Goal: Task Accomplishment & Management: Manage account settings

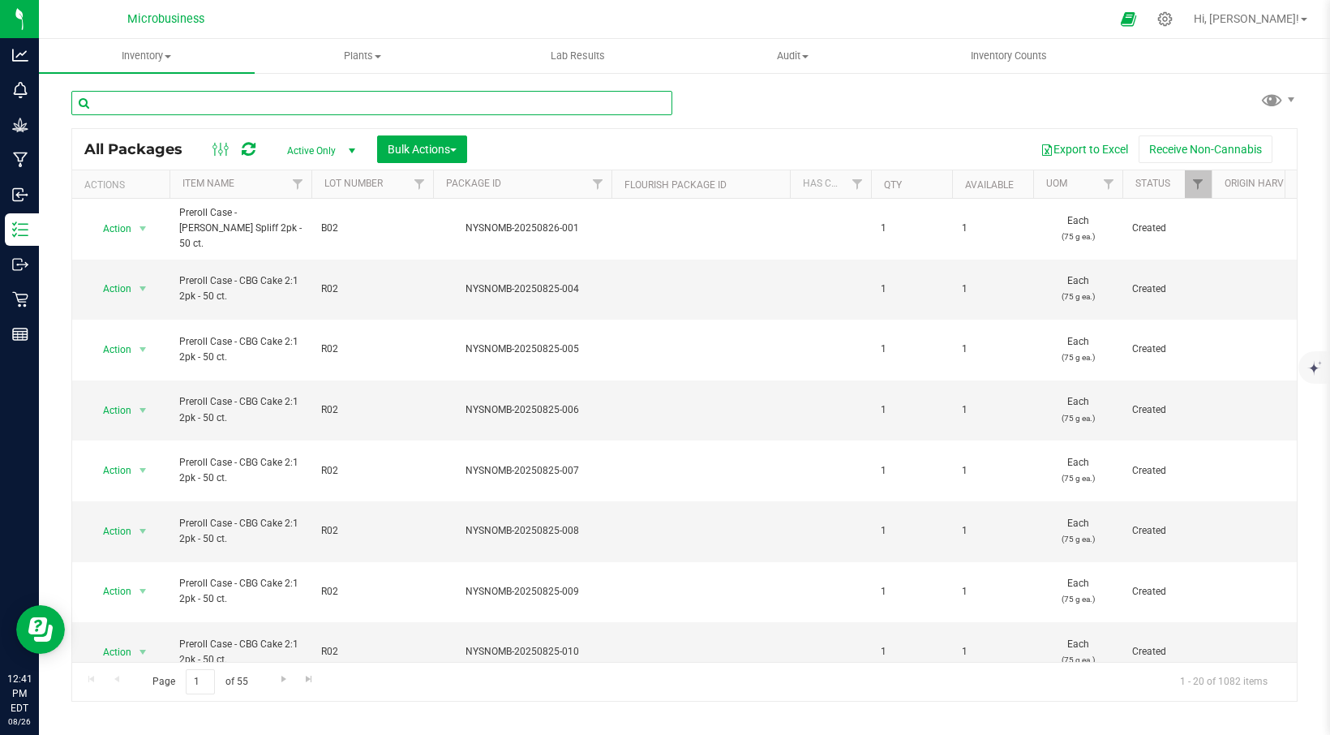
click at [200, 105] on input "text" at bounding box center [371, 103] width 601 height 24
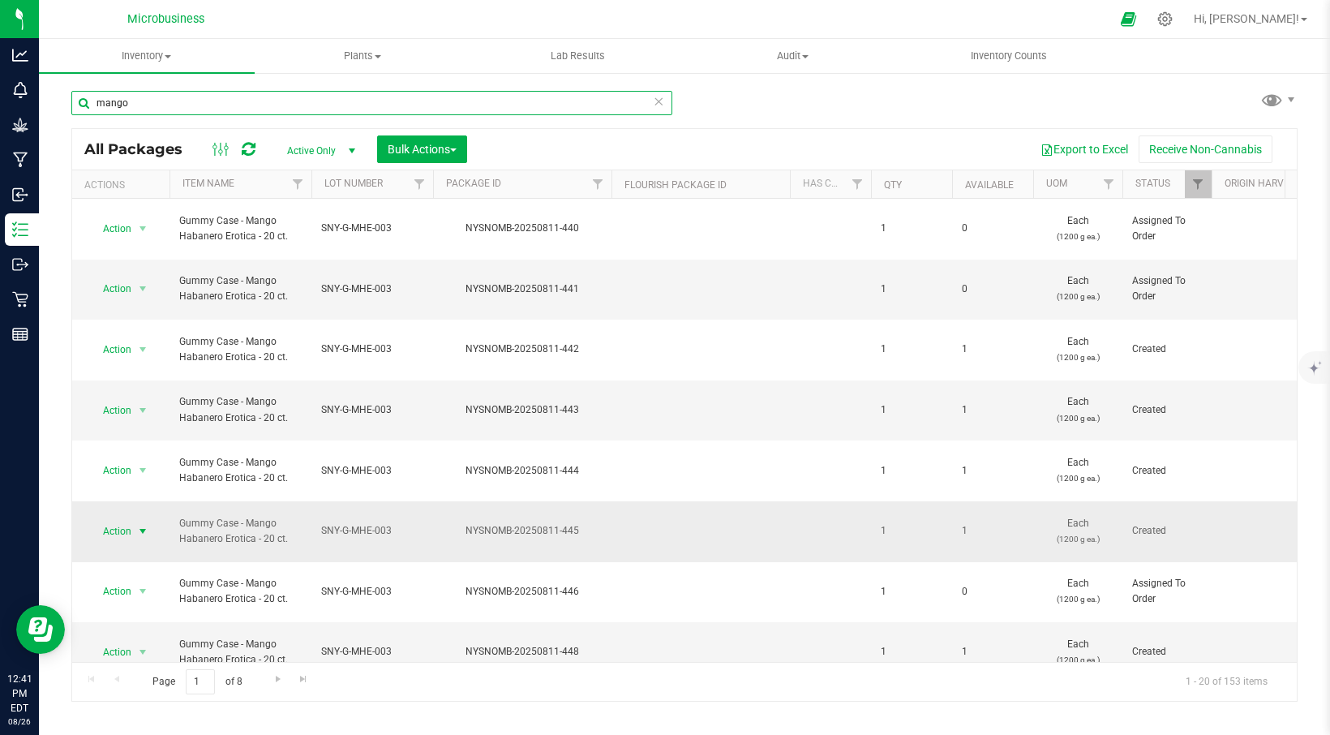
type input "mango"
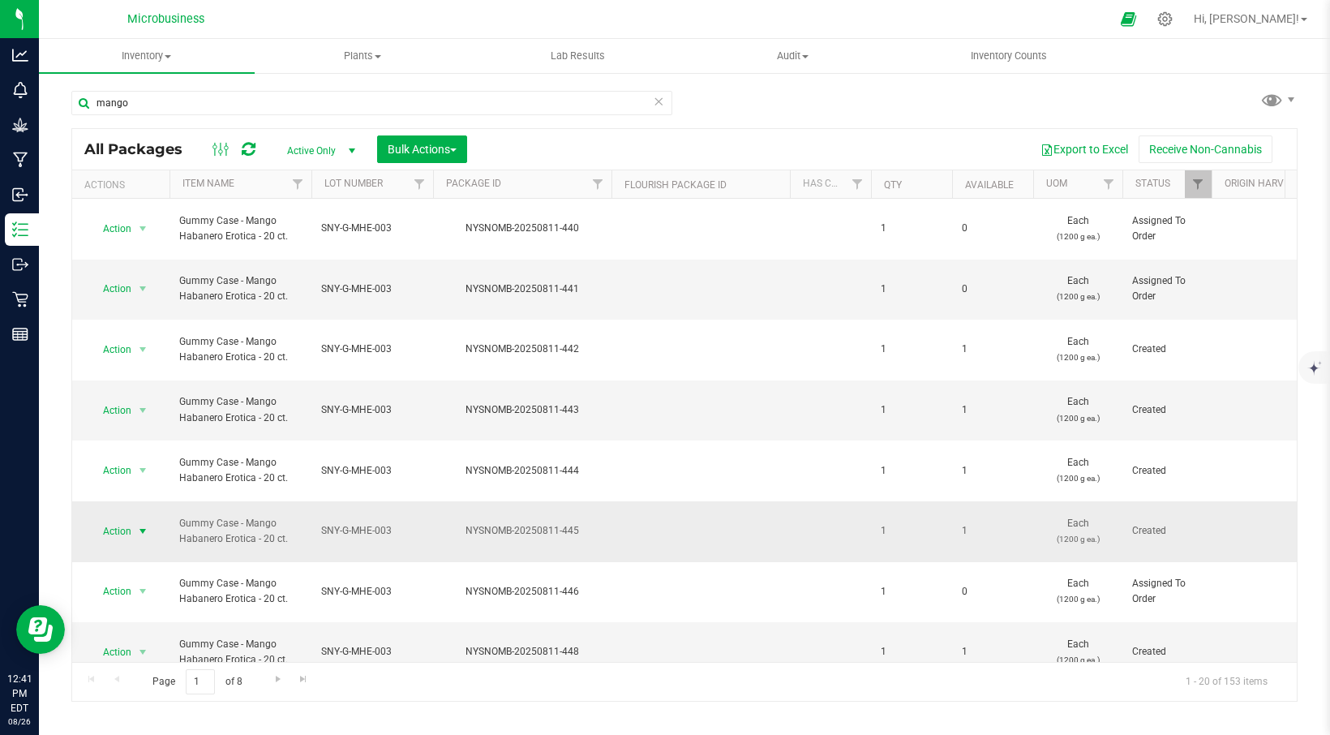
click at [129, 520] on span "Action" at bounding box center [110, 531] width 44 height 23
click at [138, 154] on li "Adjust qty" at bounding box center [140, 154] width 102 height 24
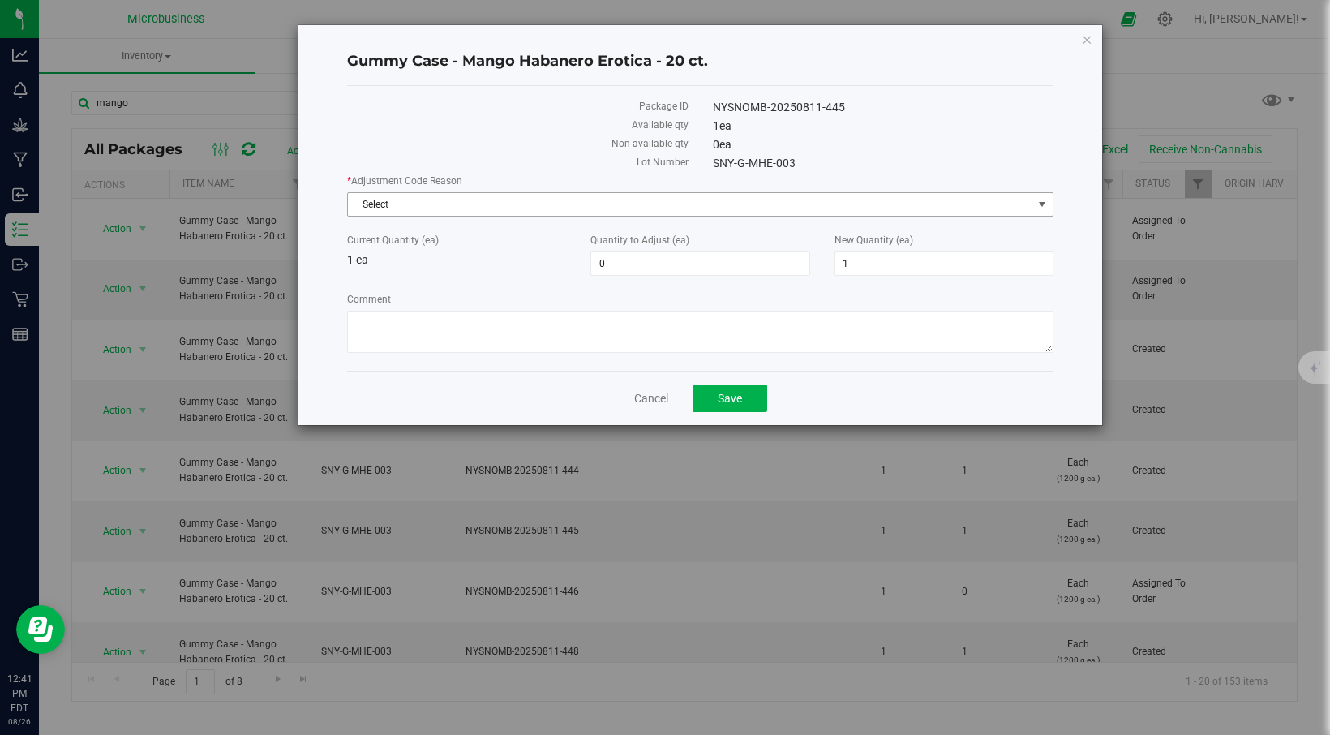
click at [444, 208] on span "Select" at bounding box center [690, 204] width 685 height 23
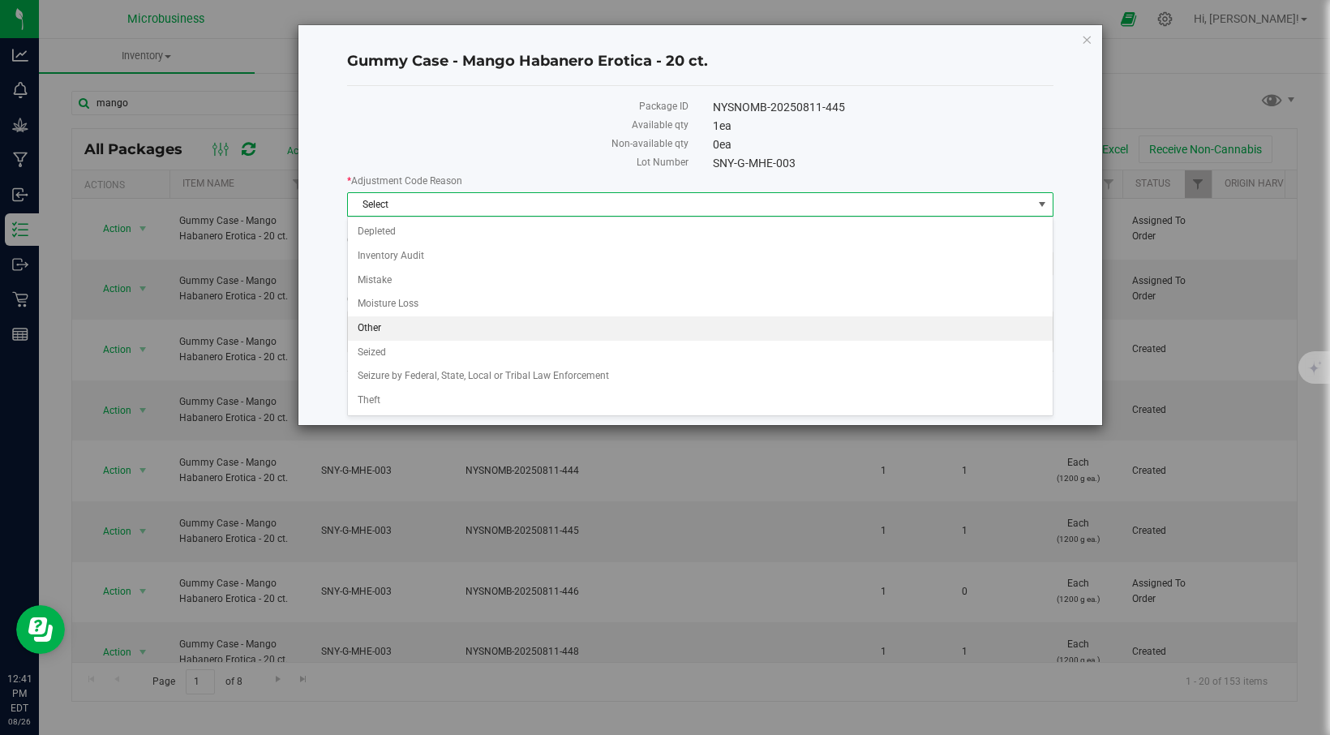
click at [393, 328] on li "Other" at bounding box center [700, 328] width 705 height 24
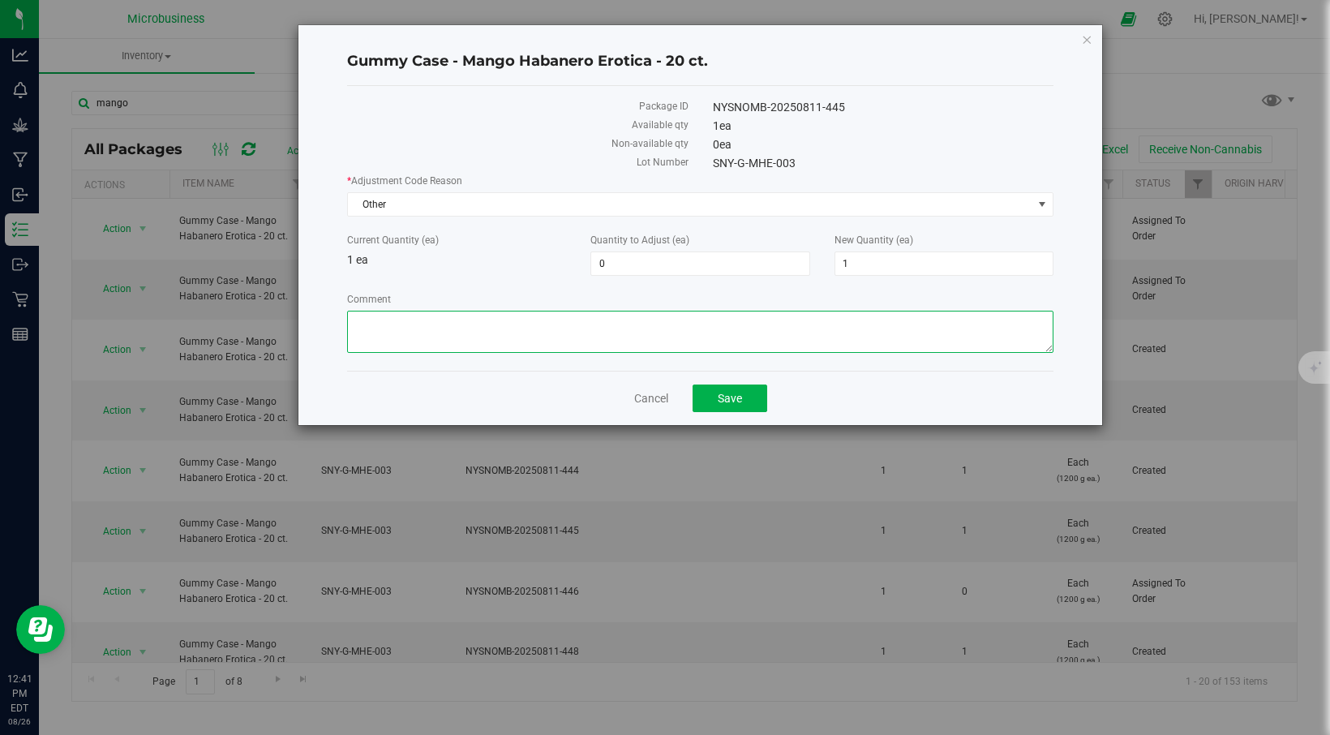
click at [603, 338] on textarea "Comment" at bounding box center [700, 332] width 707 height 42
type textarea "samples"
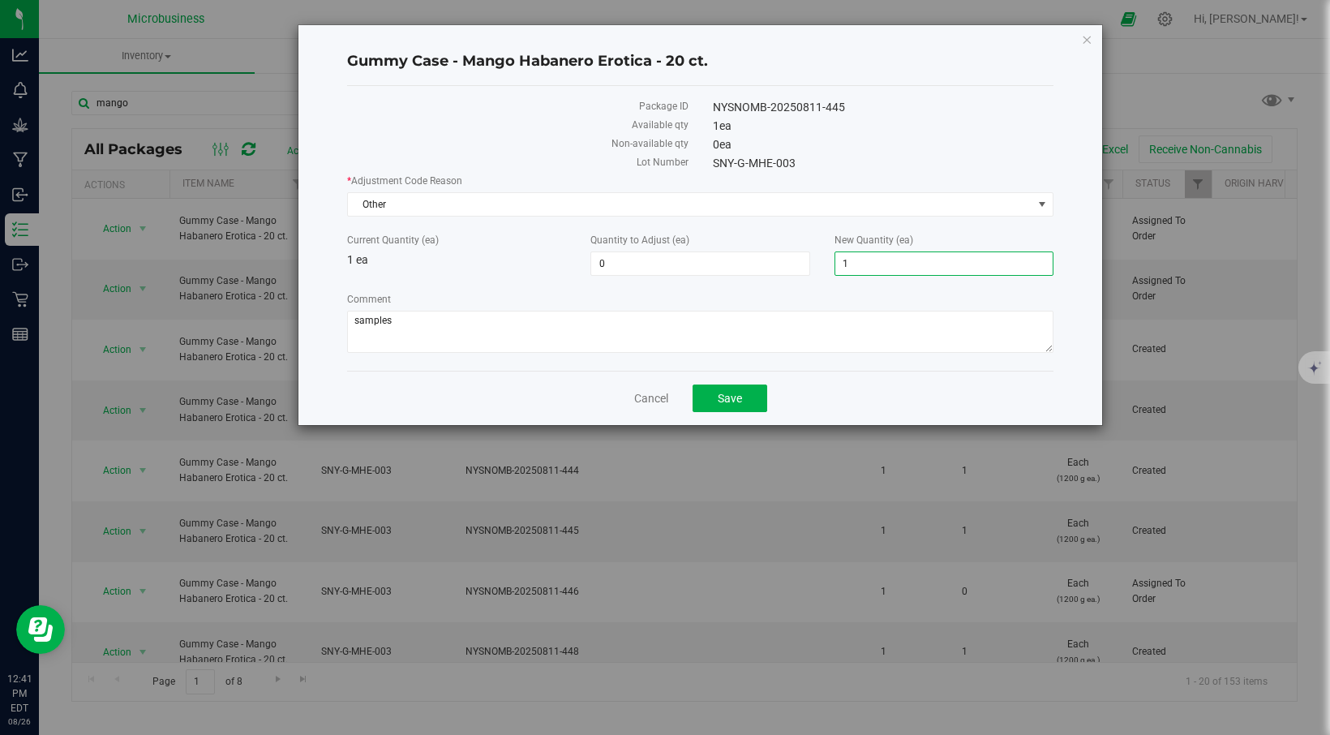
drag, startPoint x: 869, startPoint y: 265, endPoint x: 815, endPoint y: 260, distance: 53.8
click at [815, 260] on div "Current Quantity (ea) 1 ea Quantity to Adjust (ea) 0 0 New Quantity (ea) 1 1" at bounding box center [700, 254] width 731 height 43
type input "0"
type input "-1"
type input "0"
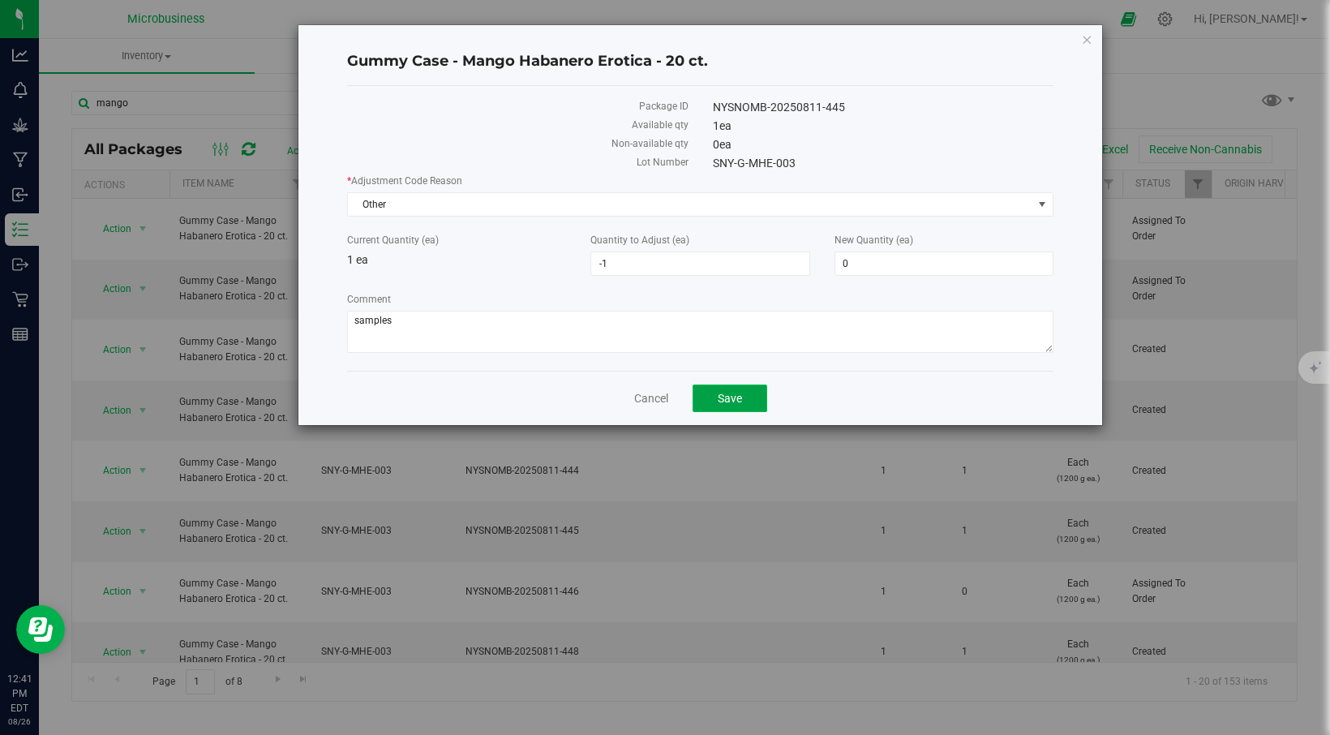
click at [756, 390] on button "Save" at bounding box center [730, 399] width 75 height 28
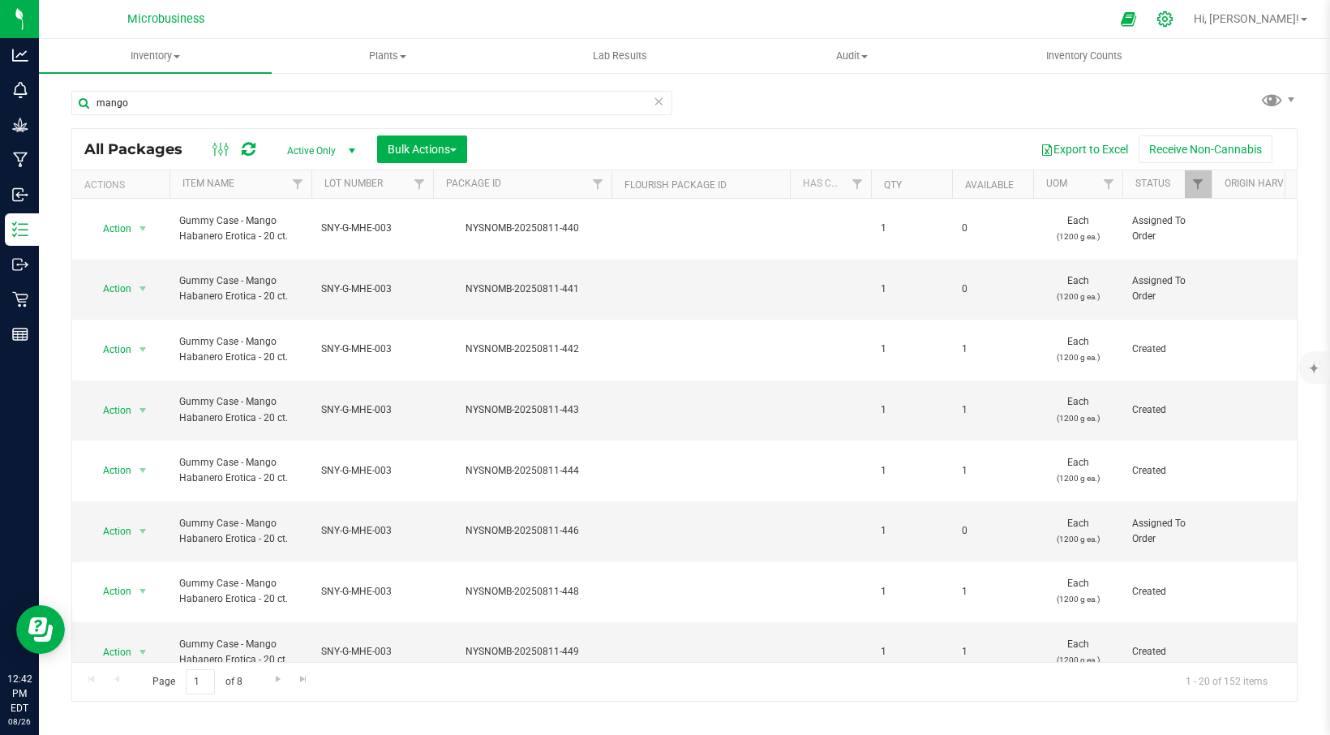
click at [1173, 19] on icon at bounding box center [1165, 18] width 15 height 15
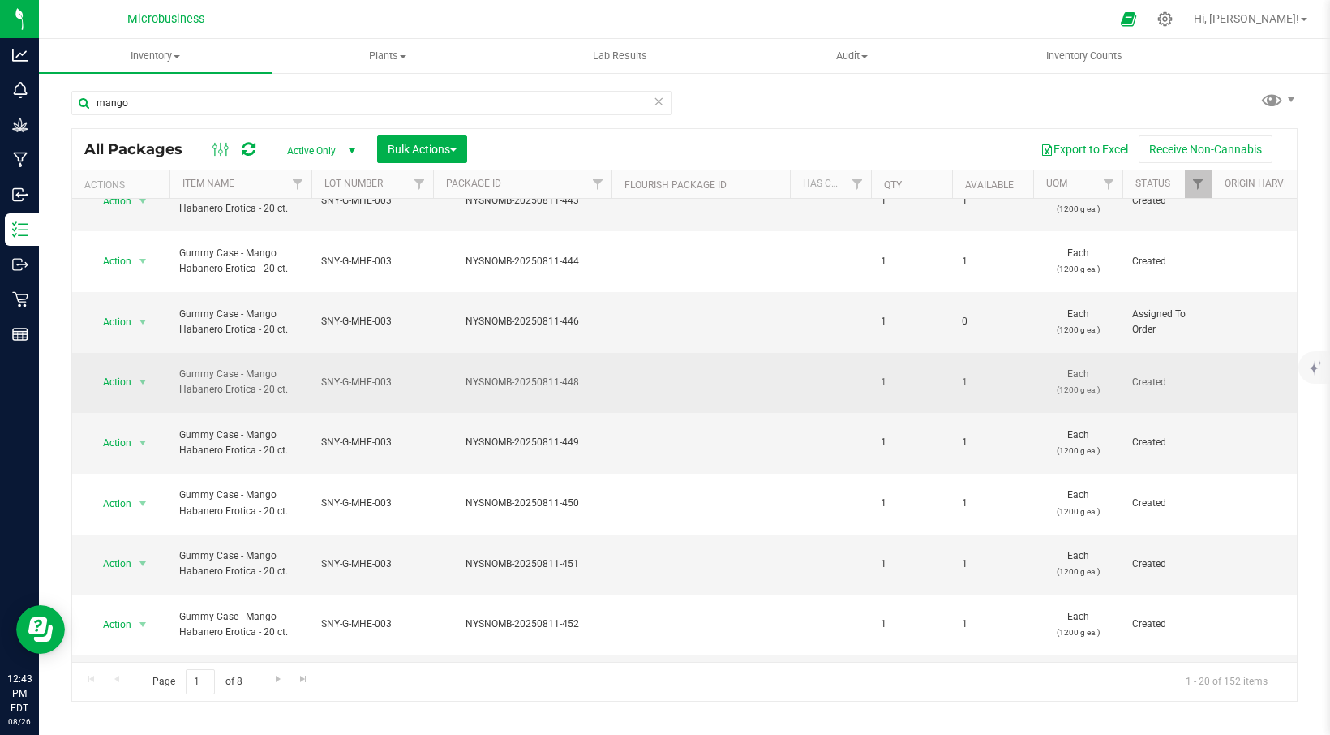
scroll to position [217, 0]
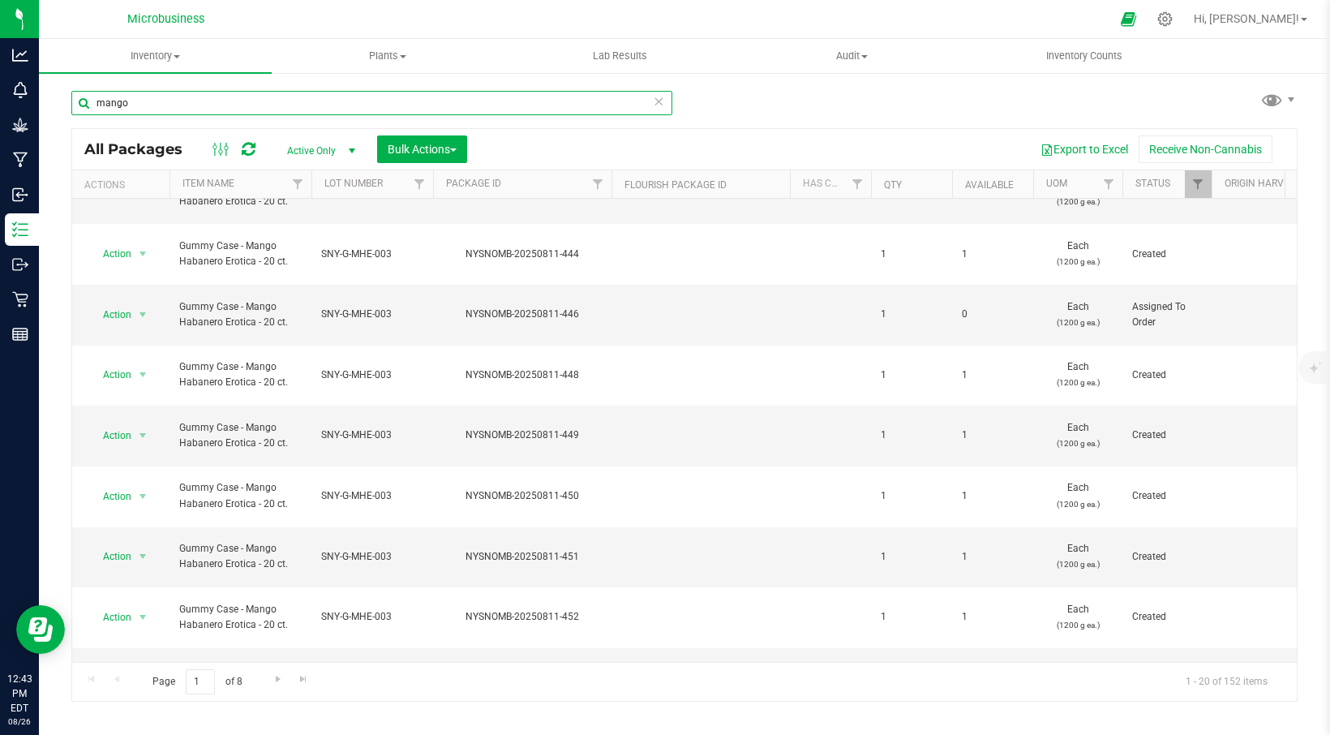
drag, startPoint x: 131, startPoint y: 95, endPoint x: 83, endPoint y: 95, distance: 48.7
click at [83, 95] on input "mango" at bounding box center [371, 103] width 601 height 24
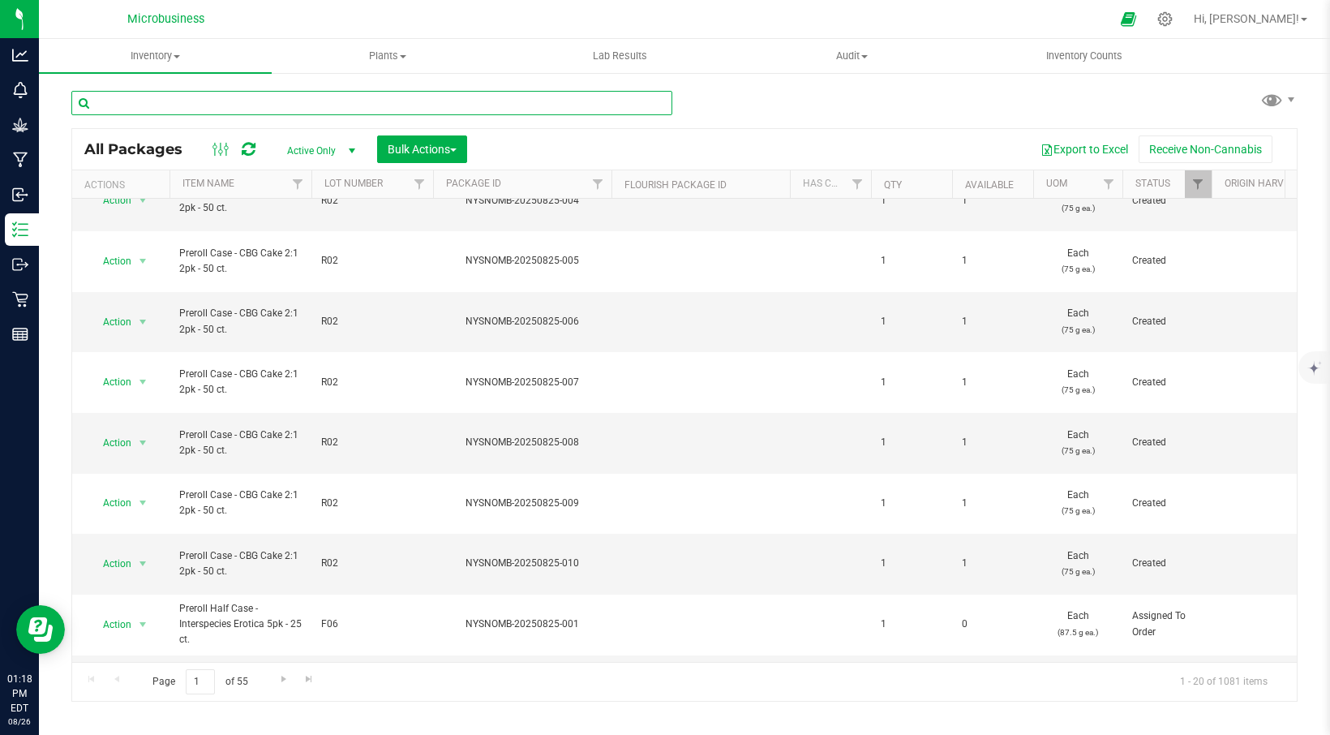
scroll to position [54, 0]
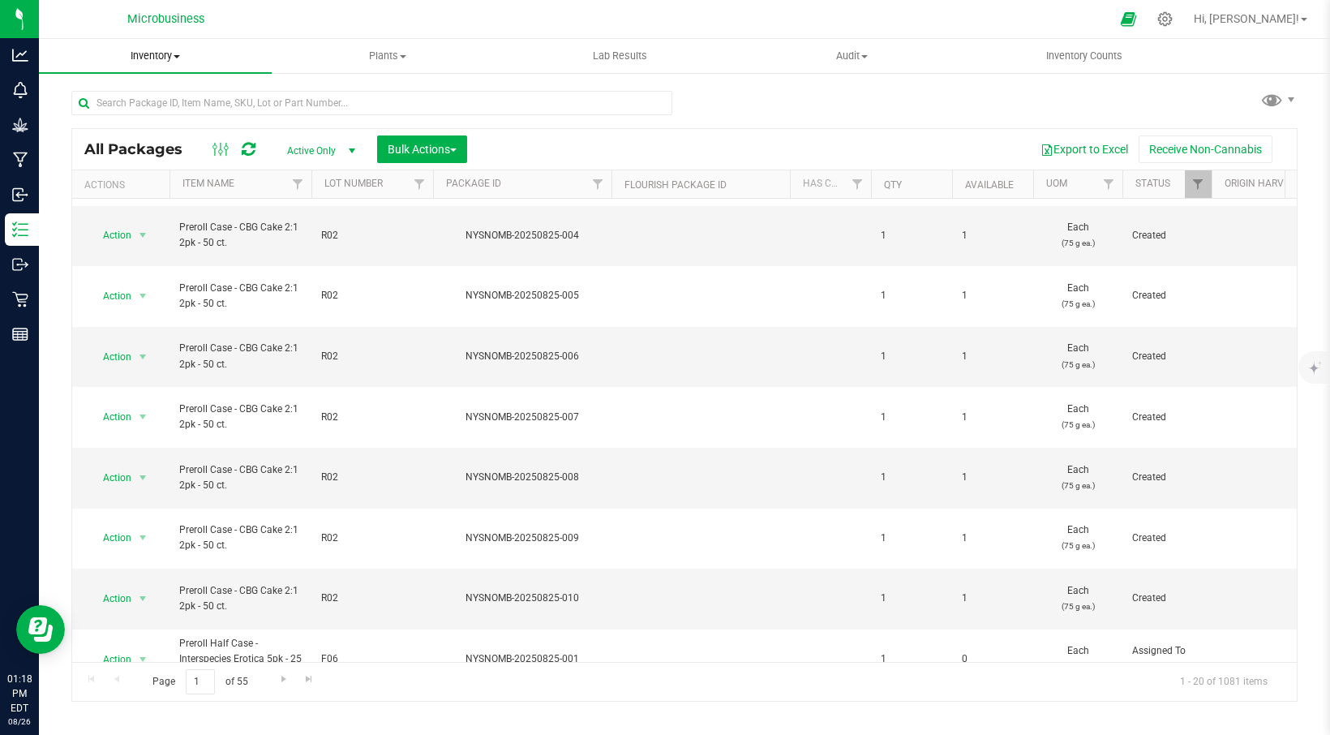
click at [155, 55] on span "Inventory" at bounding box center [155, 56] width 233 height 15
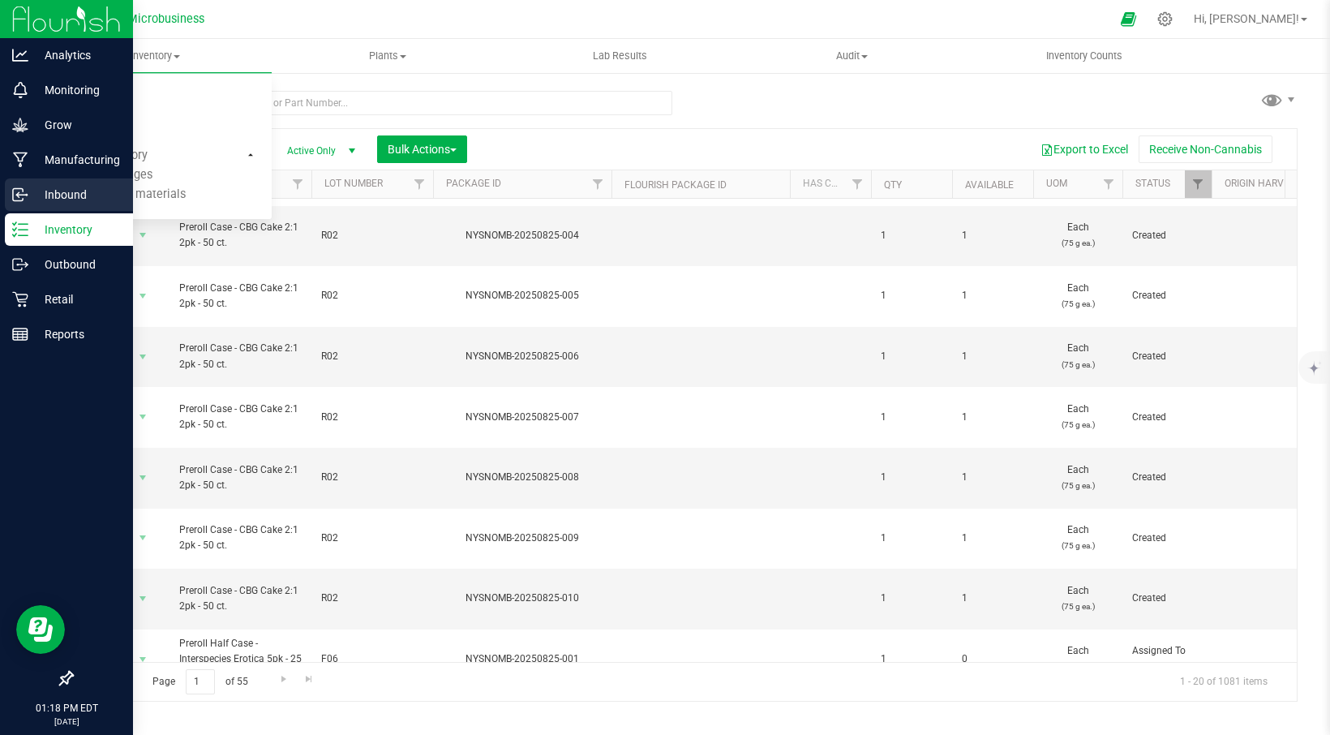
click at [17, 193] on icon at bounding box center [20, 195] width 16 height 16
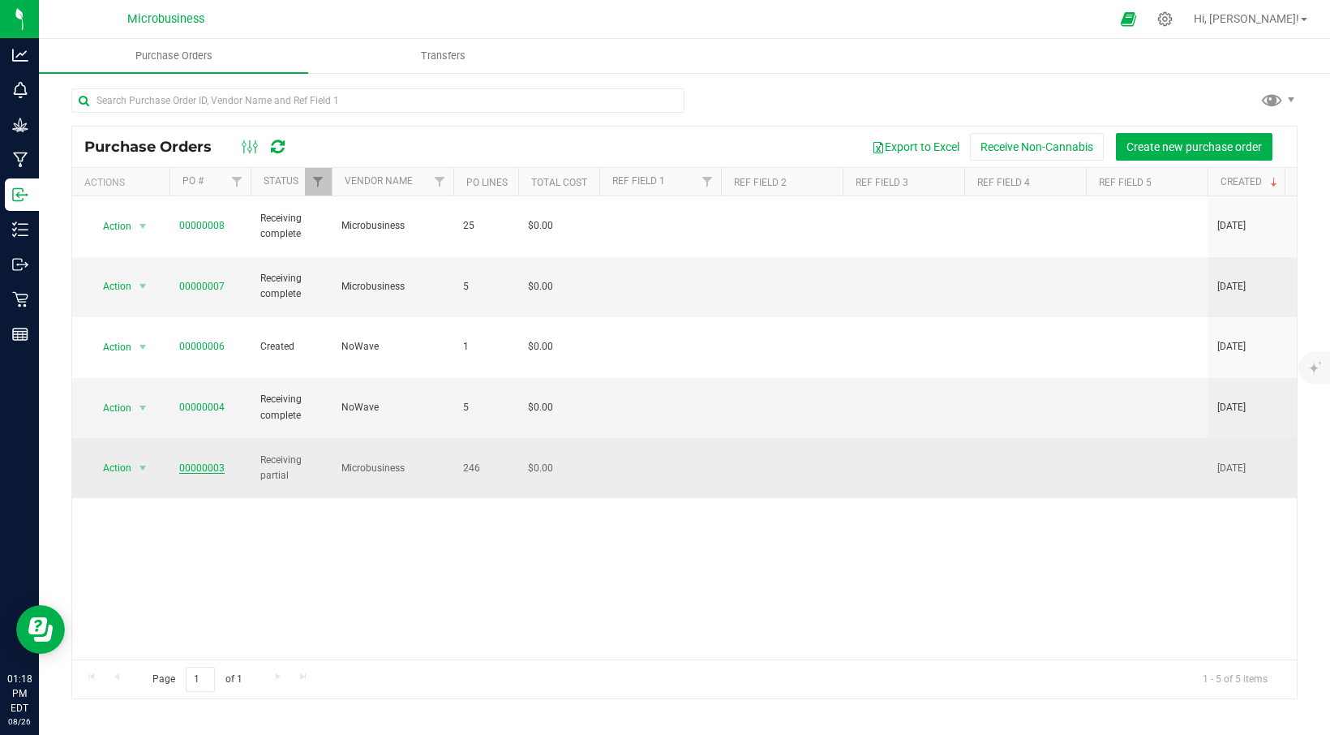
click at [200, 462] on link "00000003" at bounding box center [201, 467] width 45 height 11
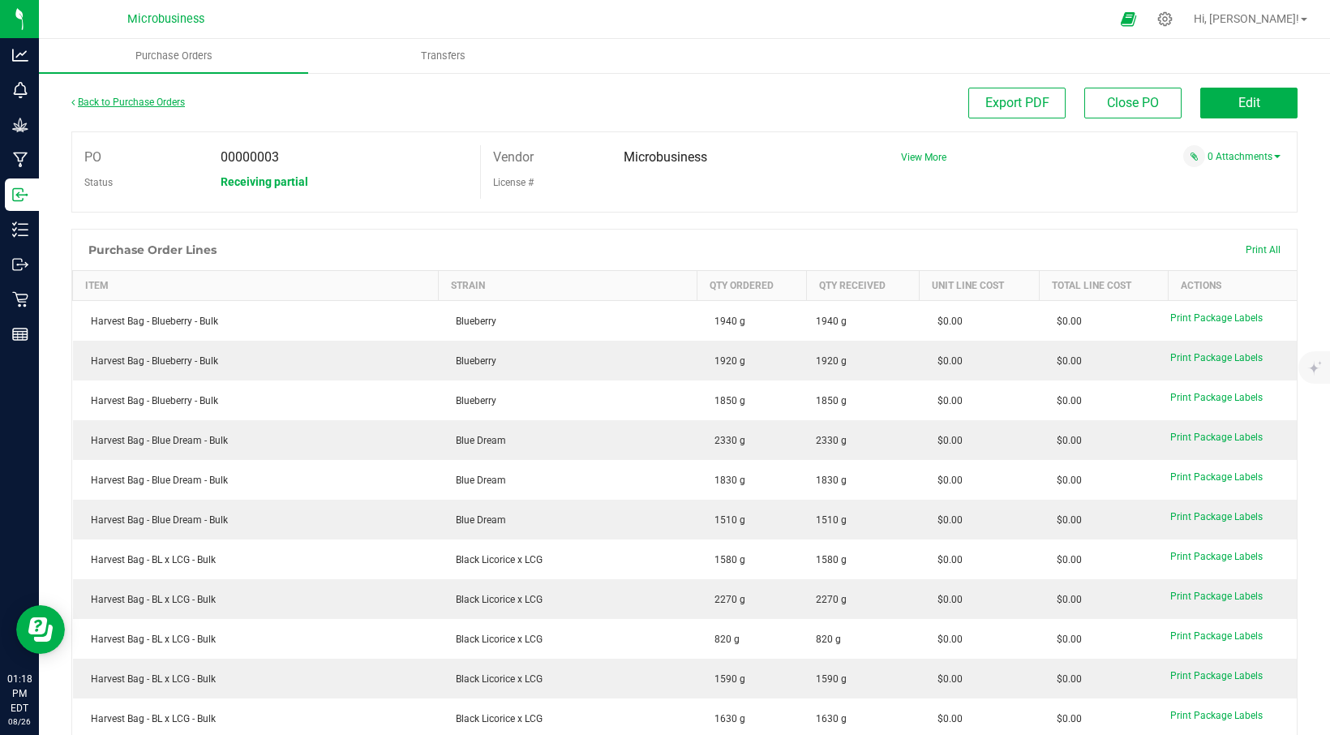
click at [114, 98] on link "Back to Purchase Orders" at bounding box center [128, 102] width 114 height 11
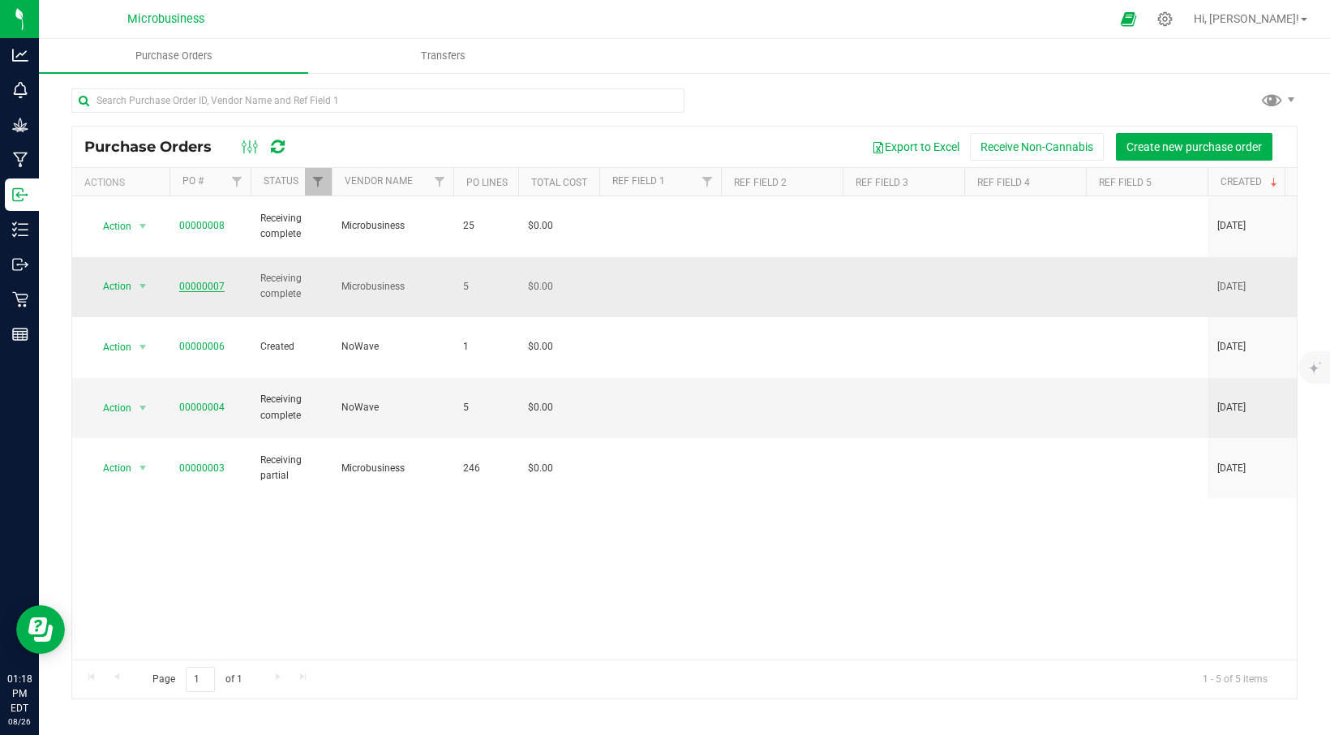
click at [188, 281] on link "00000007" at bounding box center [201, 286] width 45 height 11
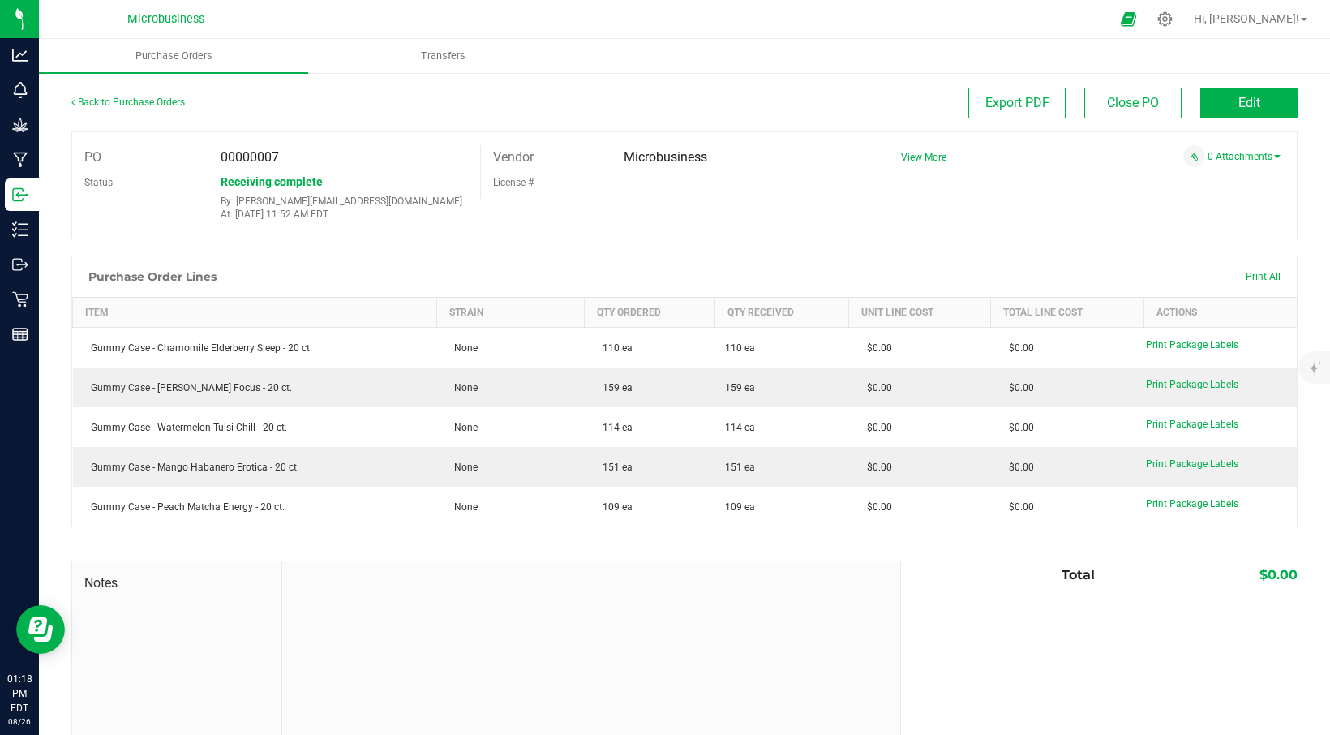
click at [134, 96] on div "Back to Purchase Orders" at bounding box center [224, 102] width 307 height 29
click at [123, 100] on link "Back to Purchase Orders" at bounding box center [128, 102] width 114 height 11
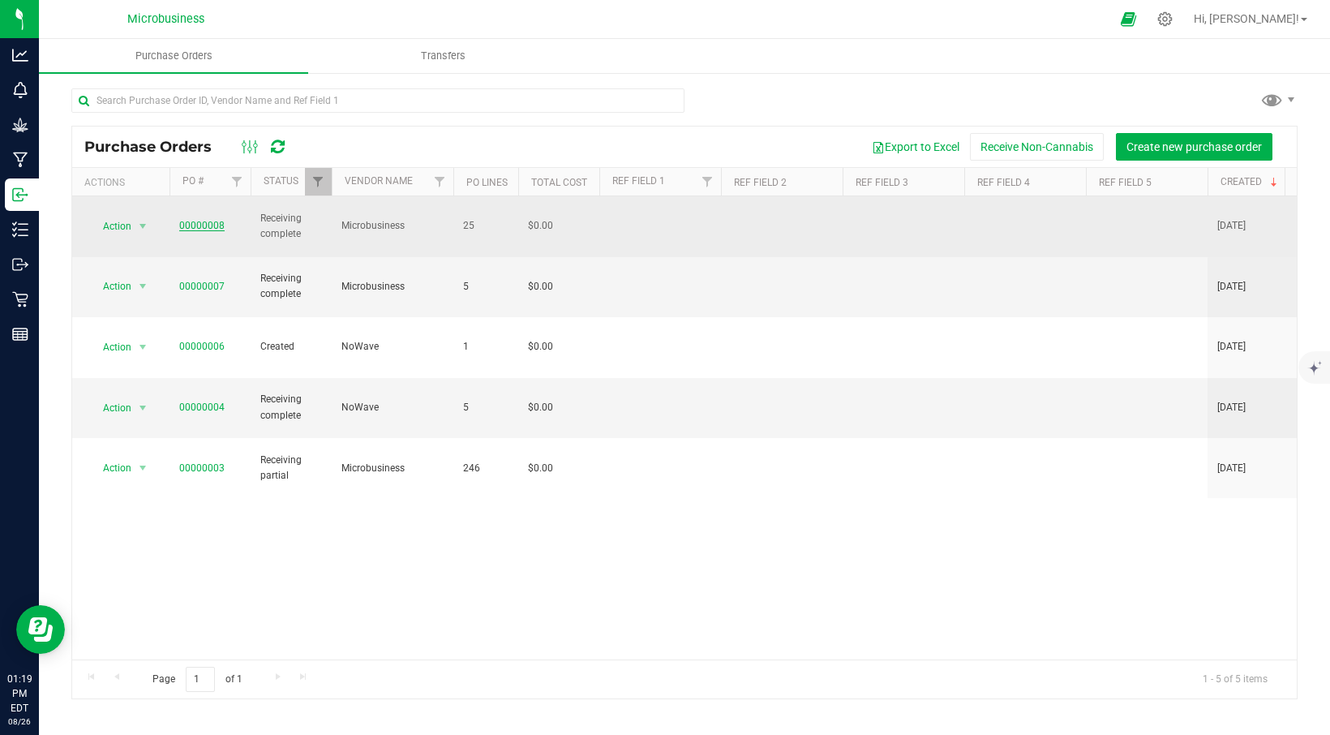
click at [204, 220] on link "00000008" at bounding box center [201, 225] width 45 height 11
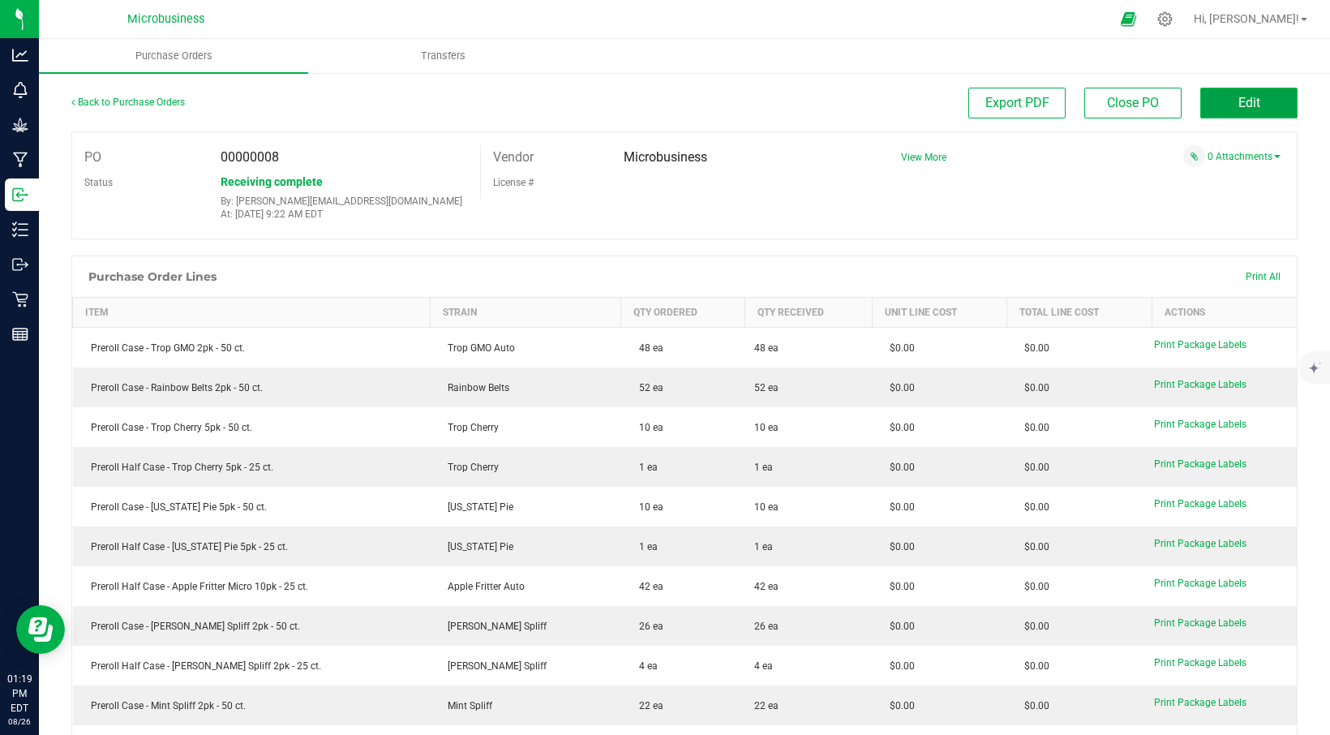
click at [1214, 99] on button "Edit" at bounding box center [1249, 103] width 97 height 31
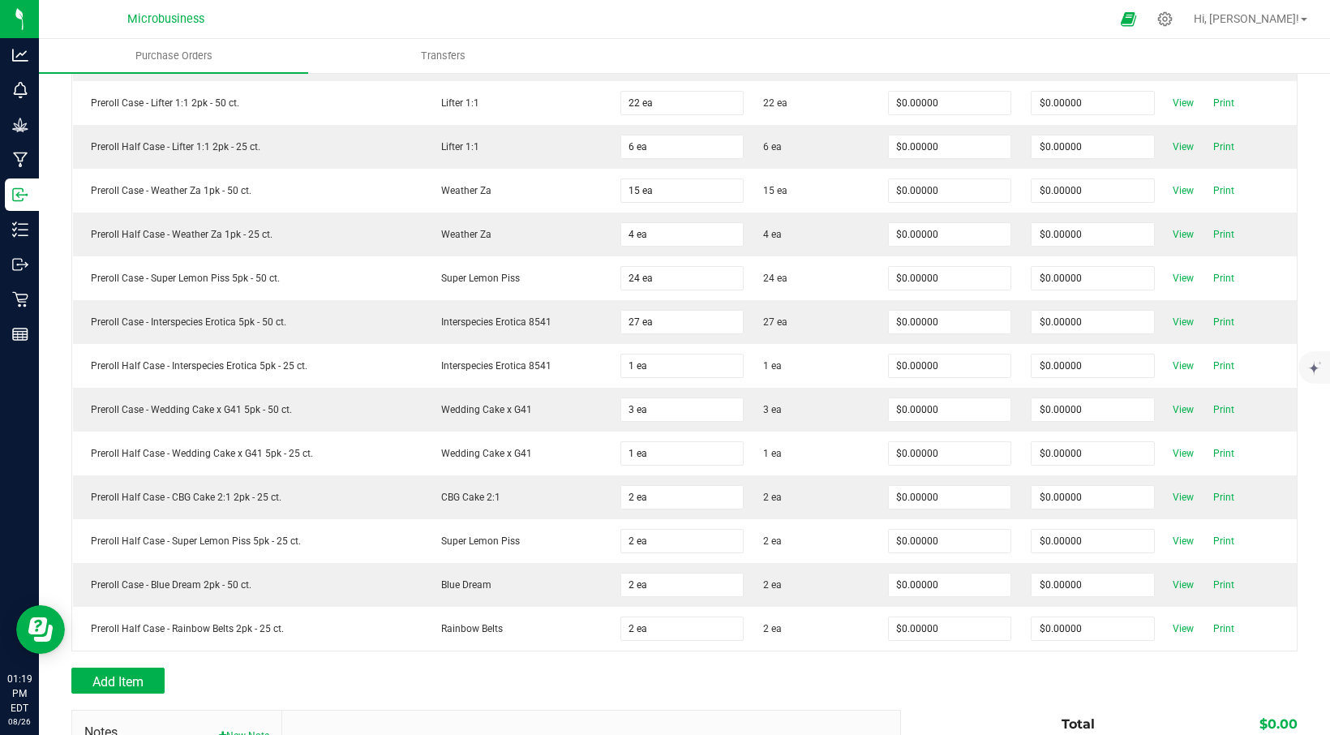
scroll to position [784, 0]
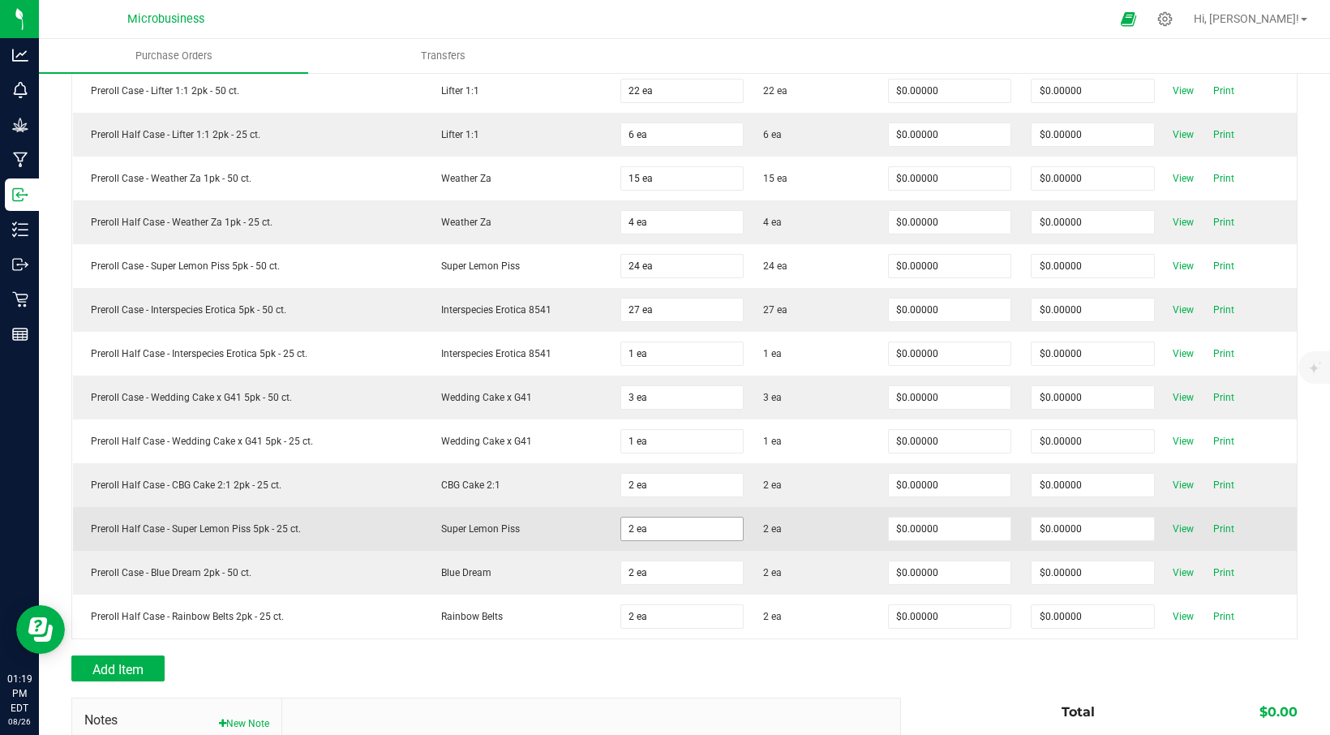
type input "2"
click at [713, 535] on input "2" at bounding box center [682, 529] width 123 height 23
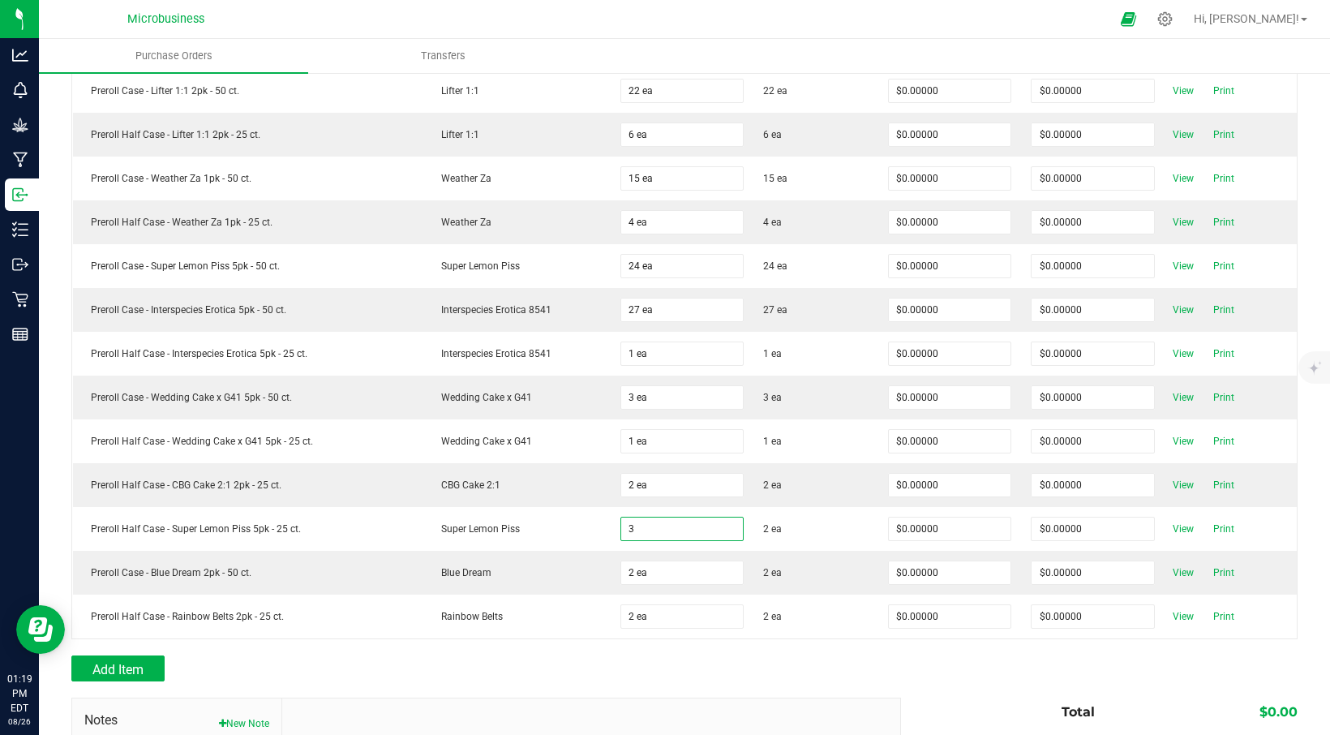
type input "3 ea"
click at [787, 664] on div "Add Item" at bounding box center [480, 669] width 818 height 26
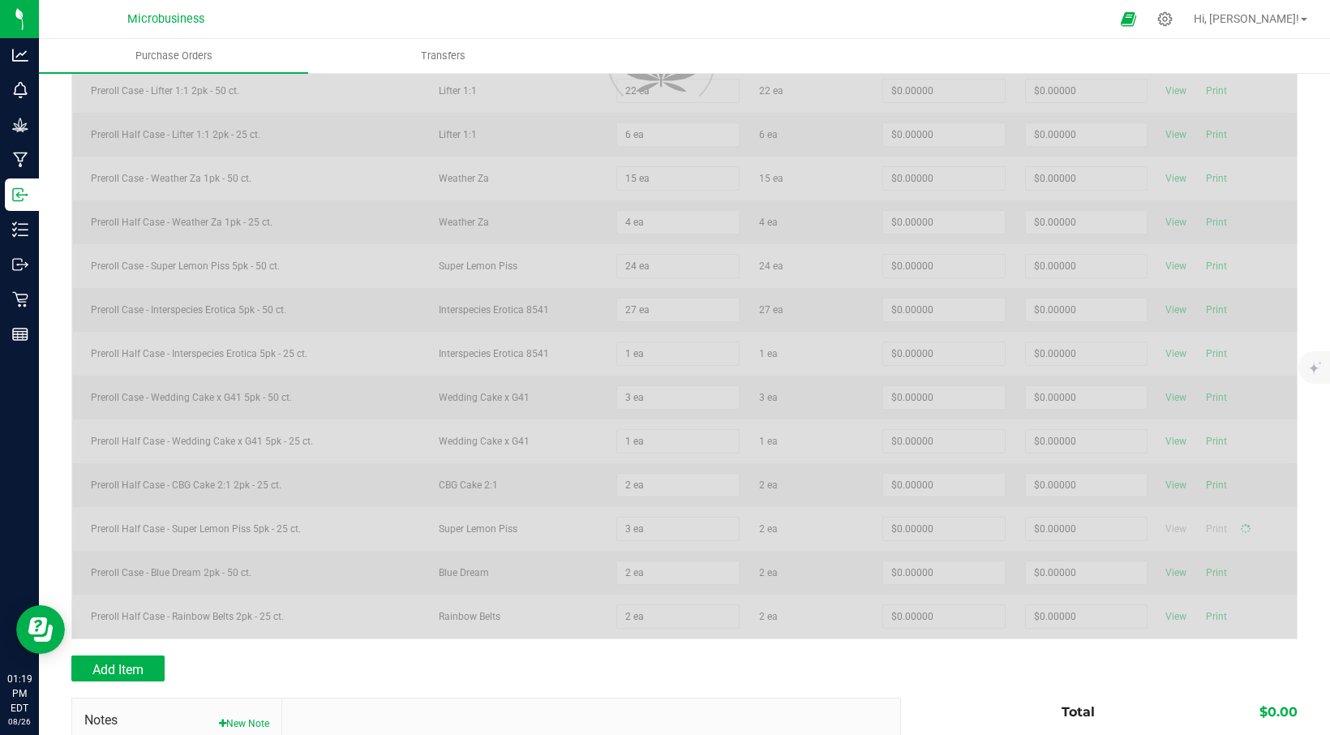
scroll to position [757, 0]
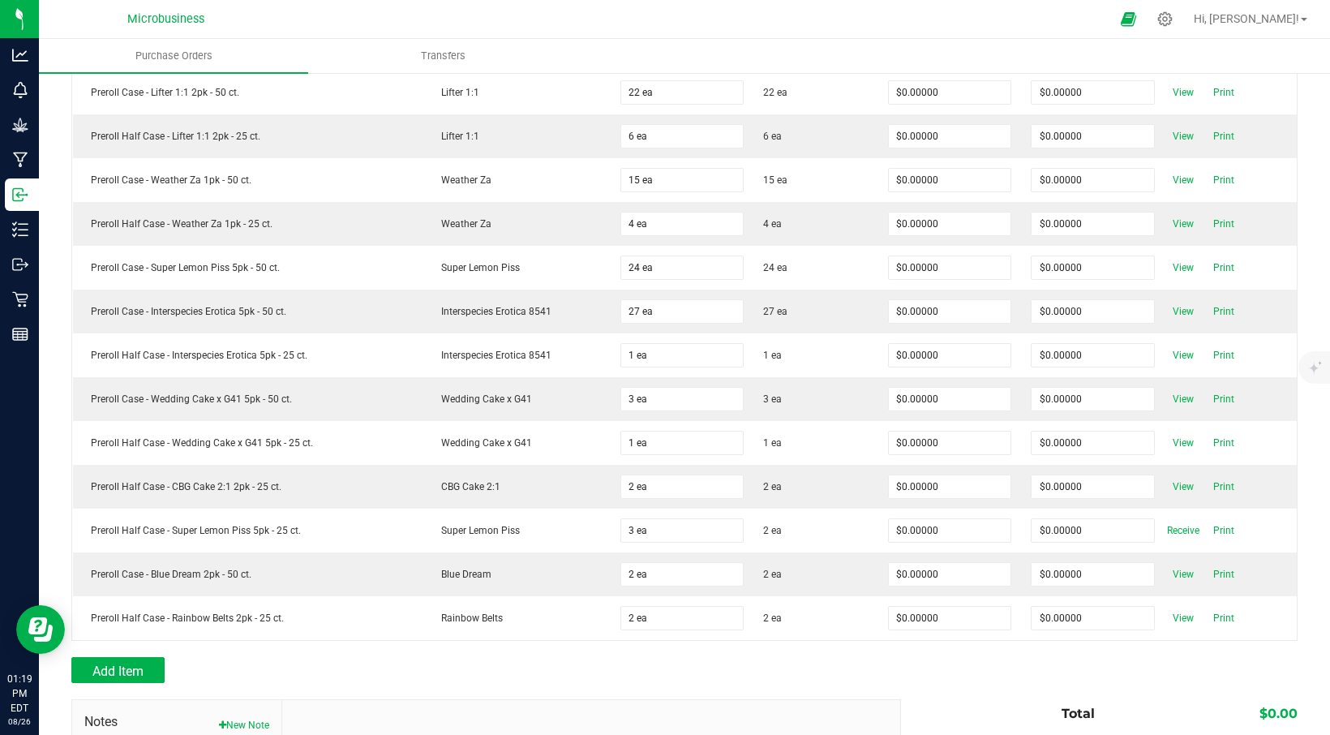
click at [1167, 530] on span "Receive" at bounding box center [1183, 530] width 32 height 19
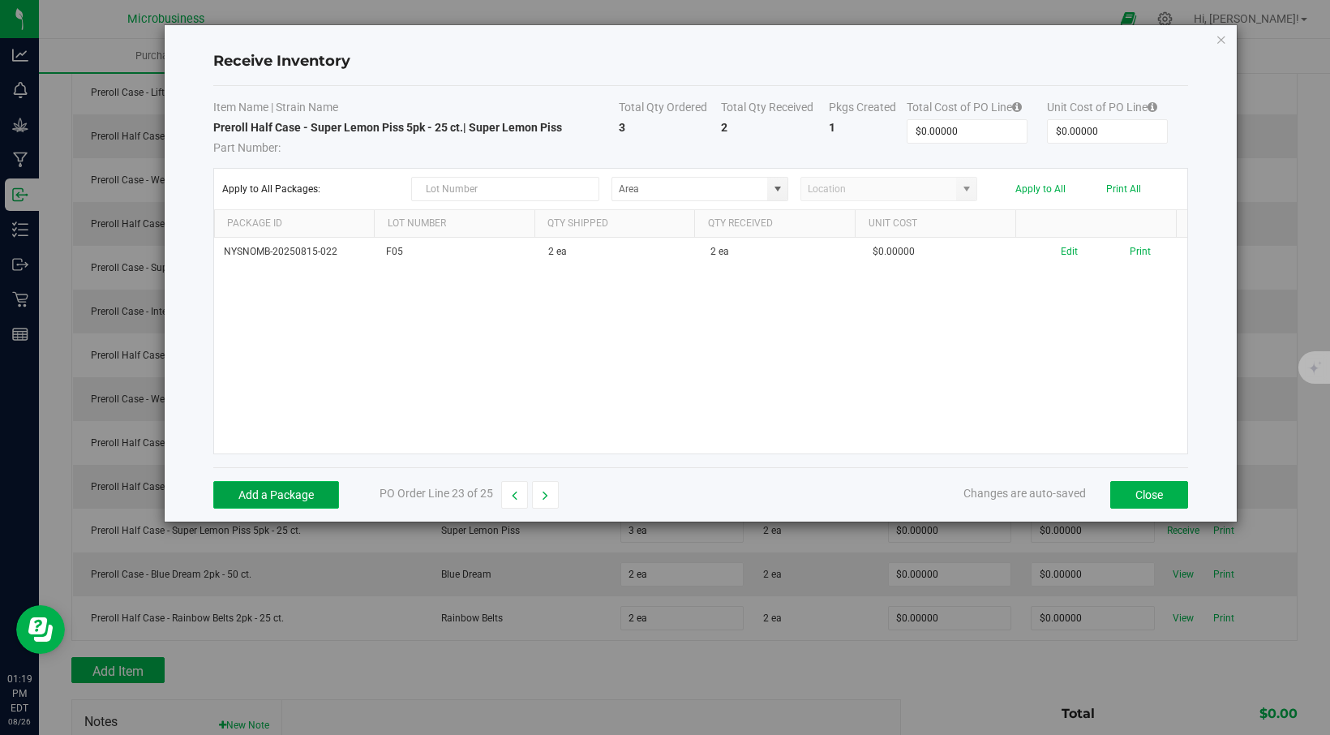
click at [308, 491] on button "Add a Package" at bounding box center [276, 495] width 126 height 28
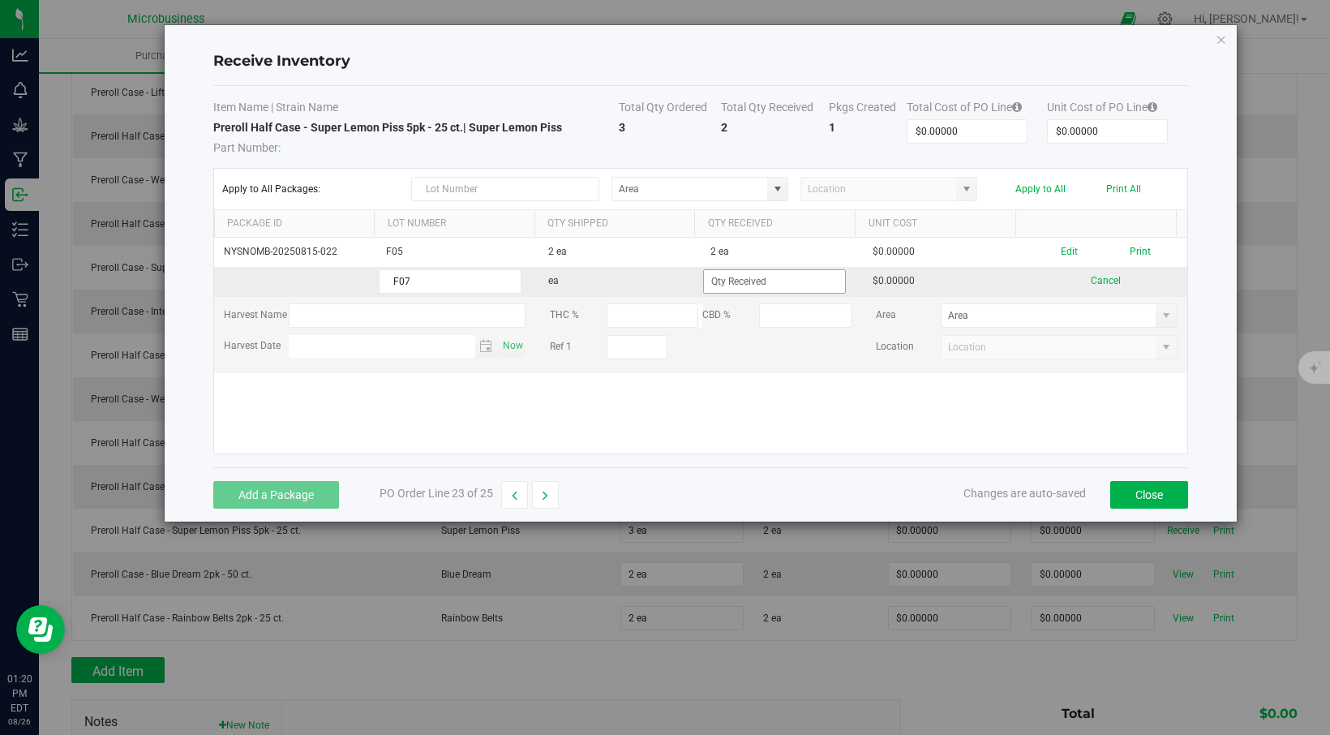
type input "F07"
click at [791, 275] on input at bounding box center [774, 281] width 141 height 23
type input "1 ea"
click at [809, 398] on kendo-grid-list "NYSNOMB-20250815-022 F05 2 ea 2 ea $0.00000 Edit Print F07 ea 1 ea $0.00000 Can…" at bounding box center [701, 346] width 974 height 216
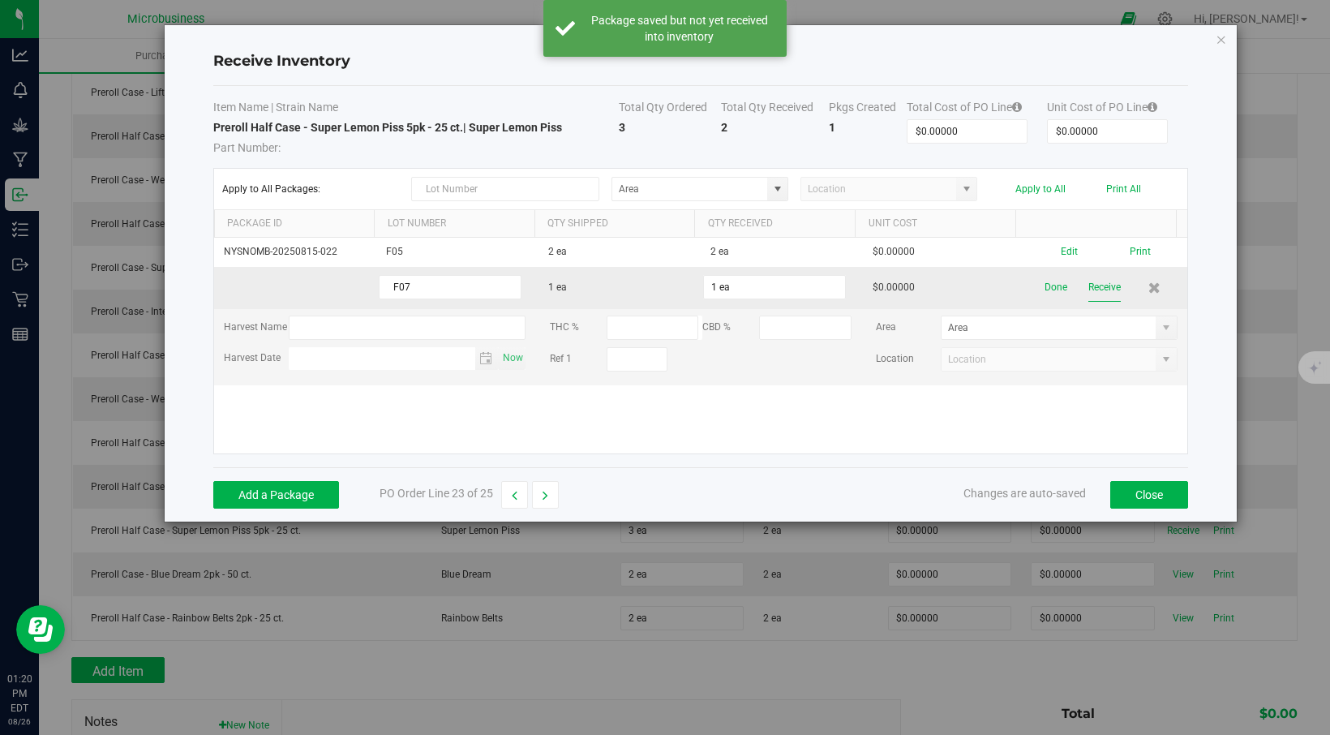
click at [1096, 288] on button "Receive" at bounding box center [1105, 287] width 32 height 28
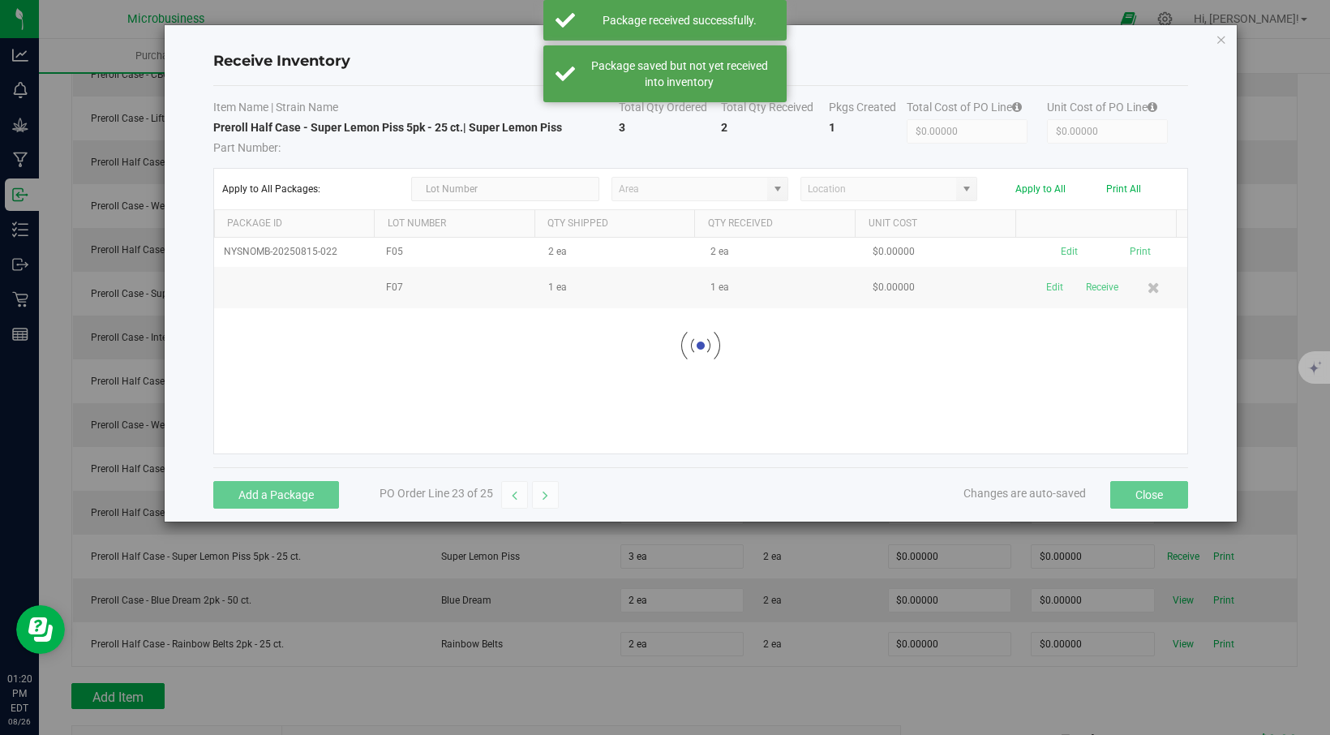
scroll to position [784, 0]
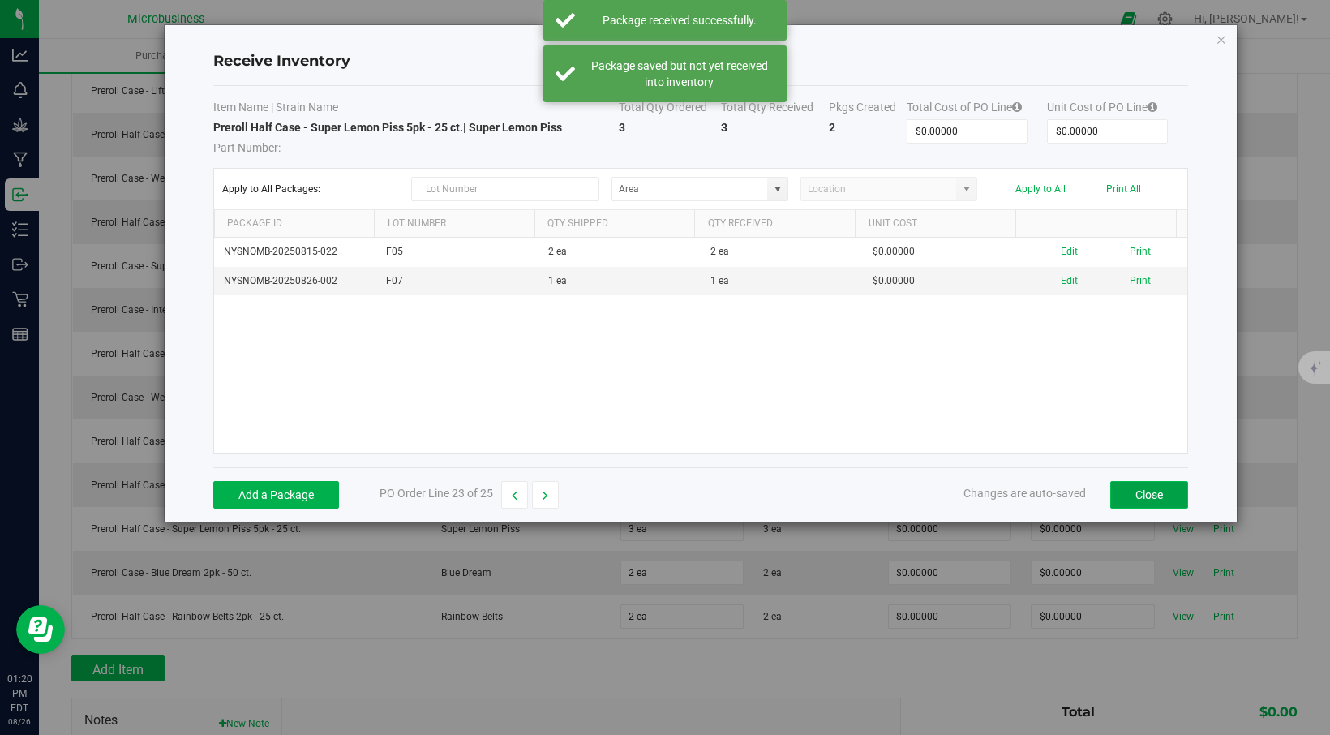
click at [1128, 496] on button "Close" at bounding box center [1150, 495] width 78 height 28
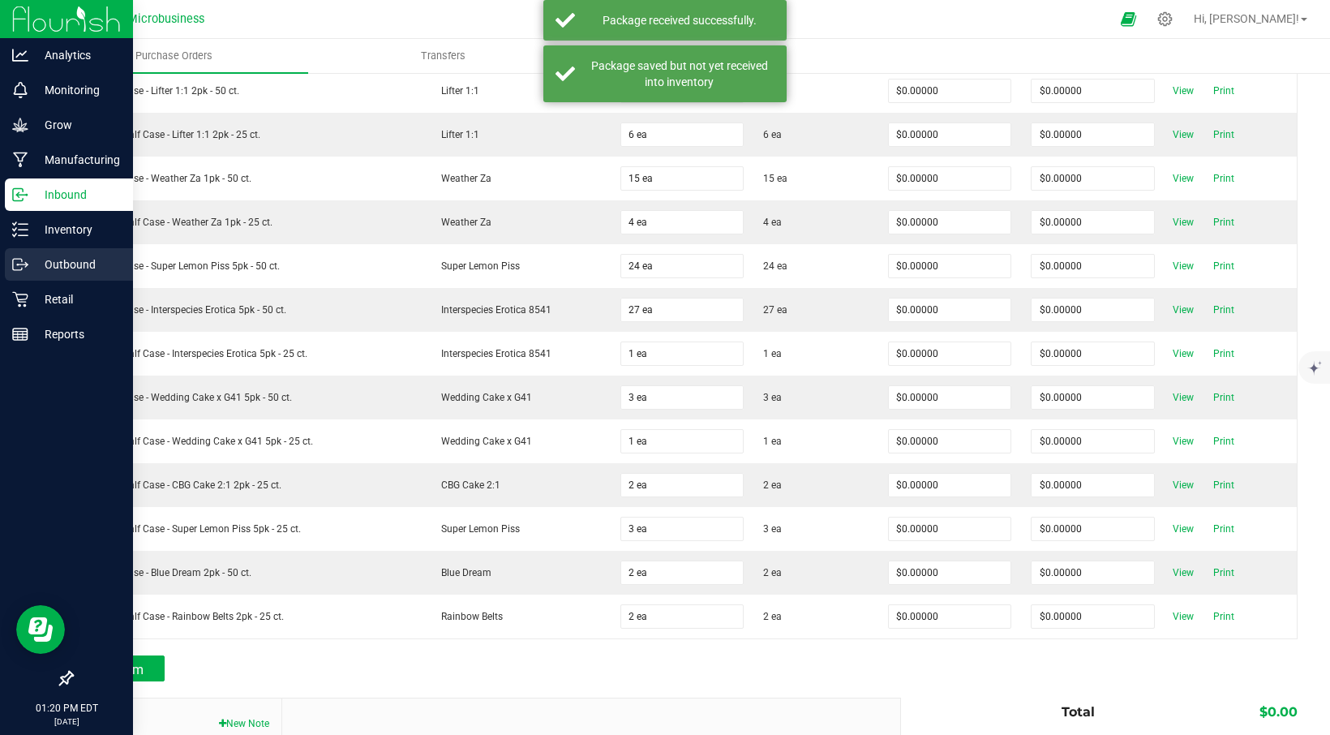
click at [17, 259] on icon at bounding box center [17, 264] width 9 height 11
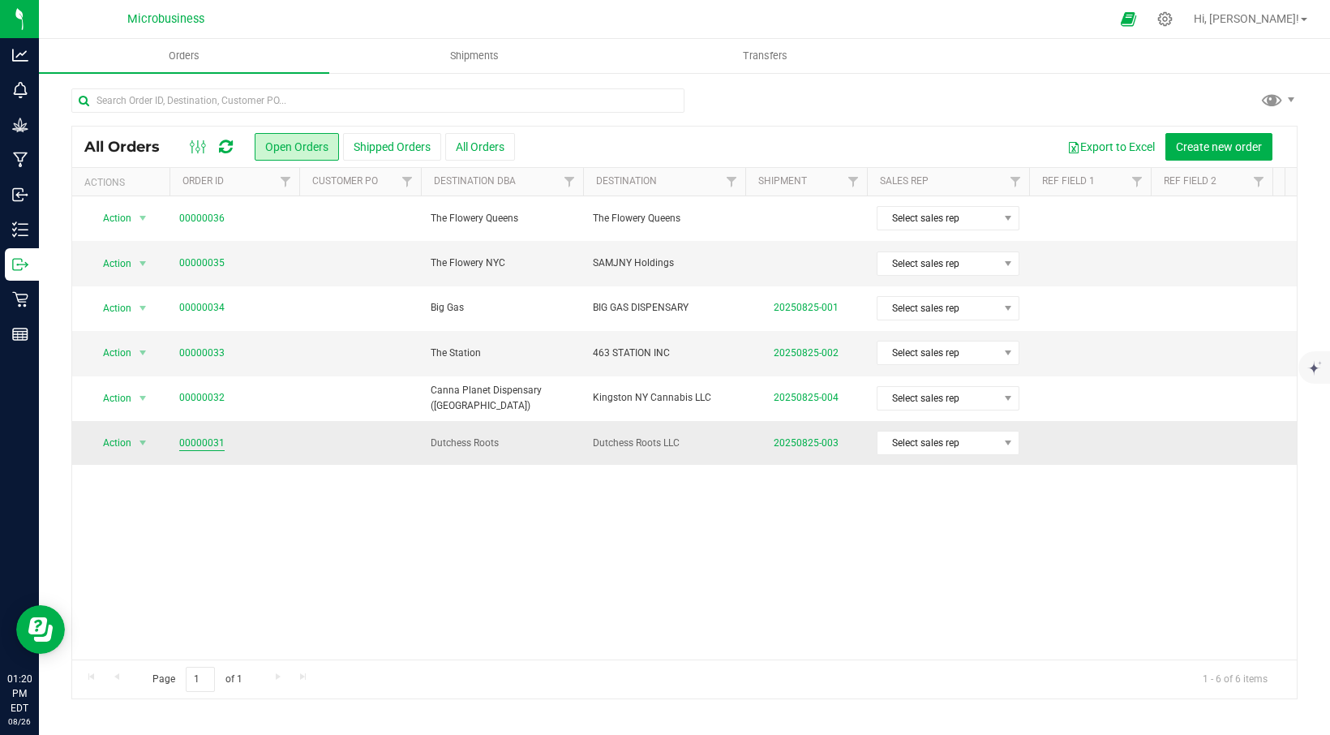
click at [187, 441] on link "00000031" at bounding box center [201, 443] width 45 height 15
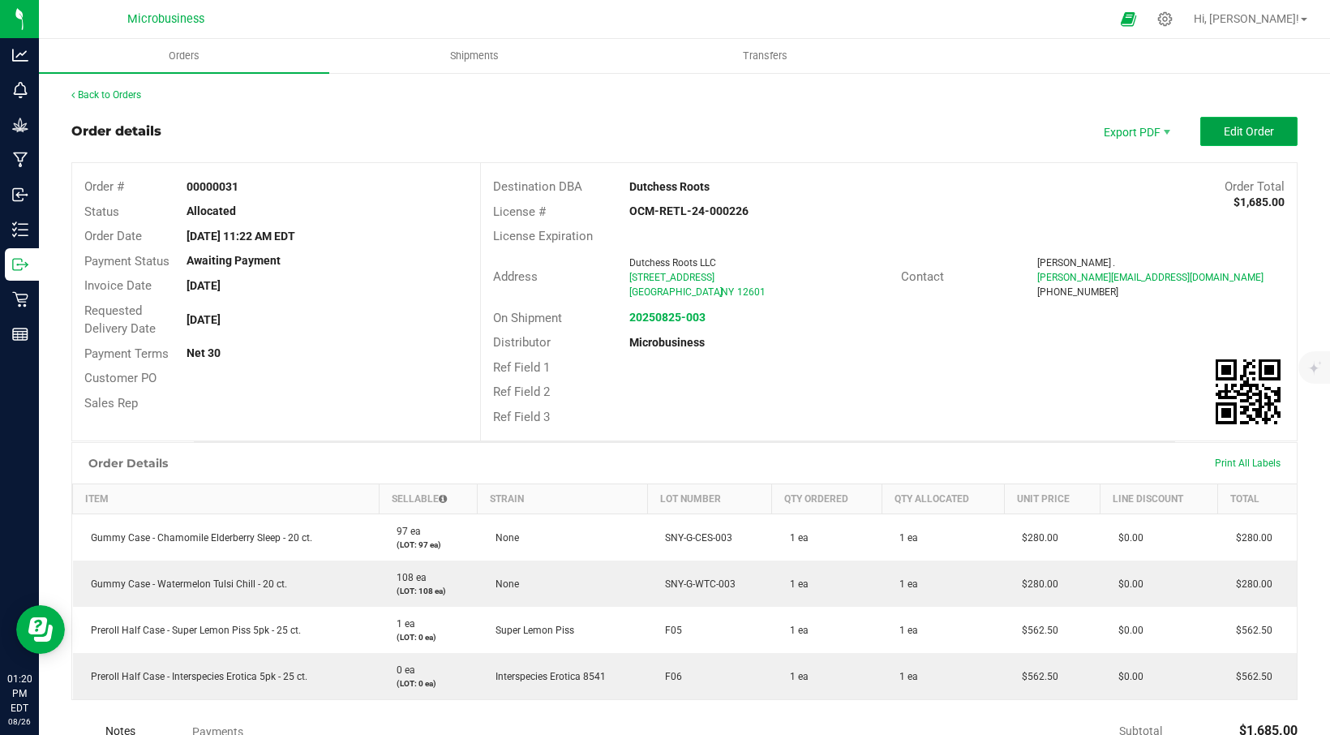
click at [1224, 126] on span "Edit Order" at bounding box center [1249, 131] width 50 height 13
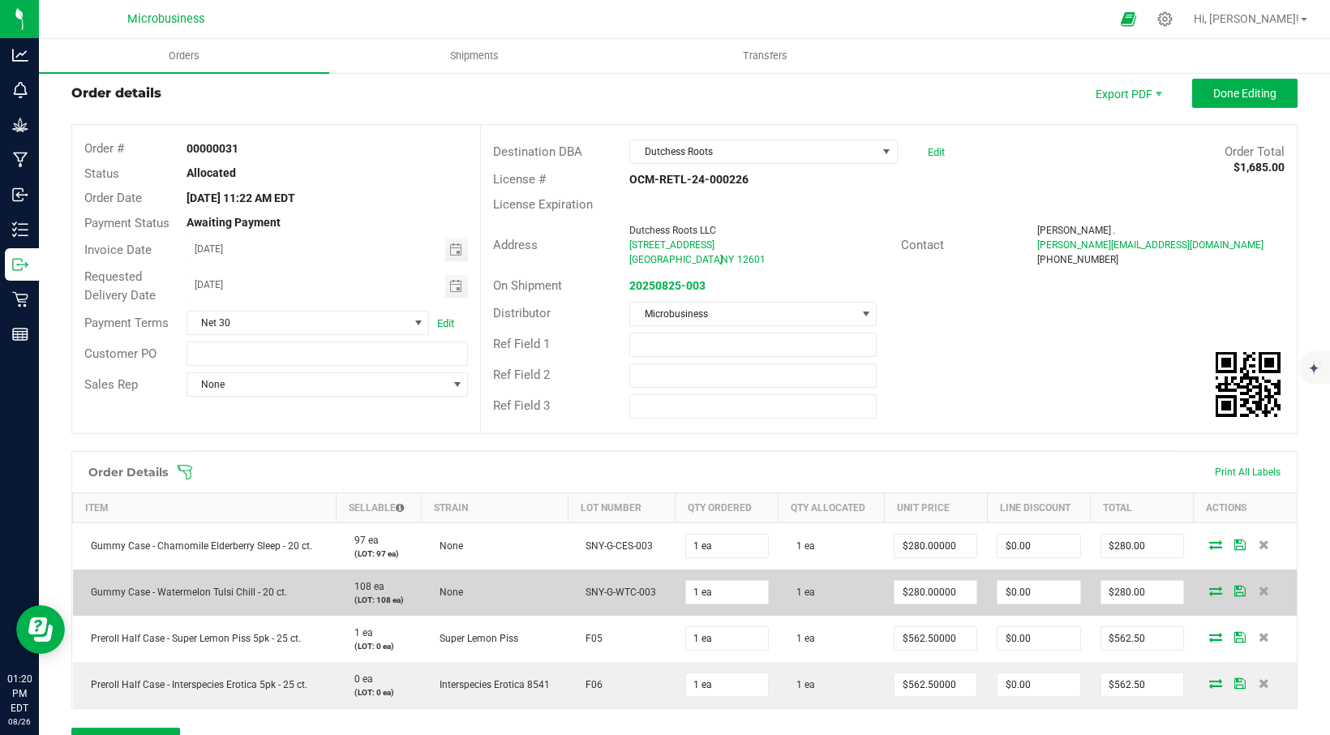
scroll to position [108, 0]
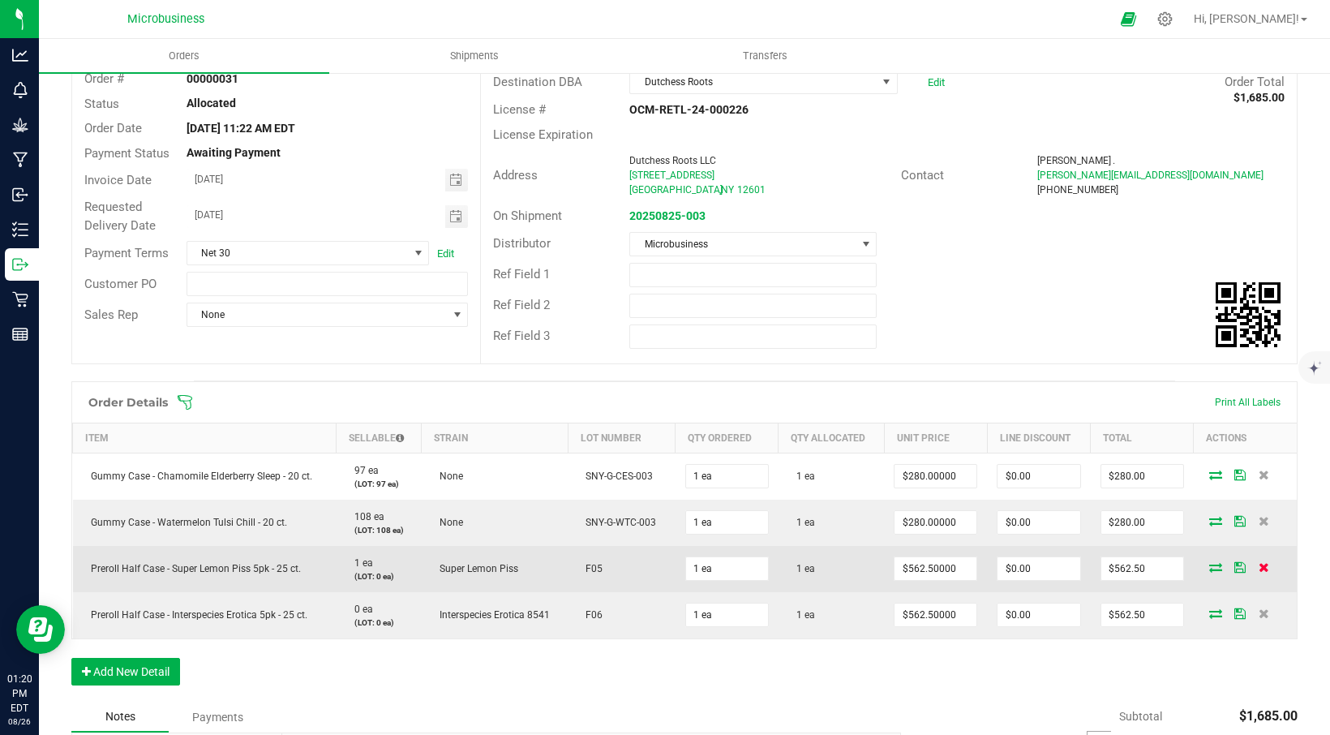
click at [1259, 569] on icon at bounding box center [1264, 567] width 11 height 10
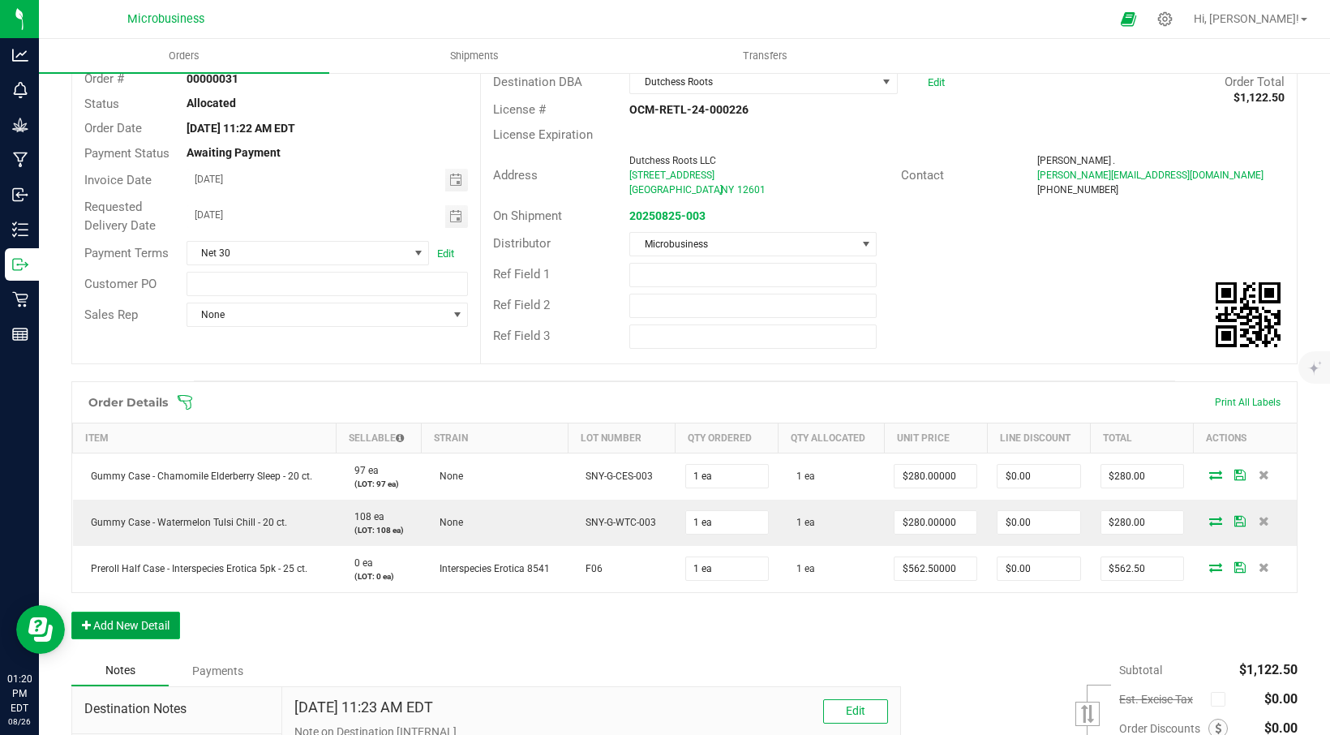
click at [98, 624] on button "Add New Detail" at bounding box center [125, 626] width 109 height 28
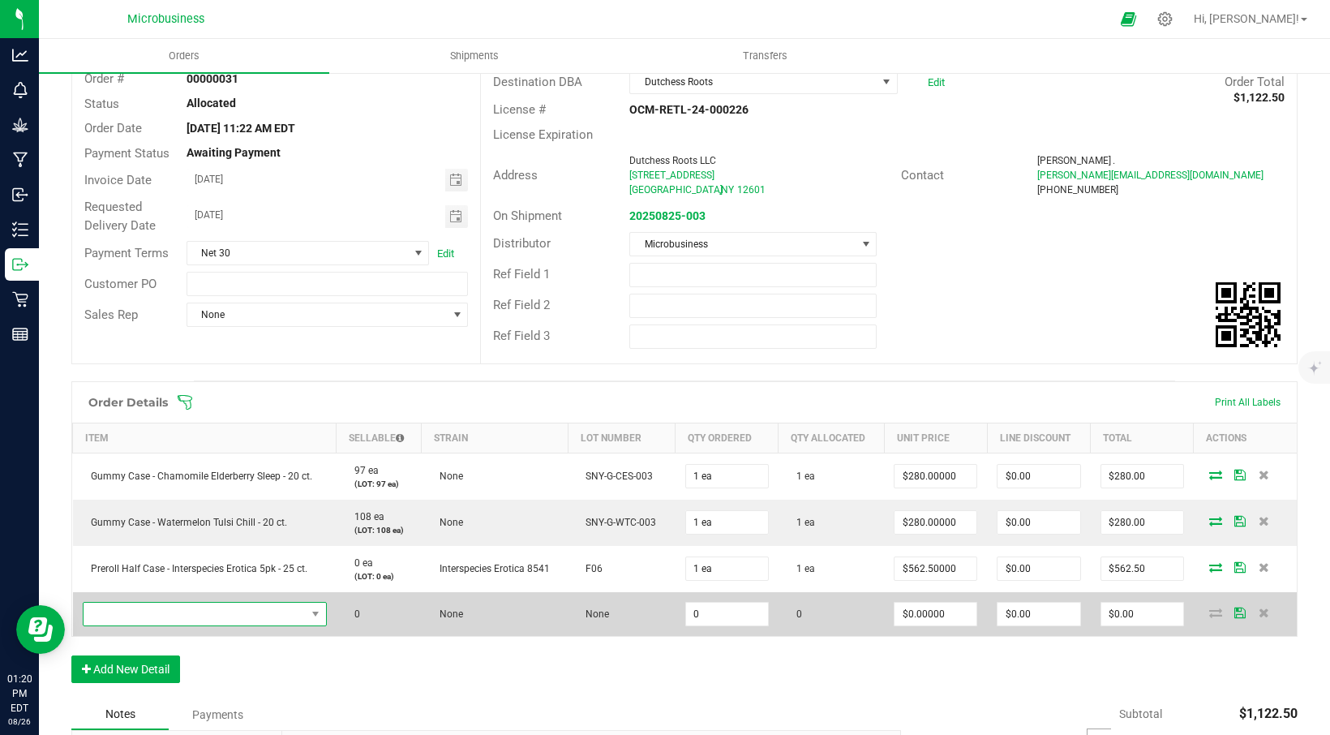
click at [176, 615] on span "NO DATA FOUND" at bounding box center [195, 614] width 222 height 23
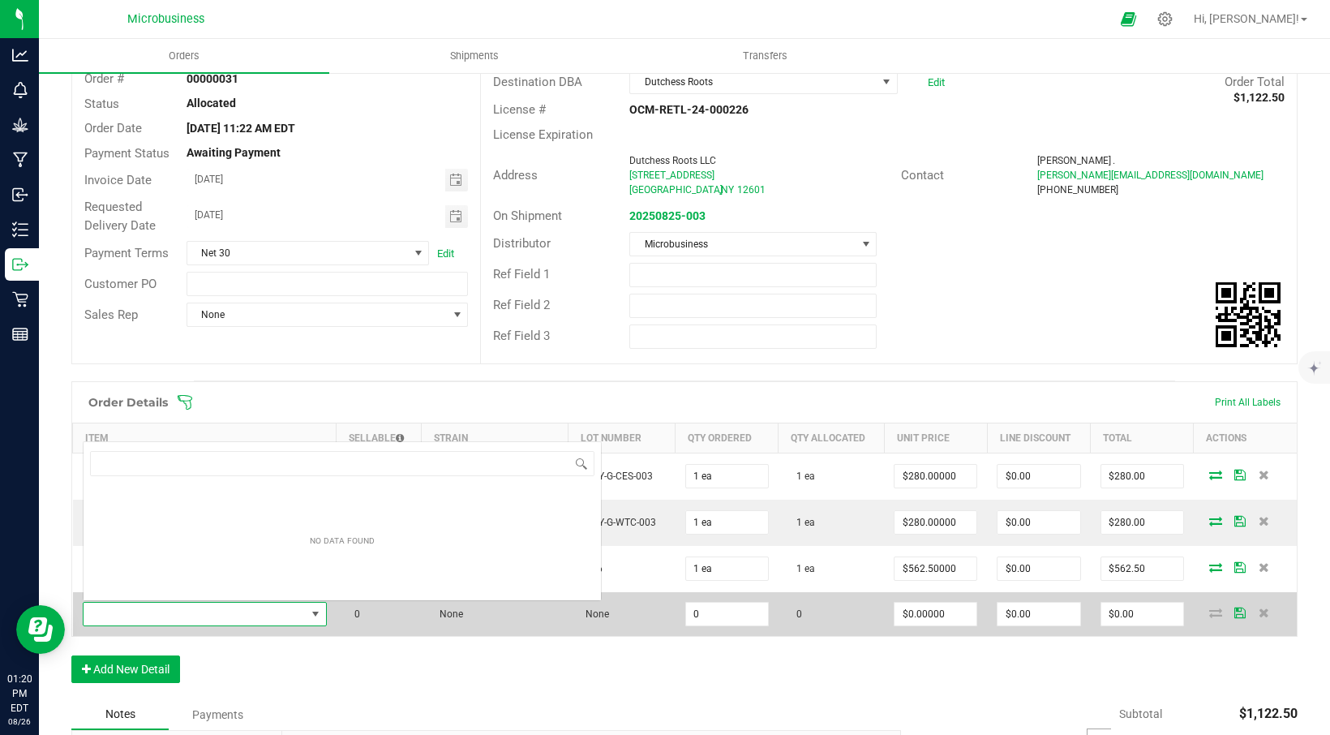
scroll to position [24, 238]
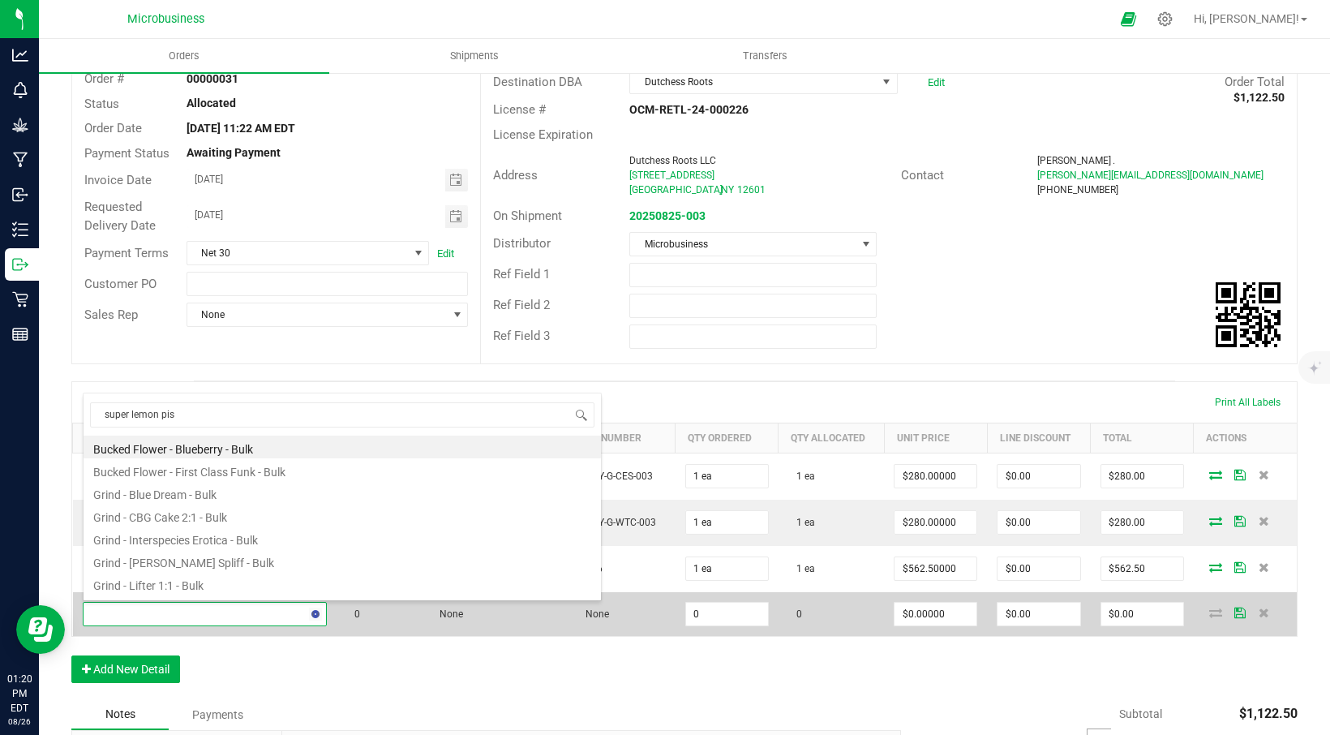
type input "super lemon piss"
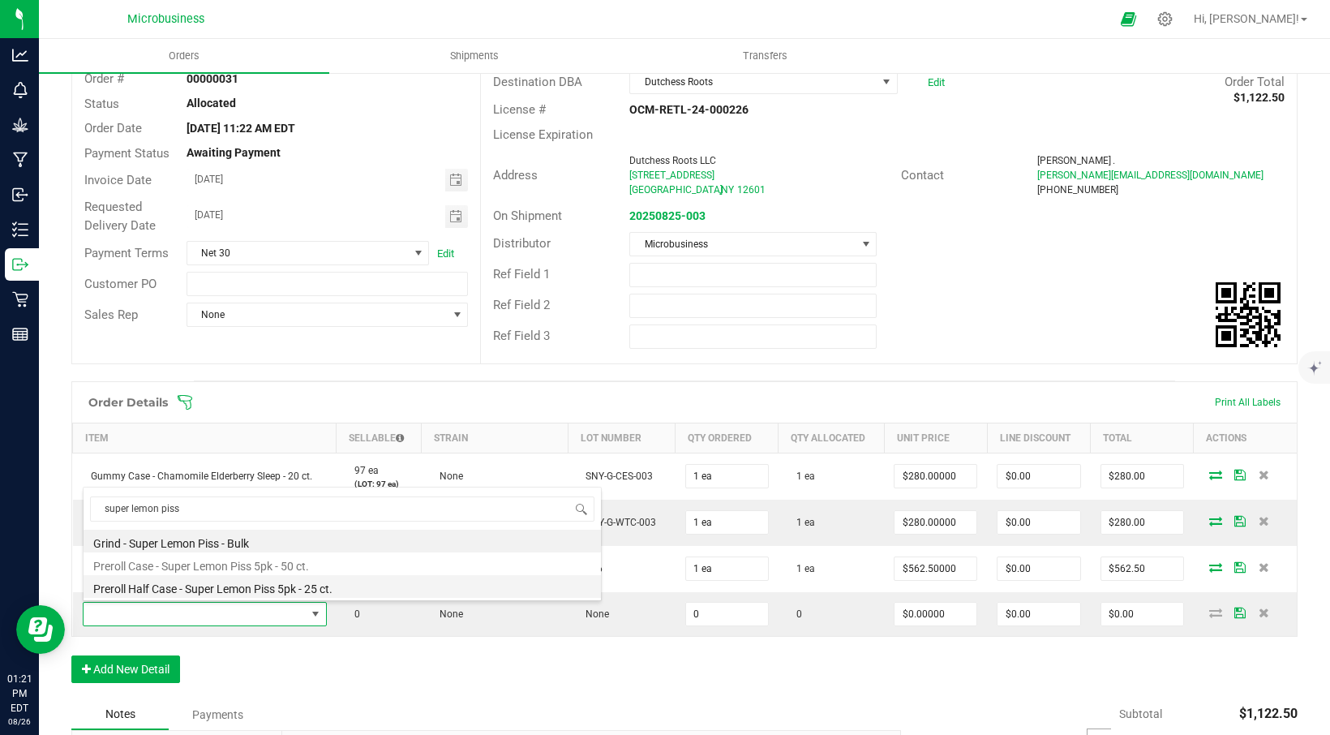
click at [174, 588] on li "Preroll Half Case - Super Lemon Piss 5pk - 25 ct." at bounding box center [343, 586] width 518 height 23
type input "0 ea"
type input "$562.50000"
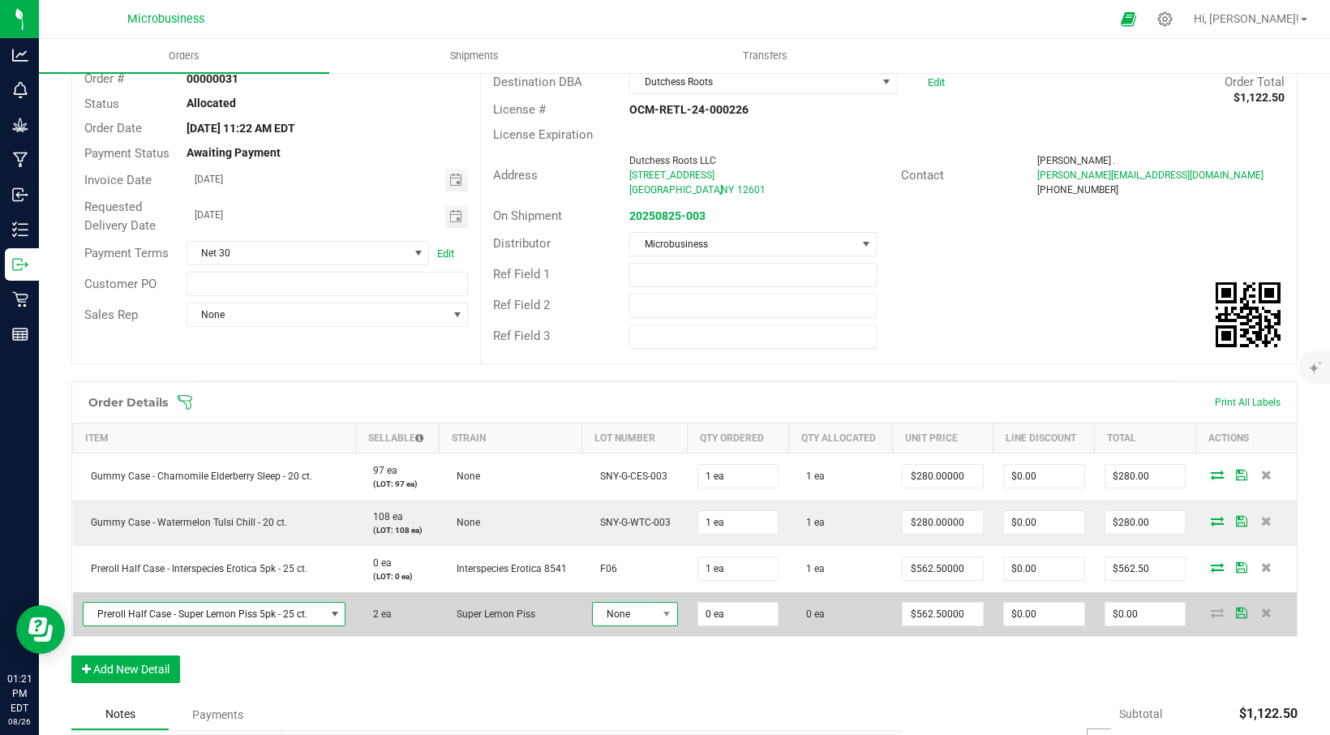
click at [616, 617] on span "None" at bounding box center [625, 614] width 64 height 23
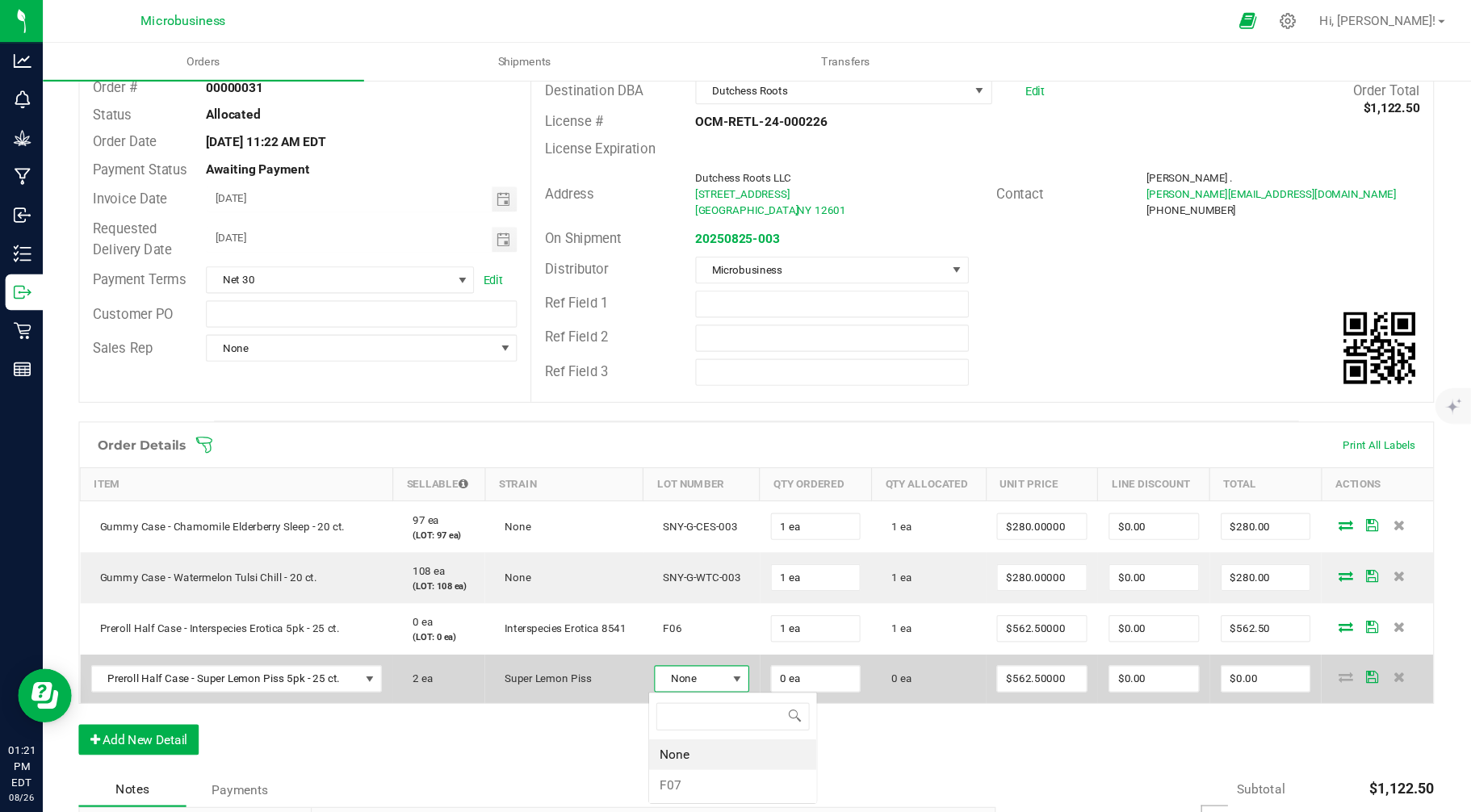
scroll to position [24, 84]
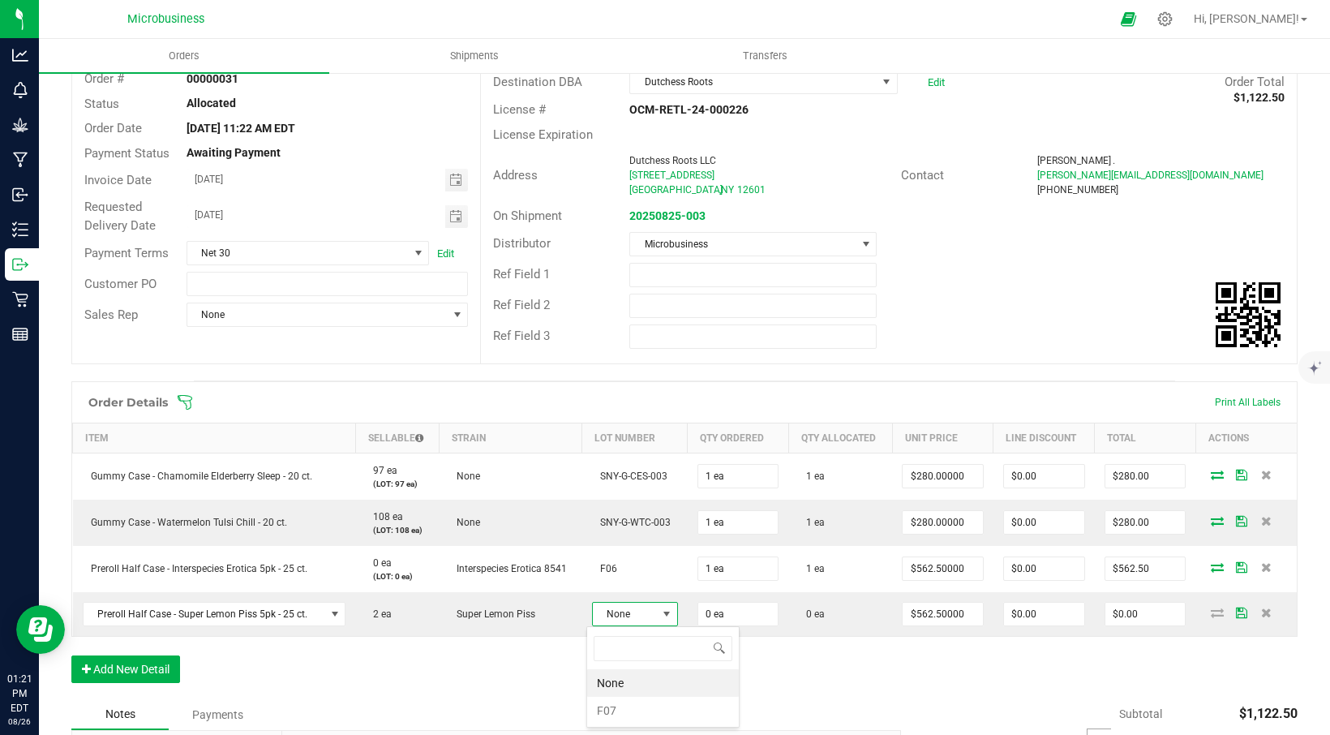
click at [608, 701] on li "F07" at bounding box center [663, 711] width 152 height 28
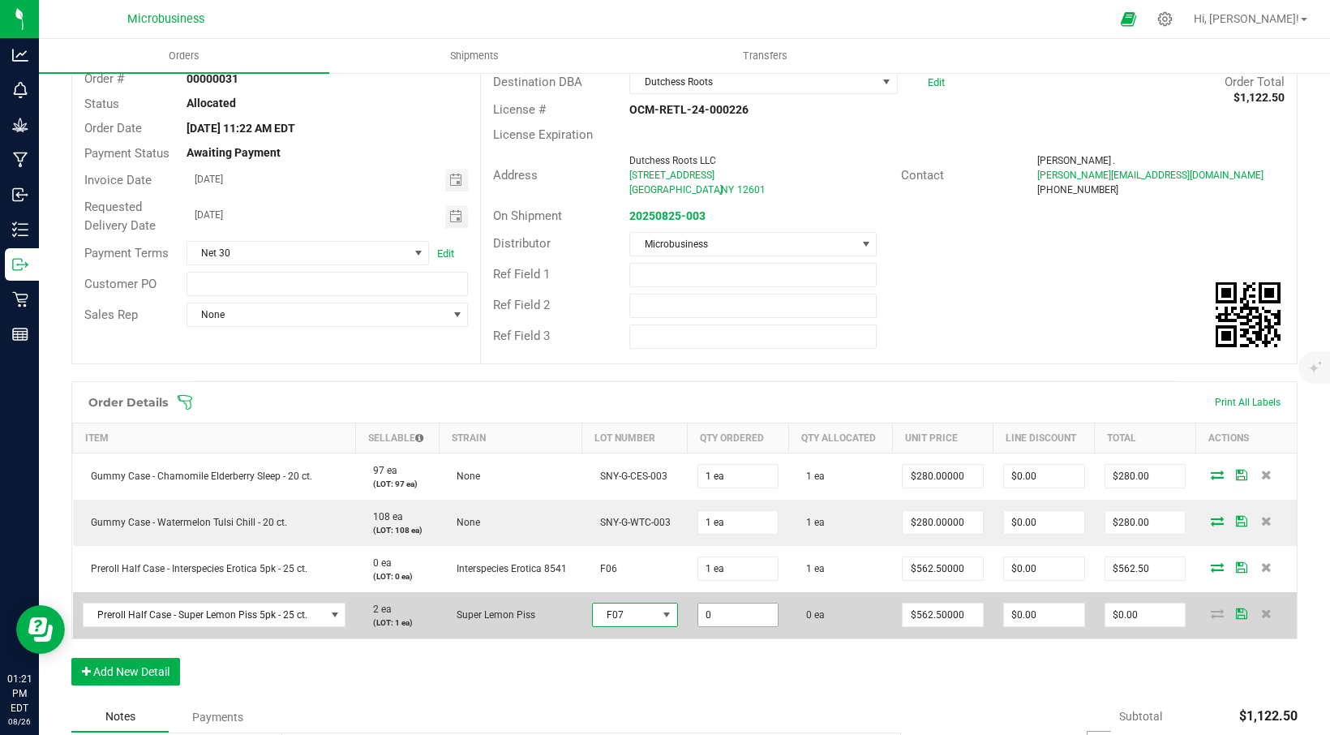
click at [739, 619] on input "0" at bounding box center [738, 615] width 80 height 23
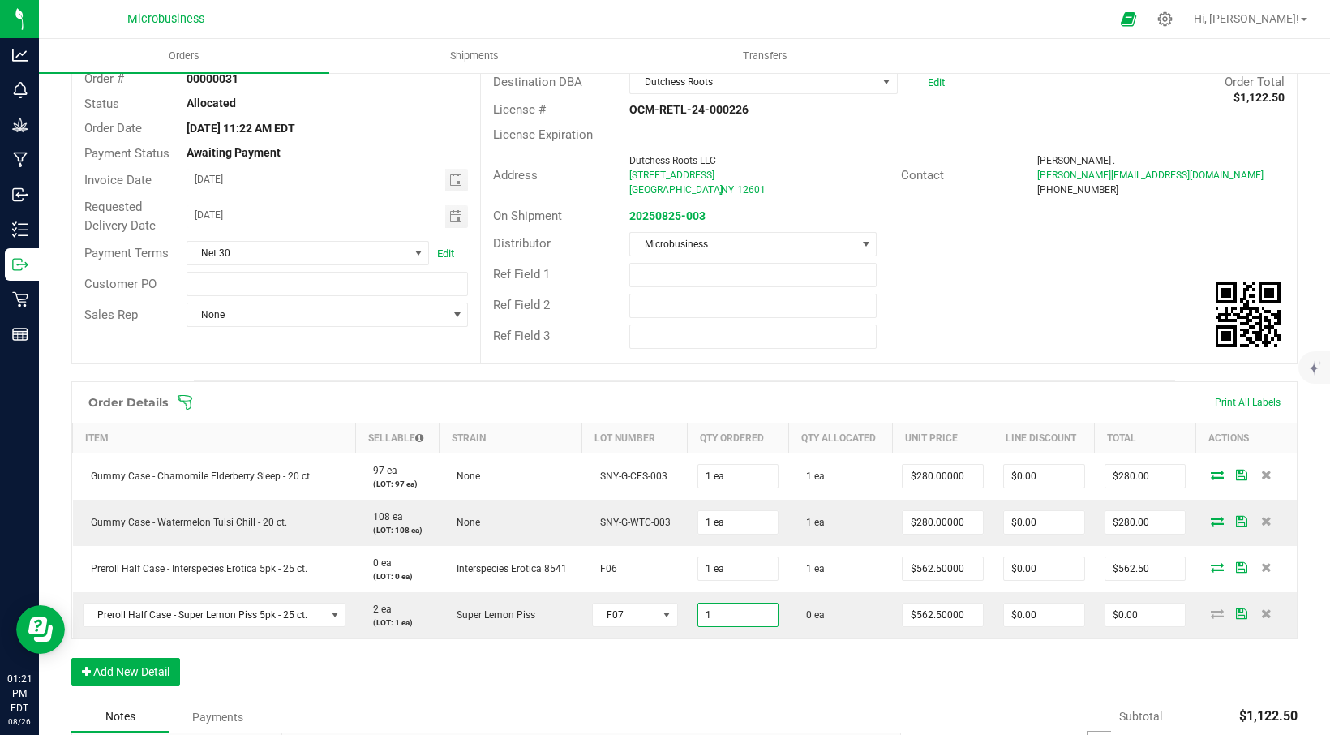
type input "1 ea"
type input "$562.50"
click at [816, 675] on div "Order Details Print All Labels Item Sellable Strain Lot Number Qty Ordered Qty …" at bounding box center [684, 541] width 1227 height 320
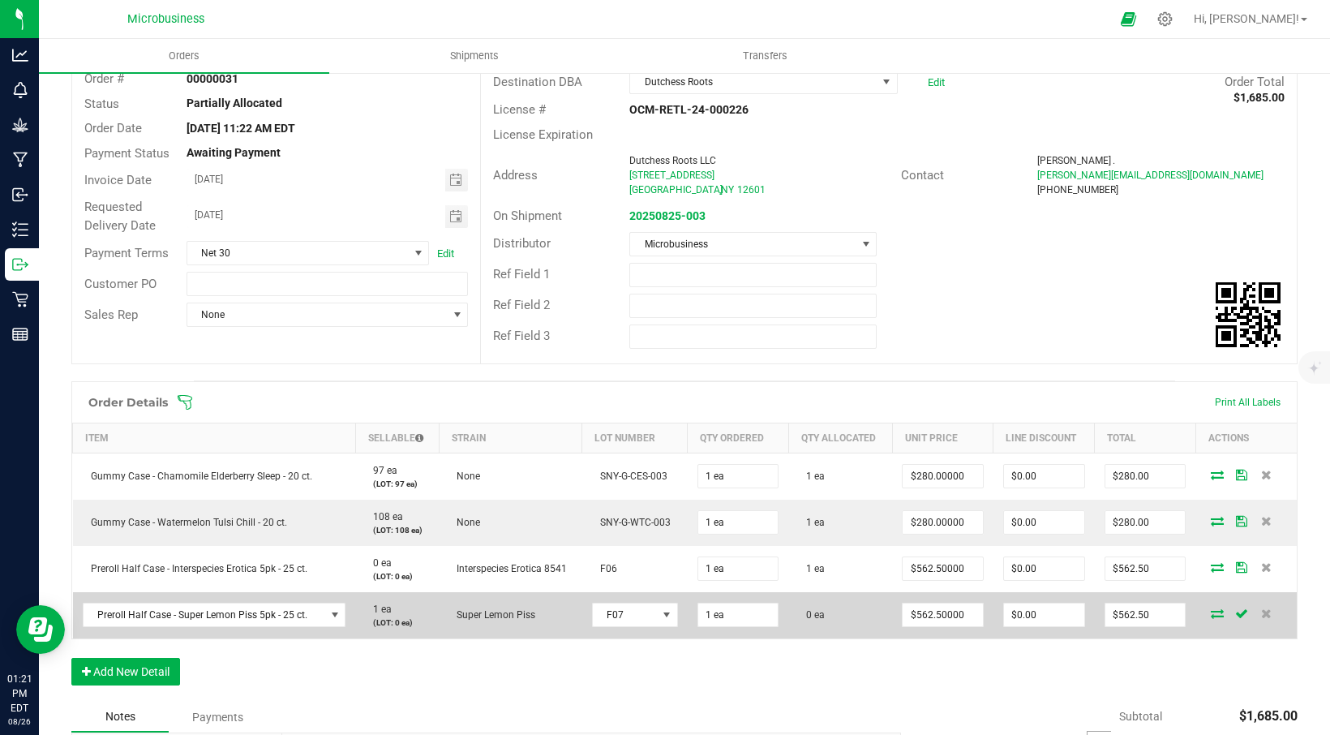
click at [1211, 613] on icon at bounding box center [1217, 613] width 13 height 10
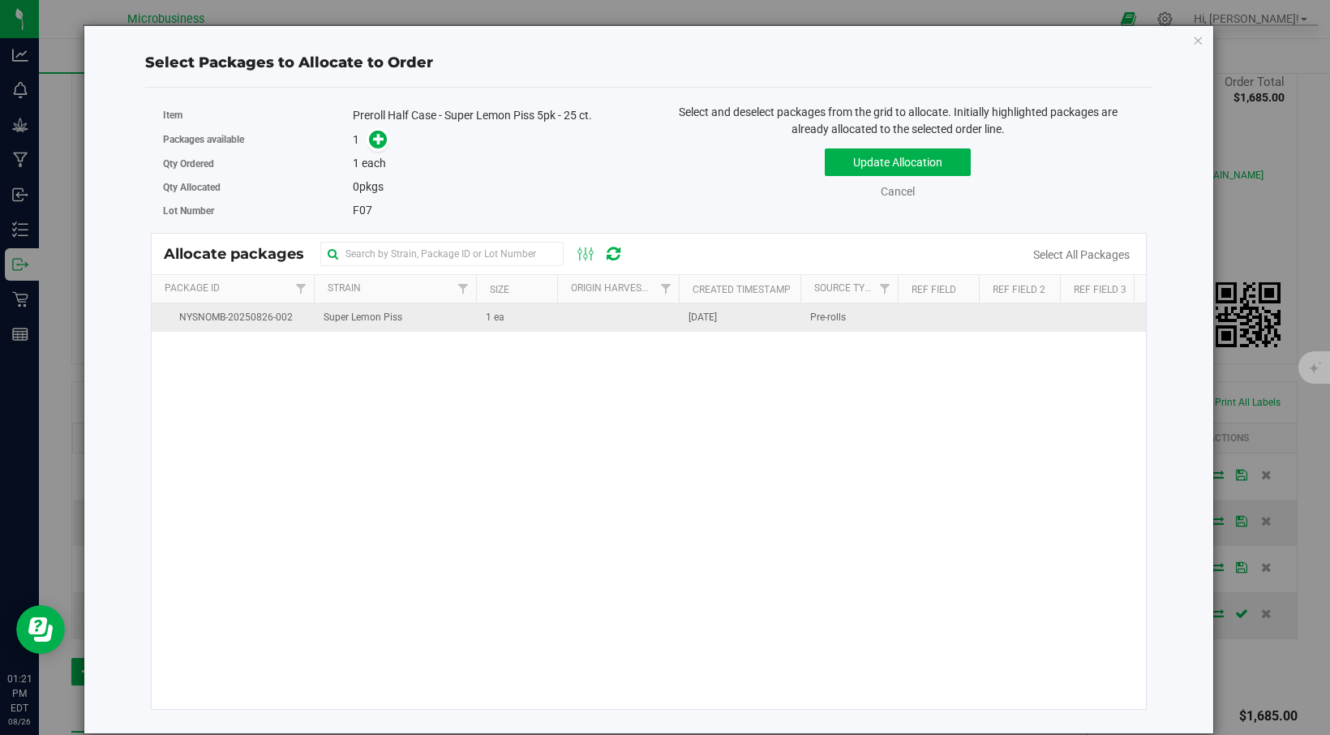
click at [340, 323] on span "Super Lemon Piss" at bounding box center [363, 317] width 79 height 15
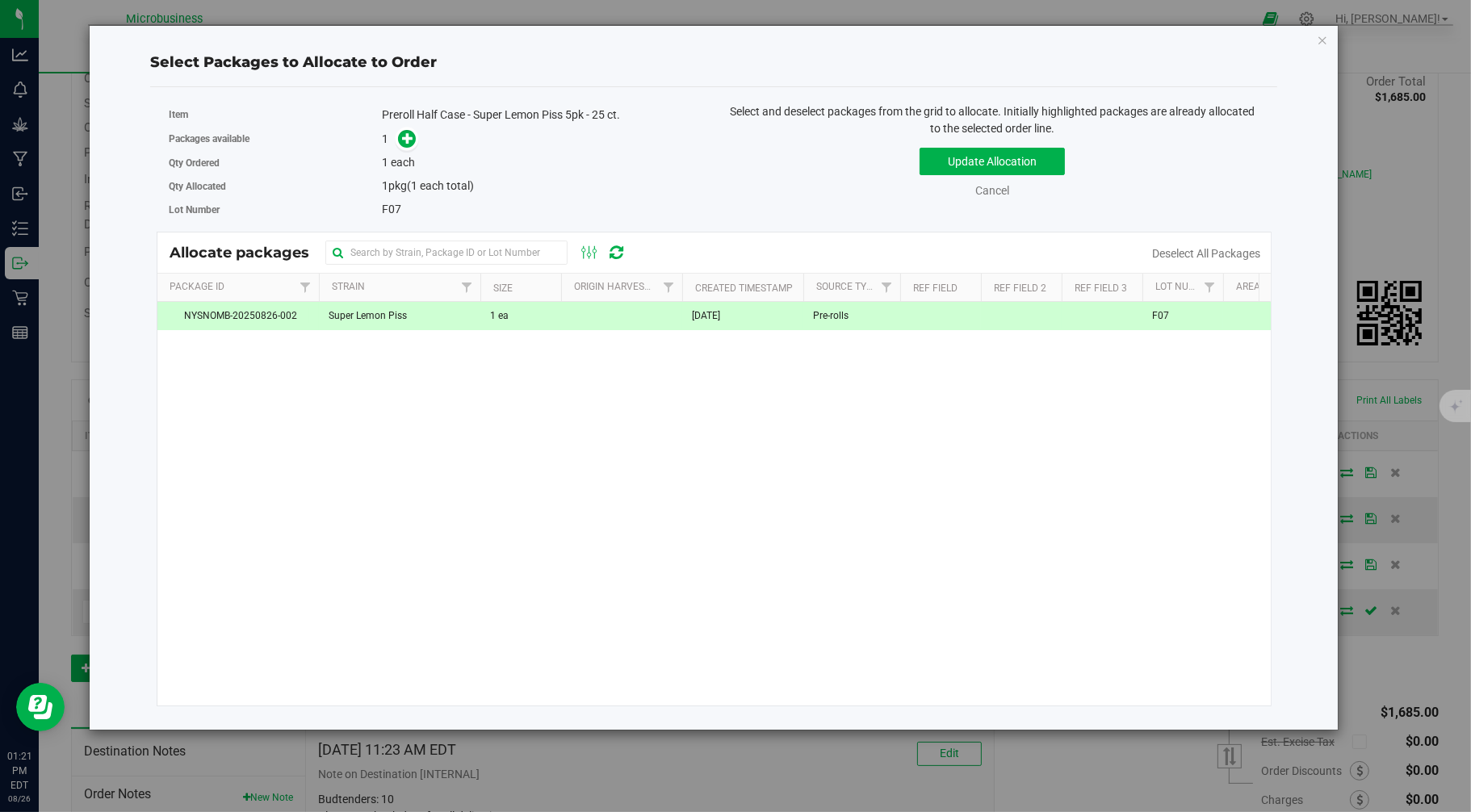
scroll to position [107, 0]
click at [945, 161] on button "Update Allocation" at bounding box center [992, 161] width 145 height 28
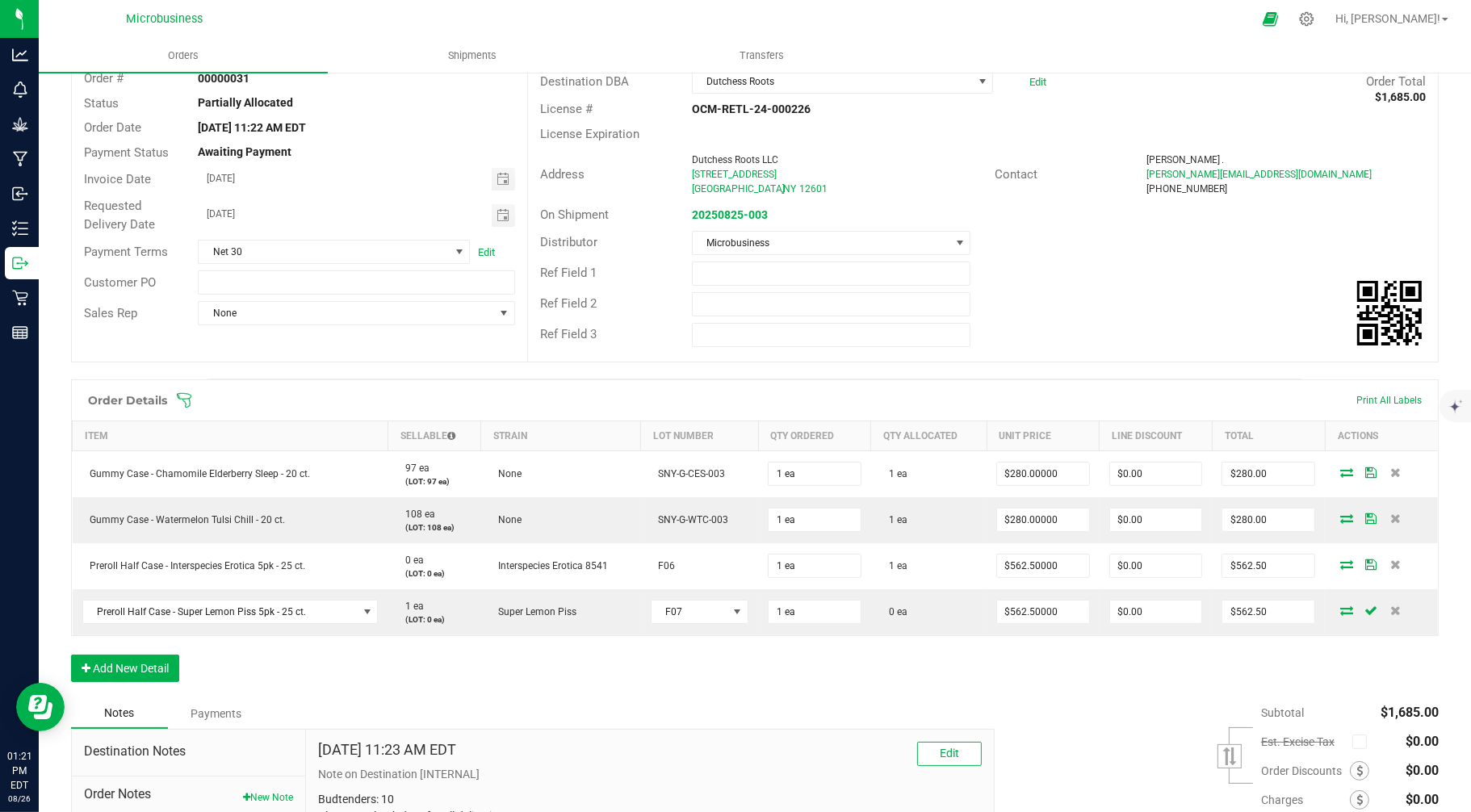
click at [939, 173] on div "[STREET_ADDRESS]" at bounding box center [837, 174] width 292 height 15
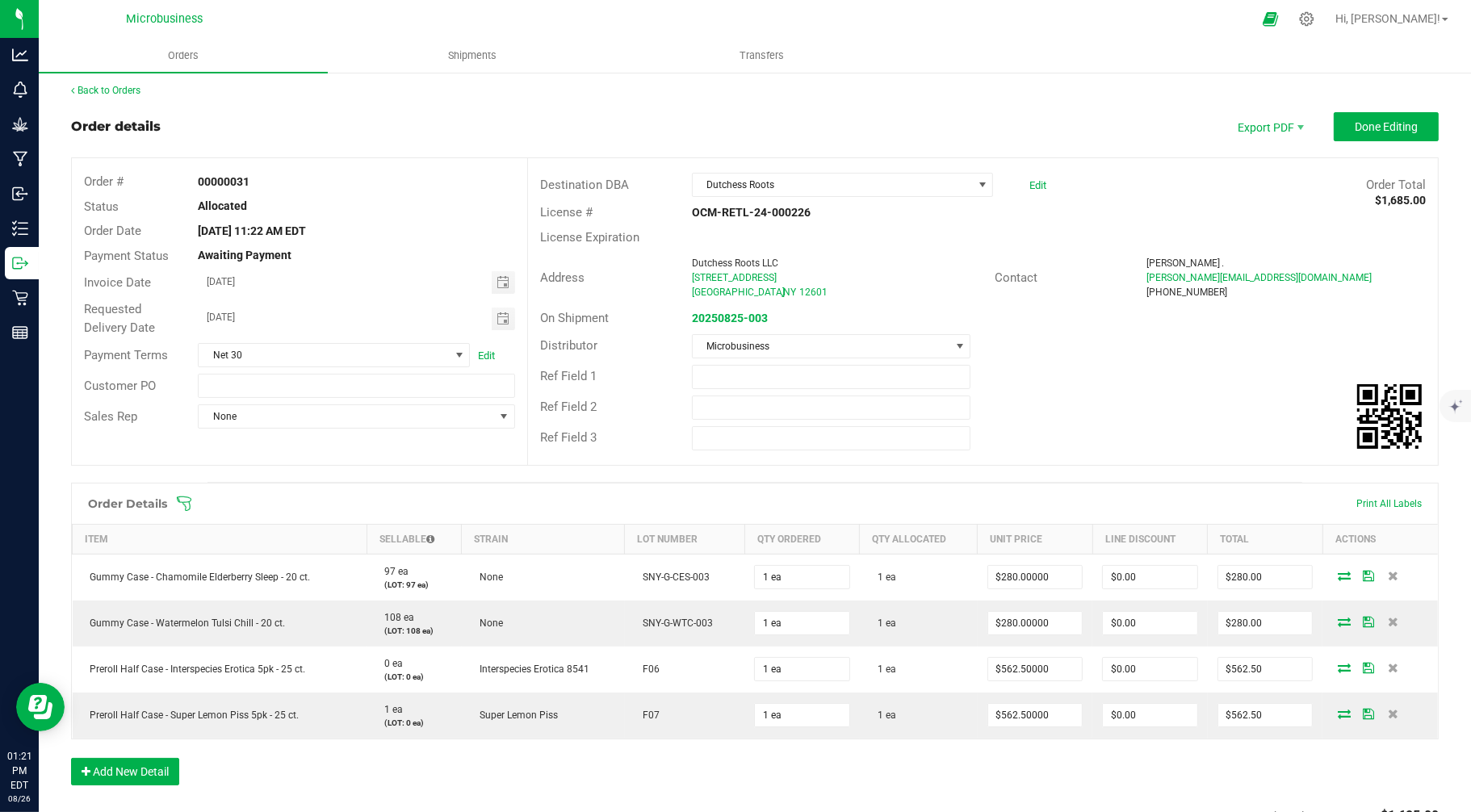
scroll to position [0, 0]
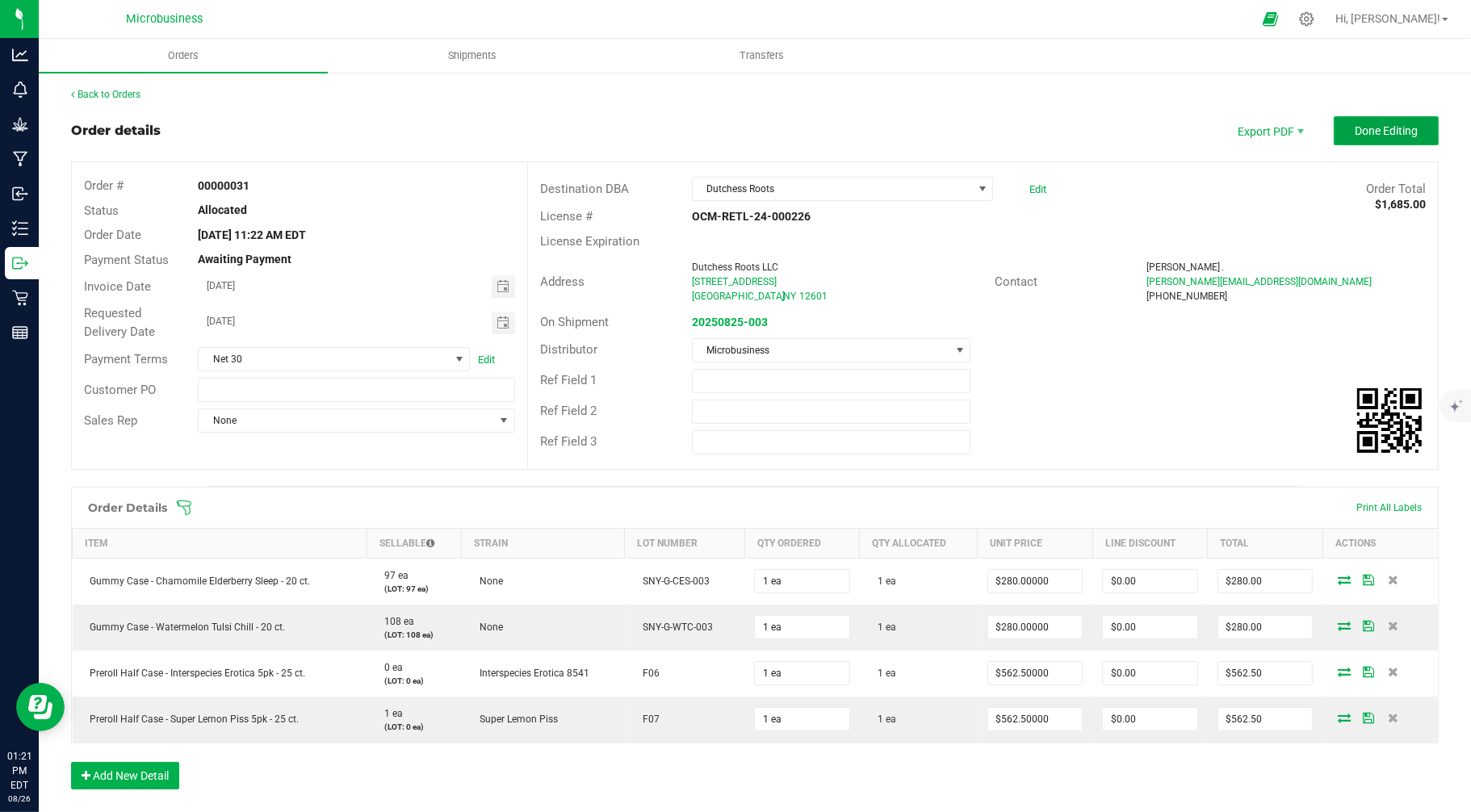
click at [1324, 126] on button "Done Editing" at bounding box center [1385, 130] width 105 height 29
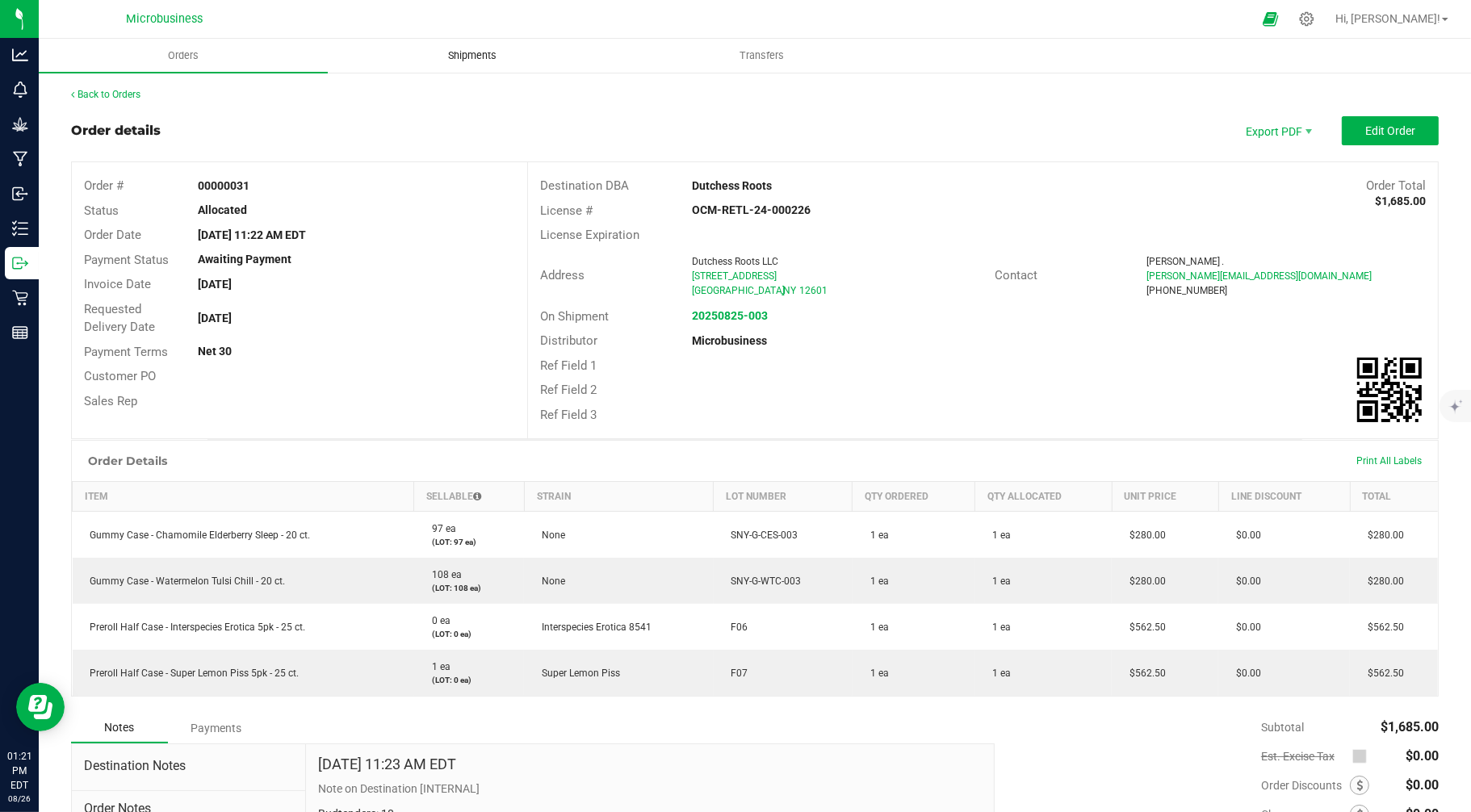
click at [473, 57] on span "Shipments" at bounding box center [472, 56] width 92 height 15
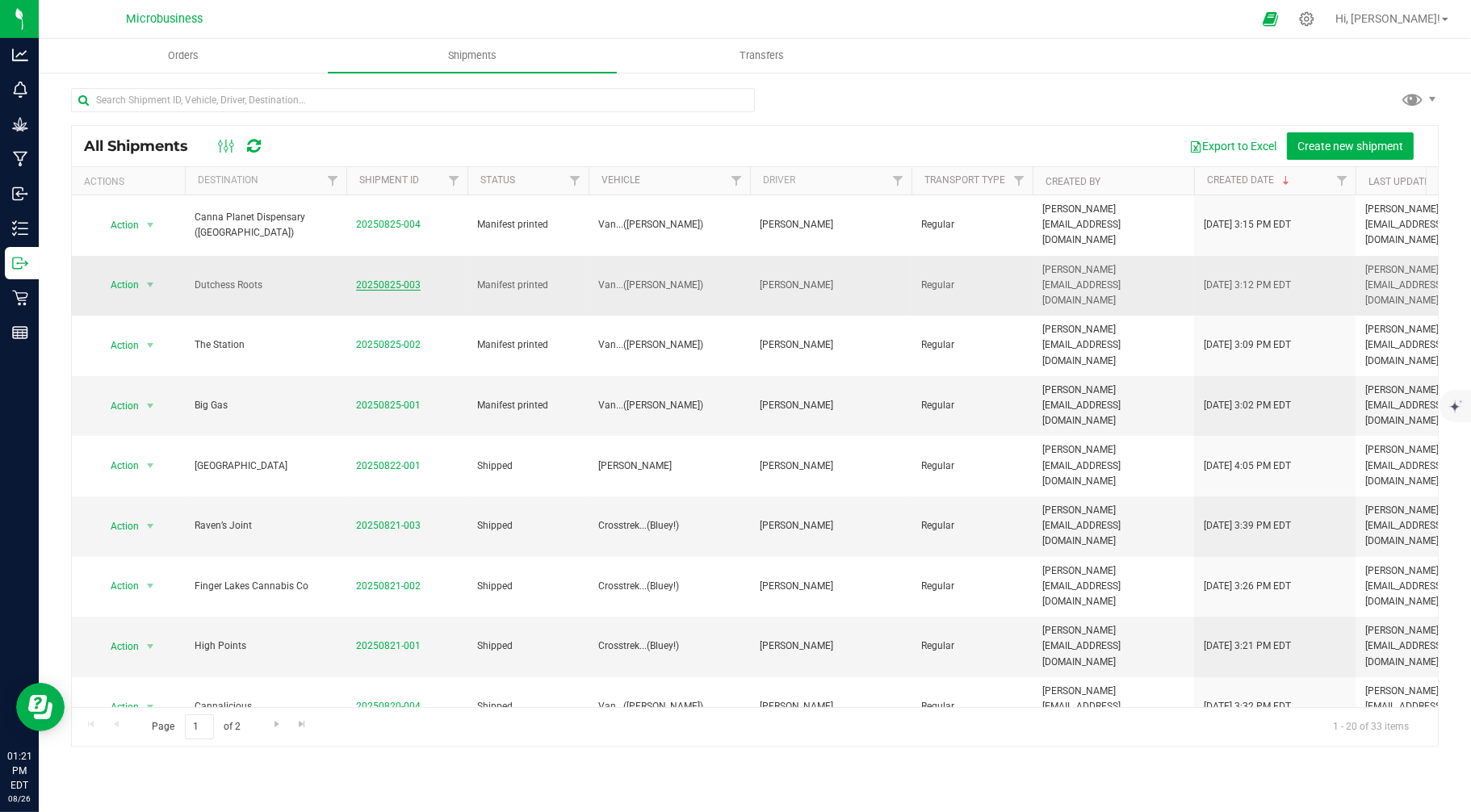
click at [391, 280] on link "20250825-003" at bounding box center [388, 285] width 65 height 11
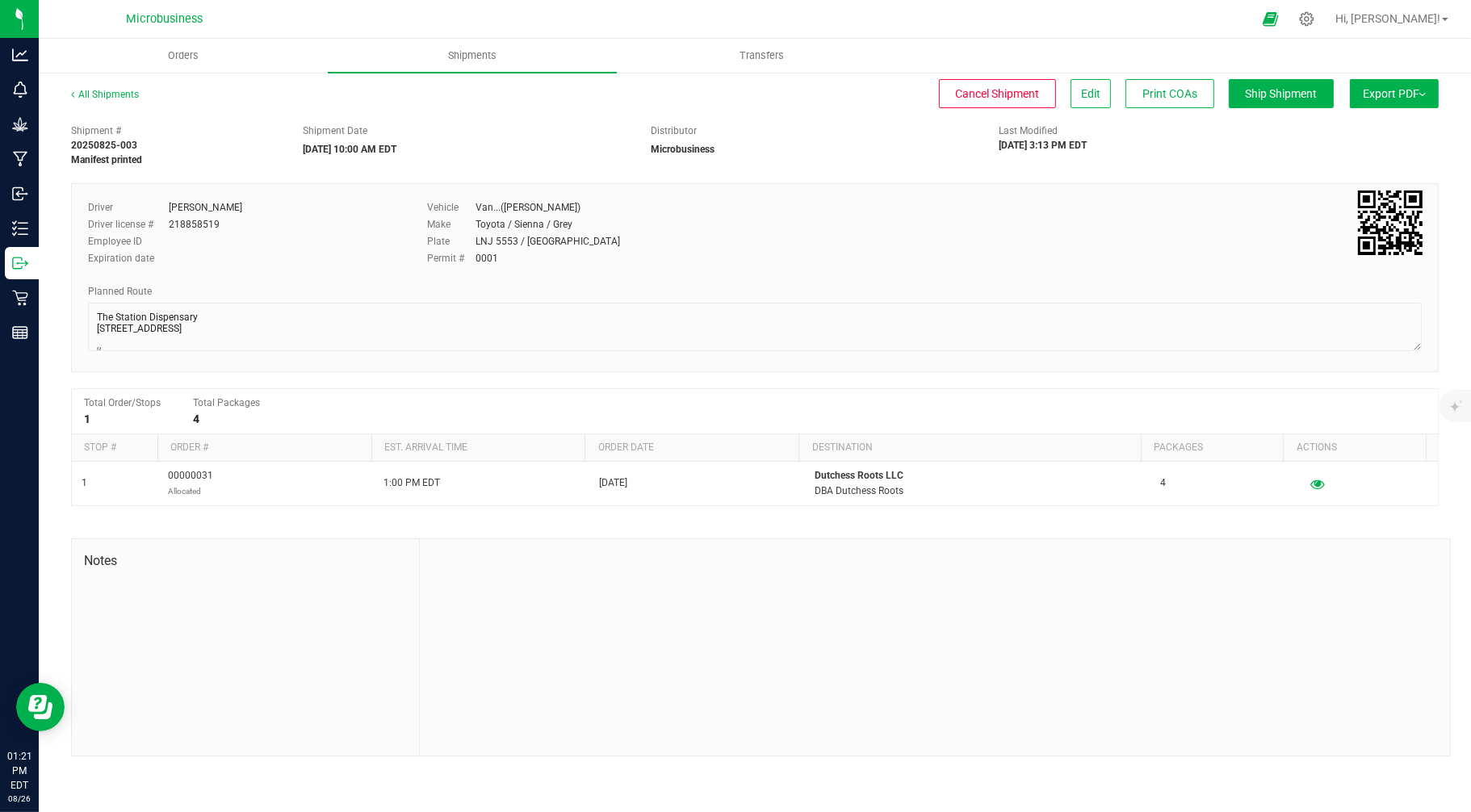
click at [1324, 95] on img at bounding box center [1422, 94] width 6 height 3
click at [1324, 172] on span "NY Manifest" at bounding box center [1347, 177] width 54 height 11
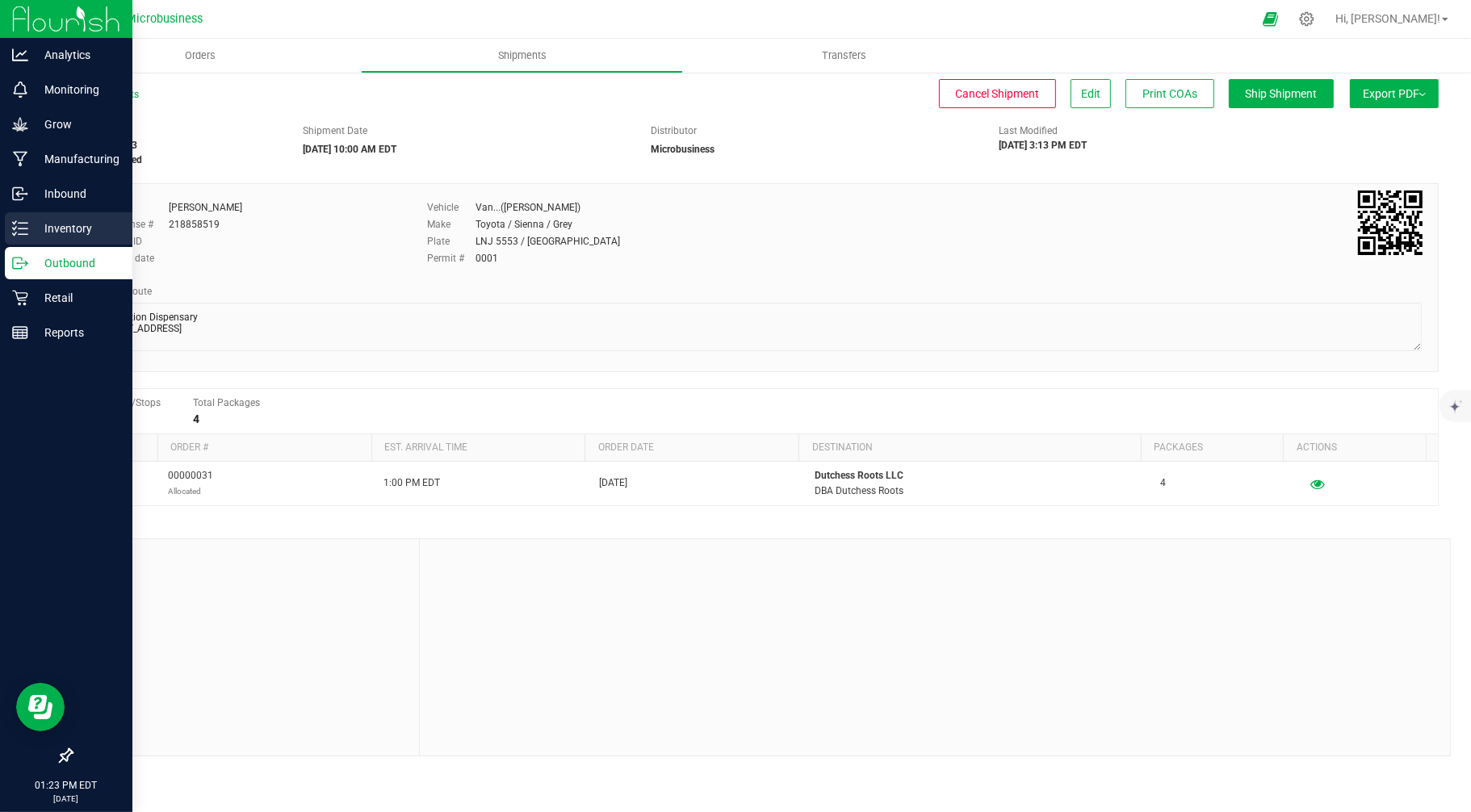
click at [41, 233] on p "Inventory" at bounding box center [76, 228] width 97 height 19
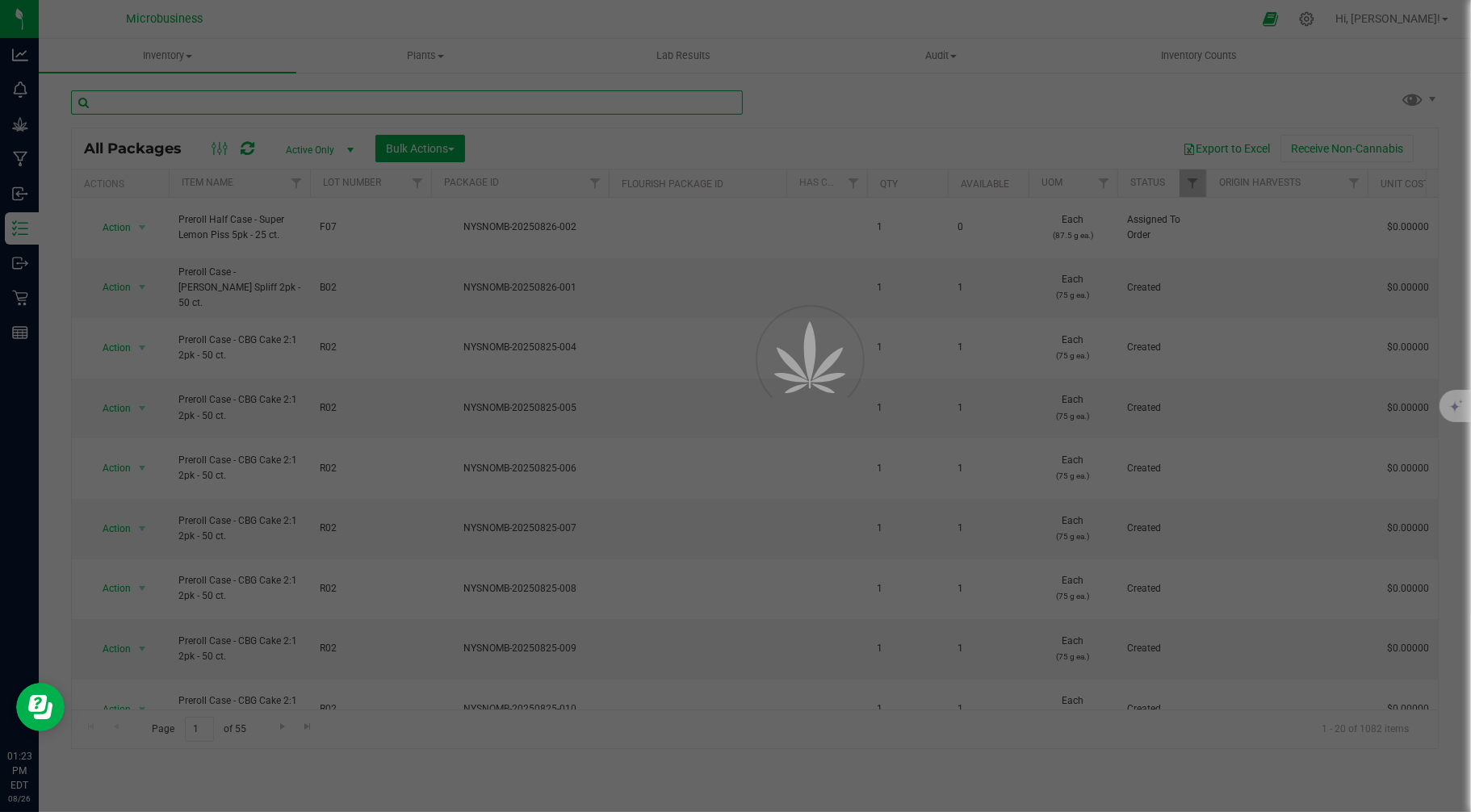
click at [311, 103] on input "text" at bounding box center [406, 102] width 672 height 24
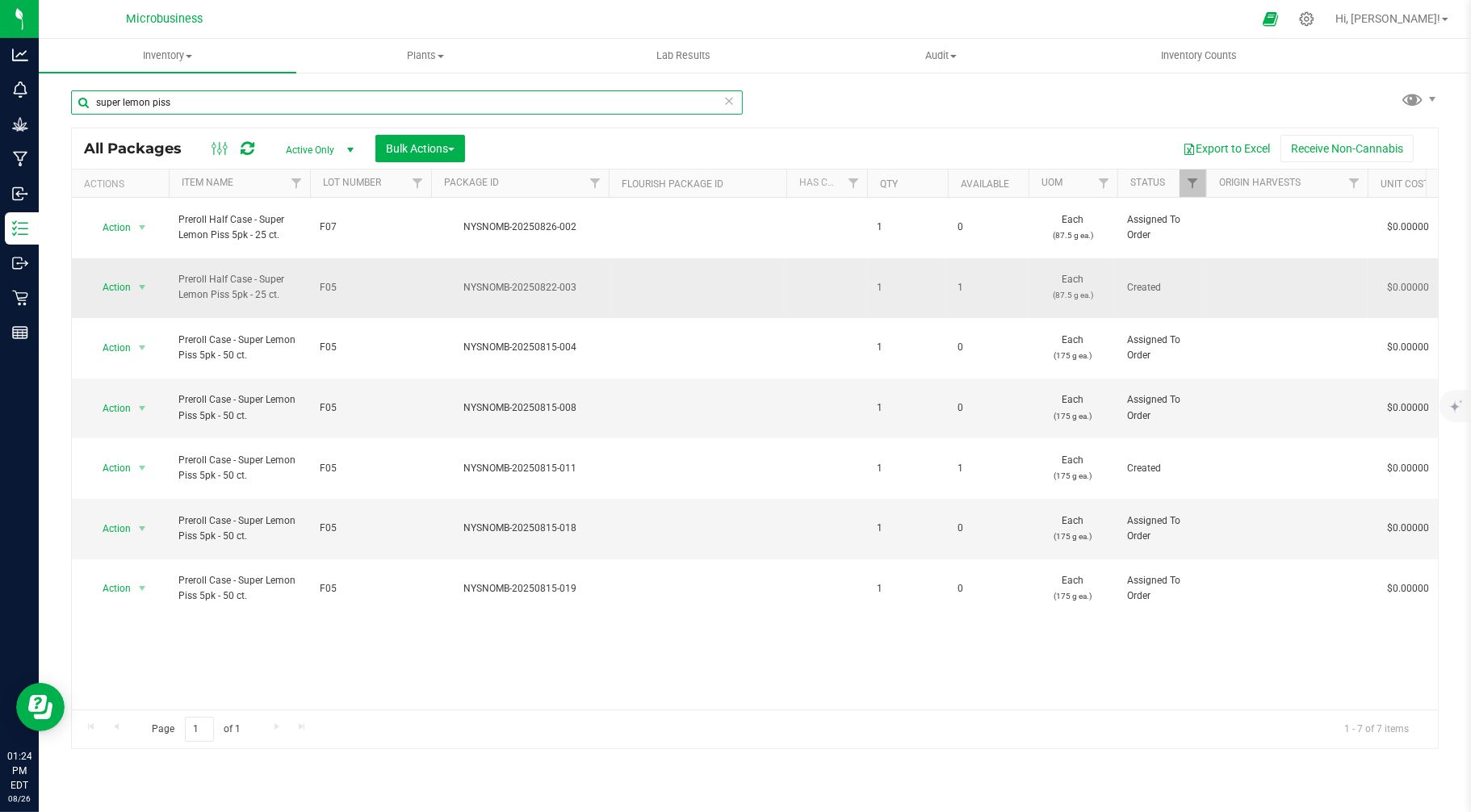
type input "super lemon piss"
click at [327, 281] on span "F05" at bounding box center [370, 288] width 102 height 15
type input "F07"
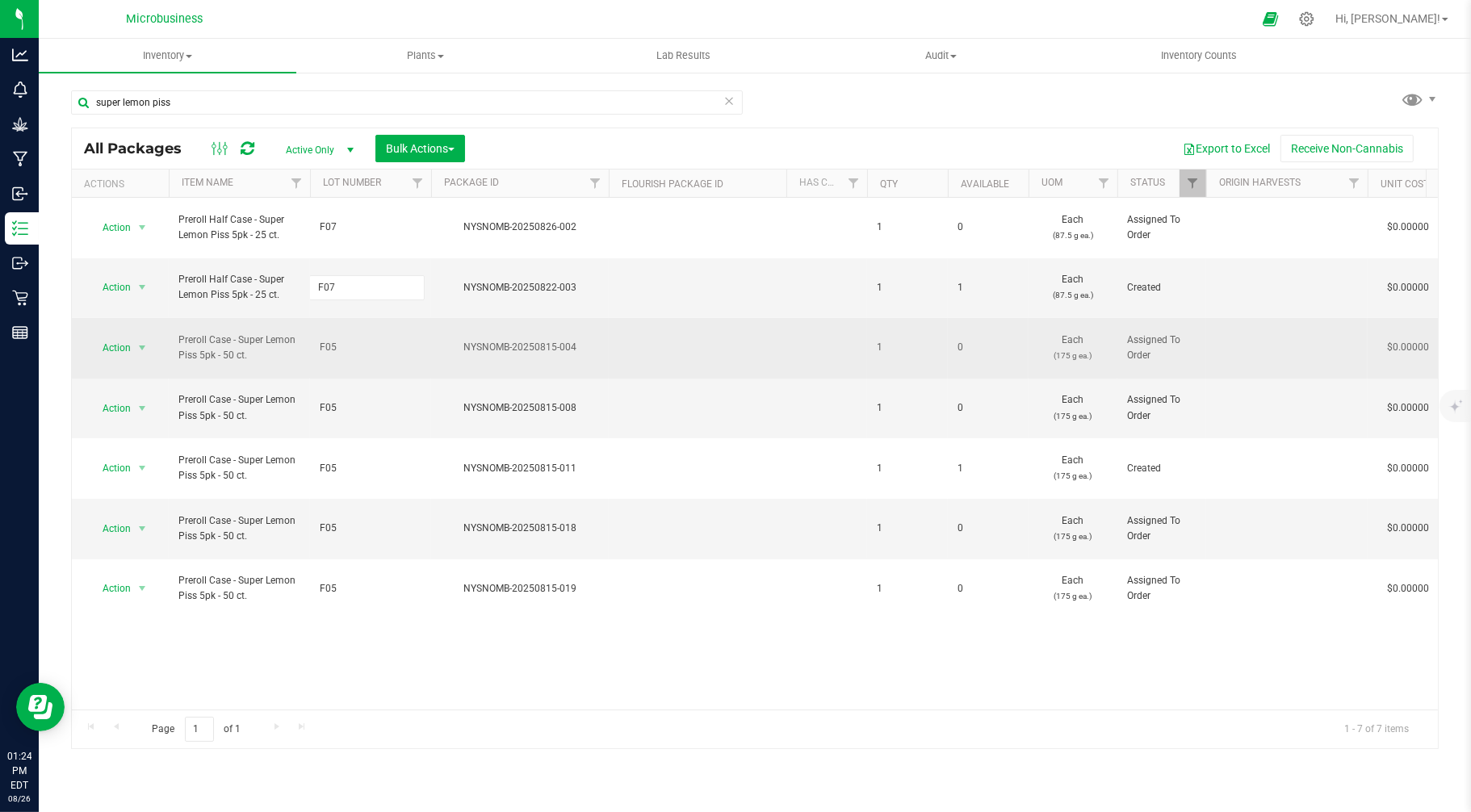
click at [359, 313] on div "All Packages Active Only Active Only Lab Samples Locked All Bulk Actions Add to…" at bounding box center [754, 438] width 1367 height 622
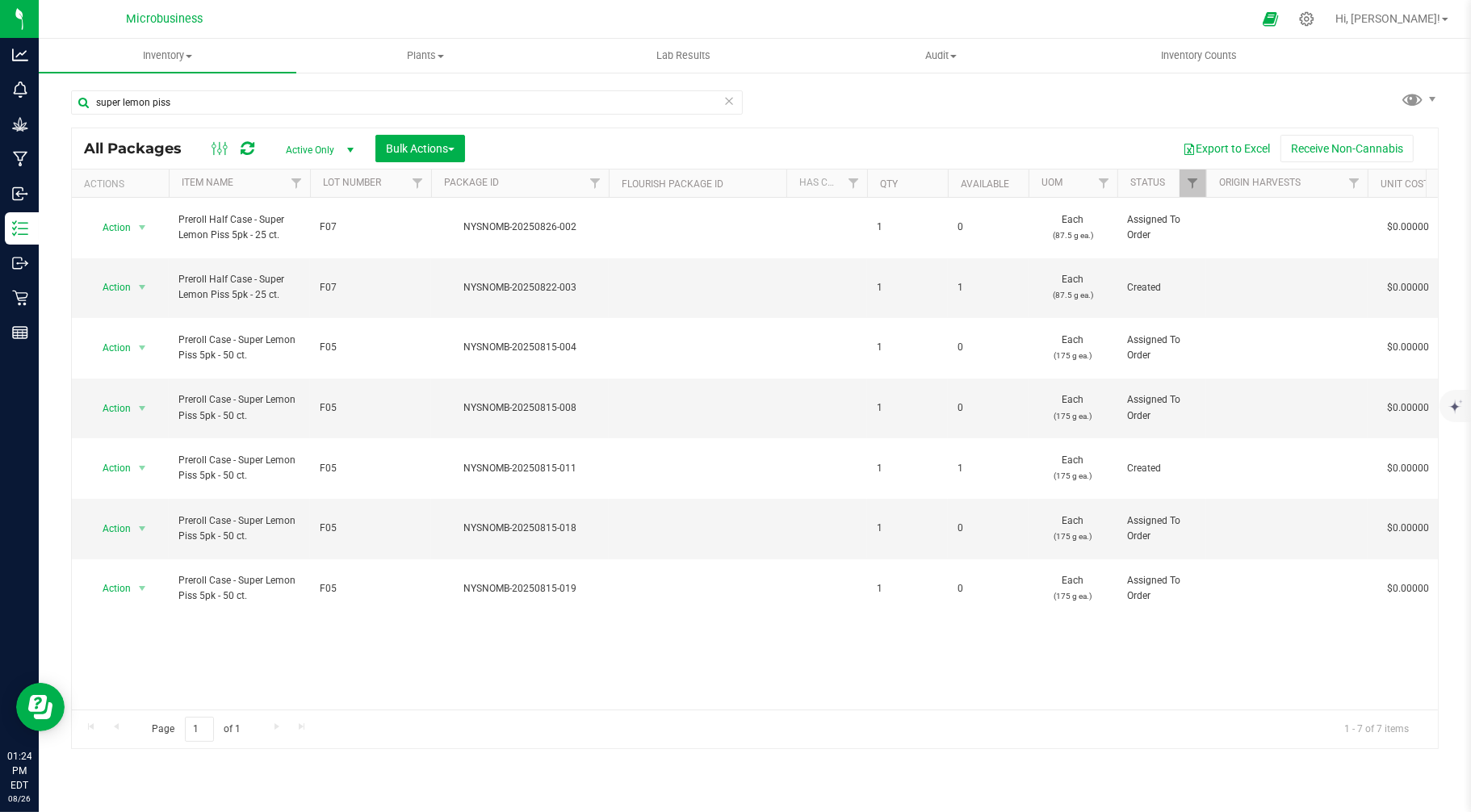
click at [351, 340] on span "F05" at bounding box center [370, 347] width 102 height 15
type input "F07"
click at [334, 353] on div "All Packages Active Only Active Only Lab Samples Locked All Bulk Actions Add to…" at bounding box center [754, 438] width 1367 height 622
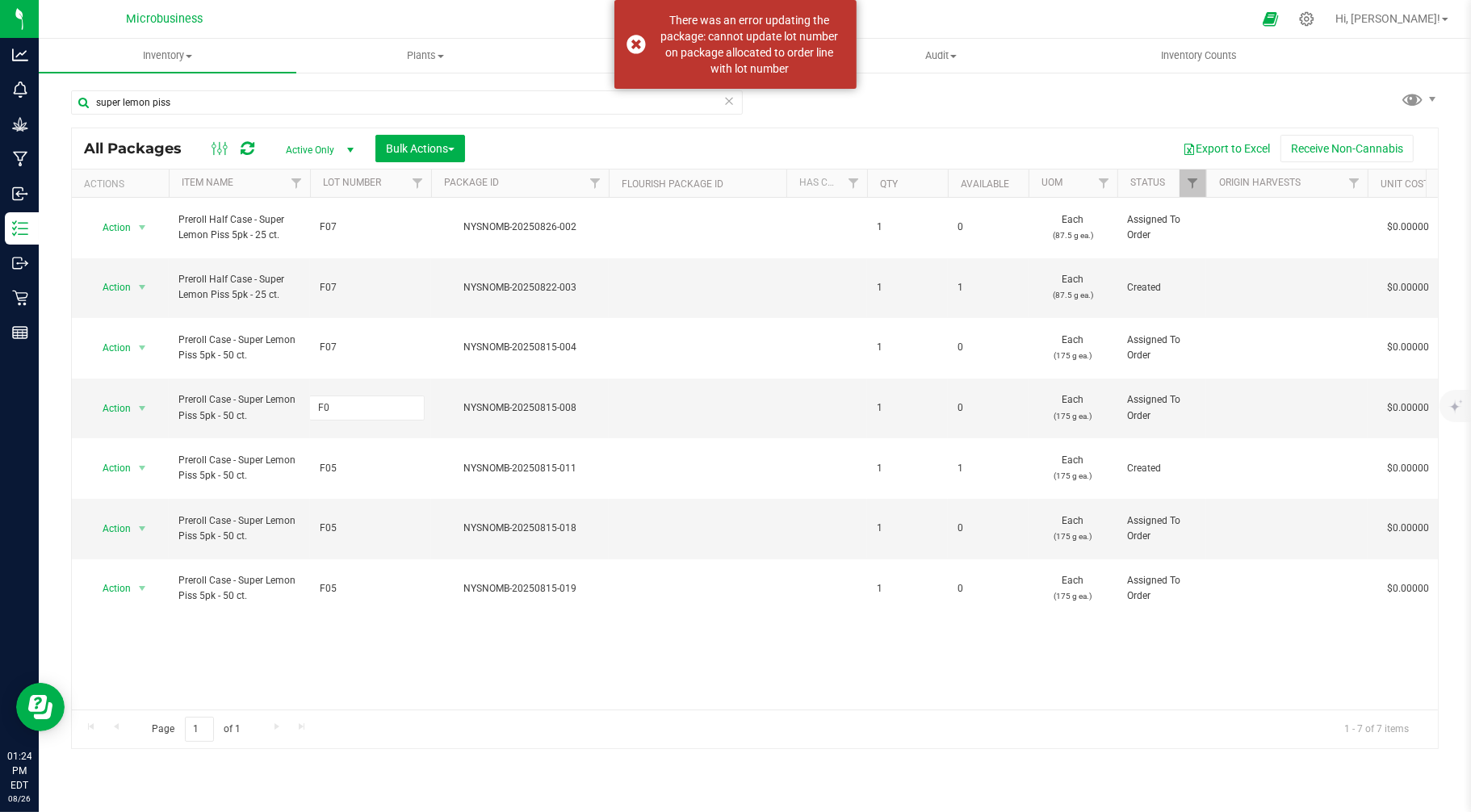
type input "F07"
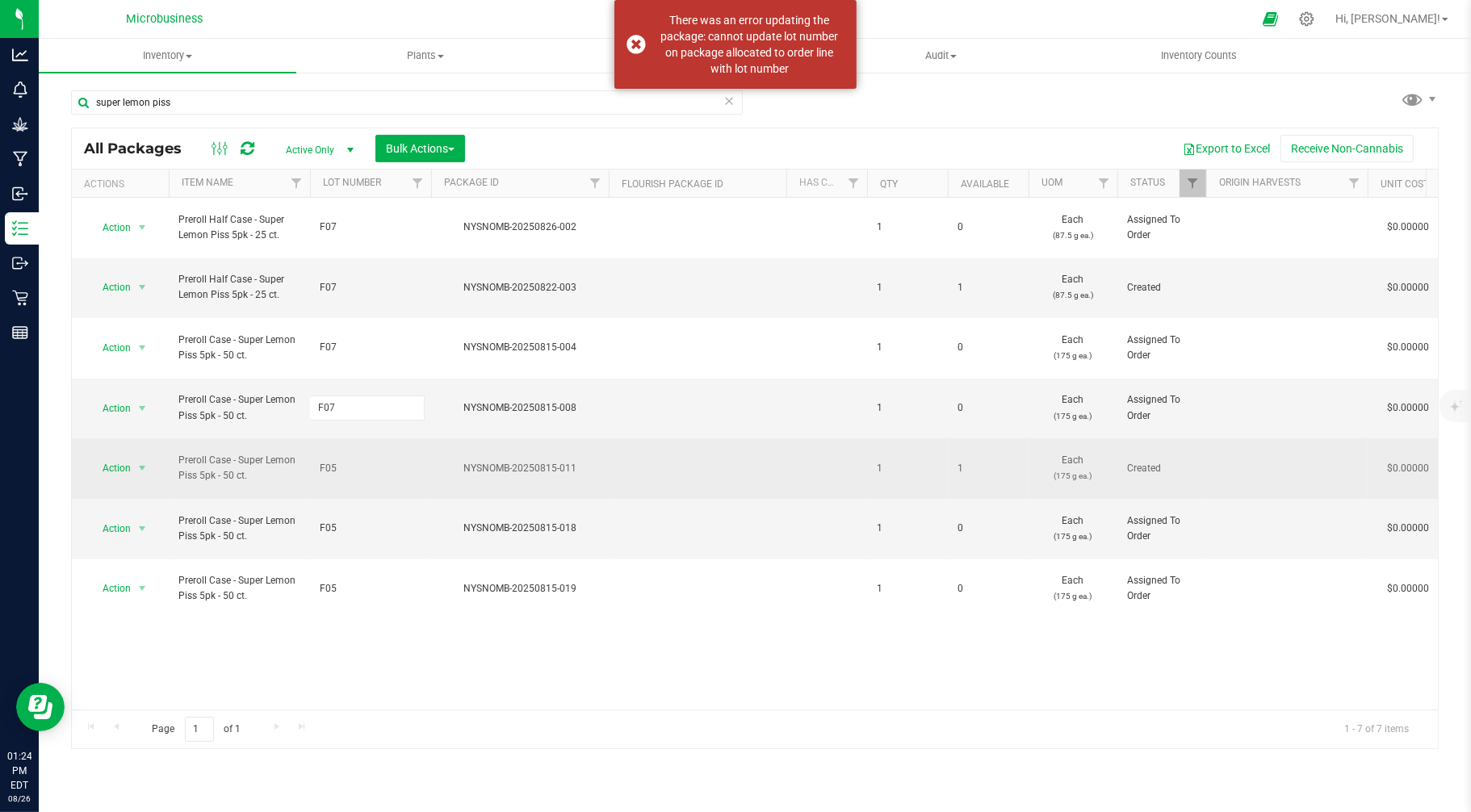
click at [344, 391] on div "All Packages Active Only Active Only Lab Samples Locked All Bulk Actions Add to…" at bounding box center [754, 438] width 1367 height 622
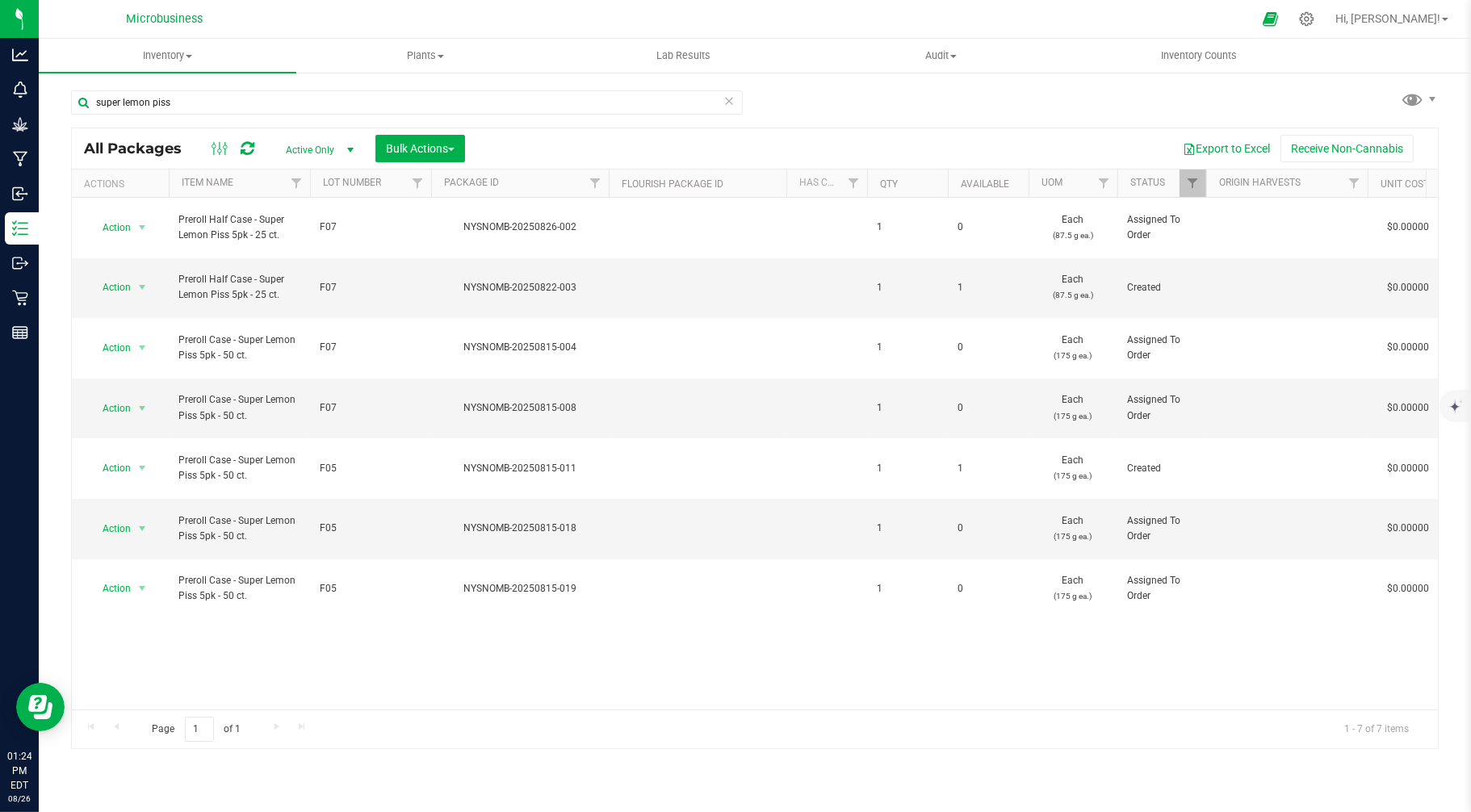
click at [336, 461] on span "F05" at bounding box center [370, 468] width 102 height 15
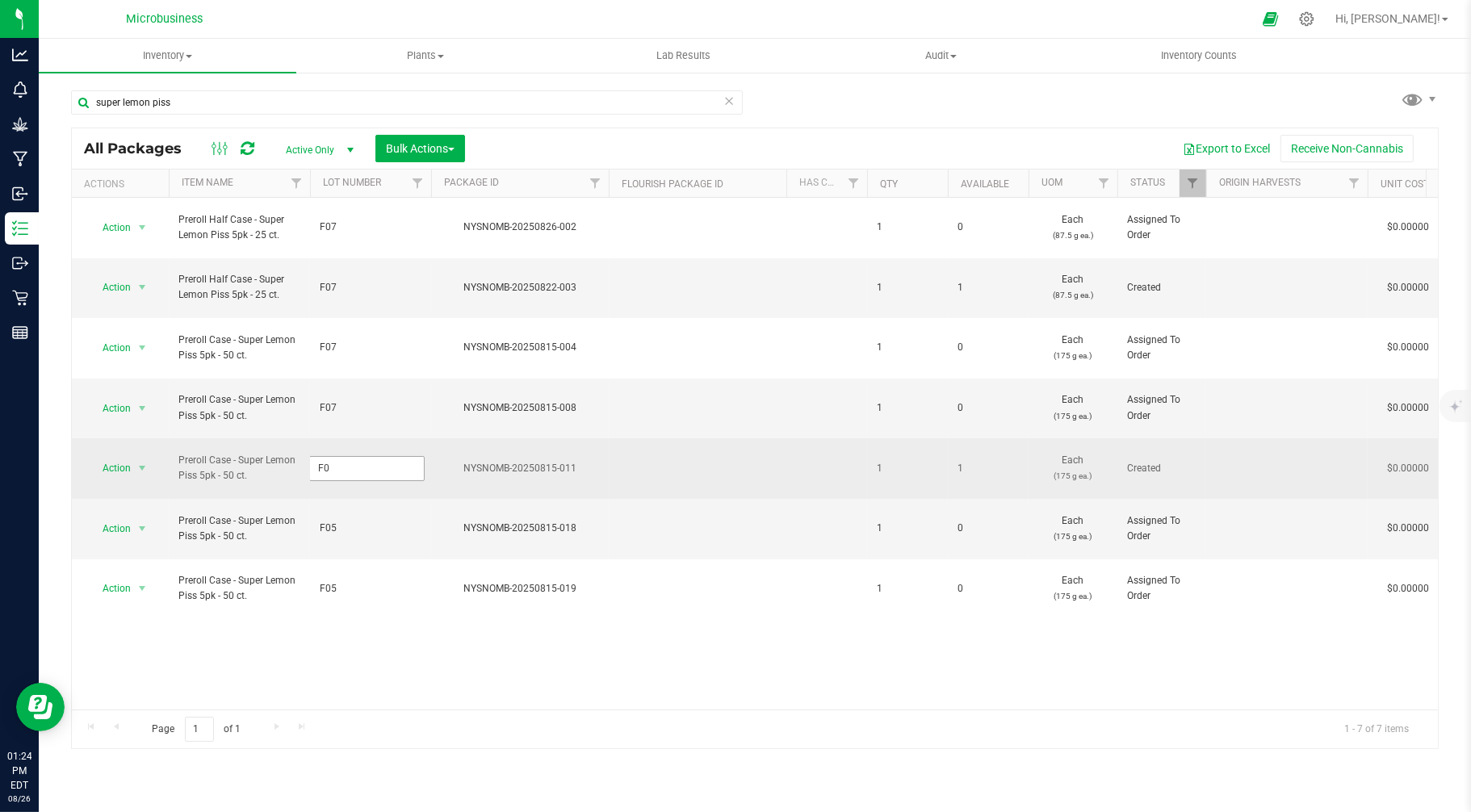
type input "F07"
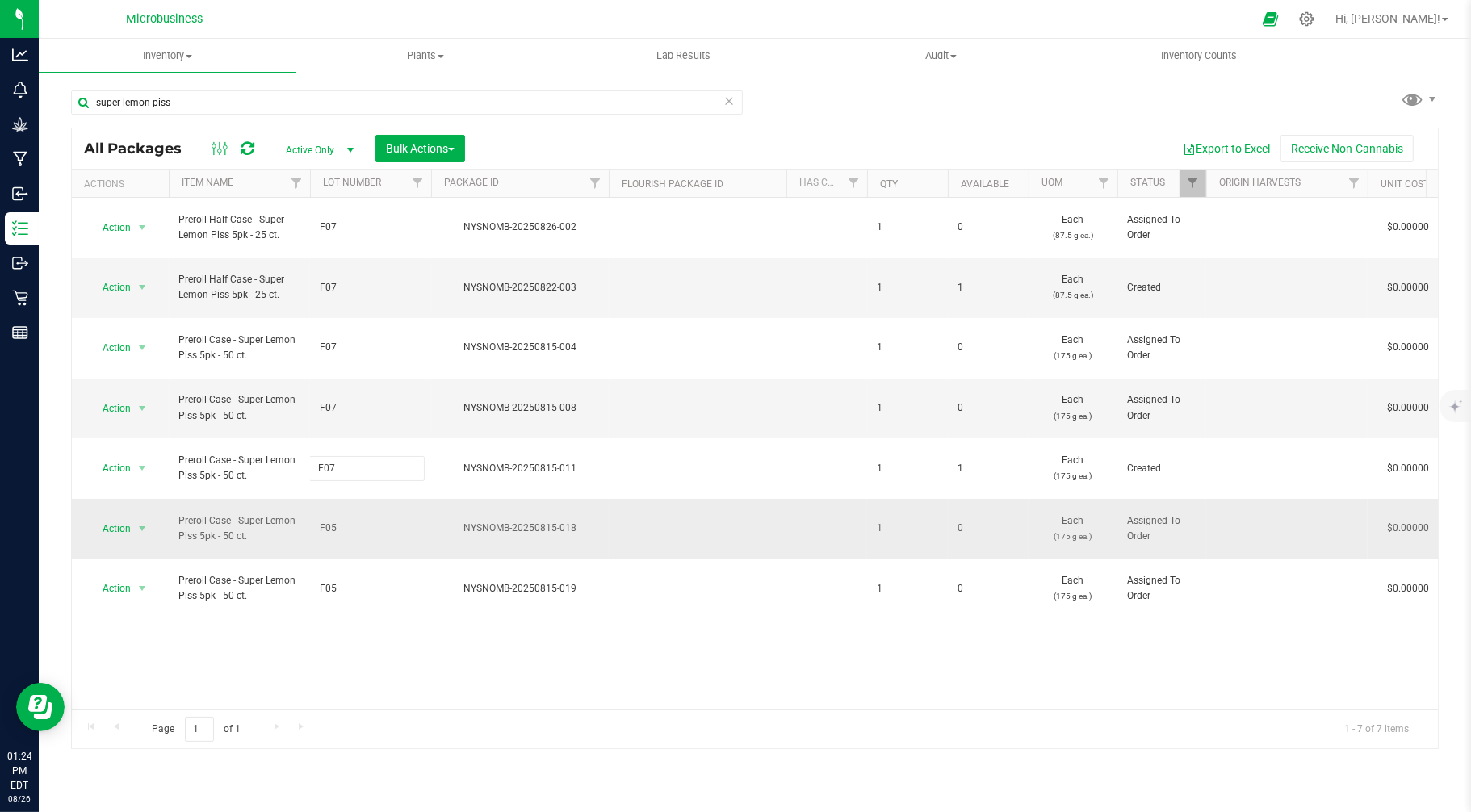
click at [334, 439] on div "All Packages Active Only Active Only Lab Samples Locked All Bulk Actions Add to…" at bounding box center [754, 438] width 1367 height 622
click at [339, 520] on span "F05" at bounding box center [370, 527] width 102 height 15
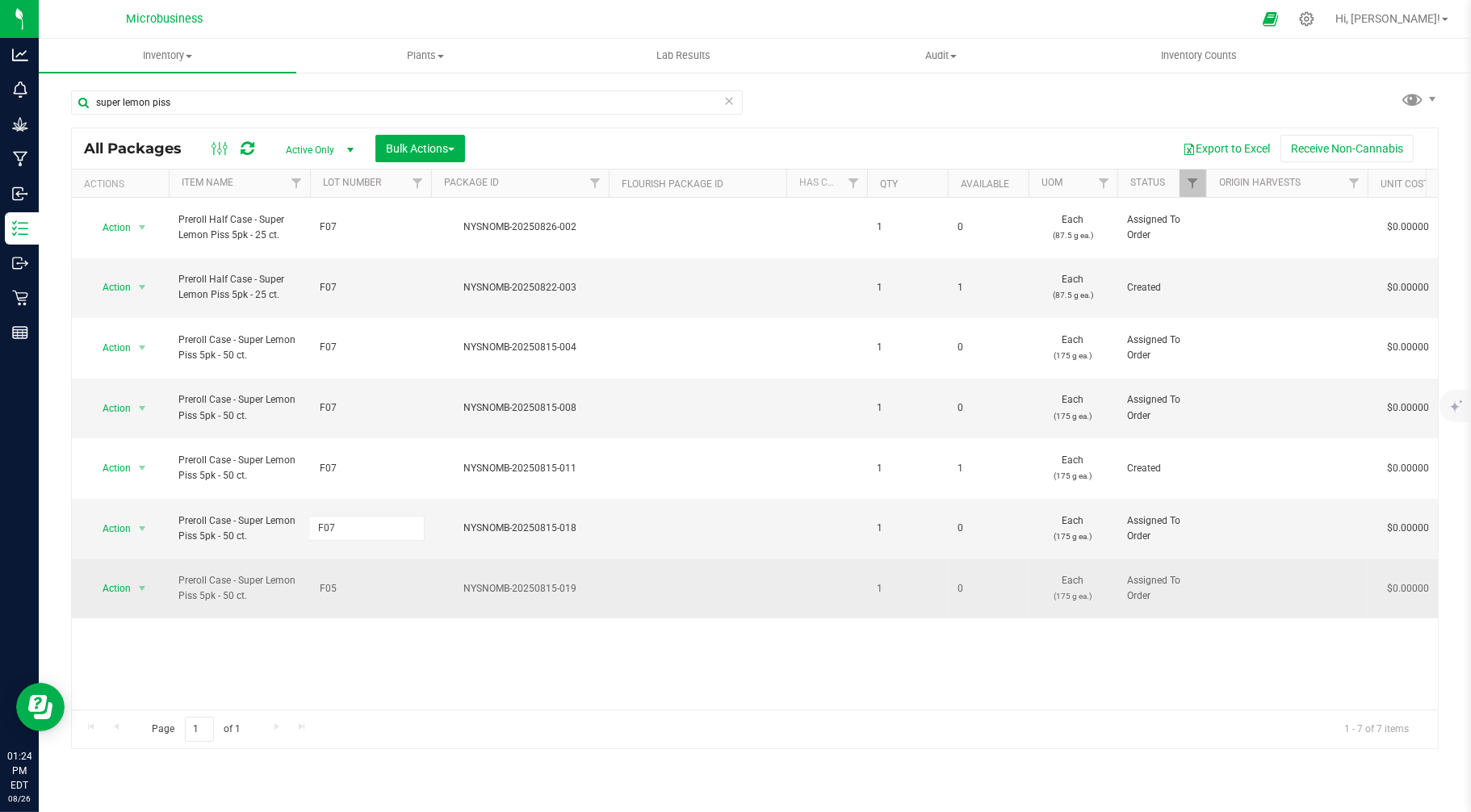
type input "F07"
click at [334, 486] on div "All Packages Active Only Active Only Lab Samples Locked All Bulk Actions Add to…" at bounding box center [754, 438] width 1367 height 622
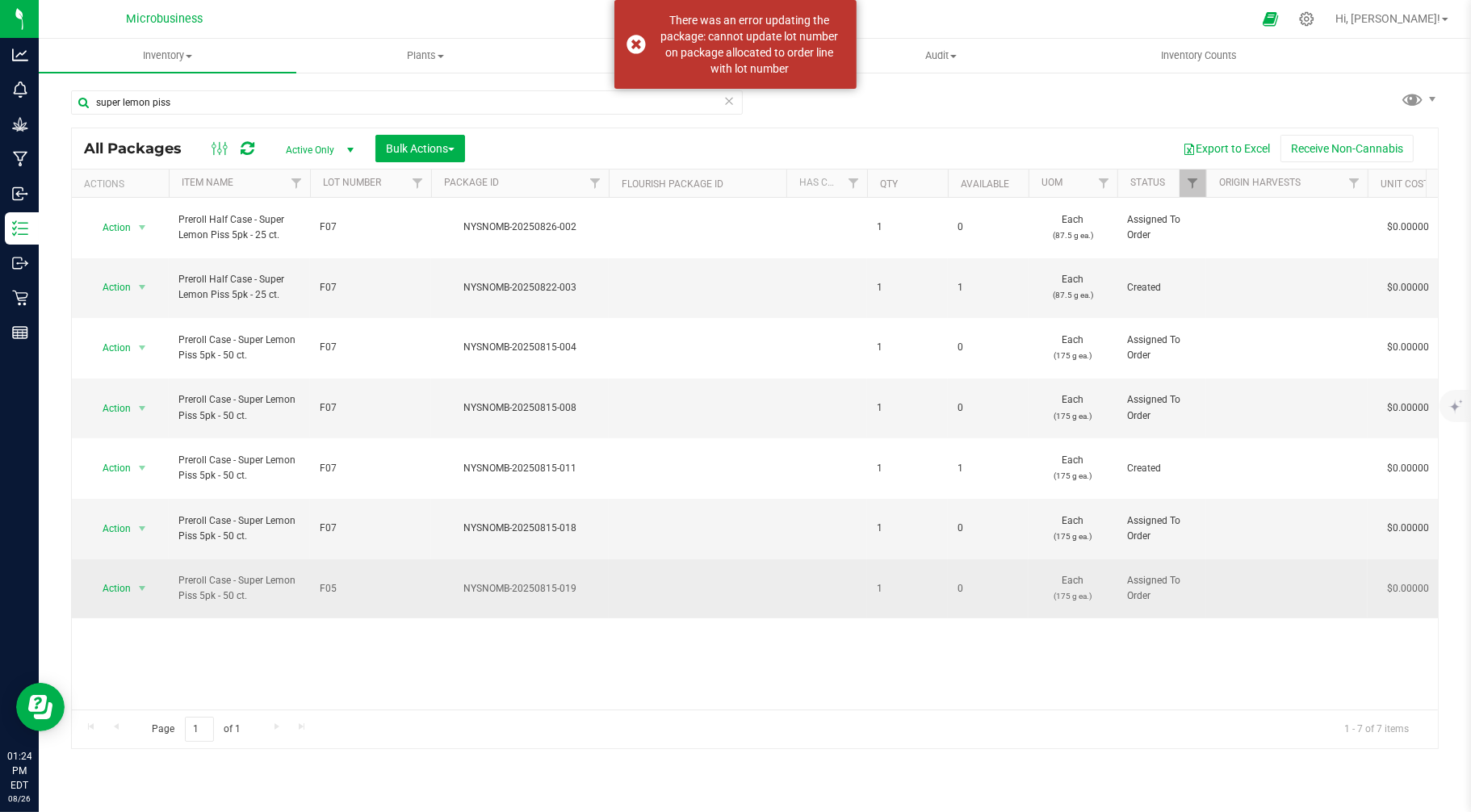
click at [334, 581] on span "F05" at bounding box center [370, 588] width 102 height 15
type input "F07"
click at [522, 636] on div "All Packages Active Only Active Only Lab Samples Locked All Bulk Actions Add to…" at bounding box center [754, 438] width 1367 height 622
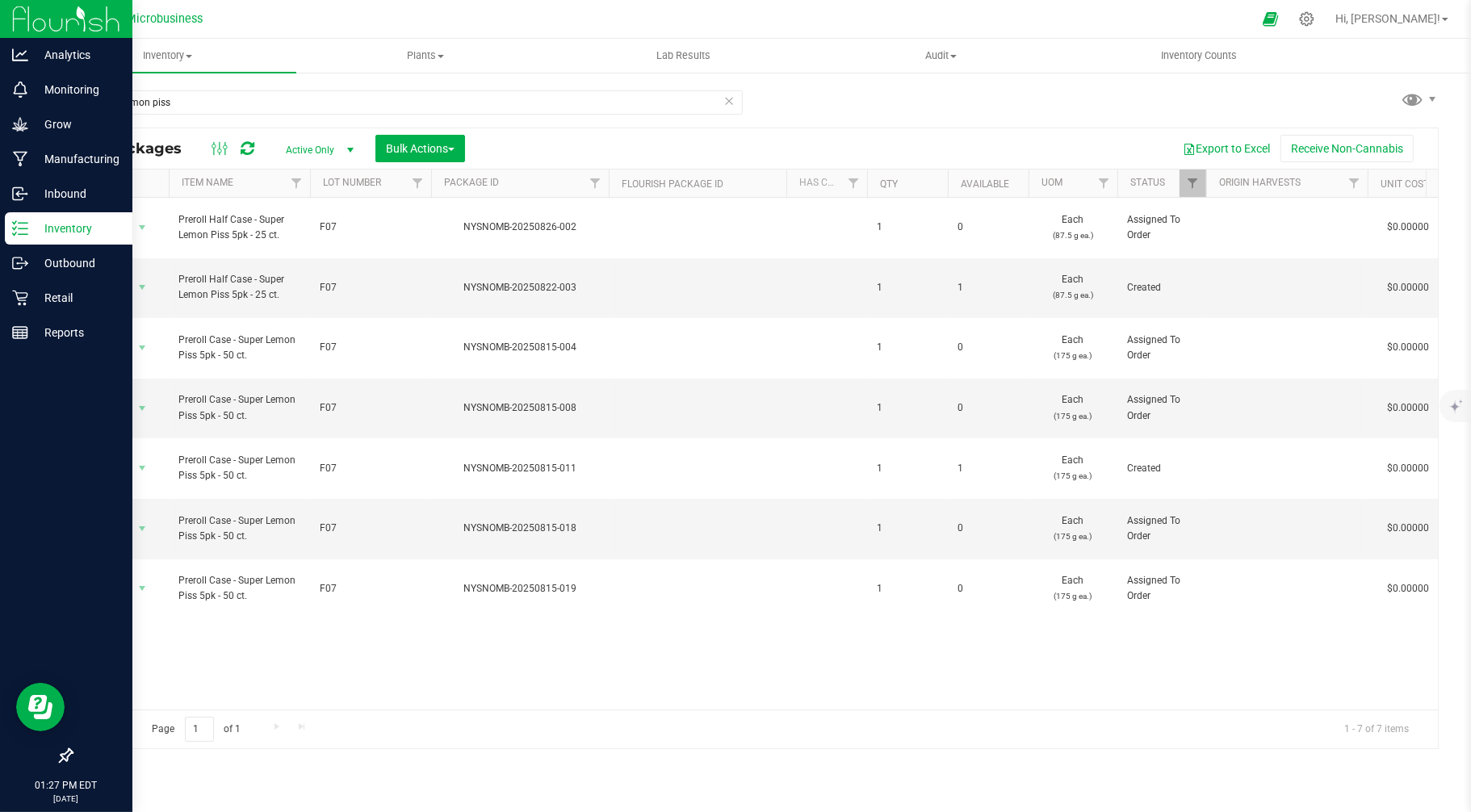
click at [57, 231] on p "Inventory" at bounding box center [76, 228] width 97 height 19
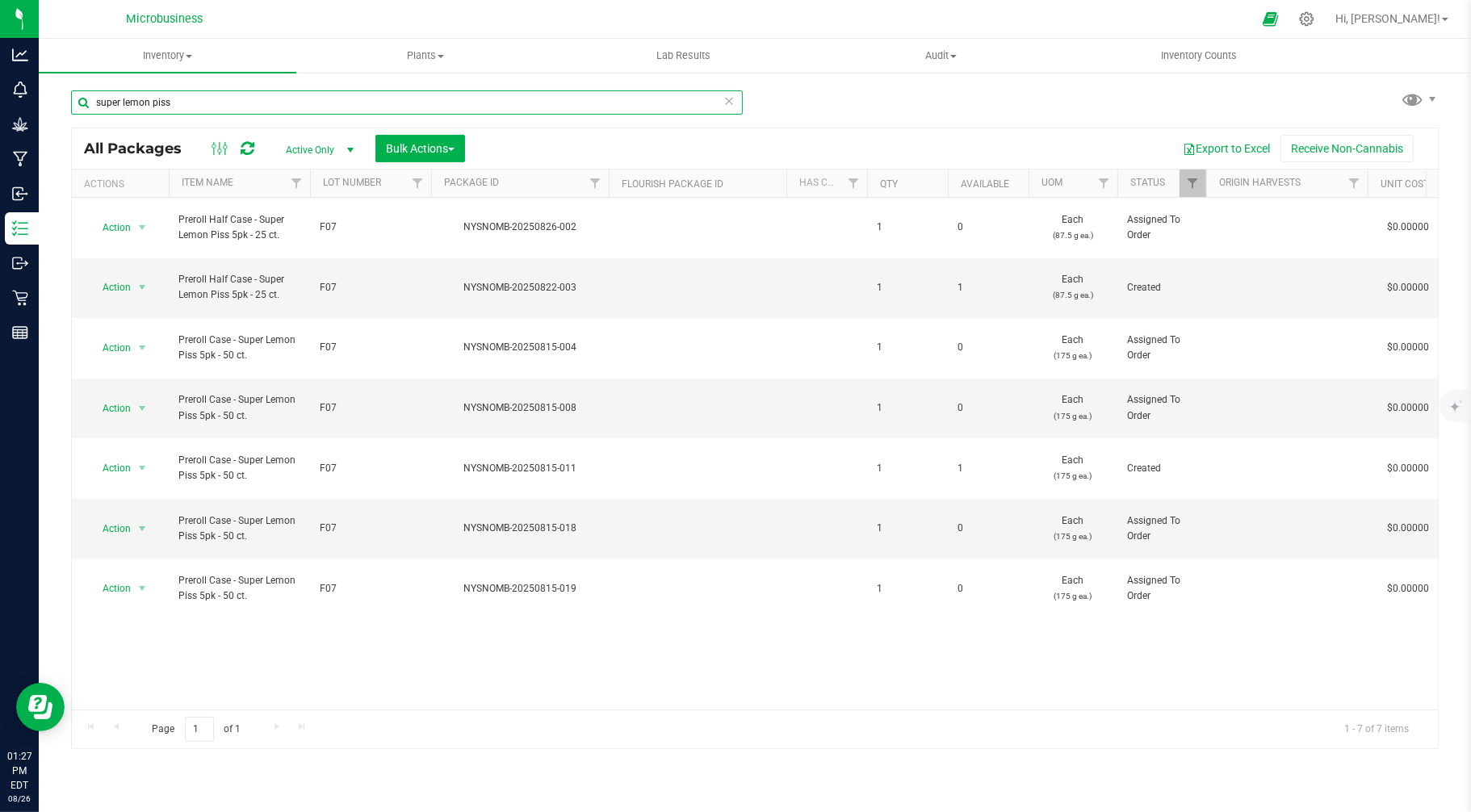
drag, startPoint x: 225, startPoint y: 102, endPoint x: 52, endPoint y: 108, distance: 173.1
click at [52, 108] on div "super lemon piss All Packages Active Only Active Only Lab Samples Locked All Bu…" at bounding box center [754, 316] width 1432 height 493
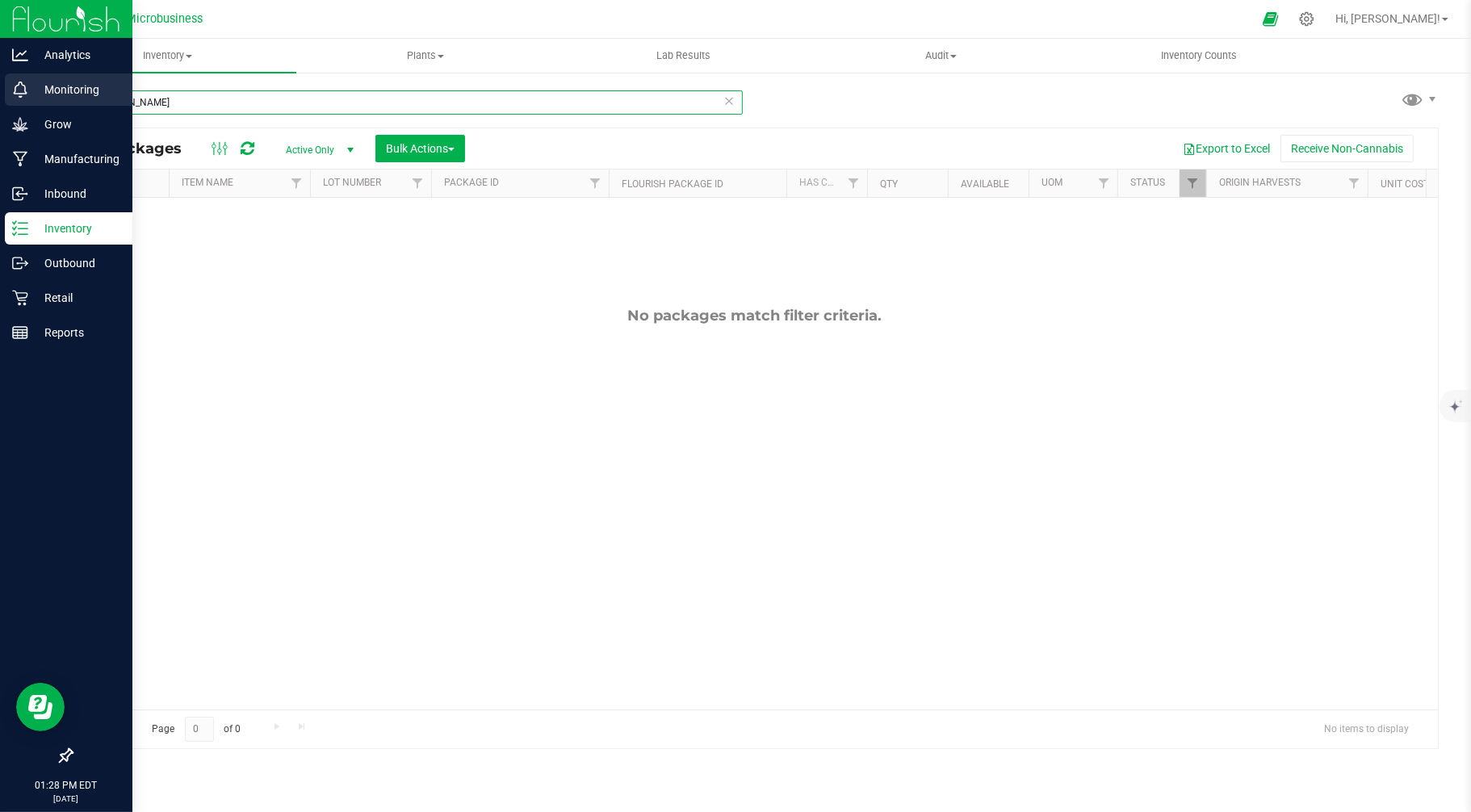
drag, startPoint x: 151, startPoint y: 102, endPoint x: 37, endPoint y: 102, distance: 114.0
click at [37, 102] on div "Analytics Monitoring Grow Manufacturing Inbound Inventory Outbound Retail Repor…" at bounding box center [736, 406] width 1471 height 812
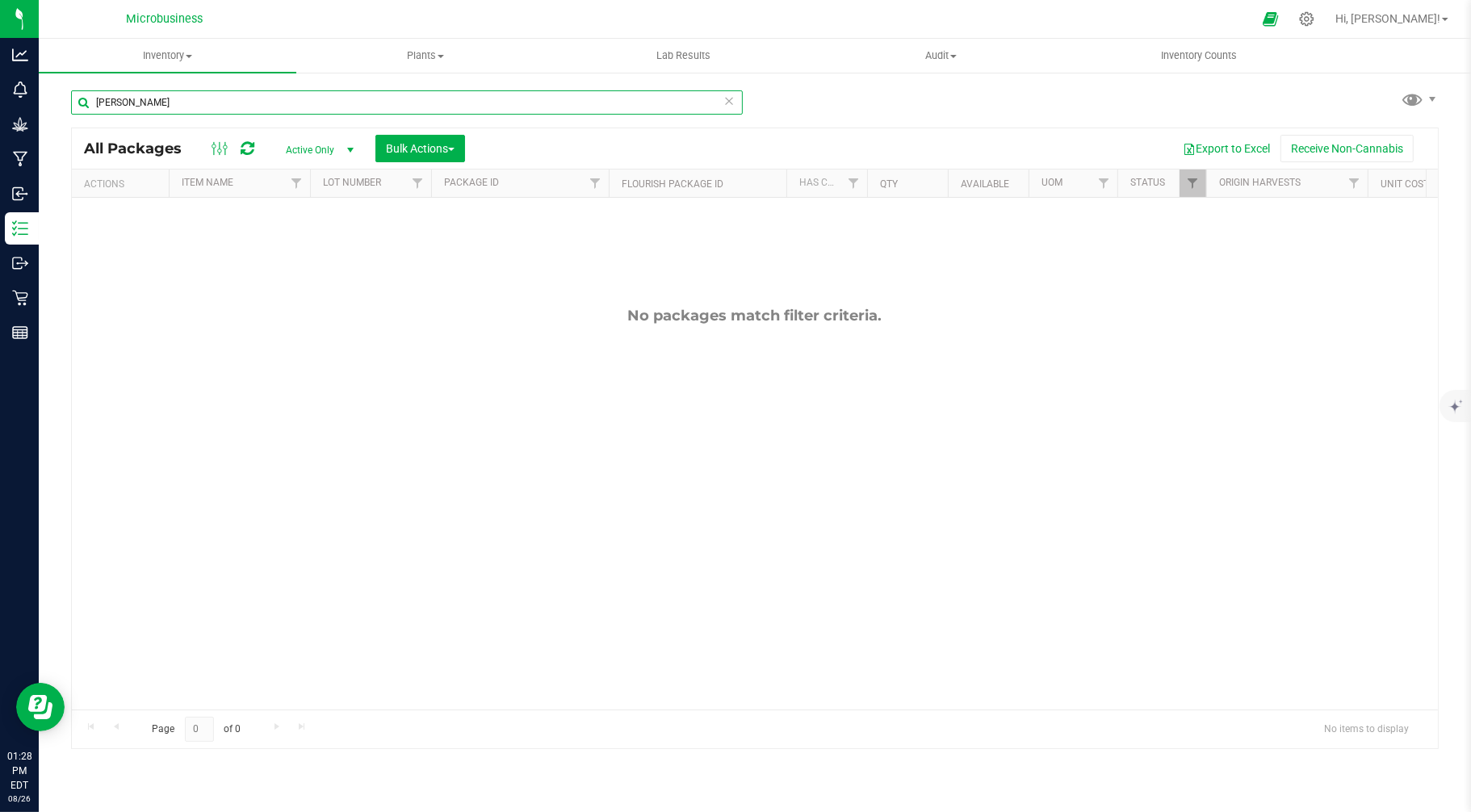
click at [182, 106] on input "[PERSON_NAME]" at bounding box center [406, 102] width 672 height 24
drag, startPoint x: 175, startPoint y: 102, endPoint x: 80, endPoint y: 102, distance: 95.0
click at [80, 102] on input "[PERSON_NAME]" at bounding box center [406, 102] width 672 height 24
drag, startPoint x: 134, startPoint y: 97, endPoint x: 66, endPoint y: 106, distance: 68.6
click at [66, 106] on div "db All Packages Active Only Active Only Lab Samples Locked All Bulk Actions Add…" at bounding box center [754, 316] width 1432 height 493
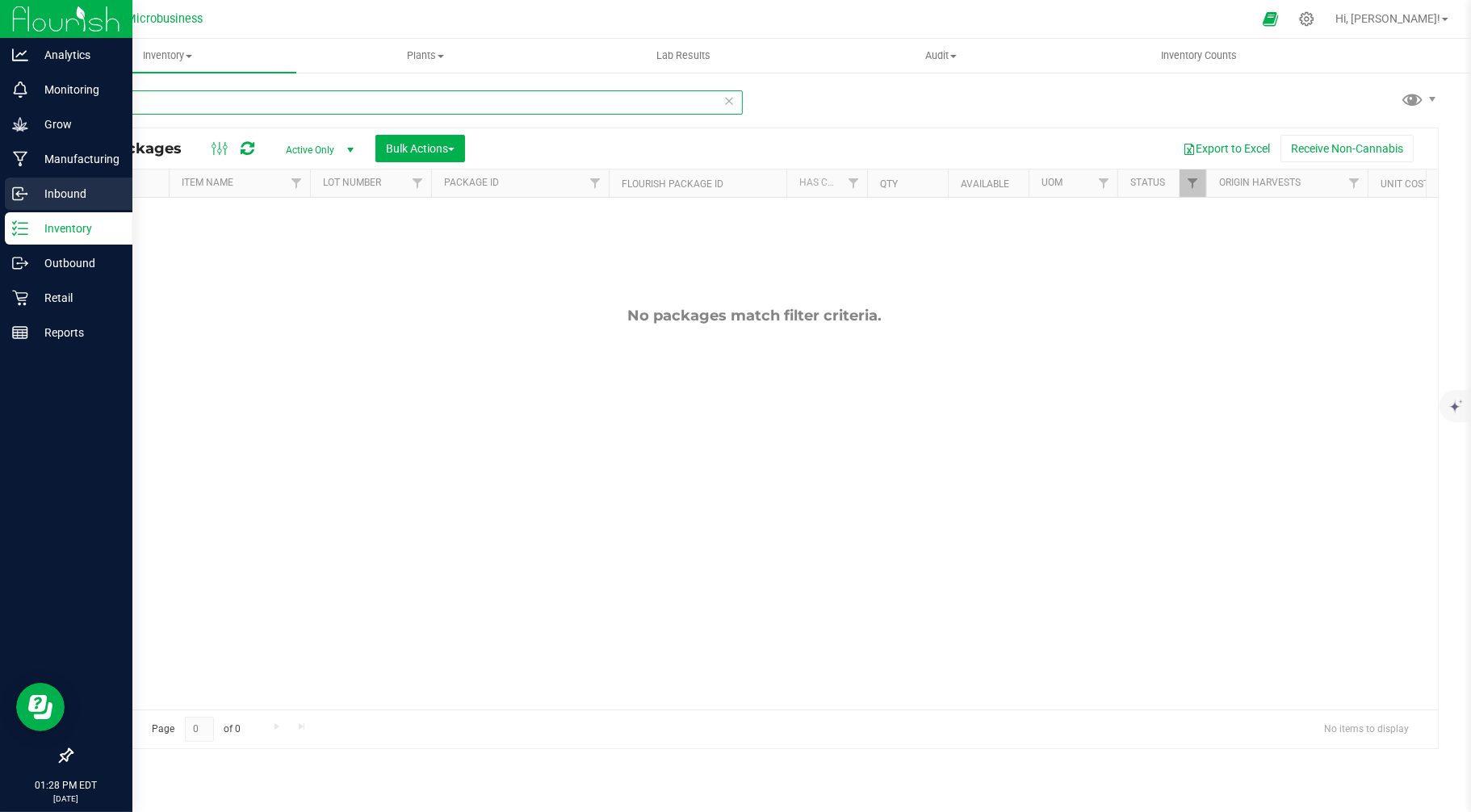
type input "db"
click at [16, 192] on icon at bounding box center [20, 194] width 16 height 16
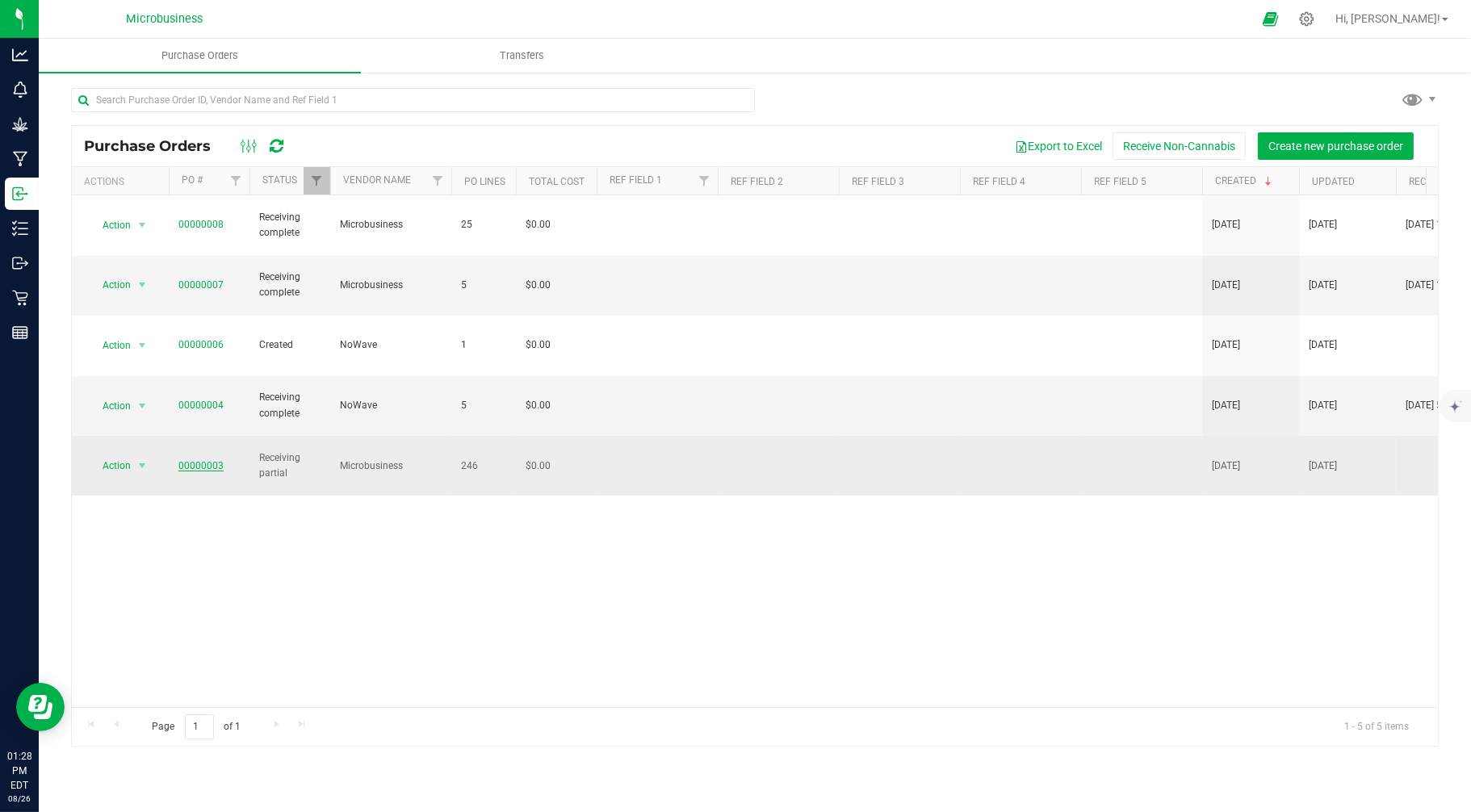
click at [213, 460] on link "00000003" at bounding box center [200, 465] width 45 height 11
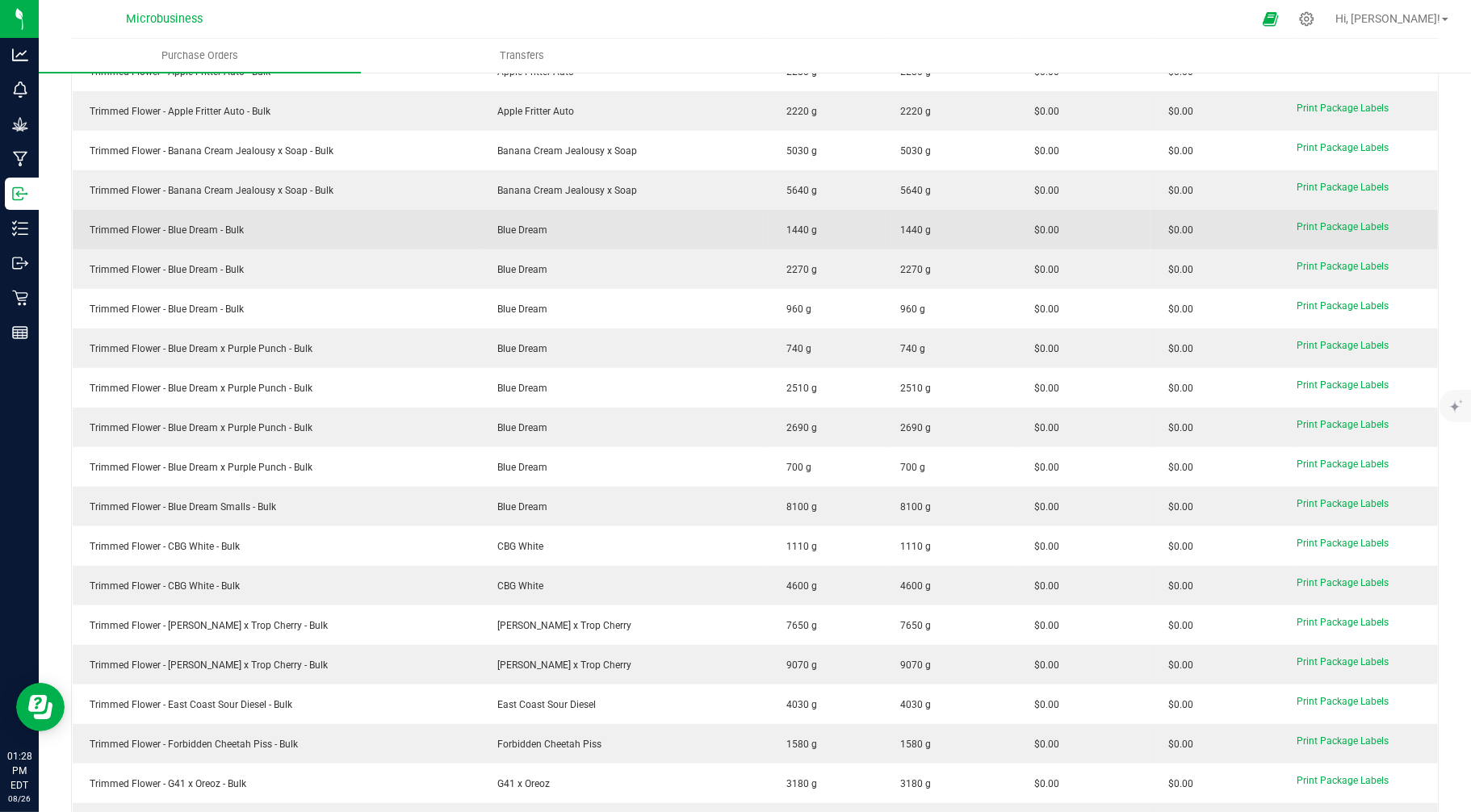
scroll to position [7493, 0]
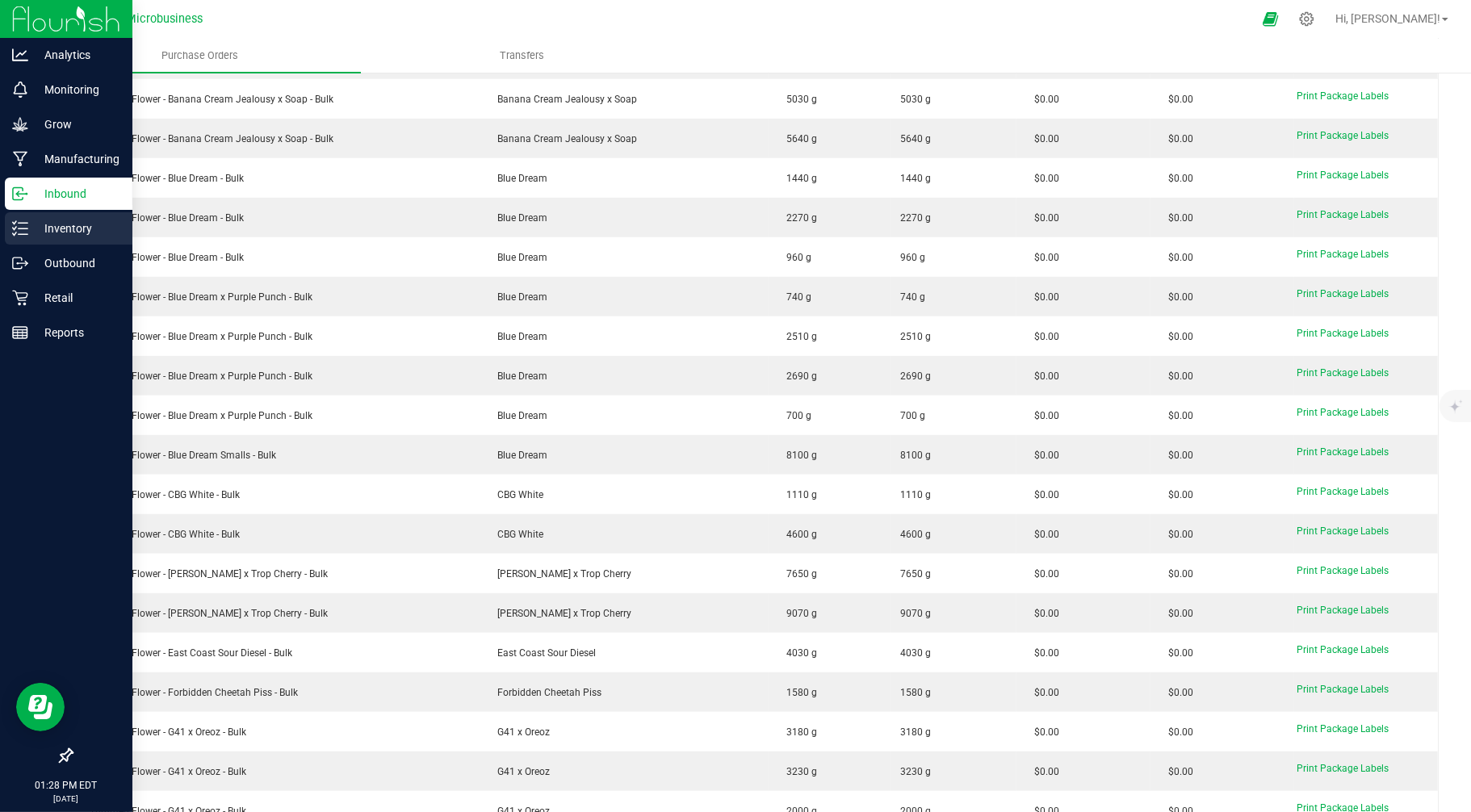
click at [63, 224] on p "Inventory" at bounding box center [76, 228] width 97 height 19
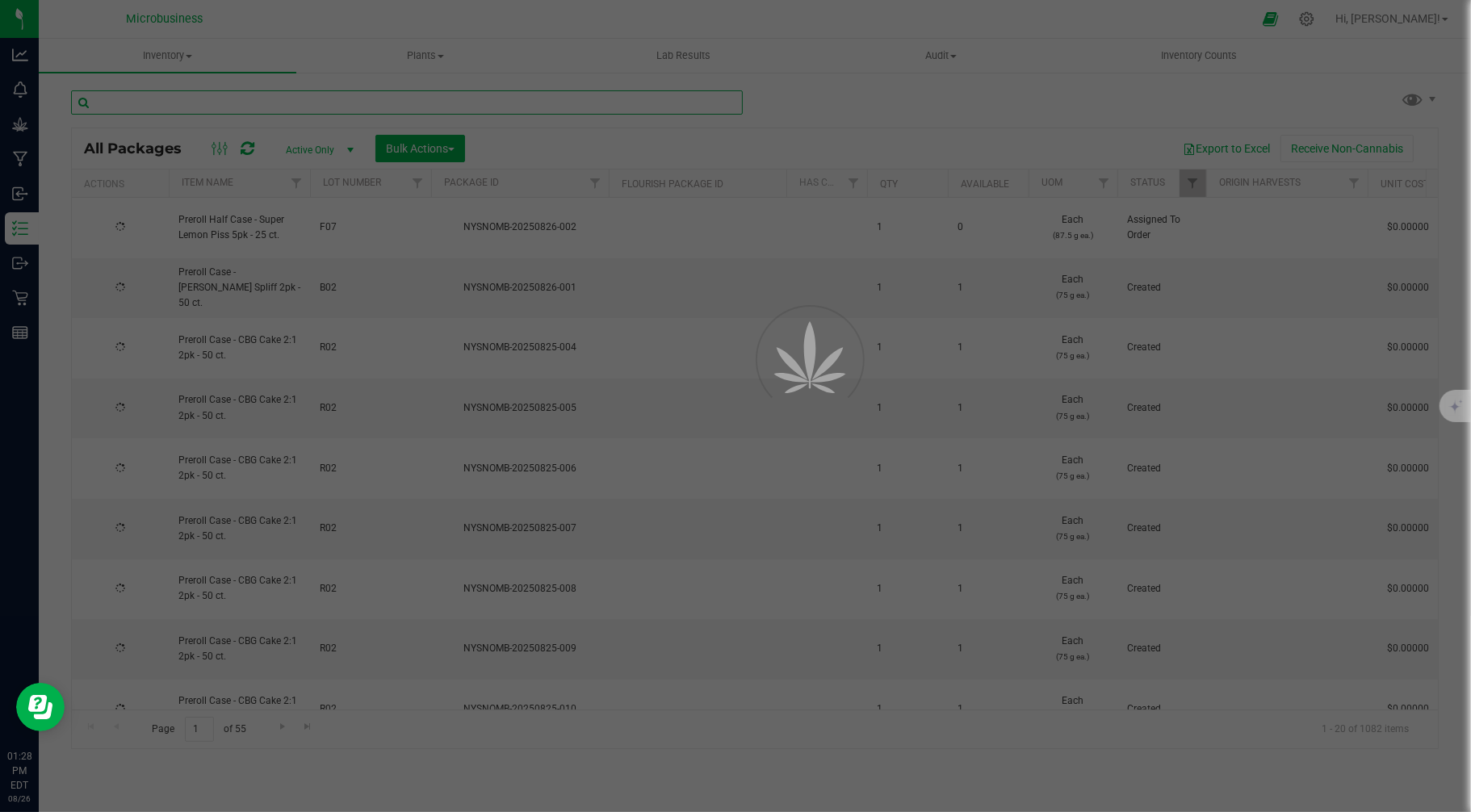
click at [281, 102] on input "text" at bounding box center [406, 102] width 672 height 24
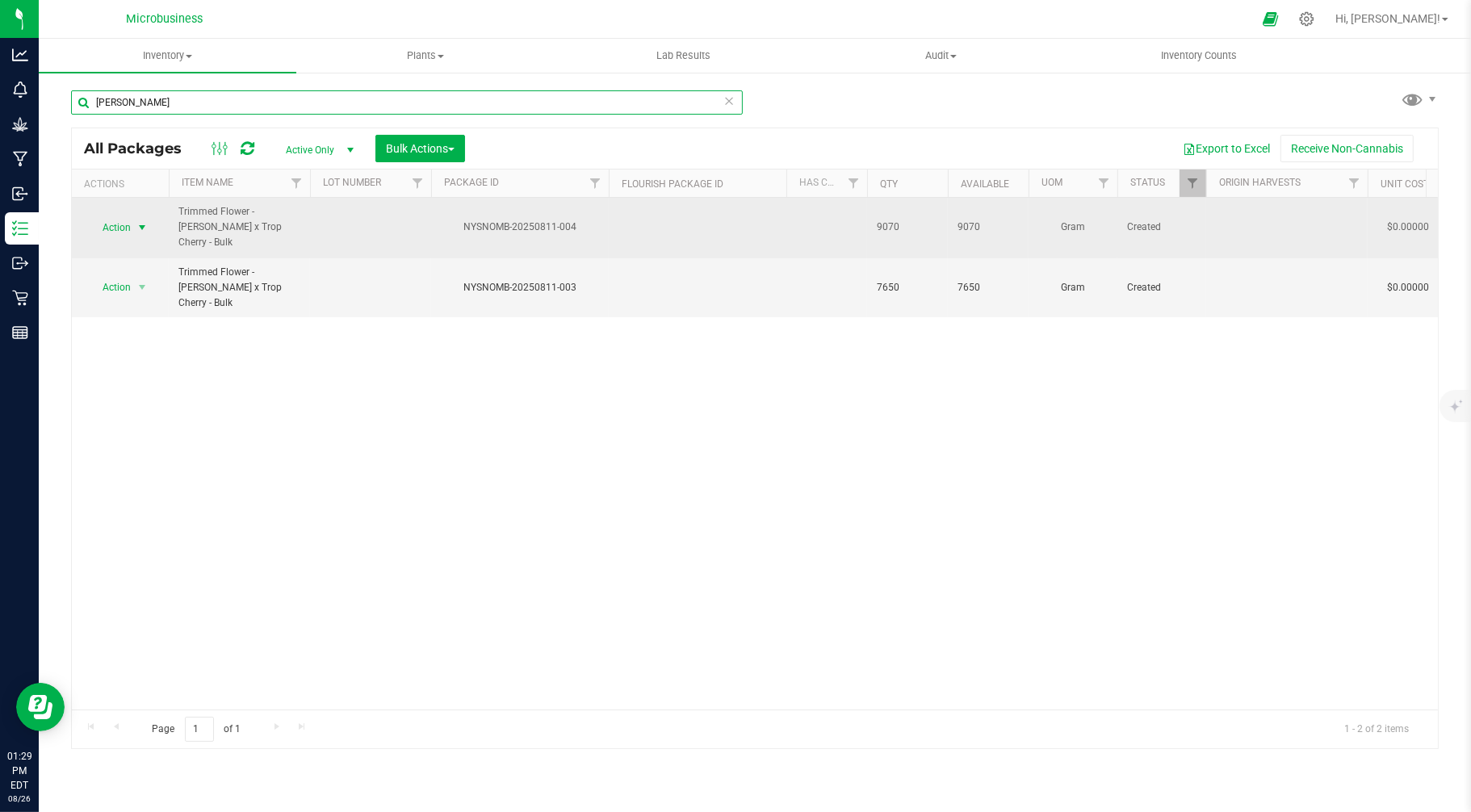
type input "[PERSON_NAME]"
click at [134, 216] on span "select" at bounding box center [142, 227] width 20 height 23
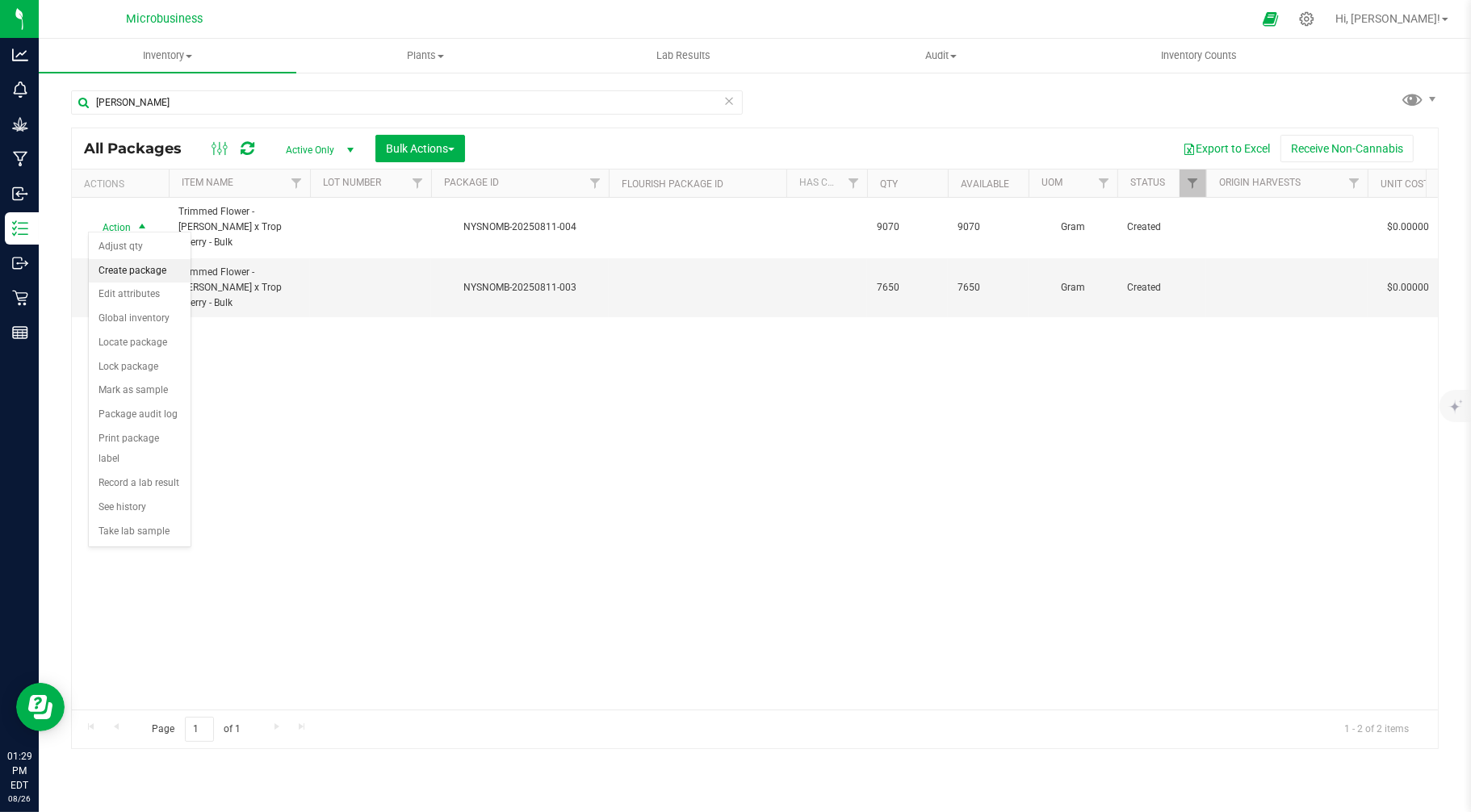
click at [134, 272] on li "Create package" at bounding box center [139, 271] width 102 height 24
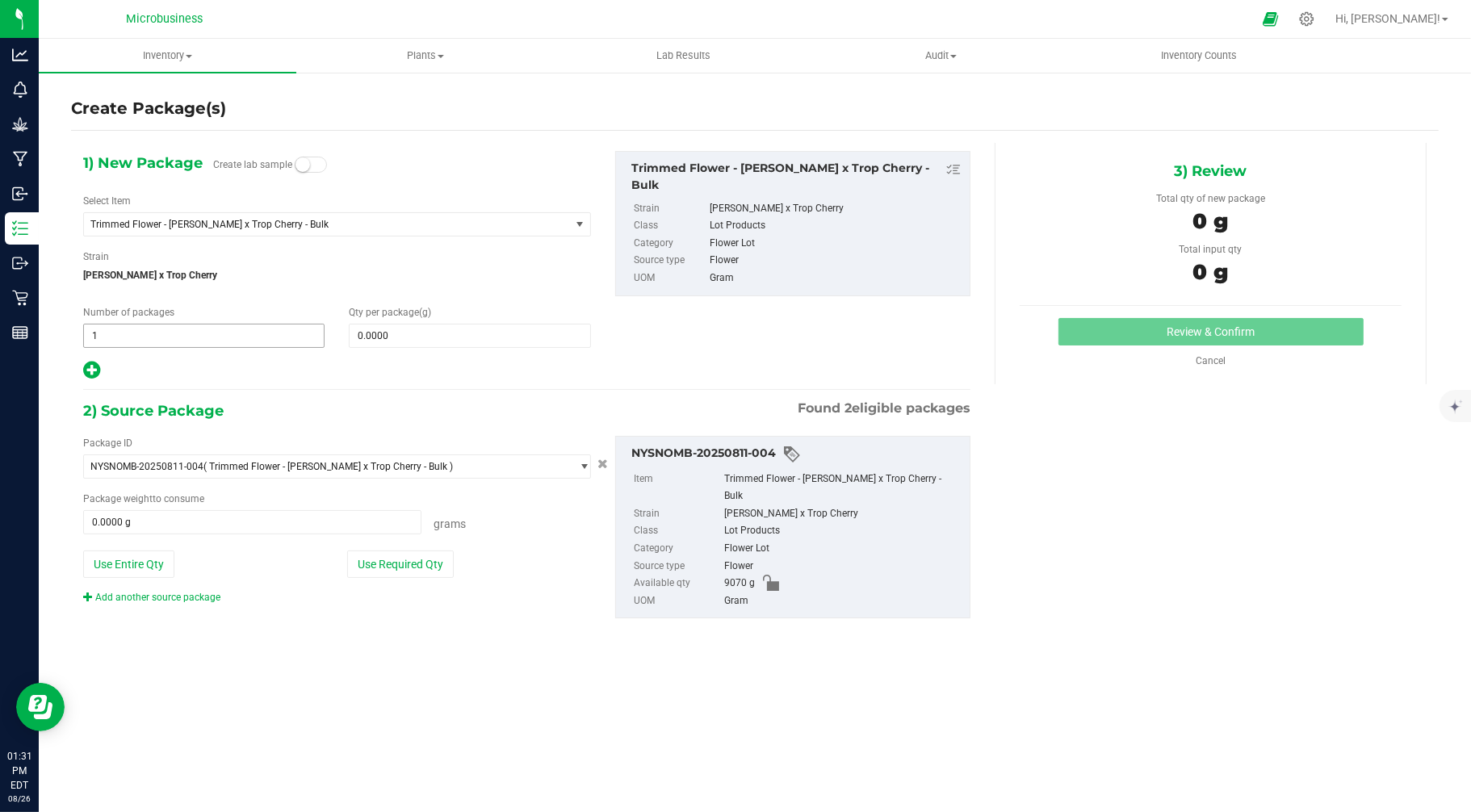
click at [170, 334] on span "1 1" at bounding box center [204, 335] width 242 height 24
click at [102, 336] on input "1" at bounding box center [203, 335] width 240 height 23
click at [360, 334] on span "0.0000 0" at bounding box center [469, 335] width 242 height 24
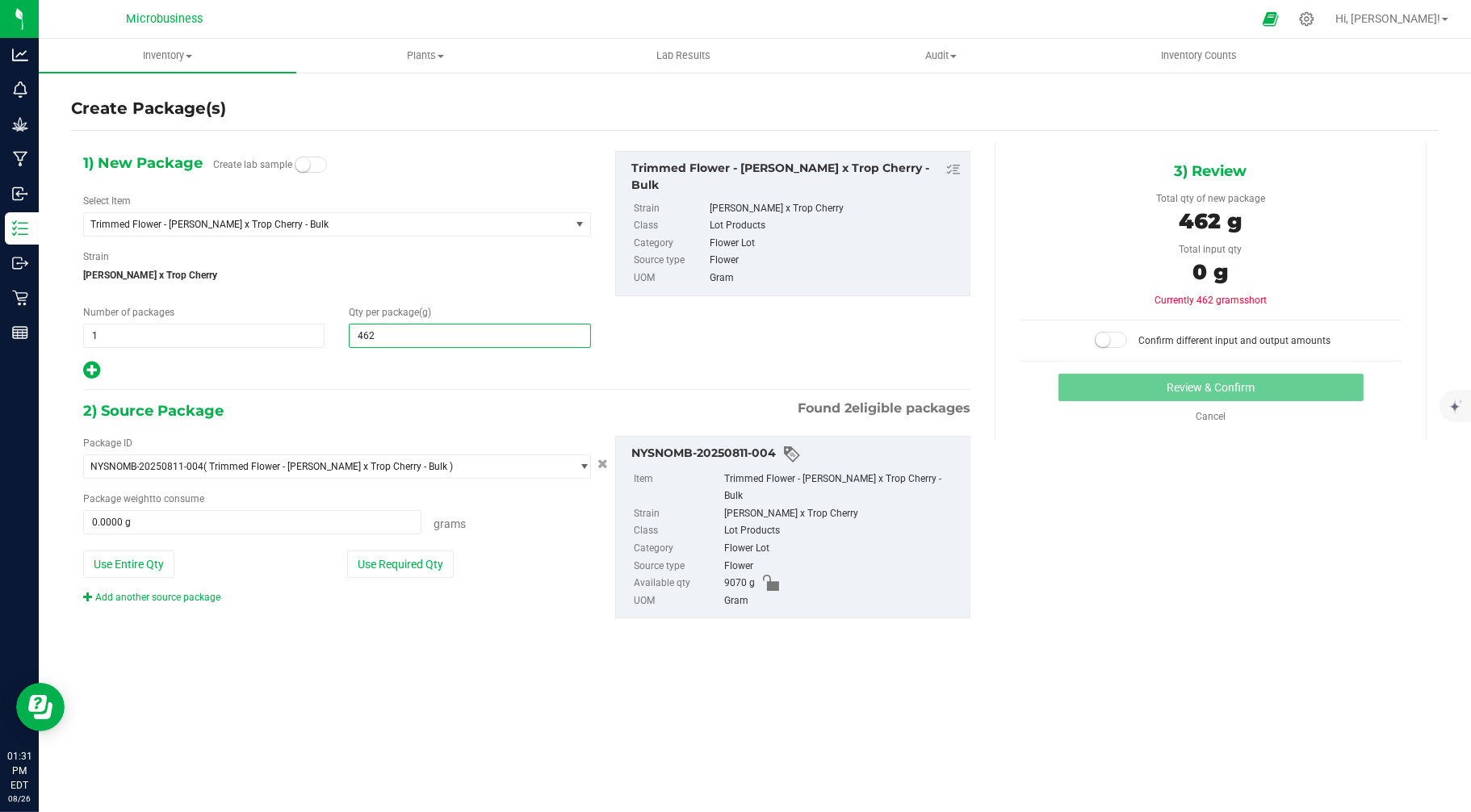
type input "4620"
click at [92, 368] on icon at bounding box center [92, 370] width 17 height 20
type input "4,620.0000"
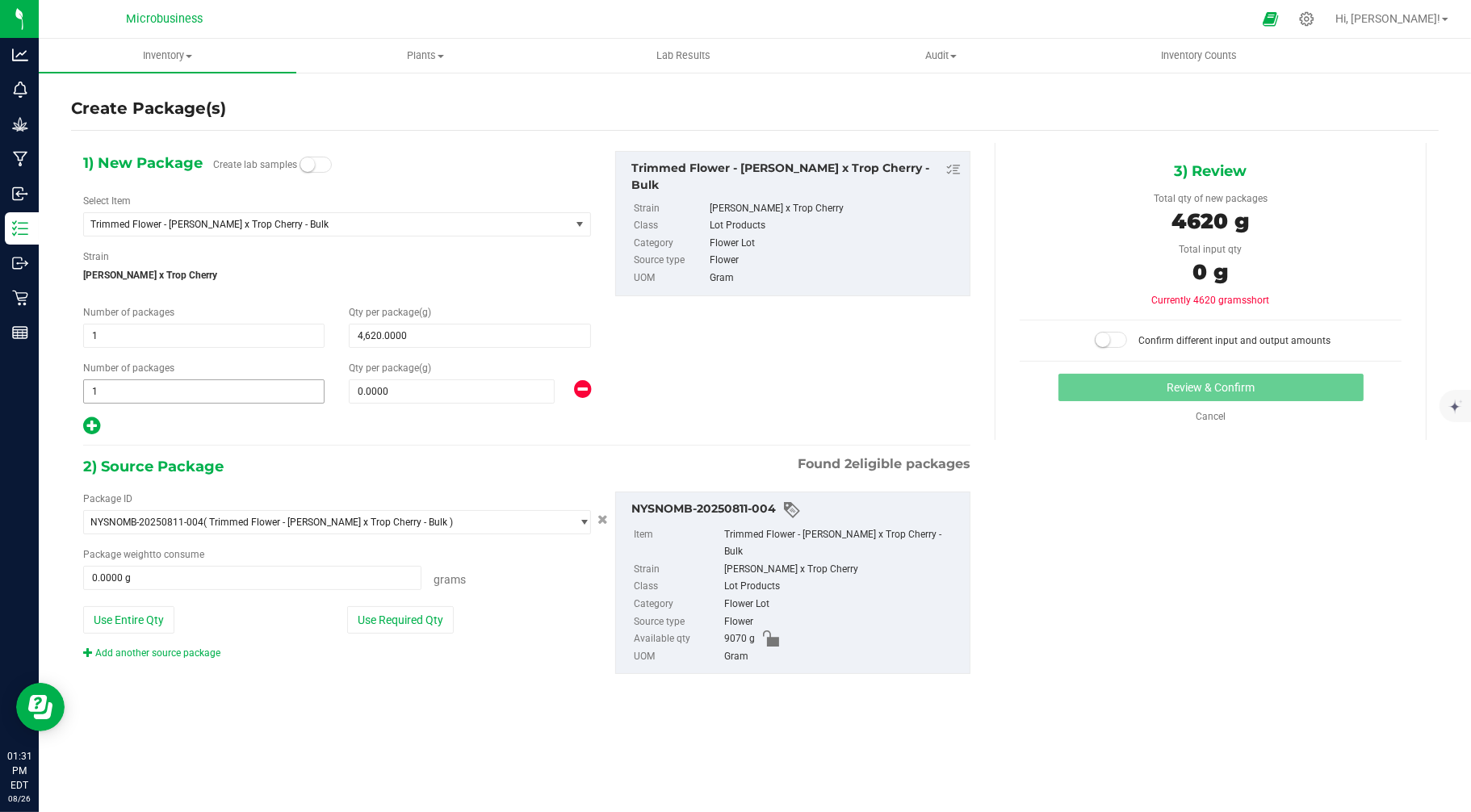
click at [113, 390] on span "1 1" at bounding box center [204, 391] width 242 height 24
click at [483, 381] on span at bounding box center [451, 391] width 205 height 24
type input "4420"
type input "4,420.0000"
click at [641, 352] on div "1) New Package Create lab samples Select Item Trimmed Flower - [PERSON_NAME] x …" at bounding box center [526, 294] width 912 height 286
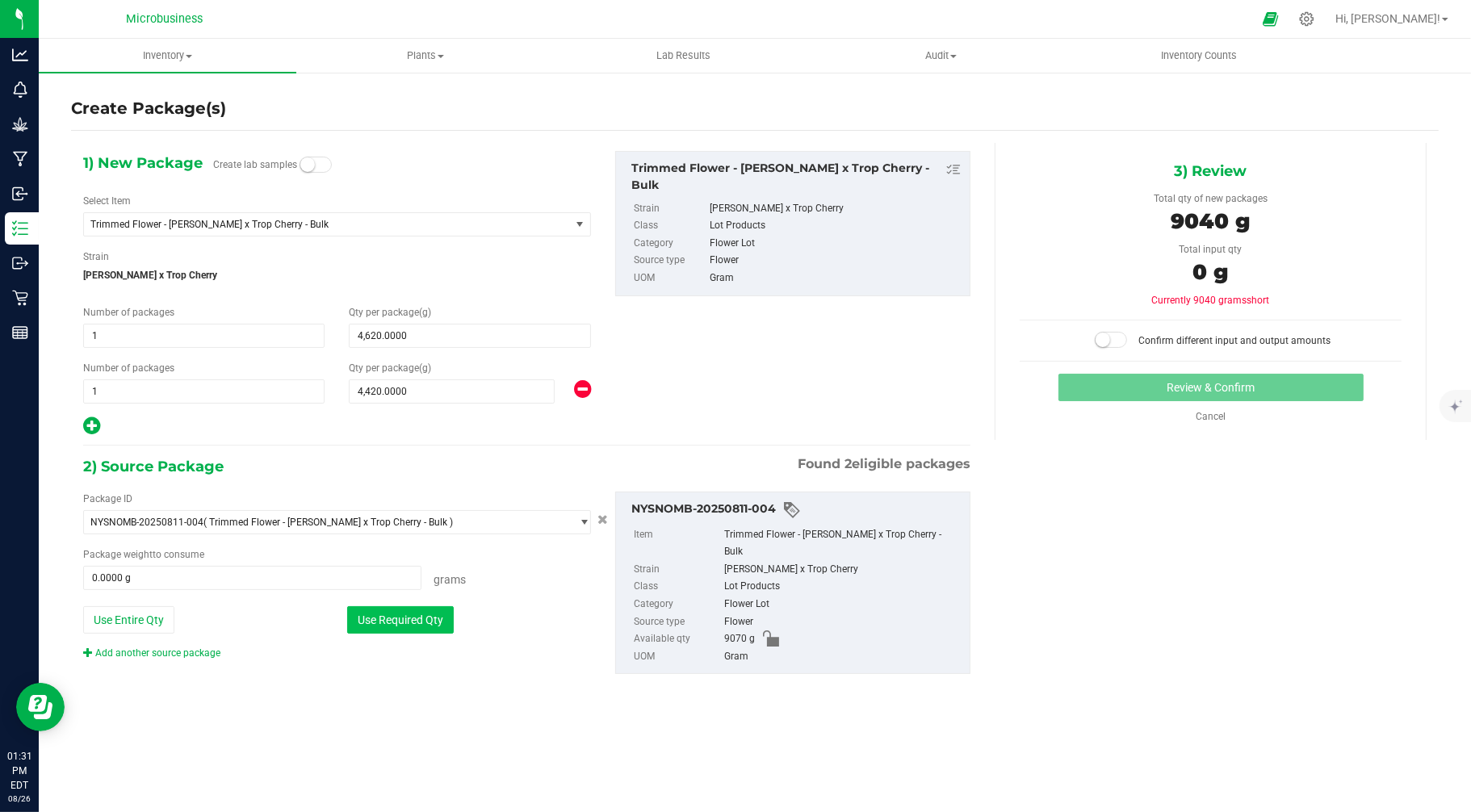
click at [408, 630] on button "Use Required Qty" at bounding box center [400, 620] width 106 height 28
type input "9040.0000 g"
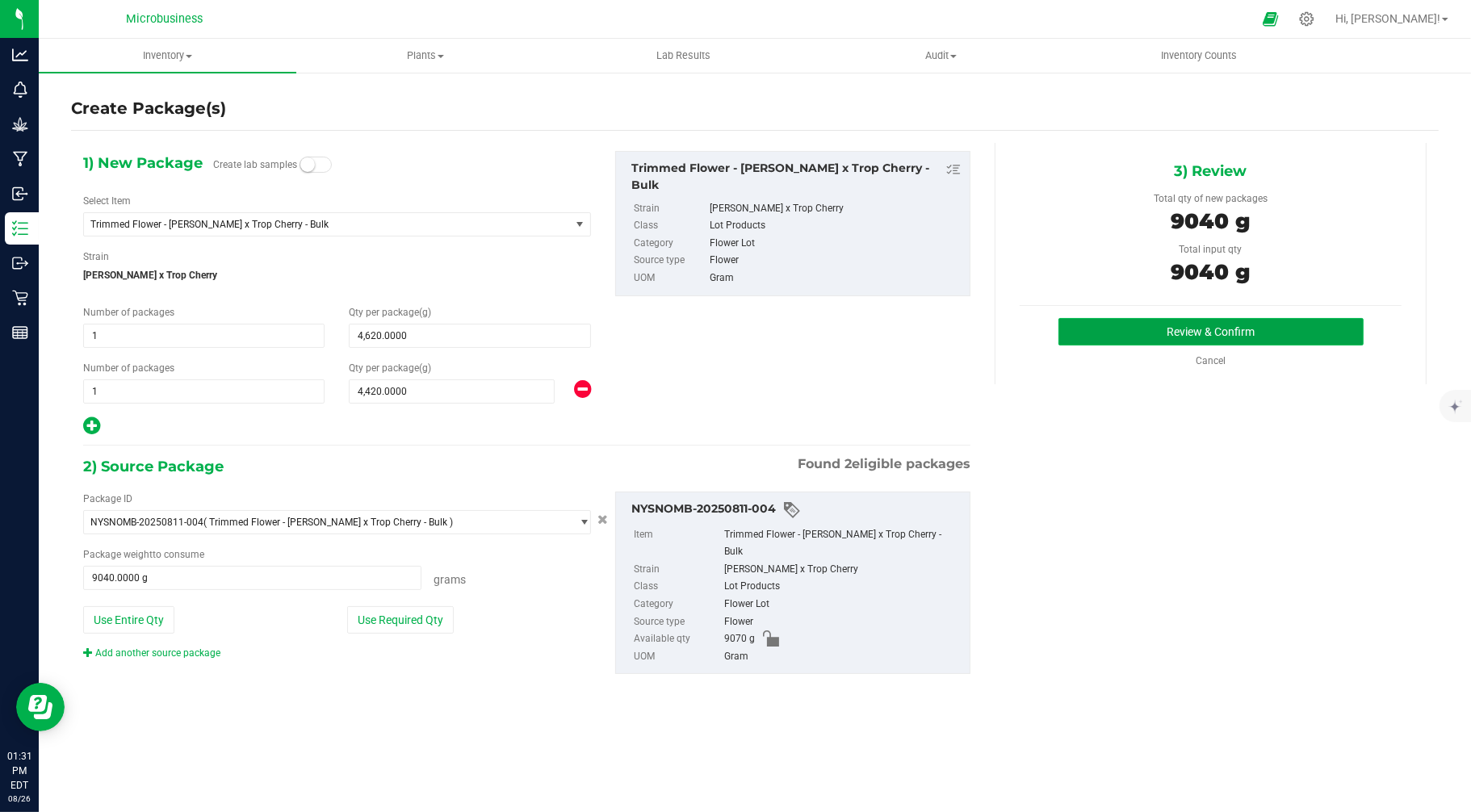
click at [1160, 333] on button "Review & Confirm" at bounding box center [1211, 332] width 306 height 28
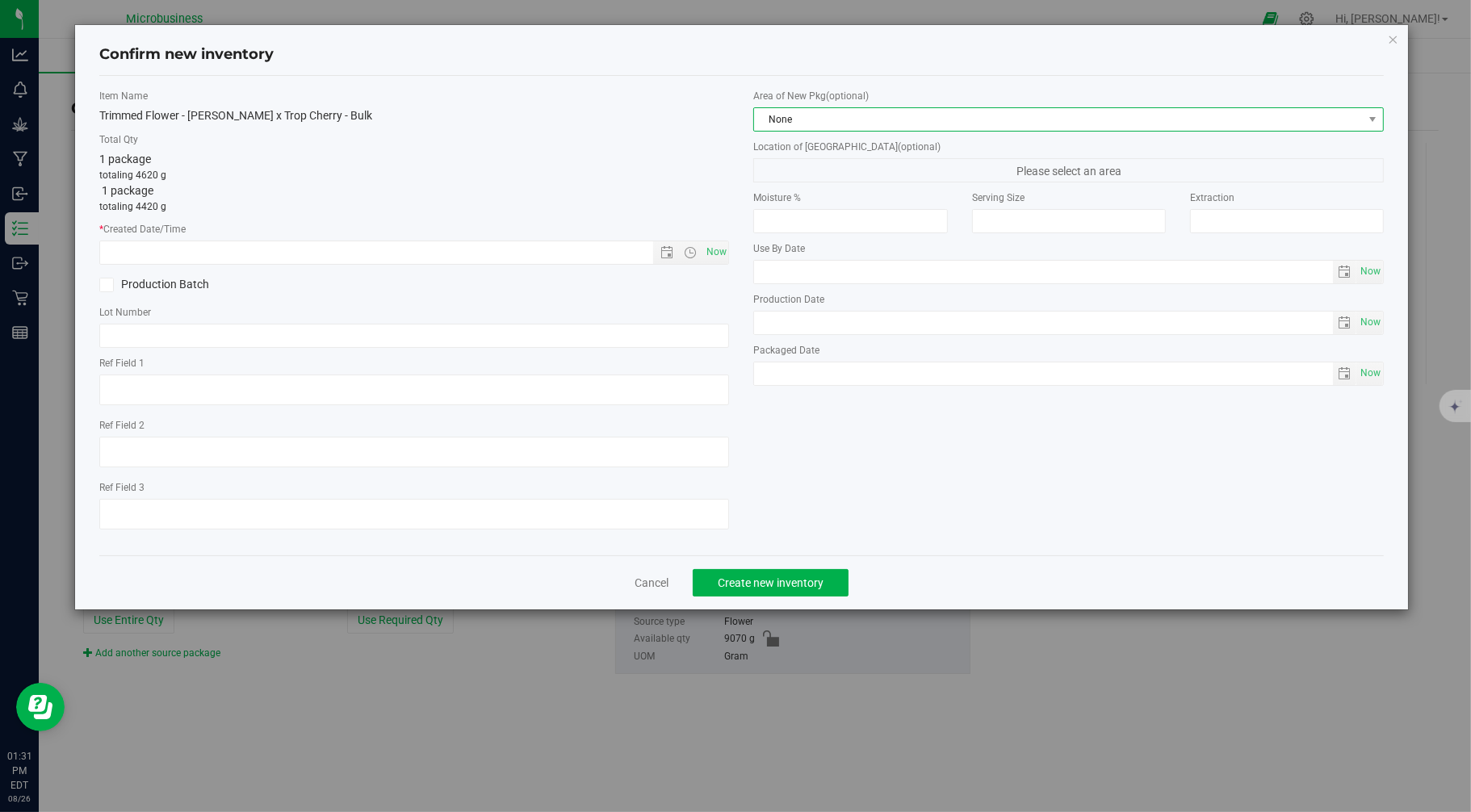
click at [868, 124] on span "None" at bounding box center [1059, 119] width 609 height 23
click at [849, 215] on li "Harvest Storage Room" at bounding box center [1070, 209] width 629 height 23
click at [708, 256] on span "Now" at bounding box center [717, 253] width 28 height 24
type input "[DATE] 1:32 PM"
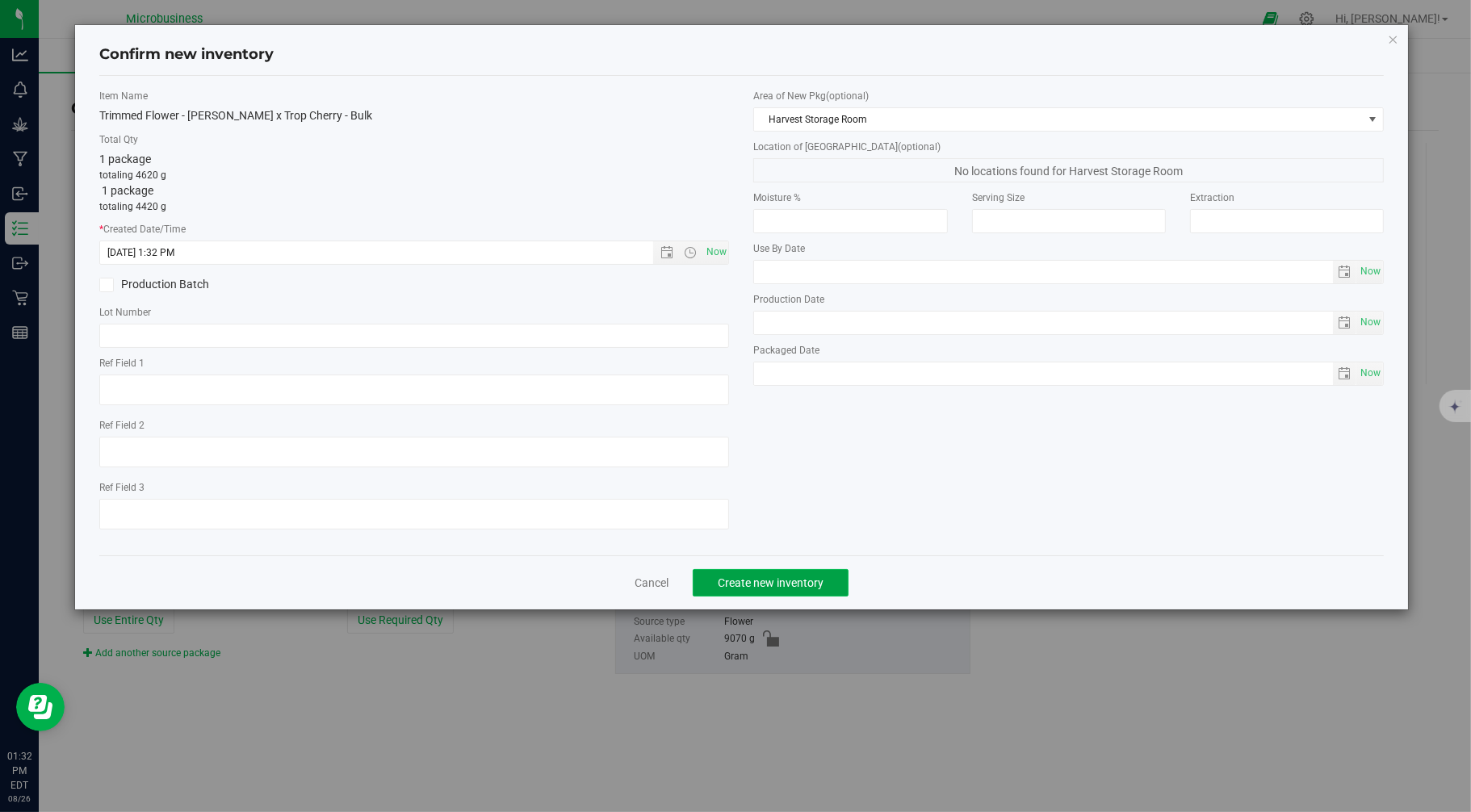
click at [745, 588] on span "Create new inventory" at bounding box center [770, 582] width 105 height 13
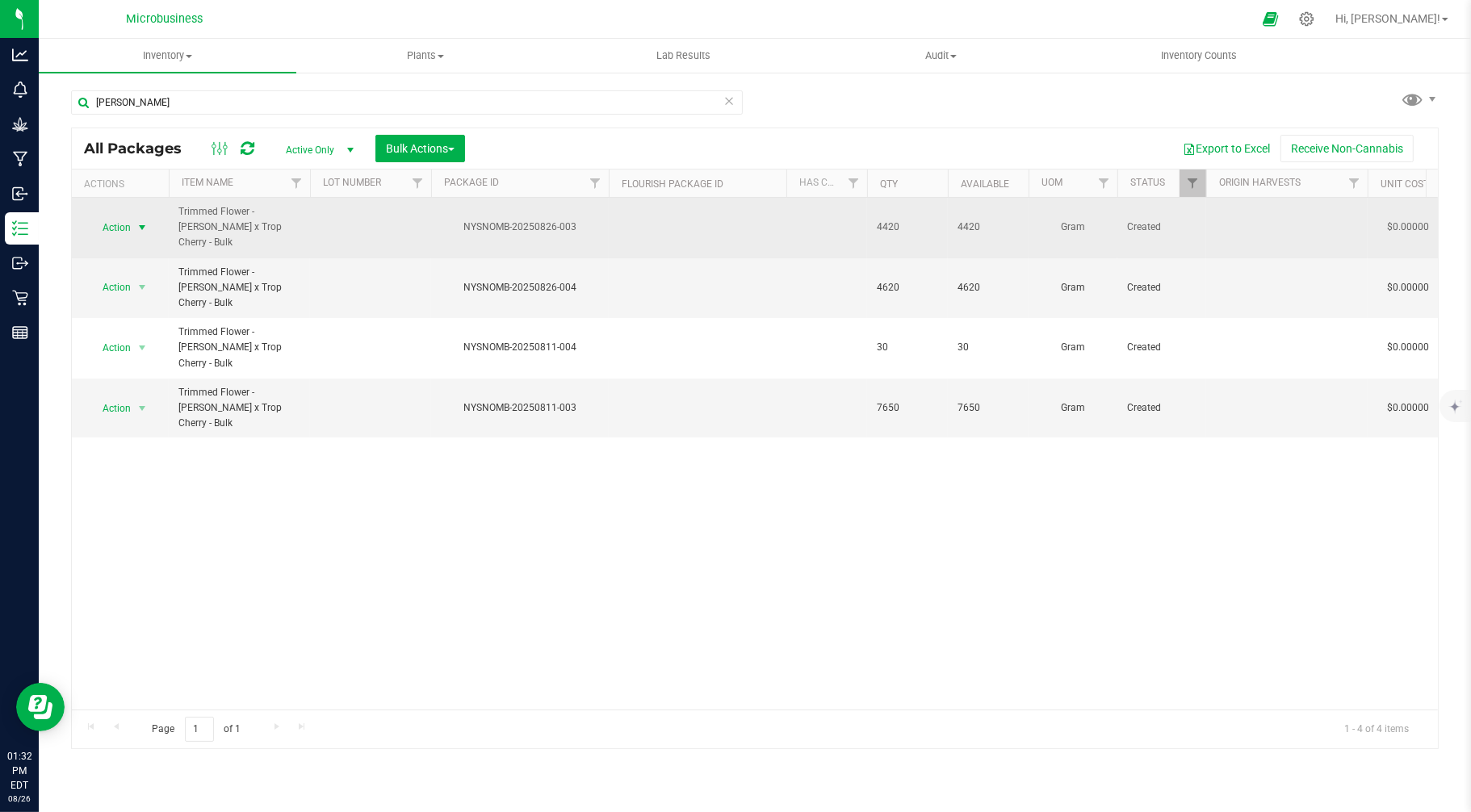
click at [114, 222] on span "Action" at bounding box center [109, 227] width 44 height 23
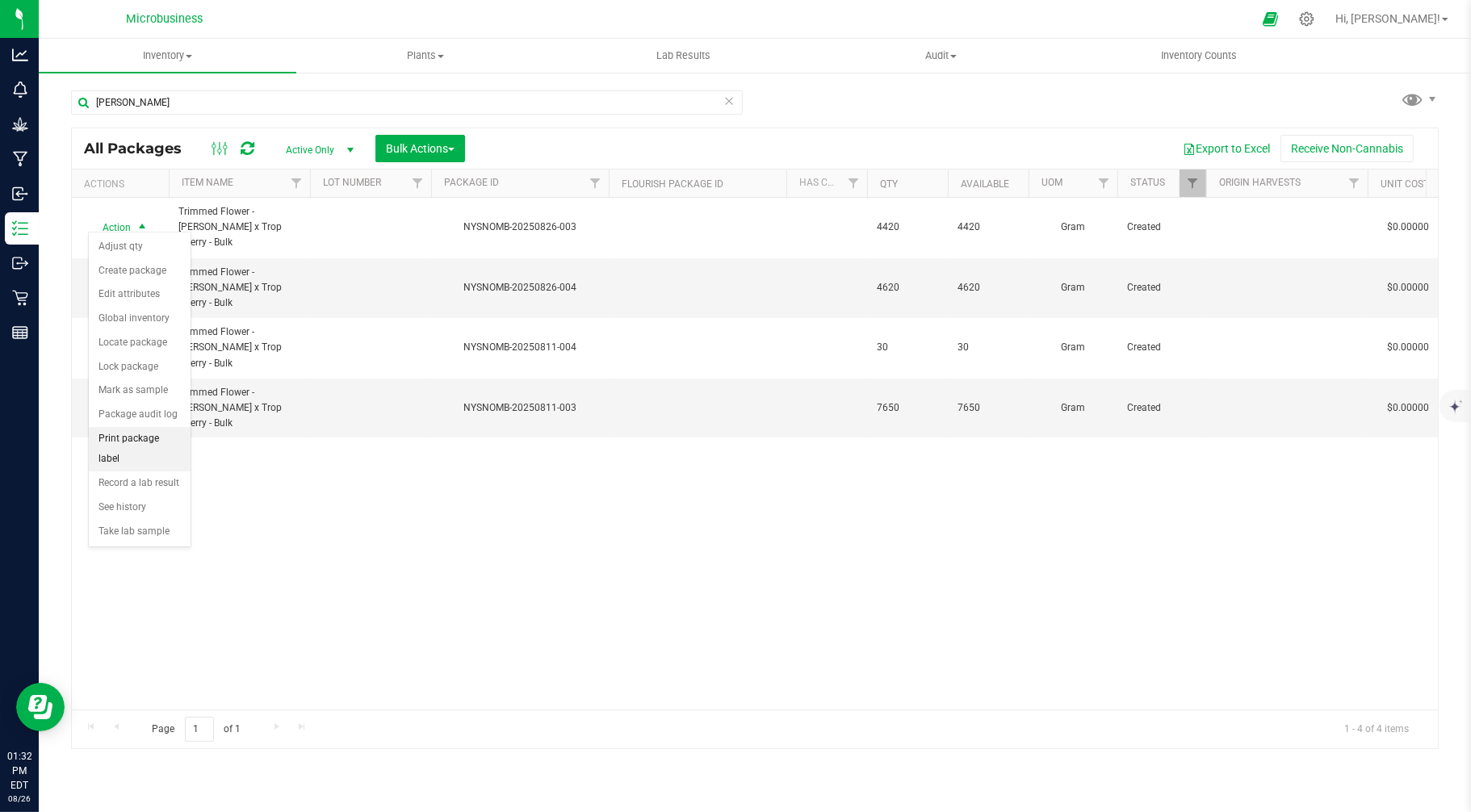
click at [143, 439] on li "Print package label" at bounding box center [139, 449] width 102 height 45
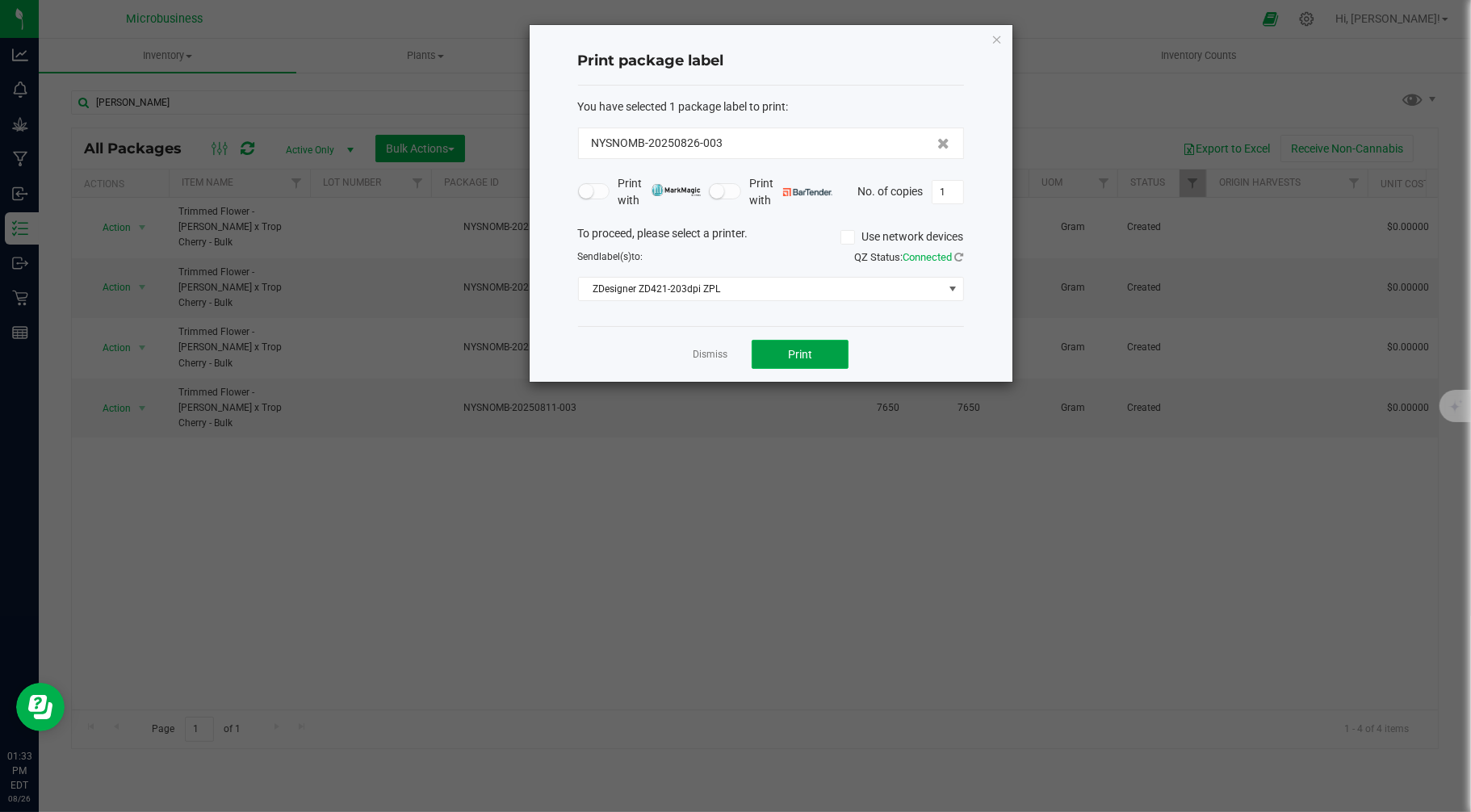
click at [789, 359] on span "Print" at bounding box center [800, 354] width 24 height 13
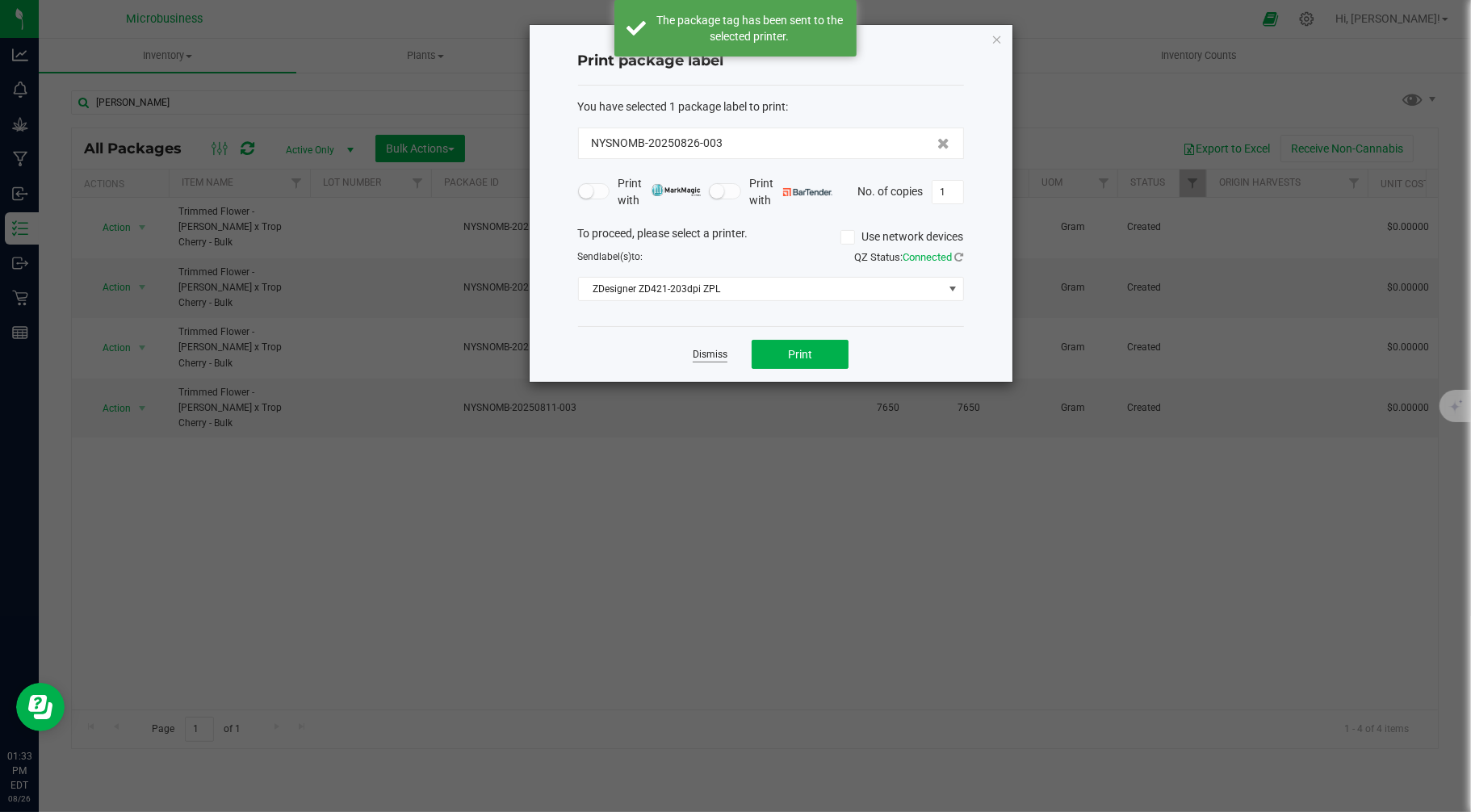
click at [712, 357] on link "Dismiss" at bounding box center [710, 355] width 35 height 14
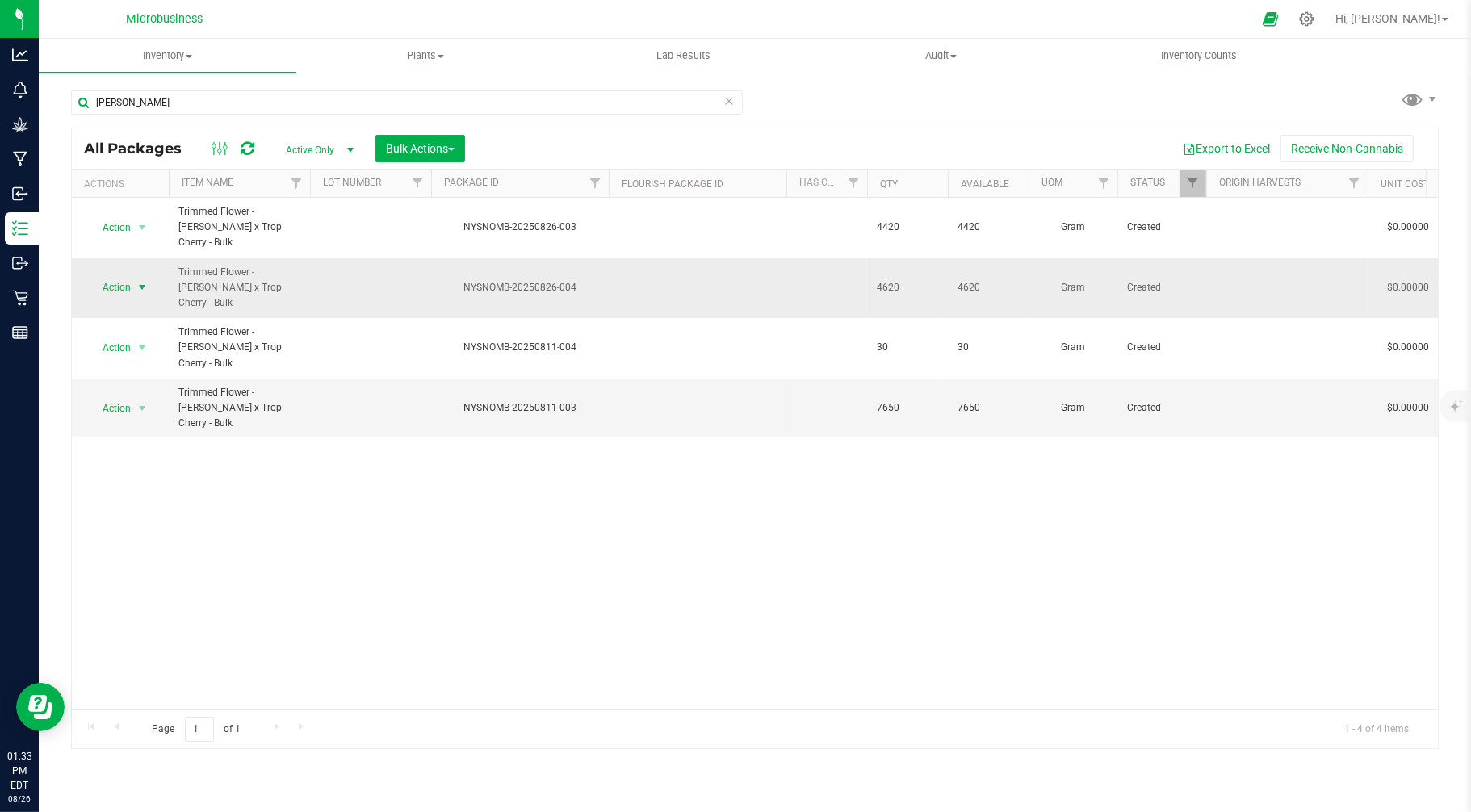
click at [126, 276] on span "Action" at bounding box center [109, 287] width 44 height 23
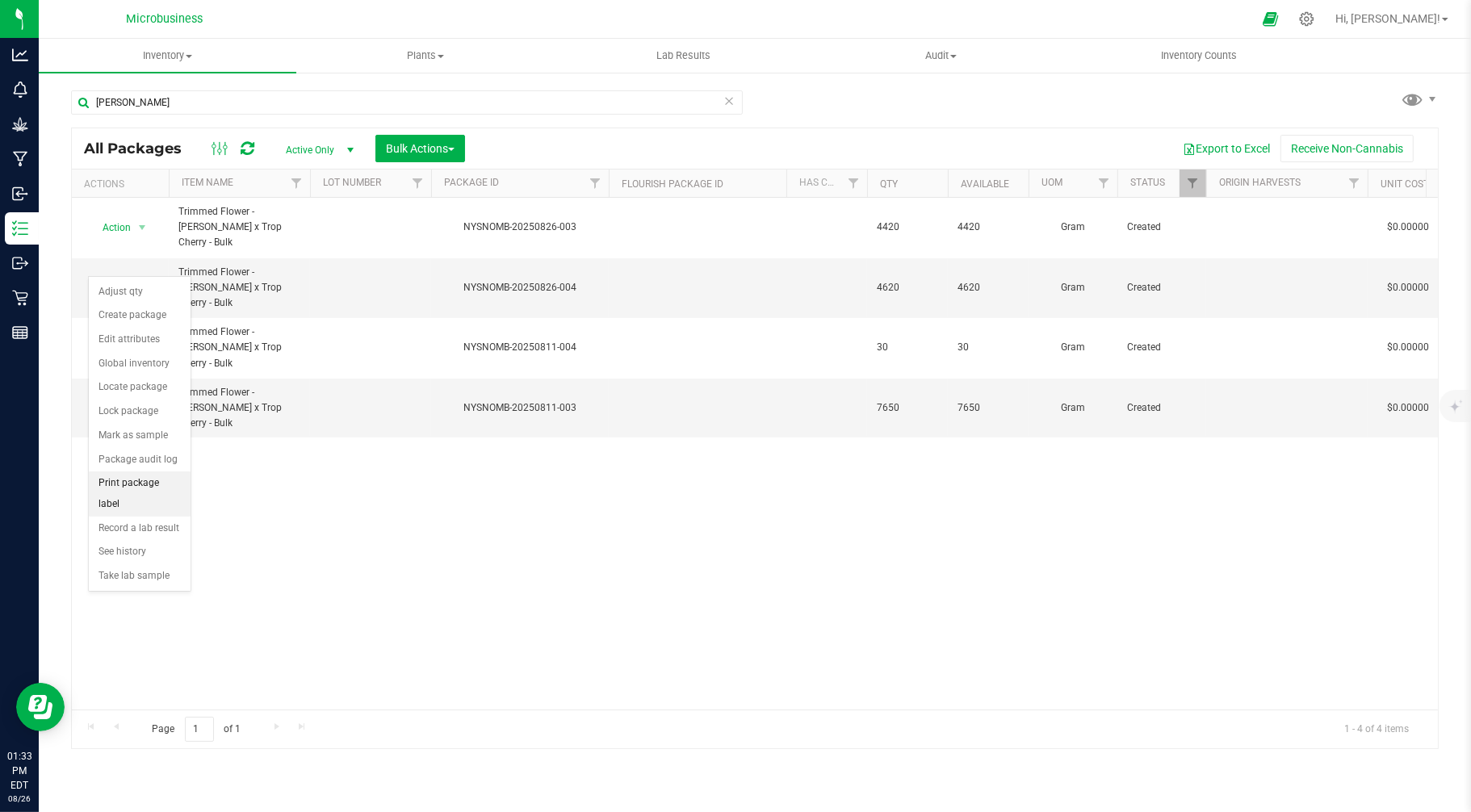
click at [139, 501] on li "Print package label" at bounding box center [139, 494] width 102 height 45
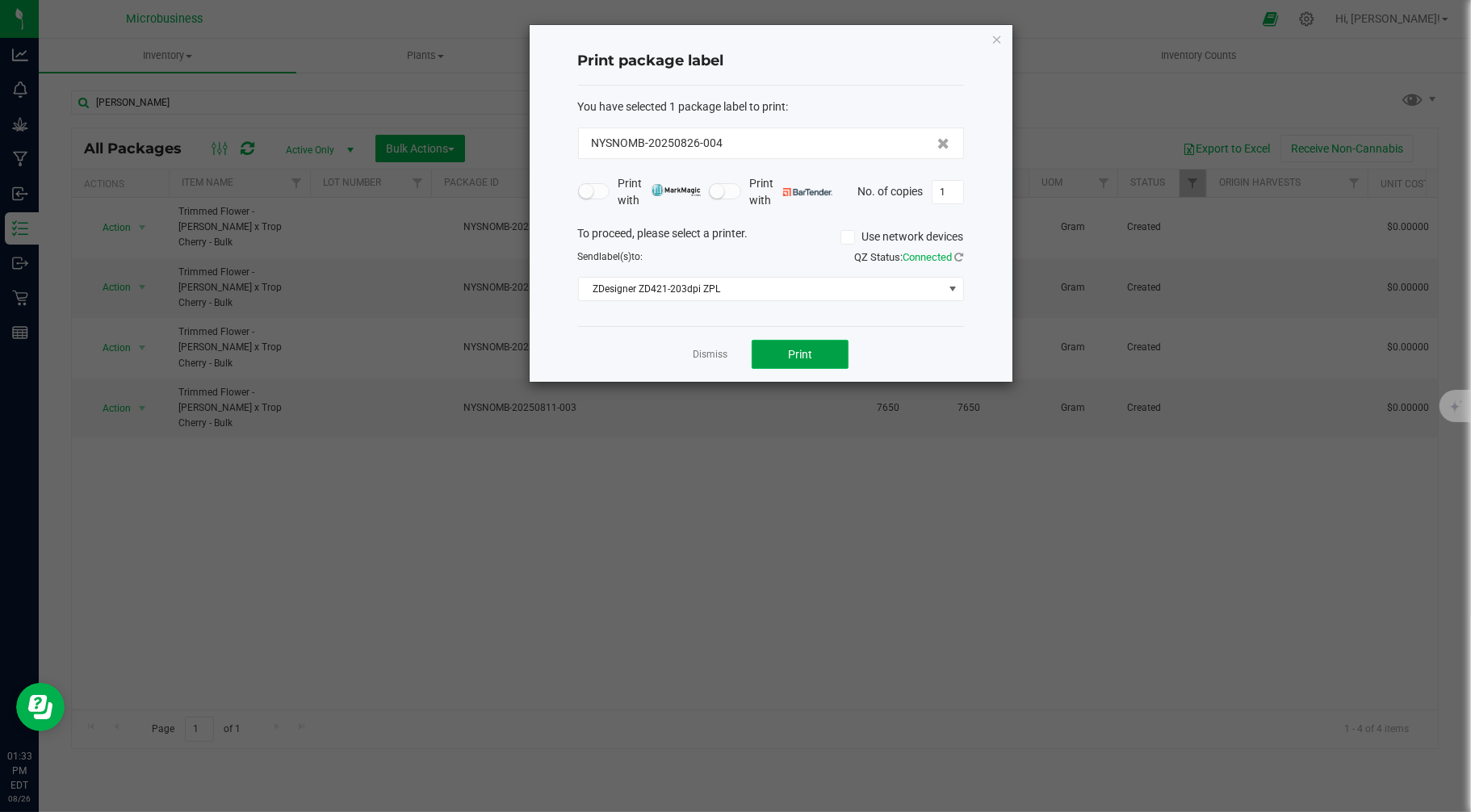
click at [772, 358] on button "Print" at bounding box center [799, 354] width 97 height 29
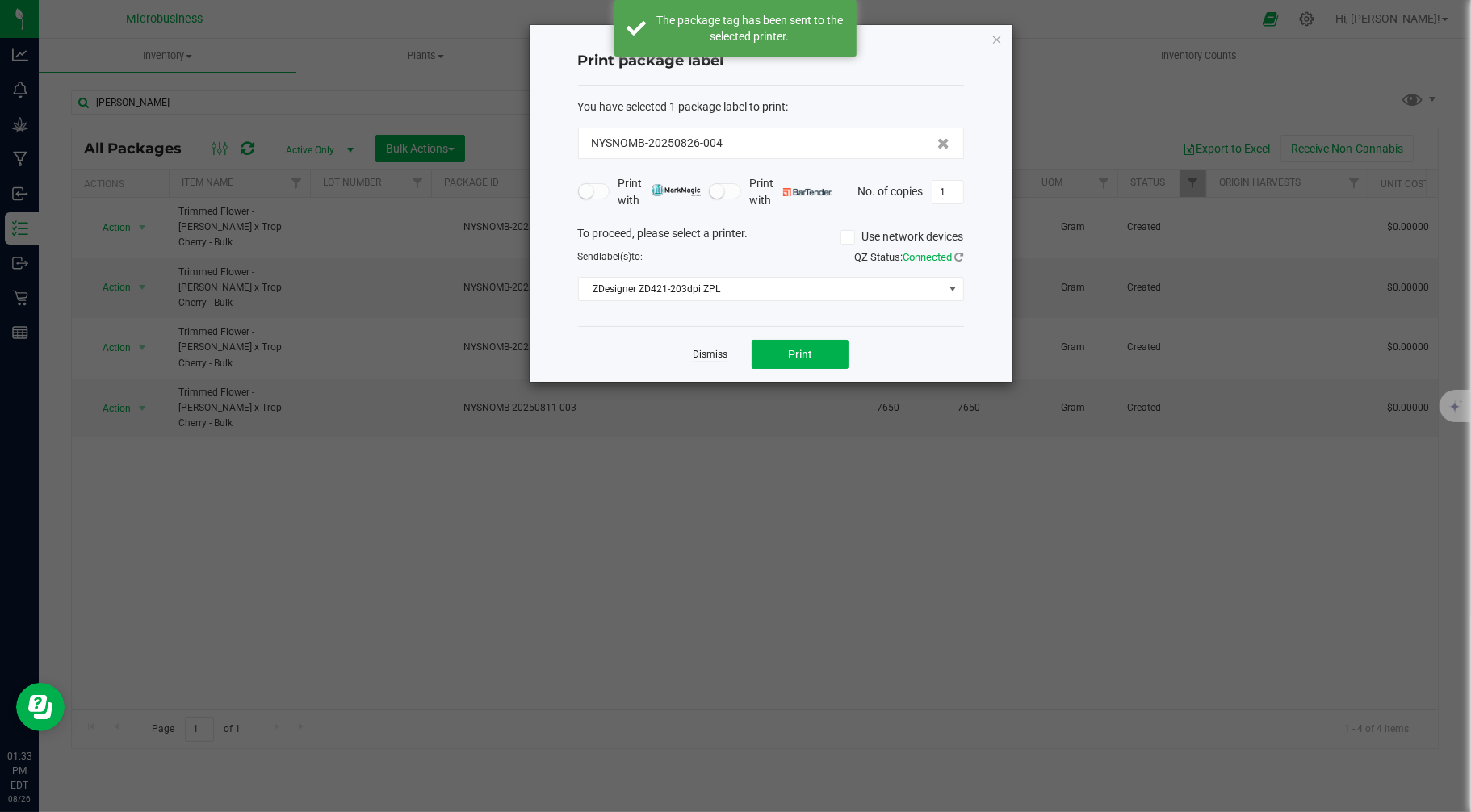
click at [703, 356] on link "Dismiss" at bounding box center [710, 355] width 35 height 14
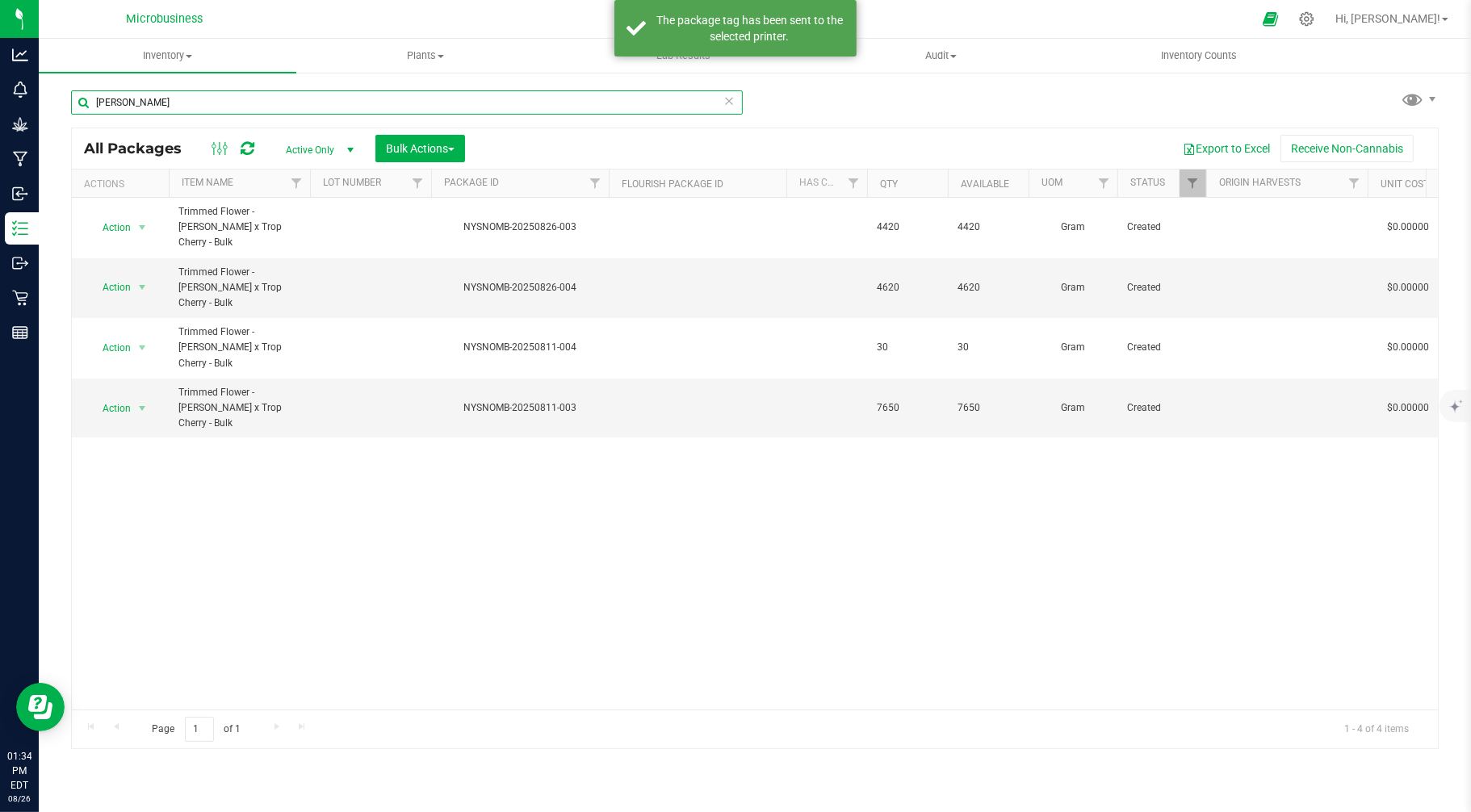
drag, startPoint x: 129, startPoint y: 97, endPoint x: 86, endPoint y: 103, distance: 43.4
click at [86, 103] on input "[PERSON_NAME]" at bounding box center [406, 102] width 672 height 24
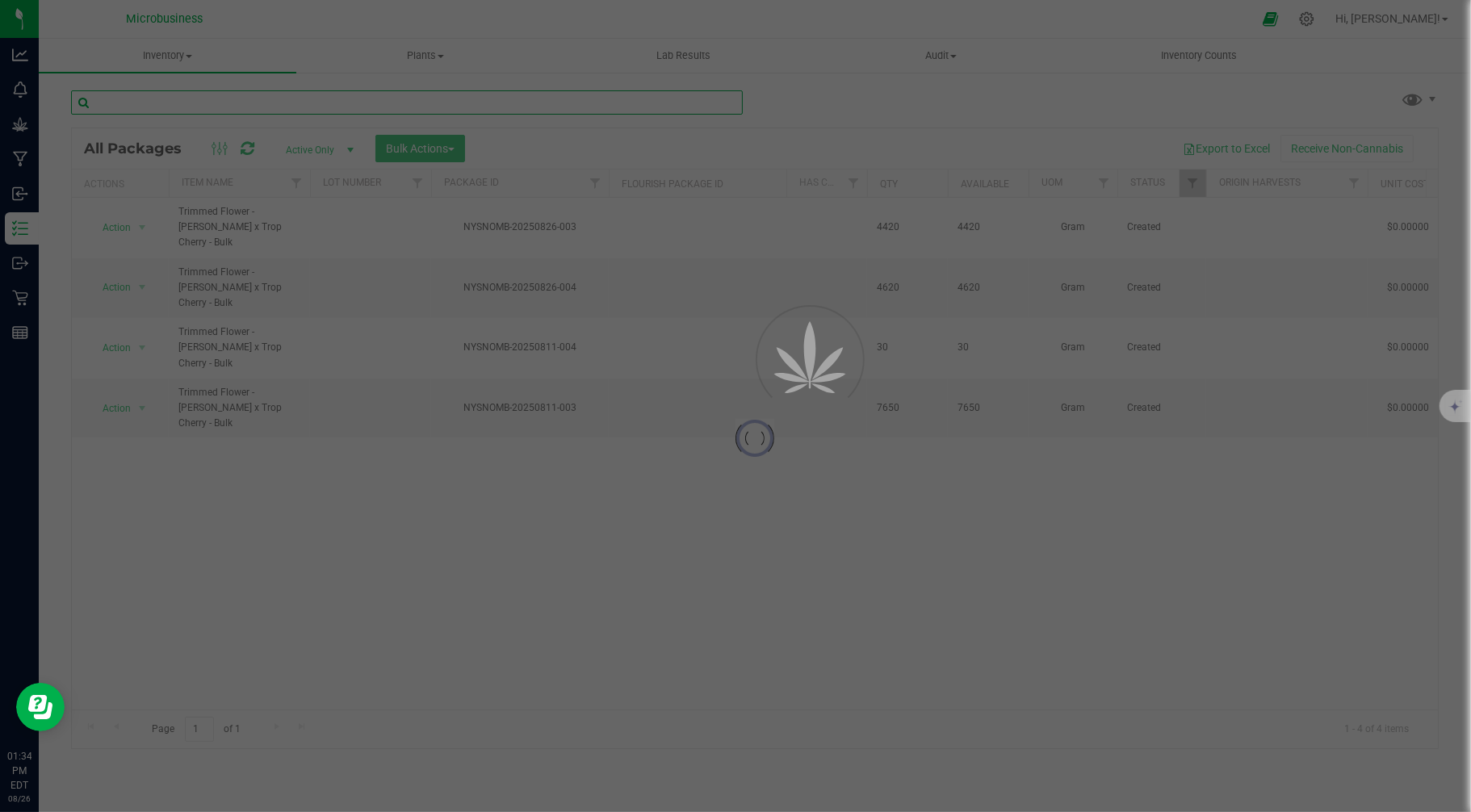
type input "r"
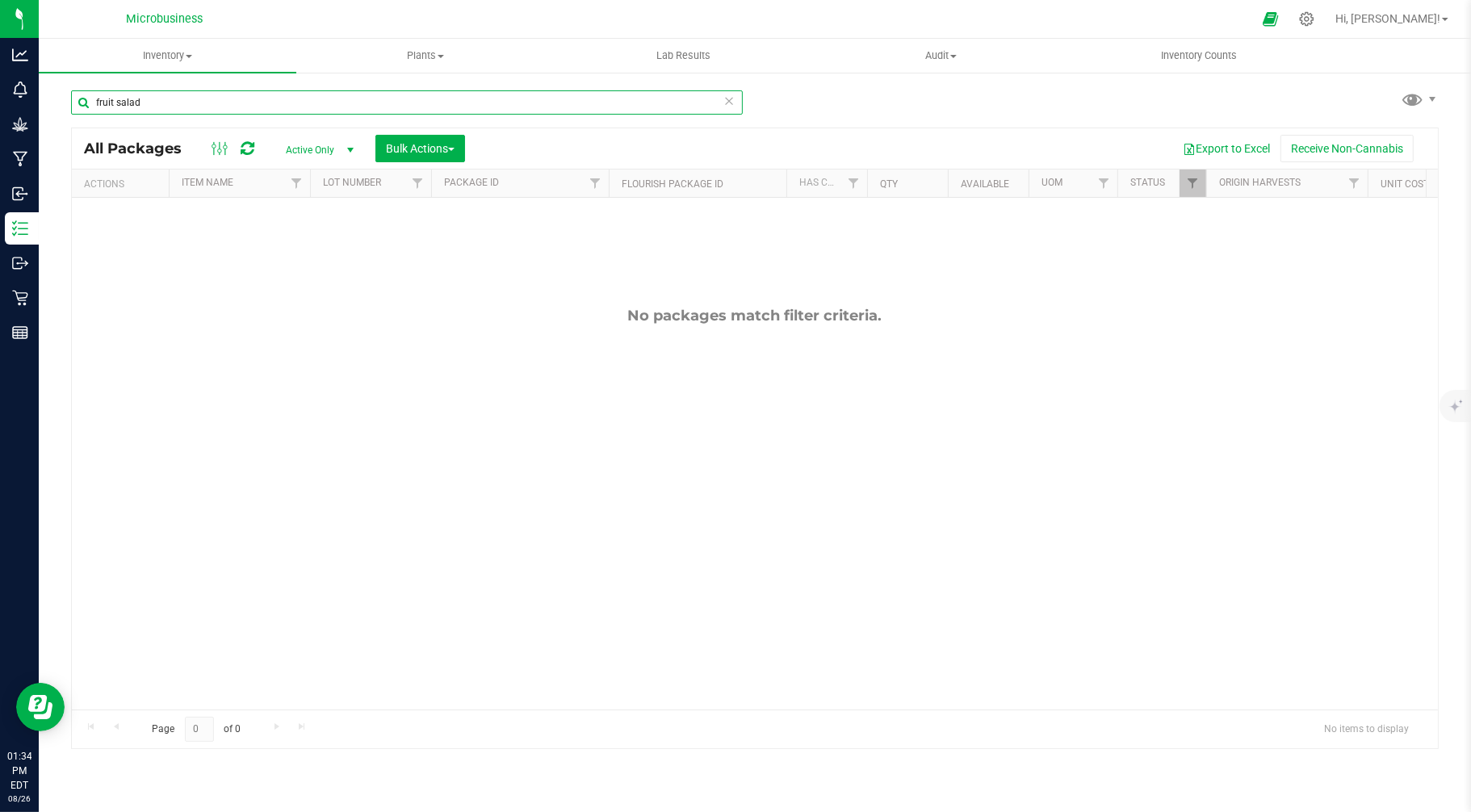
click at [156, 101] on input "fruit salad" at bounding box center [406, 102] width 672 height 24
drag, startPoint x: 154, startPoint y: 92, endPoint x: 58, endPoint y: 102, distance: 96.5
click at [58, 102] on div "fruit salad All Packages Active Only Active Only Lab Samples Locked All Bulk Ac…" at bounding box center [754, 316] width 1432 height 493
type input "fruit salad"
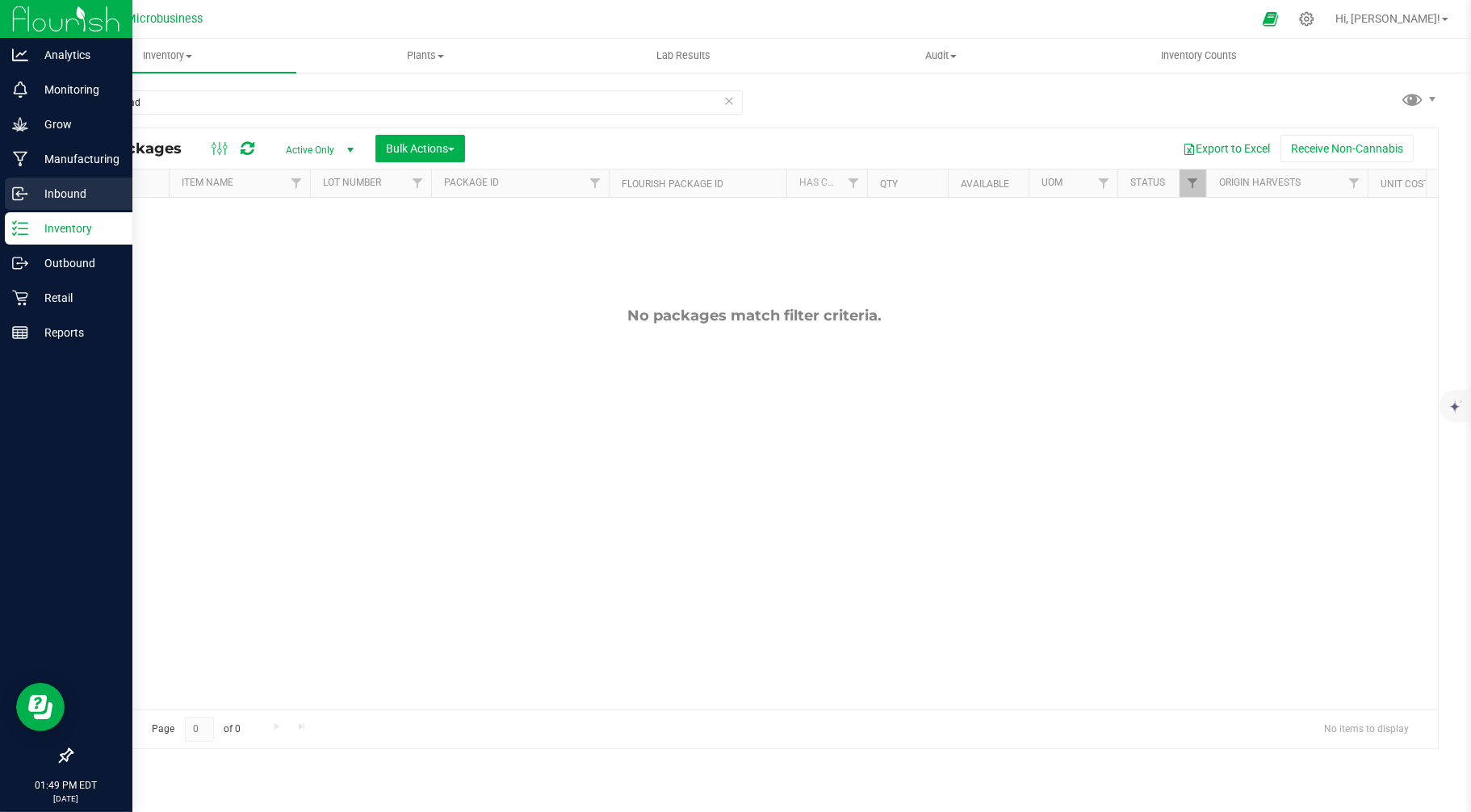
click at [20, 188] on icon at bounding box center [20, 194] width 16 height 16
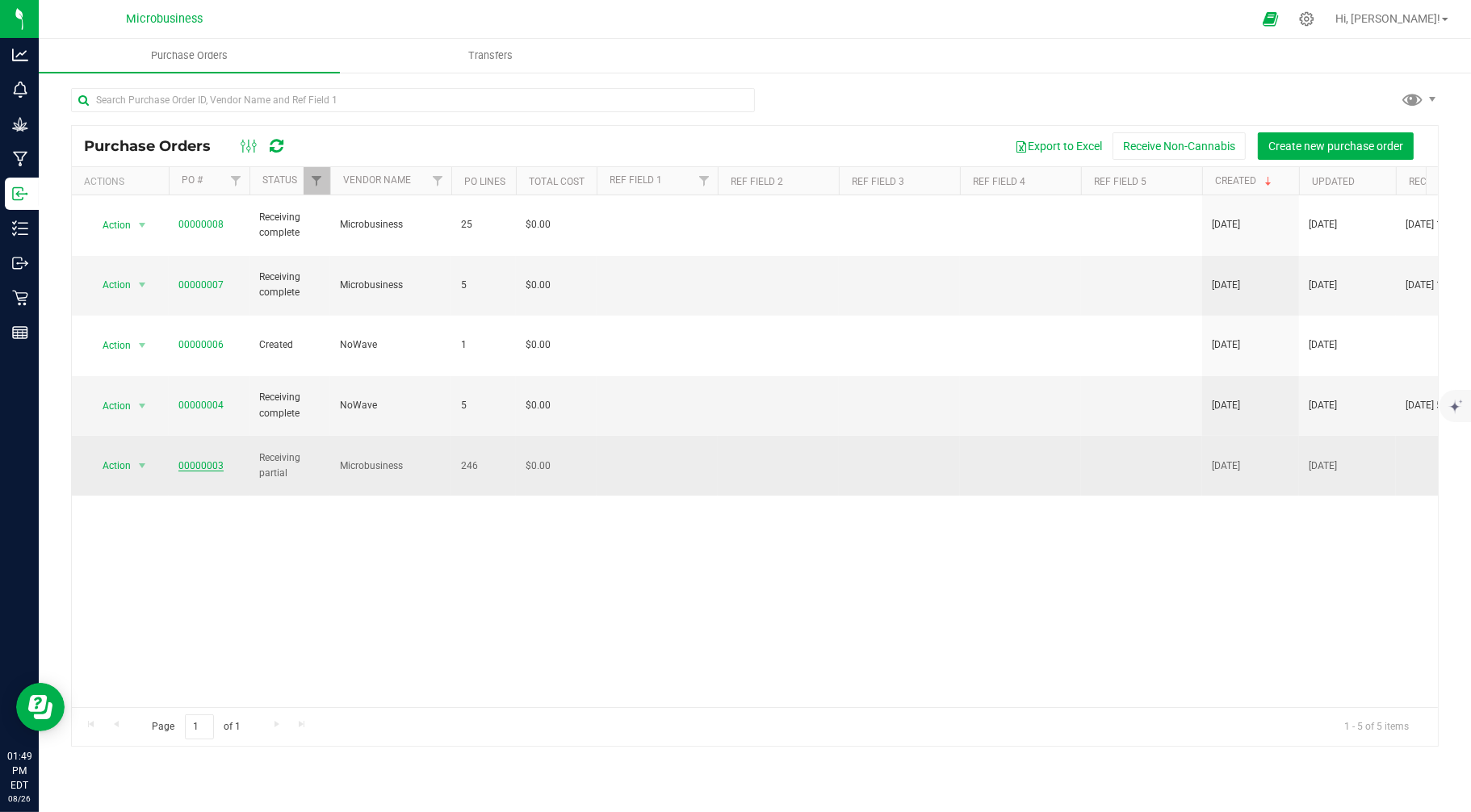
click at [210, 460] on link "00000003" at bounding box center [200, 465] width 45 height 11
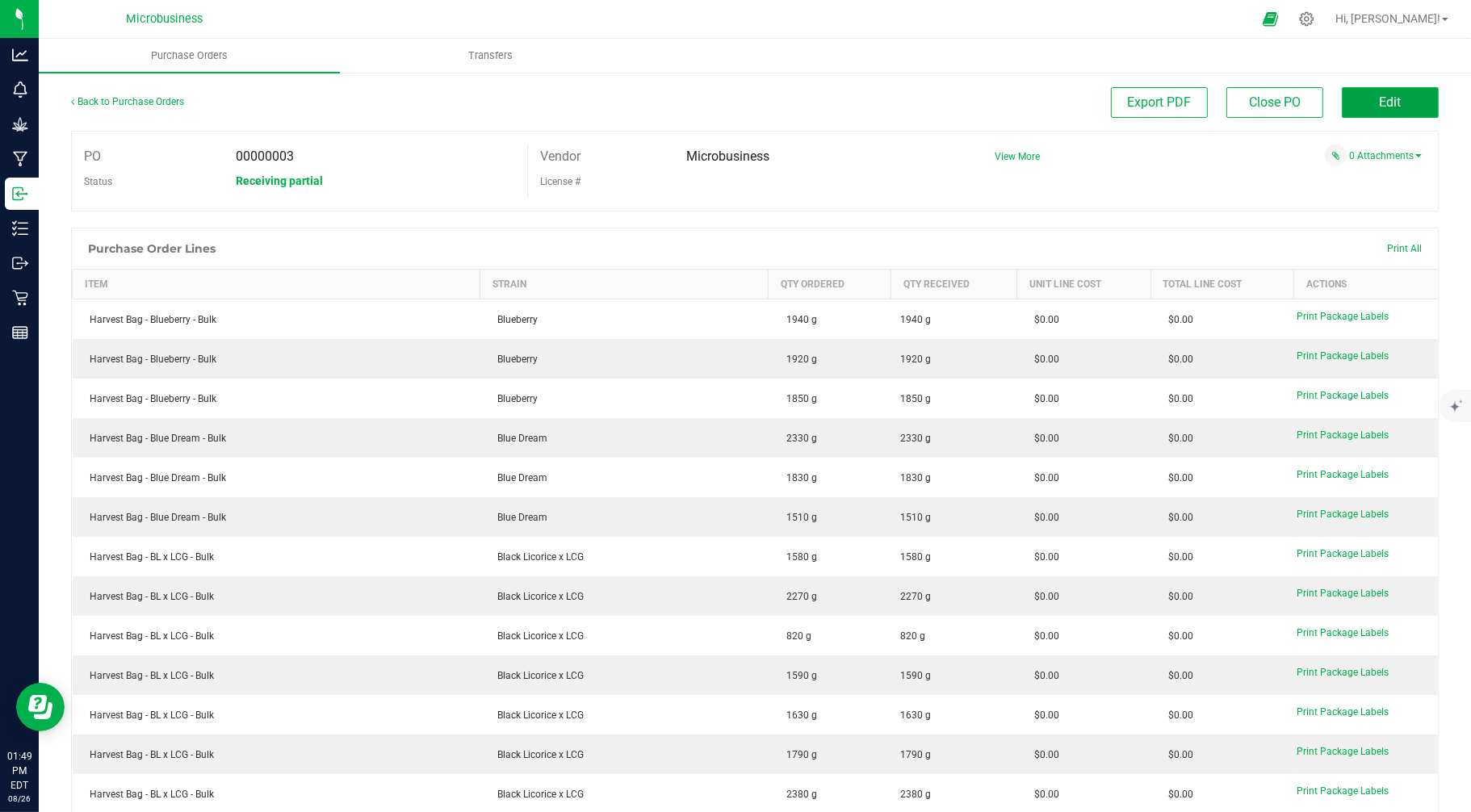
click at [1324, 106] on button "Edit" at bounding box center [1389, 102] width 97 height 31
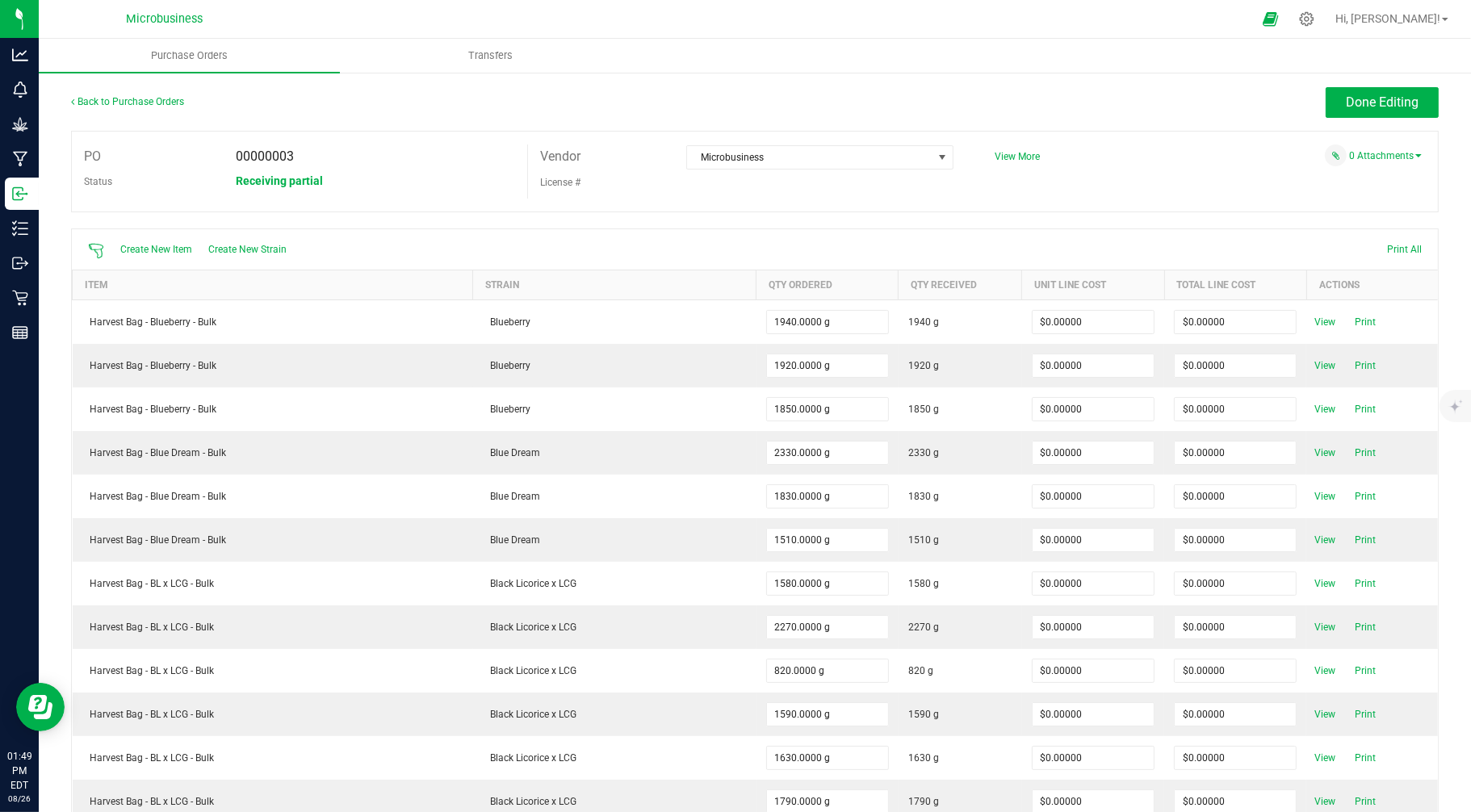
scroll to position [10546, 0]
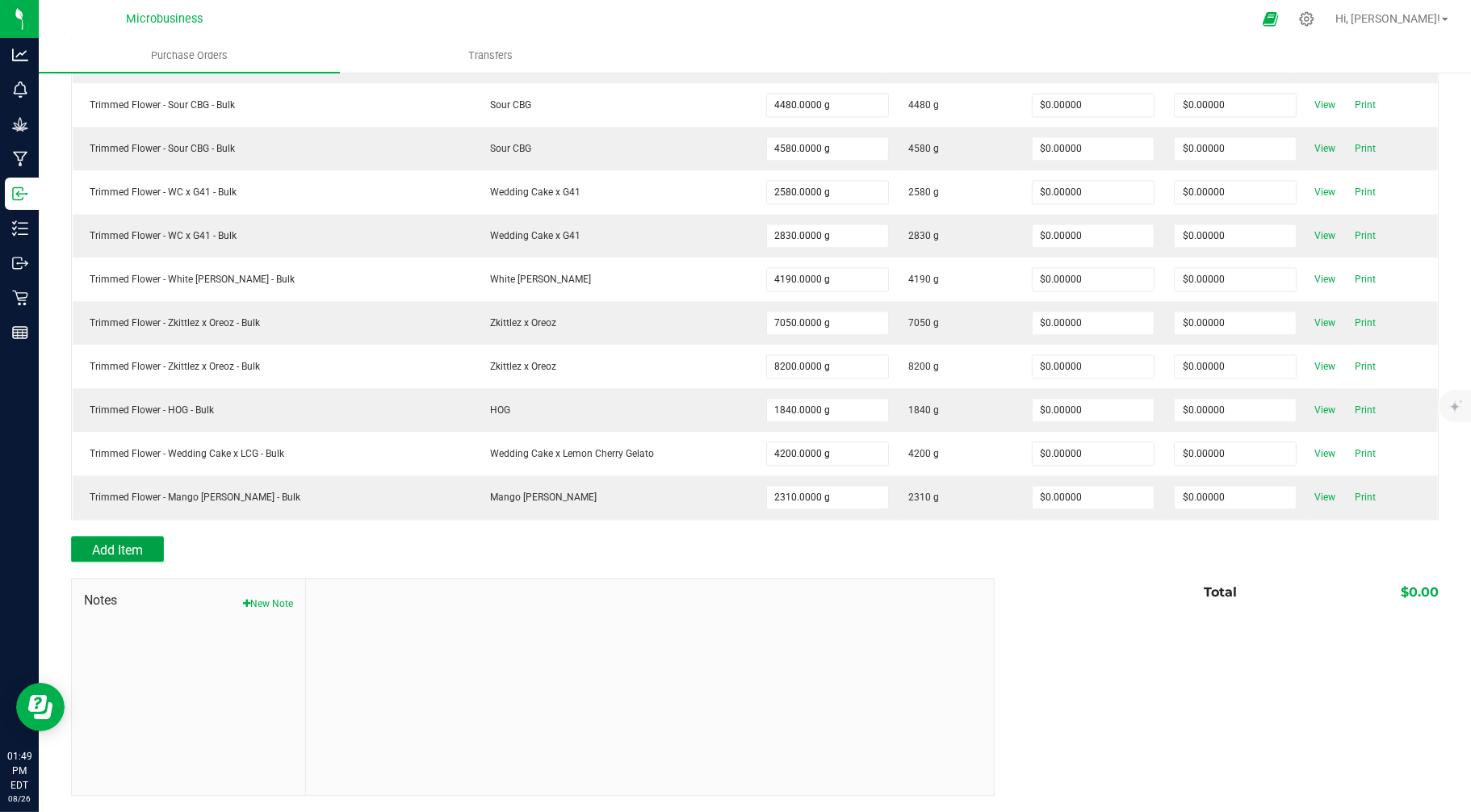
click at [117, 553] on span "Add Item" at bounding box center [116, 549] width 51 height 15
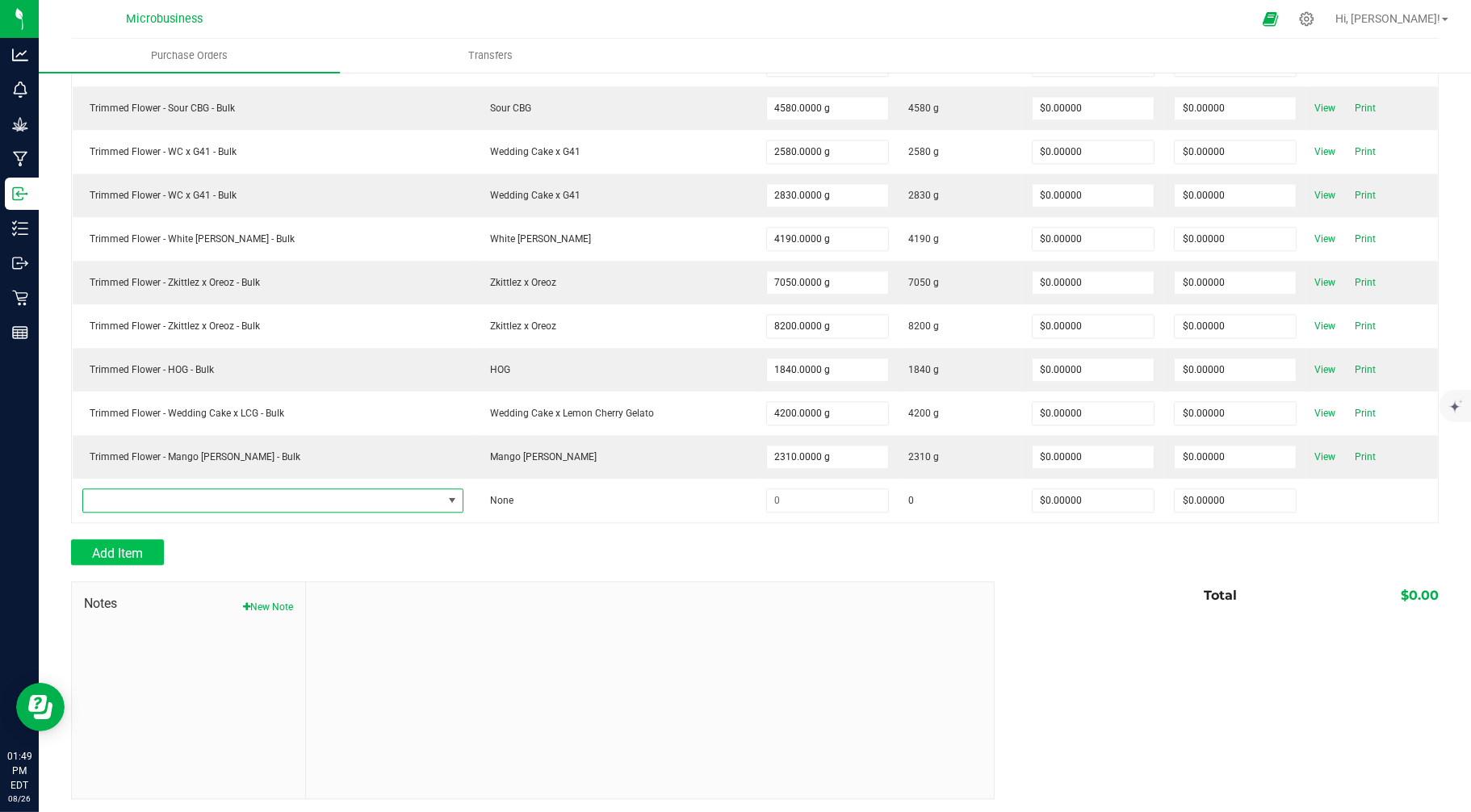
click at [143, 511] on span "NO DATA FOUND" at bounding box center [263, 501] width 359 height 23
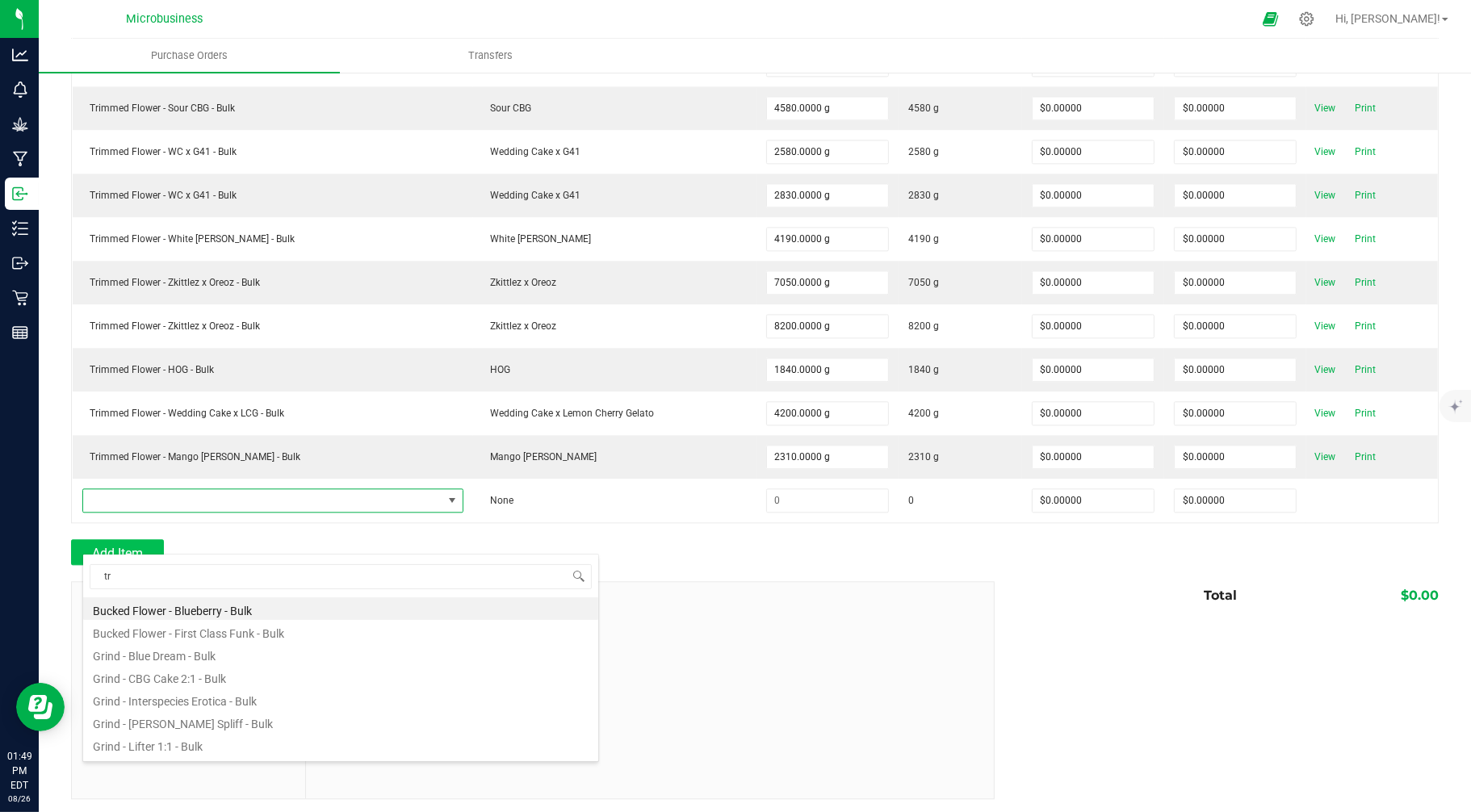
scroll to position [24, 365]
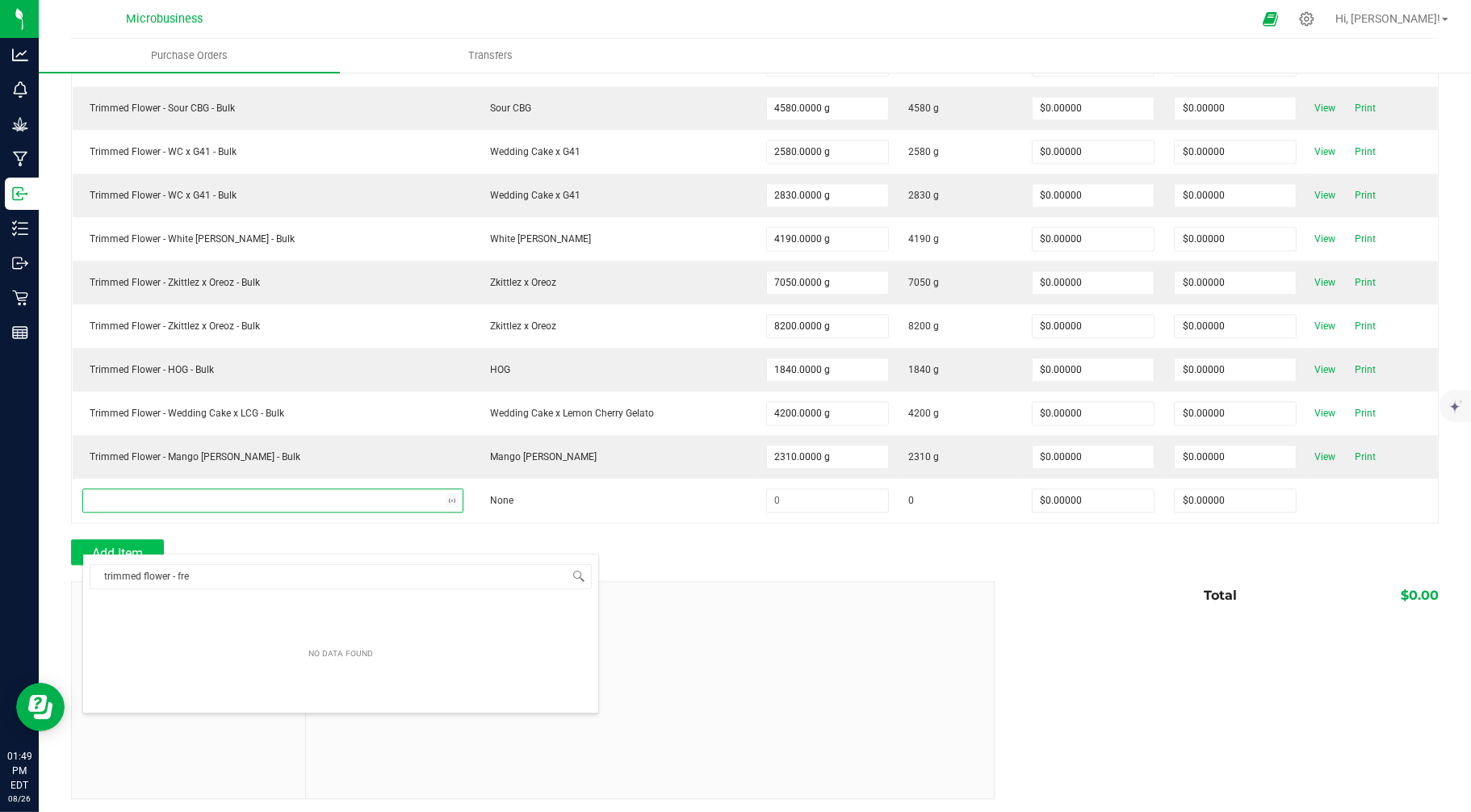
type input "trimmed flower - fr"
click at [236, 610] on li "Trimmed Flower - Fruit Salad - Bulk" at bounding box center [341, 608] width 516 height 23
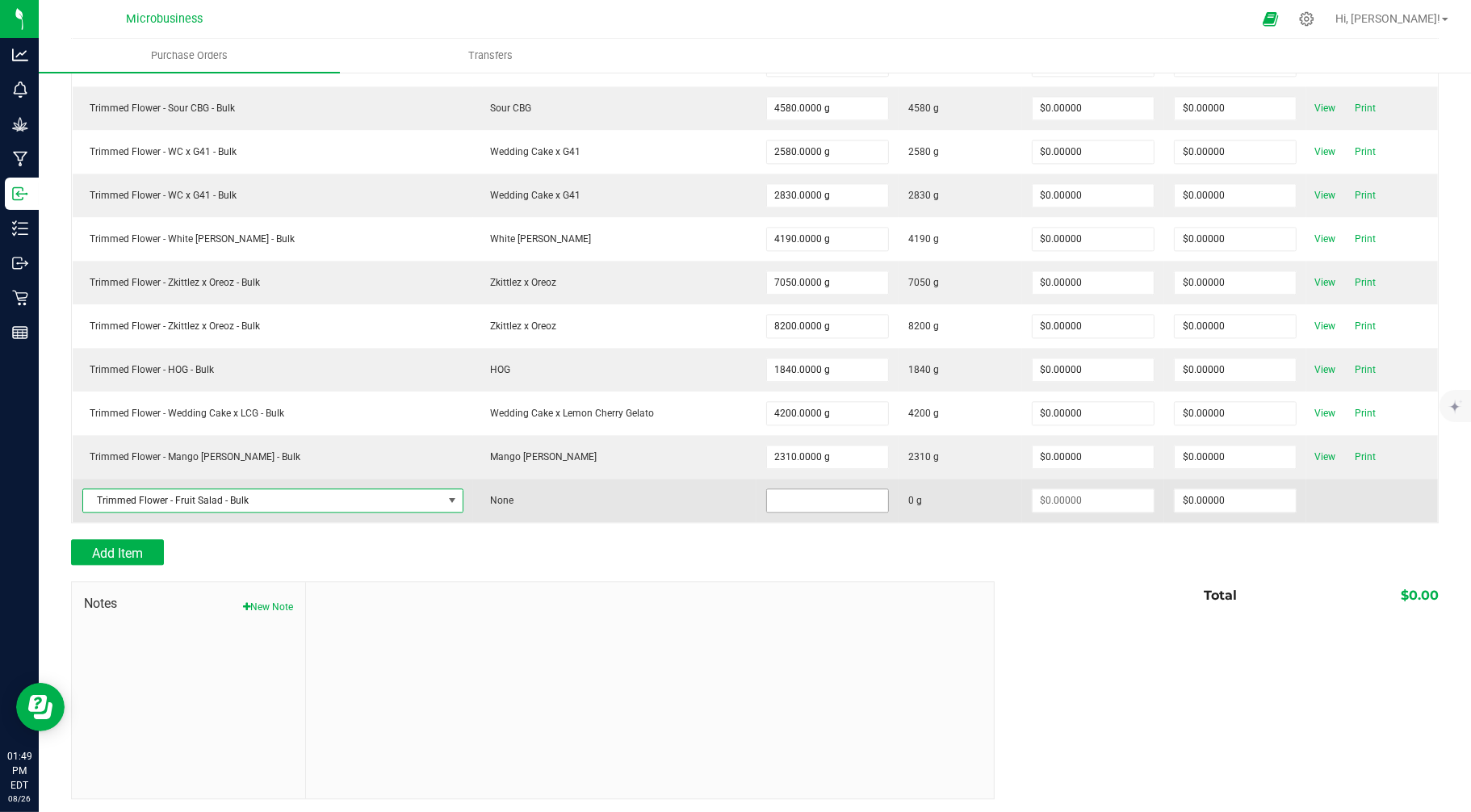
click at [767, 511] on input at bounding box center [828, 501] width 121 height 23
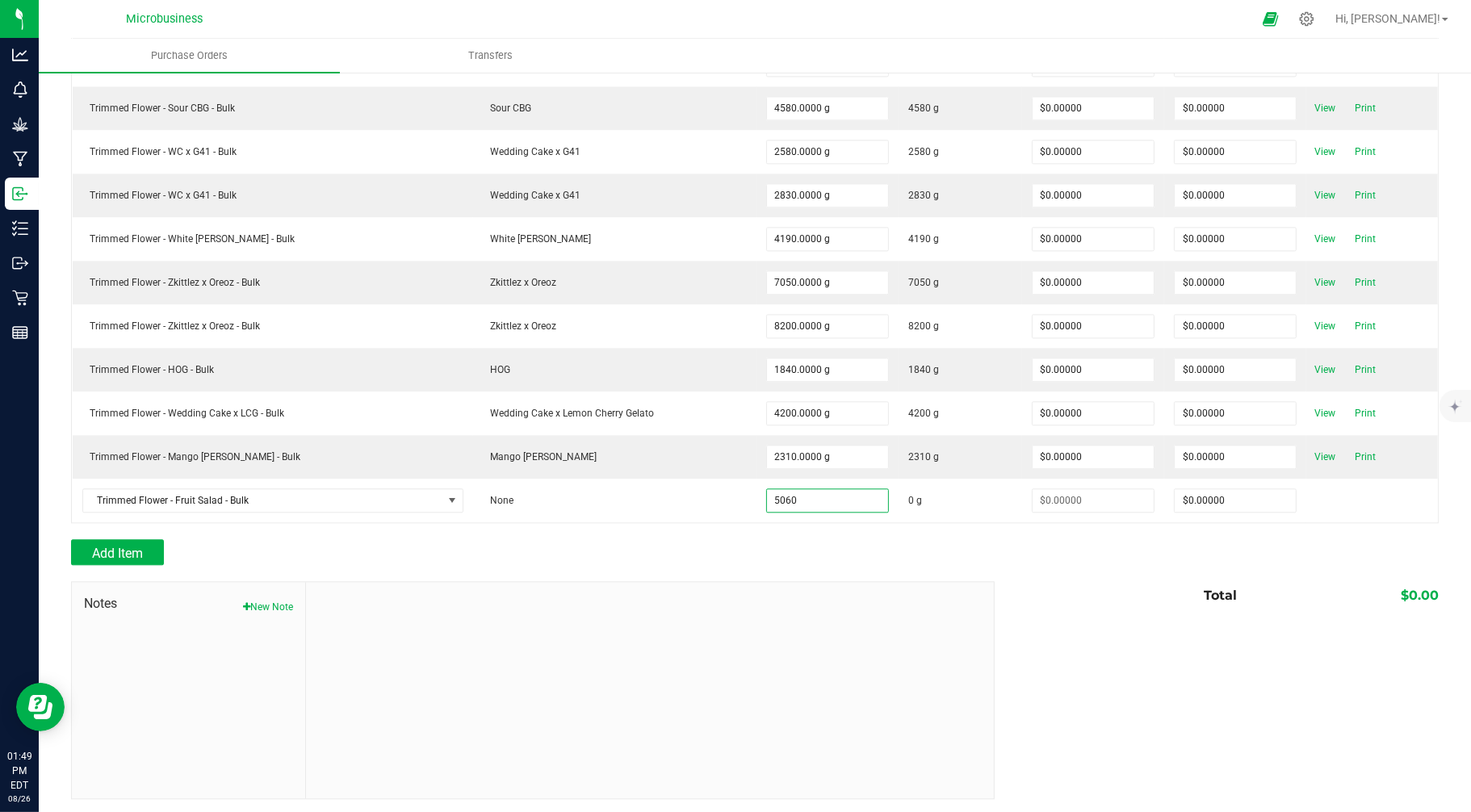
type input "5060.0000 g"
click at [746, 565] on div "Add Item" at bounding box center [526, 552] width 912 height 26
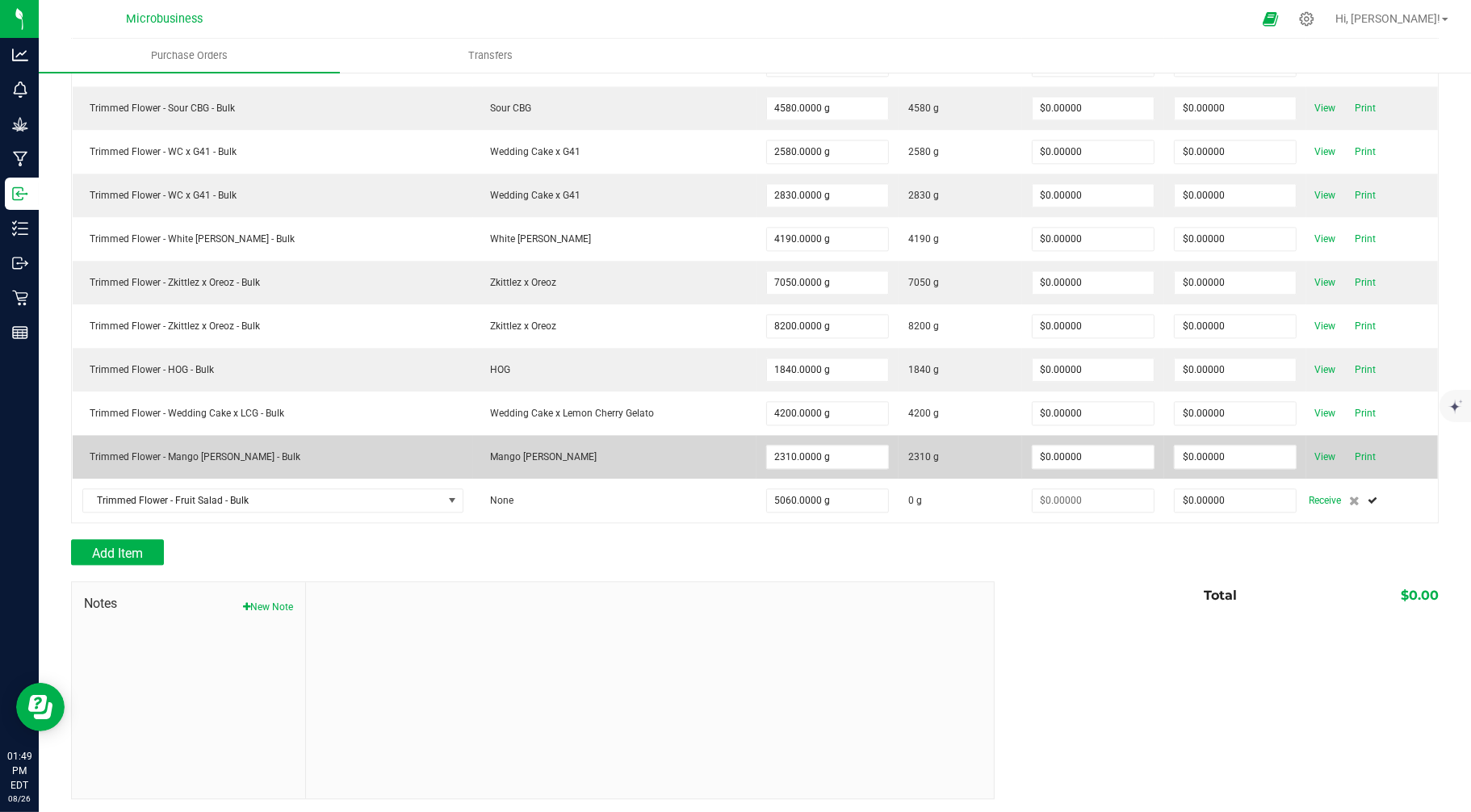
type input "$0.00000"
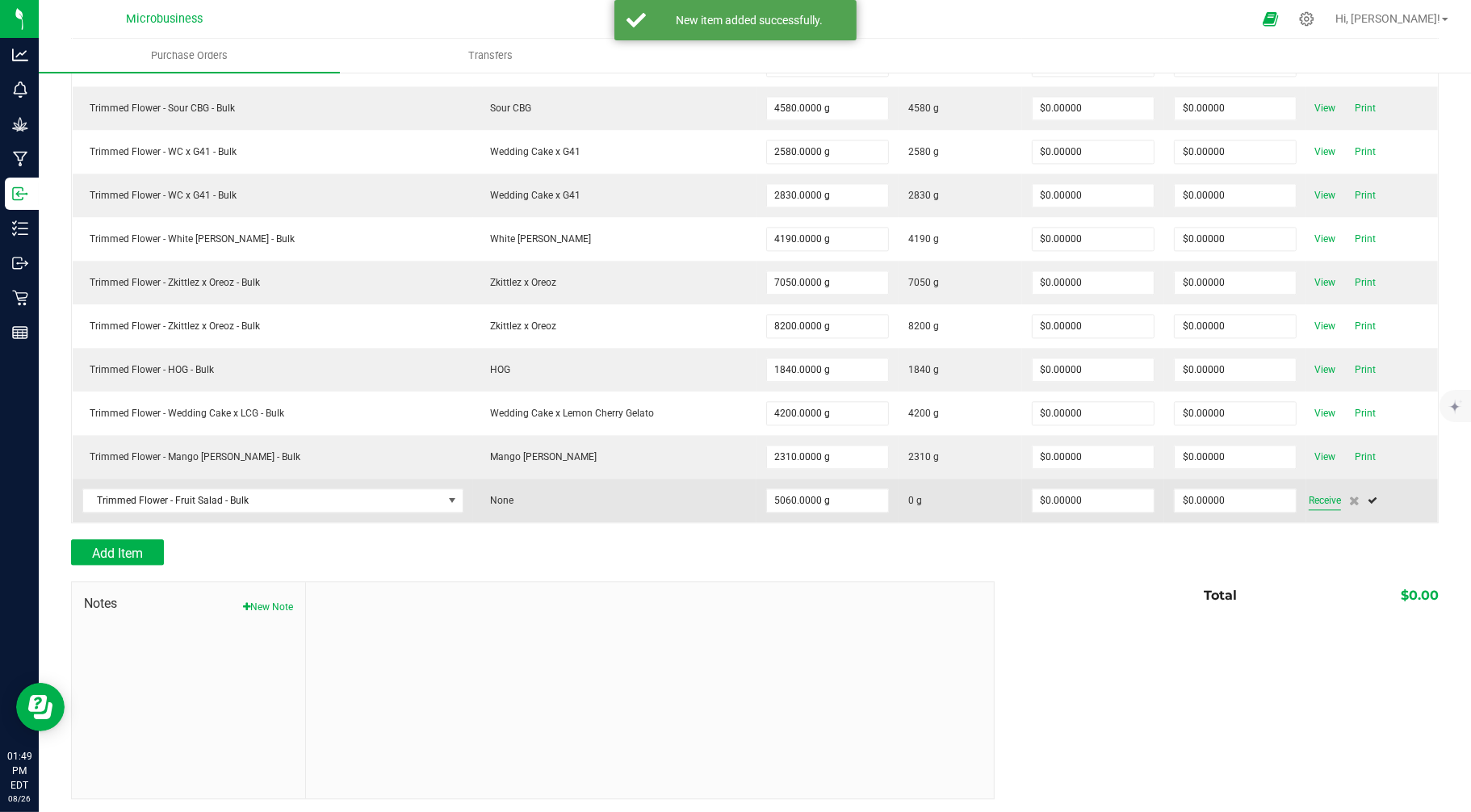
click at [1309, 510] on span "Receive" at bounding box center [1325, 500] width 32 height 19
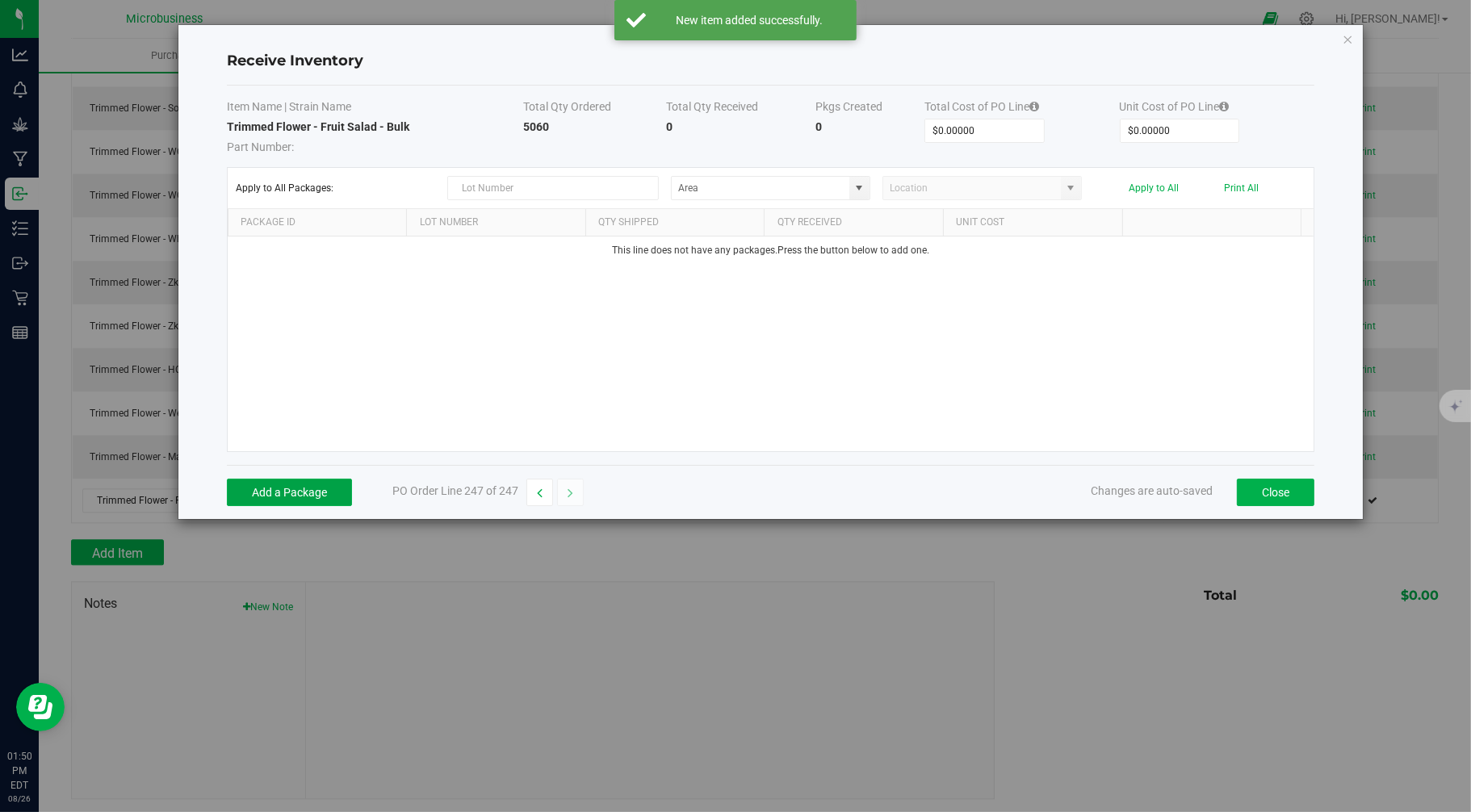
drag, startPoint x: 281, startPoint y: 495, endPoint x: 507, endPoint y: 391, distance: 248.8
click at [283, 495] on button "Add a Package" at bounding box center [290, 493] width 125 height 28
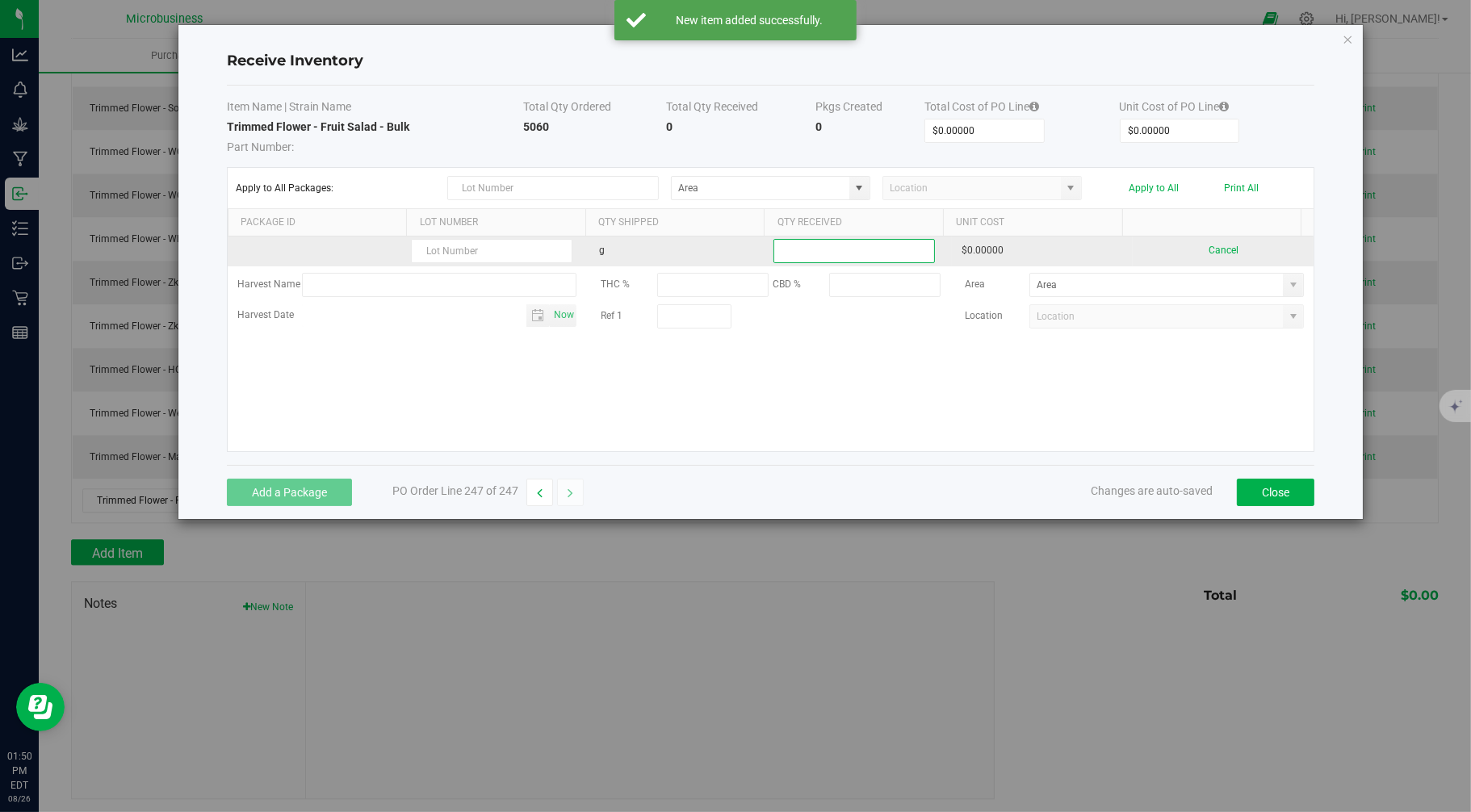
click at [812, 248] on input at bounding box center [854, 251] width 160 height 23
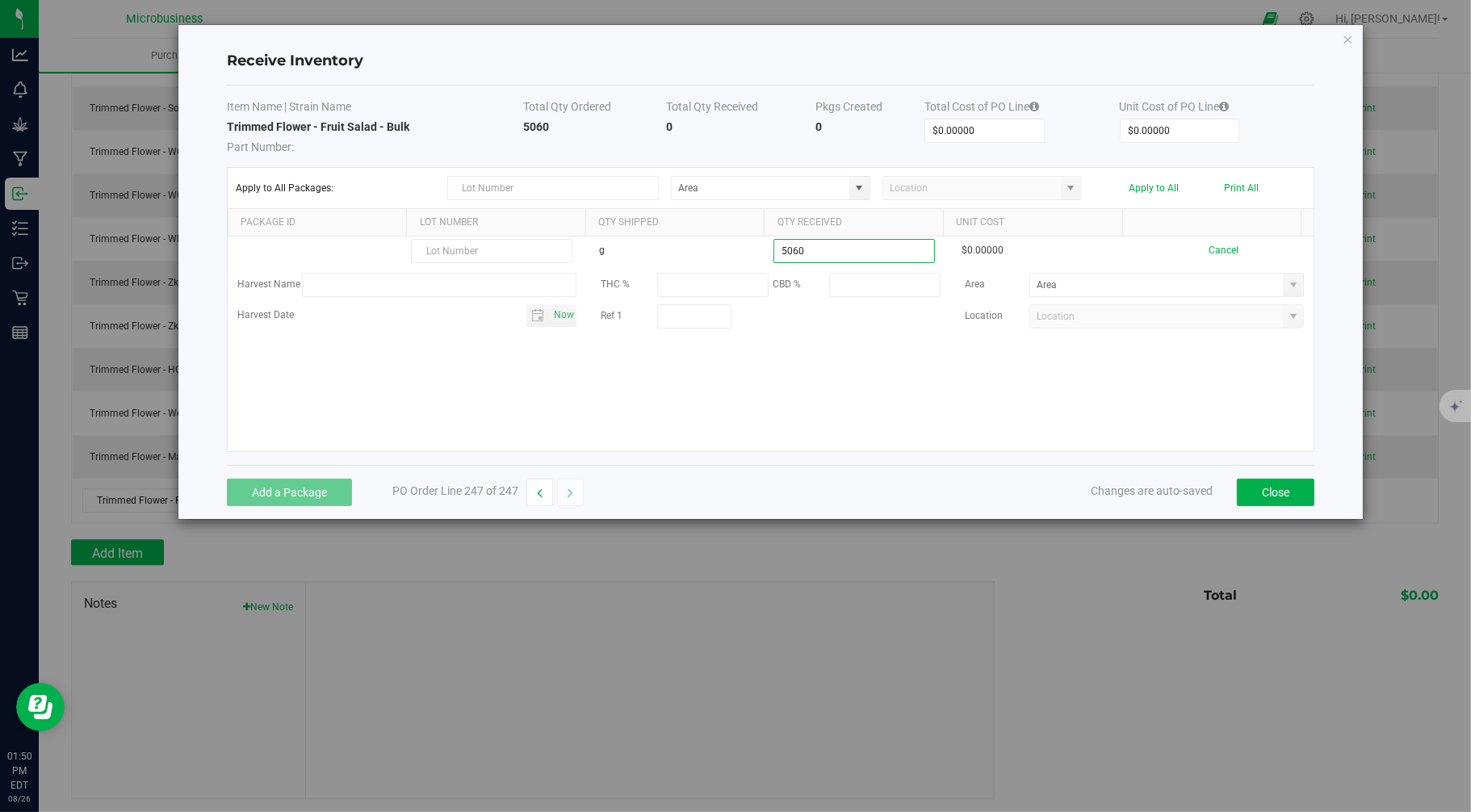
click at [845, 383] on kendo-grid-list "g 5060 $0.00000 Cancel Harvest Name THC % CBD % Area Harvest Date Now Ref 1 Loc…" at bounding box center [771, 344] width 1087 height 215
type input "5060.0000 g"
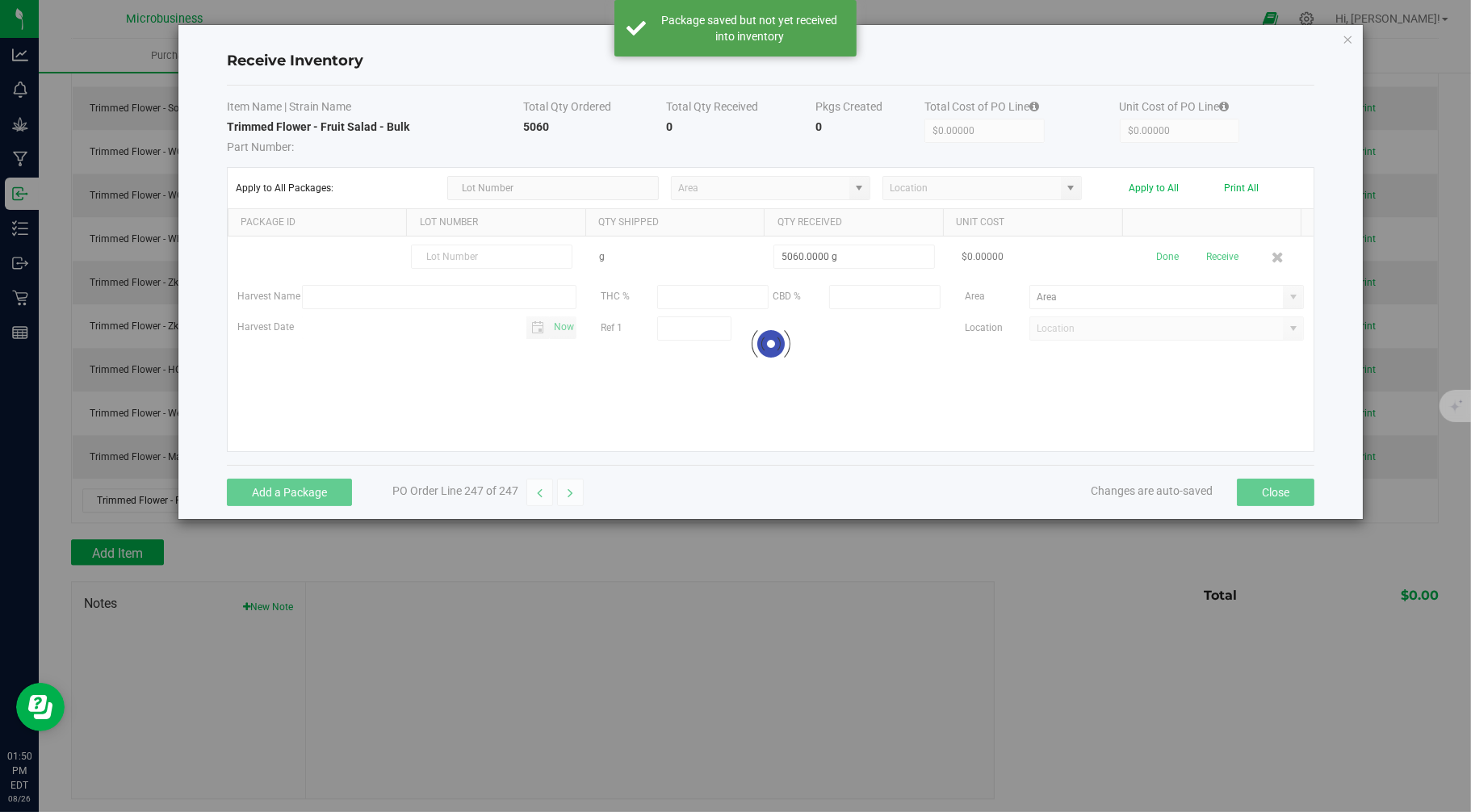
click at [1211, 255] on div at bounding box center [771, 344] width 1087 height 215
click at [1211, 255] on button "Receive" at bounding box center [1222, 257] width 32 height 28
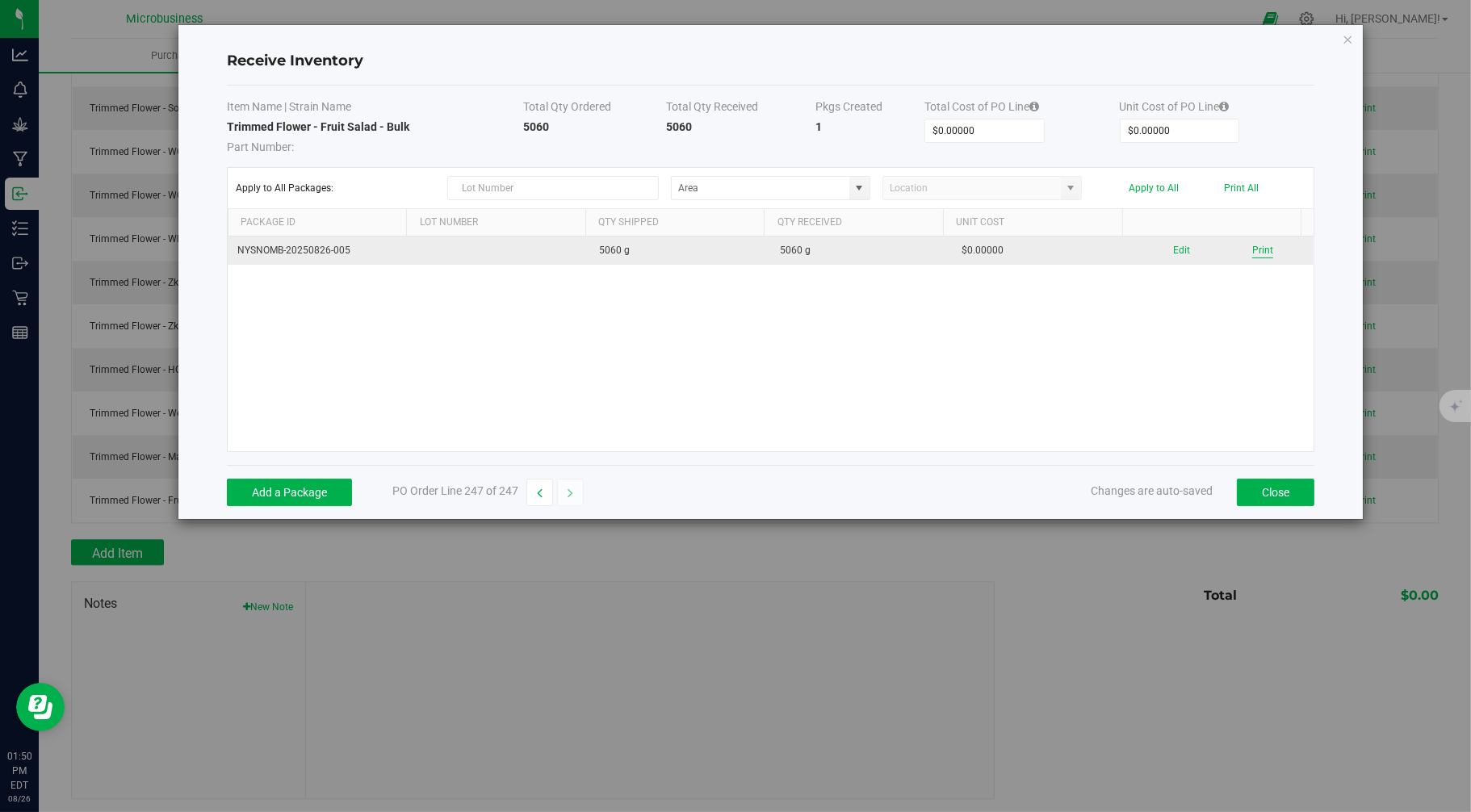
click at [1252, 249] on button "Print" at bounding box center [1262, 250] width 21 height 15
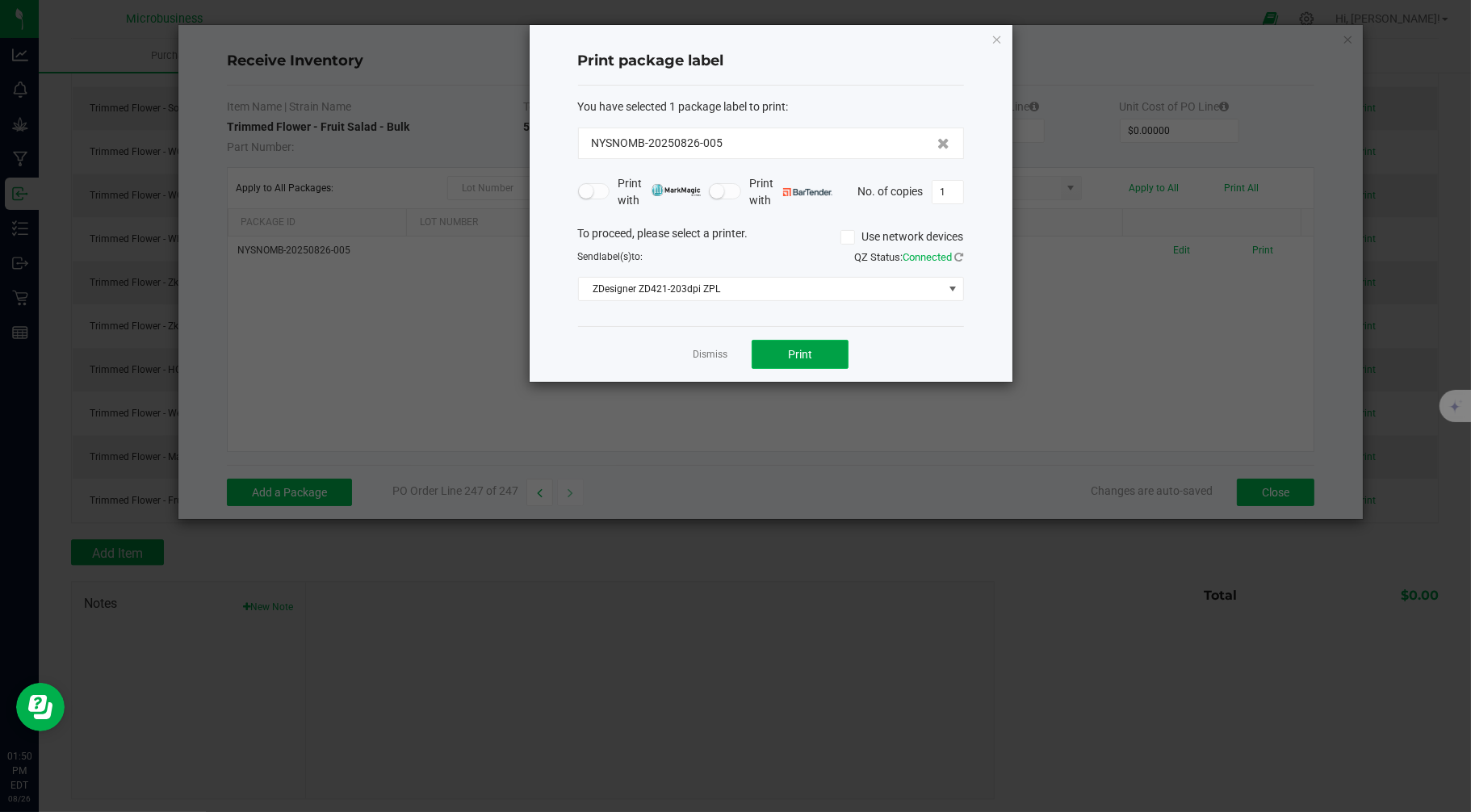
click at [798, 344] on button "Print" at bounding box center [799, 354] width 97 height 29
click at [704, 349] on link "Dismiss" at bounding box center [710, 355] width 35 height 14
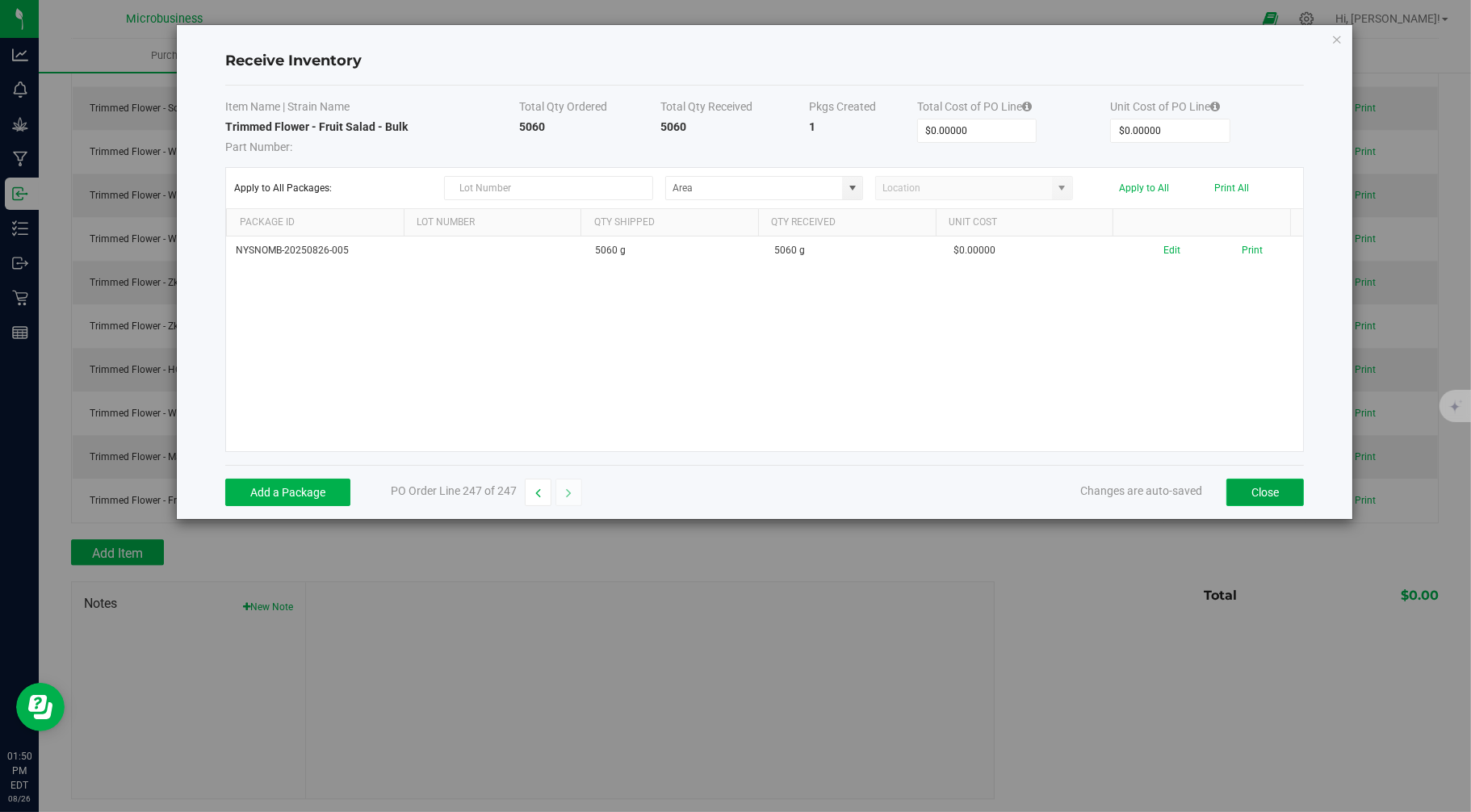
click at [1256, 491] on button "Close" at bounding box center [1265, 493] width 78 height 28
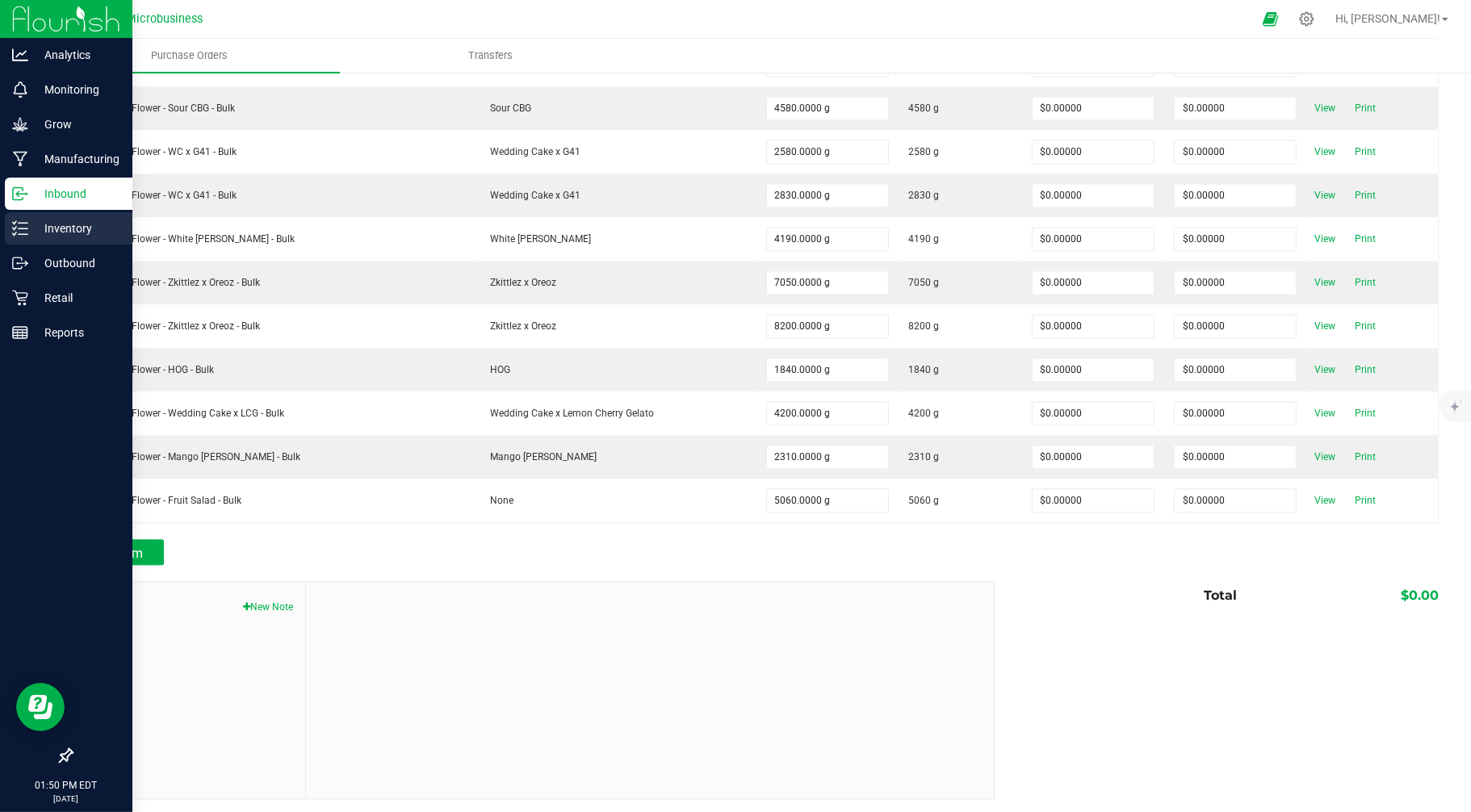
click at [28, 224] on p "Inventory" at bounding box center [76, 228] width 97 height 19
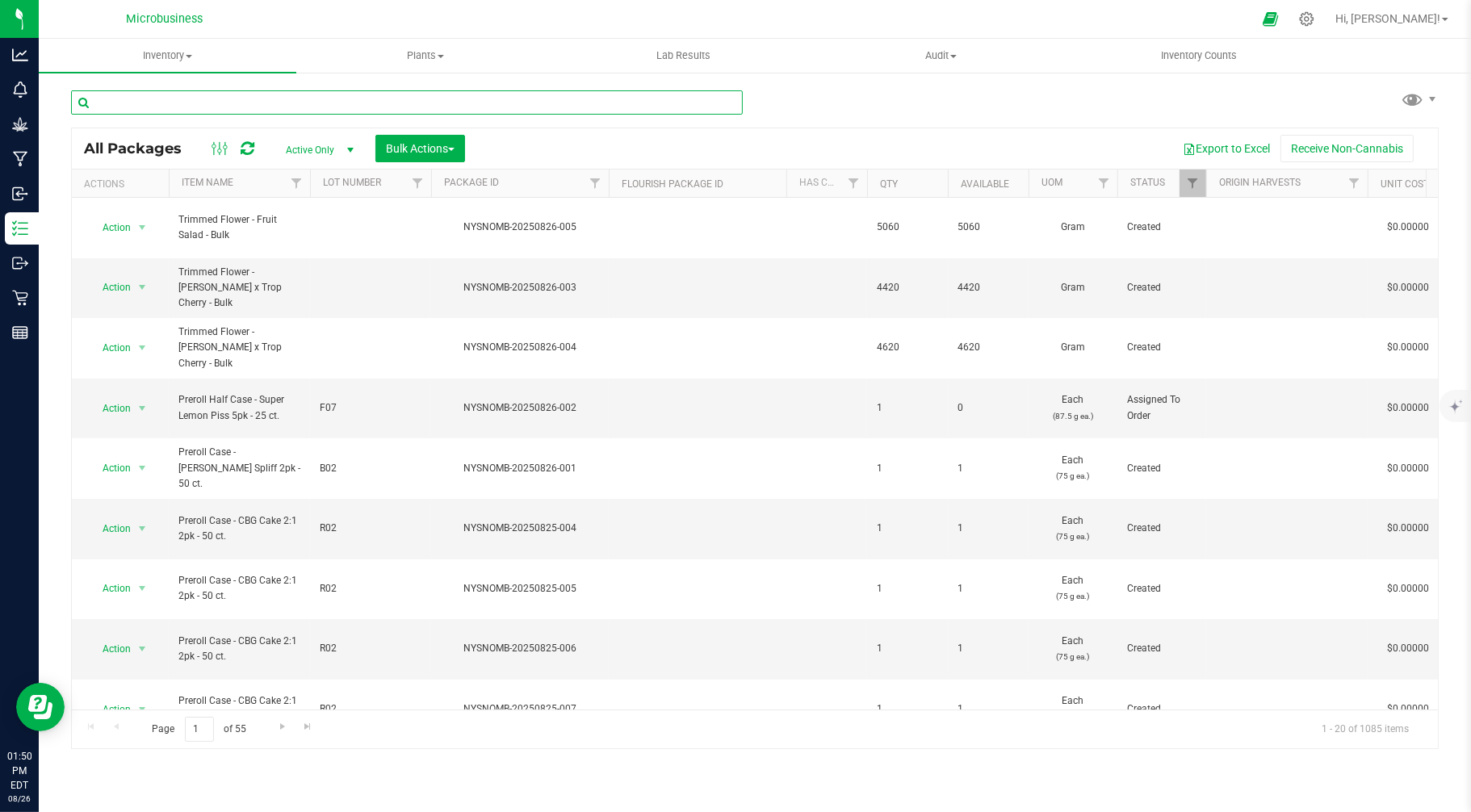
click at [469, 101] on input "text" at bounding box center [406, 102] width 672 height 24
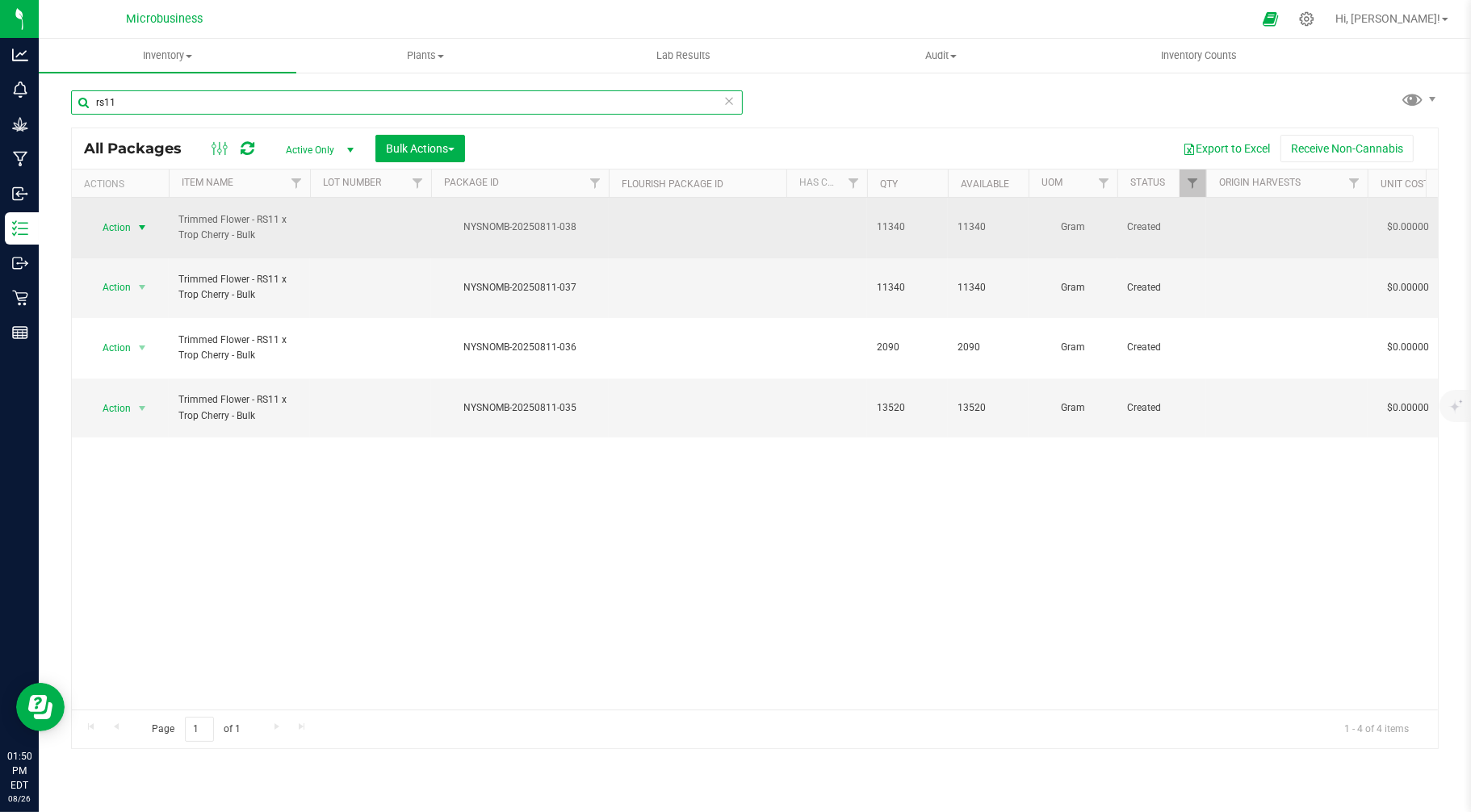
type input "rs11"
click at [130, 216] on span "Action" at bounding box center [109, 227] width 44 height 23
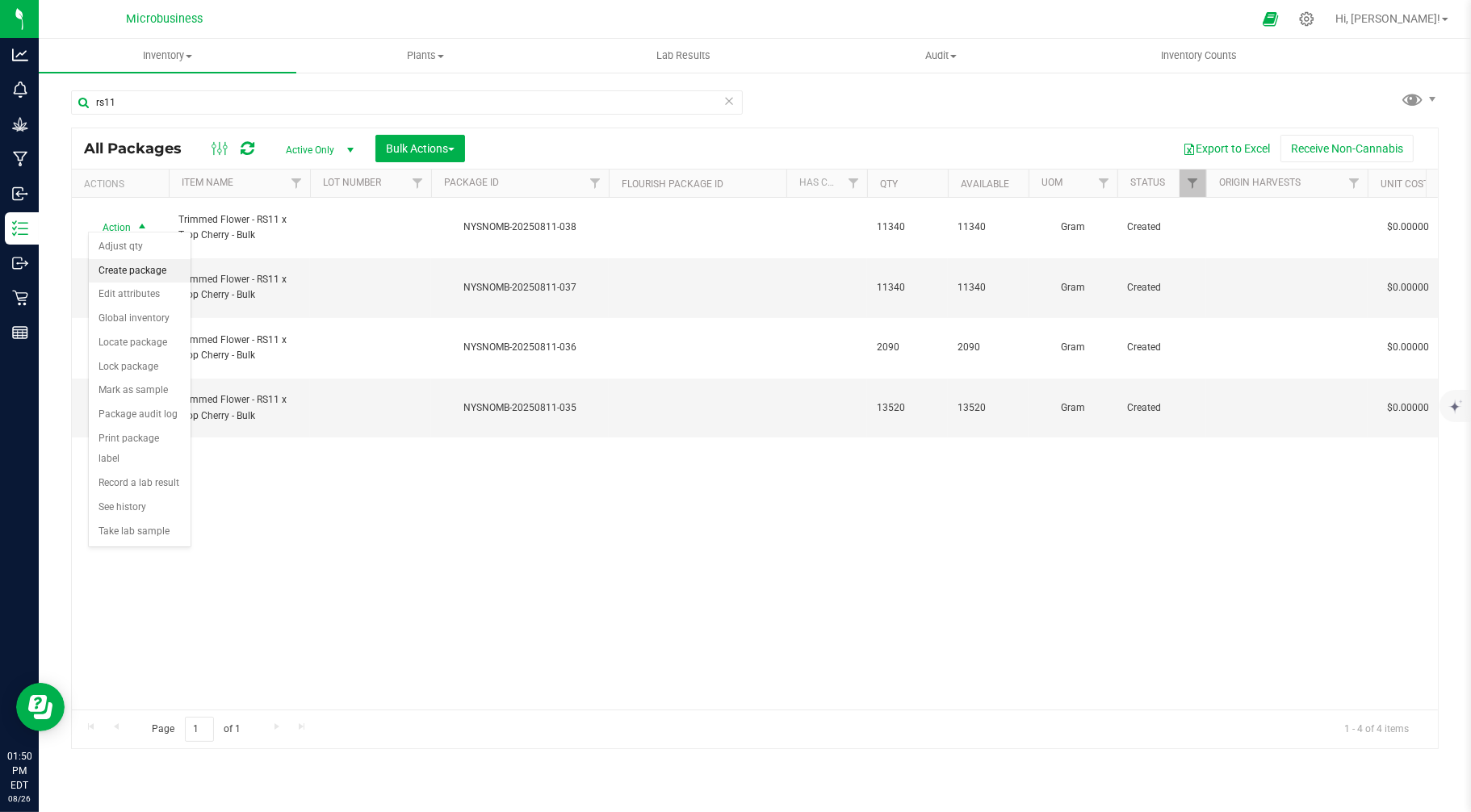
click at [142, 272] on li "Create package" at bounding box center [139, 271] width 102 height 24
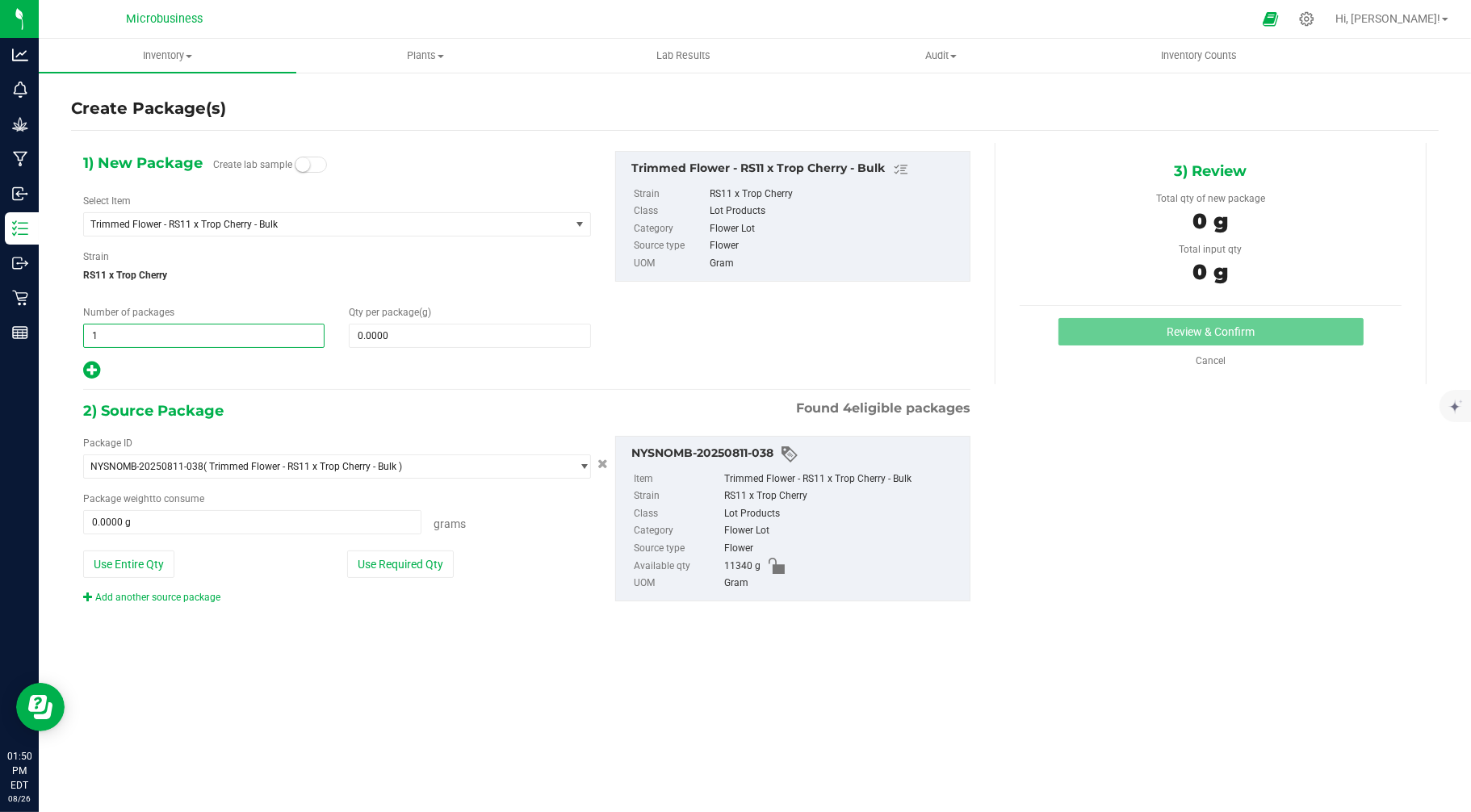
click at [203, 328] on span "1 1" at bounding box center [204, 335] width 242 height 24
click at [392, 331] on span at bounding box center [469, 335] width 242 height 24
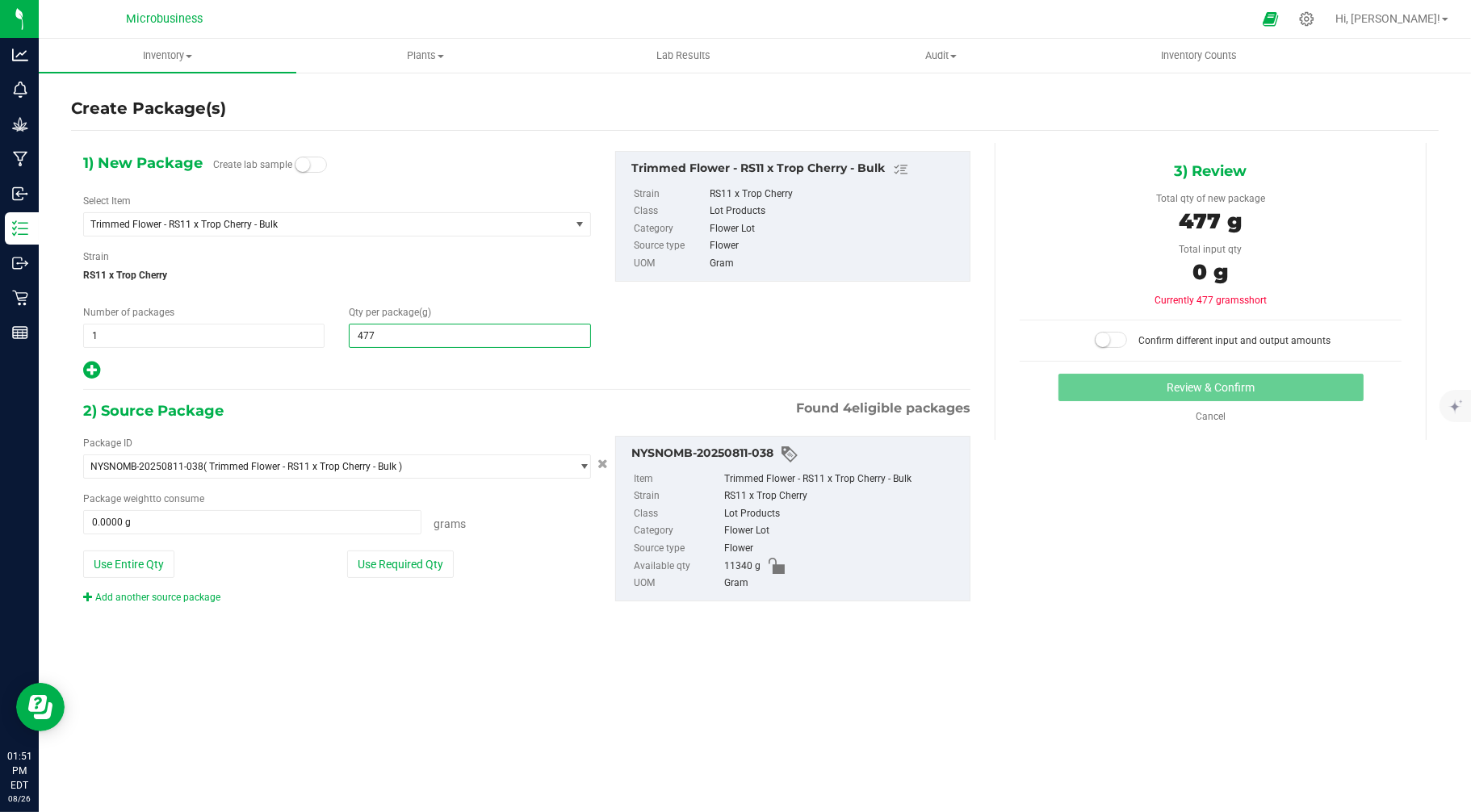
type input "4770"
click at [318, 372] on div at bounding box center [337, 370] width 508 height 21
click at [91, 372] on icon at bounding box center [92, 370] width 17 height 20
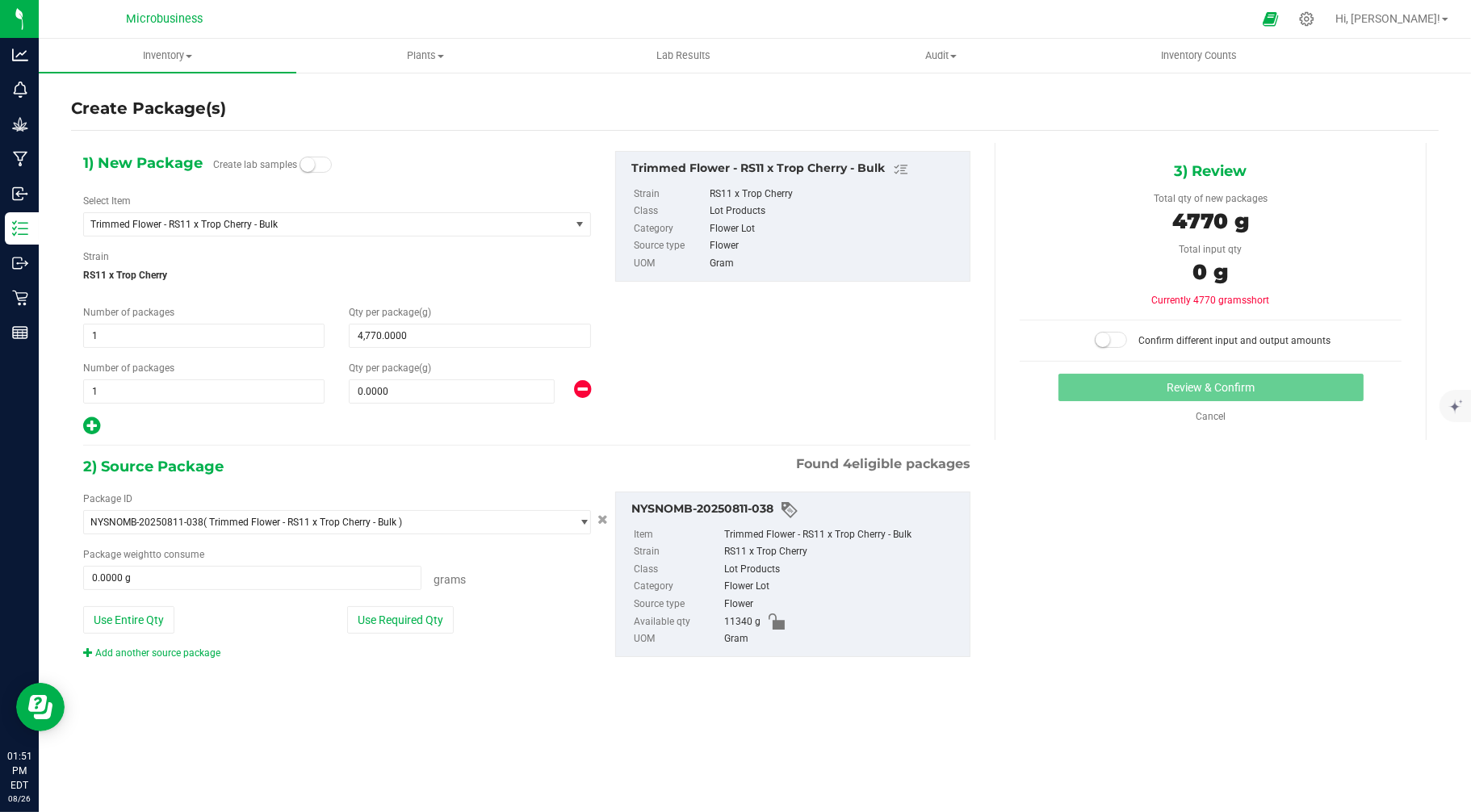
type input "4,770.0000"
click at [401, 379] on div "Qty per package (g) 0.0000 0" at bounding box center [469, 382] width 266 height 43
click at [399, 386] on span at bounding box center [451, 391] width 205 height 24
type input "4300"
type input "4,300.0000"
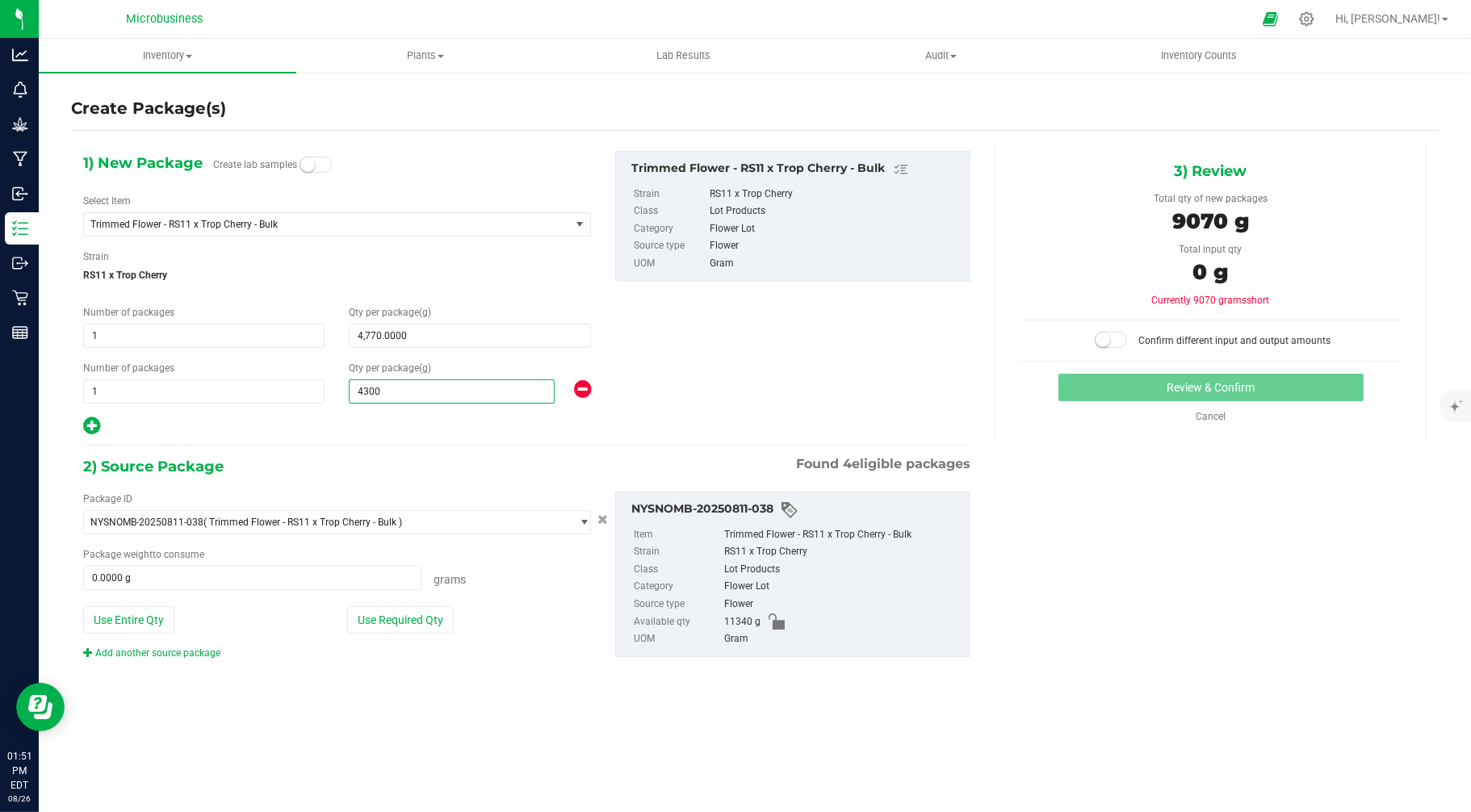
click at [195, 417] on div at bounding box center [337, 426] width 508 height 21
click at [94, 426] on icon at bounding box center [92, 426] width 17 height 20
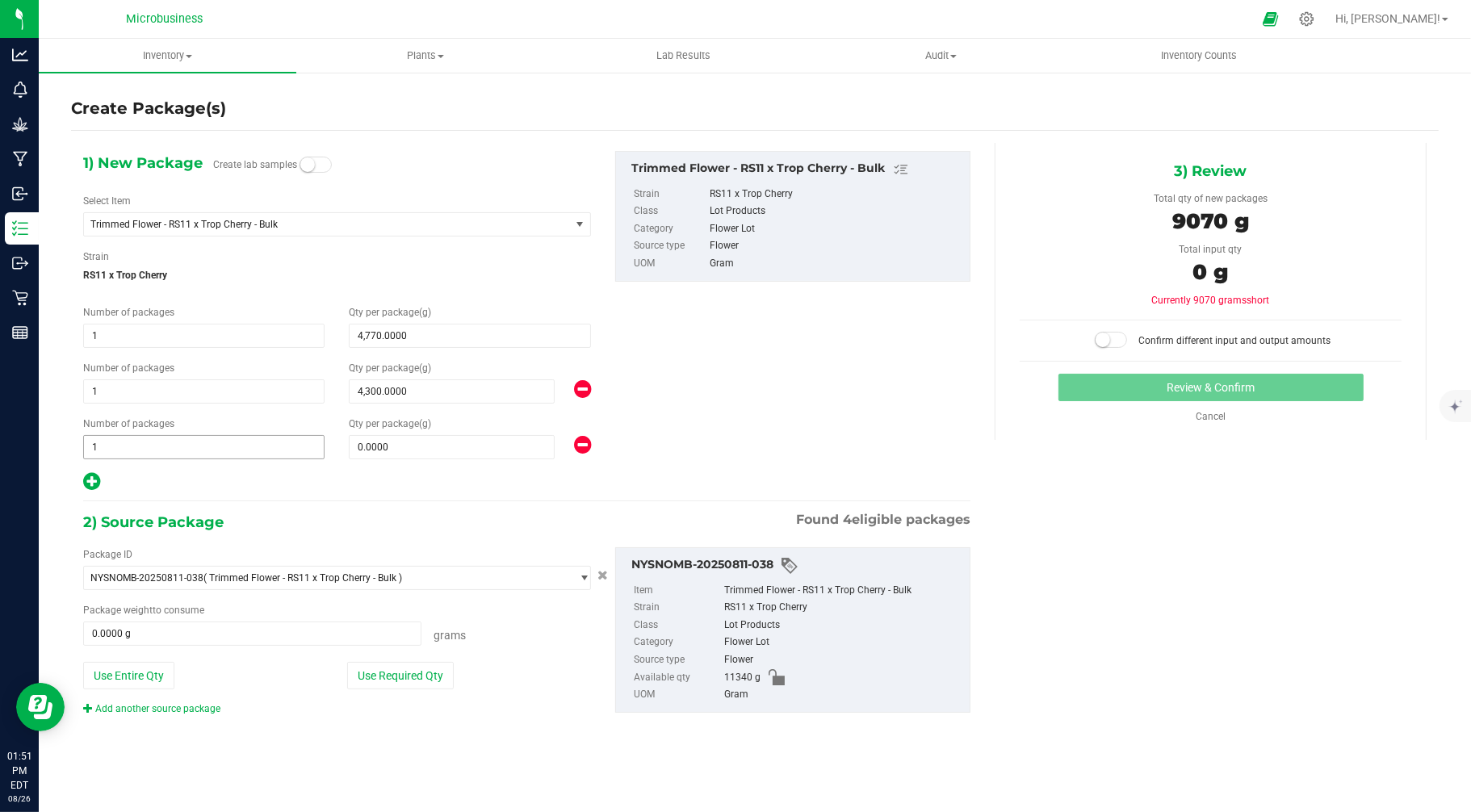
type input "4,770.0000"
type input "4,300.0000"
click at [358, 444] on span at bounding box center [451, 447] width 205 height 24
type input "2440"
type input "2,440.0000"
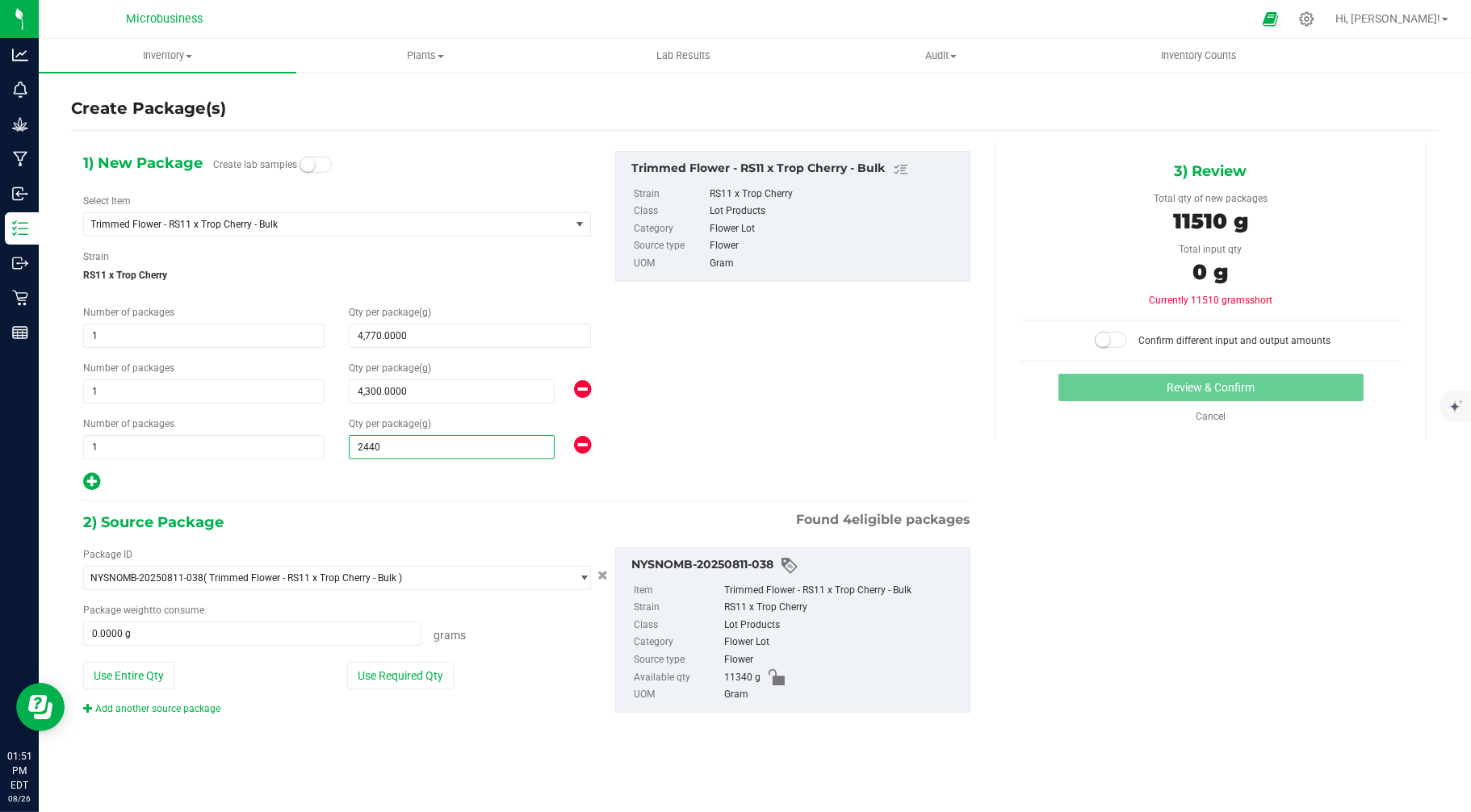
click at [361, 485] on div at bounding box center [337, 482] width 508 height 21
click at [426, 679] on button "Use Required Qty" at bounding box center [400, 676] width 106 height 28
type input "11340.0000 g"
click at [1128, 342] on span at bounding box center [1111, 339] width 32 height 16
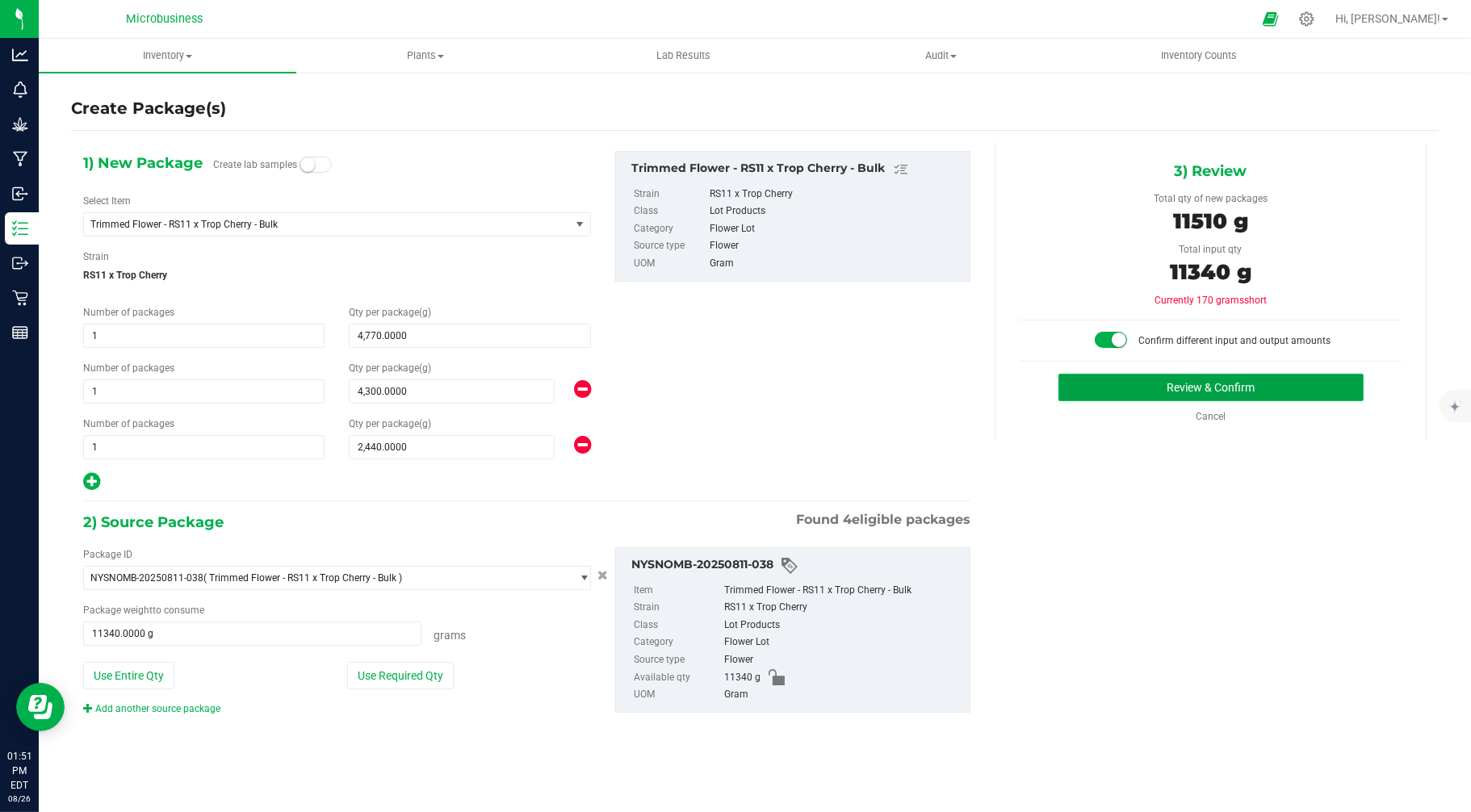
click at [1203, 391] on button "Review & Confirm" at bounding box center [1211, 388] width 306 height 28
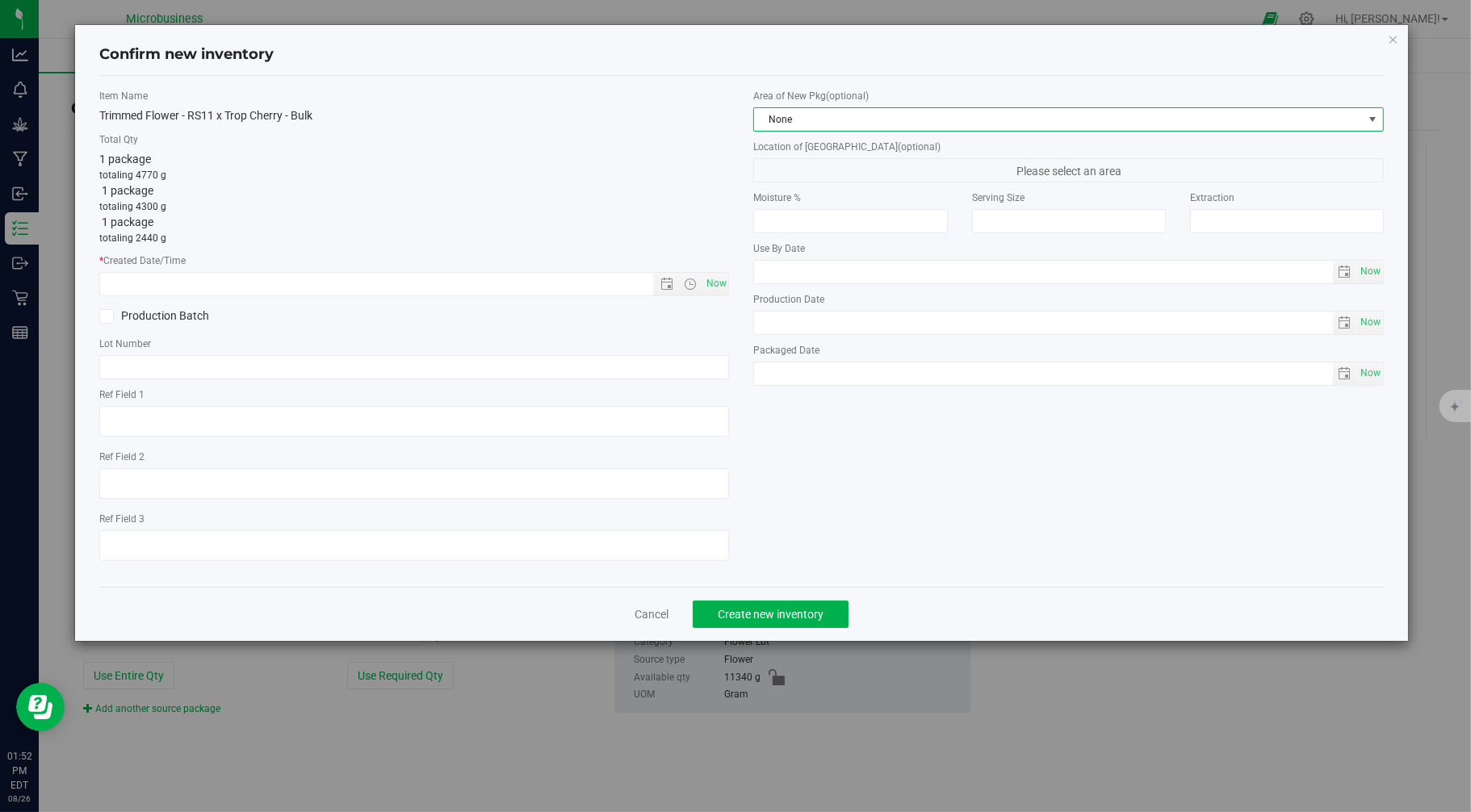
click at [789, 111] on span "None" at bounding box center [1059, 119] width 609 height 23
click at [797, 211] on li "Harvest Storage Room" at bounding box center [1070, 209] width 629 height 23
drag, startPoint x: 707, startPoint y: 281, endPoint x: 683, endPoint y: 297, distance: 28.8
click at [707, 281] on span "Now" at bounding box center [717, 284] width 28 height 24
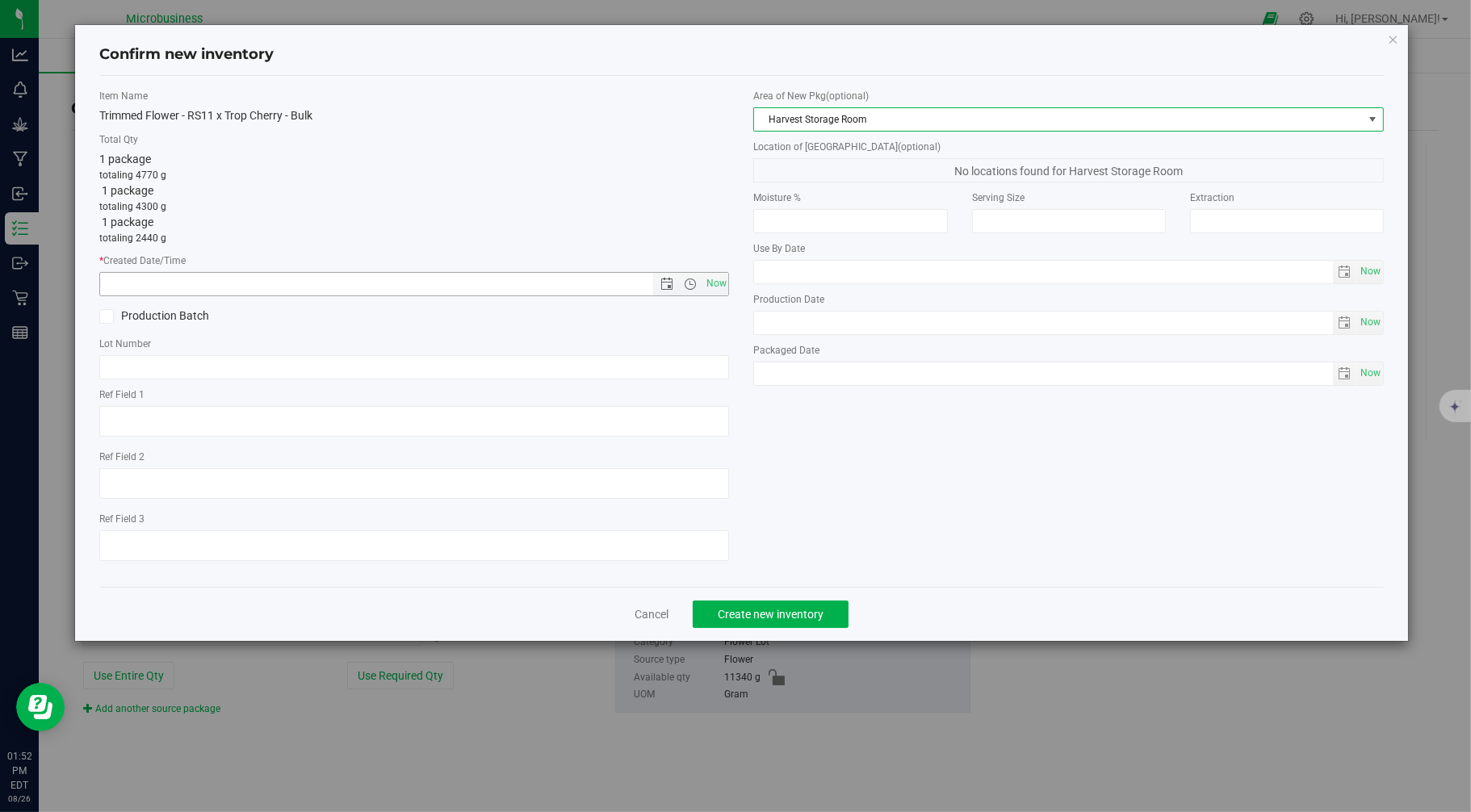
type input "[DATE] 1:52 PM"
click at [746, 621] on span "Create new inventory" at bounding box center [770, 614] width 105 height 13
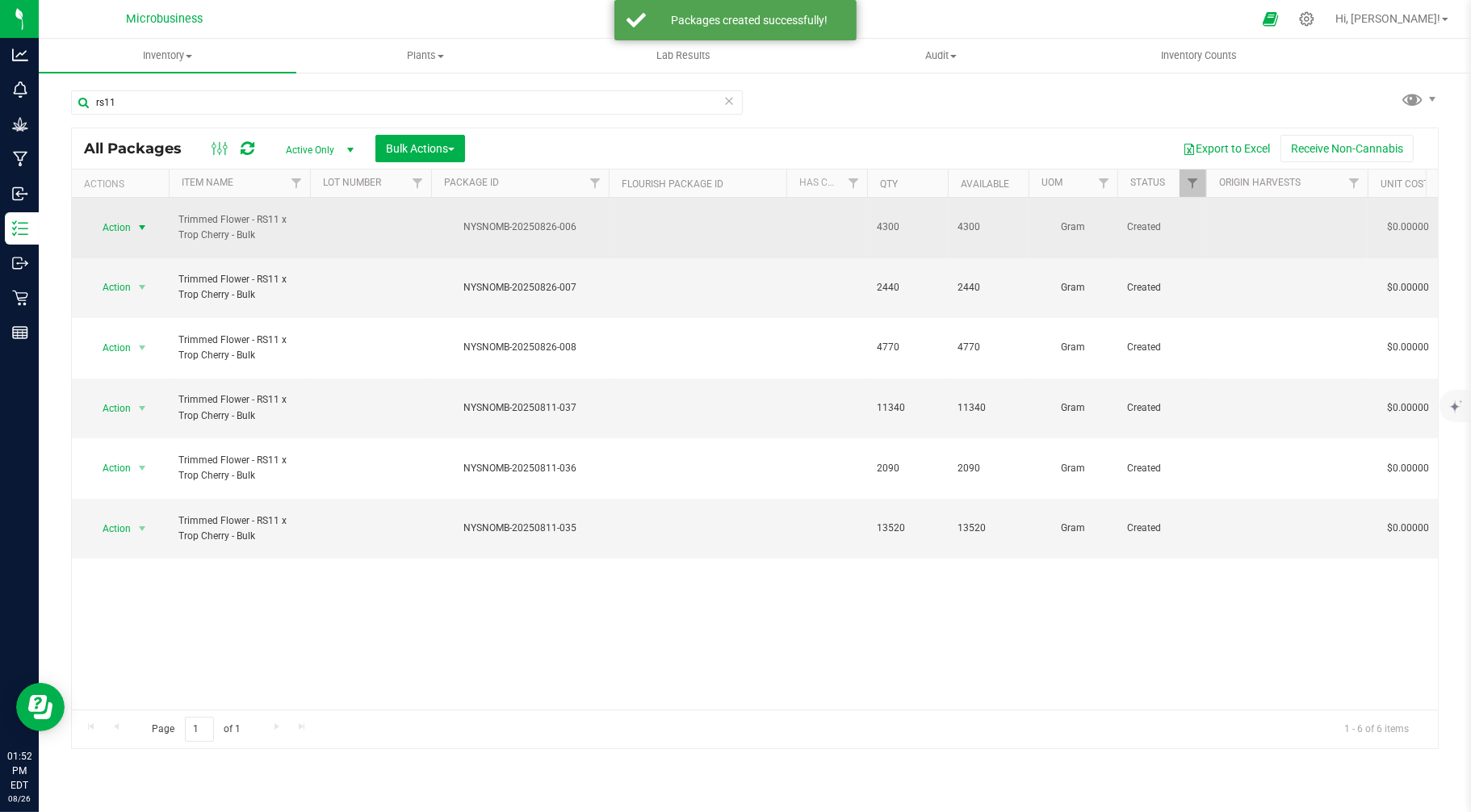
click at [138, 221] on span "select" at bounding box center [141, 227] width 13 height 13
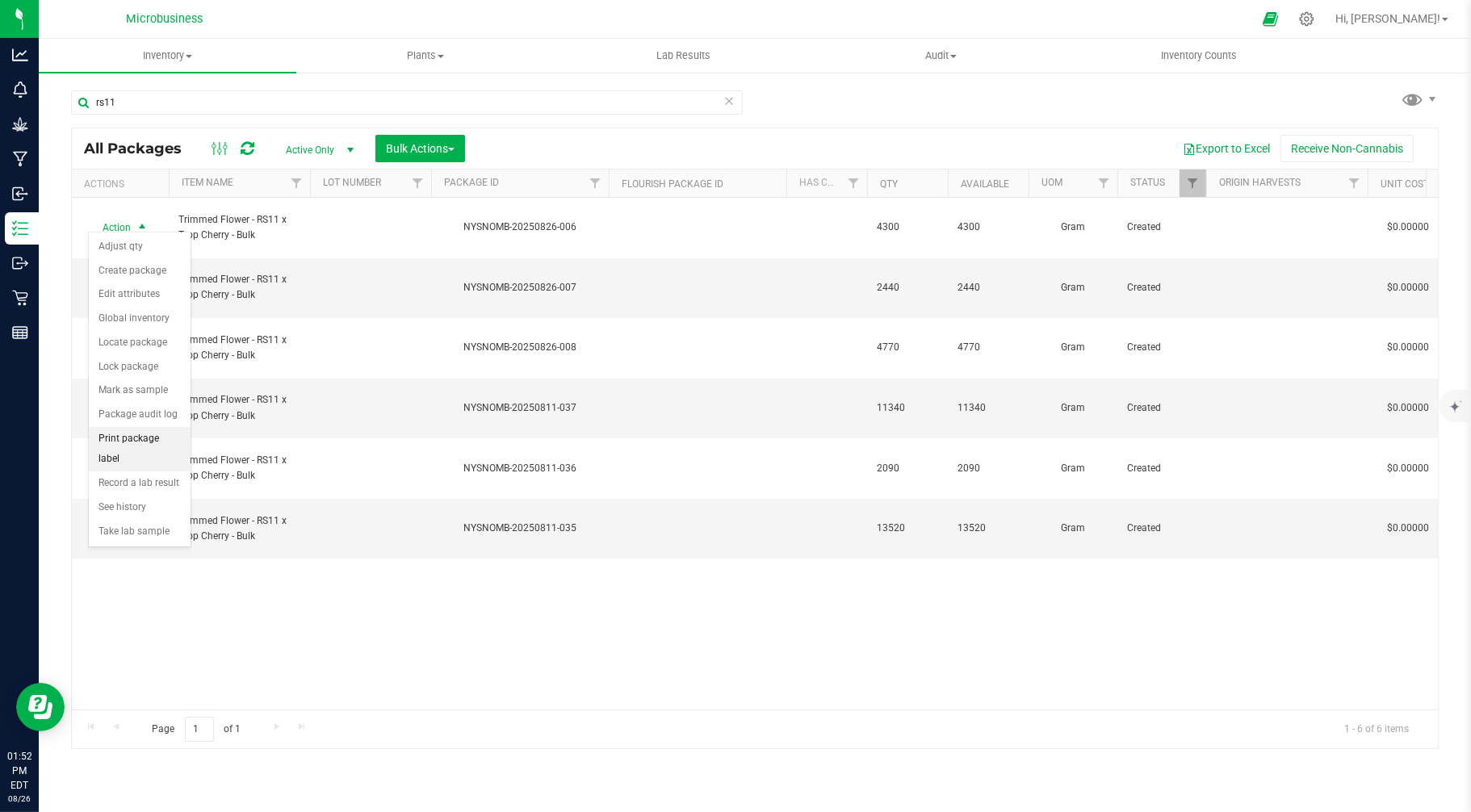
click at [134, 441] on li "Print package label" at bounding box center [139, 449] width 102 height 45
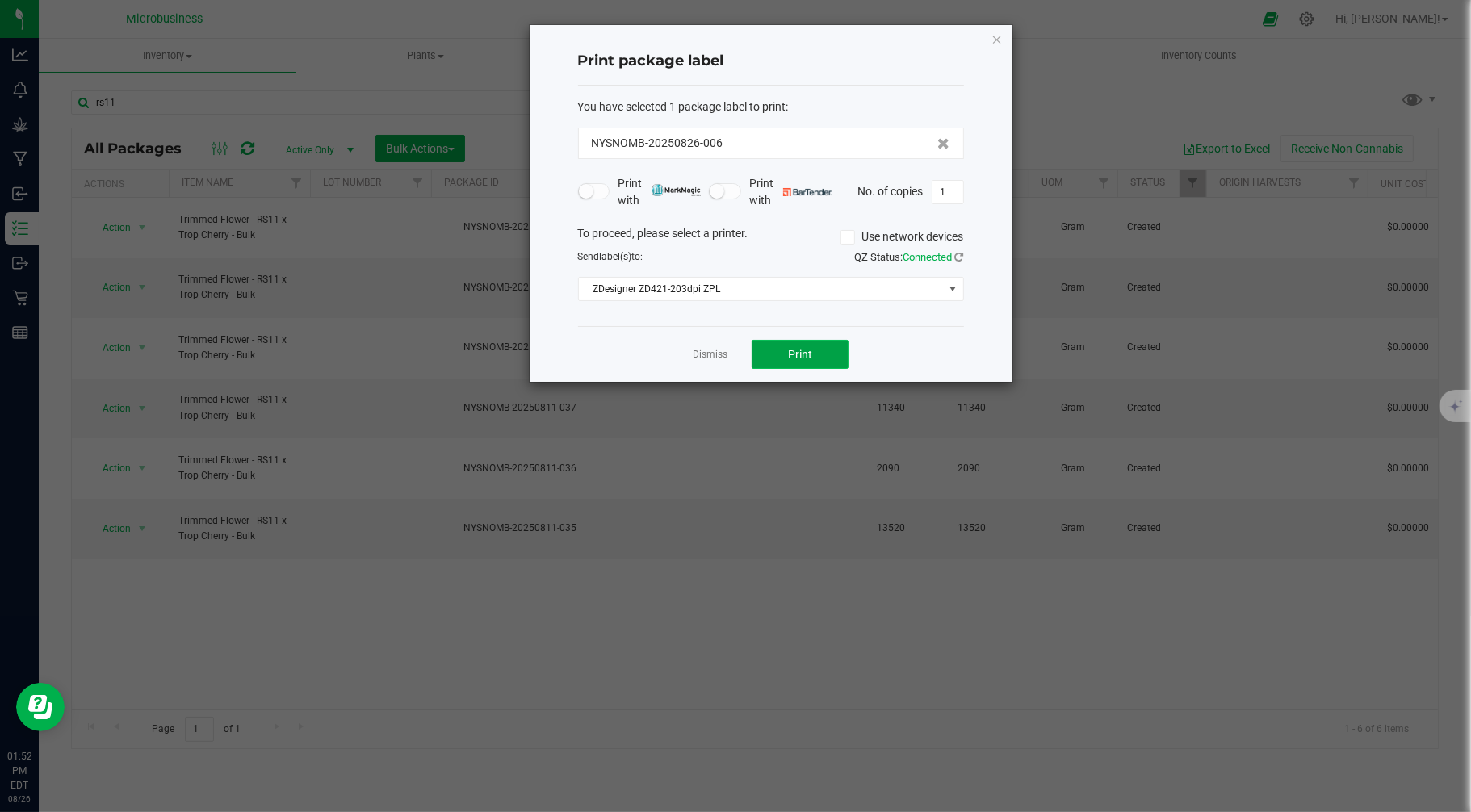
click at [791, 355] on span "Print" at bounding box center [800, 354] width 24 height 13
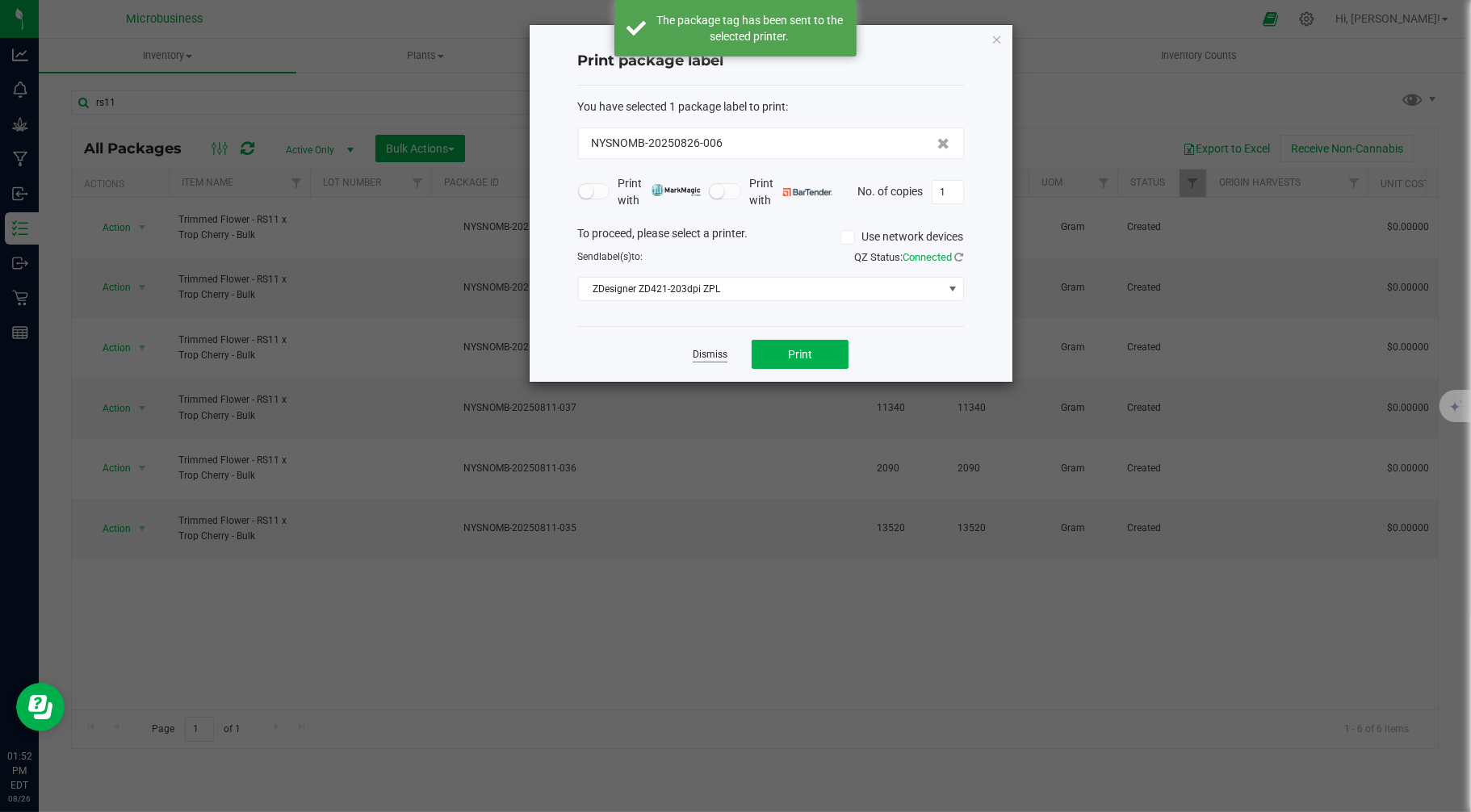
click at [697, 351] on link "Dismiss" at bounding box center [710, 355] width 35 height 14
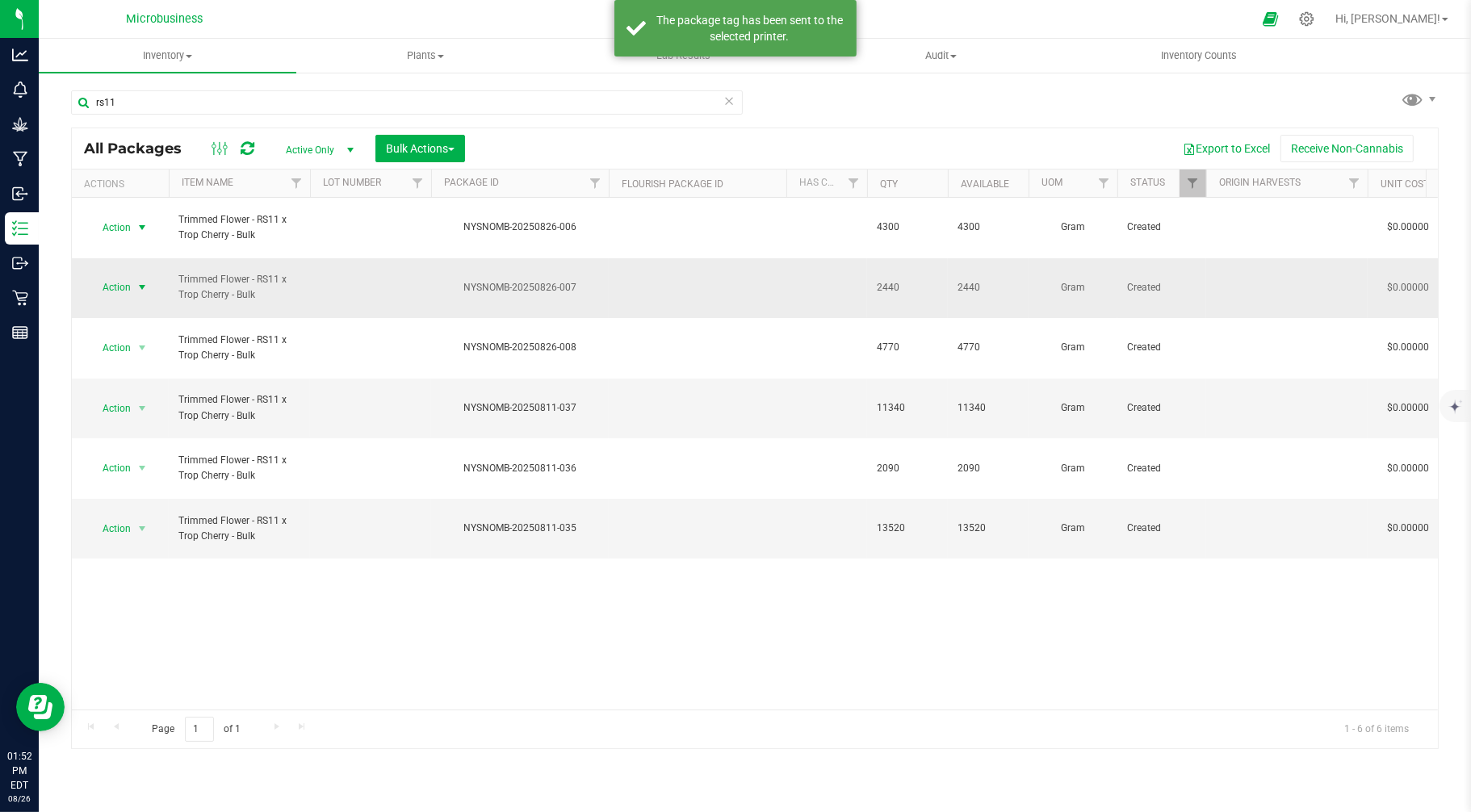
click at [107, 276] on span "Action" at bounding box center [109, 287] width 44 height 23
click at [151, 493] on li "Print package label" at bounding box center [139, 494] width 102 height 45
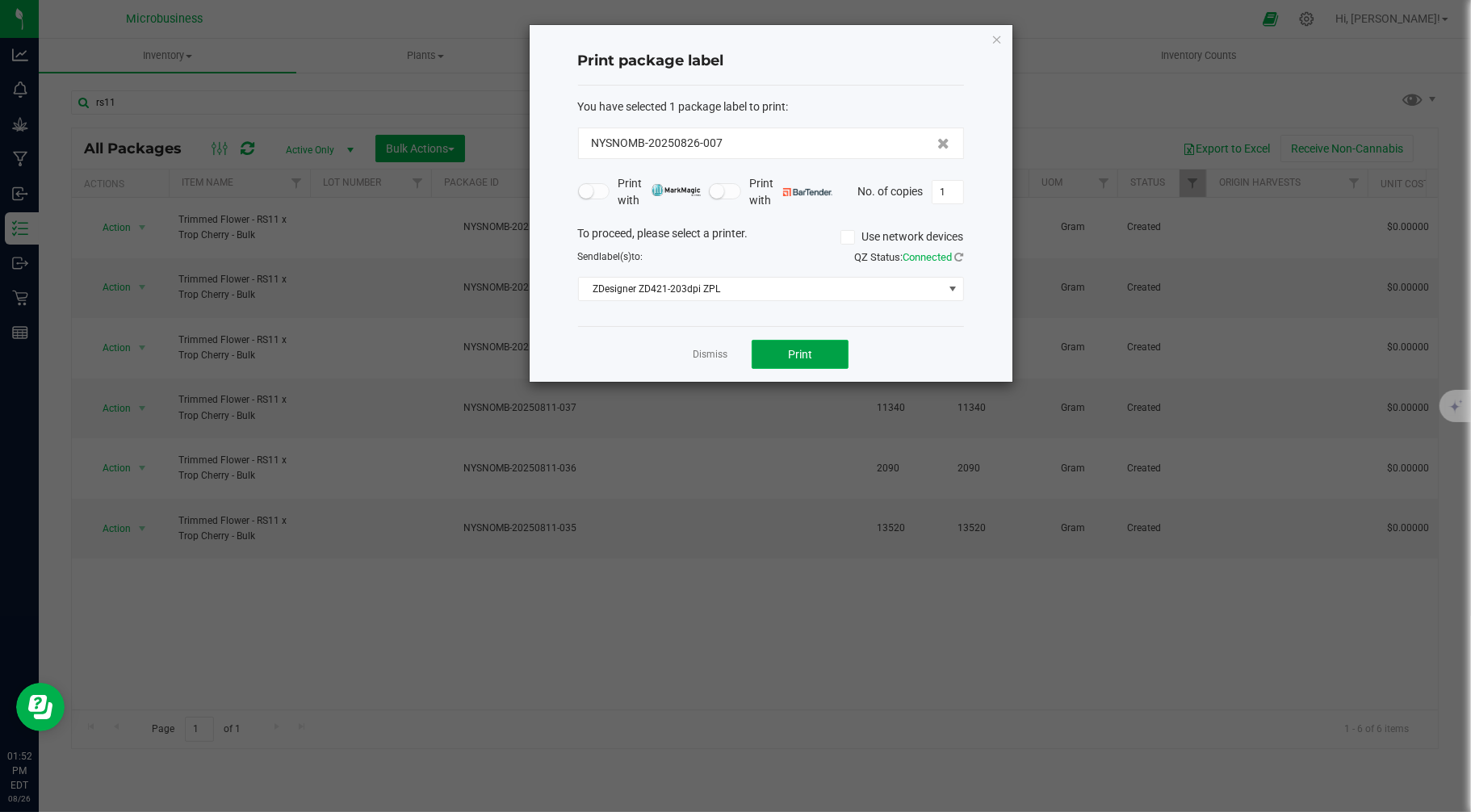
click at [808, 356] on span "Print" at bounding box center [800, 354] width 24 height 13
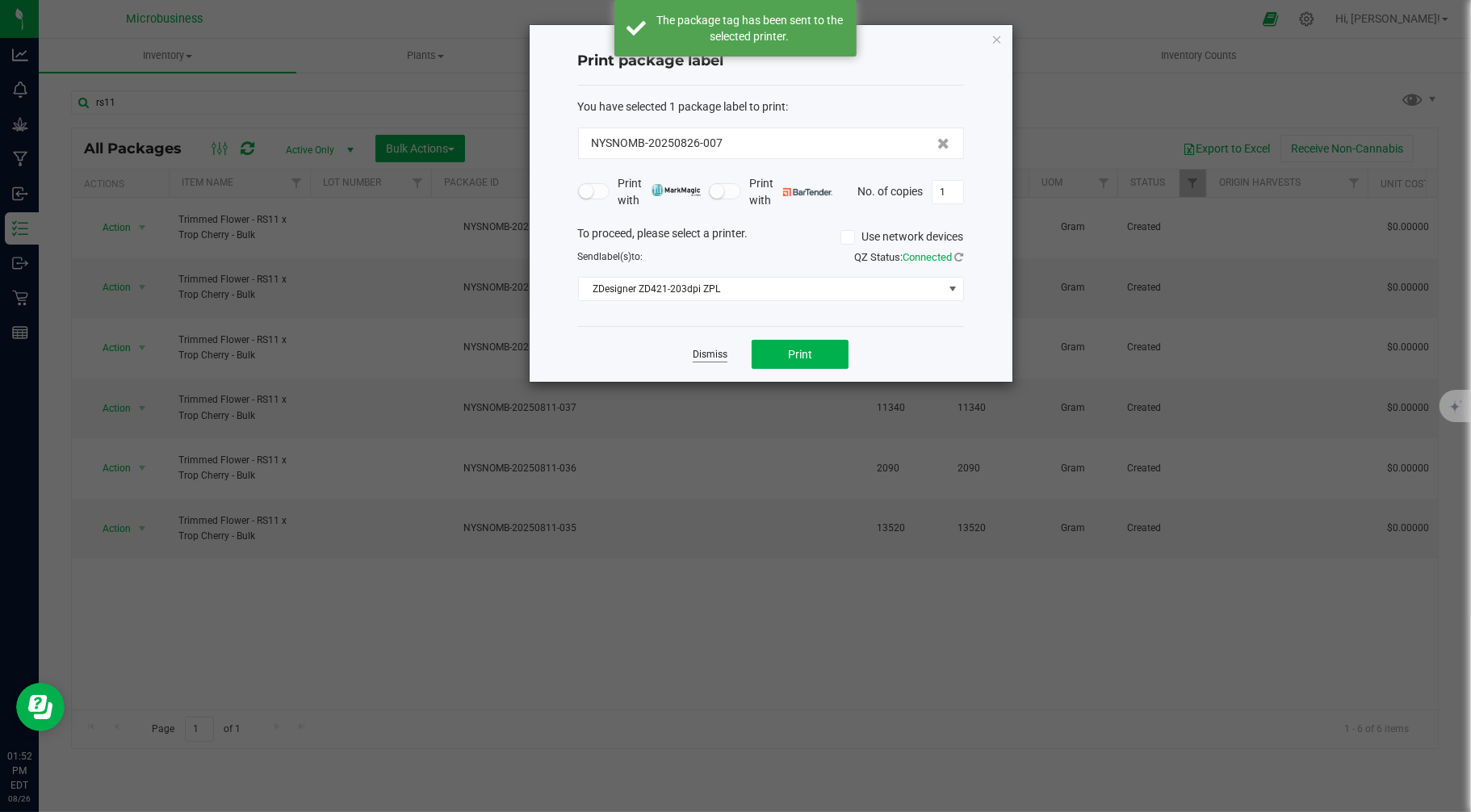
click at [716, 352] on link "Dismiss" at bounding box center [710, 355] width 35 height 14
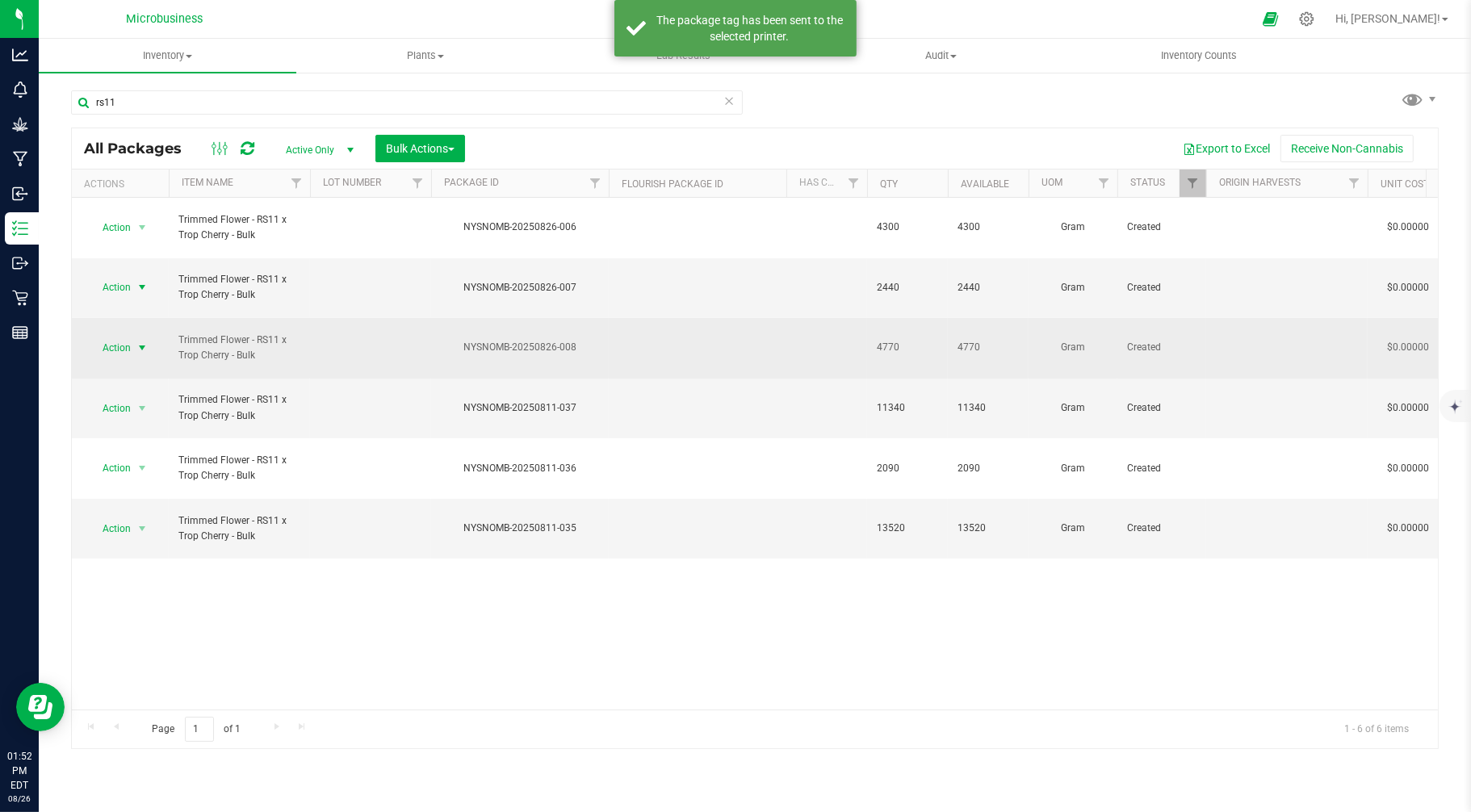
click at [123, 336] on span "Action" at bounding box center [109, 347] width 44 height 23
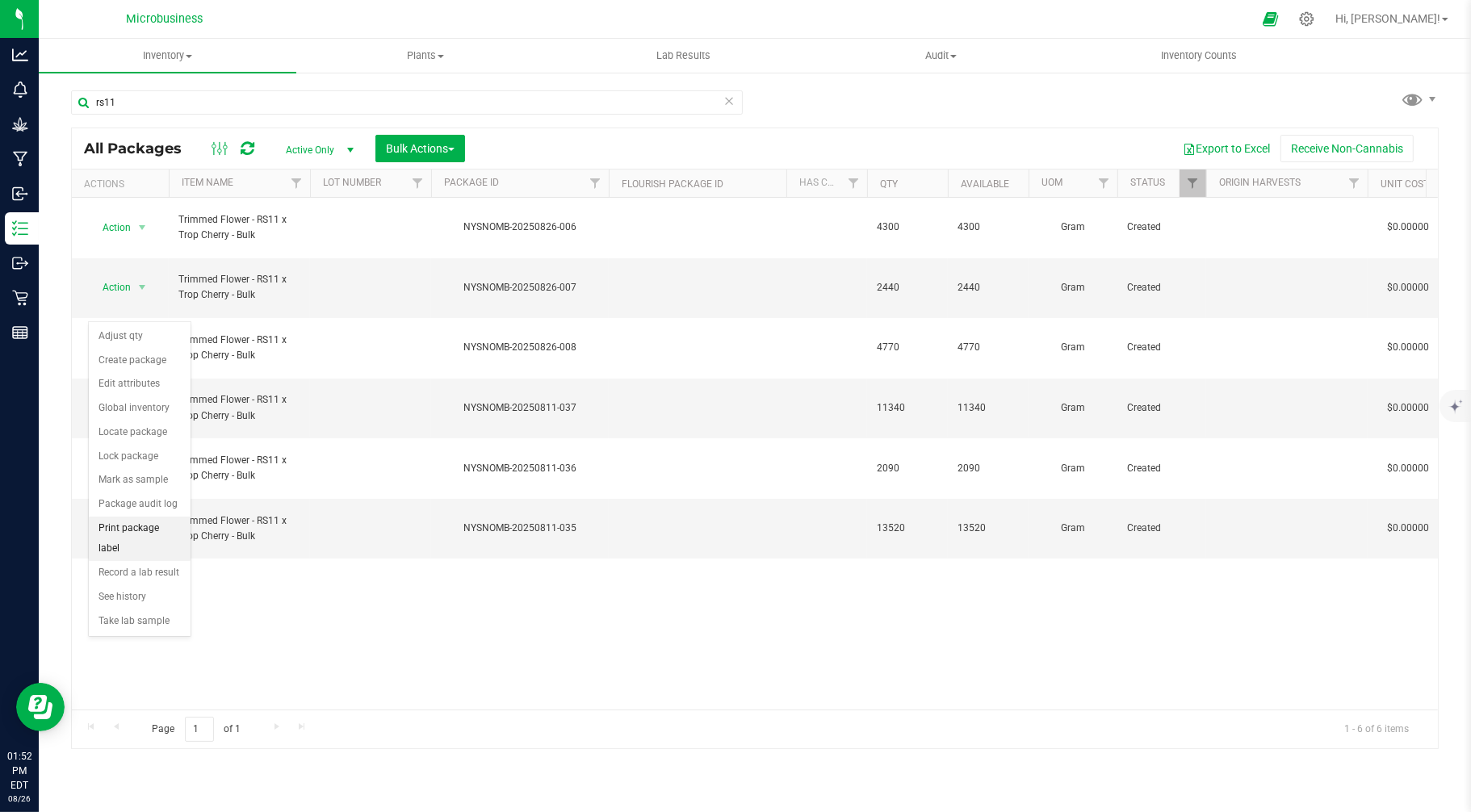
click at [142, 531] on li "Print package label" at bounding box center [139, 538] width 102 height 45
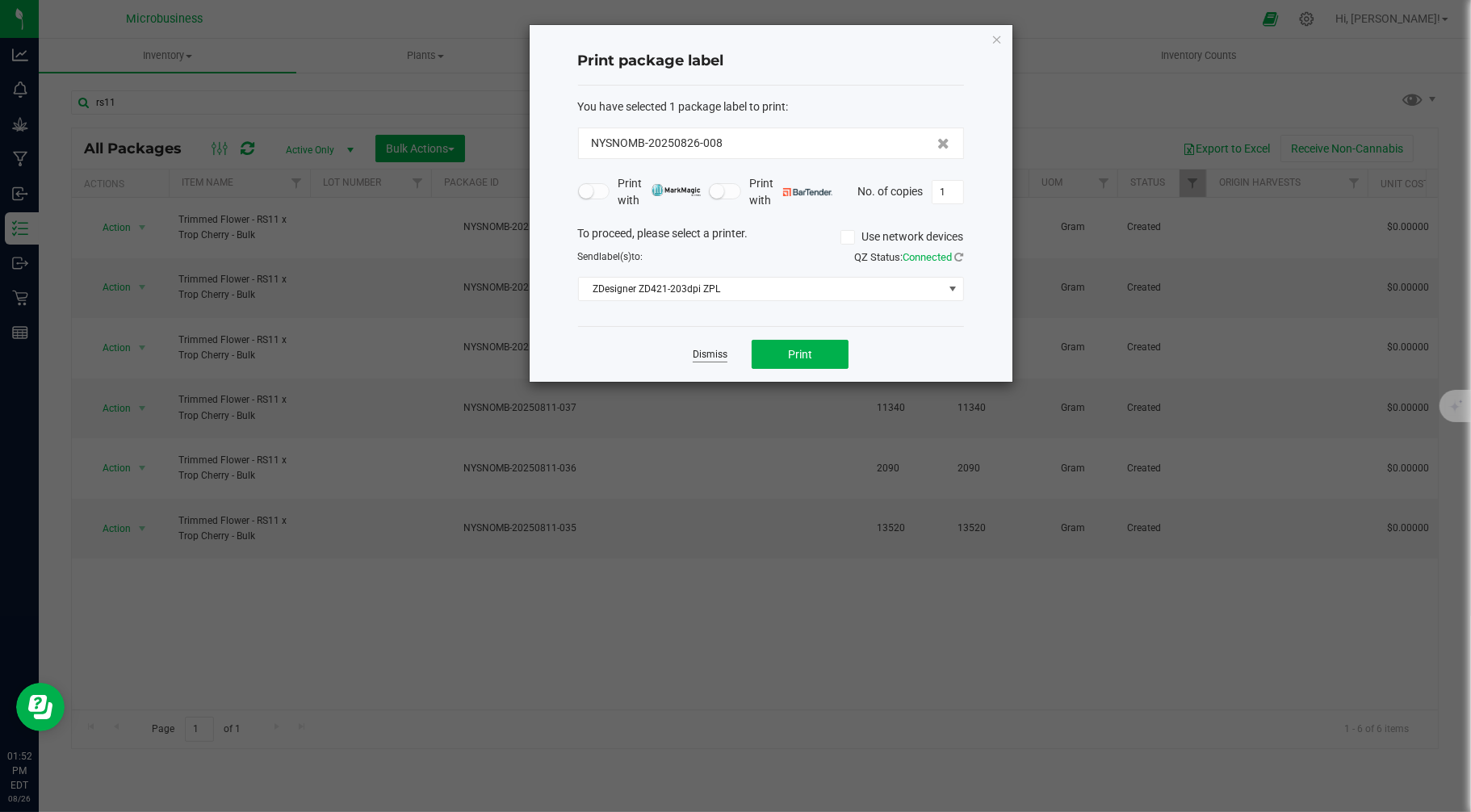
click at [712, 353] on link "Dismiss" at bounding box center [710, 355] width 35 height 14
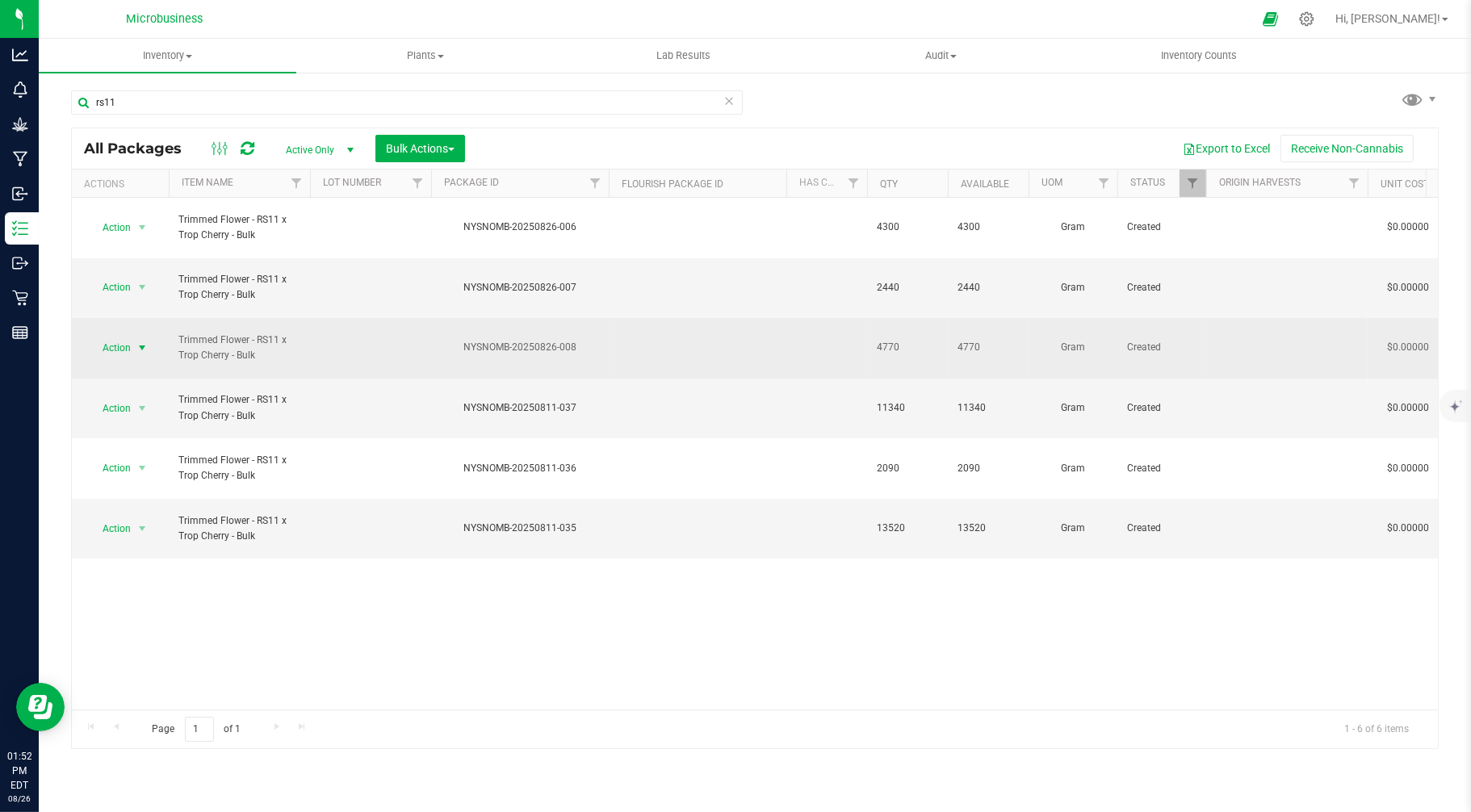
click at [139, 341] on span "select" at bounding box center [141, 347] width 13 height 13
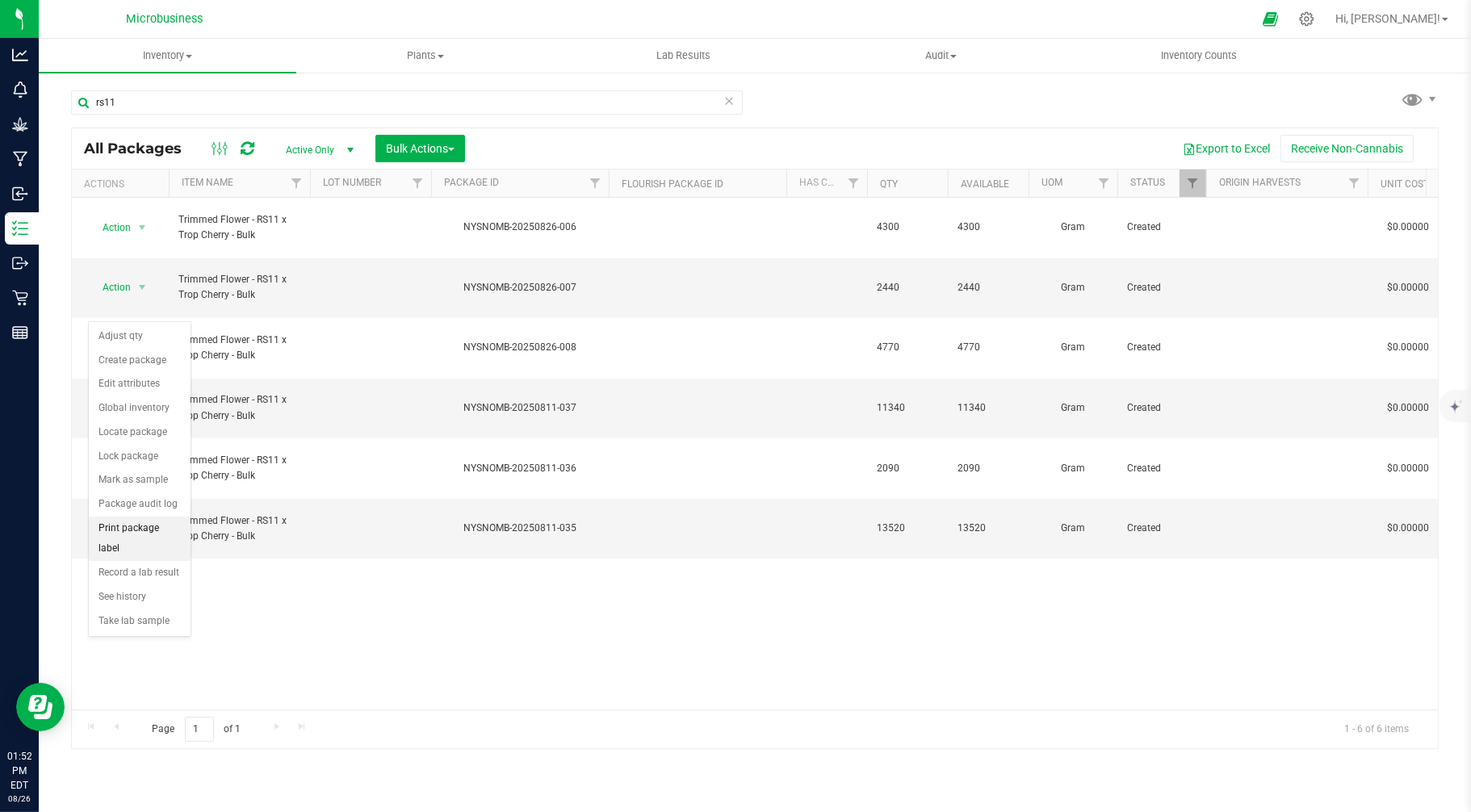
click at [121, 527] on li "Print package label" at bounding box center [139, 538] width 102 height 45
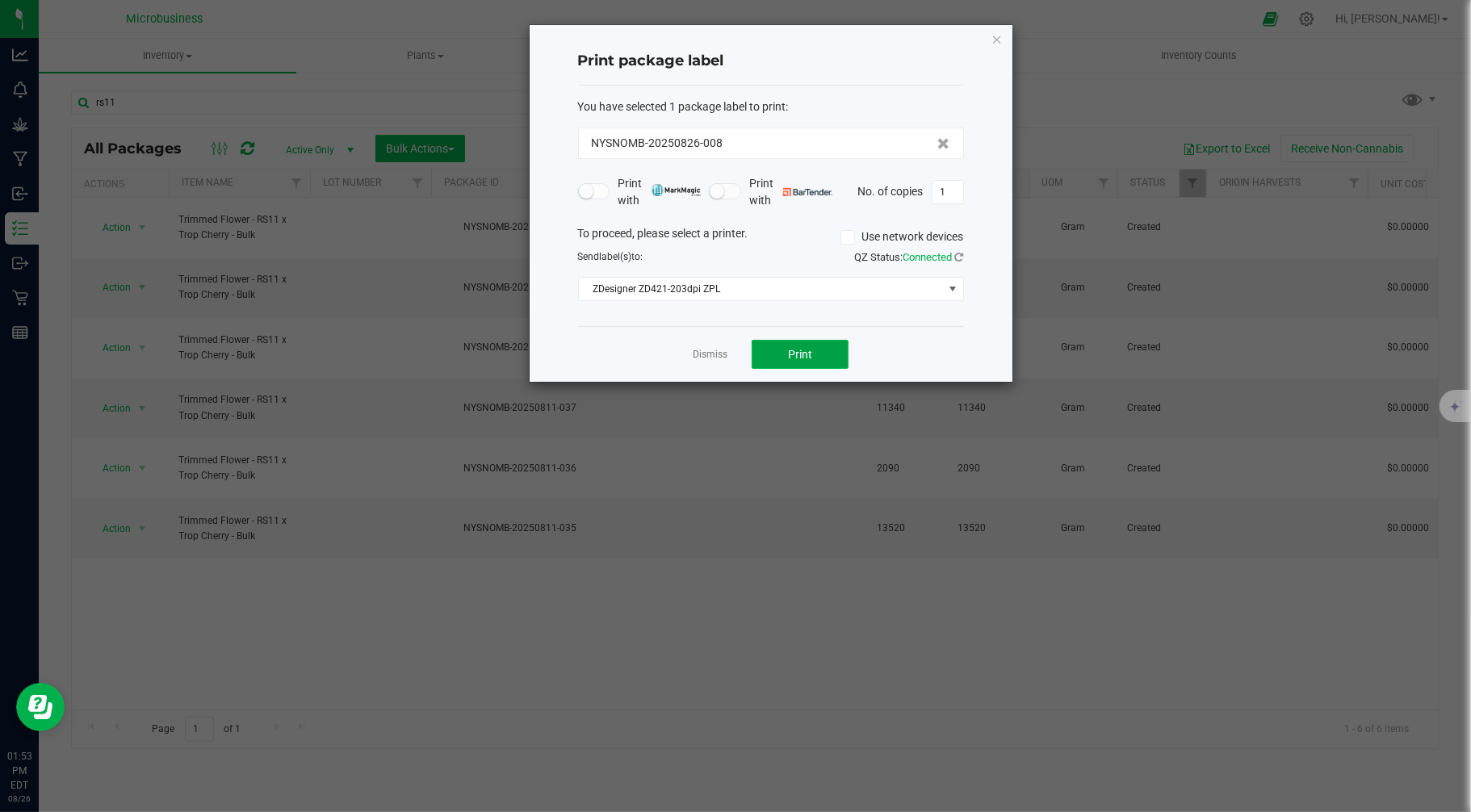
click at [773, 357] on button "Print" at bounding box center [799, 354] width 97 height 29
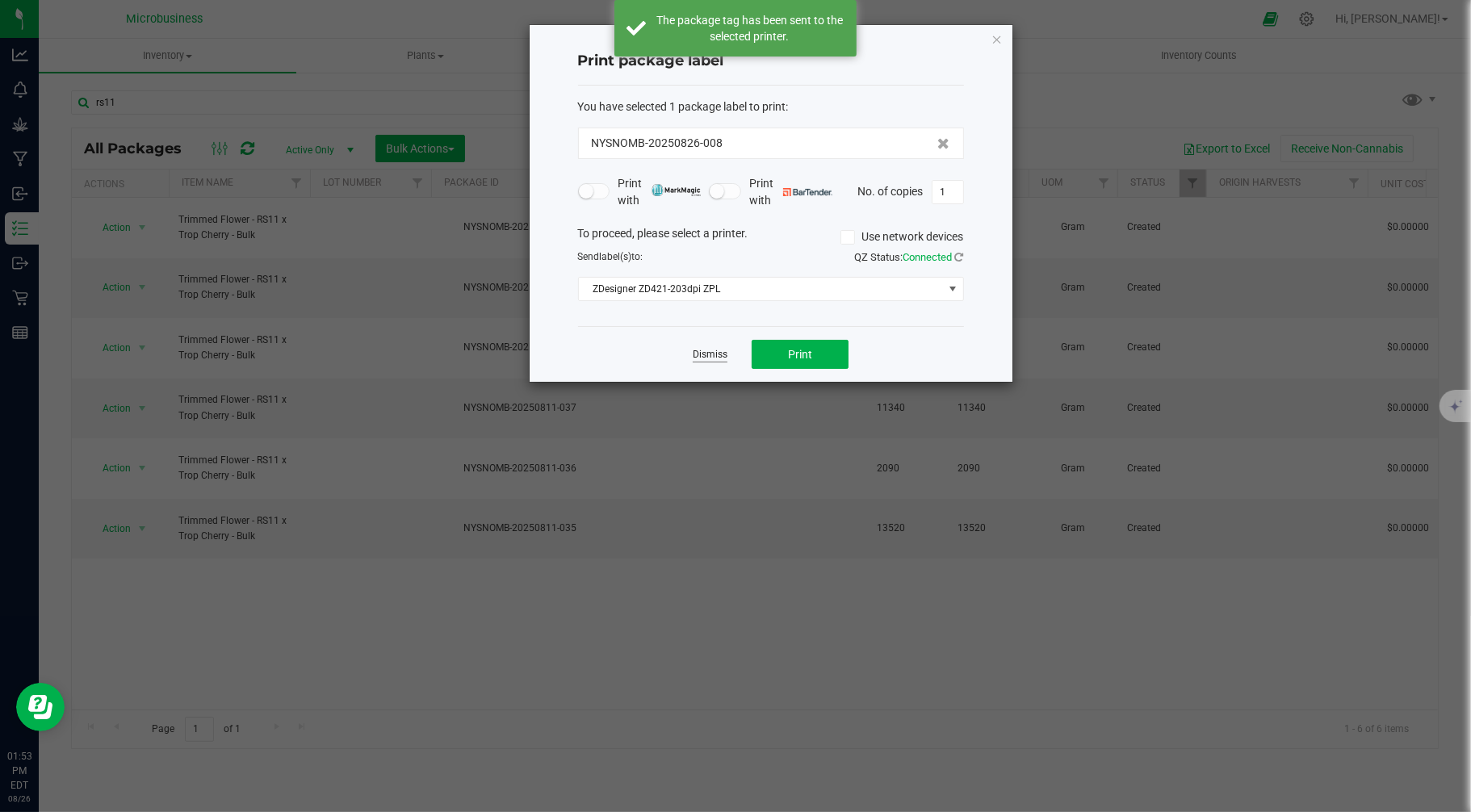
click at [708, 358] on link "Dismiss" at bounding box center [710, 355] width 35 height 14
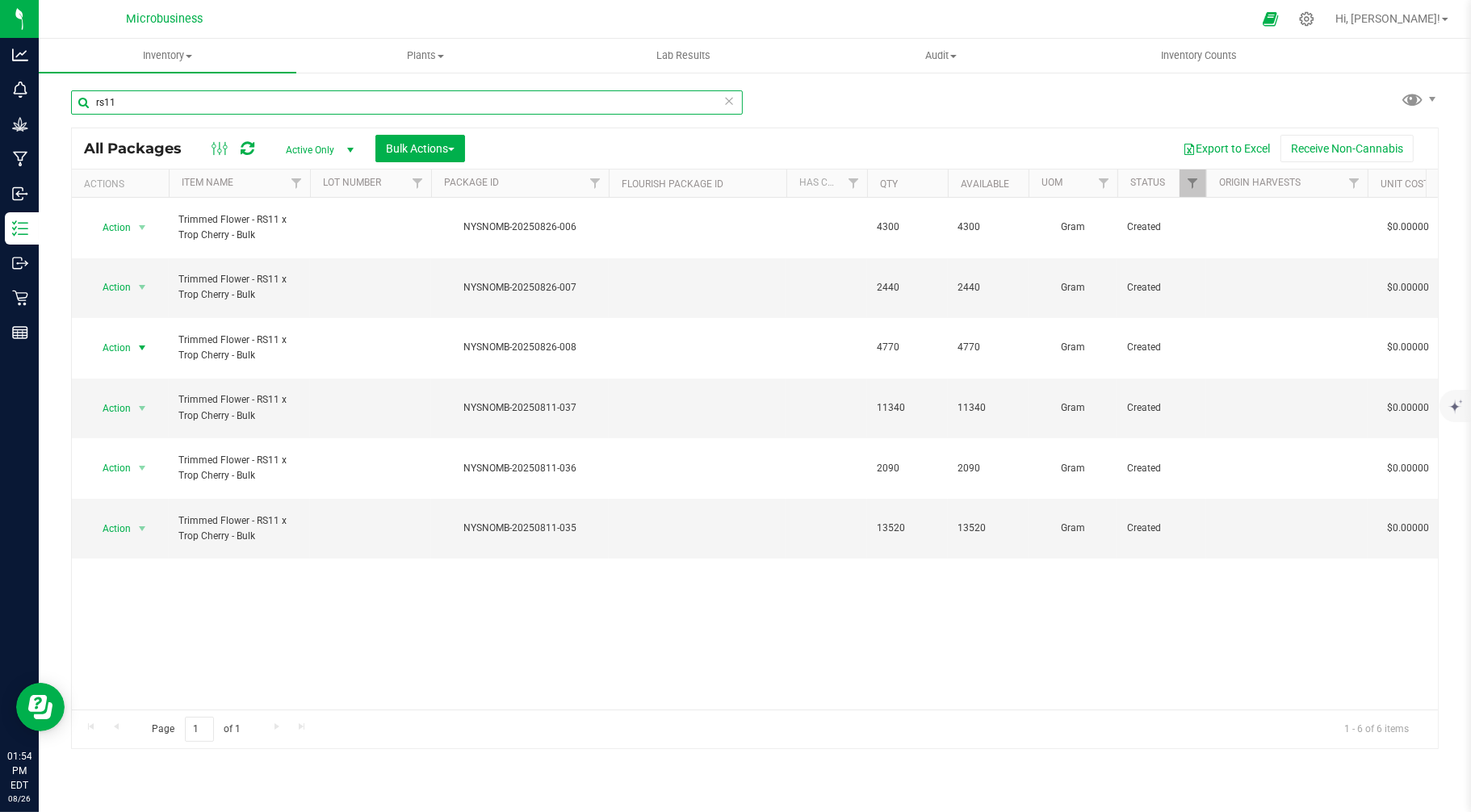
click at [130, 99] on input "rs11" at bounding box center [406, 102] width 672 height 24
drag, startPoint x: 147, startPoint y: 103, endPoint x: 84, endPoint y: 101, distance: 63.0
click at [84, 101] on input "rs11" at bounding box center [406, 102] width 672 height 24
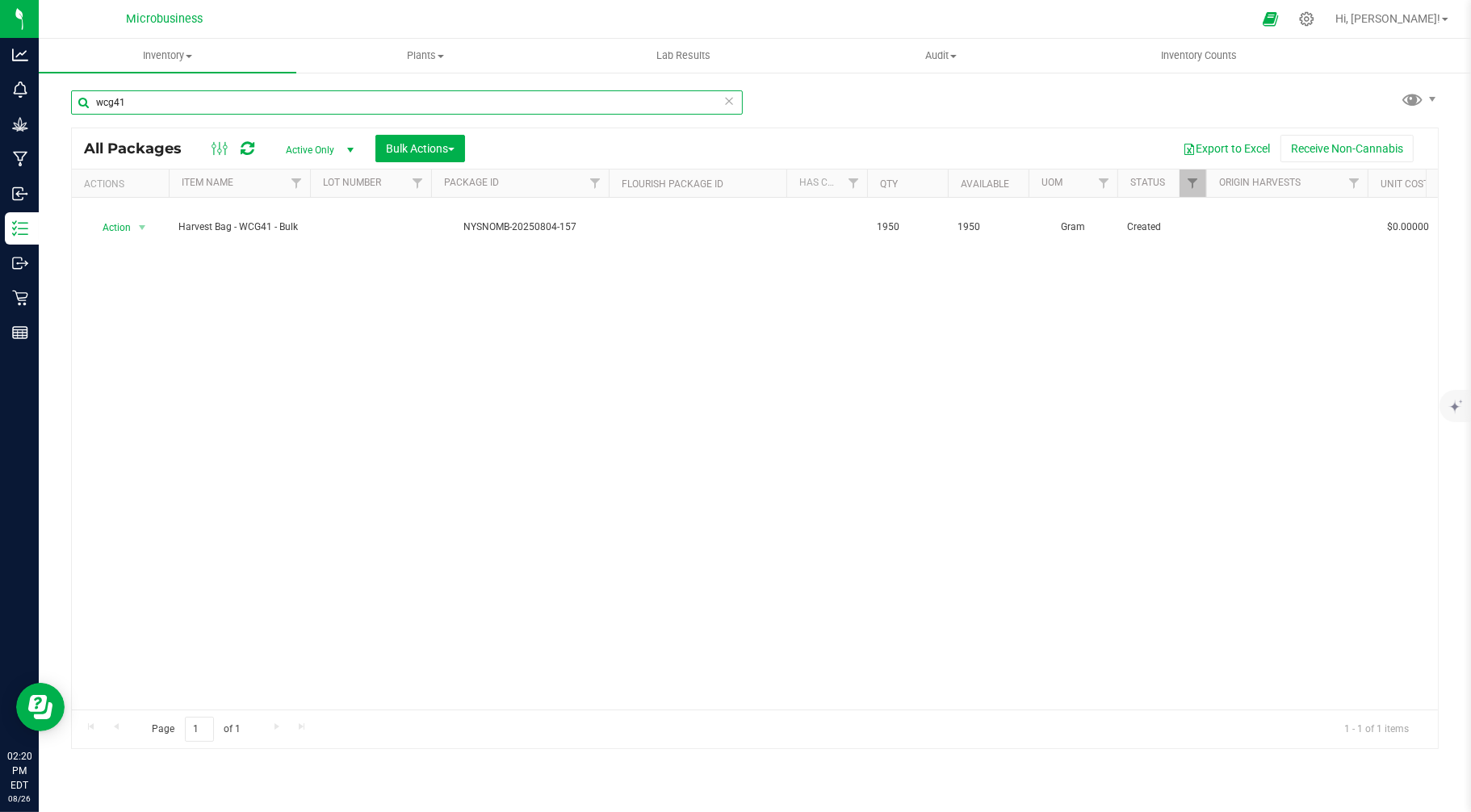
drag, startPoint x: 139, startPoint y: 104, endPoint x: 59, endPoint y: 104, distance: 80.0
click at [59, 104] on div "wcg41 All Packages Active Only Active Only Lab Samples Locked All Bulk Actions …" at bounding box center [754, 316] width 1432 height 493
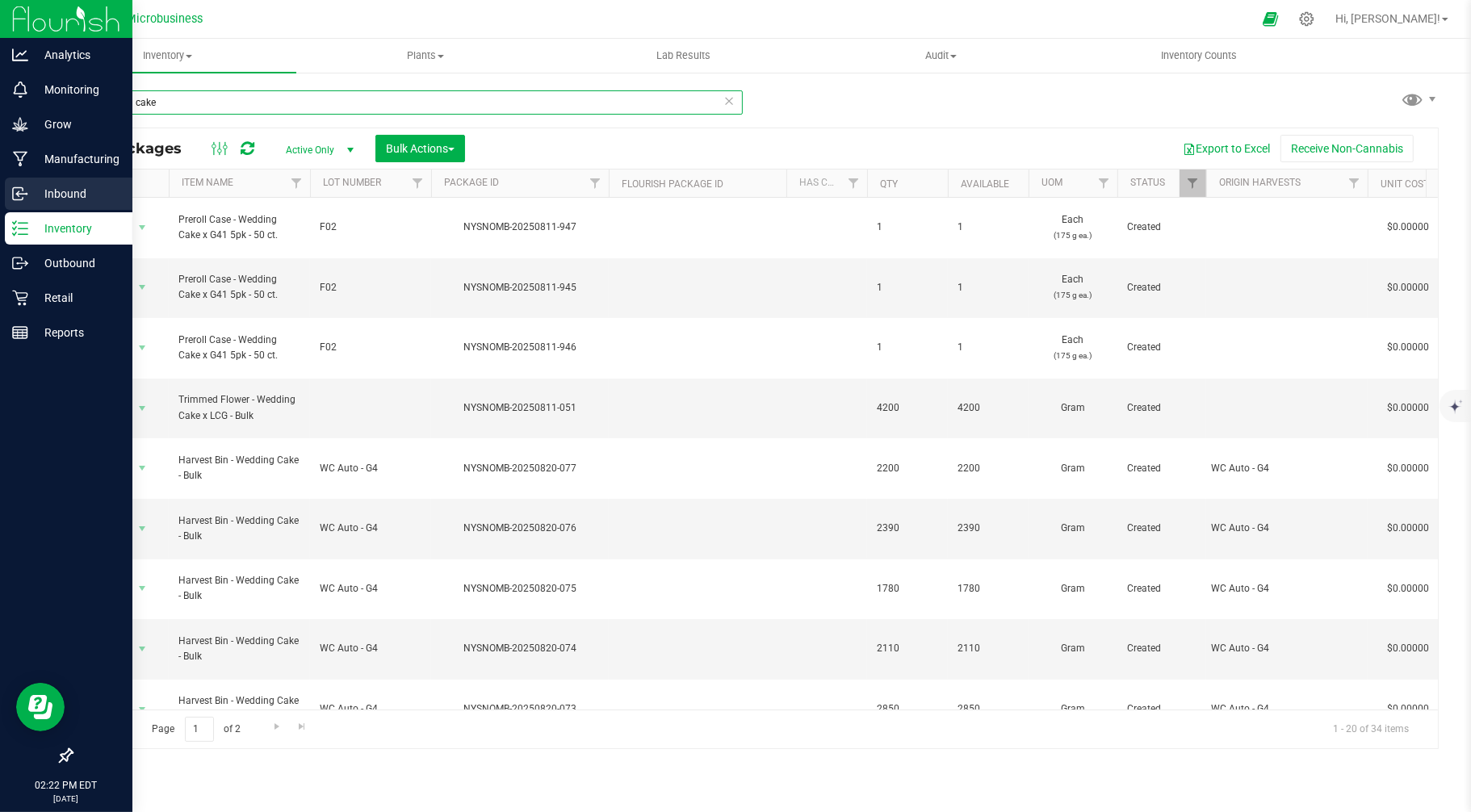
type input "wedding cake"
click at [67, 197] on p "Inbound" at bounding box center [76, 193] width 97 height 19
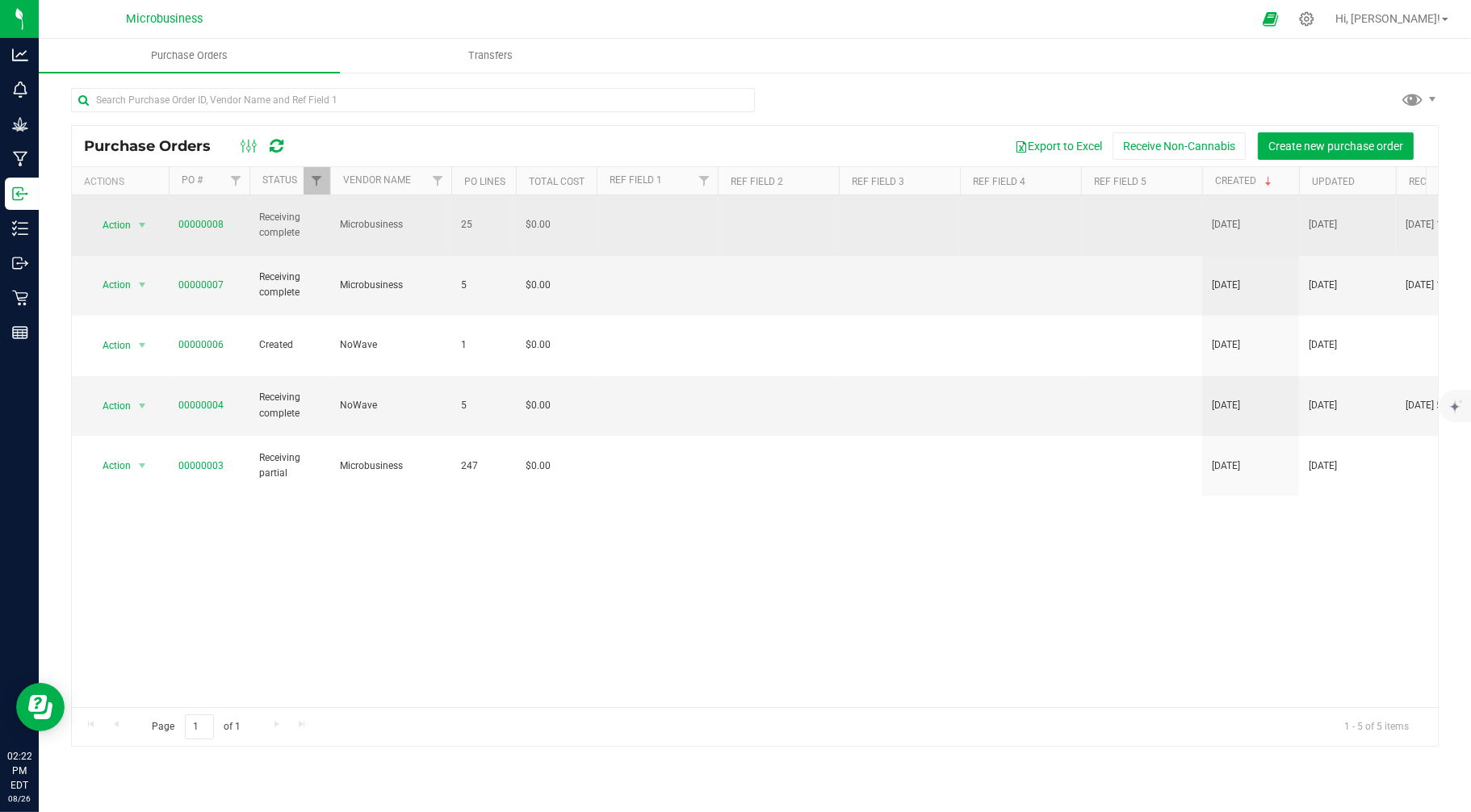
click at [207, 207] on td "00000008" at bounding box center [209, 225] width 81 height 61
click at [206, 219] on link "00000008" at bounding box center [200, 224] width 45 height 11
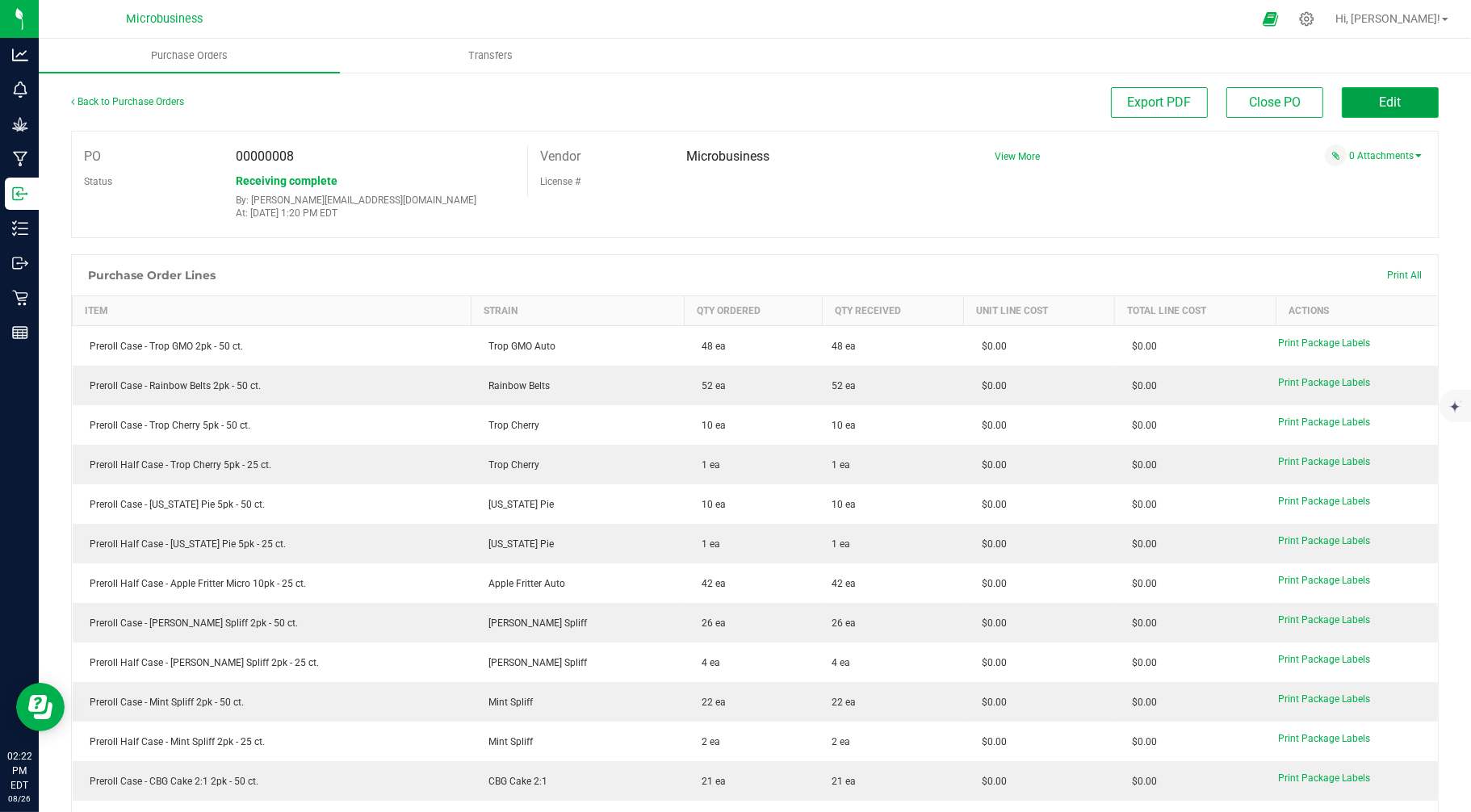
click at [1324, 104] on button "Edit" at bounding box center [1389, 102] width 97 height 31
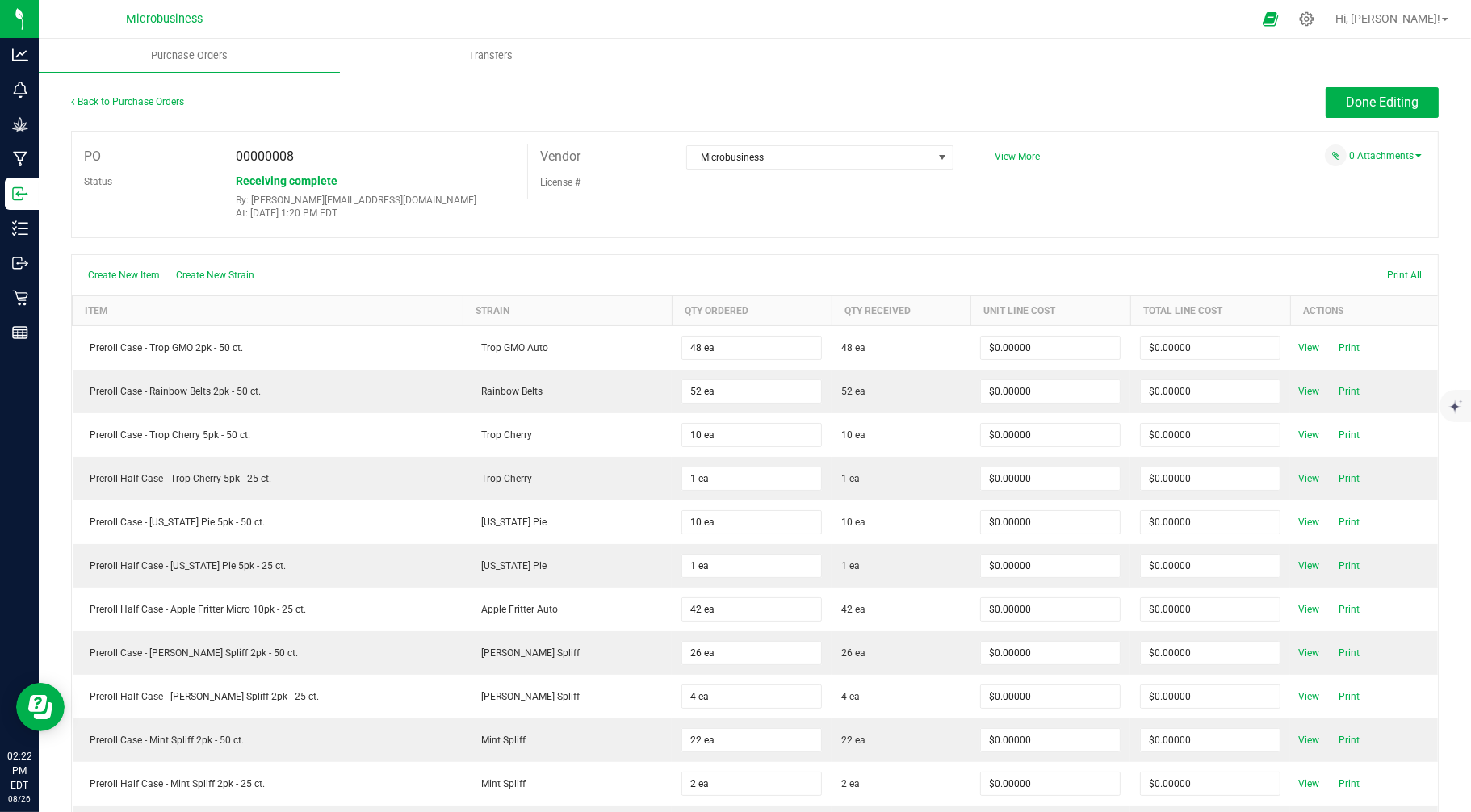
scroll to position [754, 0]
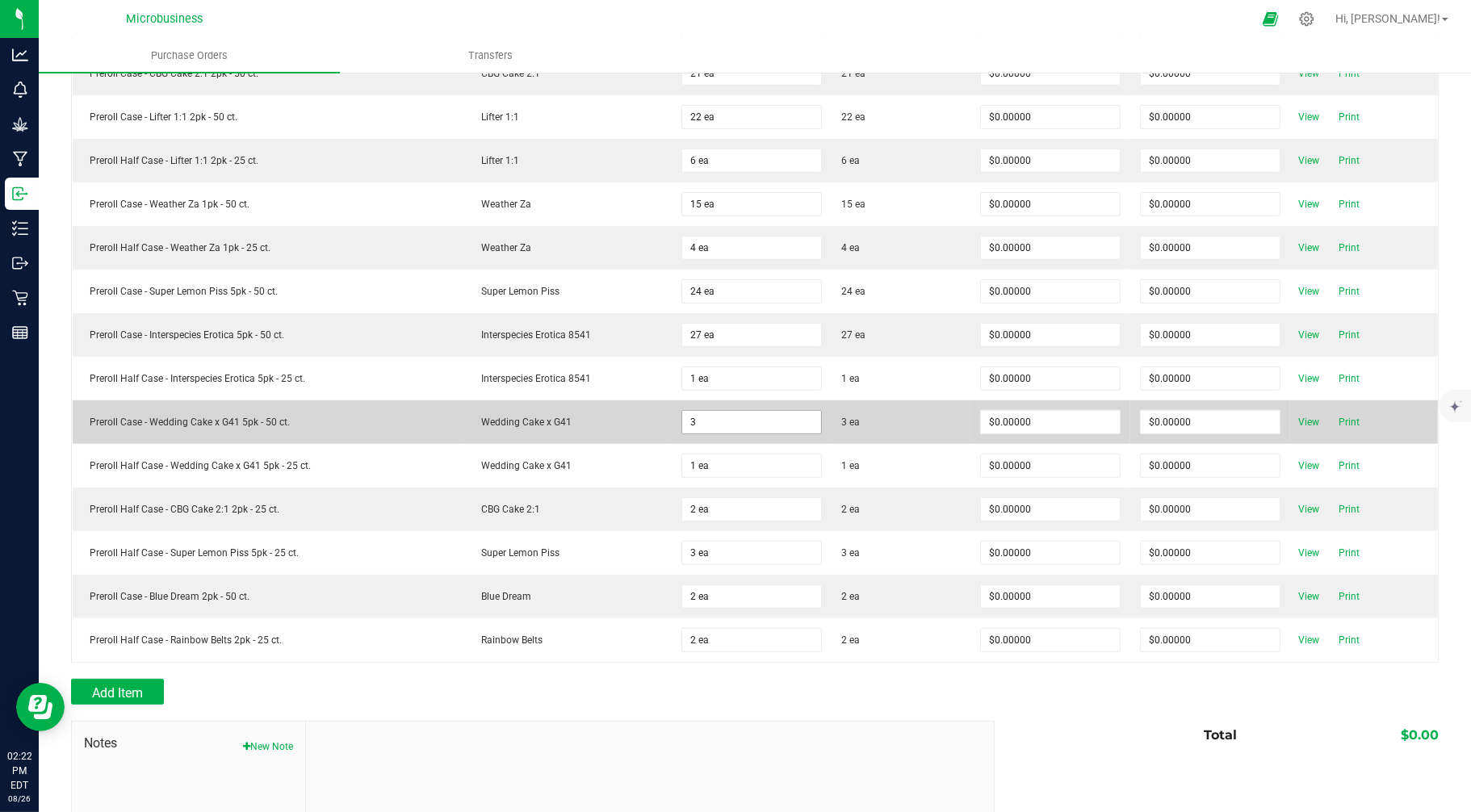
click at [749, 428] on input "3" at bounding box center [752, 422] width 139 height 23
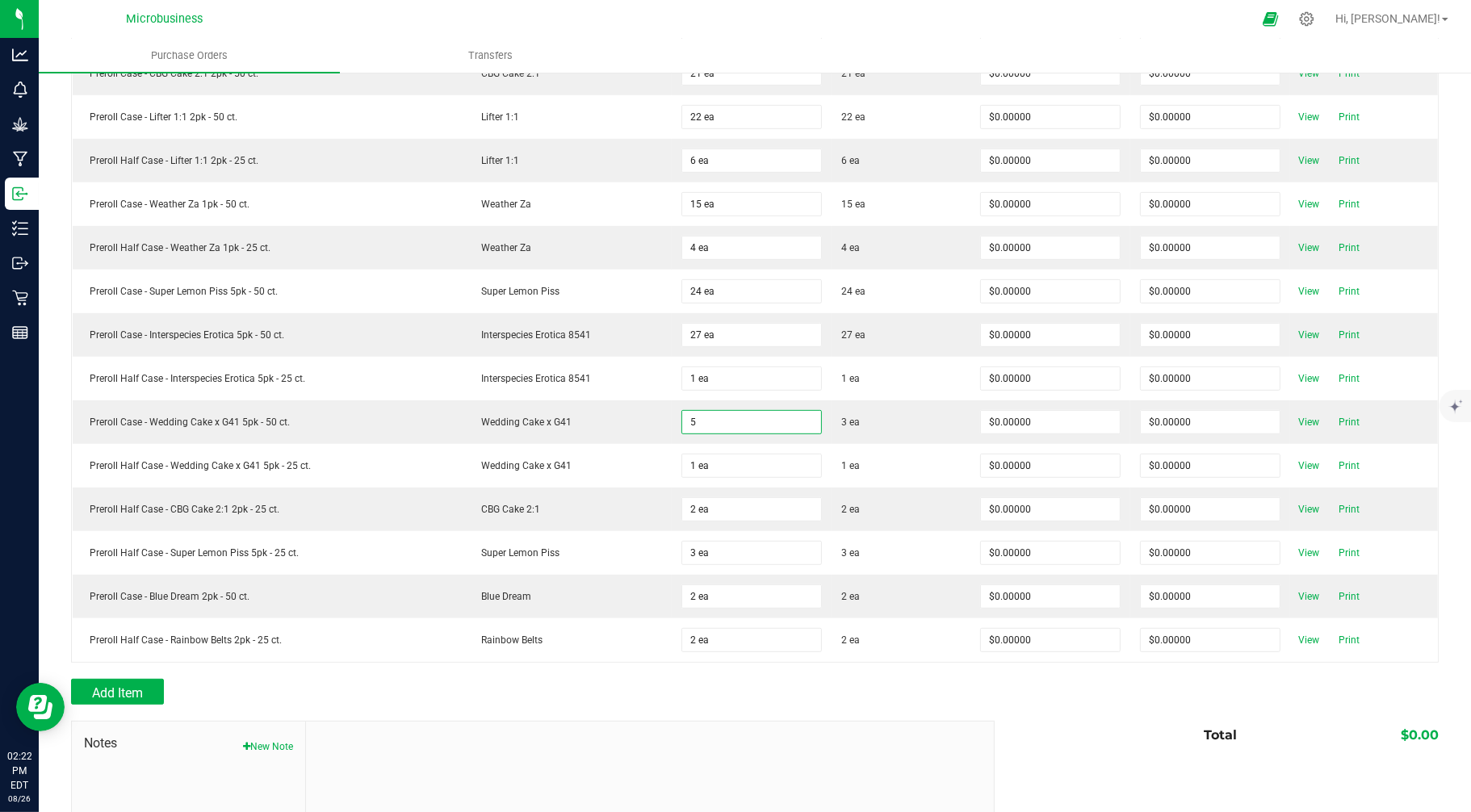
type input "5 ea"
click at [915, 690] on div "Add Item" at bounding box center [526, 692] width 912 height 26
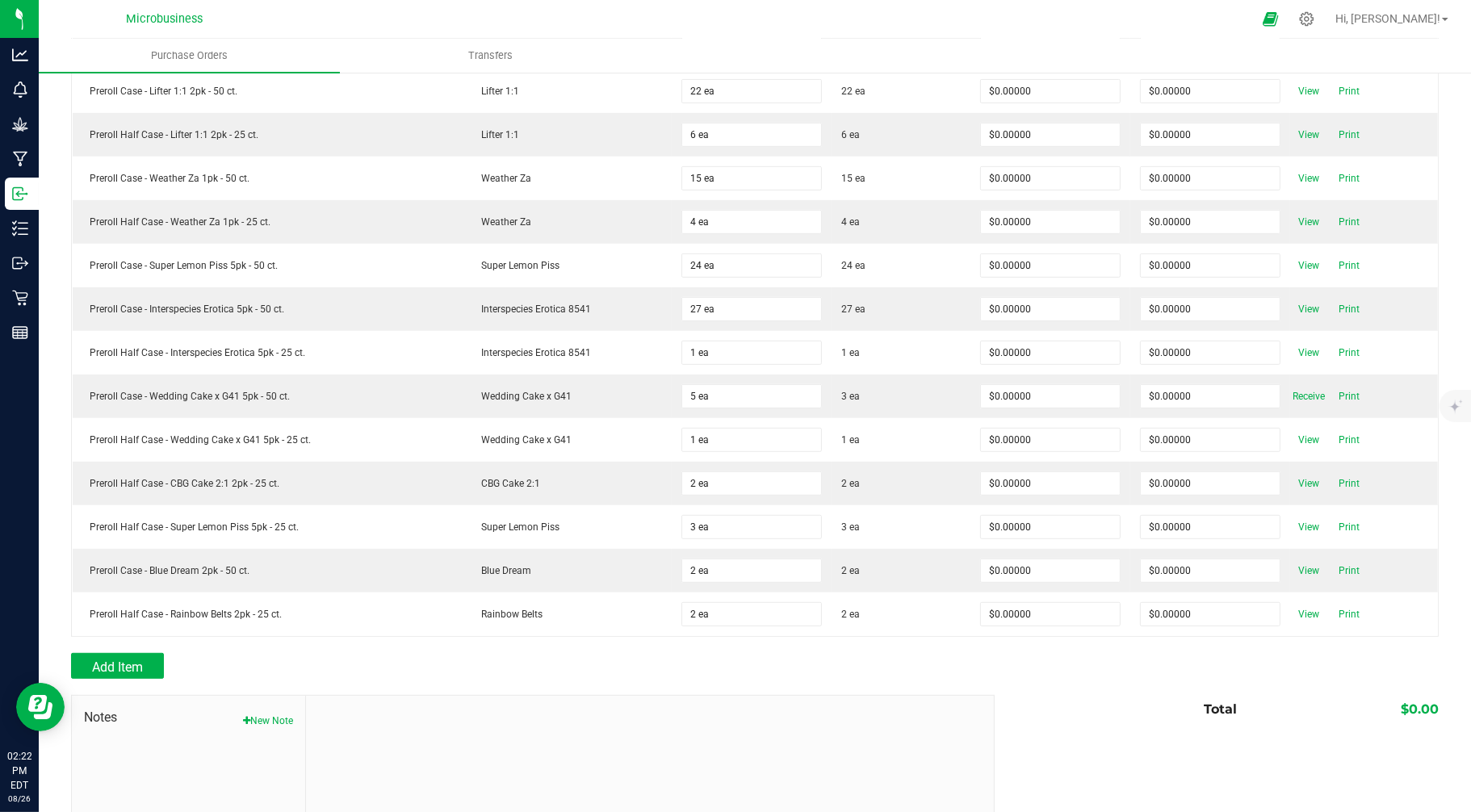
scroll to position [728, 0]
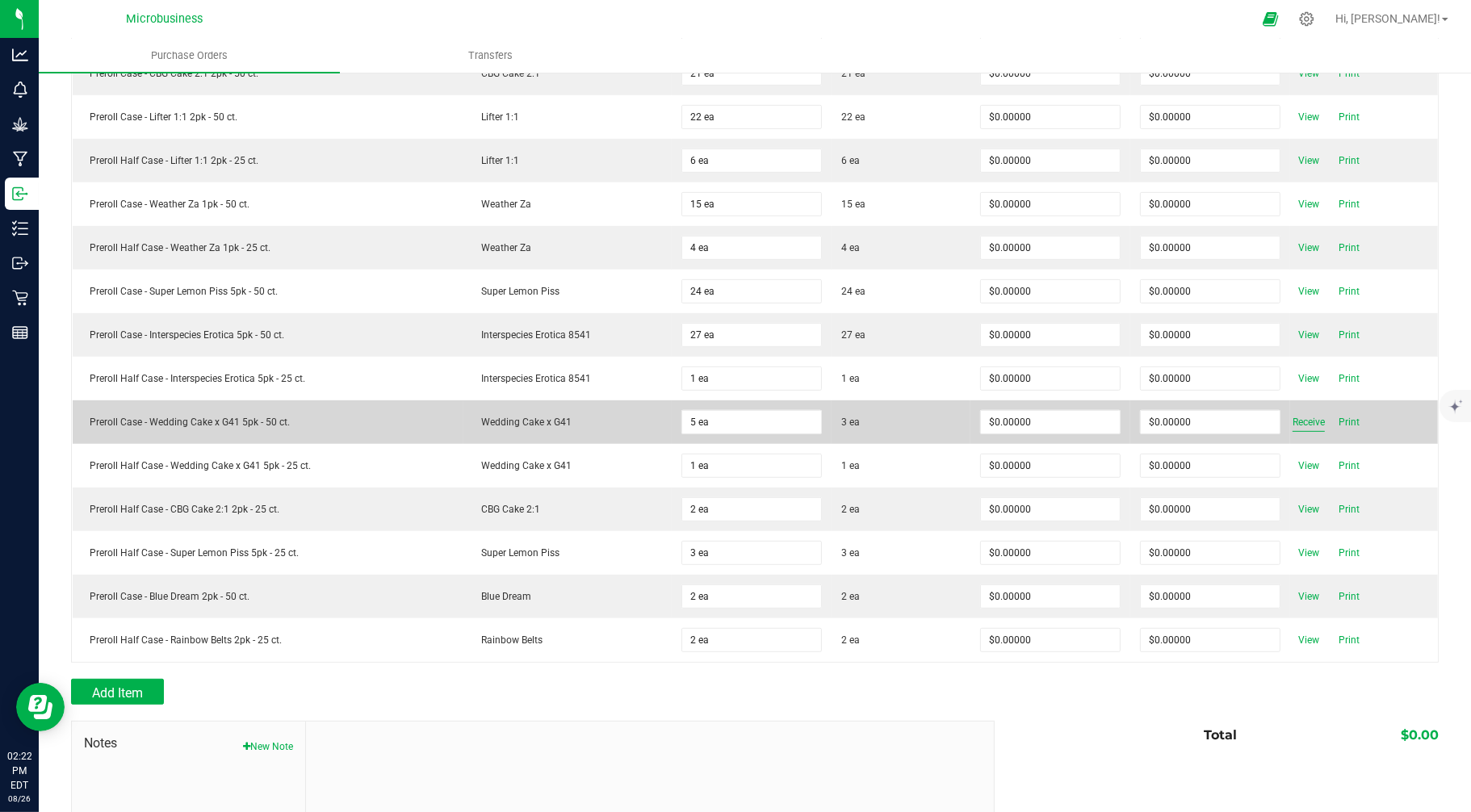
click at [1293, 424] on span "Receive" at bounding box center [1309, 422] width 32 height 19
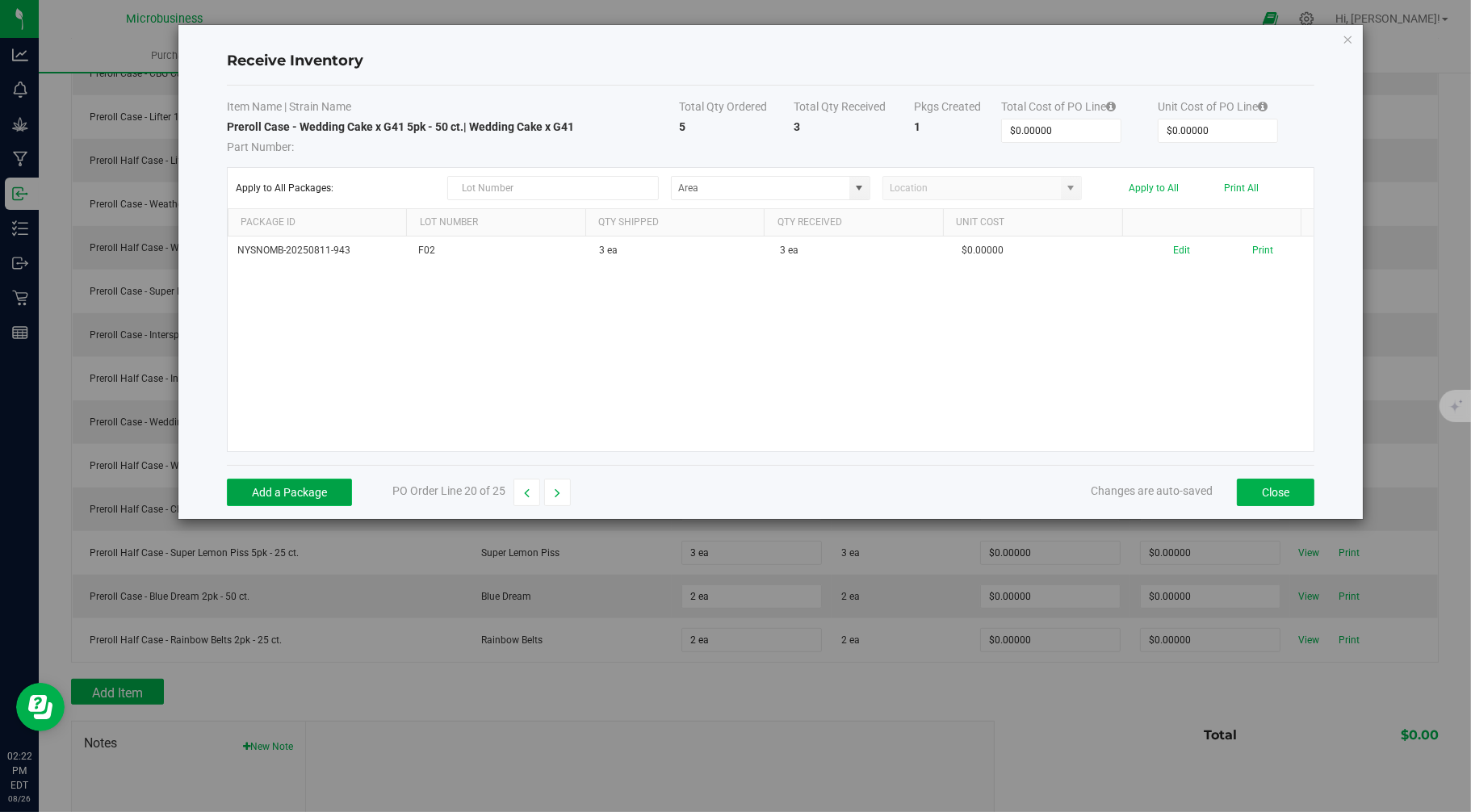
click at [296, 482] on button "Add a Package" at bounding box center [290, 493] width 125 height 28
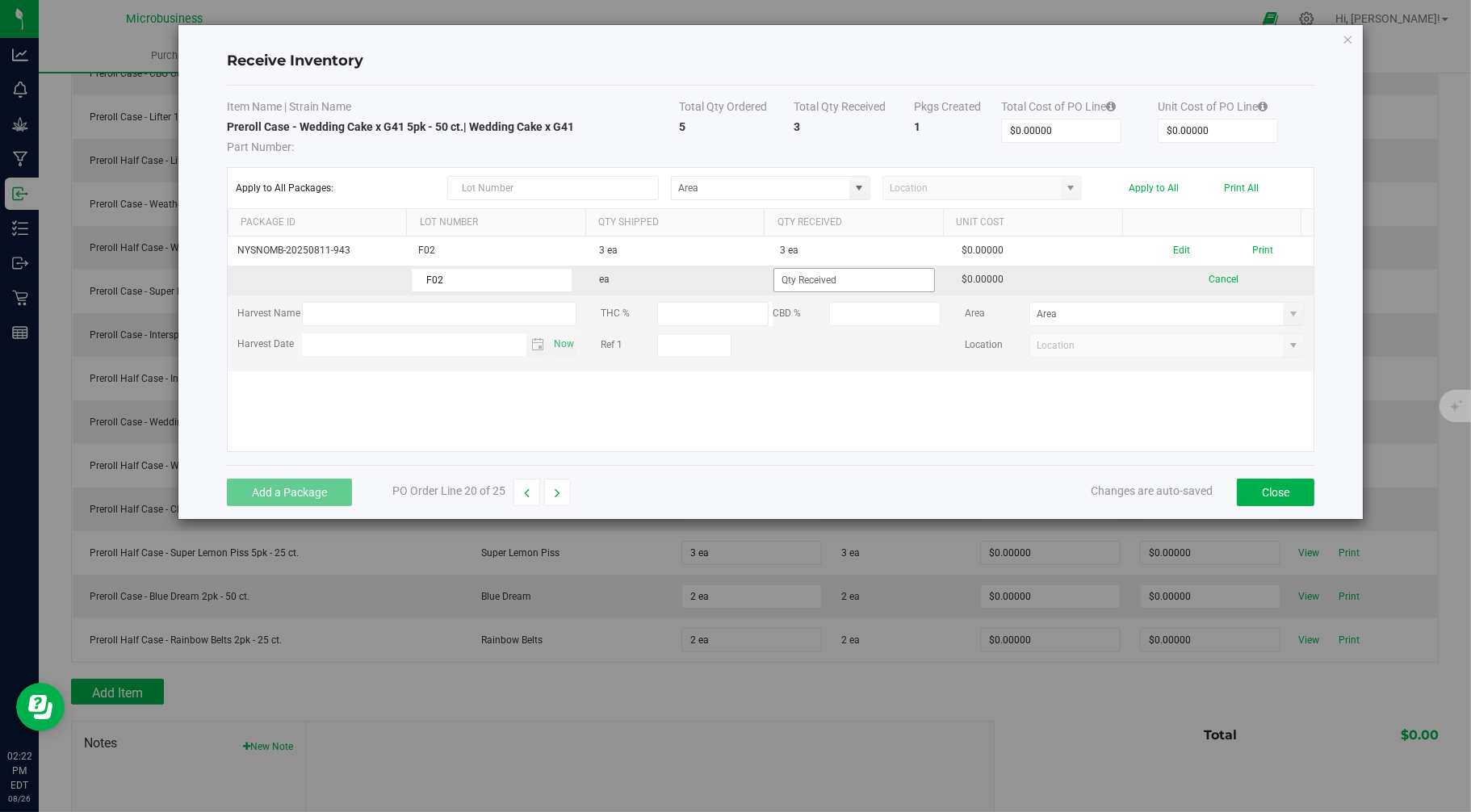
type input "F02"
click at [785, 278] on input at bounding box center [854, 280] width 160 height 23
type input "2 ea"
click at [883, 408] on kendo-grid-list "NYSNOMB-20250811-943 F02 3 ea 3 ea $0.00000 Edit Print F02 ea 2 ea $0.00000 Can…" at bounding box center [771, 344] width 1087 height 215
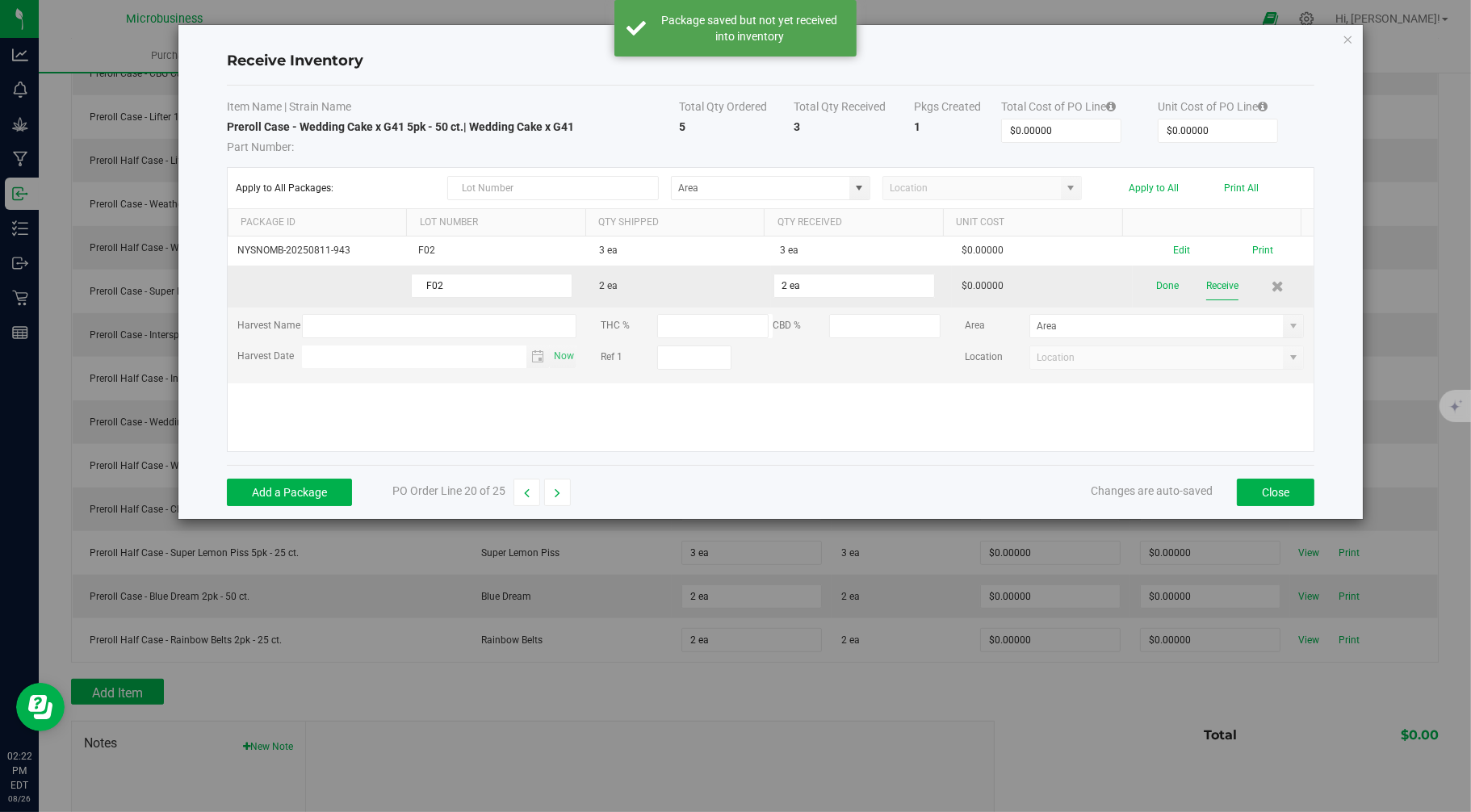
click at [1217, 289] on button "Receive" at bounding box center [1222, 286] width 32 height 28
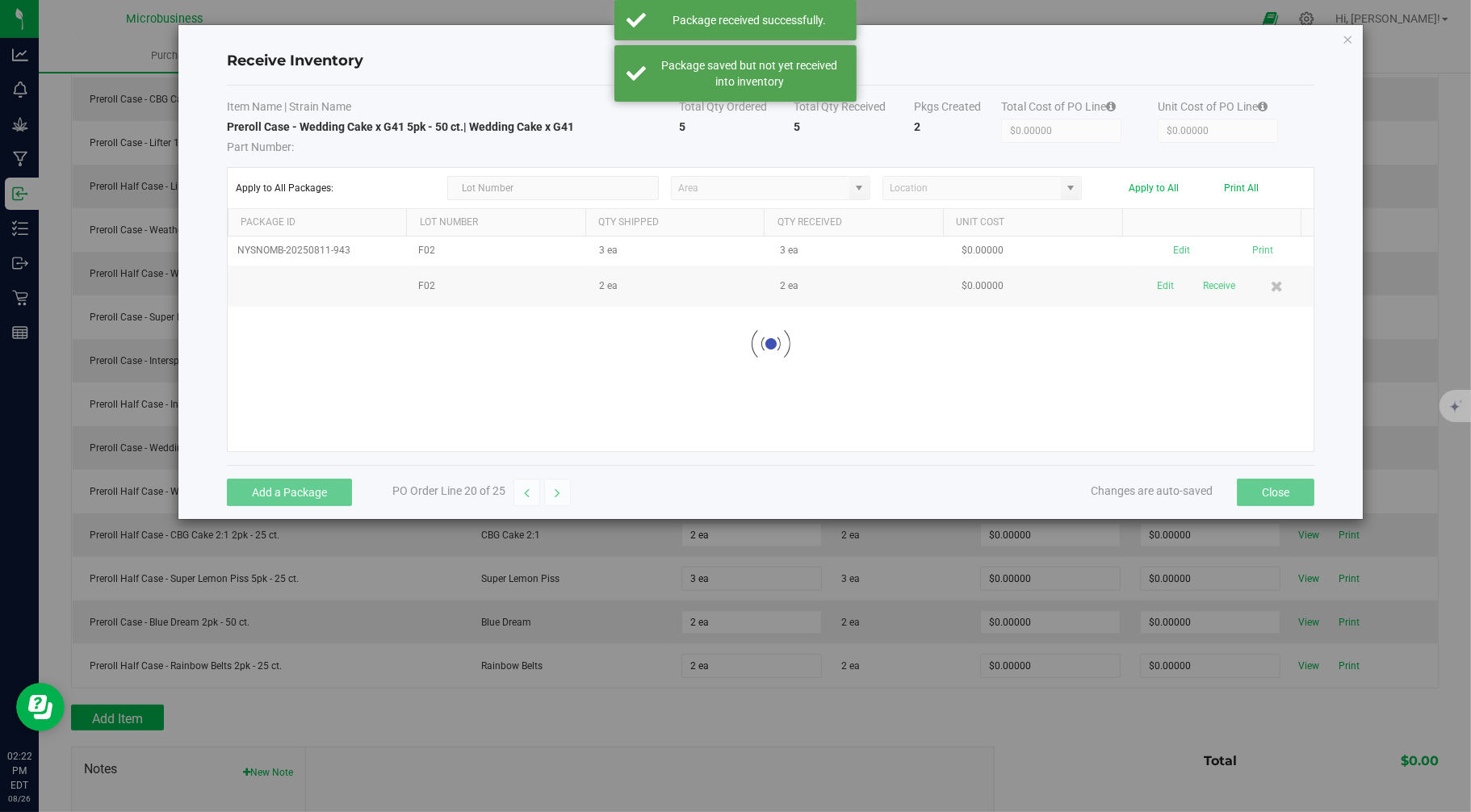
scroll to position [754, 0]
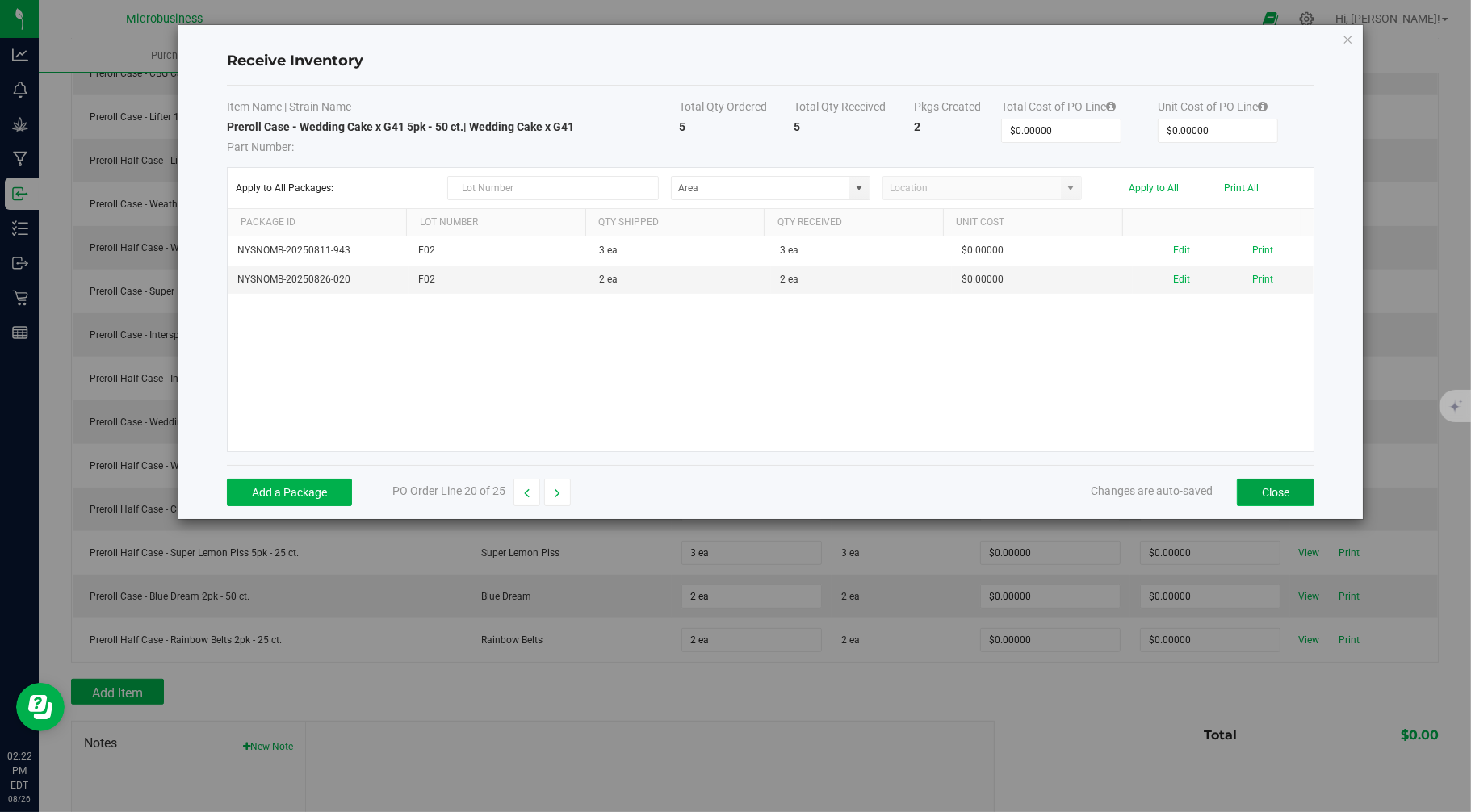
click at [1260, 493] on button "Close" at bounding box center [1276, 493] width 78 height 28
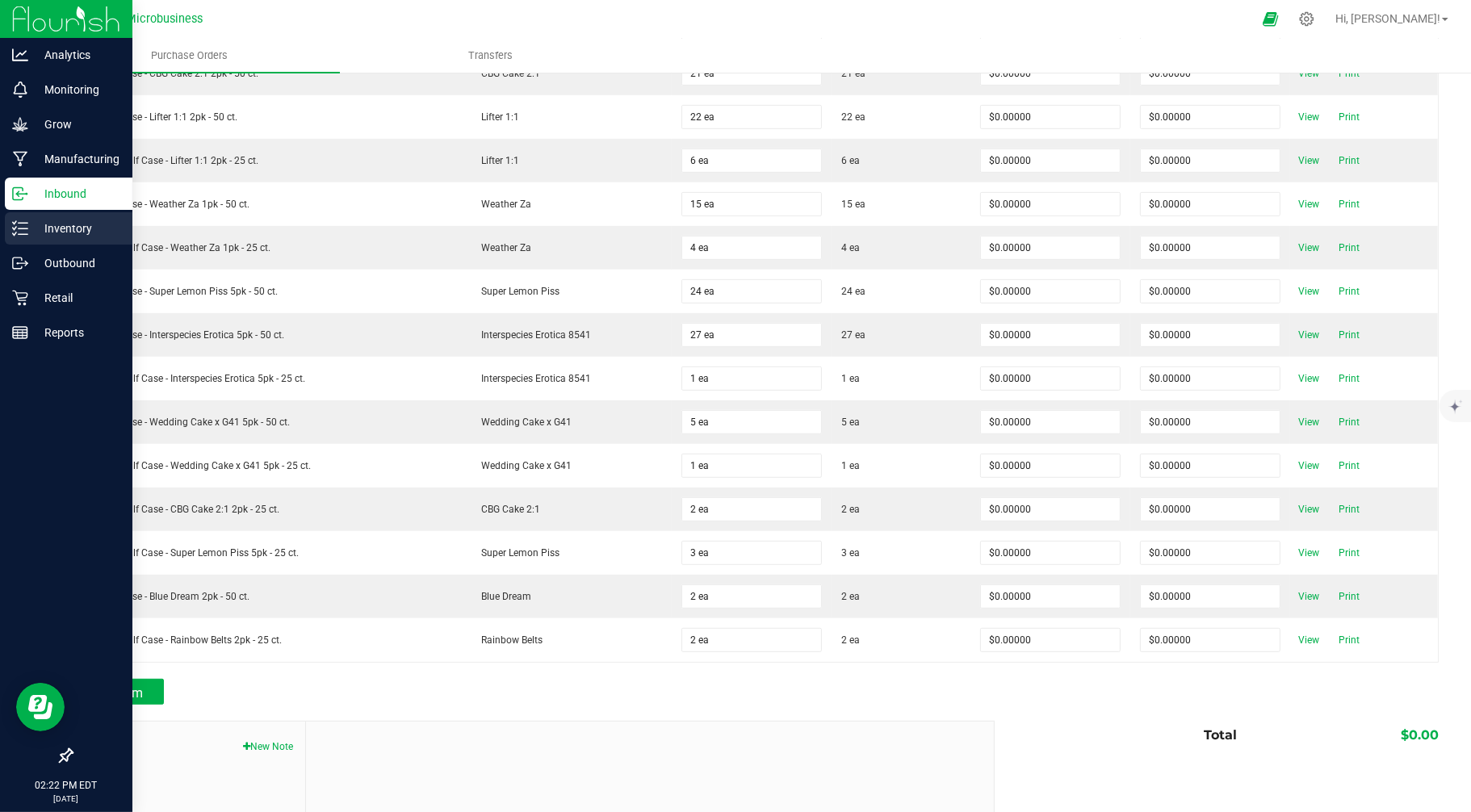
click at [28, 225] on p "Inventory" at bounding box center [76, 228] width 97 height 19
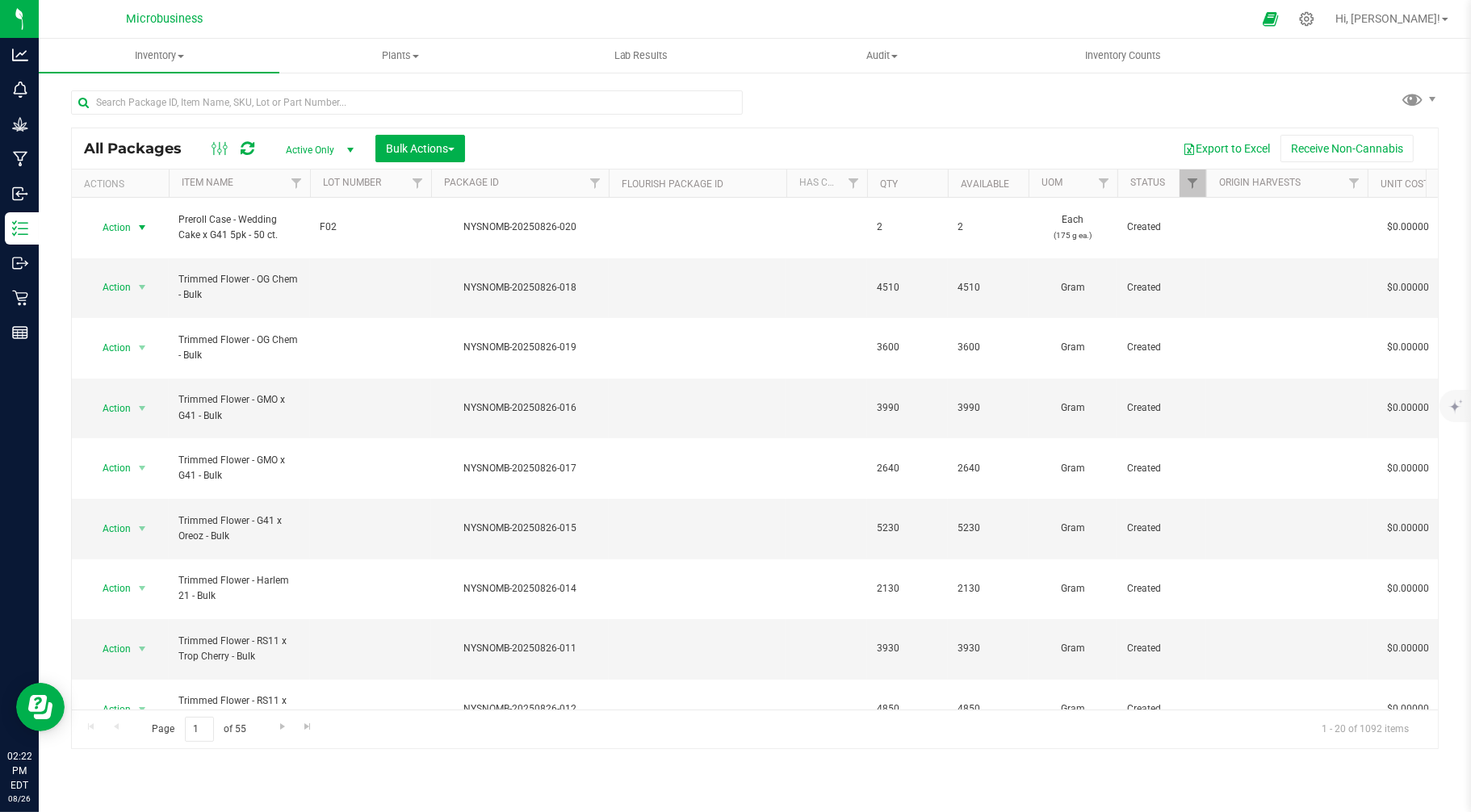
click at [122, 216] on span "Action" at bounding box center [109, 227] width 44 height 23
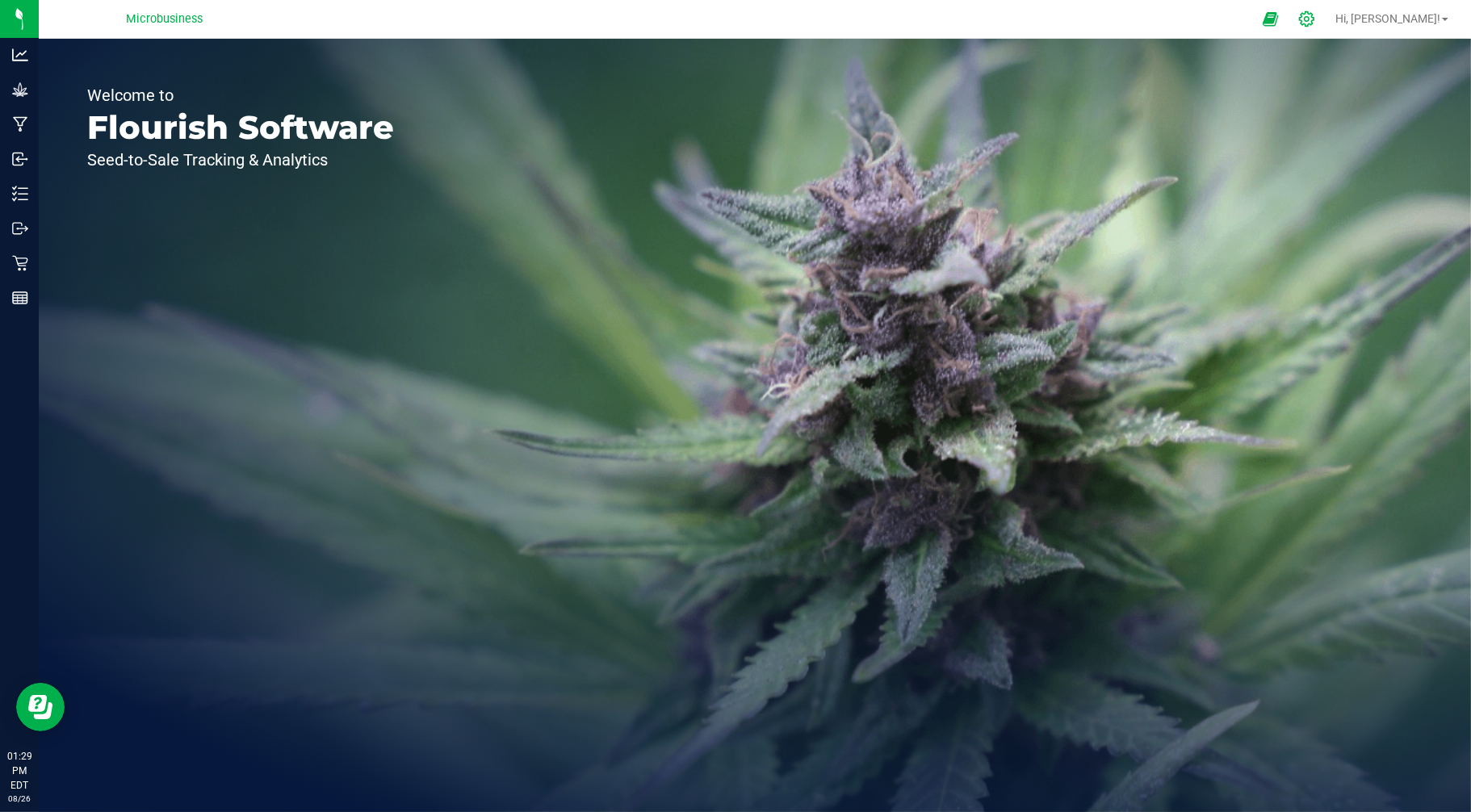
click at [1316, 19] on icon at bounding box center [1307, 19] width 17 height 17
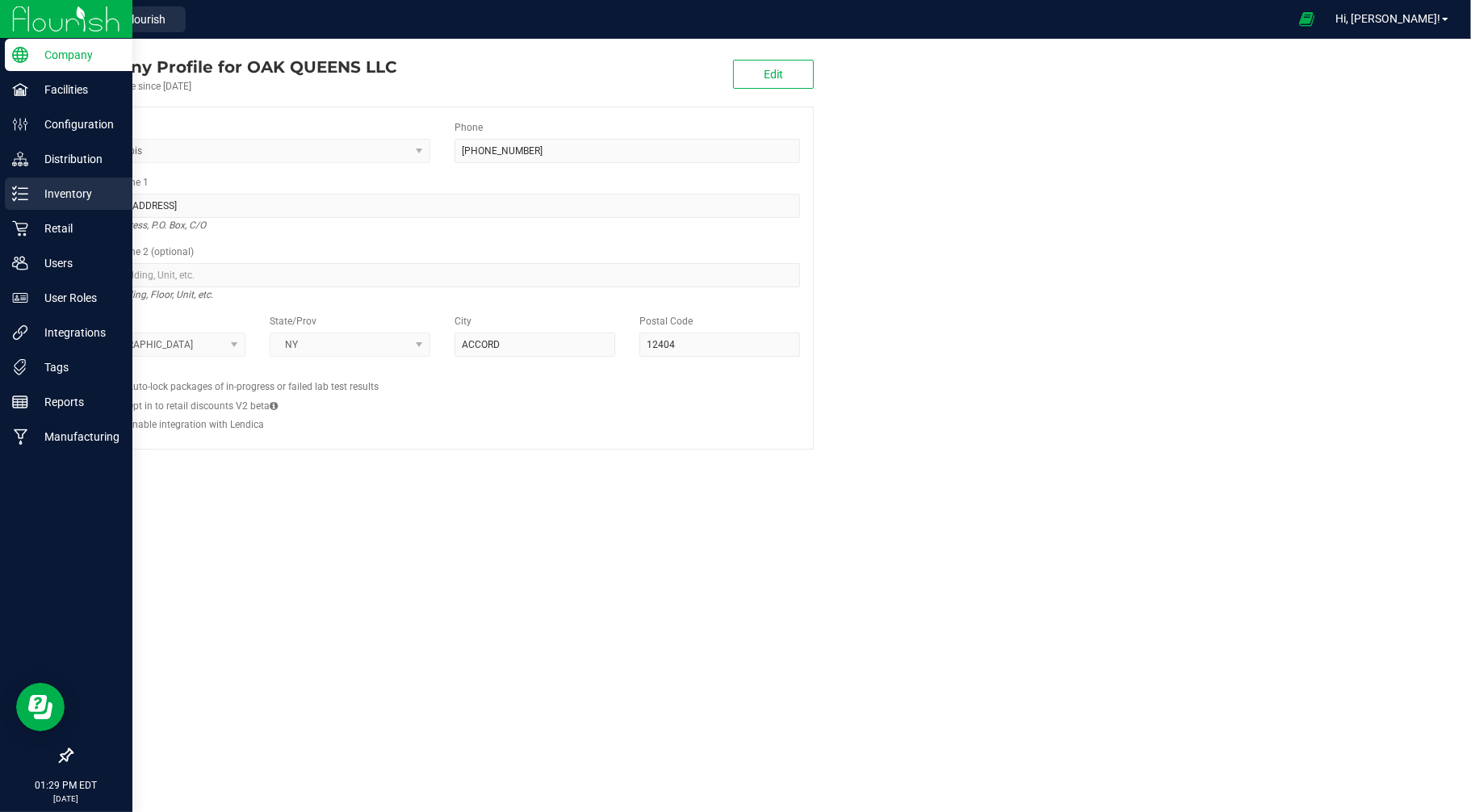
click at [23, 195] on icon at bounding box center [20, 194] width 16 height 16
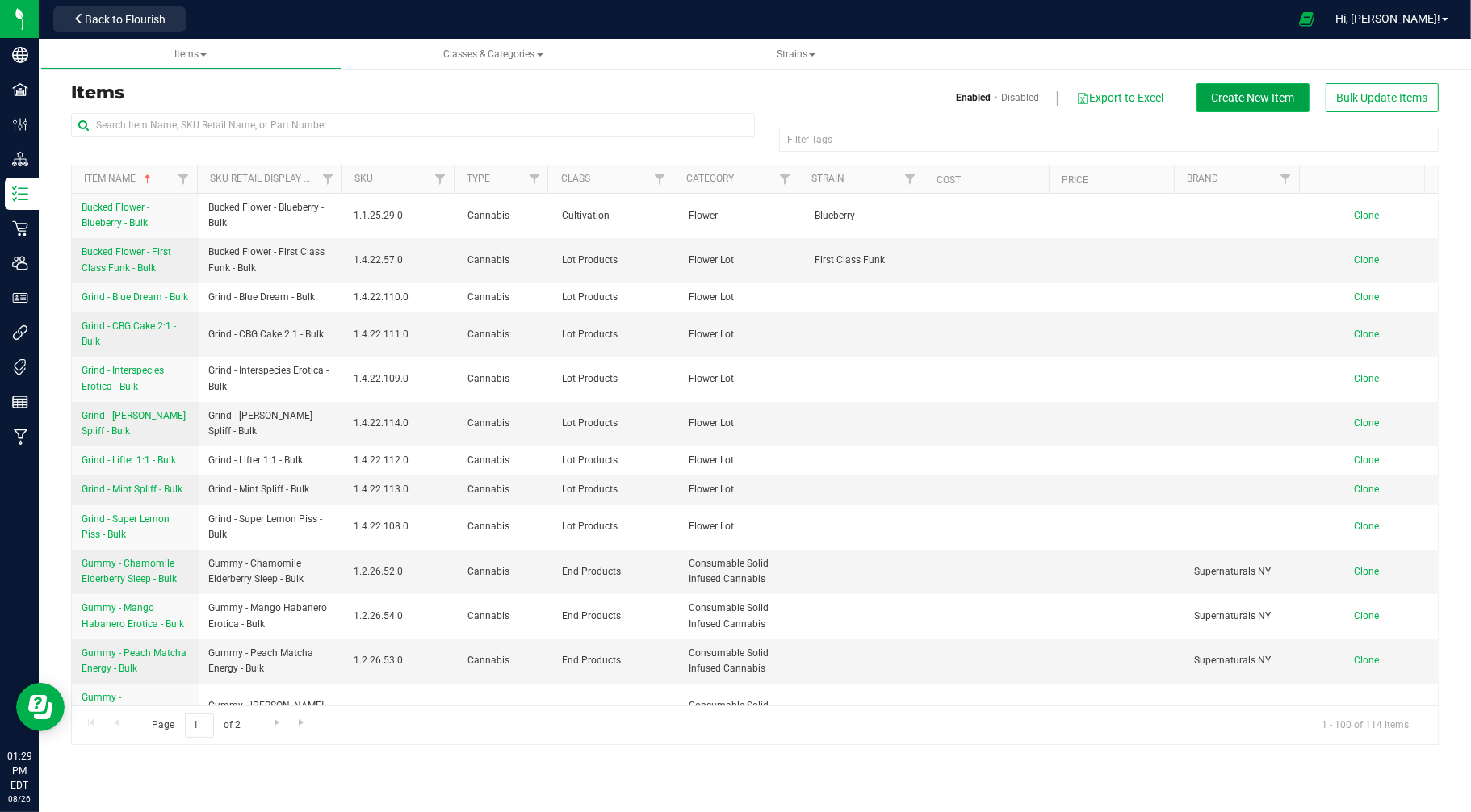
click at [1263, 108] on button "Create New Item" at bounding box center [1253, 98] width 113 height 29
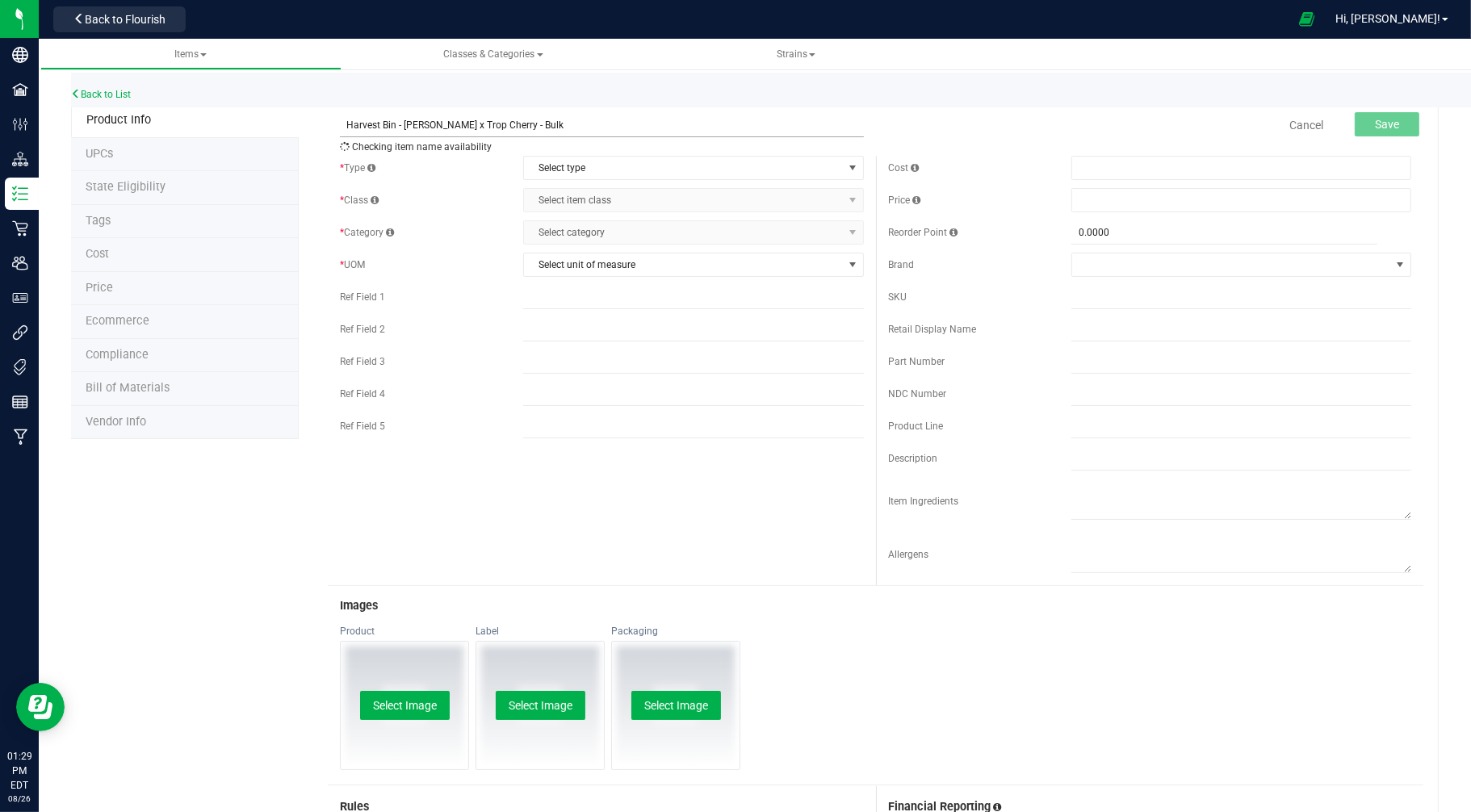
click at [393, 126] on input "Harvest Bin - Donny Burger x Trop Cherry - Bulk" at bounding box center [602, 125] width 524 height 24
drag, startPoint x: 391, startPoint y: 125, endPoint x: 344, endPoint y: 125, distance: 47.0
click at [344, 125] on input "Harvest Bin - Donny Burger x Trop Cherry - Bulk" at bounding box center [602, 125] width 524 height 24
type input "Harvest Bin - Donny Burger x Trop Cherry - Bulk"
click at [114, 95] on link "Back to List" at bounding box center [101, 94] width 60 height 11
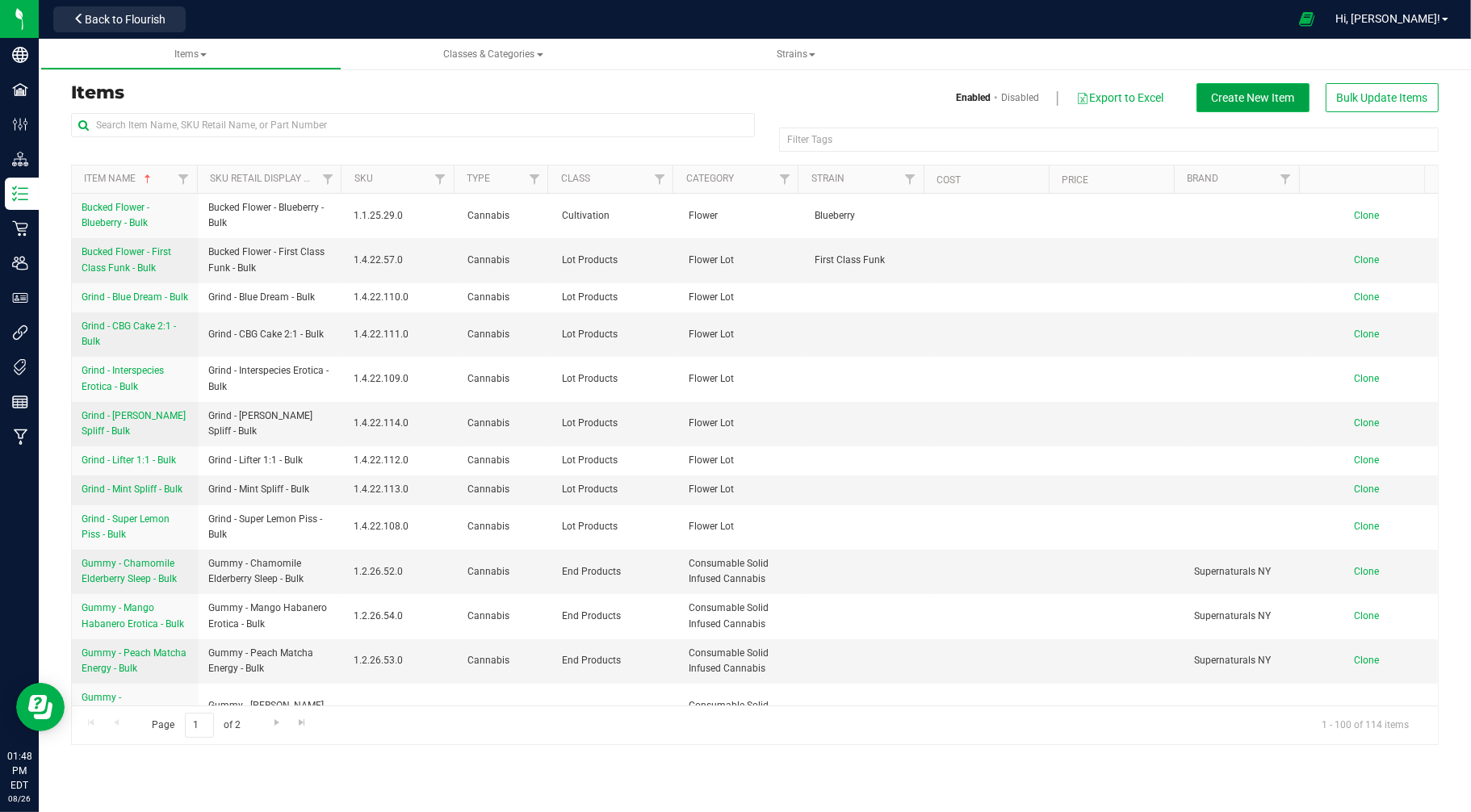
click at [1242, 94] on span "Create New Item" at bounding box center [1254, 98] width 84 height 13
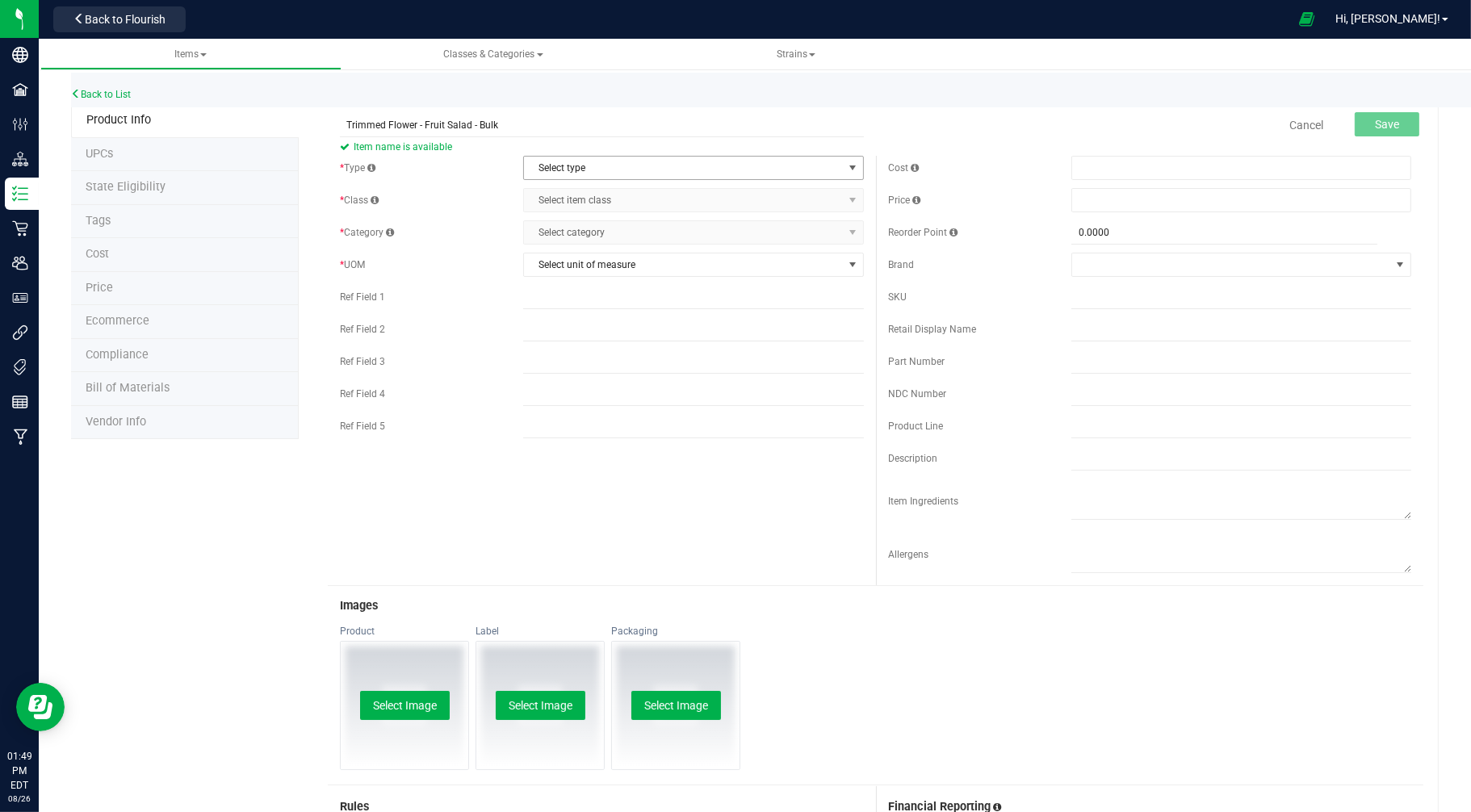
type input "Trimmed Flower - Fruit Salad - Bulk"
click at [708, 163] on span "Select type" at bounding box center [684, 167] width 318 height 23
click at [636, 191] on li "Cannabis" at bounding box center [687, 195] width 335 height 24
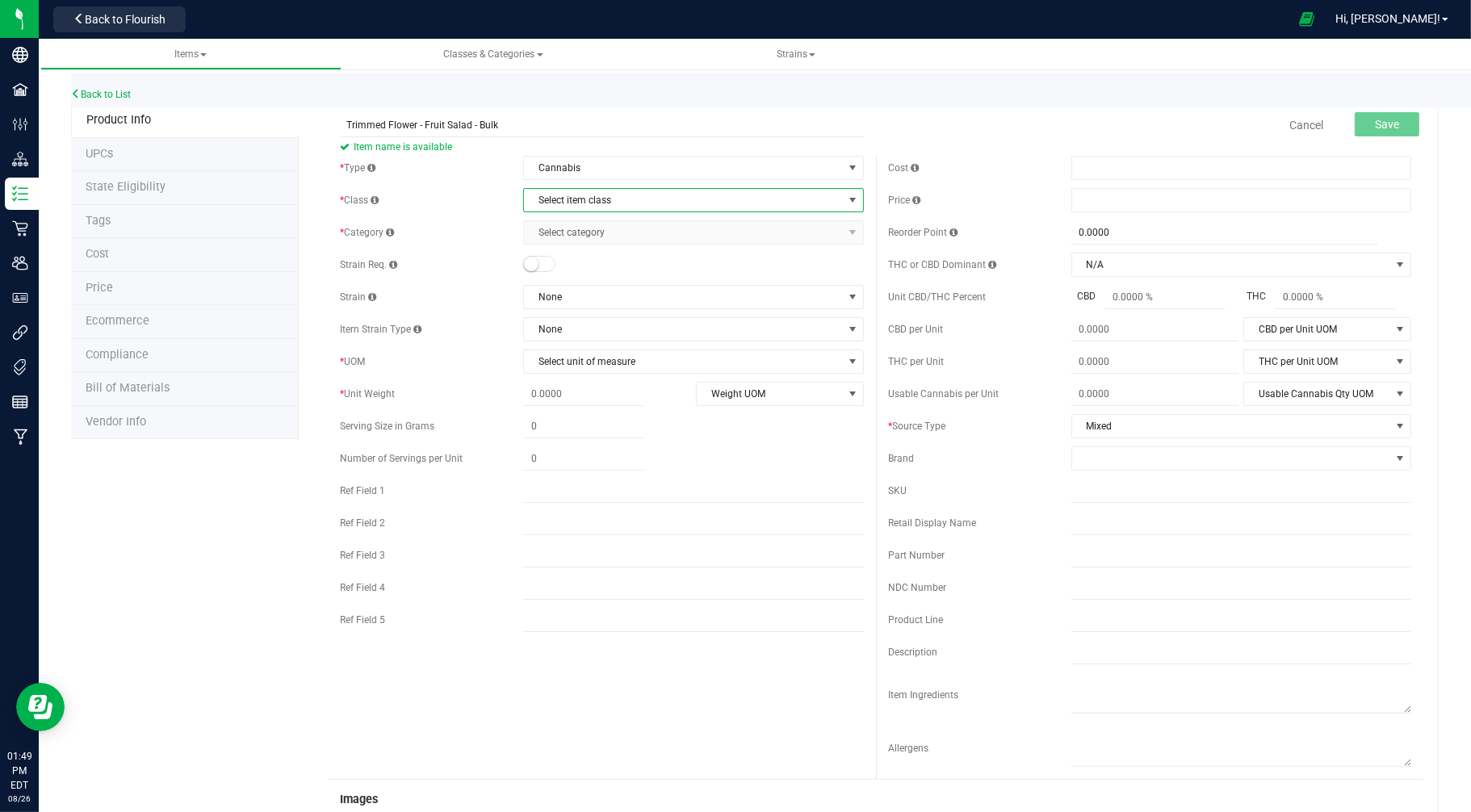
click at [633, 195] on span "Select item class" at bounding box center [684, 200] width 318 height 23
click at [563, 299] on li "Lot Products" at bounding box center [687, 301] width 335 height 24
click at [583, 231] on span "Select category" at bounding box center [684, 232] width 318 height 23
click at [562, 259] on li "Flower Lot" at bounding box center [687, 261] width 335 height 24
click at [568, 357] on span "Select unit of measure" at bounding box center [684, 361] width 318 height 23
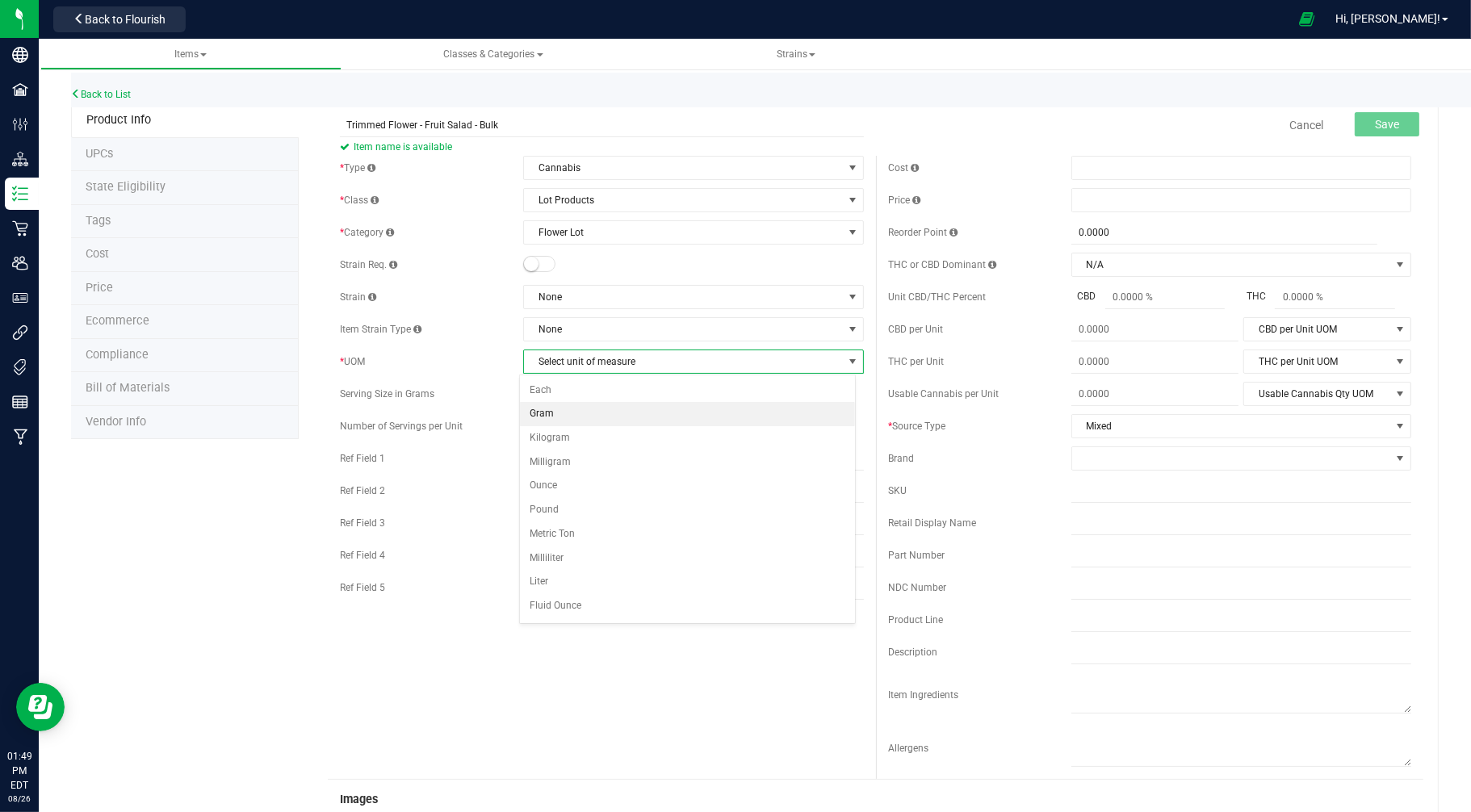
click at [558, 405] on li "Gram" at bounding box center [687, 414] width 335 height 24
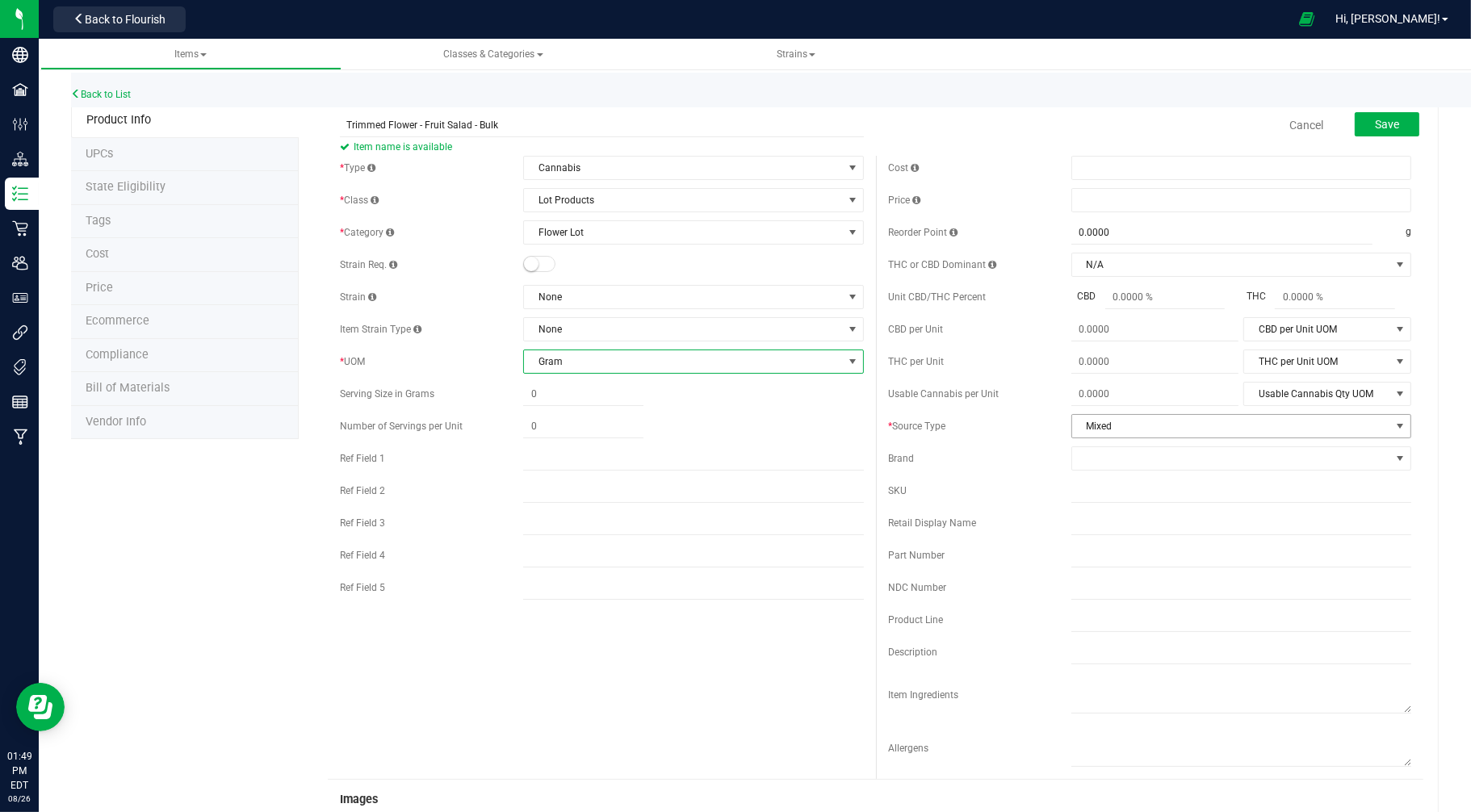
click at [1104, 423] on span "Mixed" at bounding box center [1231, 426] width 318 height 23
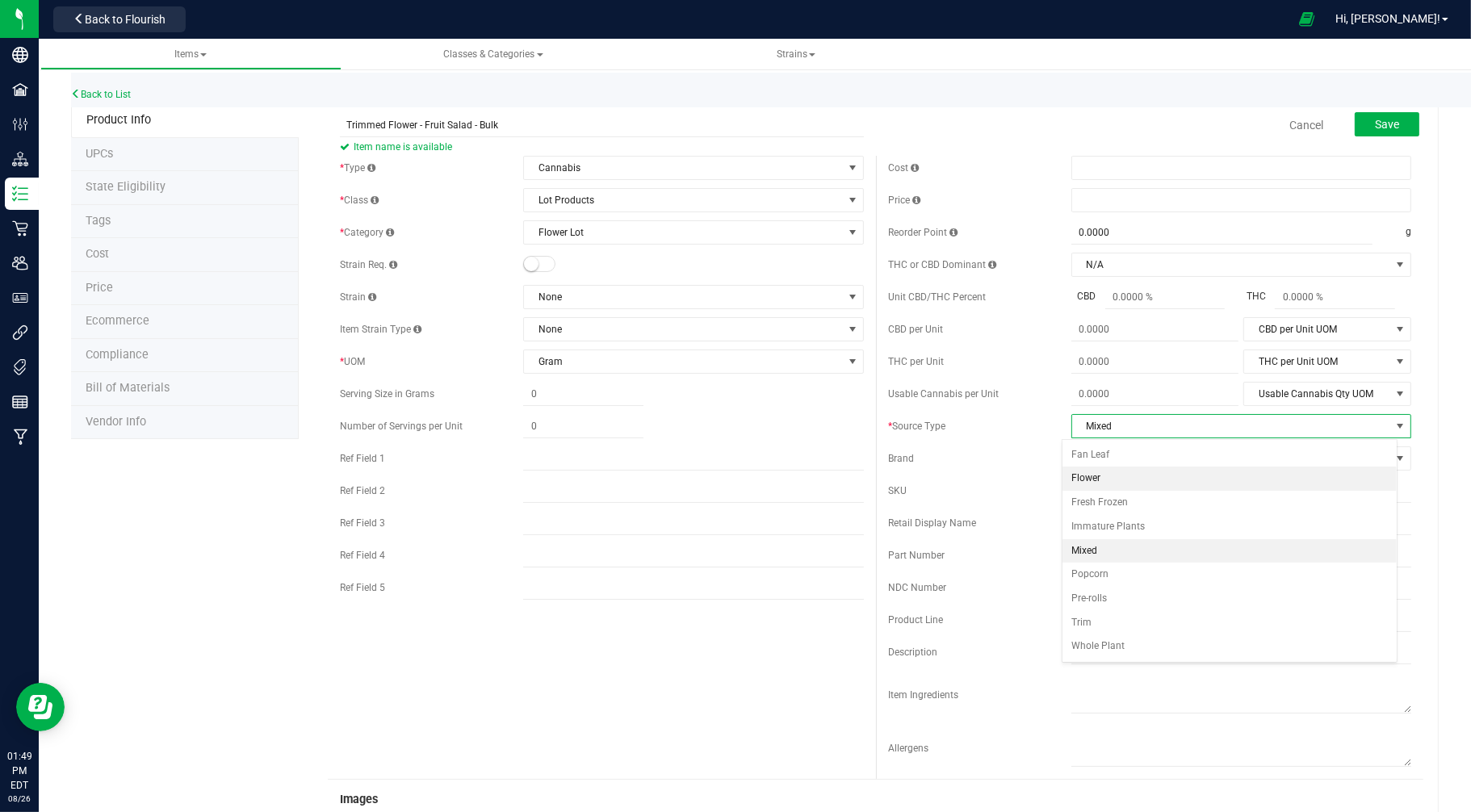
click at [1089, 473] on li "Flower" at bounding box center [1230, 479] width 335 height 24
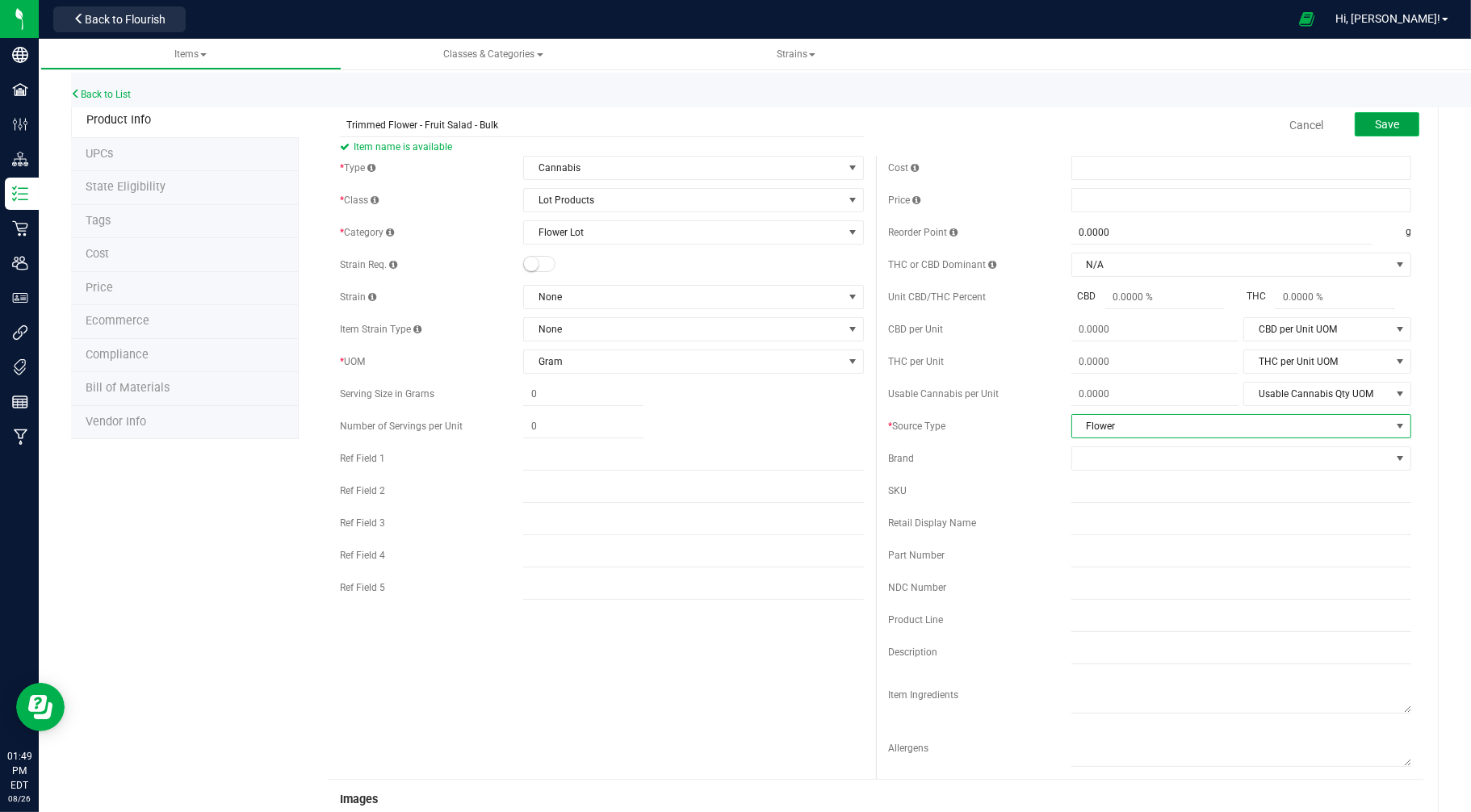
click at [1375, 126] on span "Save" at bounding box center [1387, 123] width 24 height 13
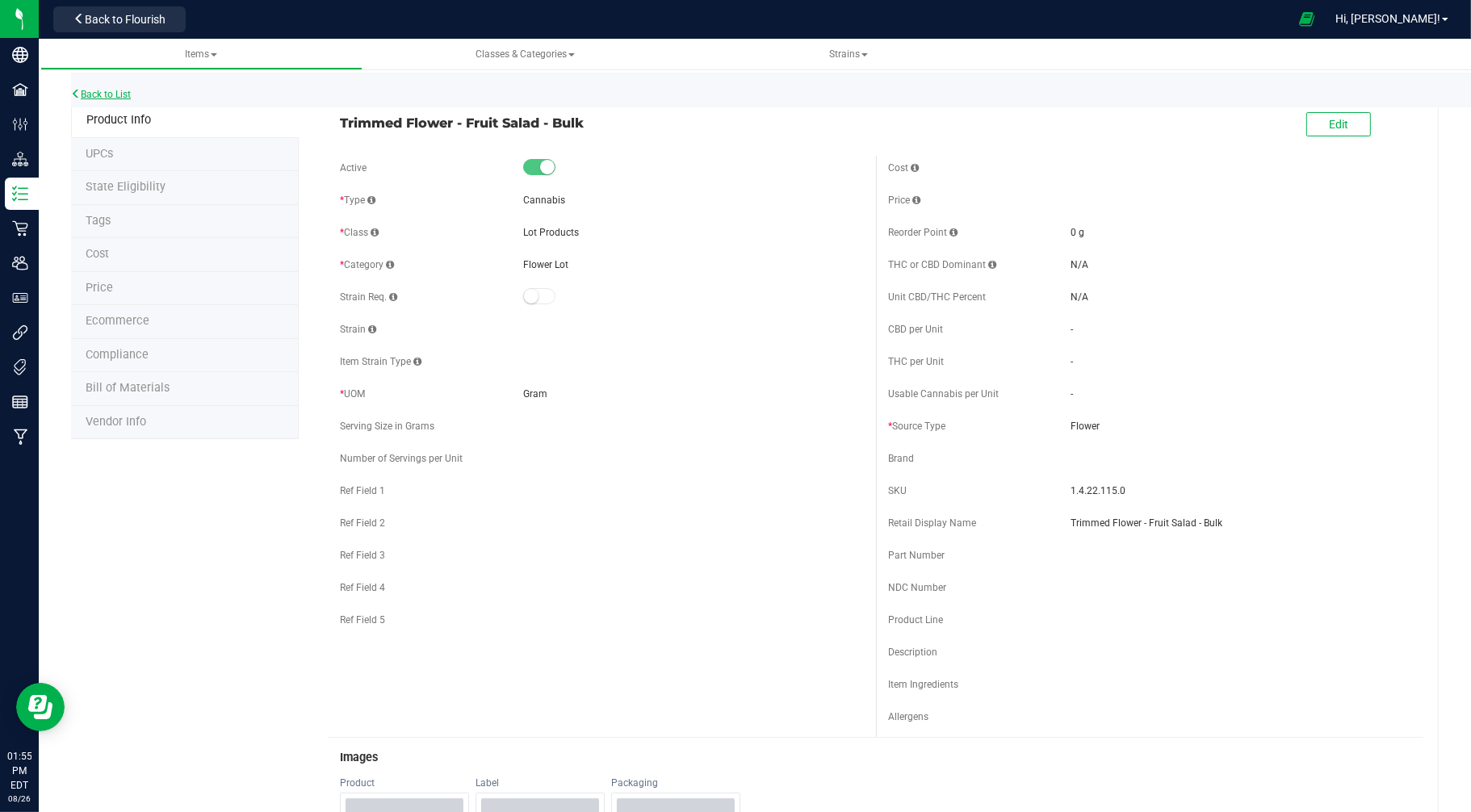
click at [122, 95] on link "Back to List" at bounding box center [101, 94] width 60 height 11
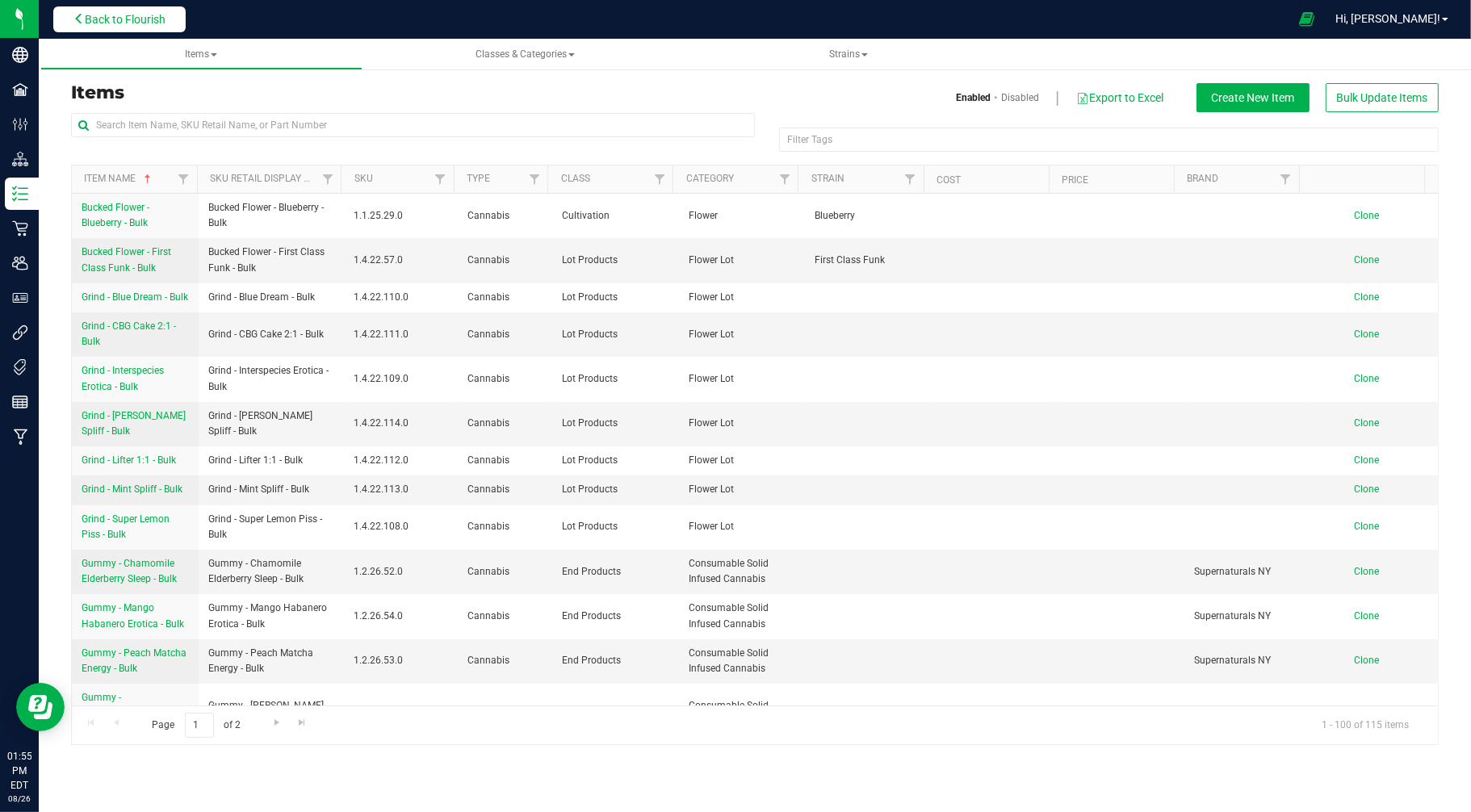
click at [139, 24] on span "Back to Flourish" at bounding box center [124, 19] width 81 height 13
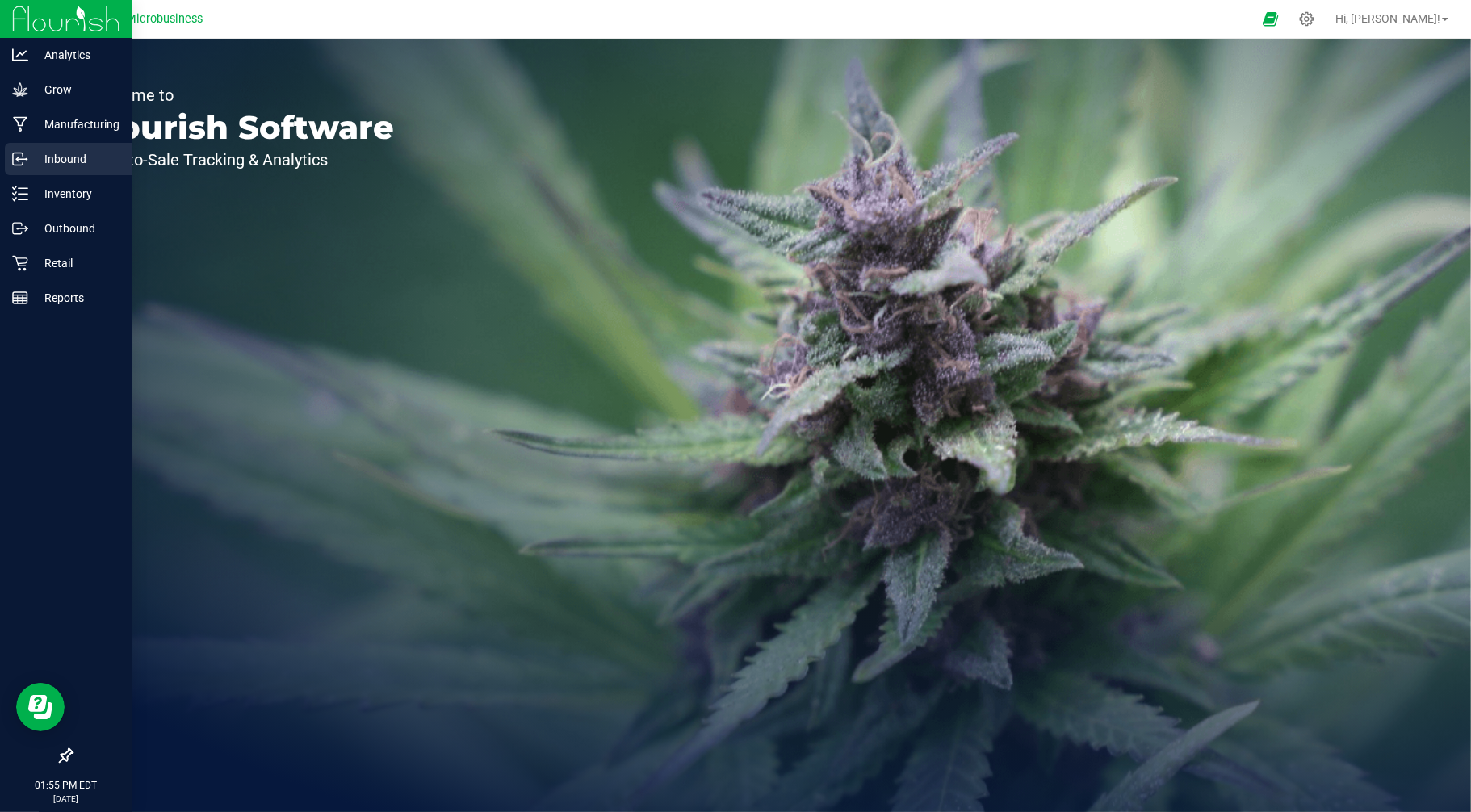
click at [62, 161] on p "Inbound" at bounding box center [76, 158] width 97 height 19
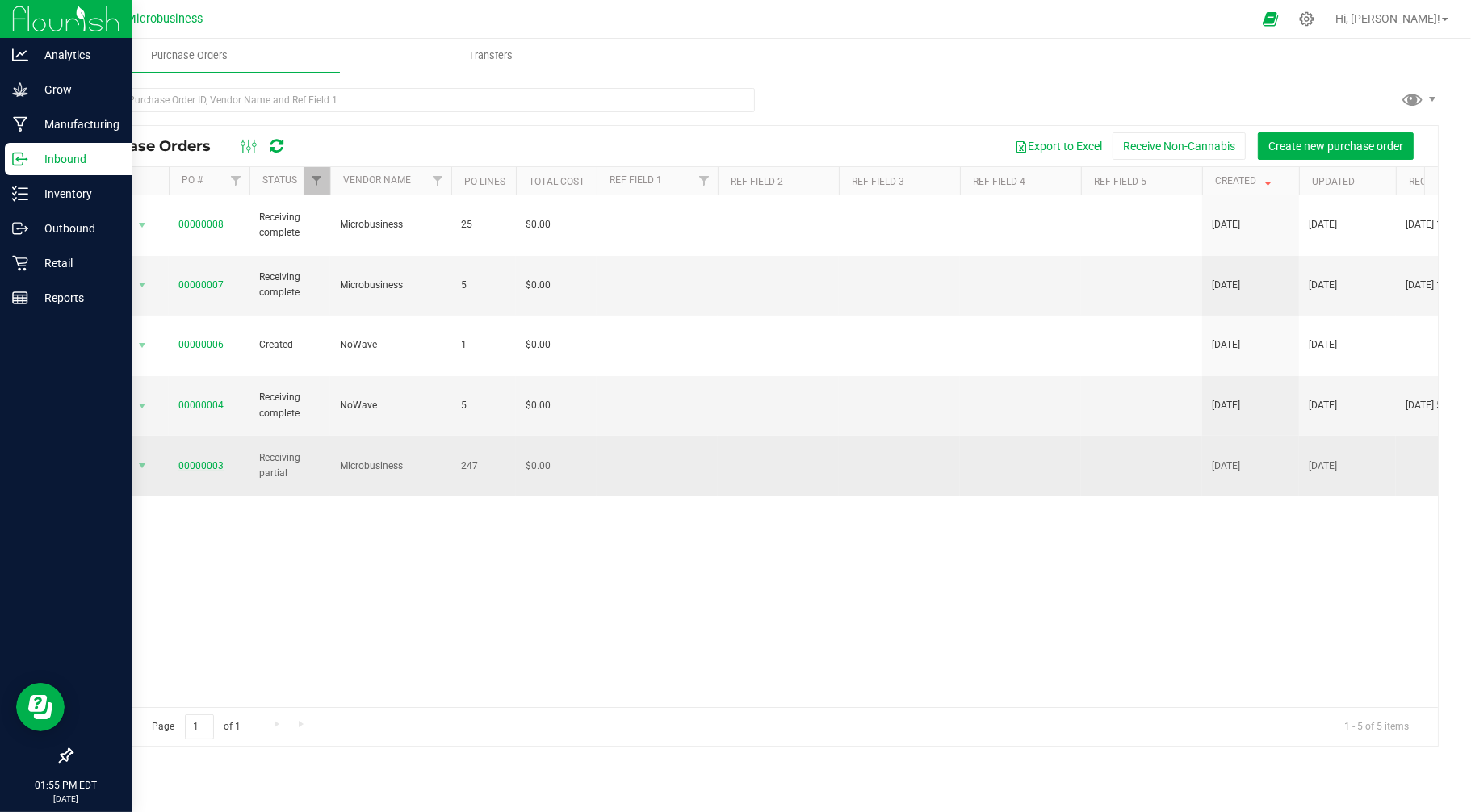
click at [186, 460] on link "00000003" at bounding box center [200, 465] width 45 height 11
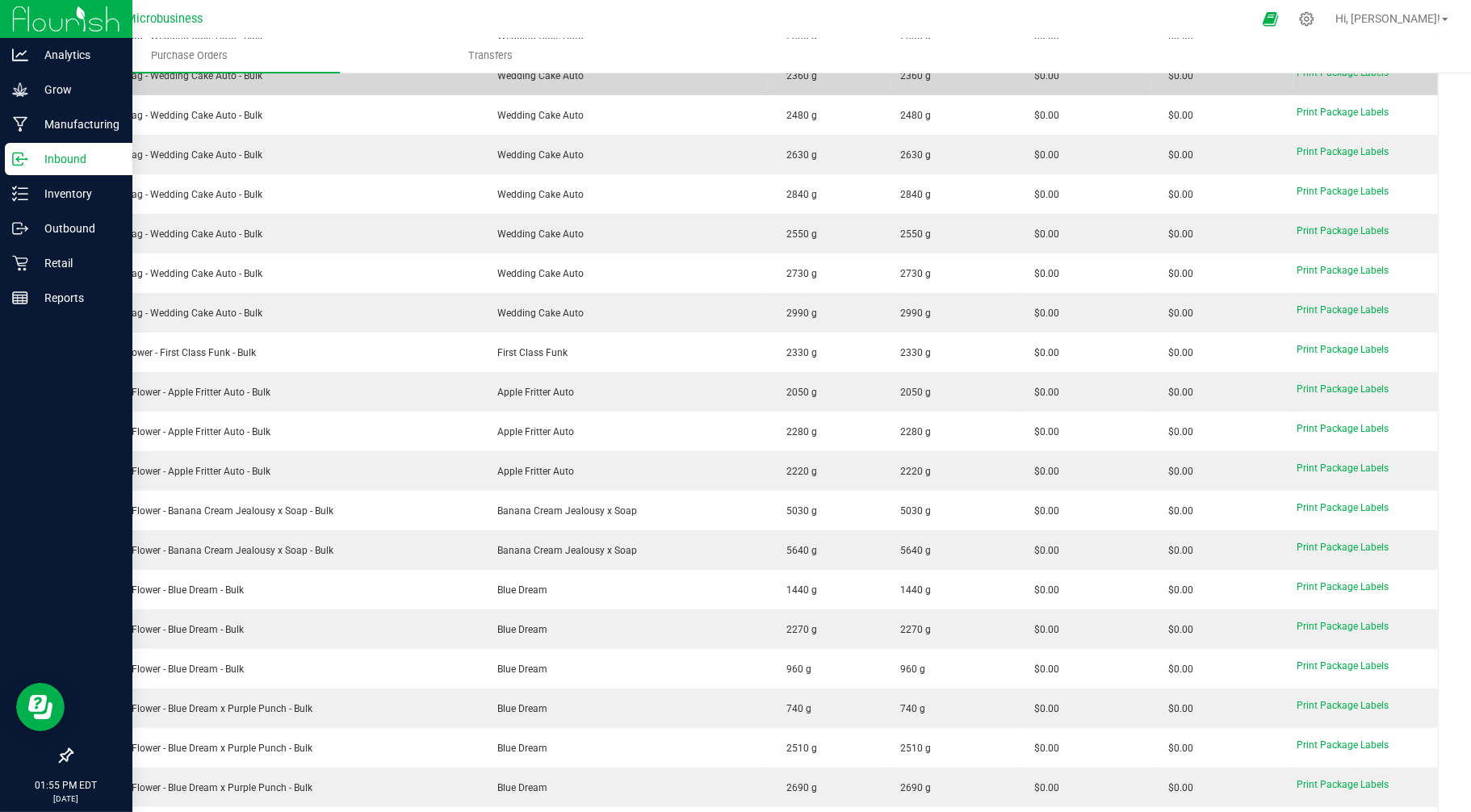
scroll to position [7080, 0]
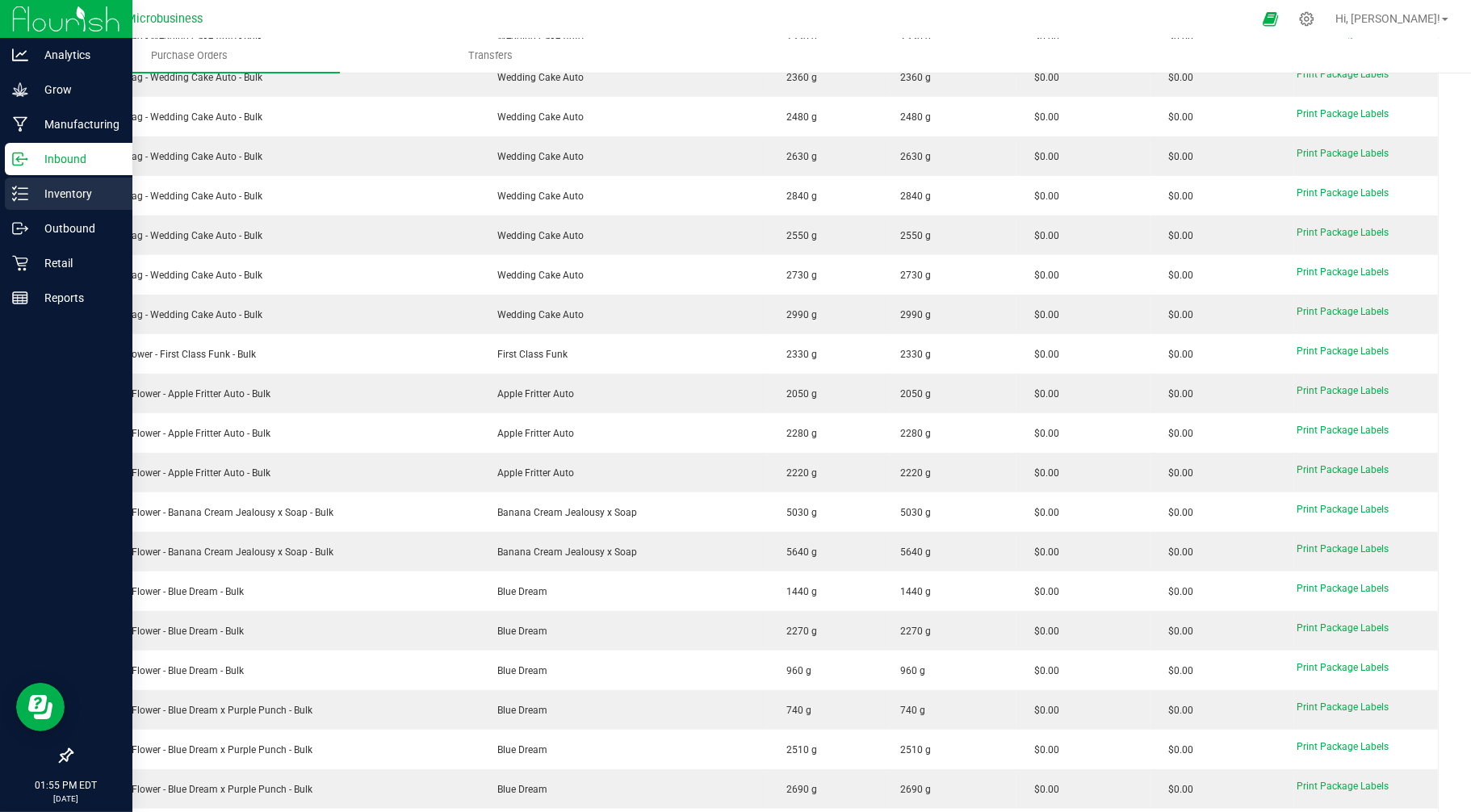
click at [58, 194] on p "Inventory" at bounding box center [76, 193] width 97 height 19
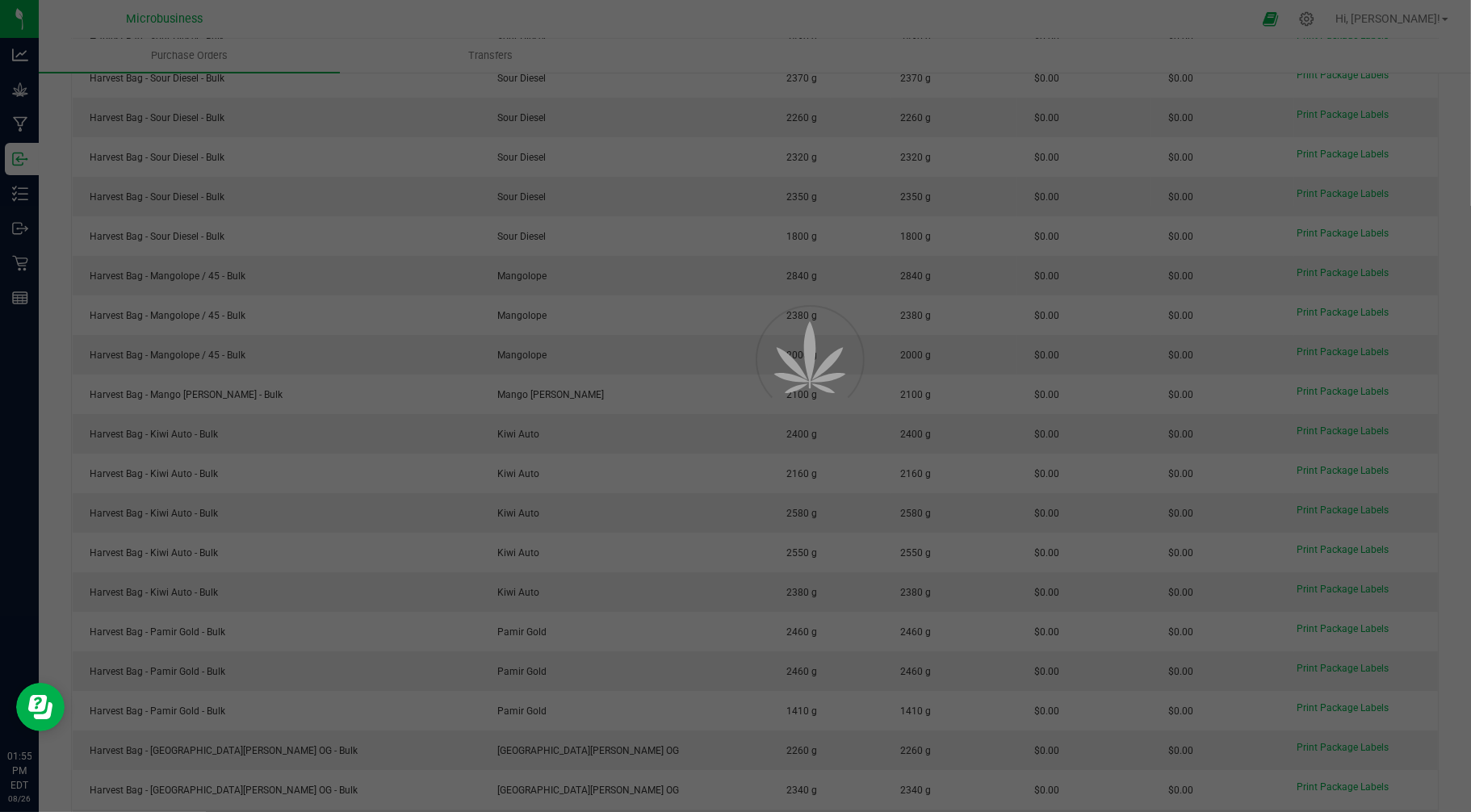
scroll to position [5614, 0]
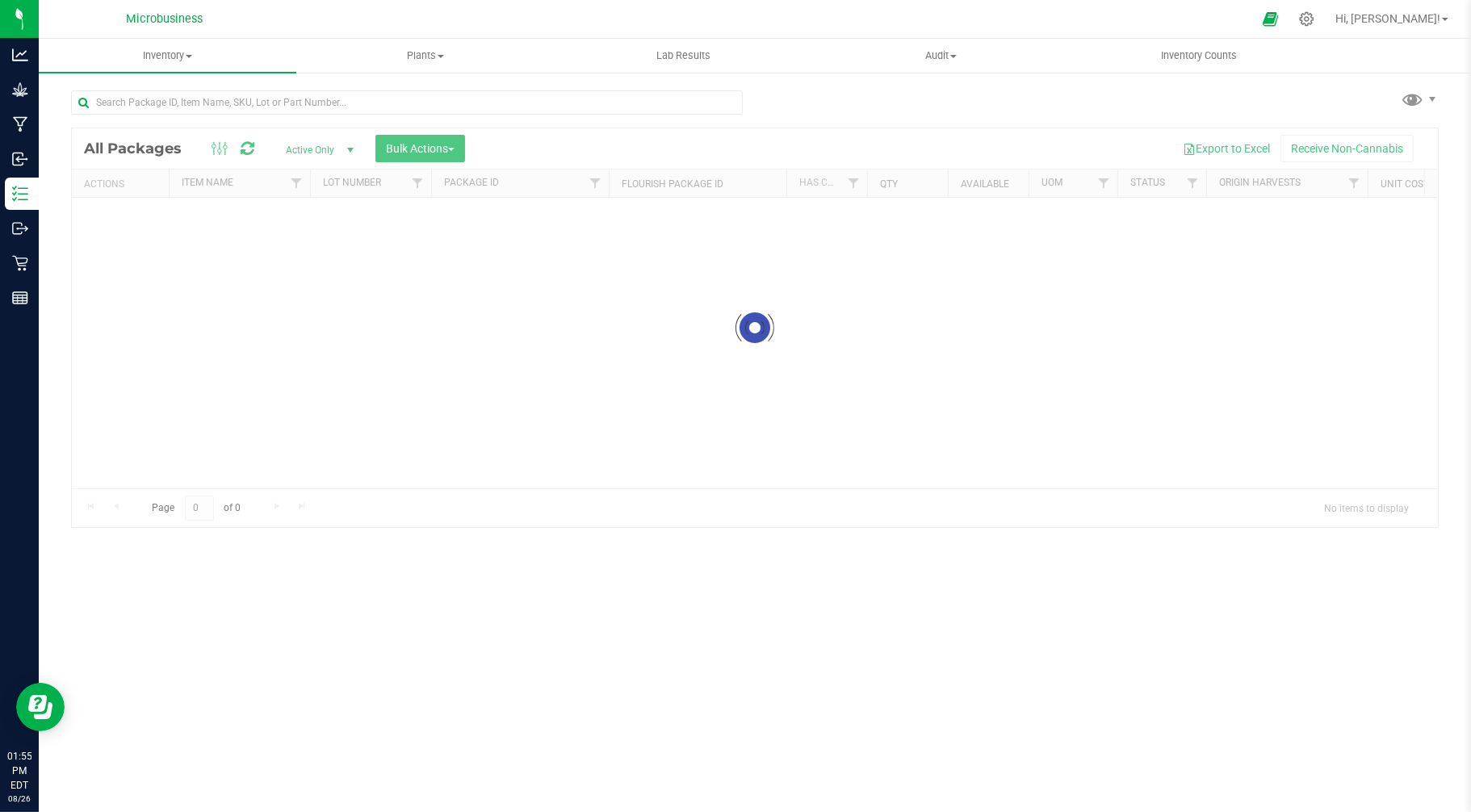
drag, startPoint x: 1463, startPoint y: 467, endPoint x: 1467, endPoint y: -31, distance: 498.0
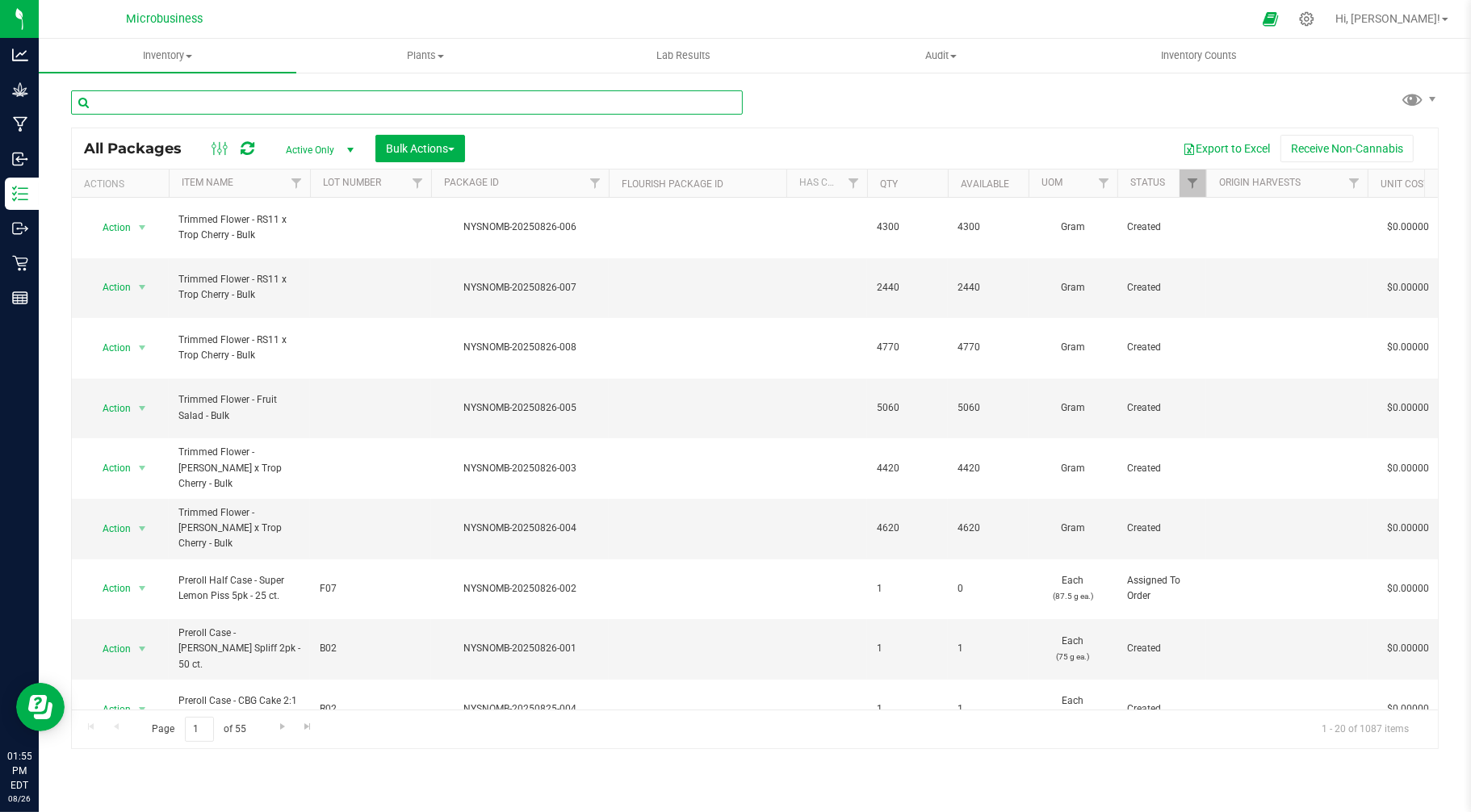
click at [190, 101] on input "text" at bounding box center [406, 102] width 672 height 24
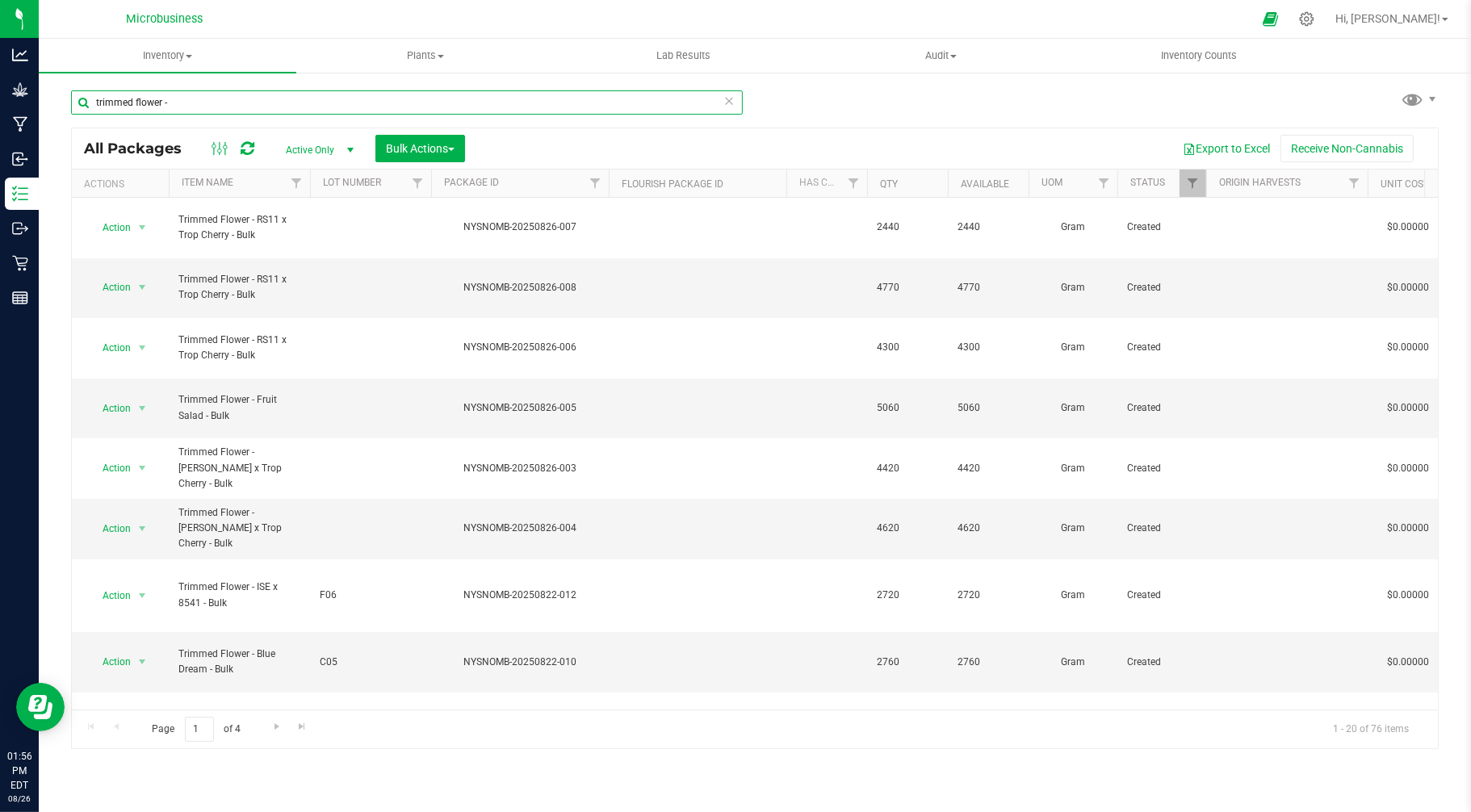
click at [199, 102] on input "trimmed flower -" at bounding box center [406, 102] width 672 height 24
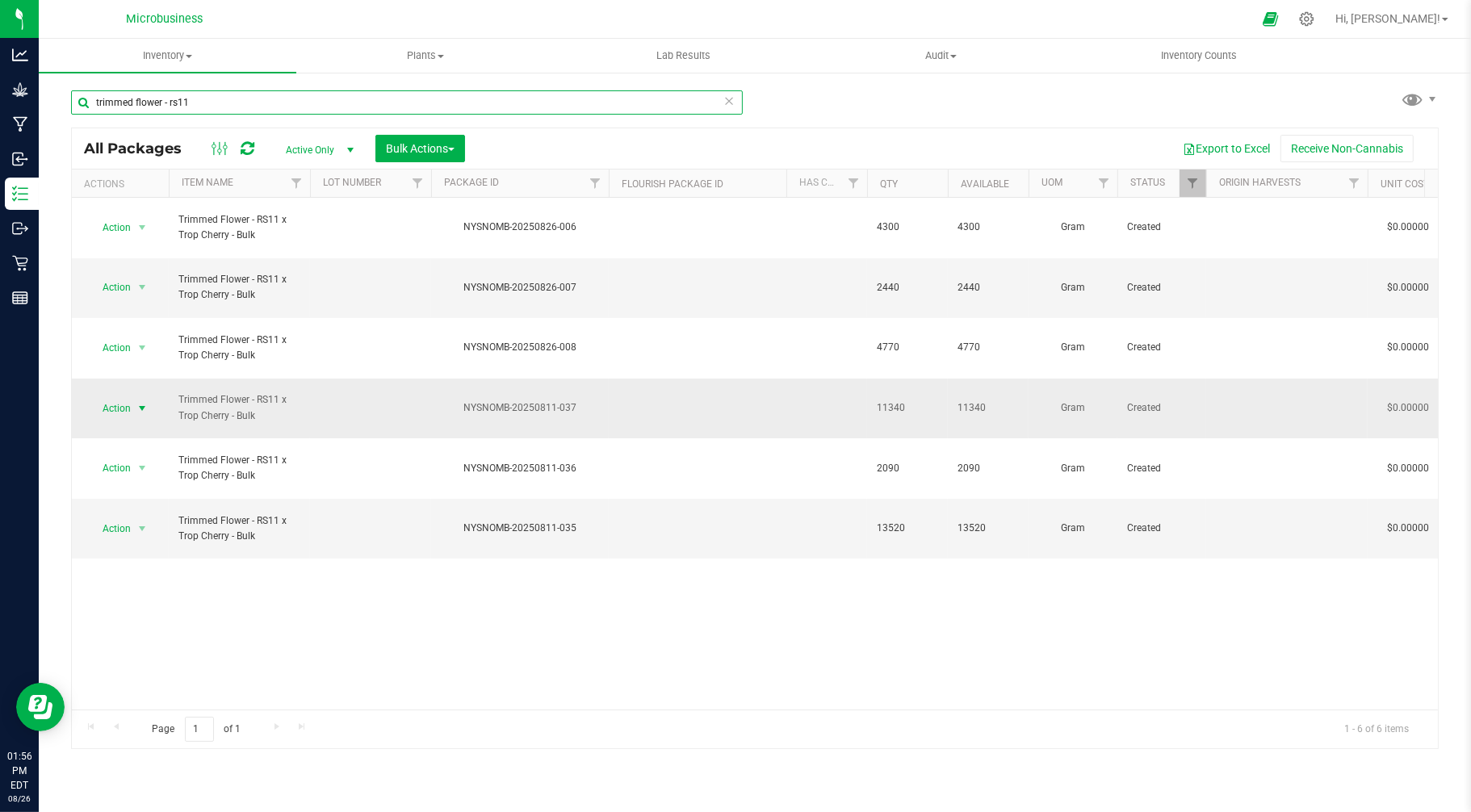
type input "trimmed flower - rs11"
click at [116, 397] on span "Action" at bounding box center [109, 408] width 44 height 23
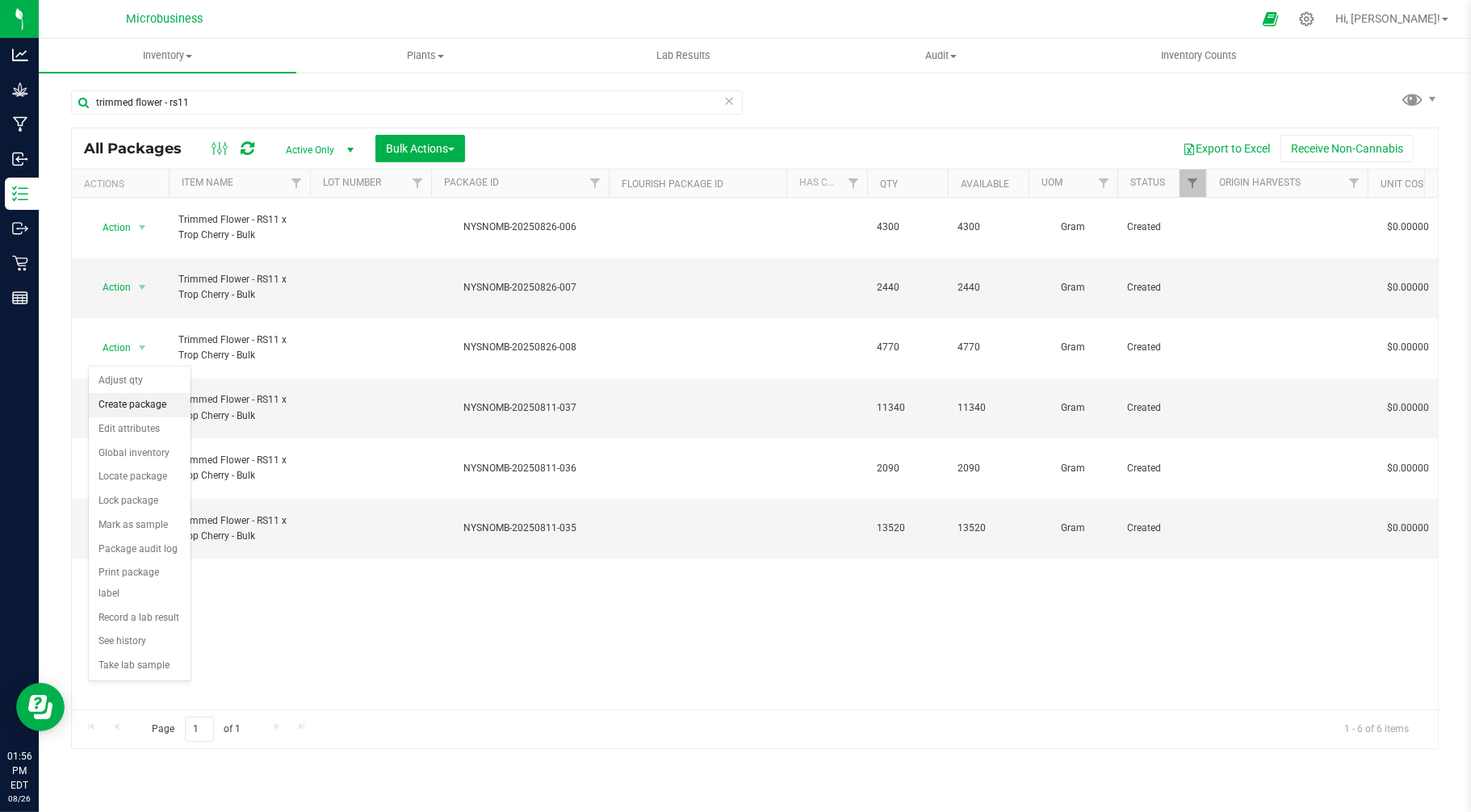
click at [123, 402] on li "Create package" at bounding box center [139, 405] width 102 height 24
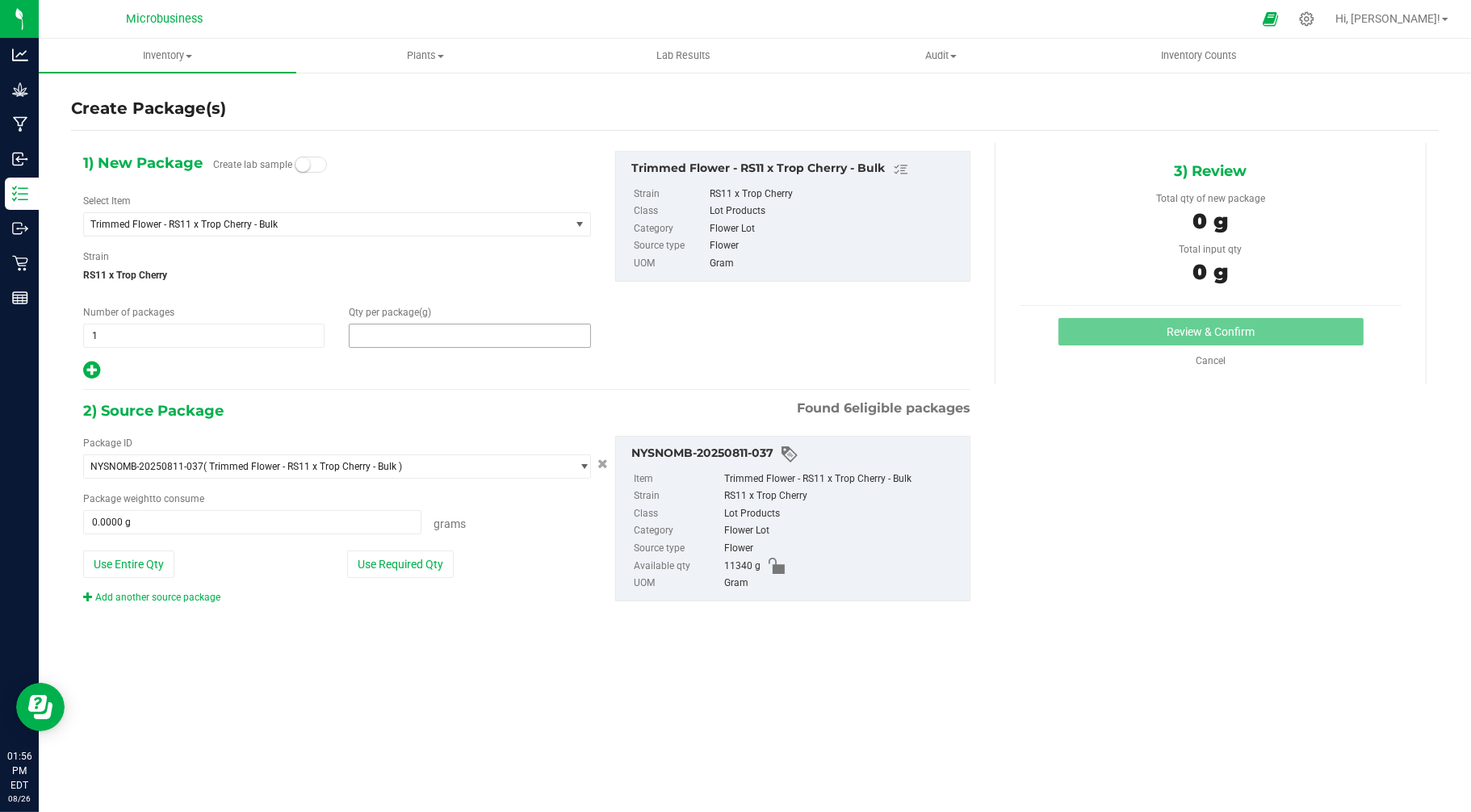
click at [398, 342] on span at bounding box center [469, 335] width 242 height 24
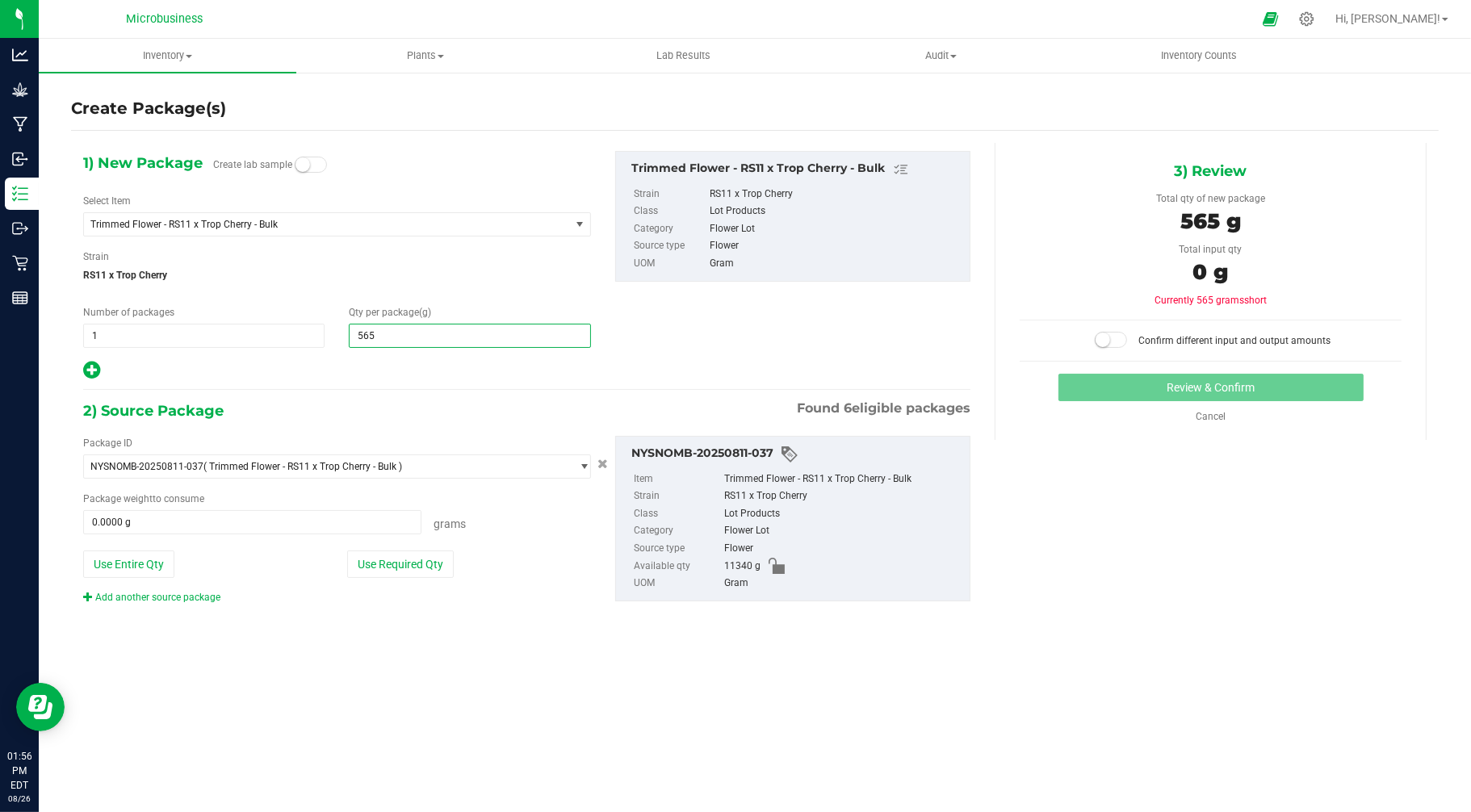
type input "5650"
click at [234, 368] on div at bounding box center [337, 370] width 508 height 21
click at [96, 370] on icon at bounding box center [92, 370] width 17 height 20
type input "5,650.0000"
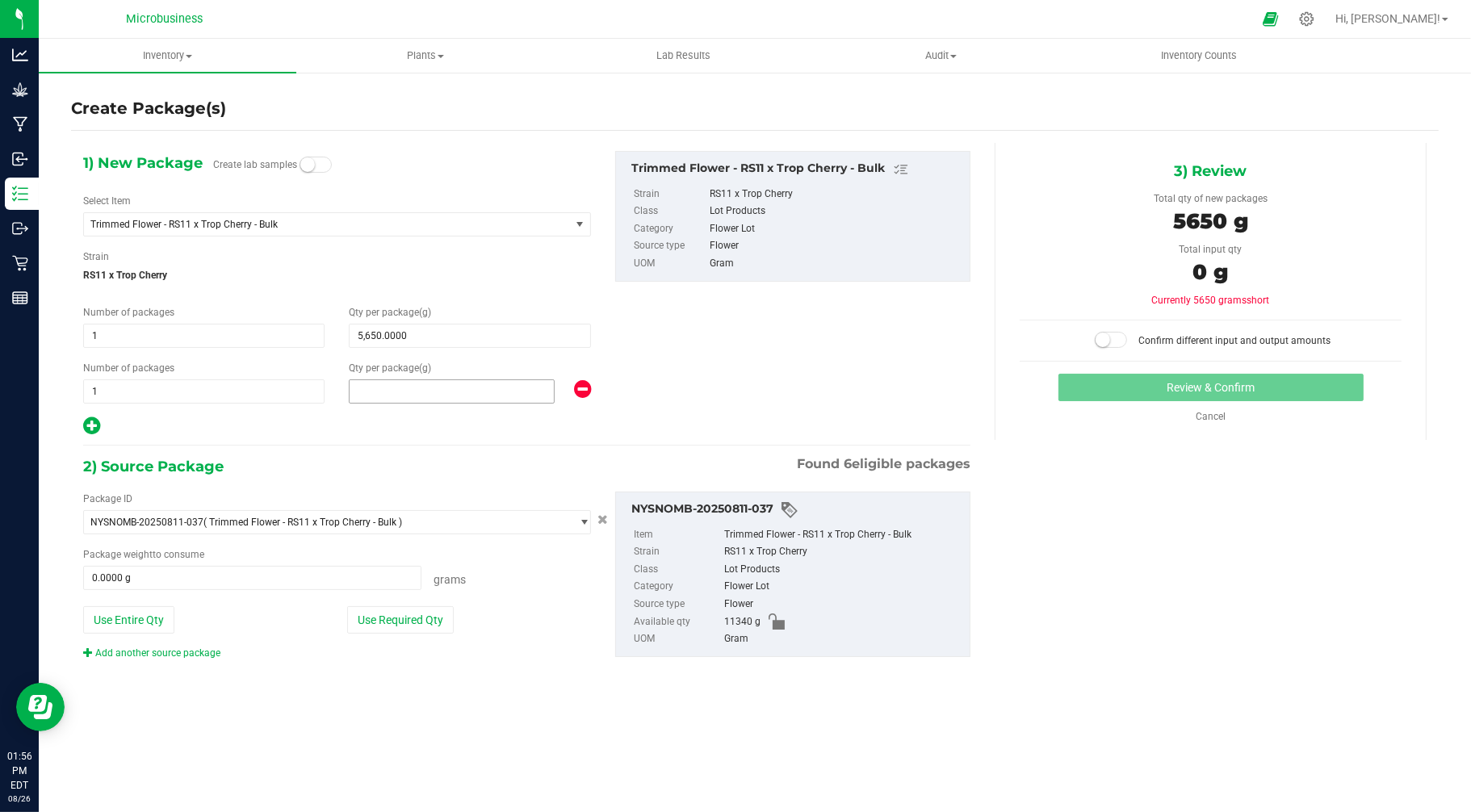
click at [384, 386] on span at bounding box center [451, 391] width 205 height 24
type input "5810"
type input "5,810.0000"
click at [398, 422] on div at bounding box center [337, 426] width 508 height 21
click at [421, 610] on button "Use Required Qty" at bounding box center [400, 620] width 106 height 28
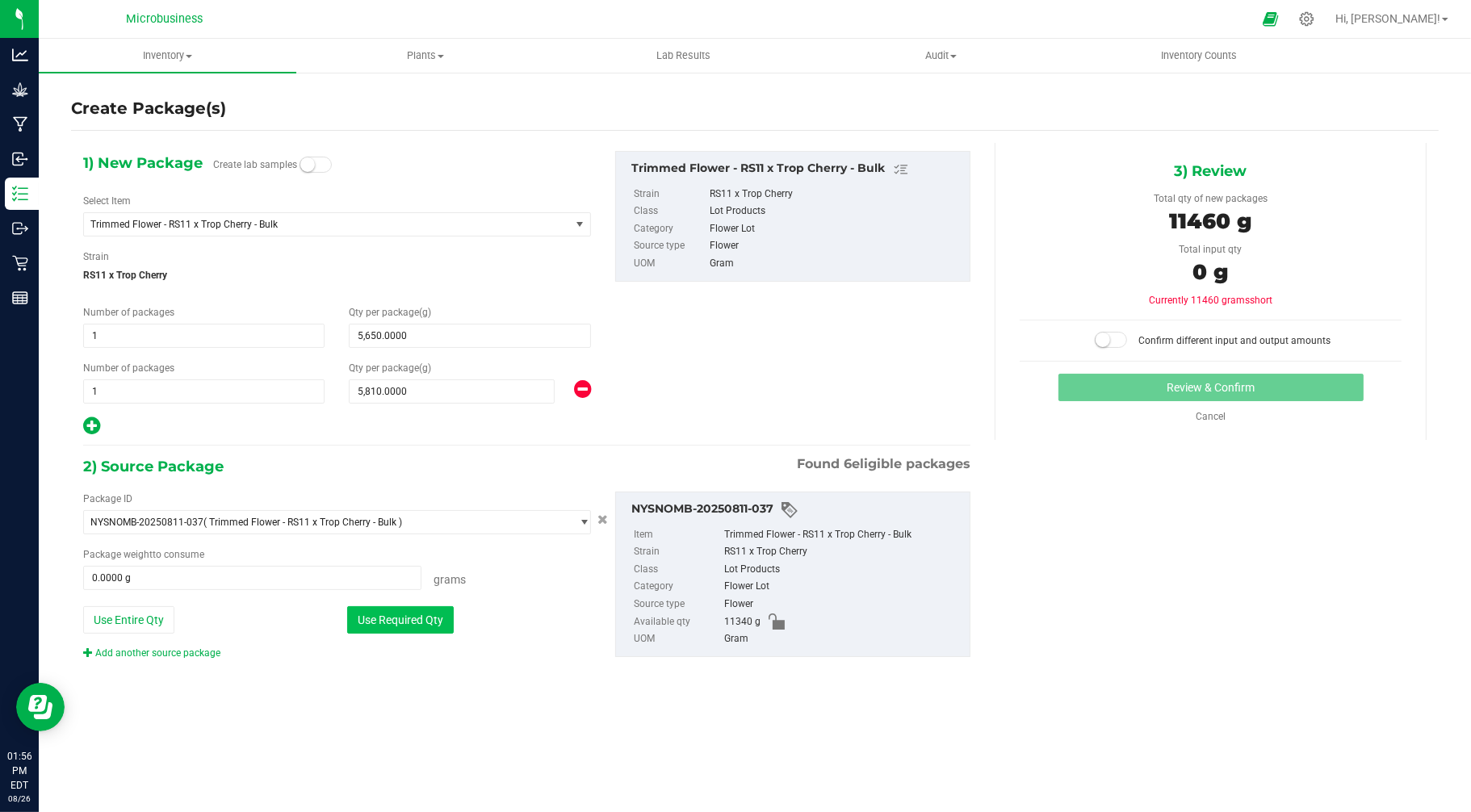
type input "11340.0000 g"
click at [1118, 335] on span at bounding box center [1111, 339] width 32 height 16
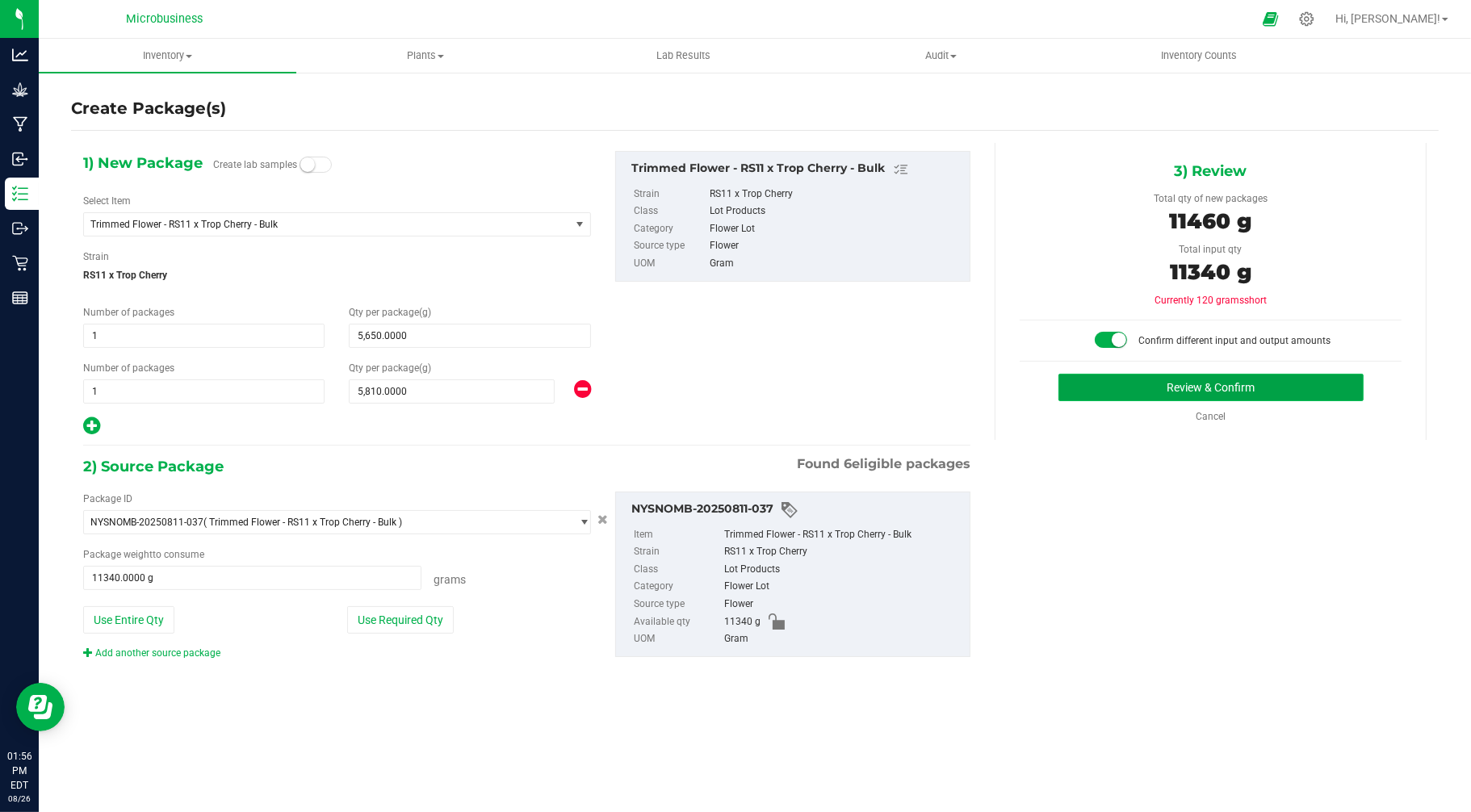
click at [1161, 384] on button "Review & Confirm" at bounding box center [1211, 388] width 306 height 28
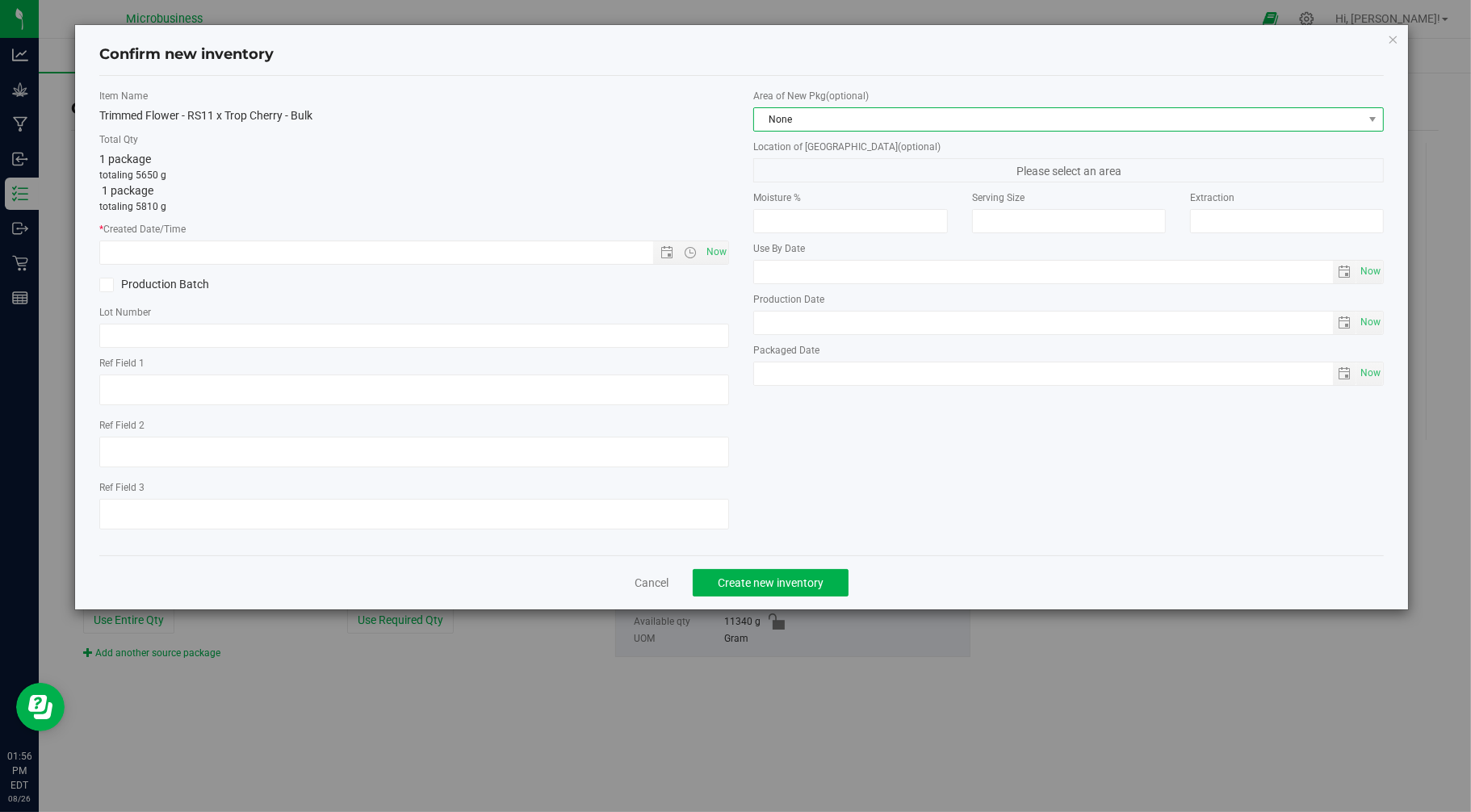
click at [803, 123] on span "None" at bounding box center [1059, 119] width 609 height 23
click at [802, 208] on li "Harvest Storage Room" at bounding box center [1070, 209] width 629 height 23
click at [719, 247] on span "Now" at bounding box center [717, 253] width 28 height 24
type input "8/26/2025 1:56 PM"
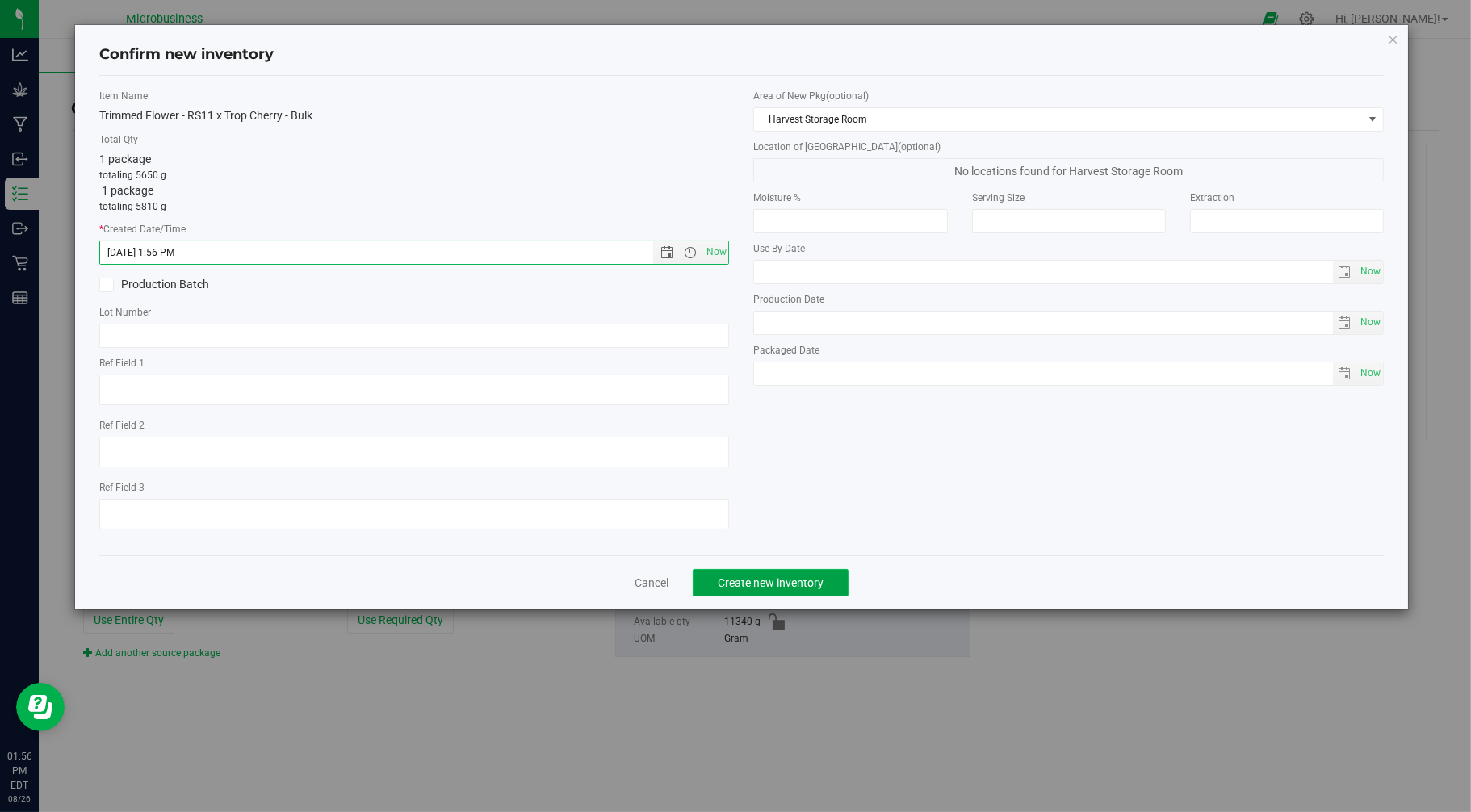
click at [770, 584] on span "Create new inventory" at bounding box center [770, 582] width 105 height 13
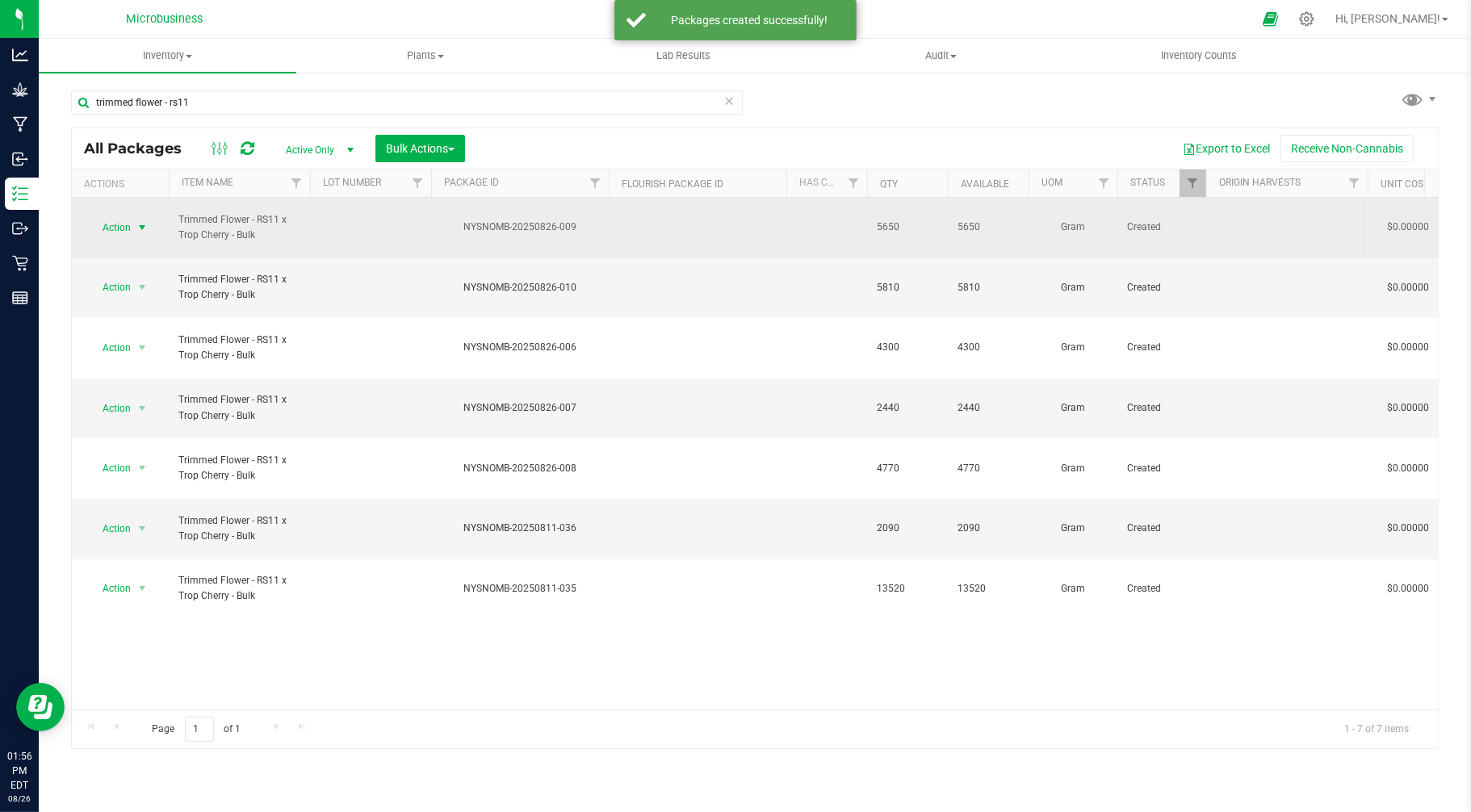
click at [106, 224] on span "Action" at bounding box center [109, 227] width 44 height 23
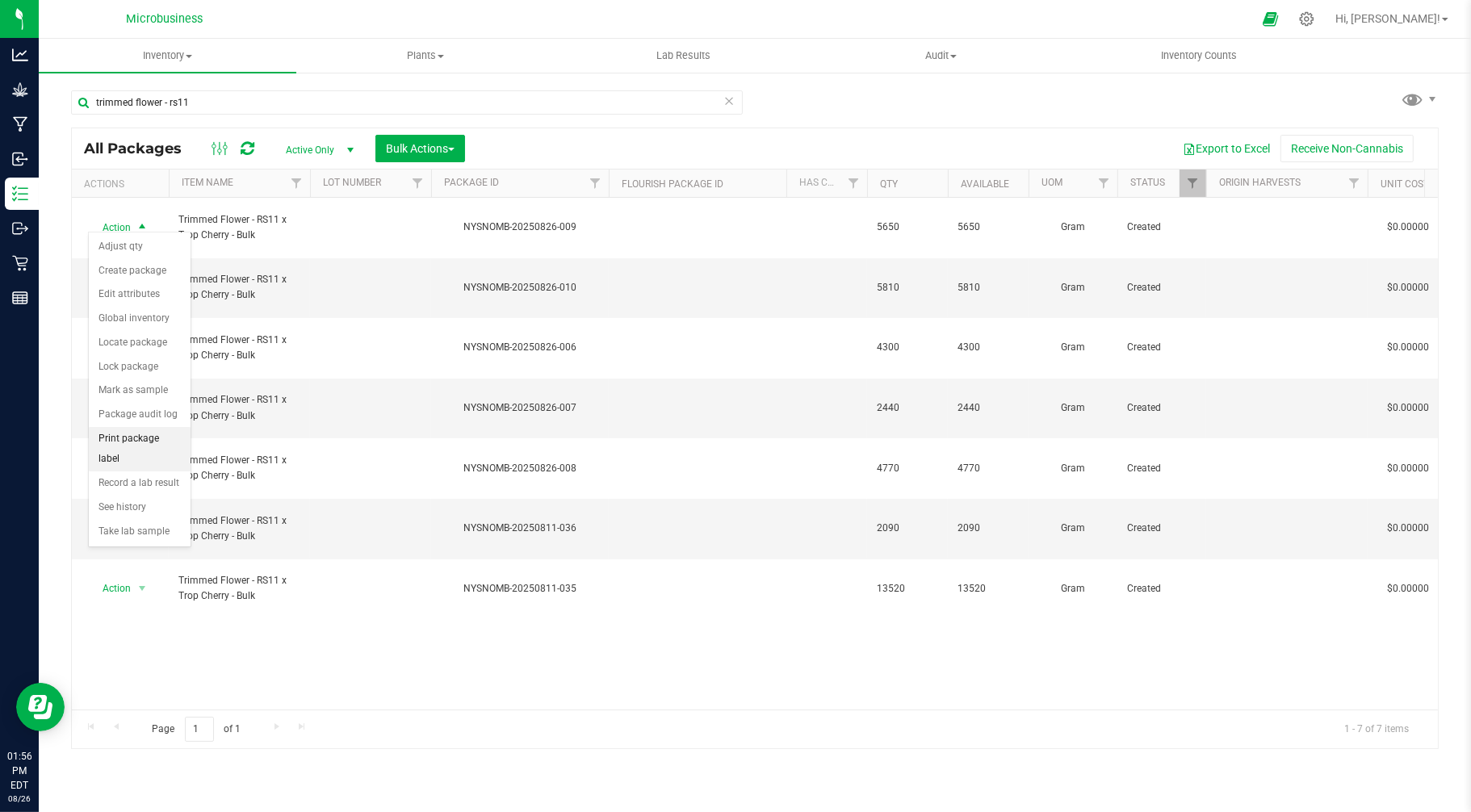
click at [122, 445] on li "Print package label" at bounding box center [139, 449] width 102 height 45
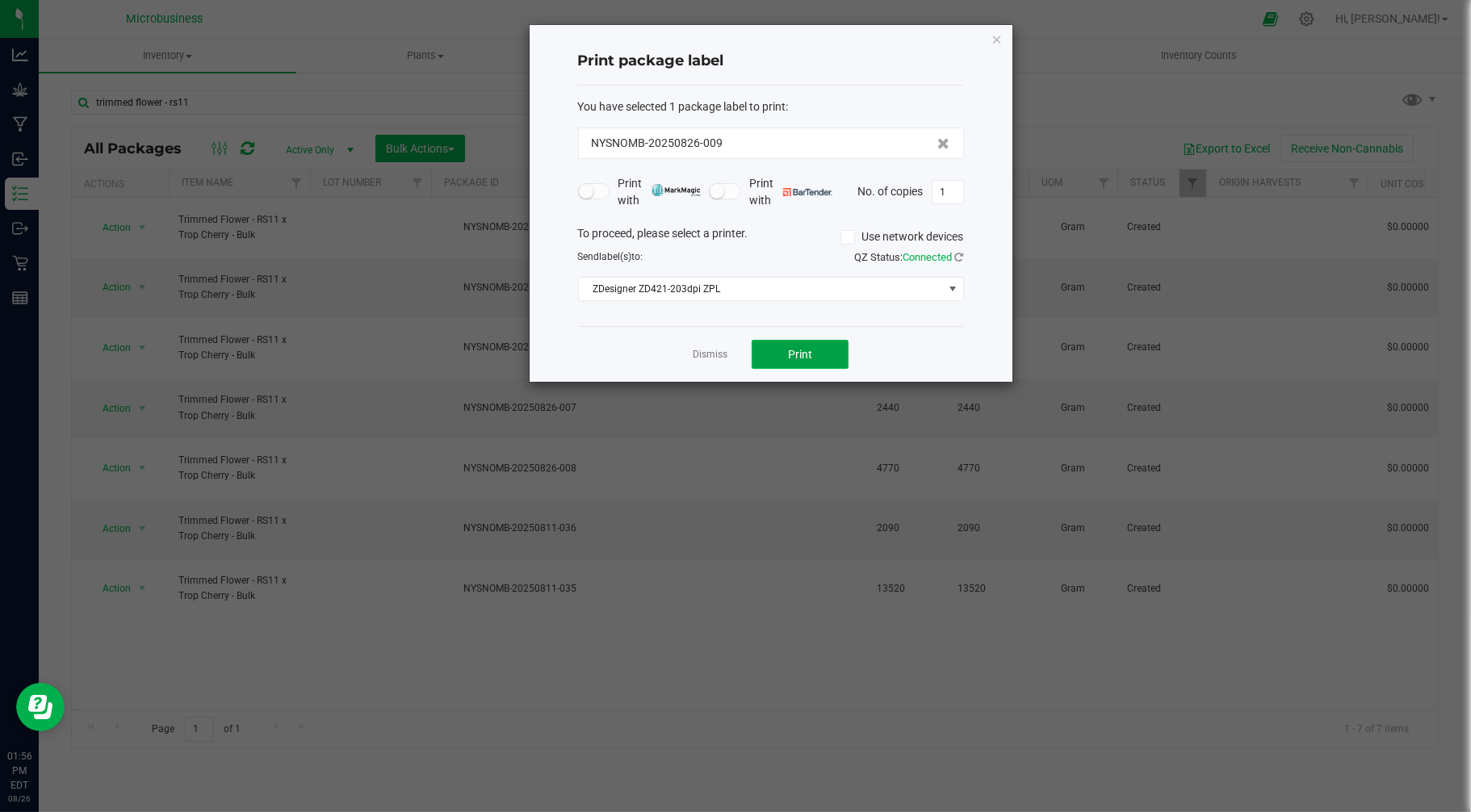
click at [784, 353] on button "Print" at bounding box center [799, 354] width 97 height 29
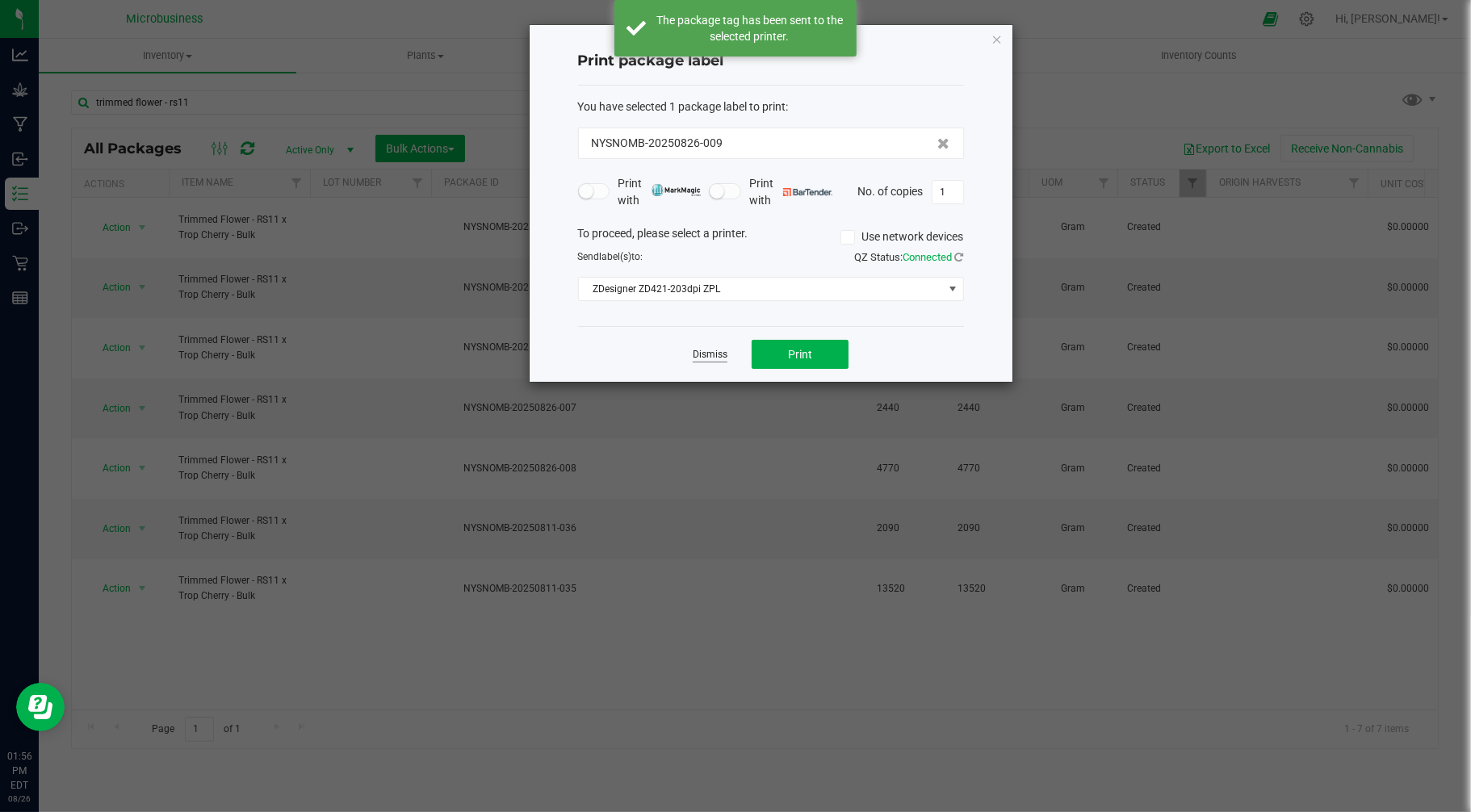
click at [711, 350] on link "Dismiss" at bounding box center [710, 355] width 35 height 14
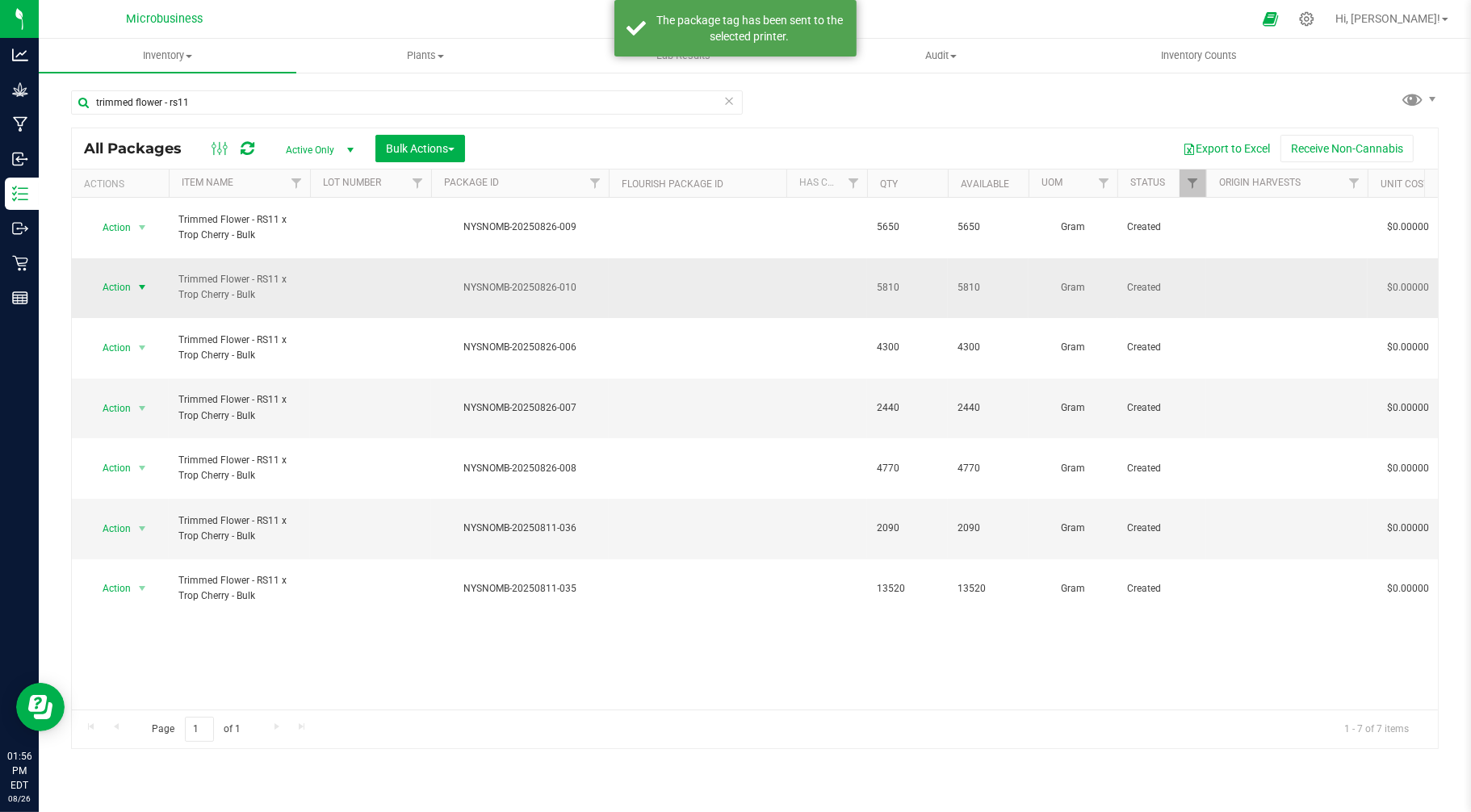
click at [132, 276] on span "select" at bounding box center [142, 287] width 20 height 23
click at [139, 499] on li "Print package label" at bounding box center [139, 494] width 102 height 45
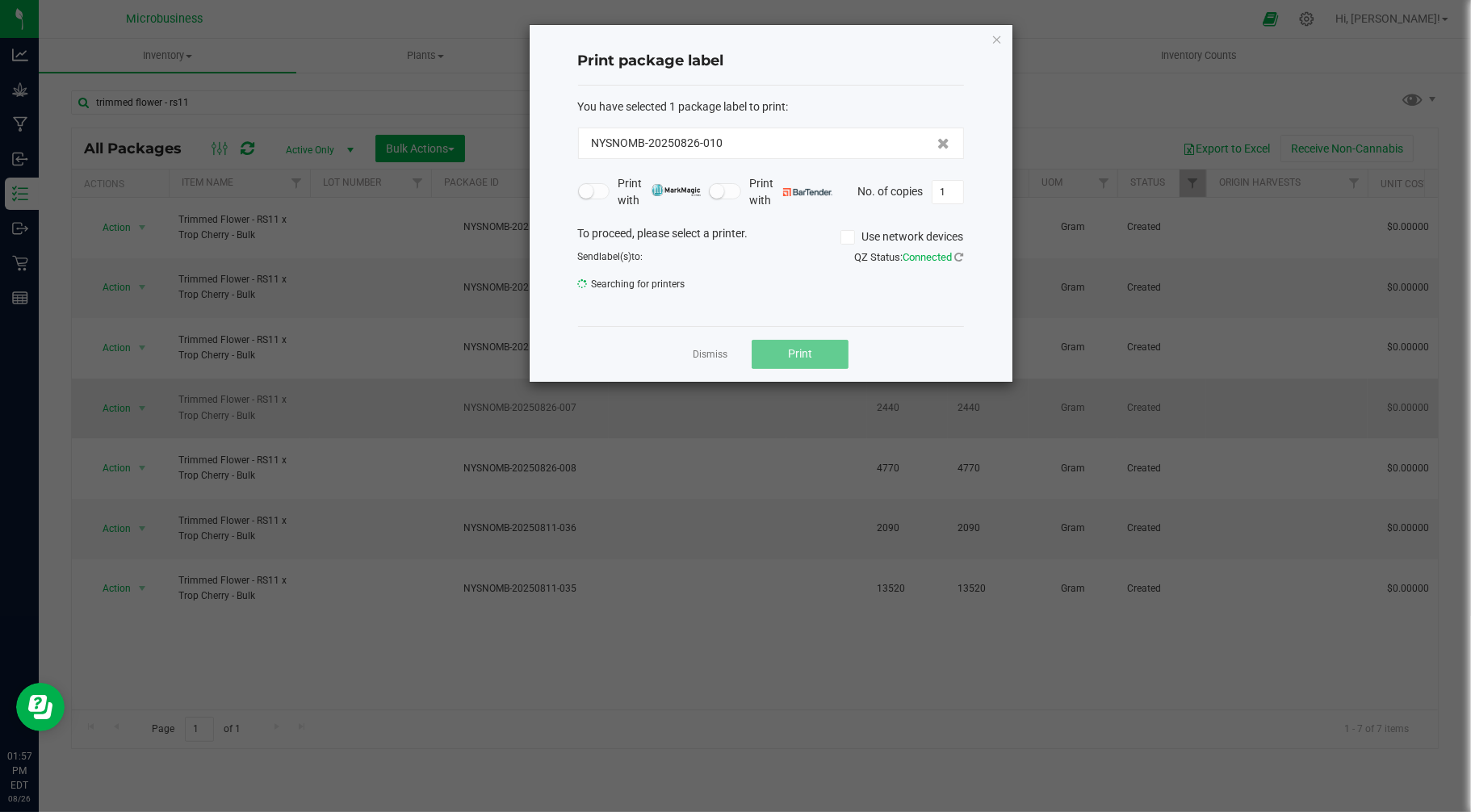
click at [696, 357] on link "Dismiss" at bounding box center [710, 355] width 35 height 14
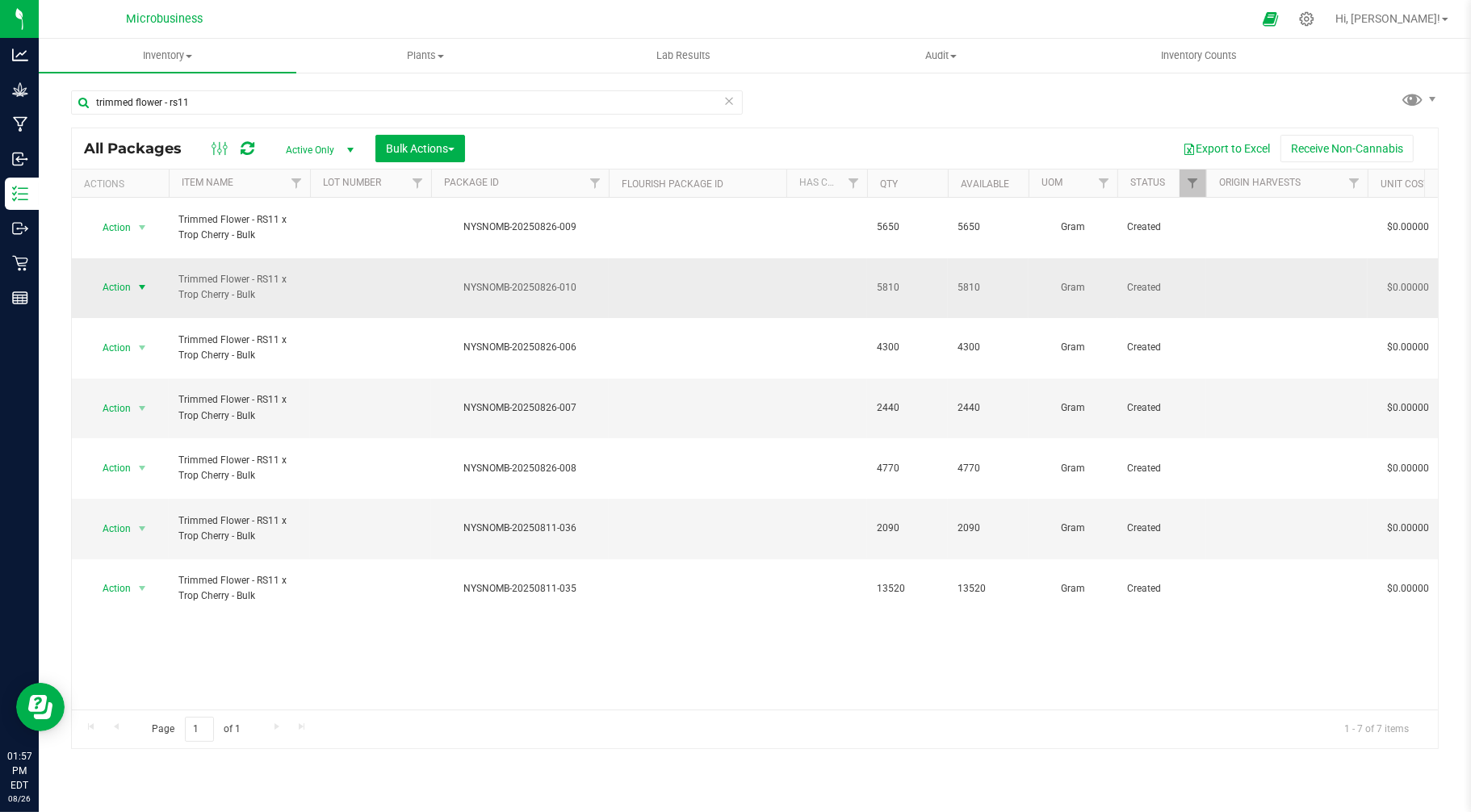
click at [121, 276] on span "Action" at bounding box center [109, 287] width 44 height 23
click at [143, 482] on li "Print package label" at bounding box center [139, 494] width 102 height 45
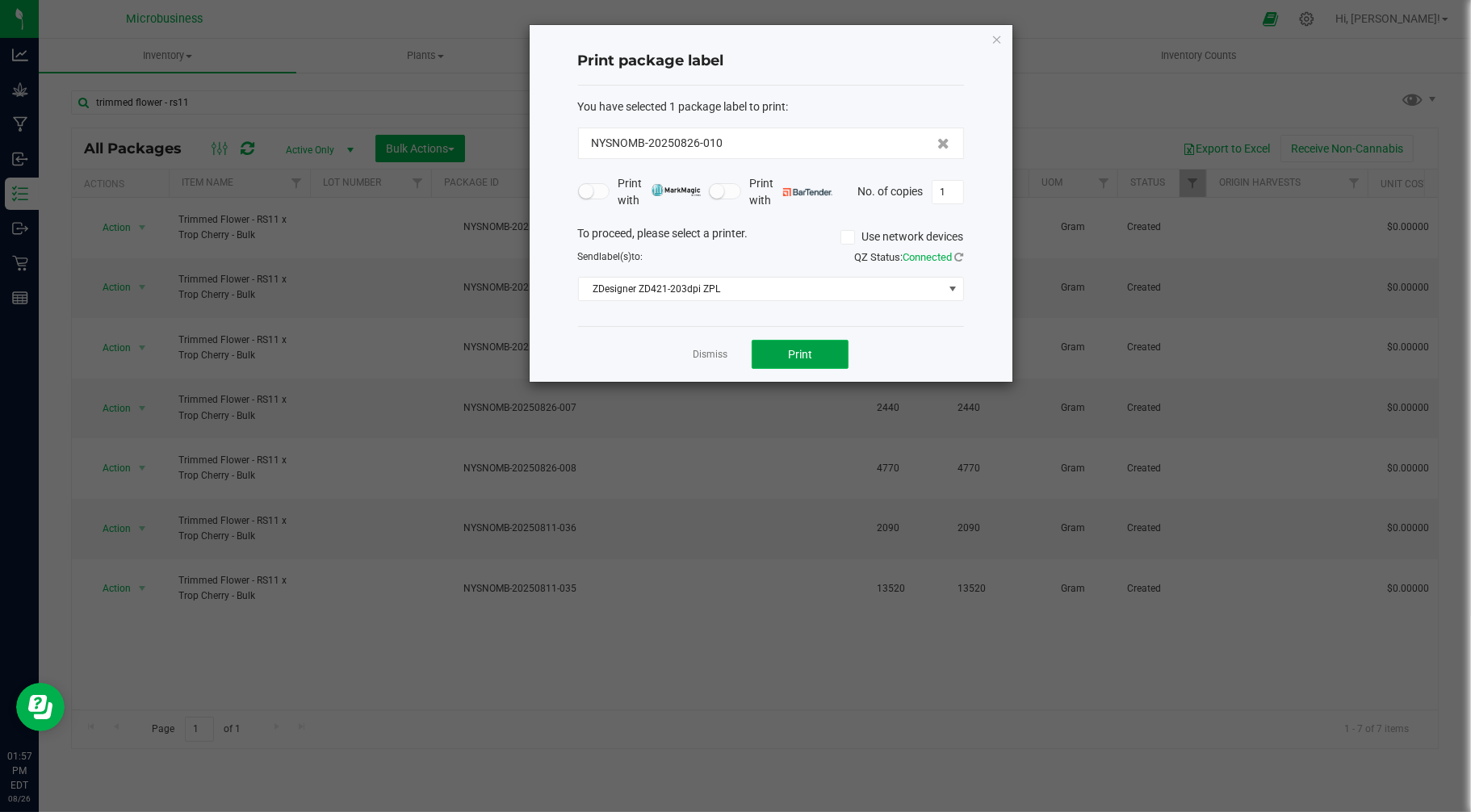
click at [785, 350] on button "Print" at bounding box center [799, 354] width 97 height 29
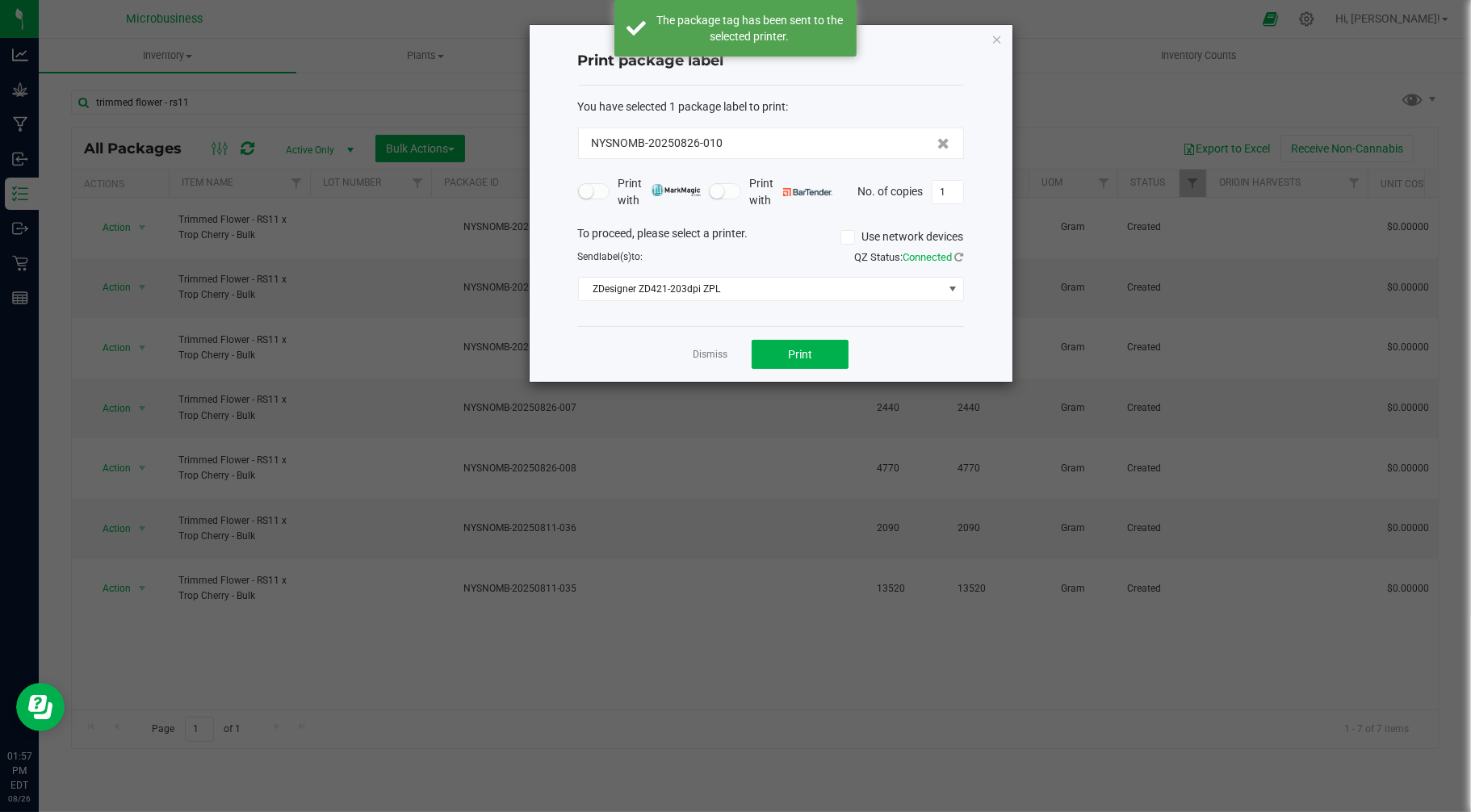
click at [711, 353] on link "Dismiss" at bounding box center [710, 355] width 35 height 14
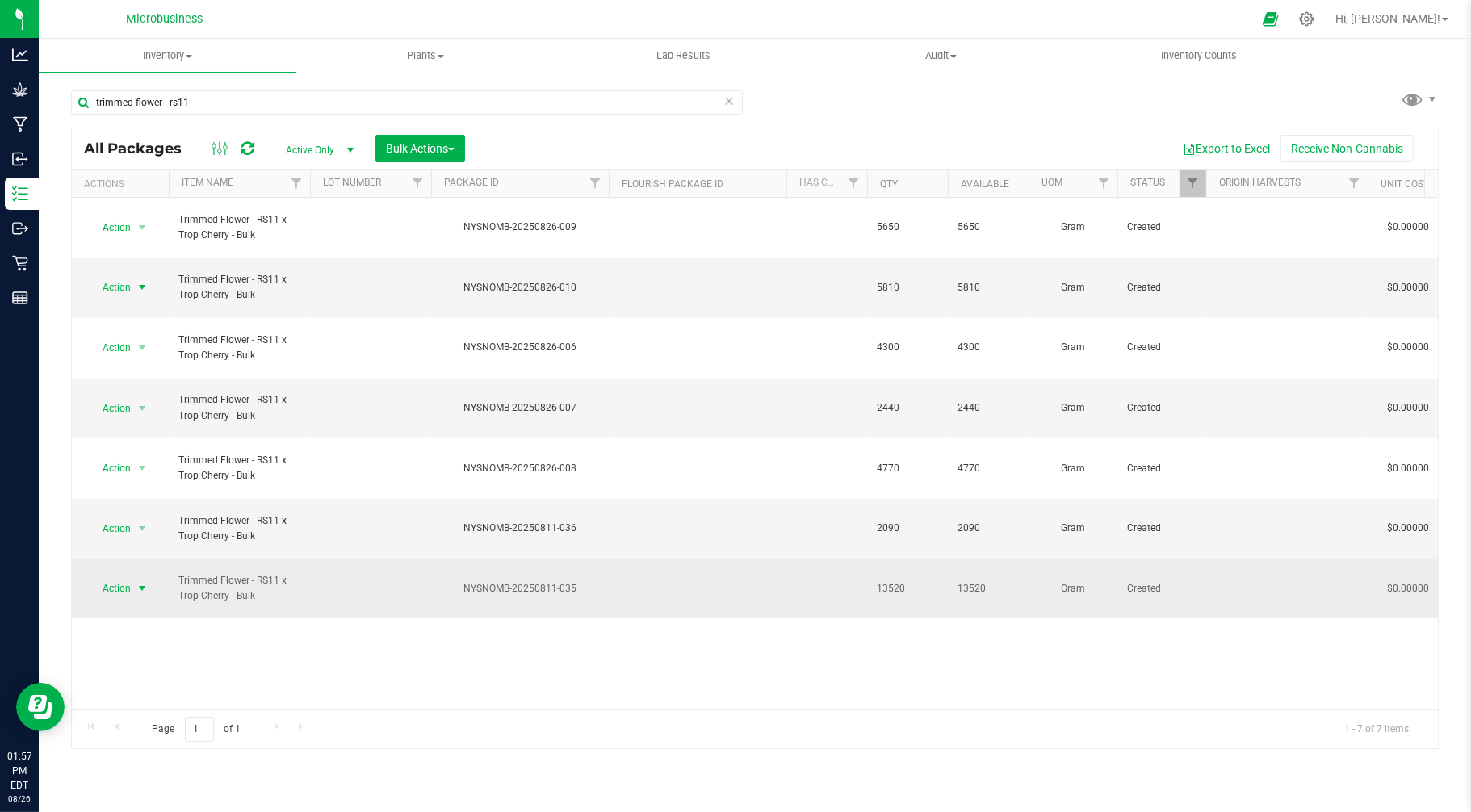
click at [127, 577] on span "Action" at bounding box center [109, 588] width 44 height 23
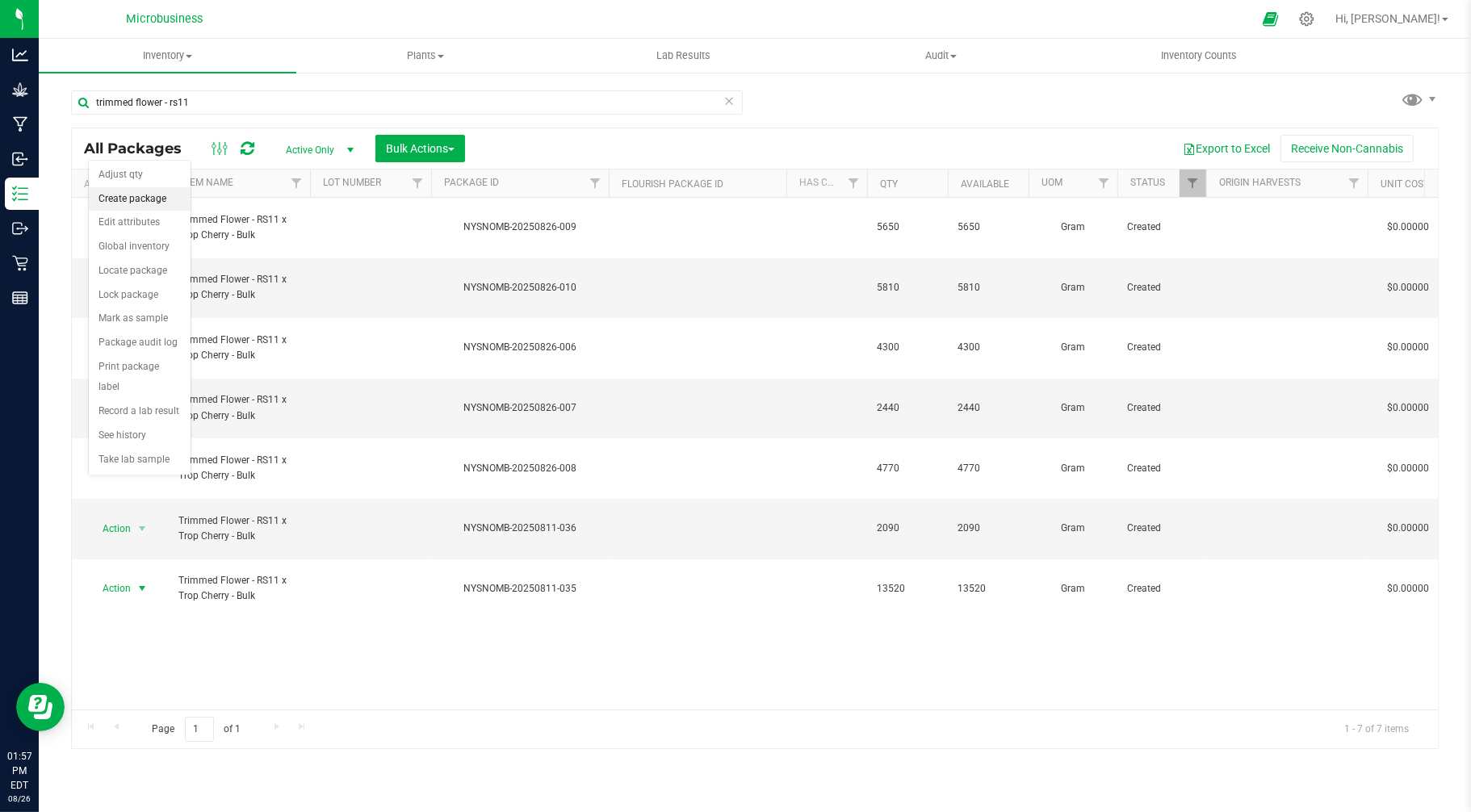
click at [148, 200] on li "Create package" at bounding box center [139, 199] width 102 height 24
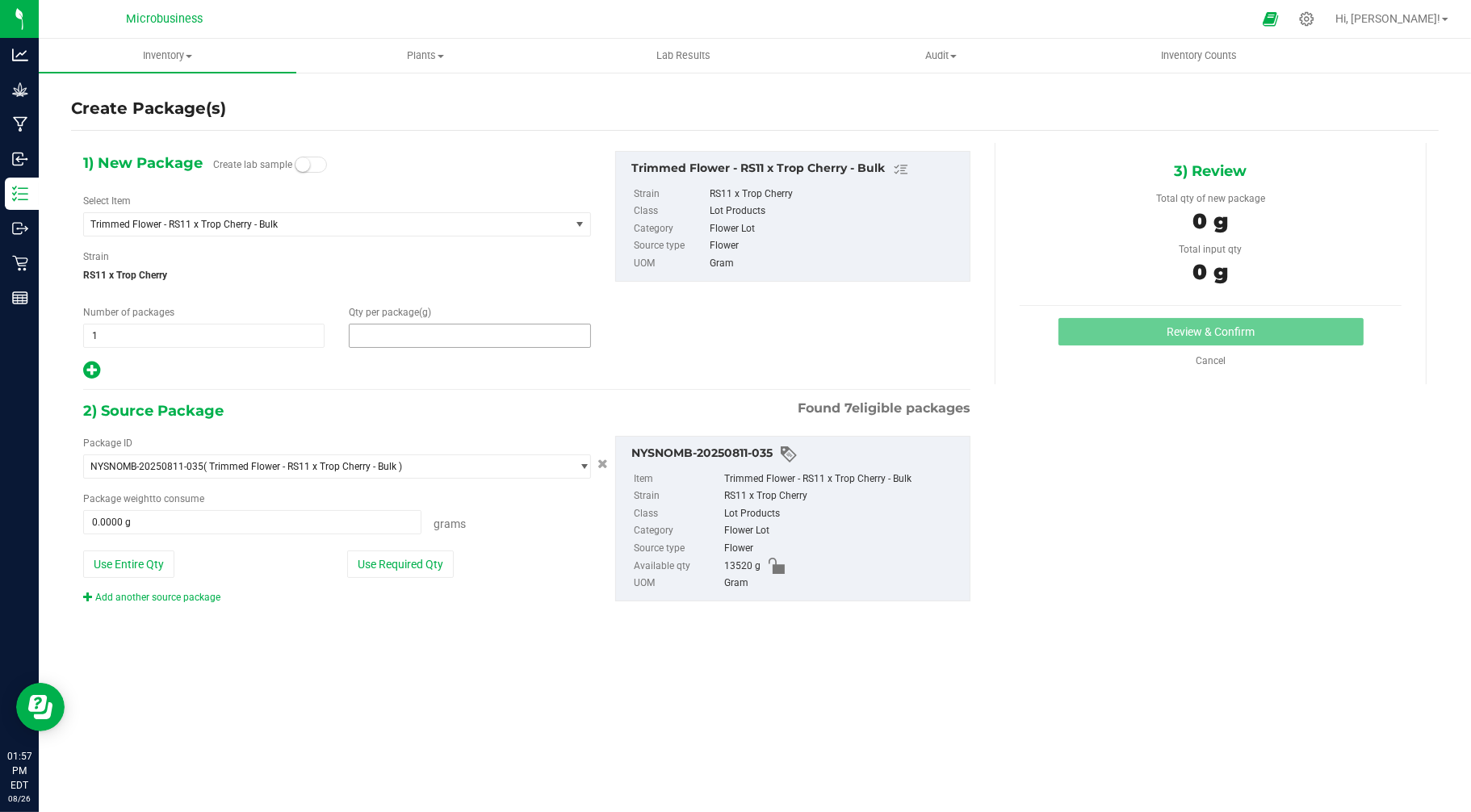
click at [420, 327] on span at bounding box center [469, 335] width 242 height 24
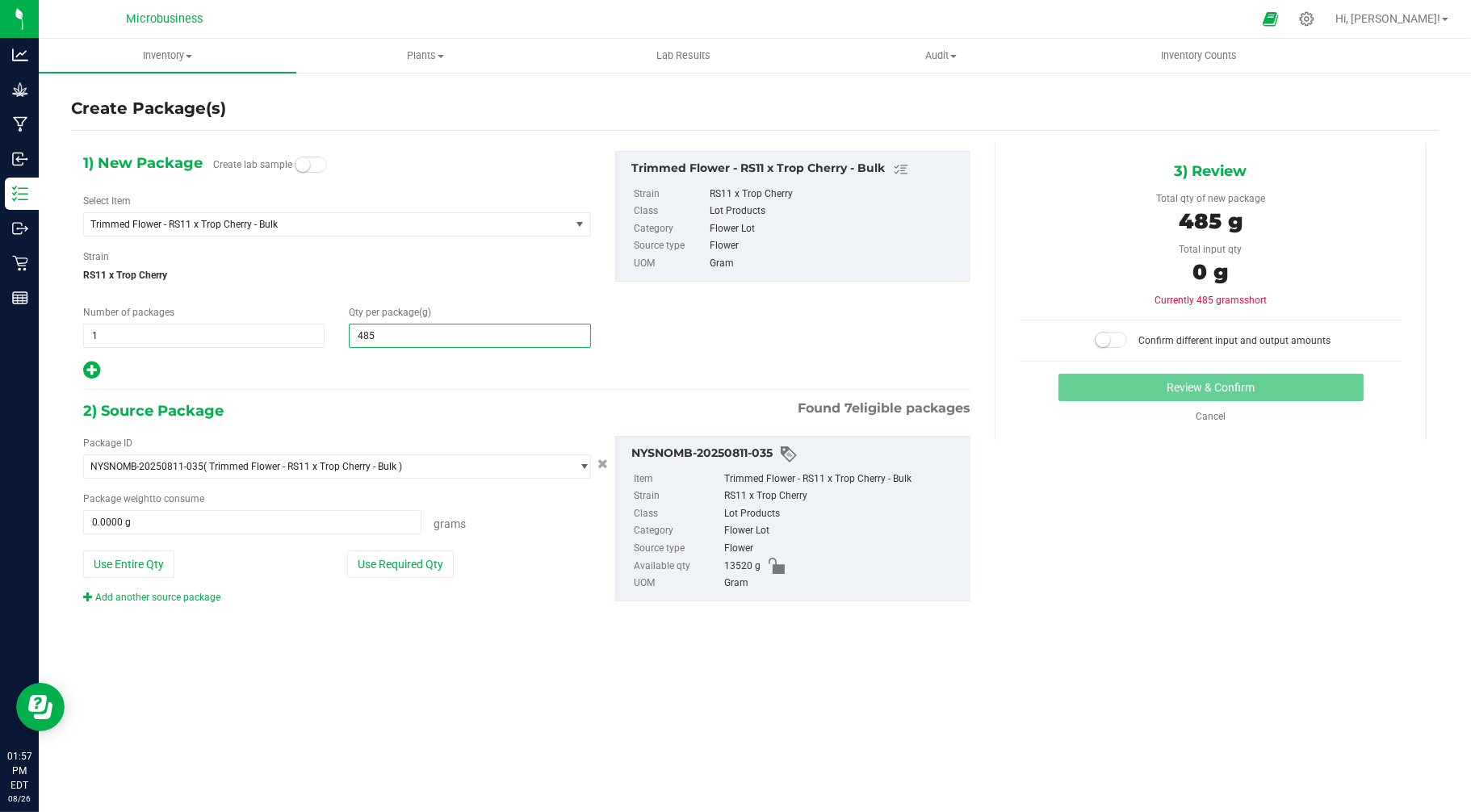
type input "4850"
click at [98, 374] on icon at bounding box center [92, 370] width 17 height 20
type input "4,850.0000"
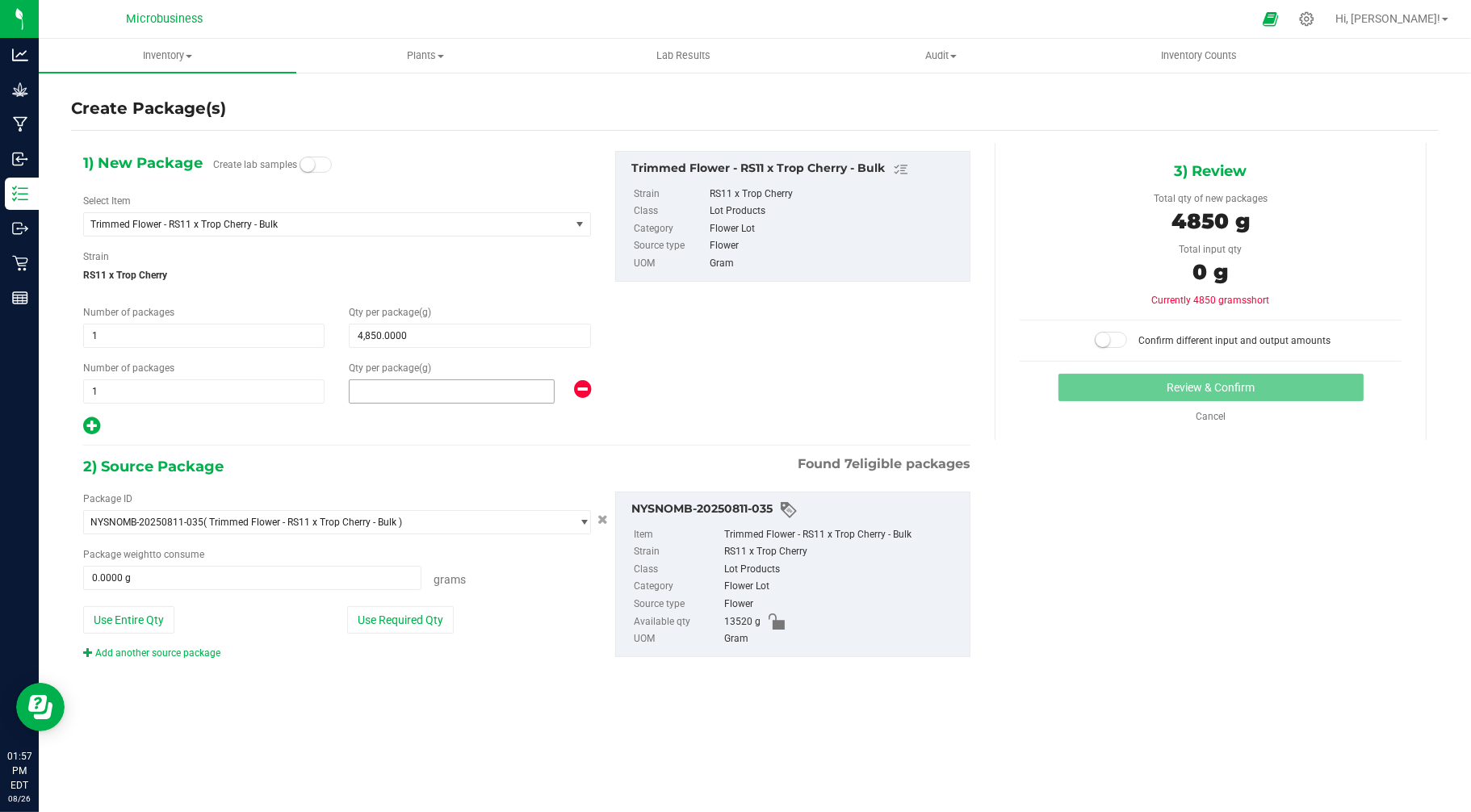
click at [426, 382] on span at bounding box center [451, 391] width 205 height 24
type input "5030"
type input "5,030.0000"
click at [87, 426] on icon at bounding box center [92, 426] width 17 height 20
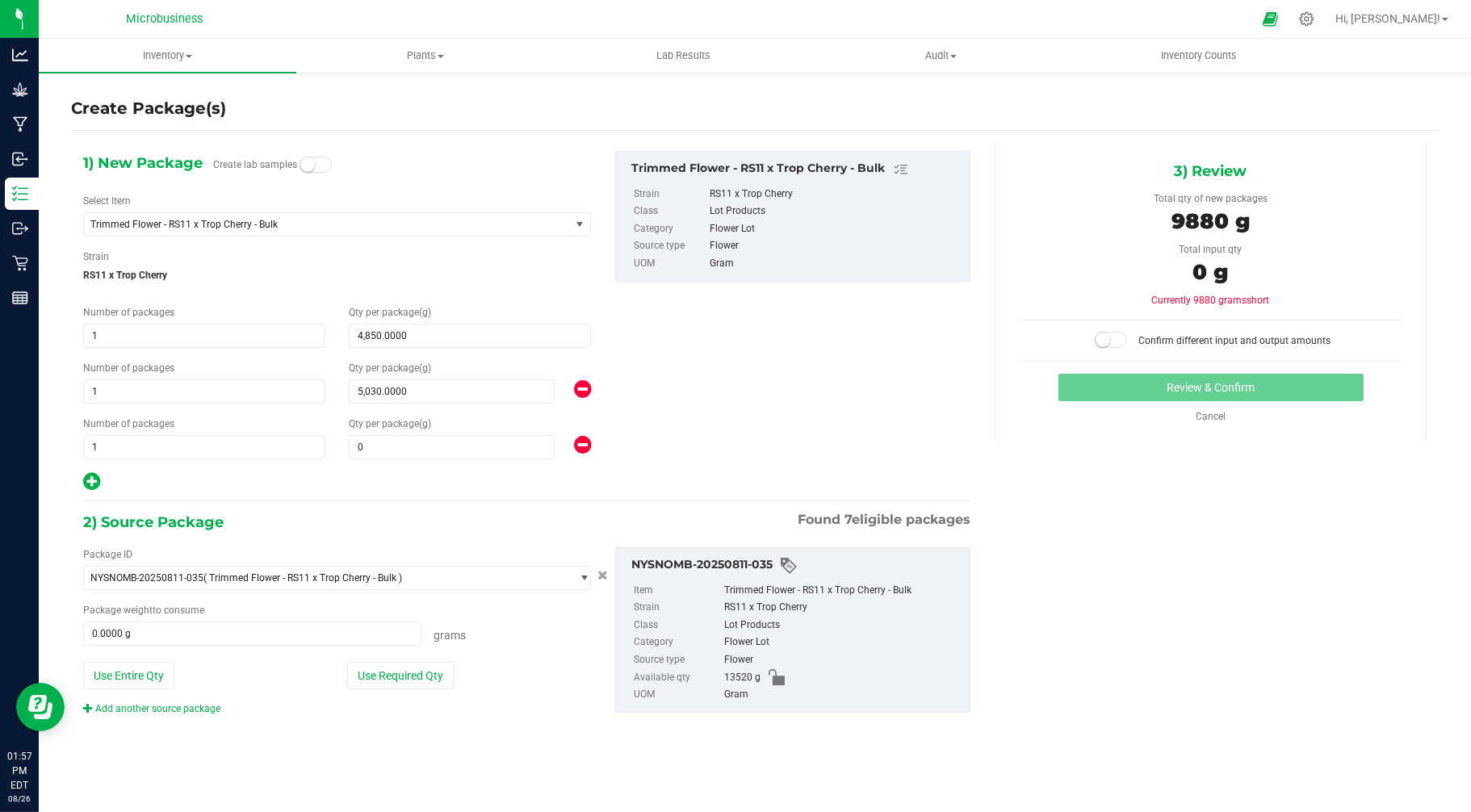
type input "4,850.0000"
type input "5,030.0000"
type input "0.0000"
click at [385, 449] on span at bounding box center [451, 447] width 205 height 24
type input "3930"
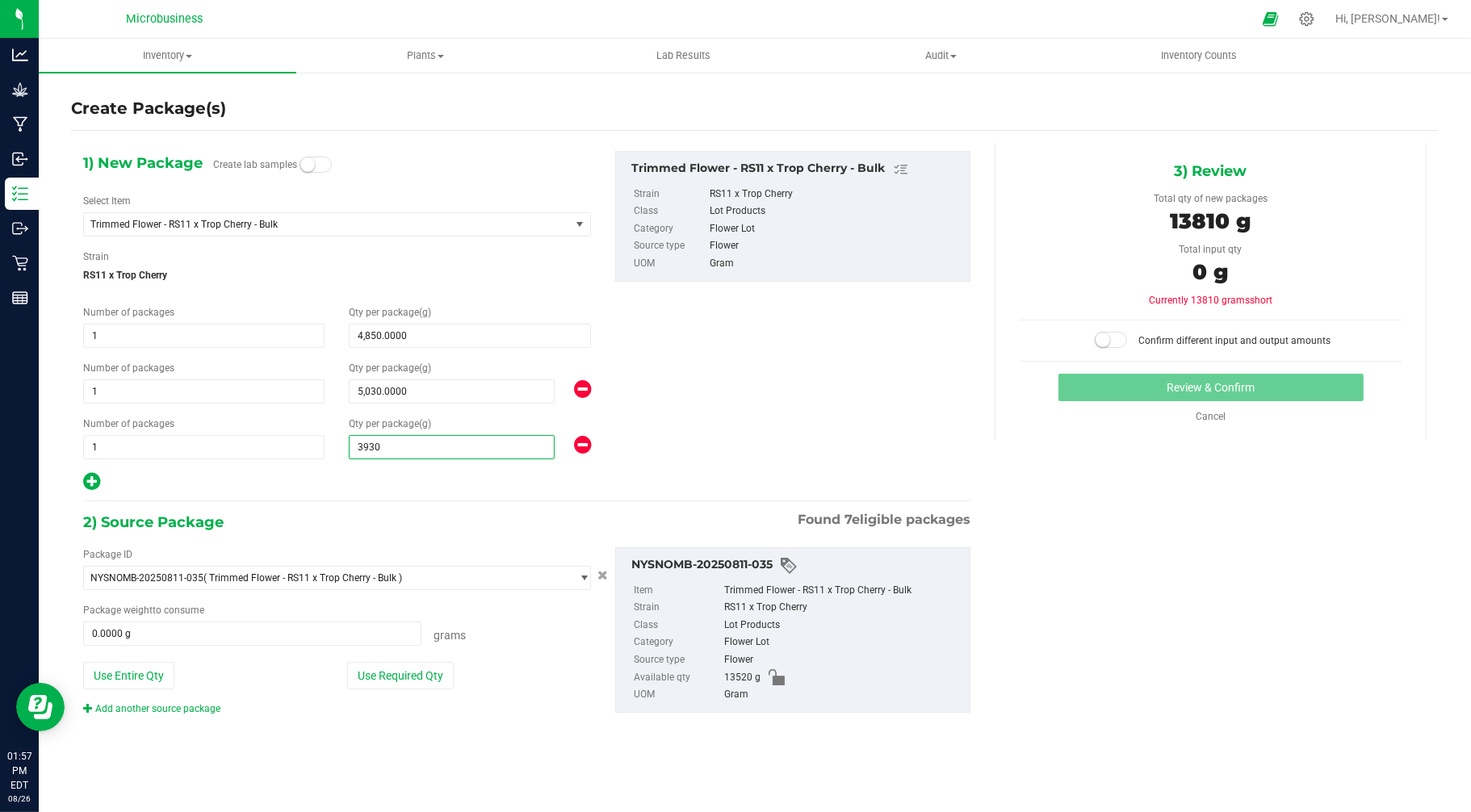
type input "3,930.0000"
click at [293, 472] on div at bounding box center [337, 482] width 508 height 21
click at [401, 681] on button "Use Required Qty" at bounding box center [400, 676] width 106 height 28
type input "13520.0000 g"
click at [1115, 343] on span at bounding box center [1111, 339] width 32 height 16
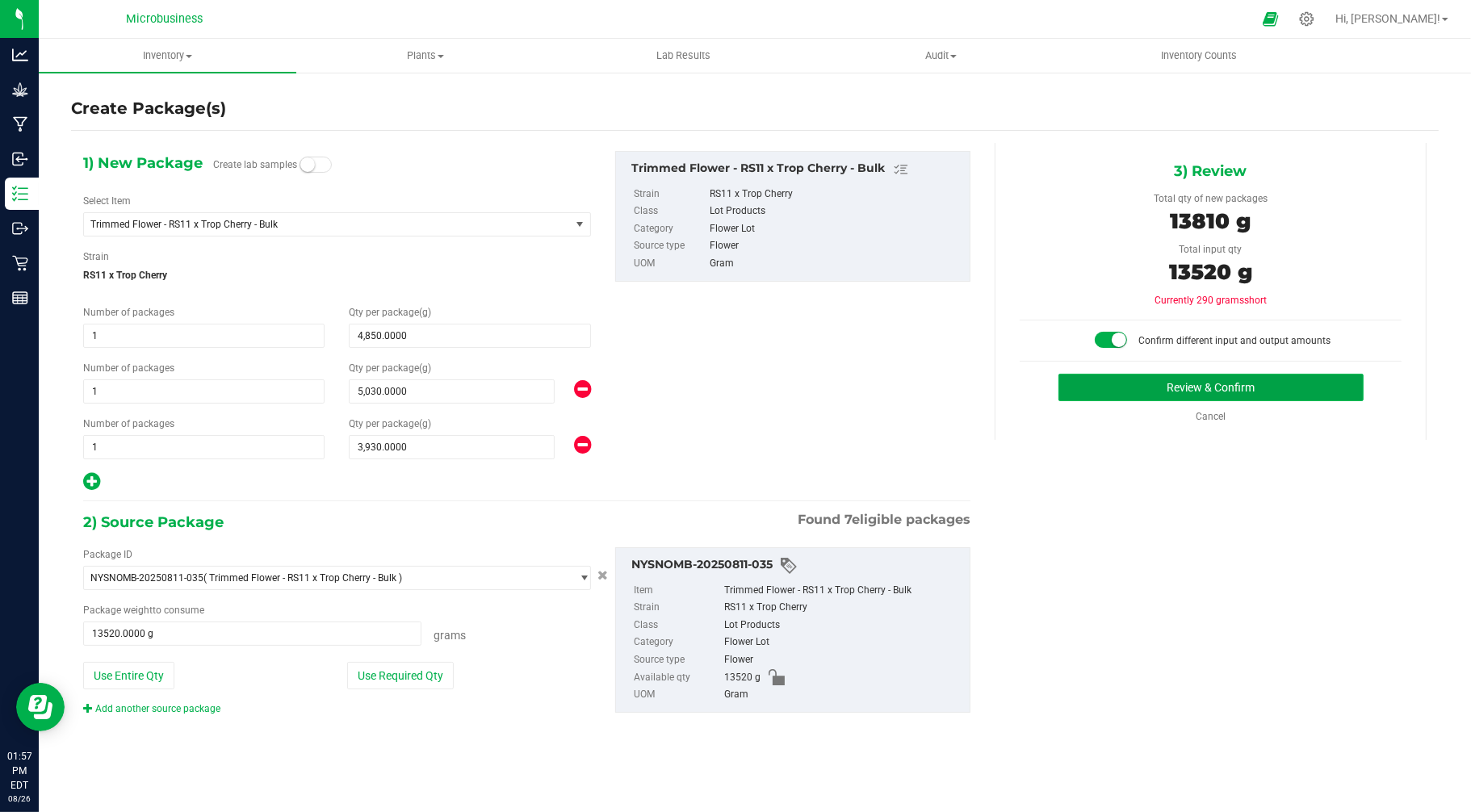
click at [1211, 391] on button "Review & Confirm" at bounding box center [1211, 388] width 306 height 28
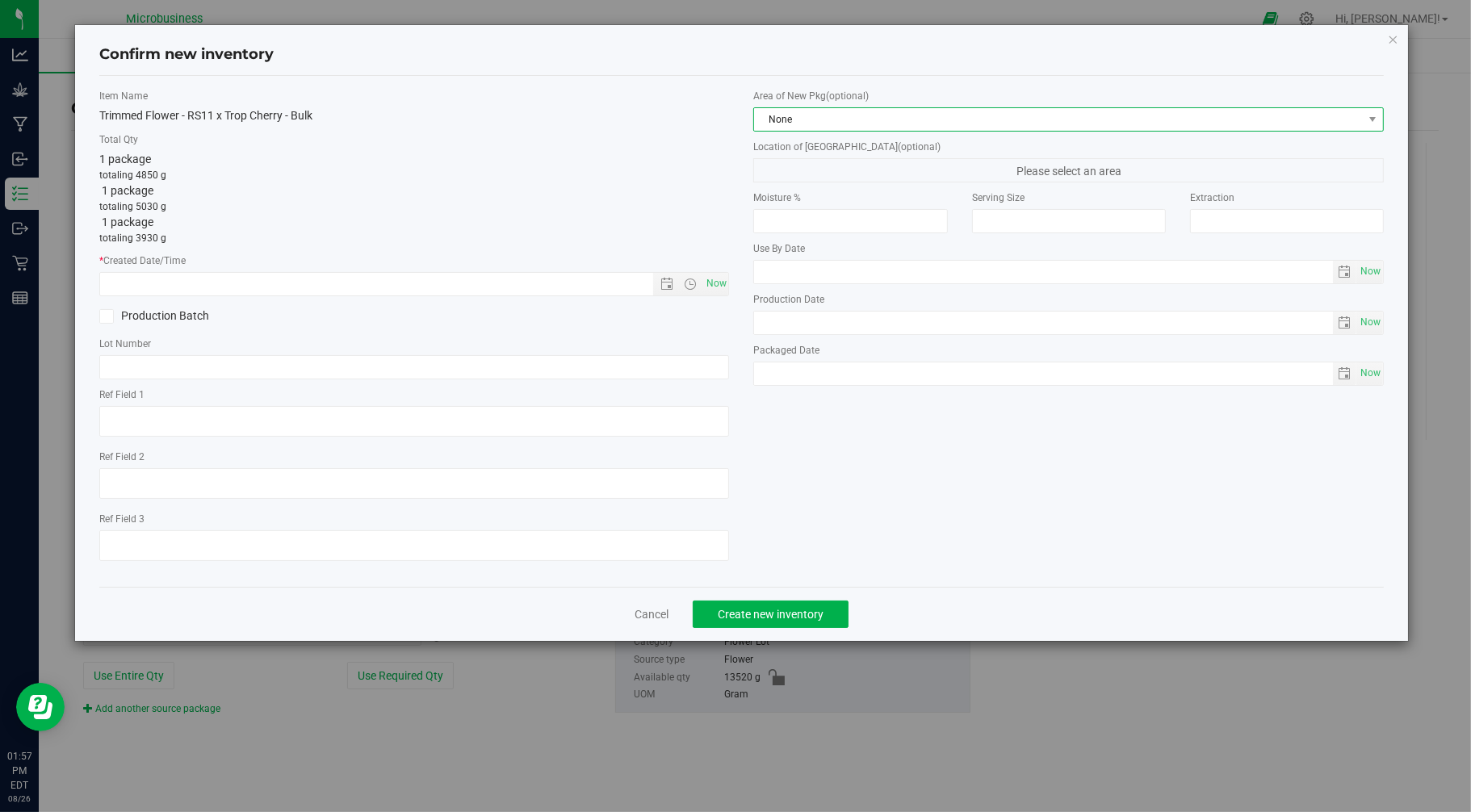
click at [887, 113] on span "None" at bounding box center [1059, 119] width 609 height 23
click at [805, 212] on li "Harvest Storage Room" at bounding box center [1070, 209] width 629 height 23
click at [719, 281] on span "Now" at bounding box center [717, 284] width 28 height 24
type input "8/26/2025 1:58 PM"
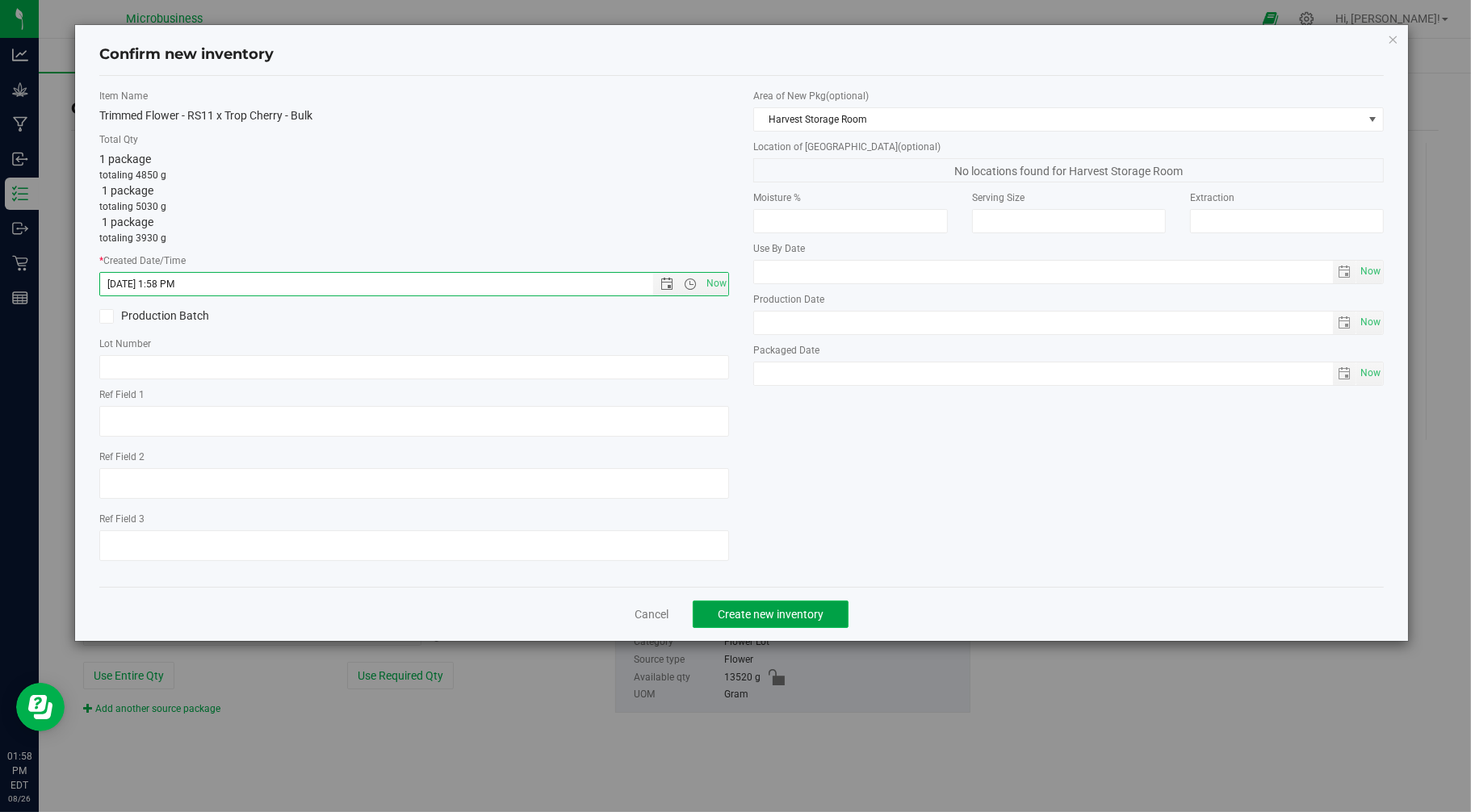
click at [805, 621] on span "Create new inventory" at bounding box center [770, 614] width 105 height 13
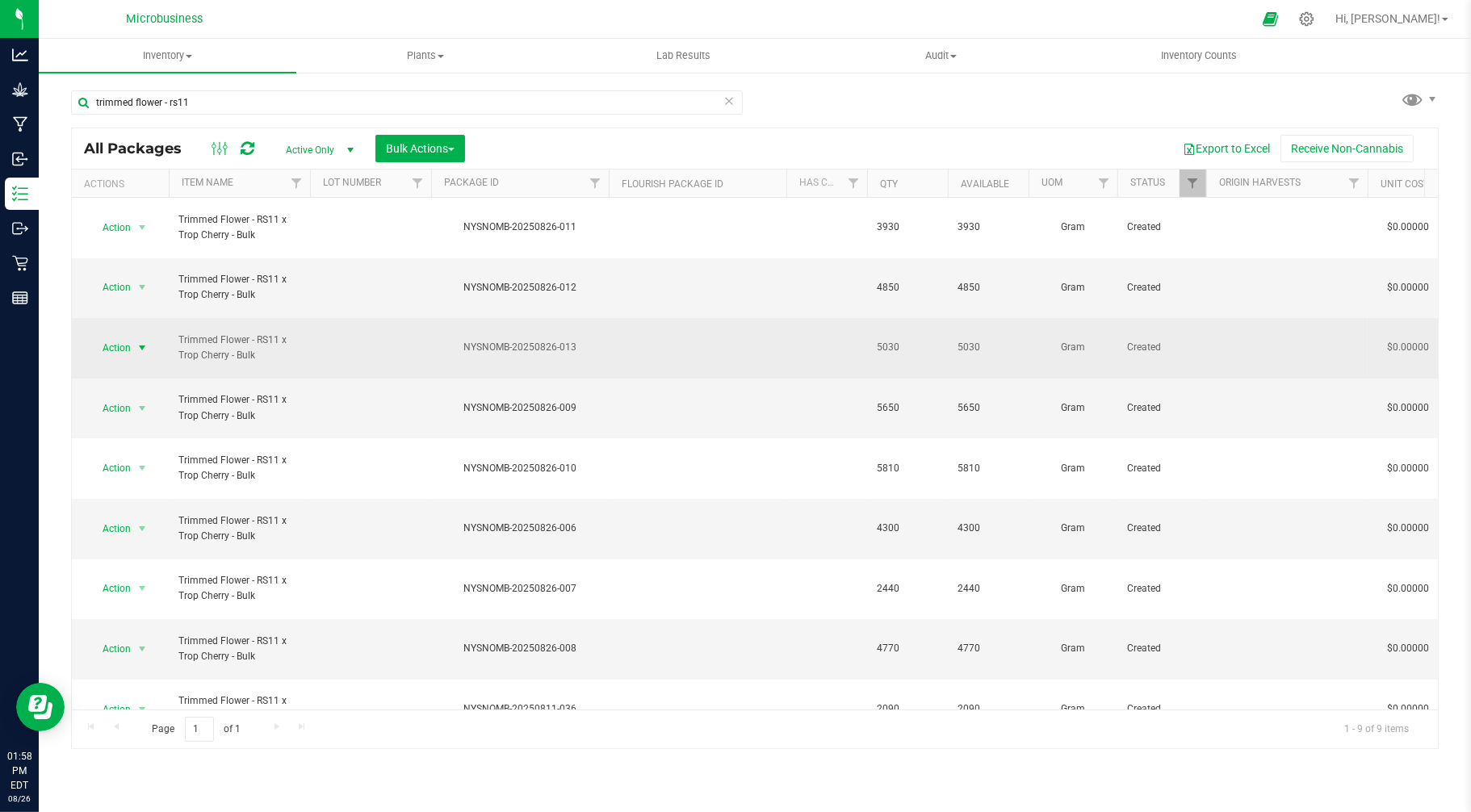
click at [122, 336] on span "Action" at bounding box center [109, 347] width 44 height 23
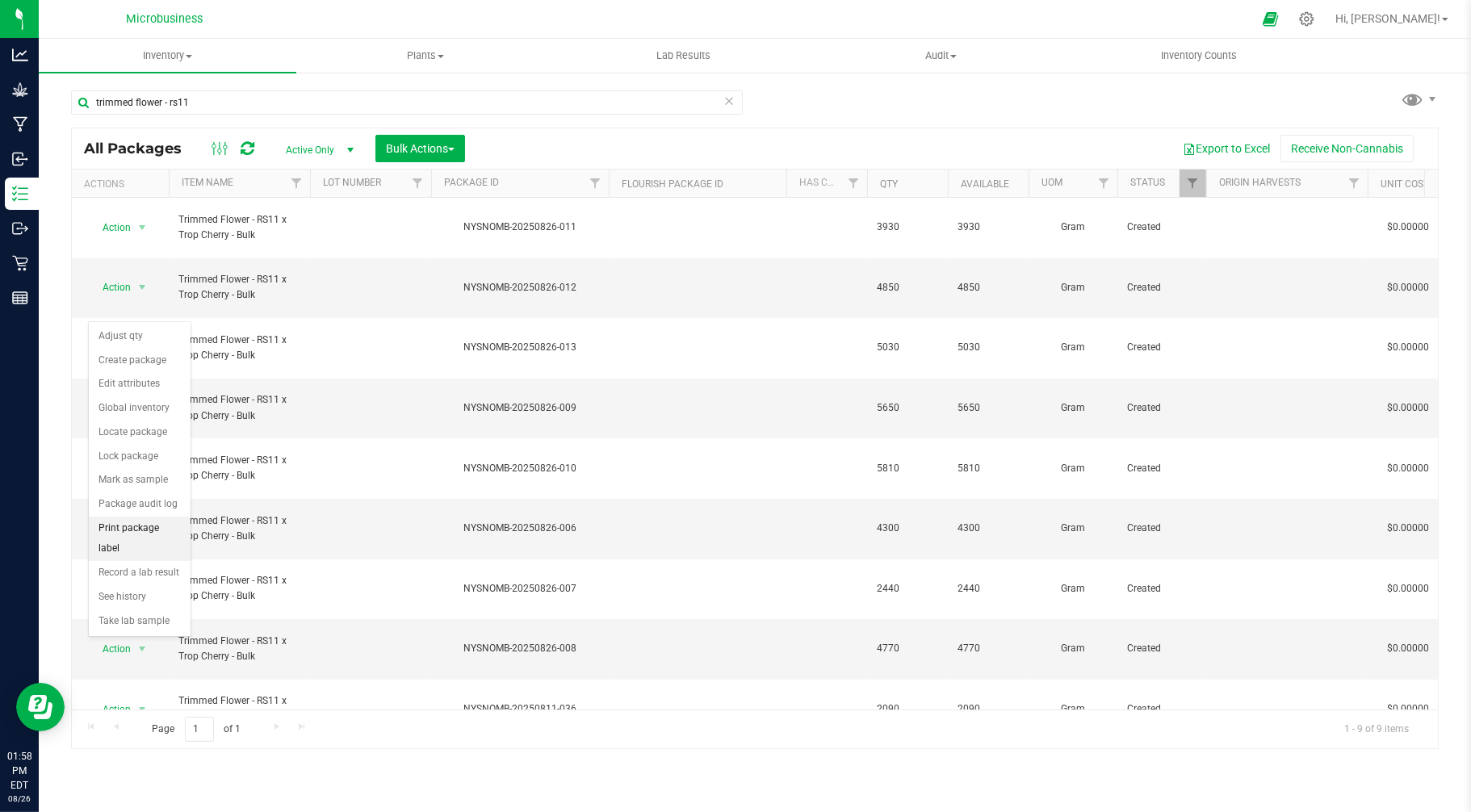
click at [118, 528] on li "Print package label" at bounding box center [139, 538] width 102 height 45
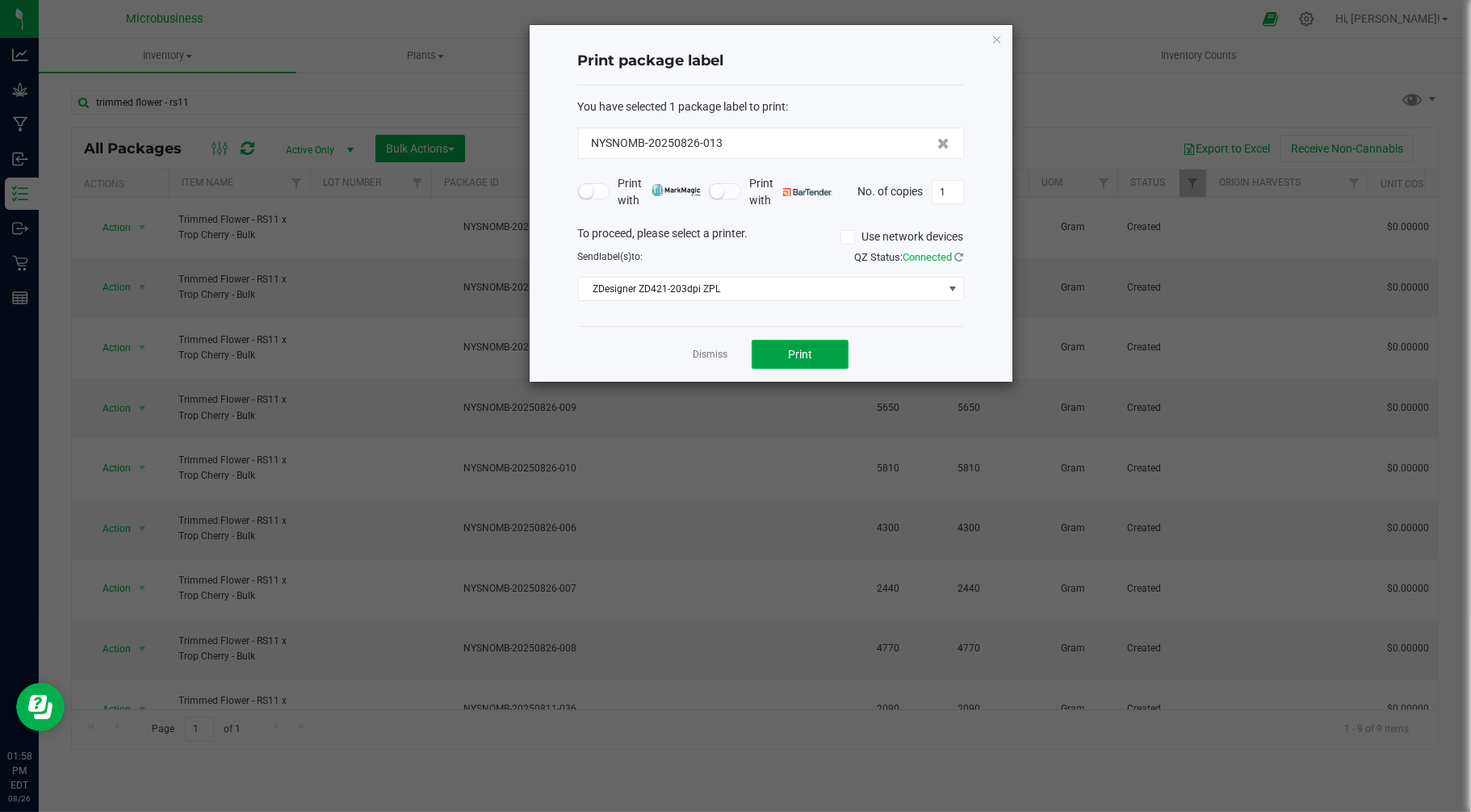
click at [778, 358] on button "Print" at bounding box center [799, 354] width 97 height 29
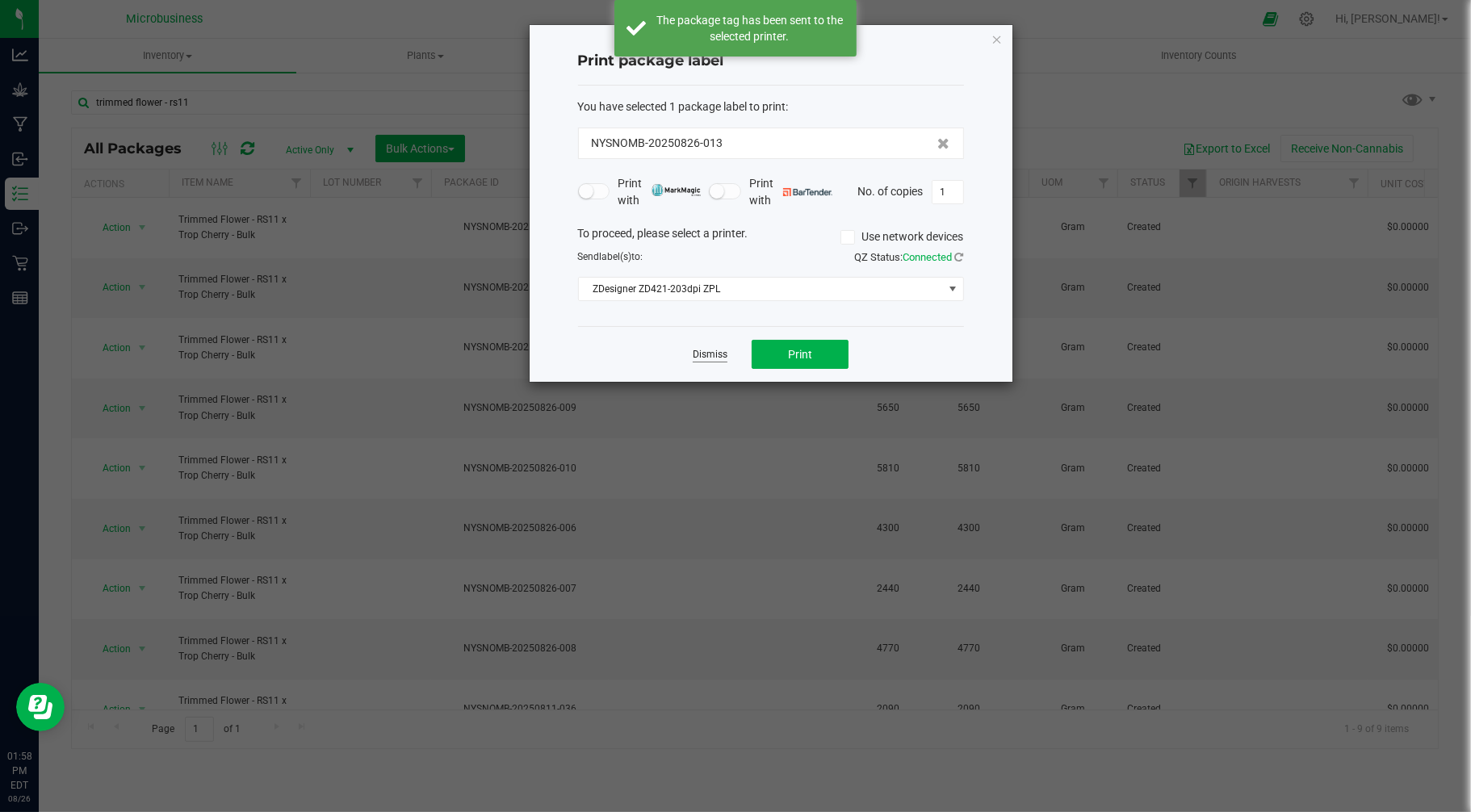
click at [722, 353] on link "Dismiss" at bounding box center [710, 355] width 35 height 14
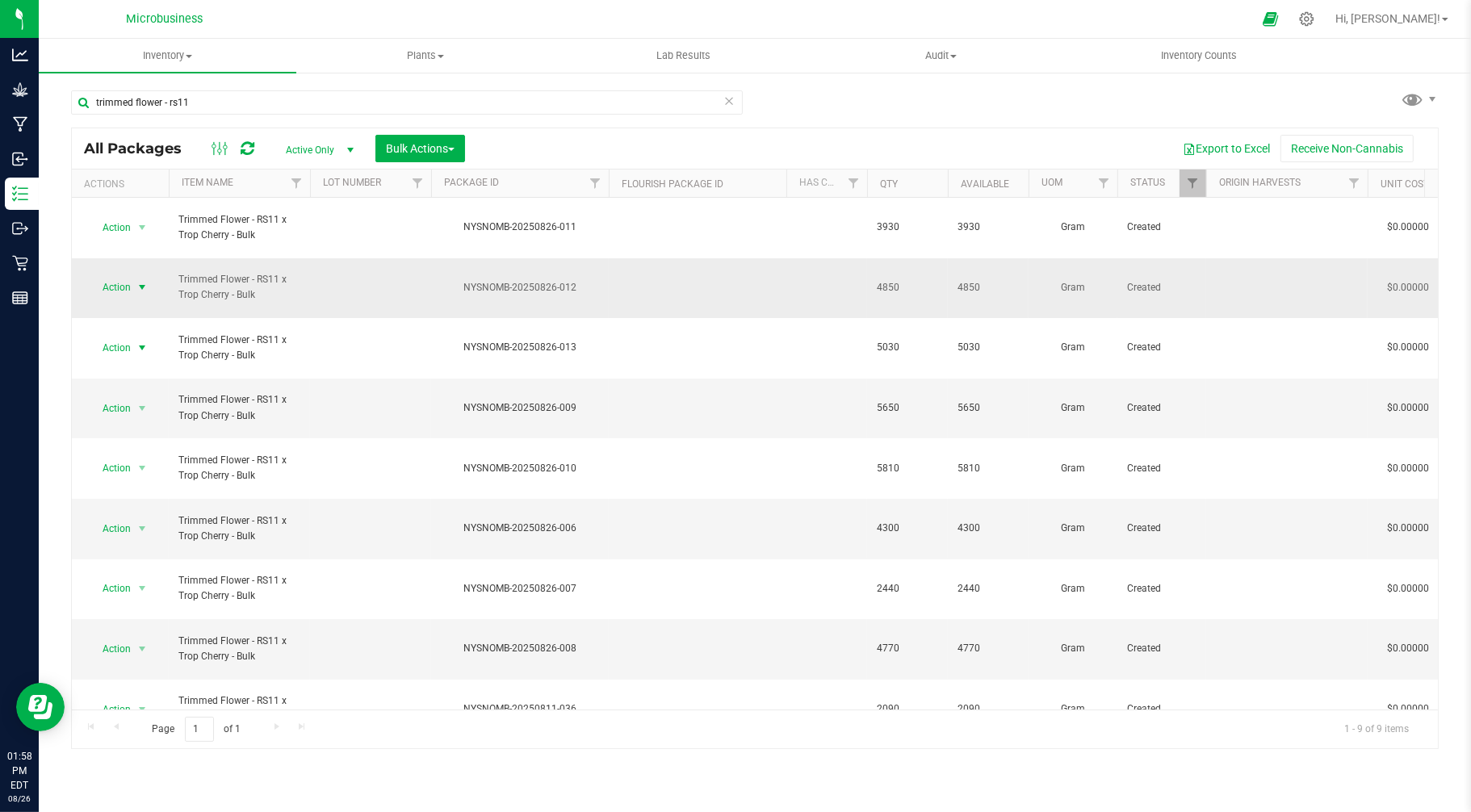
click at [130, 276] on span "Action" at bounding box center [109, 287] width 44 height 23
click at [122, 490] on li "Print package label" at bounding box center [139, 494] width 102 height 45
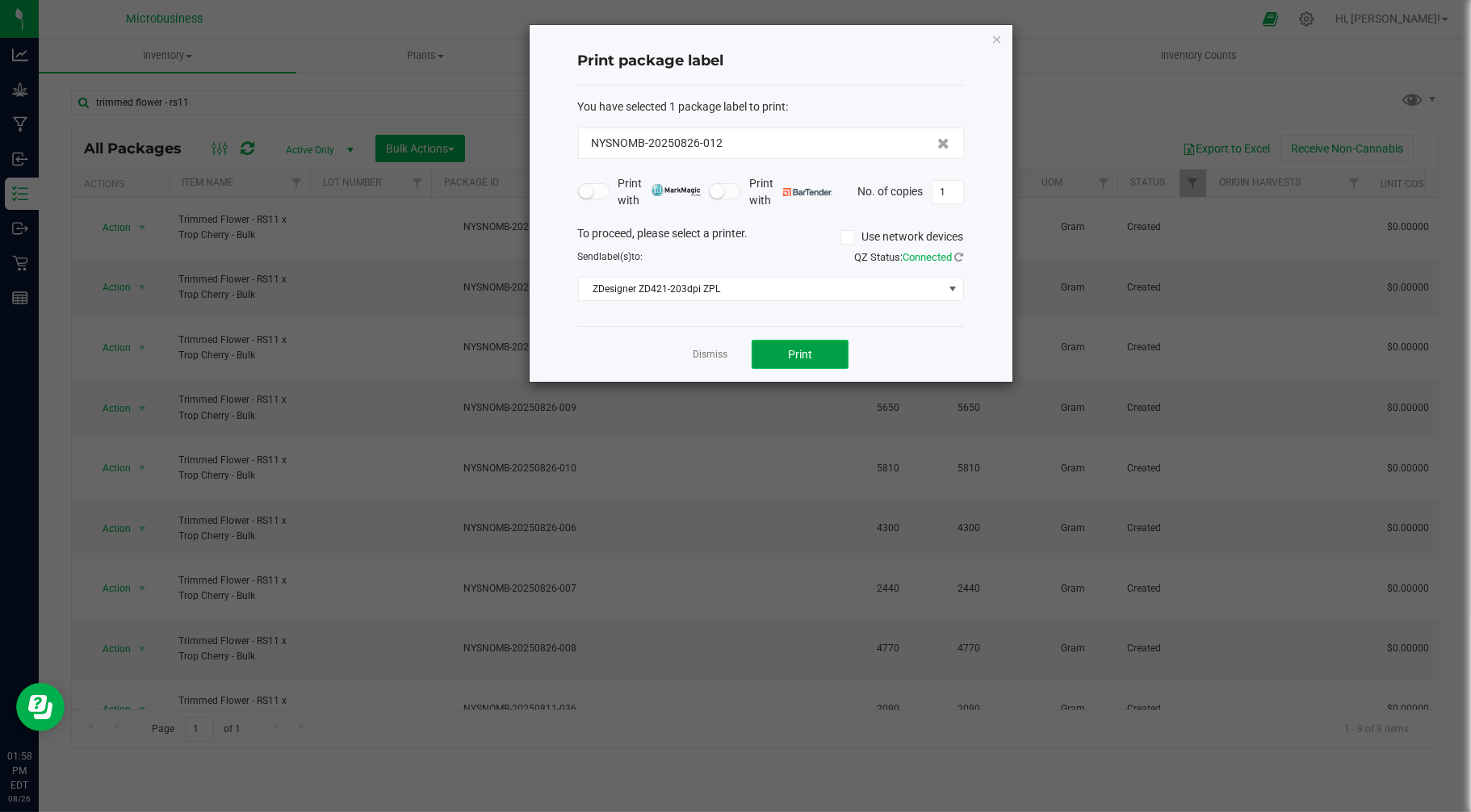
click at [777, 358] on button "Print" at bounding box center [799, 354] width 97 height 29
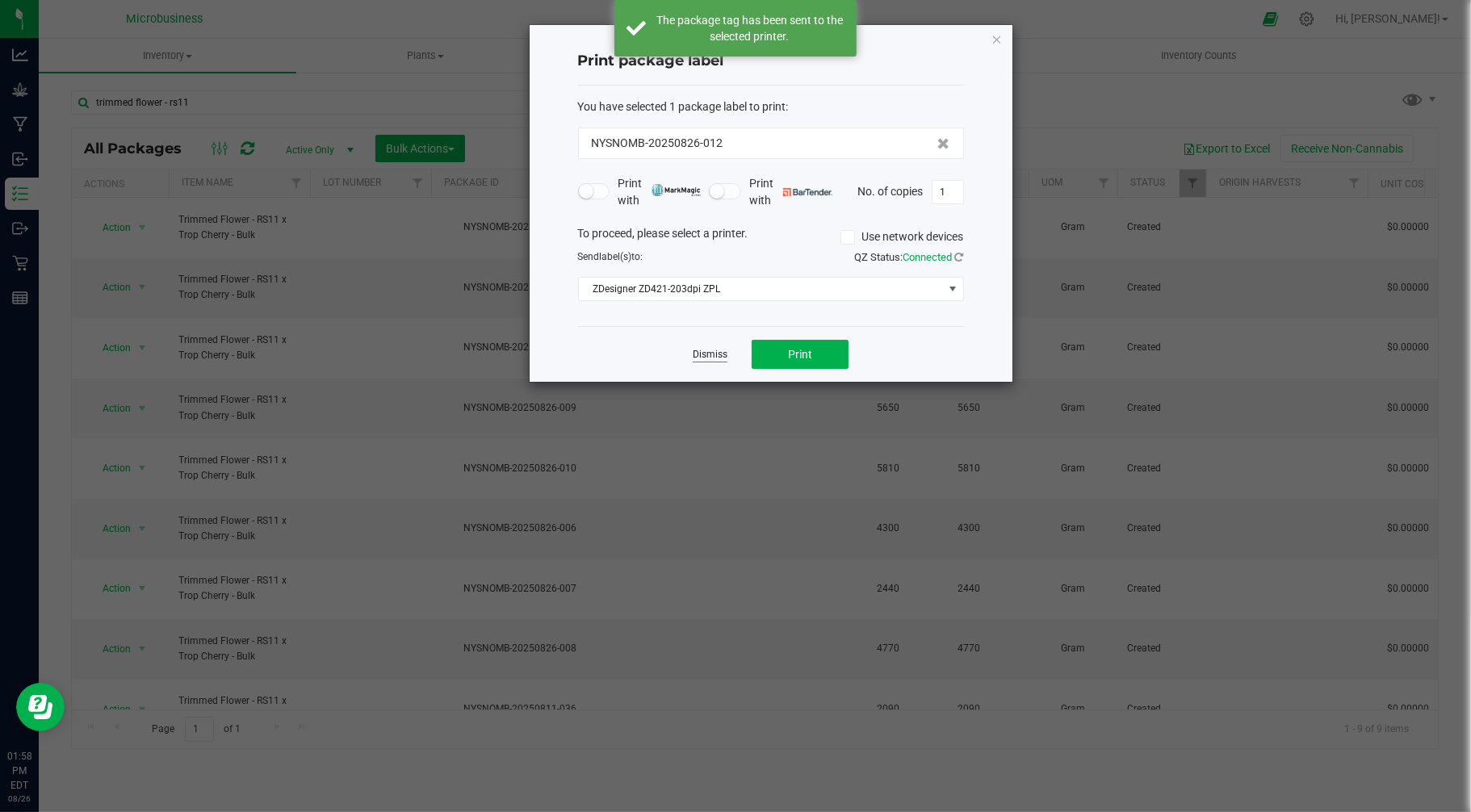
click at [700, 353] on link "Dismiss" at bounding box center [710, 355] width 35 height 14
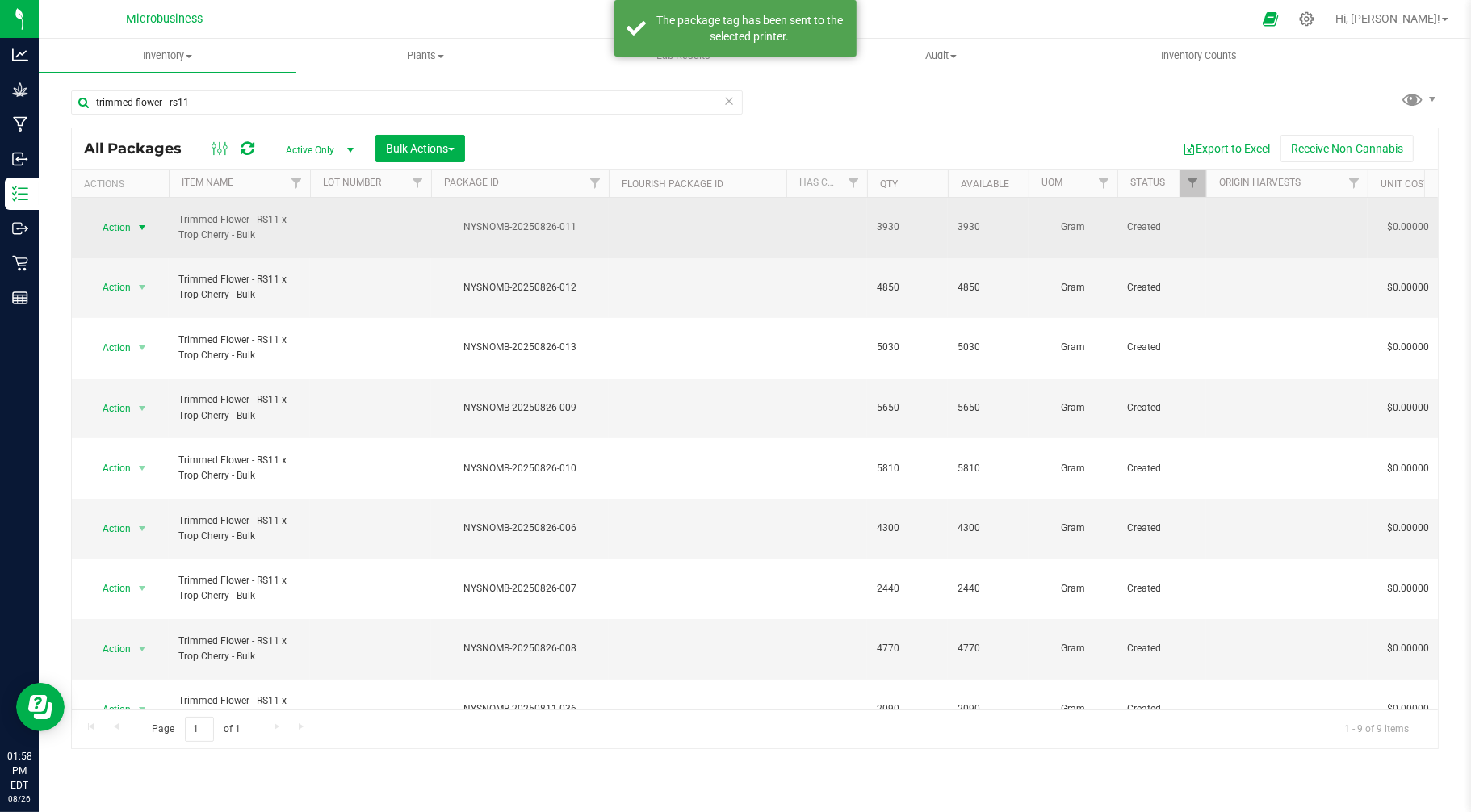
click at [132, 216] on span "select" at bounding box center [142, 227] width 20 height 23
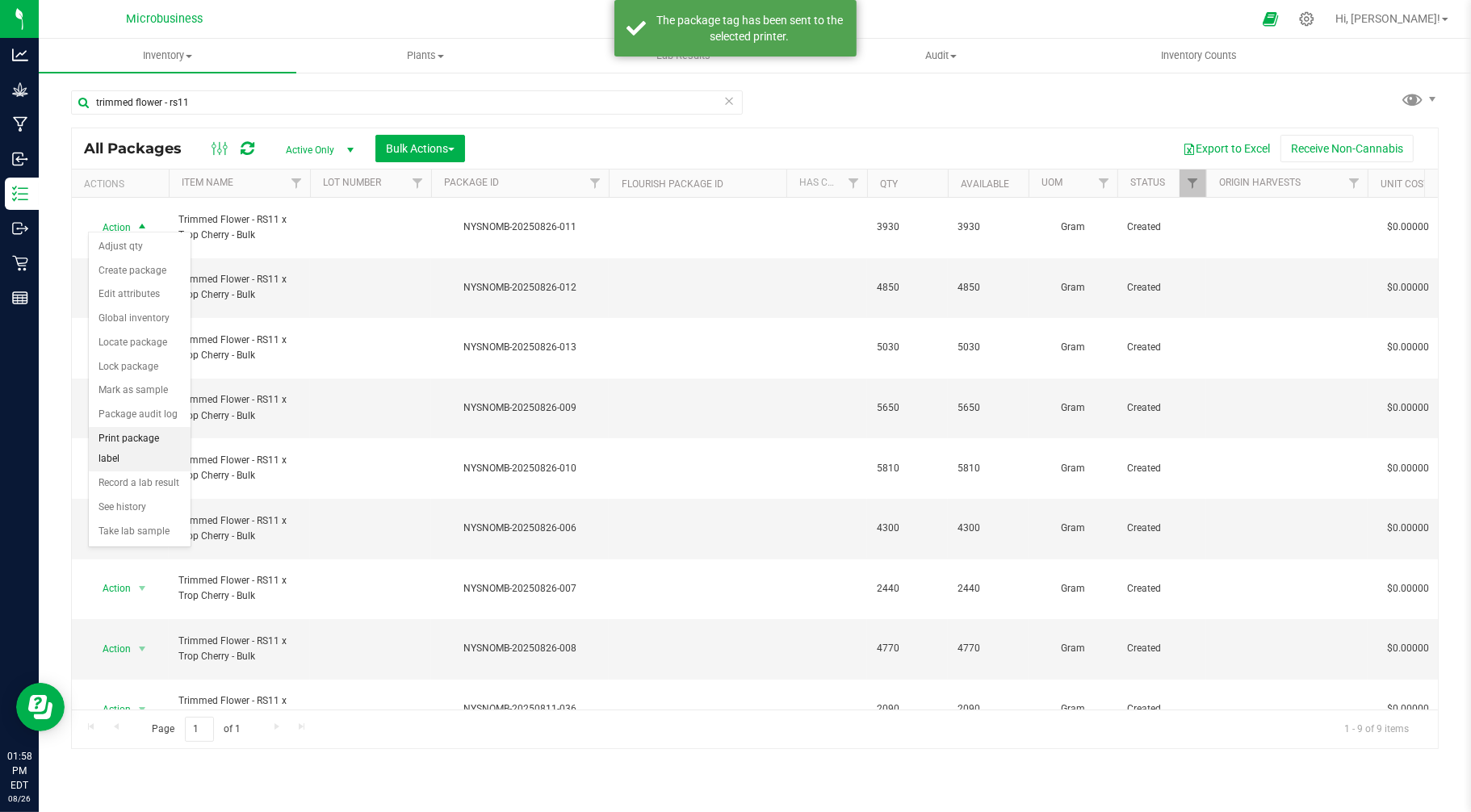
click at [126, 439] on li "Print package label" at bounding box center [139, 449] width 102 height 45
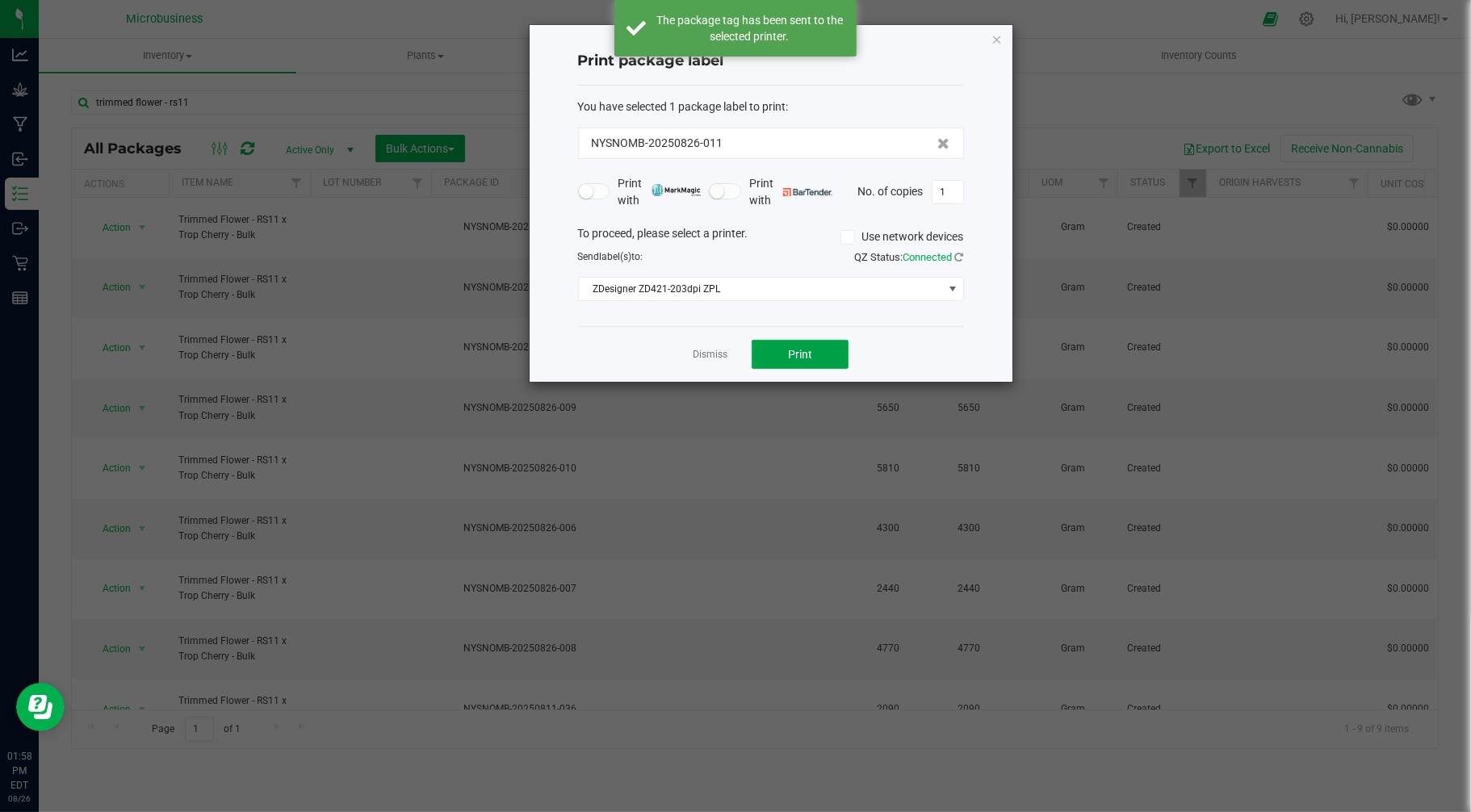
click at [797, 353] on span "Print" at bounding box center [800, 354] width 24 height 13
click at [708, 352] on link "Dismiss" at bounding box center [710, 355] width 35 height 14
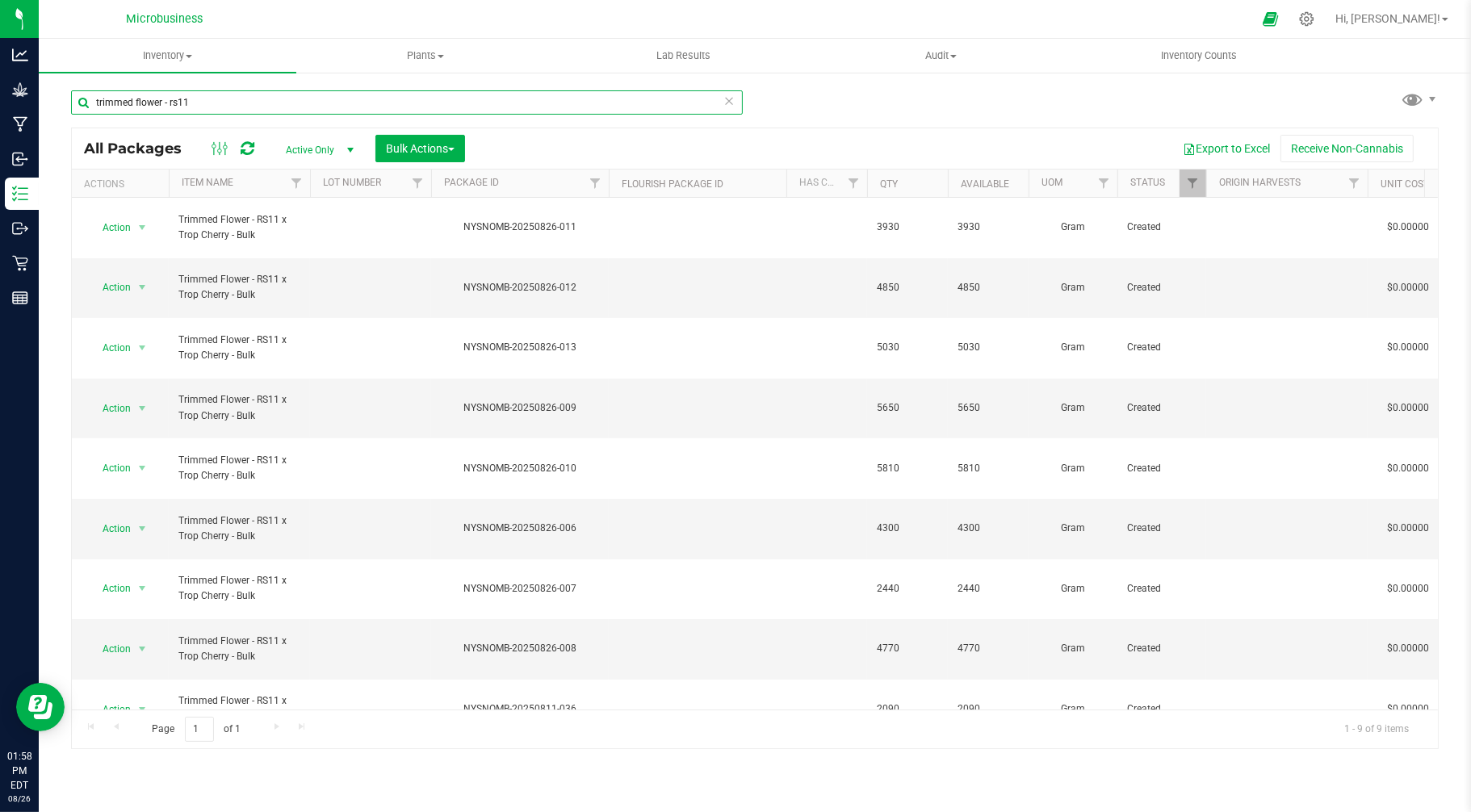
drag, startPoint x: 207, startPoint y: 101, endPoint x: 170, endPoint y: 103, distance: 37.1
click at [170, 103] on input "trimmed flower - rs11" at bounding box center [406, 102] width 672 height 24
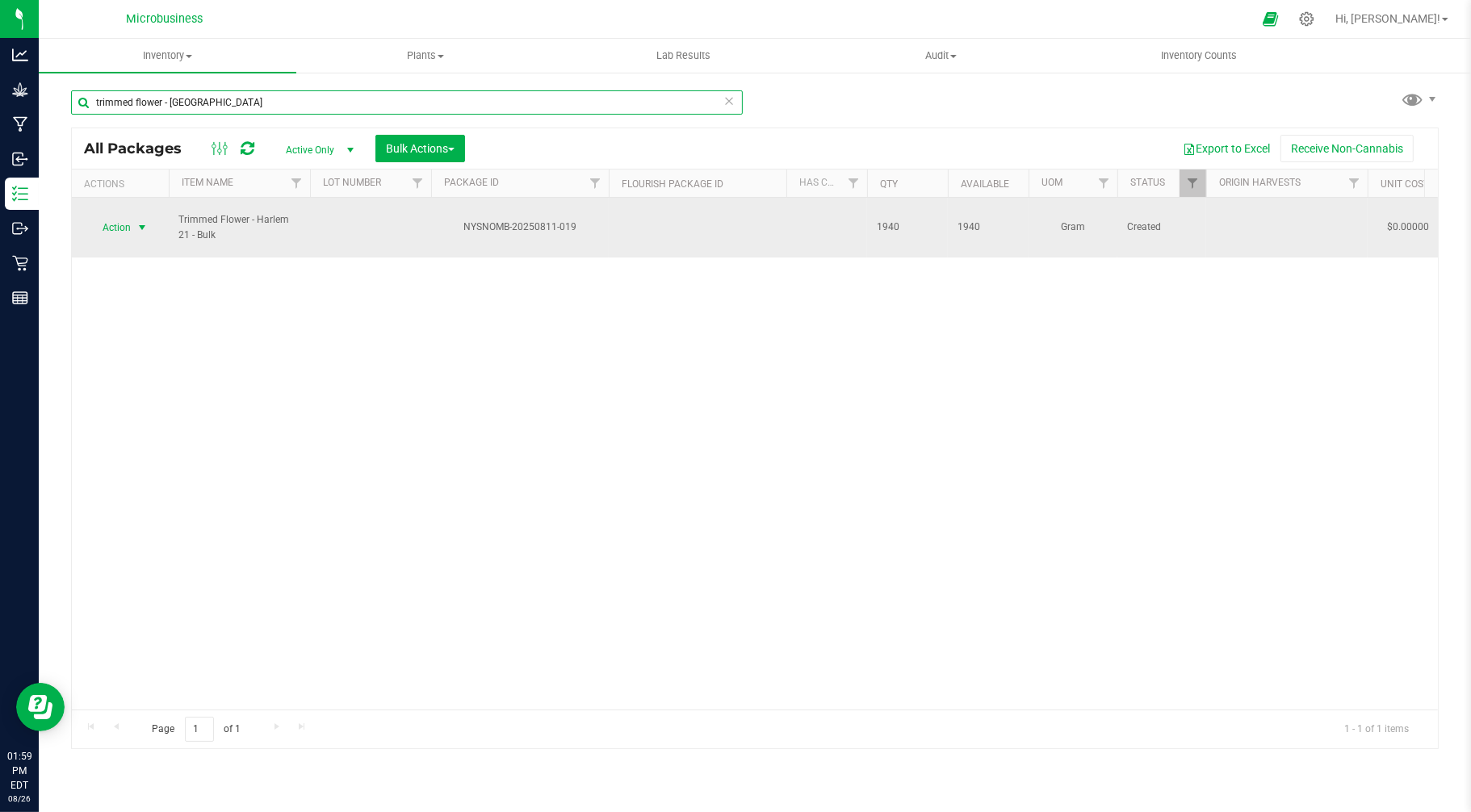
type input "trimmed flower - harlem"
click at [130, 220] on span "Action" at bounding box center [109, 227] width 44 height 23
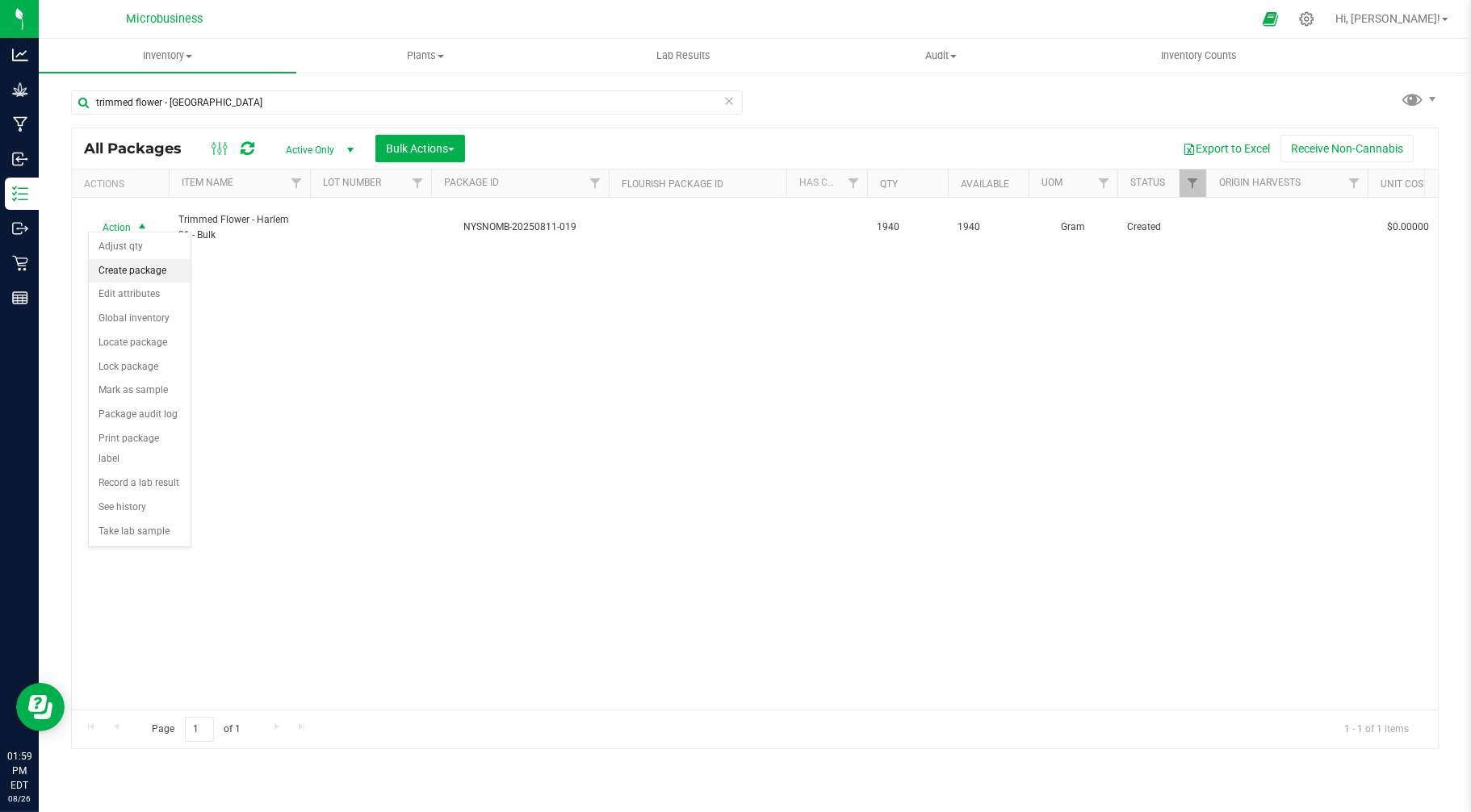
click at [123, 261] on li "Create package" at bounding box center [139, 271] width 102 height 24
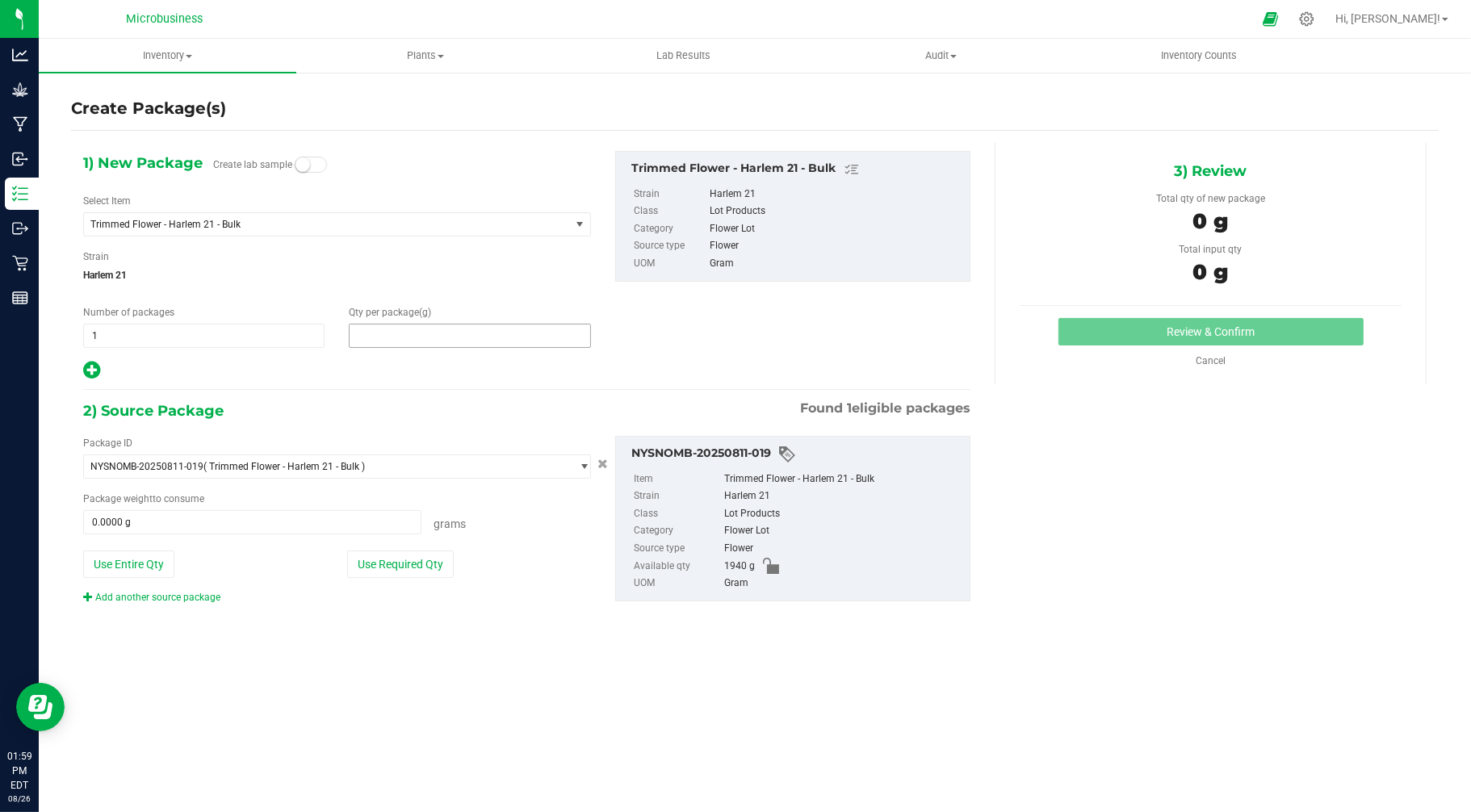
click at [408, 327] on span at bounding box center [469, 335] width 242 height 24
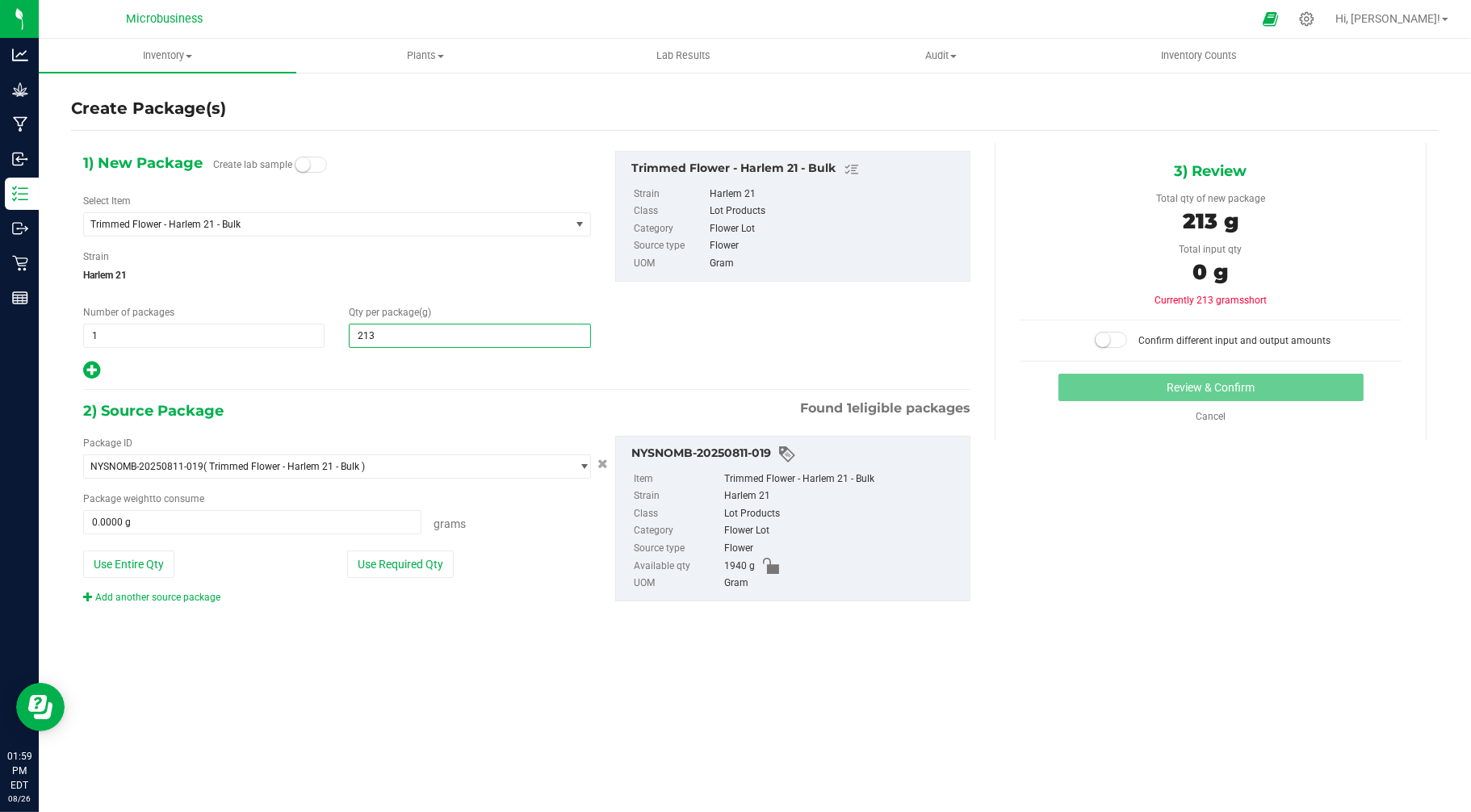
type input "2130"
type input "2,130.0000"
click at [413, 369] on div at bounding box center [337, 370] width 508 height 21
click at [394, 559] on button "Use Required Qty" at bounding box center [400, 564] width 106 height 28
type input "1940.0000 g"
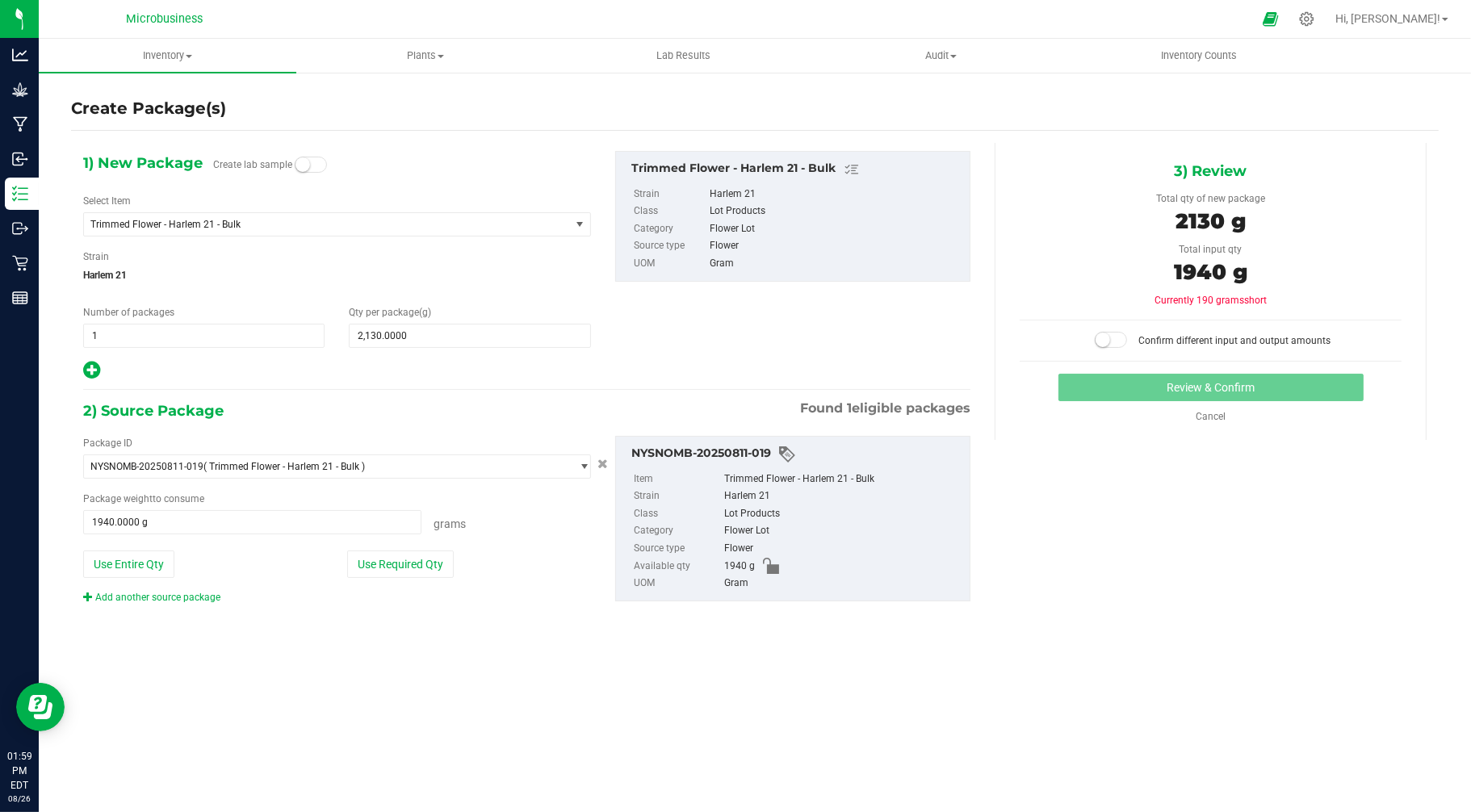
click at [1115, 341] on span at bounding box center [1111, 339] width 32 height 16
click at [1183, 385] on button "Review & Confirm" at bounding box center [1211, 388] width 306 height 28
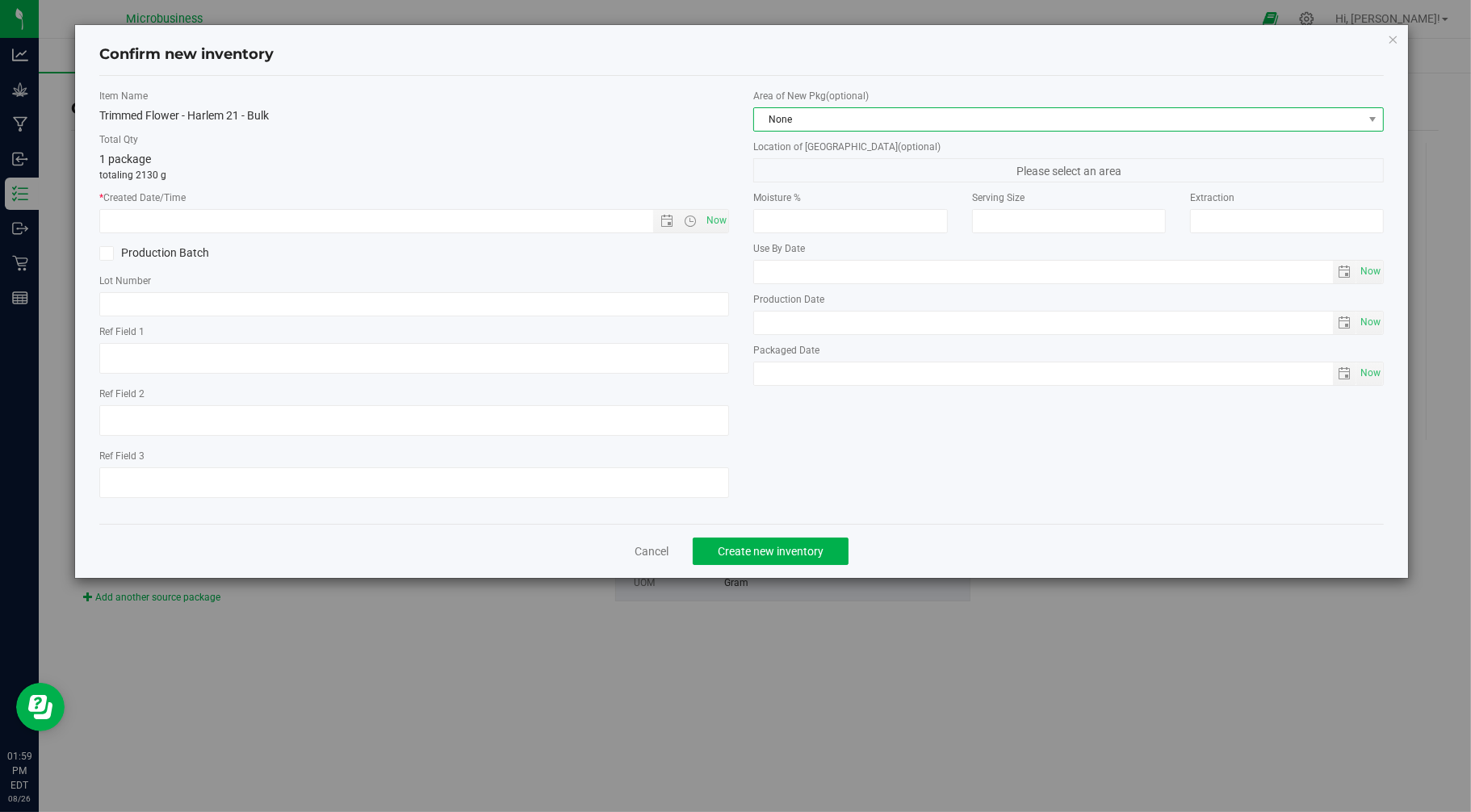
click at [802, 119] on span "None" at bounding box center [1059, 119] width 609 height 23
click at [789, 212] on li "Harvest Storage Room" at bounding box center [1070, 209] width 629 height 23
click at [712, 215] on span "Now" at bounding box center [717, 221] width 28 height 24
type input "8/26/2025 1:59 PM"
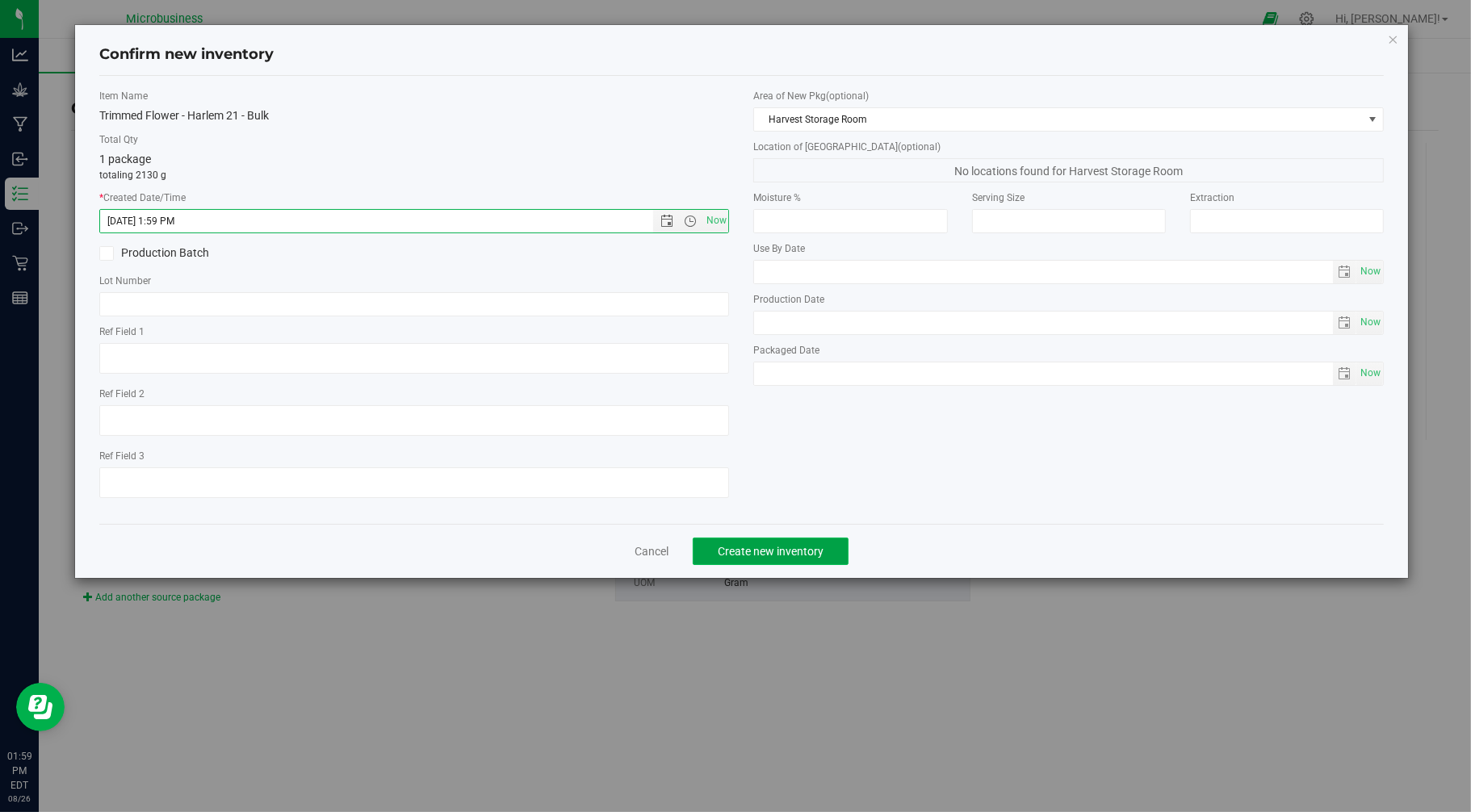
click at [760, 558] on span "Create new inventory" at bounding box center [770, 551] width 105 height 13
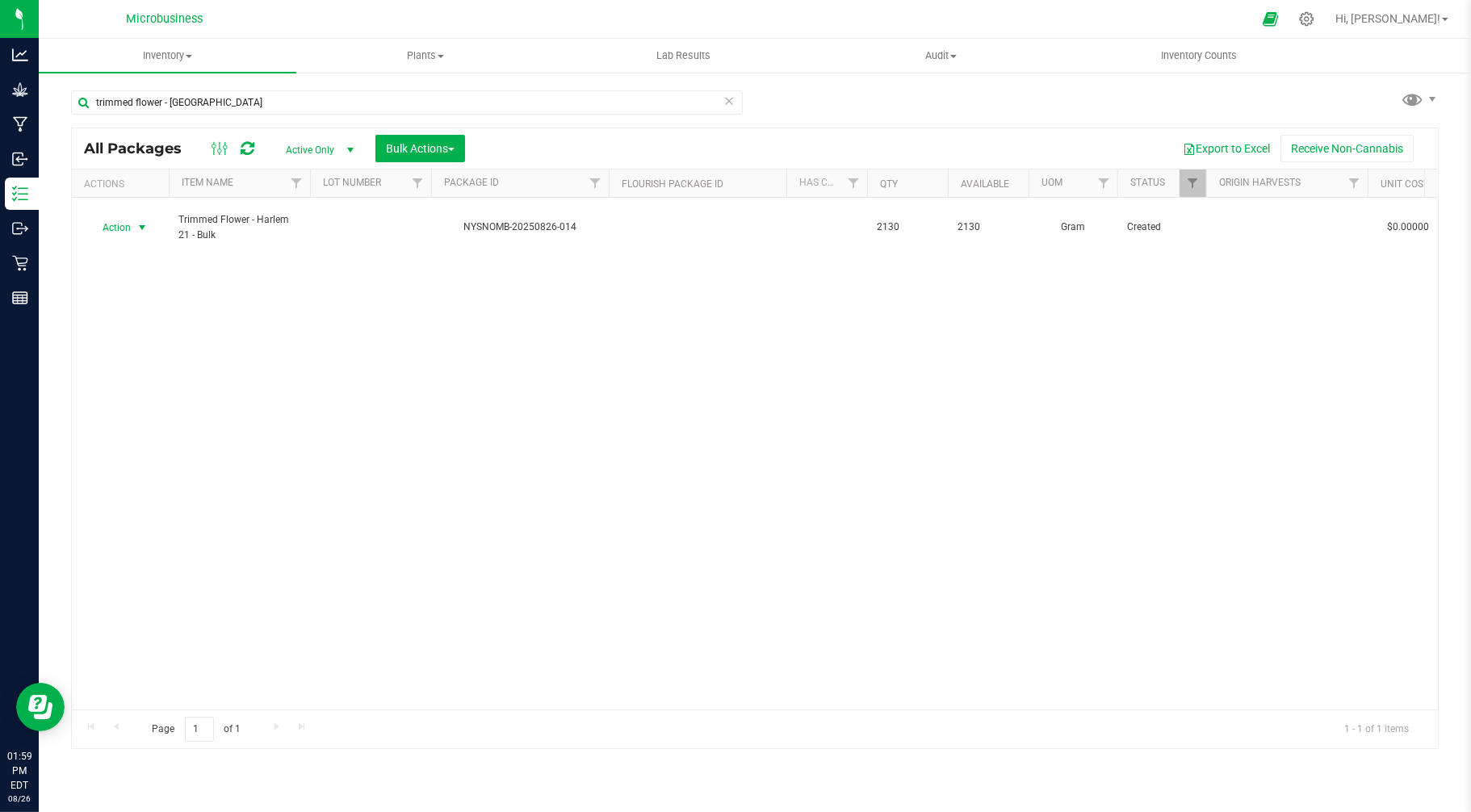
click at [114, 216] on span "Action" at bounding box center [109, 227] width 44 height 23
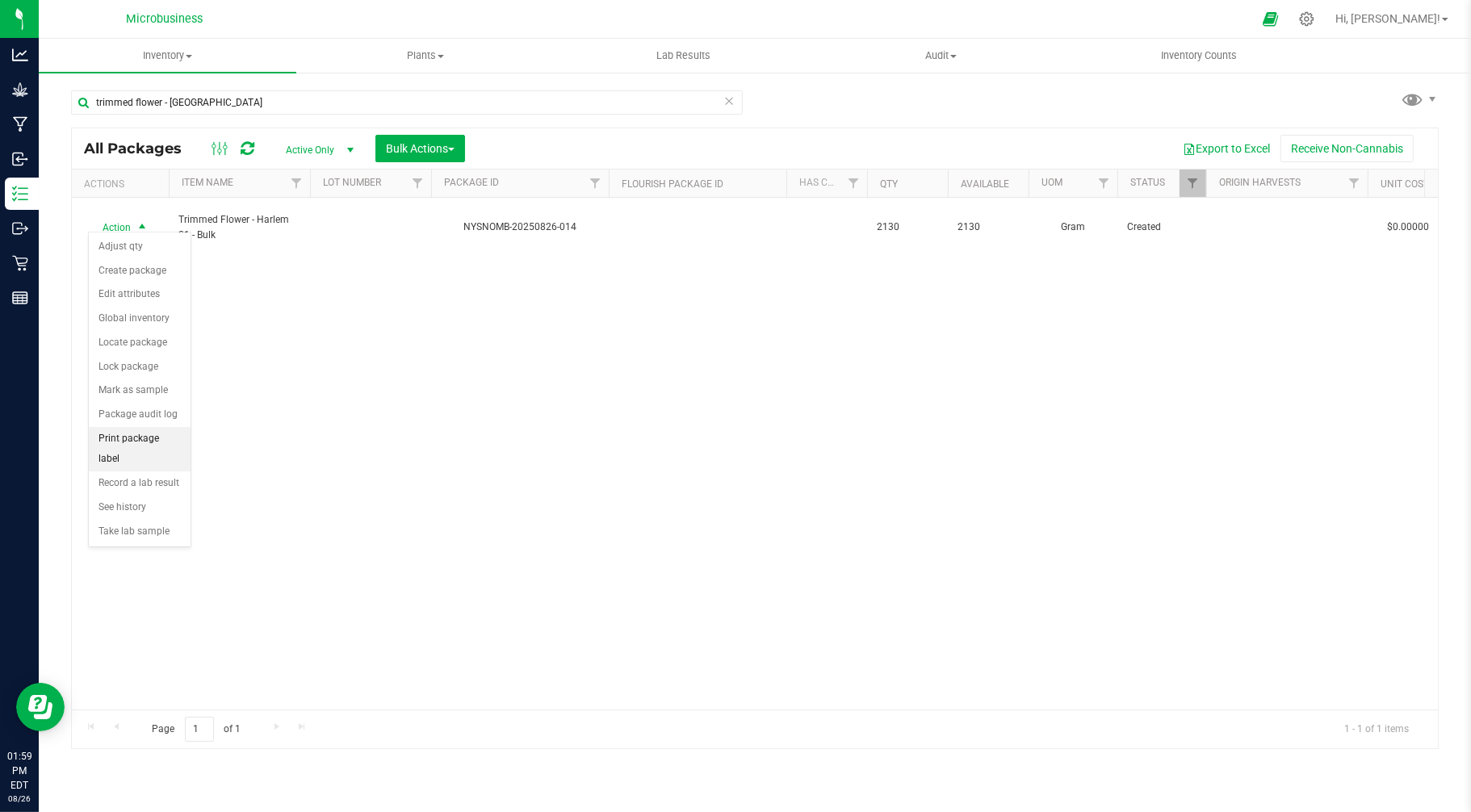
click at [146, 450] on li "Print package label" at bounding box center [139, 449] width 102 height 45
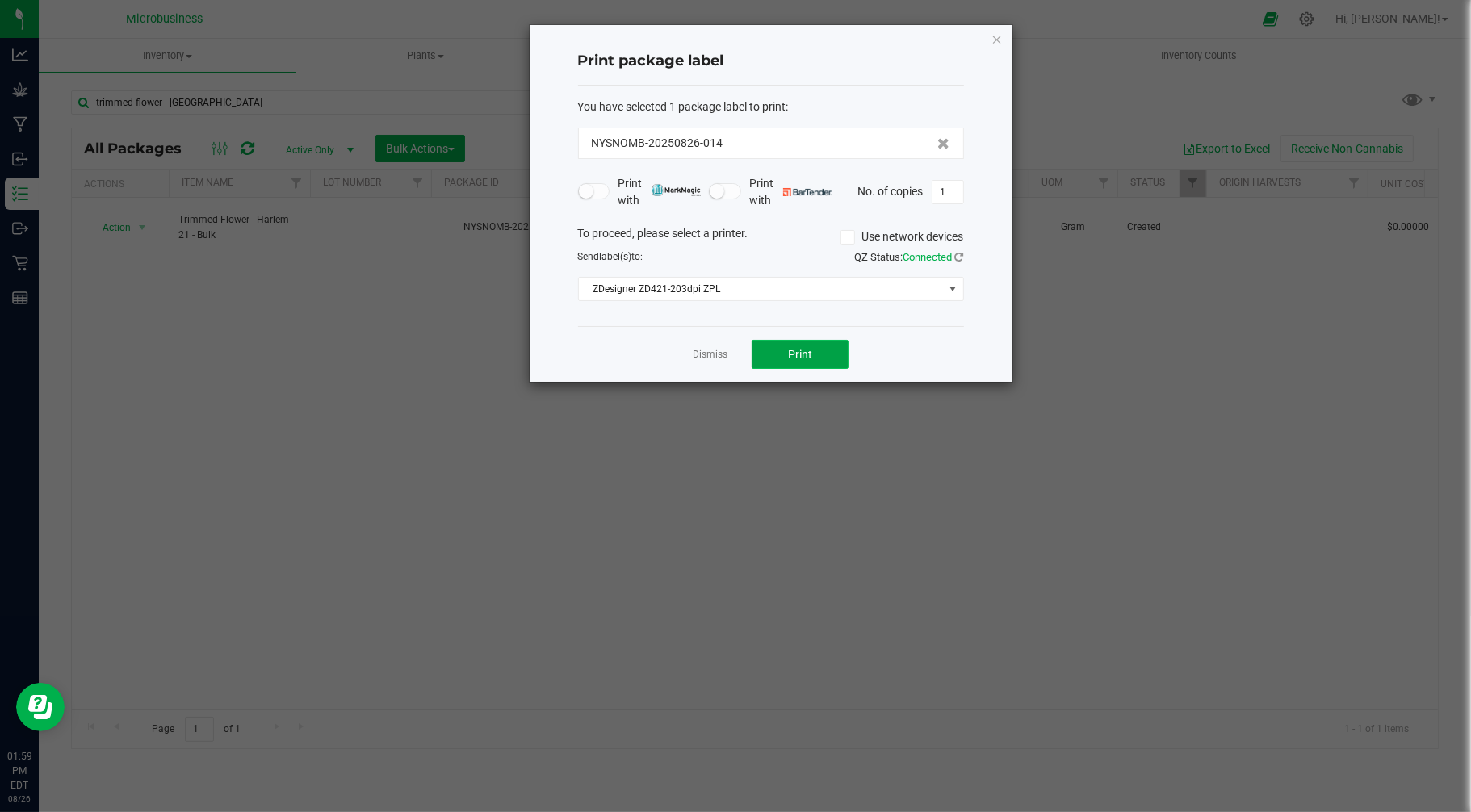
click at [761, 357] on button "Print" at bounding box center [799, 354] width 97 height 29
click at [715, 356] on div at bounding box center [770, 203] width 483 height 357
click at [719, 344] on div "Dismiss Print" at bounding box center [771, 354] width 386 height 56
click at [719, 350] on link "Dismiss" at bounding box center [710, 355] width 35 height 14
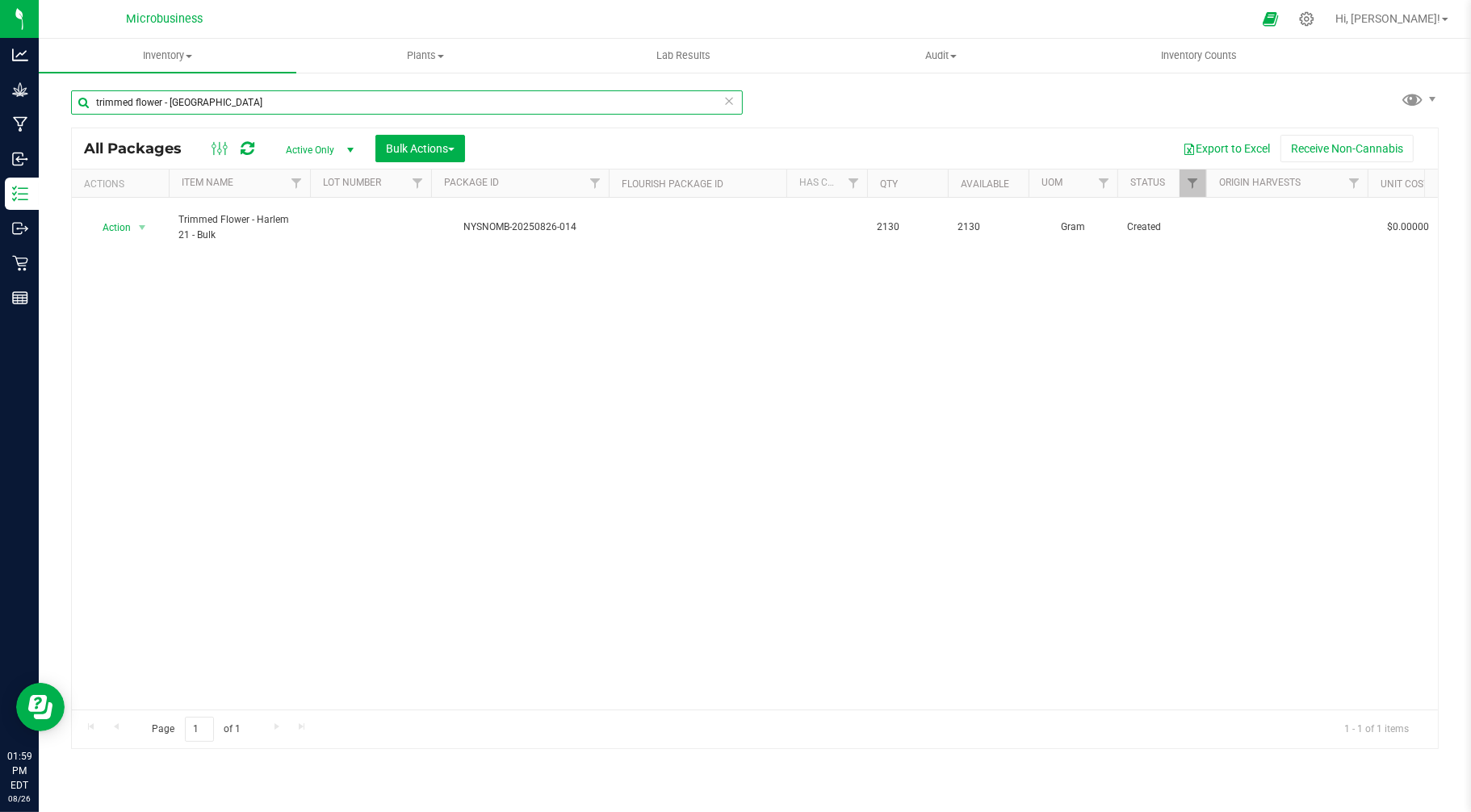
drag, startPoint x: 226, startPoint y: 109, endPoint x: 171, endPoint y: 106, distance: 55.1
click at [171, 106] on input "trimmed flower - harlem" at bounding box center [406, 102] width 672 height 24
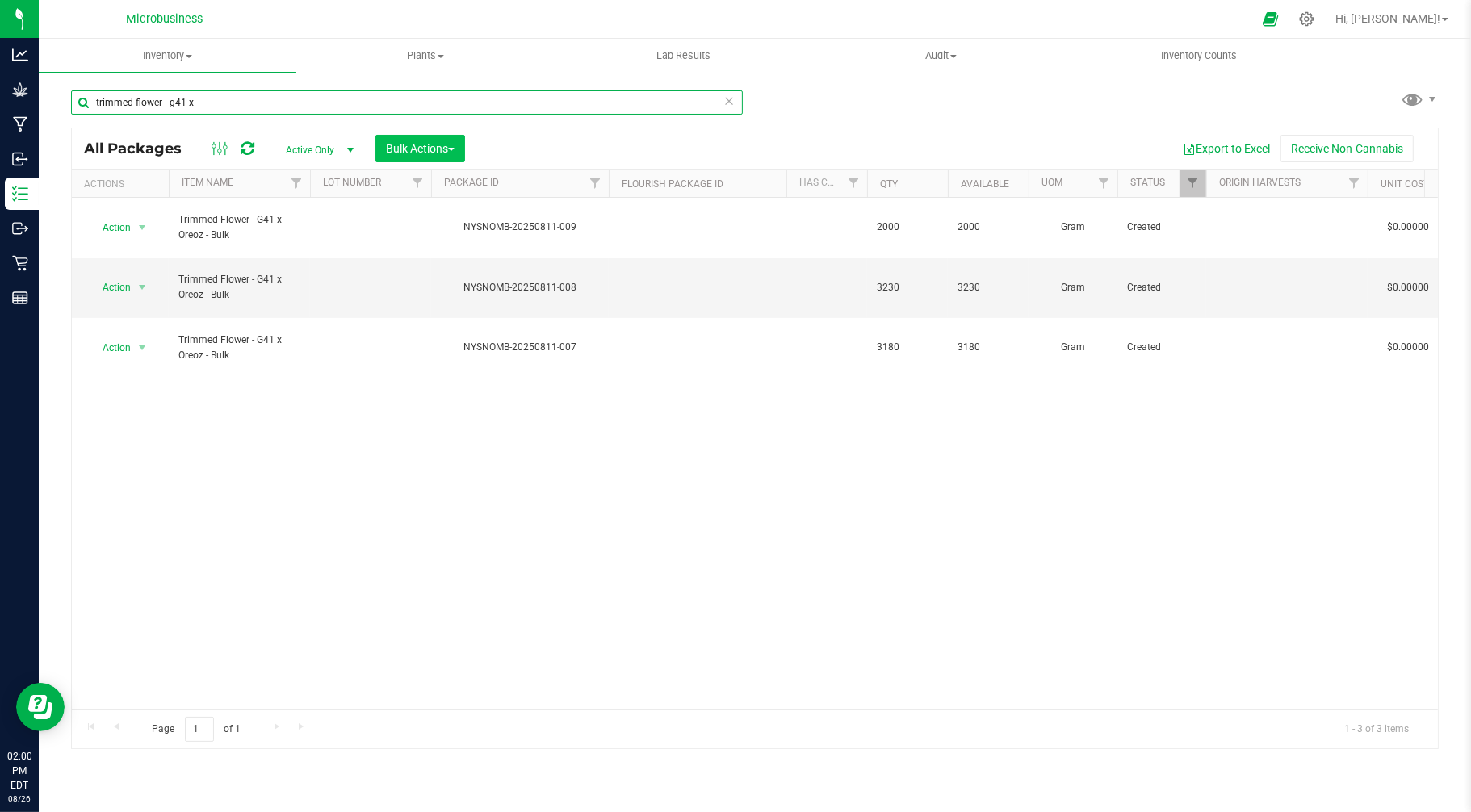
type input "trimmed flower - g41 x"
click at [423, 142] on span "Bulk Actions" at bounding box center [420, 148] width 69 height 13
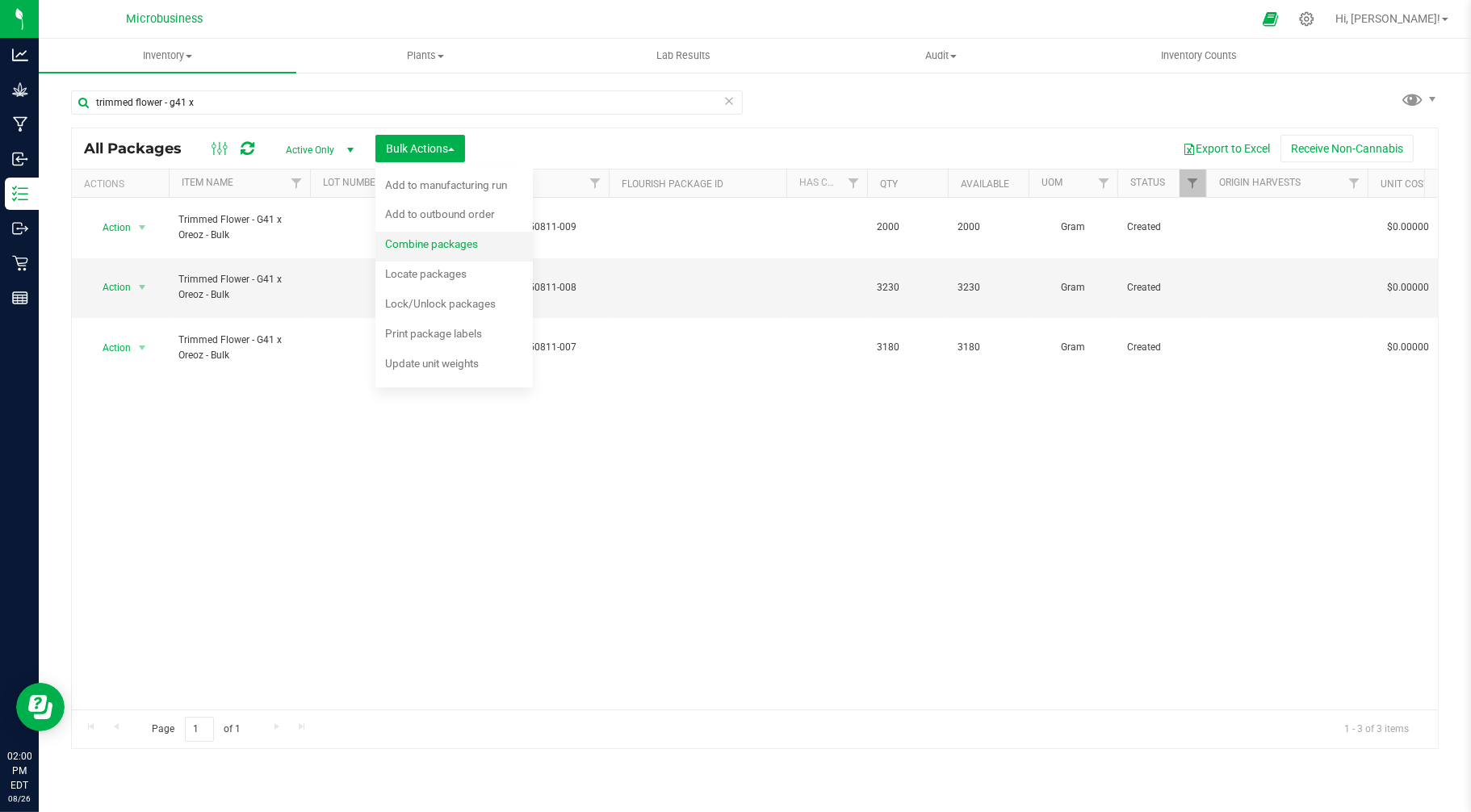
click at [416, 239] on span "Combine packages" at bounding box center [431, 244] width 93 height 13
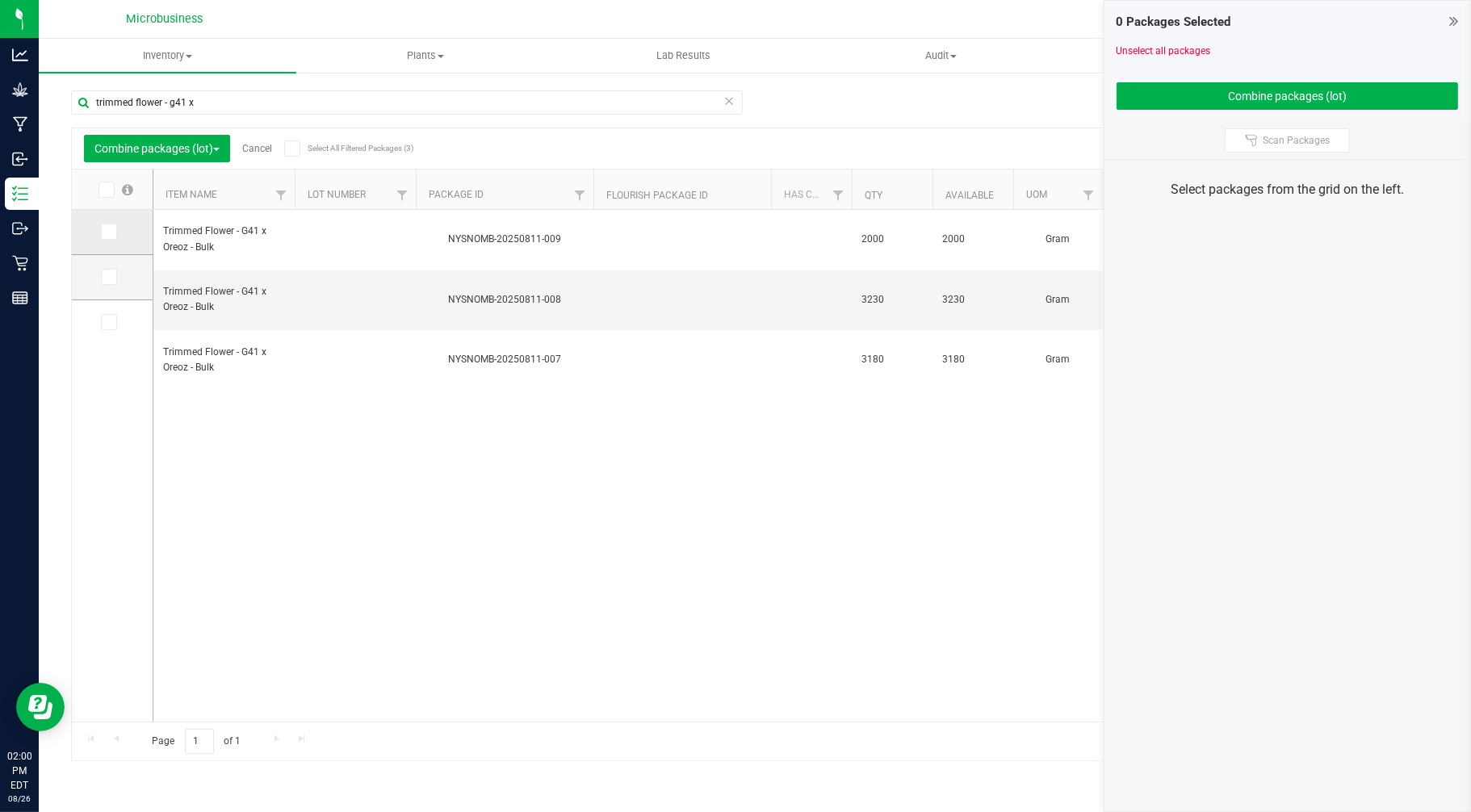
click at [111, 238] on span at bounding box center [108, 232] width 16 height 16
click at [0, 0] on input "checkbox" at bounding box center [0, 0] width 0 height 0
click at [109, 277] on icon at bounding box center [107, 277] width 11 height 0
click at [0, 0] on input "checkbox" at bounding box center [0, 0] width 0 height 0
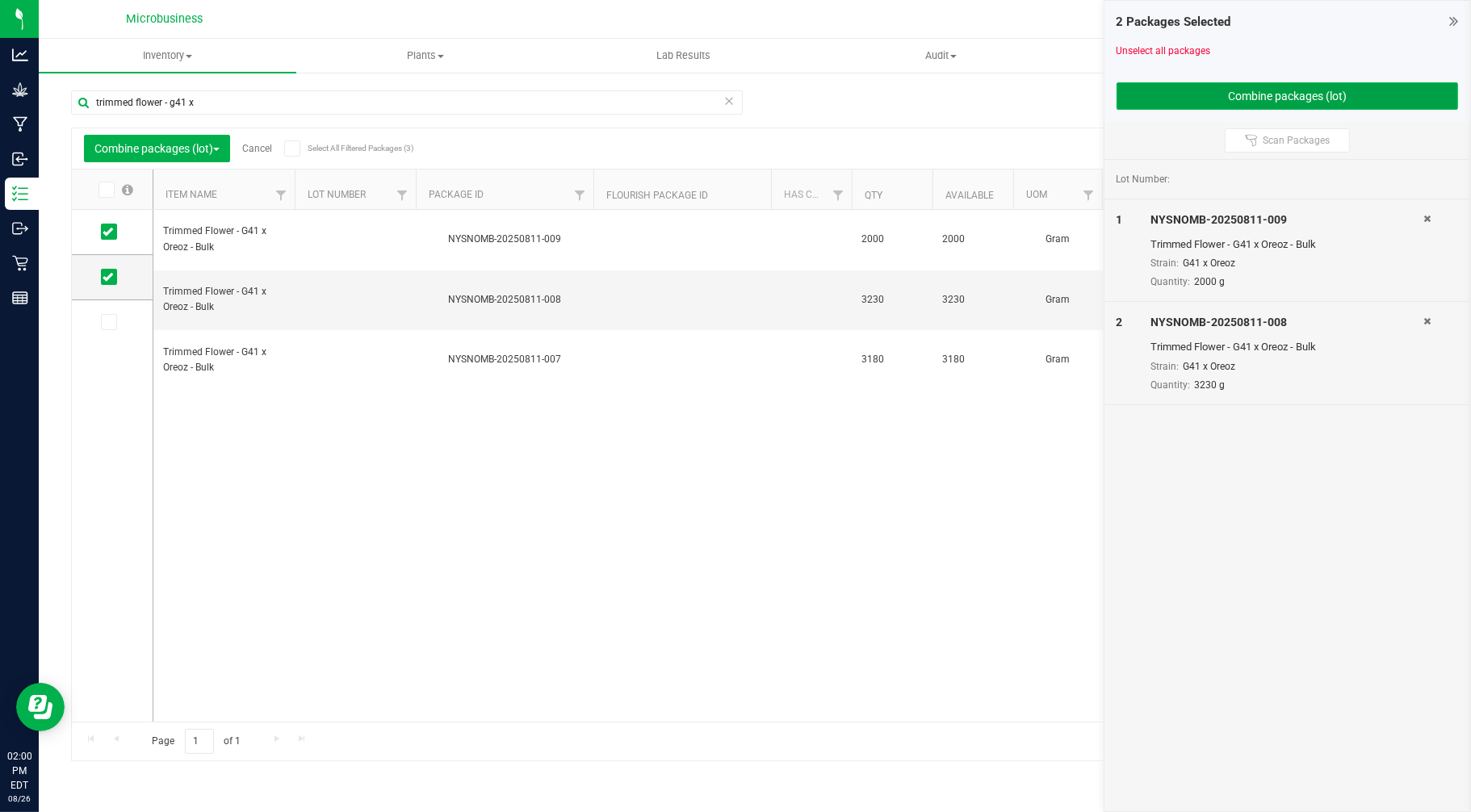
click at [1173, 93] on button "Combine packages (lot)" at bounding box center [1288, 97] width 342 height 28
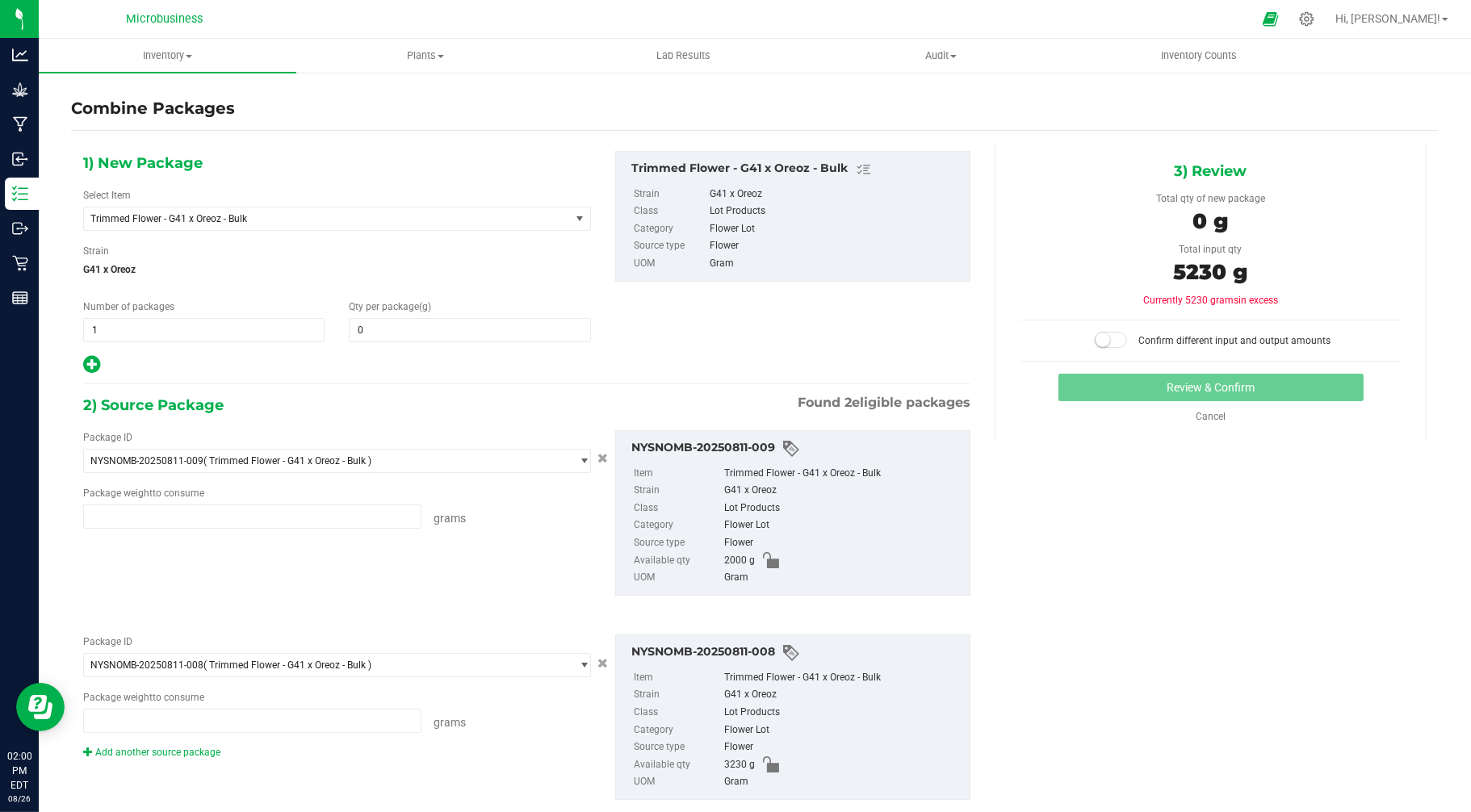
type input "2000.0000 g"
type input "3230.0000 g"
click at [394, 328] on span at bounding box center [469, 330] width 242 height 24
type input "5230"
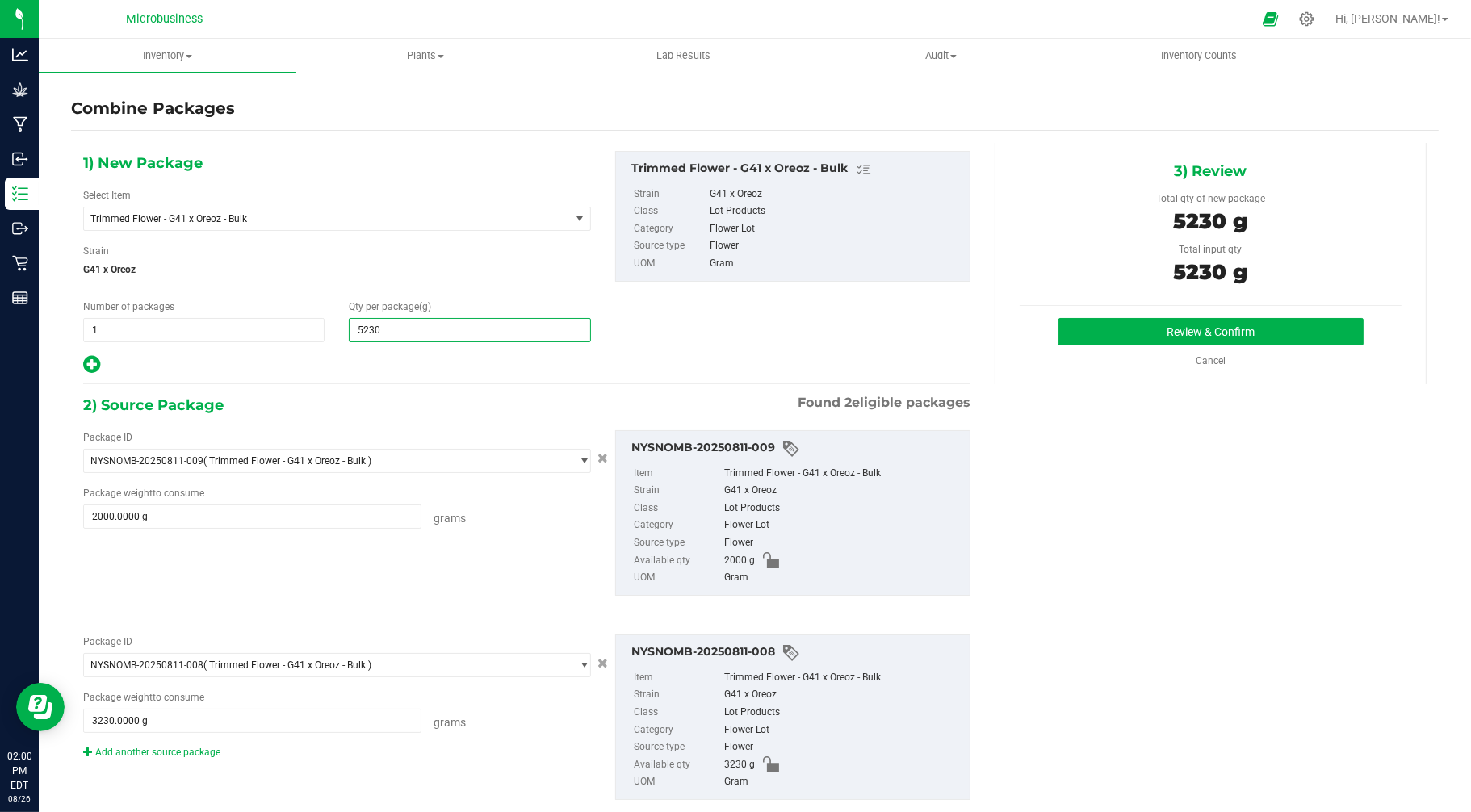
type input "5,230"
click at [349, 374] on div at bounding box center [337, 364] width 508 height 21
click at [1124, 319] on button "Review & Confirm" at bounding box center [1211, 332] width 306 height 28
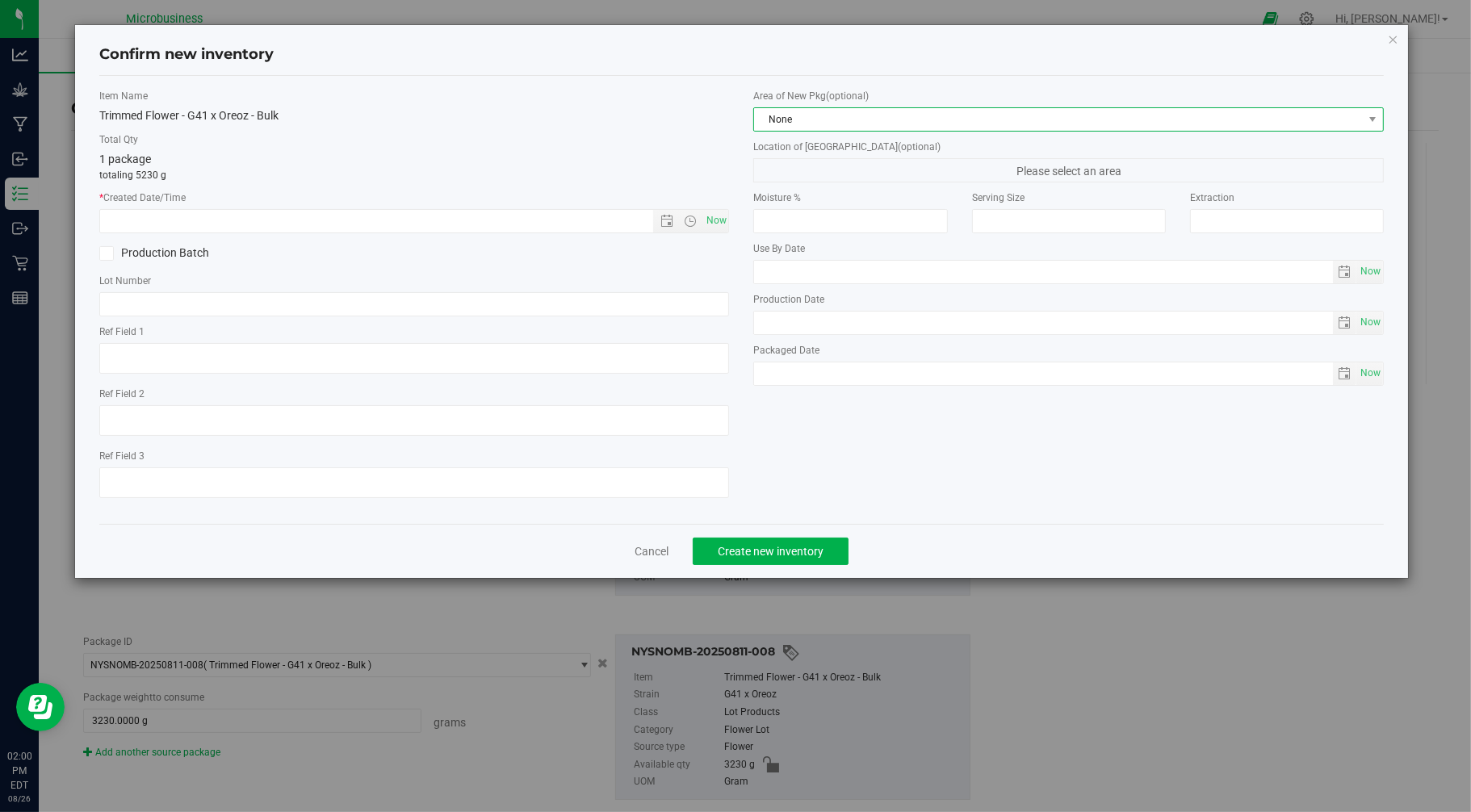
click at [795, 118] on span "None" at bounding box center [1059, 119] width 609 height 23
click at [783, 207] on li "Harvest Storage Room" at bounding box center [1070, 209] width 629 height 23
click at [715, 219] on span "Now" at bounding box center [717, 221] width 28 height 24
type input "8/26/2025 2:00 PM"
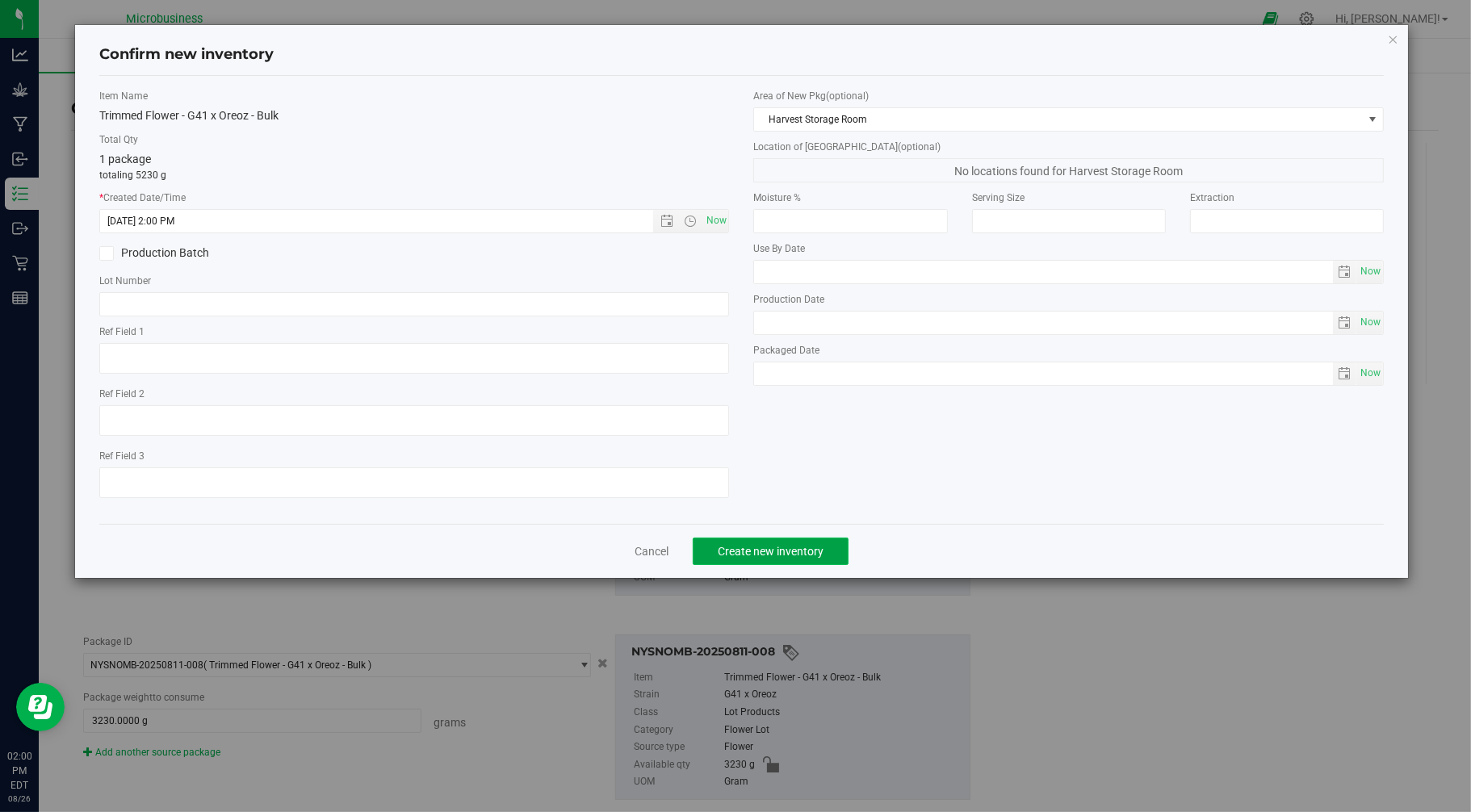
click at [764, 551] on span "Create new inventory" at bounding box center [770, 551] width 105 height 13
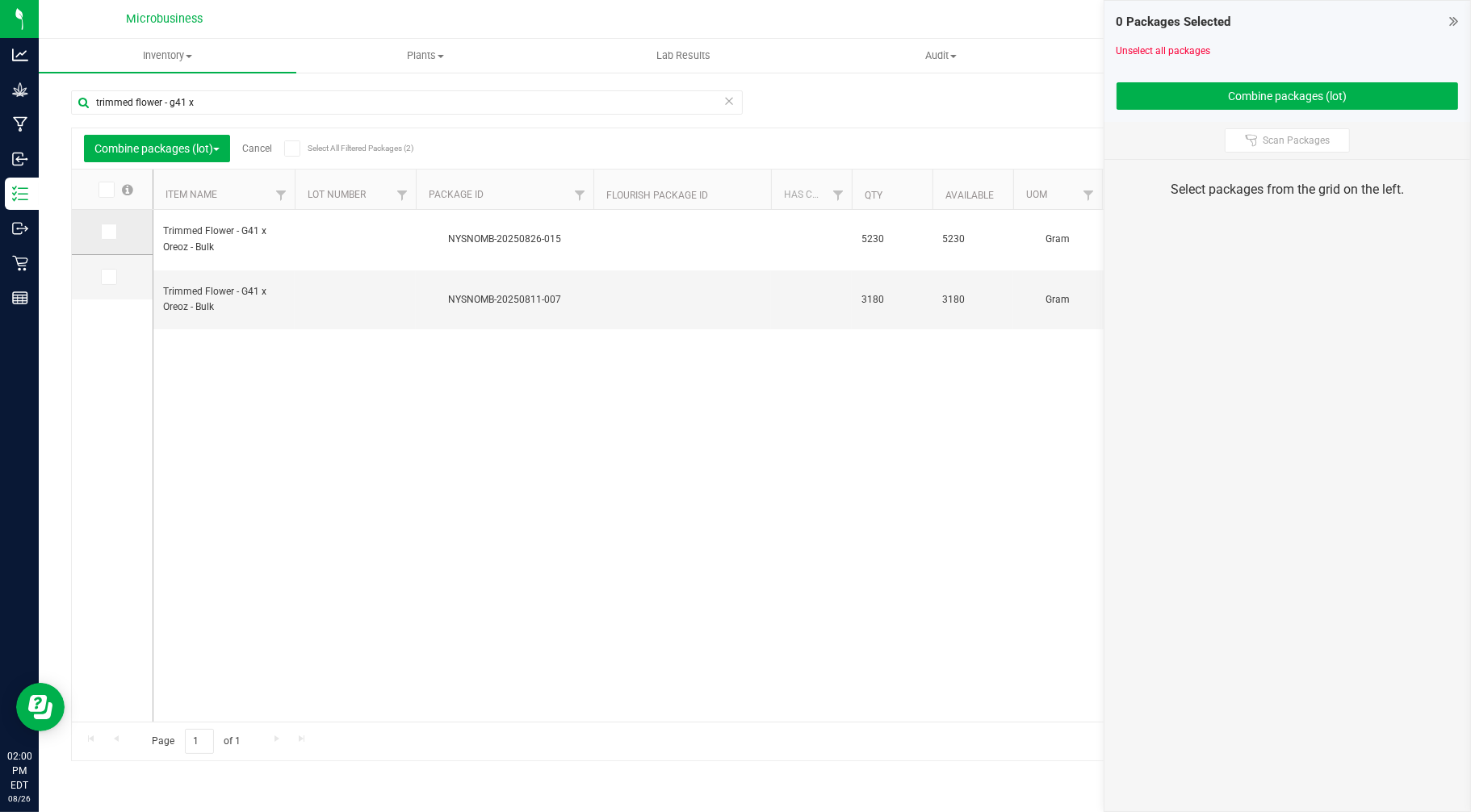
click at [101, 229] on span at bounding box center [108, 232] width 16 height 16
click at [0, 0] on input "checkbox" at bounding box center [0, 0] width 0 height 0
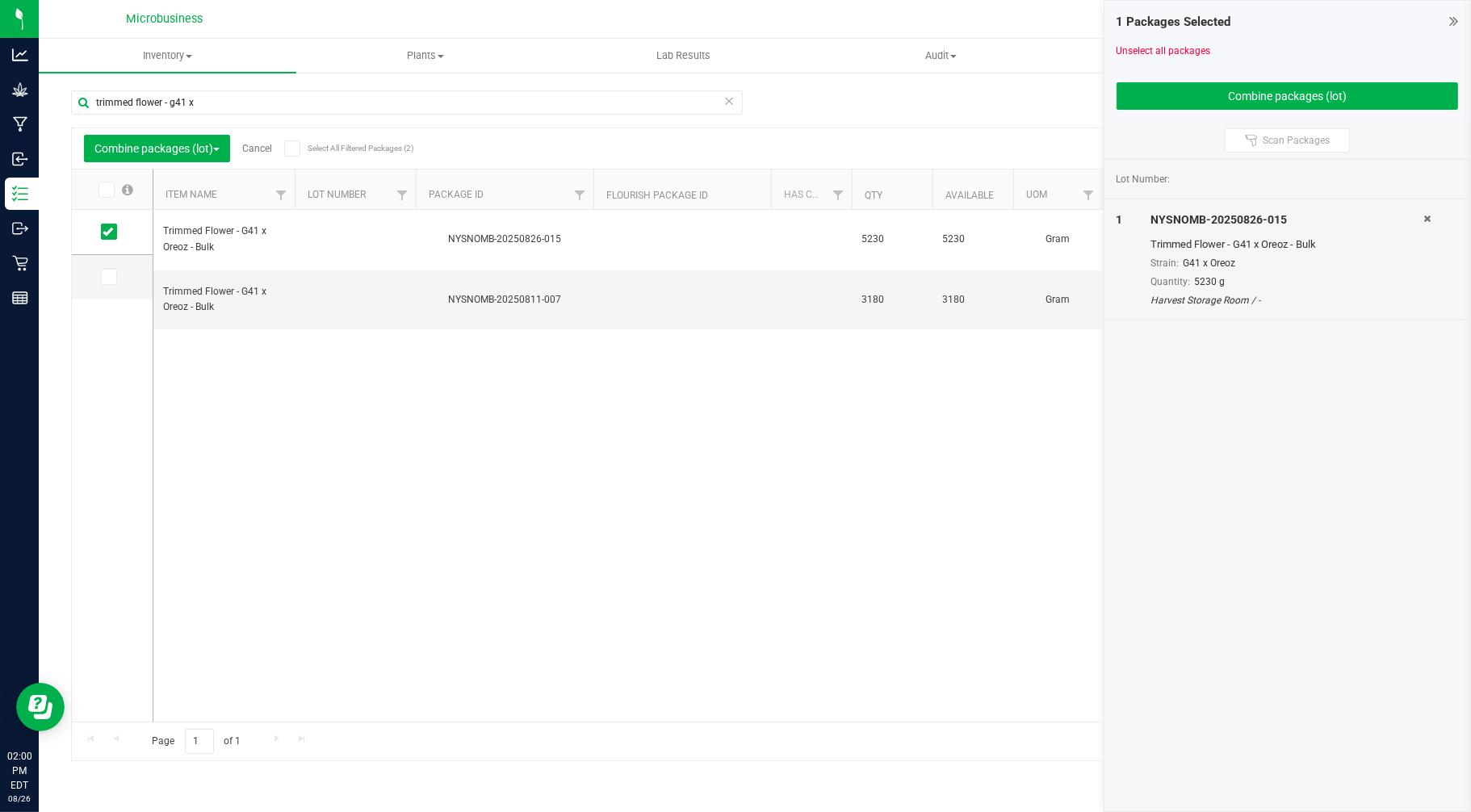
click at [1426, 218] on icon at bounding box center [1427, 219] width 7 height 10
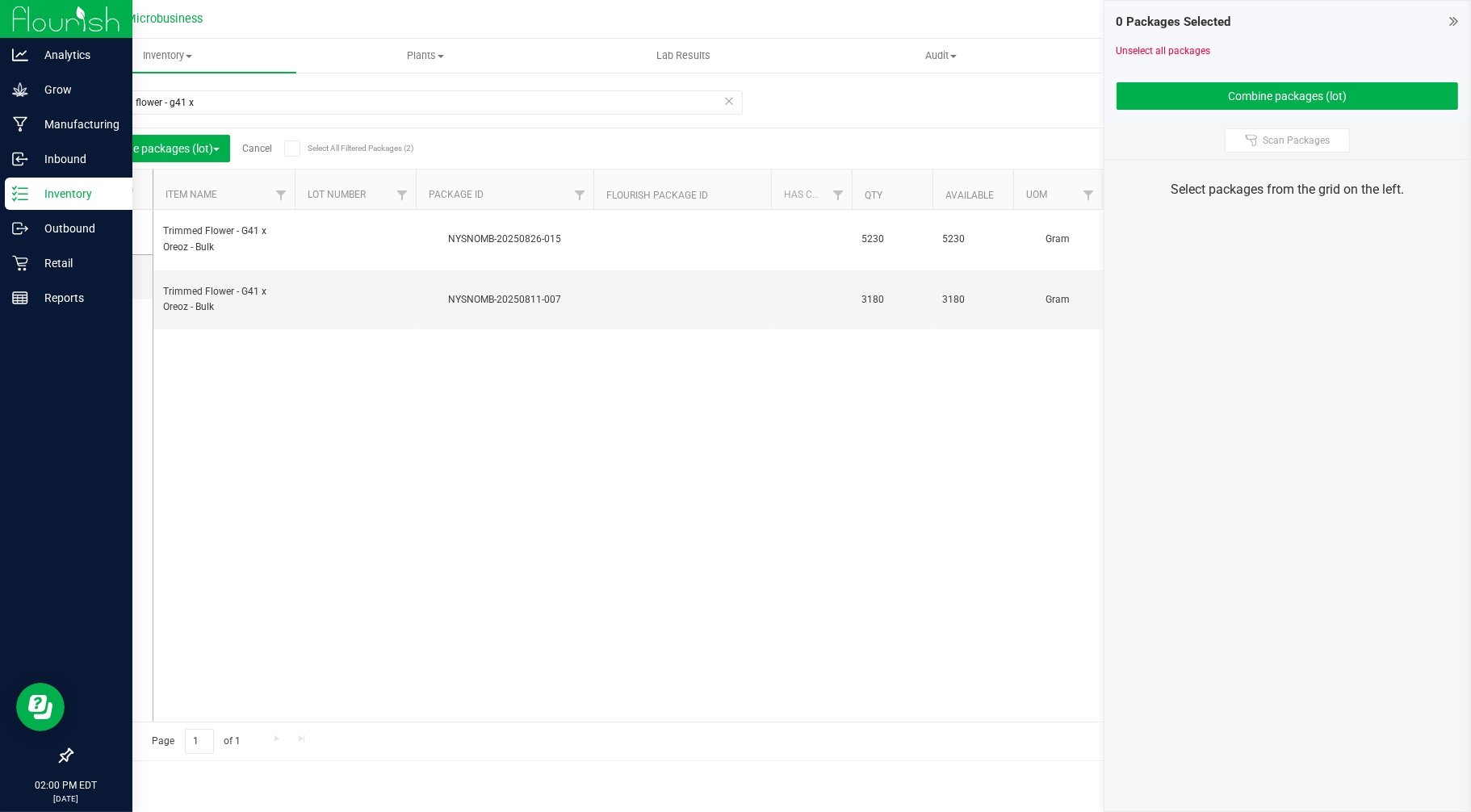
click at [41, 189] on p "Inventory" at bounding box center [76, 193] width 97 height 19
click at [67, 203] on div "Inventory" at bounding box center [69, 193] width 127 height 32
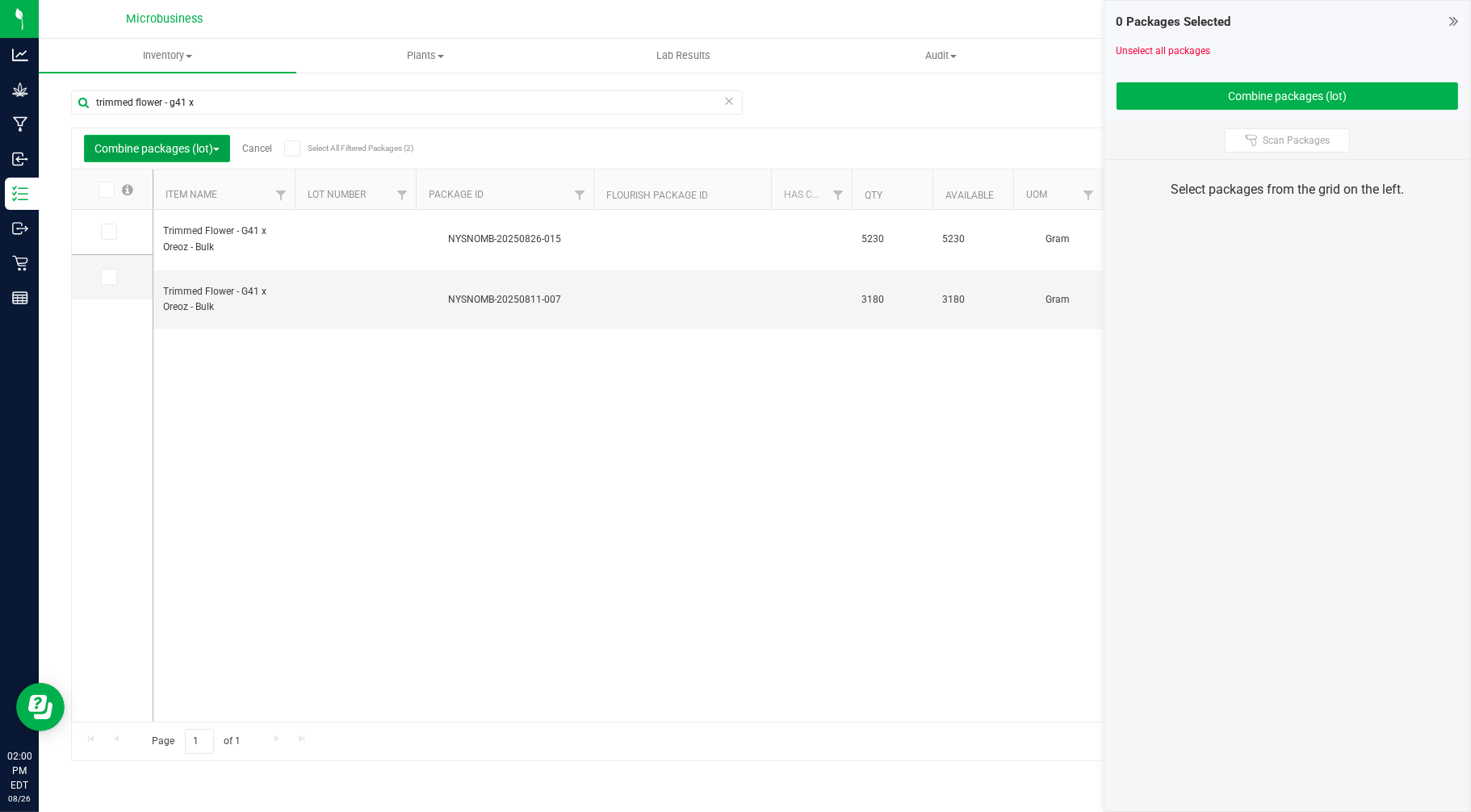
click at [173, 148] on span "Combine packages (lot)" at bounding box center [157, 148] width 125 height 13
click at [156, 60] on span "Inventory" at bounding box center [167, 56] width 258 height 15
click at [122, 94] on span "All packages" at bounding box center [94, 98] width 110 height 14
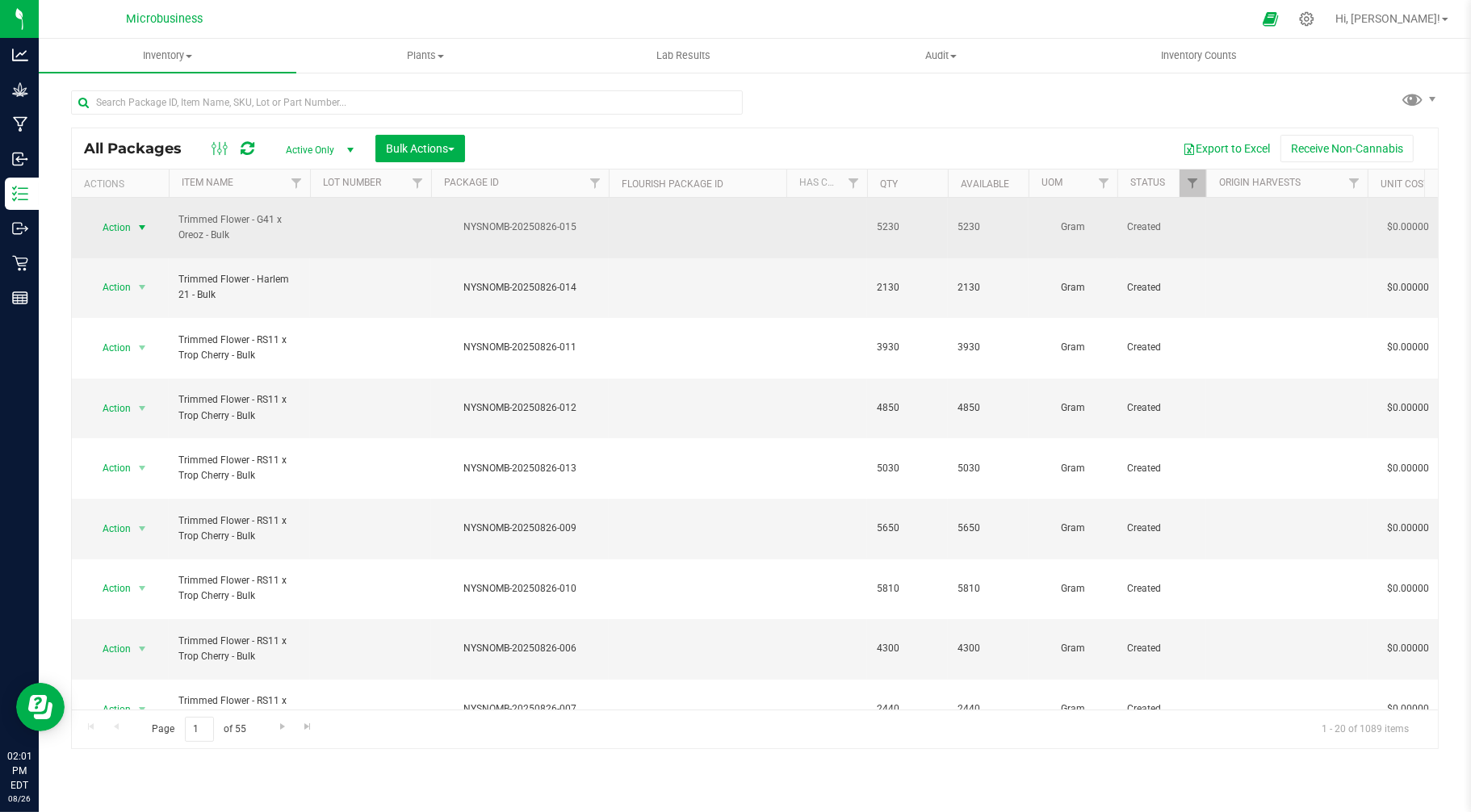
click at [117, 224] on span "Action" at bounding box center [109, 227] width 44 height 23
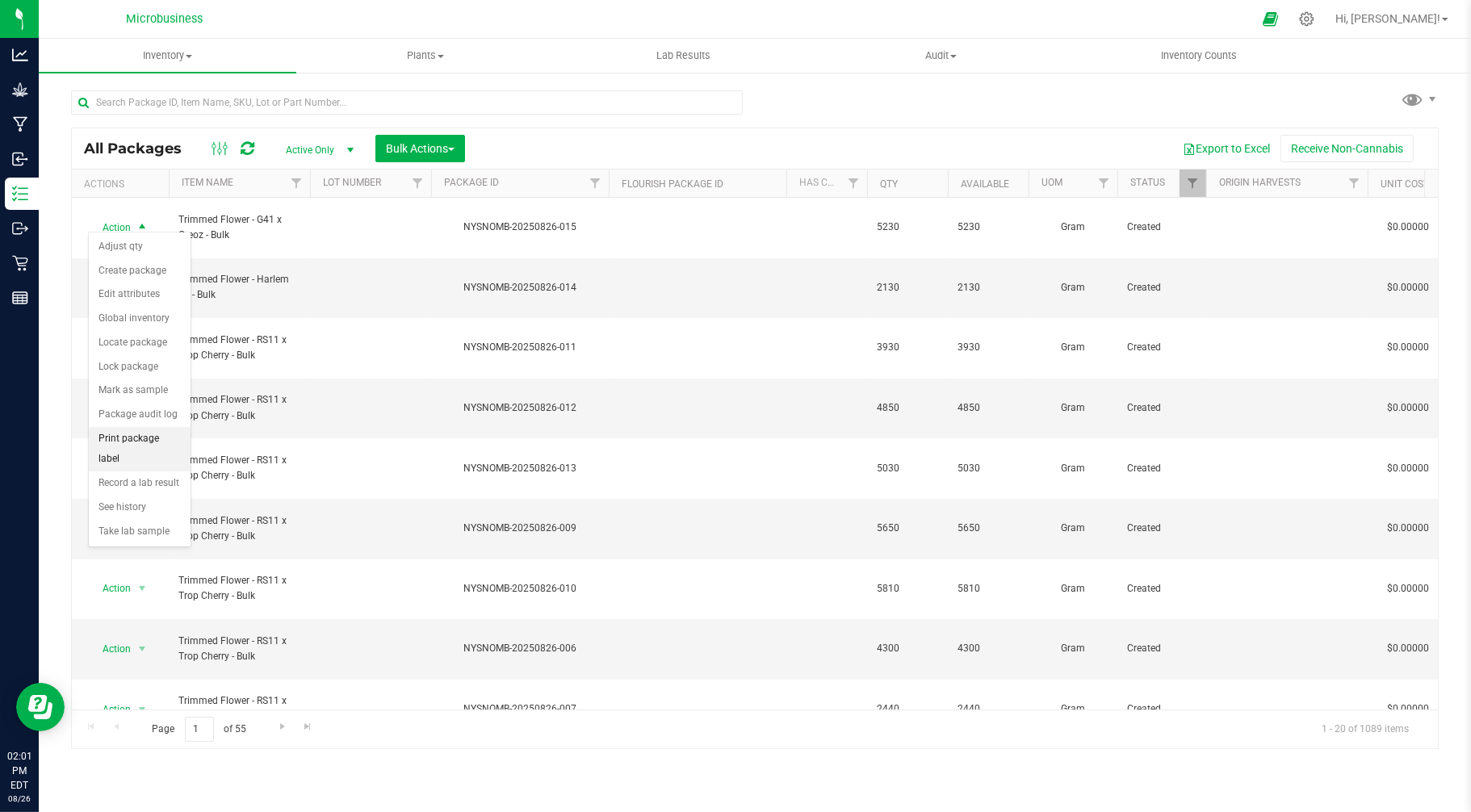
click at [149, 450] on li "Print package label" at bounding box center [139, 449] width 102 height 45
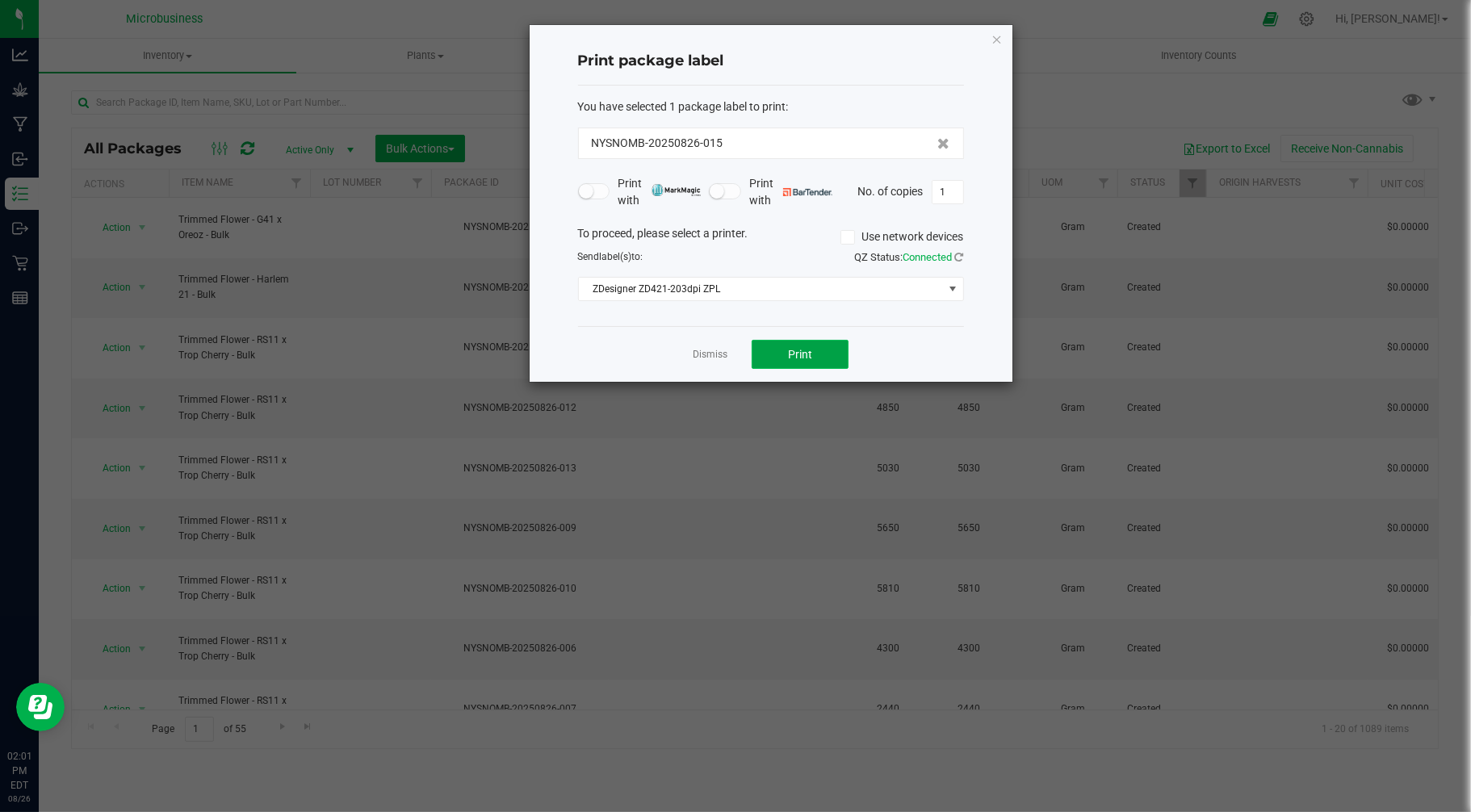
click at [772, 357] on button "Print" at bounding box center [799, 354] width 97 height 29
click at [713, 352] on link "Dismiss" at bounding box center [710, 355] width 35 height 14
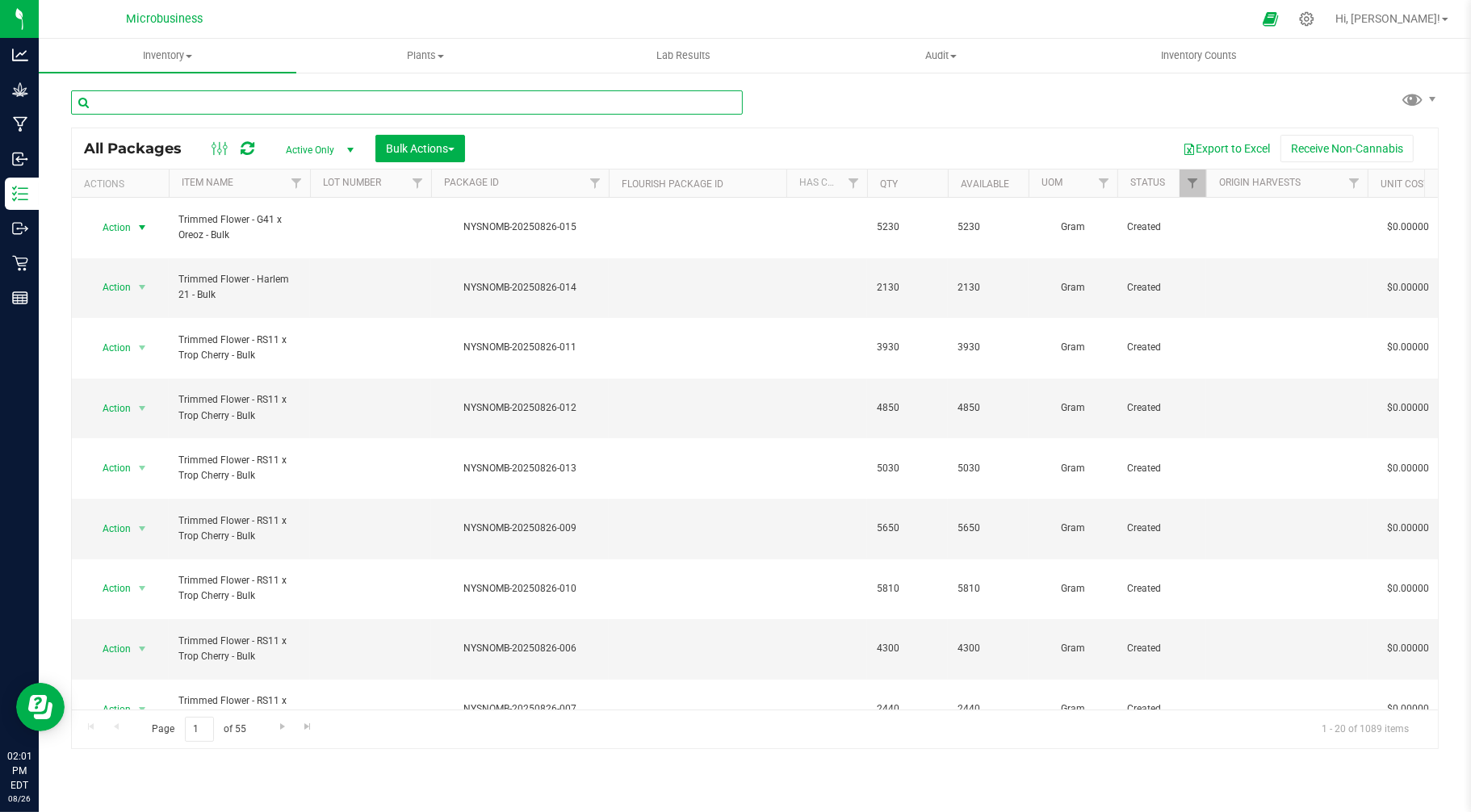
click at [305, 102] on input "text" at bounding box center [406, 102] width 672 height 24
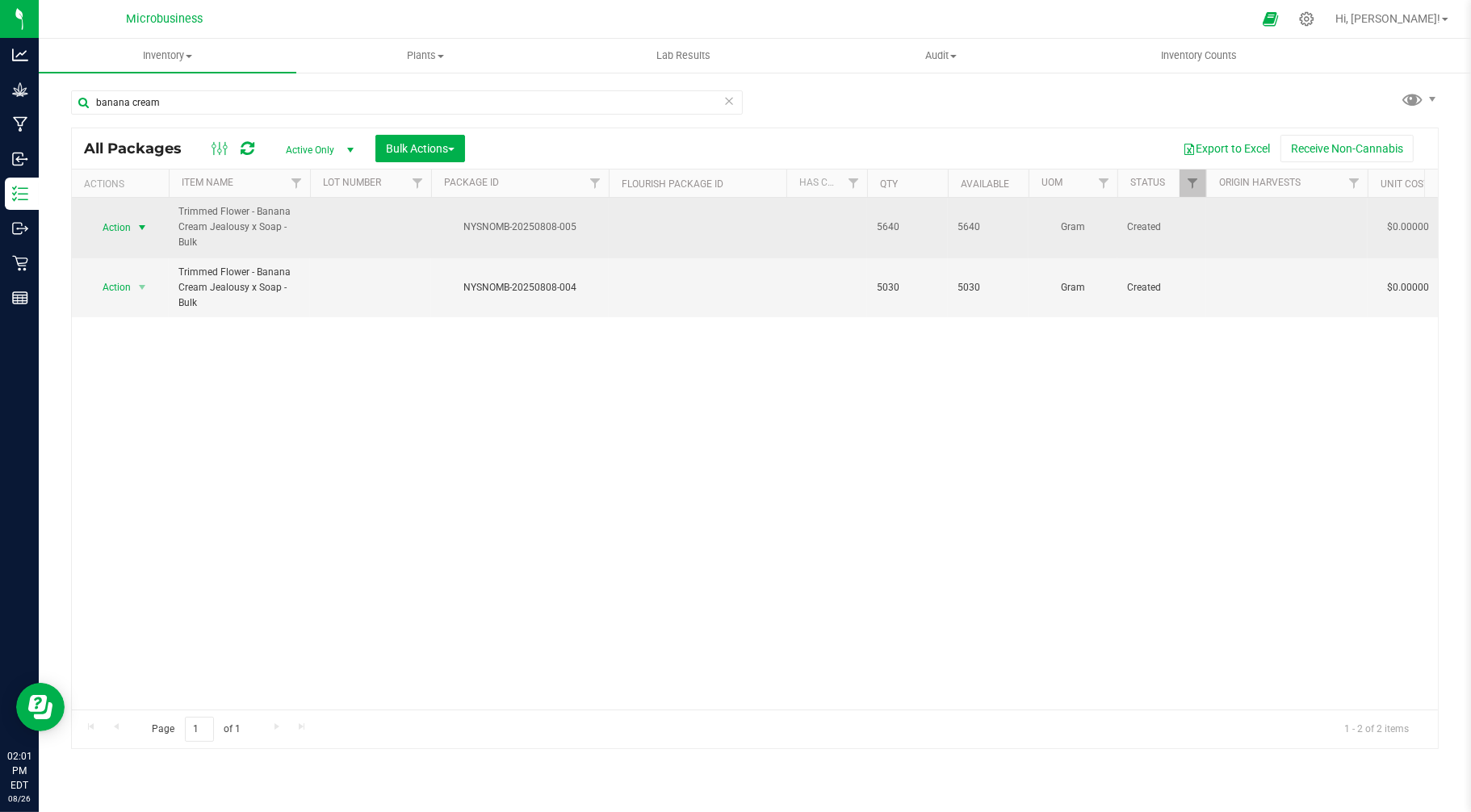
click at [110, 220] on span "Action" at bounding box center [109, 227] width 44 height 23
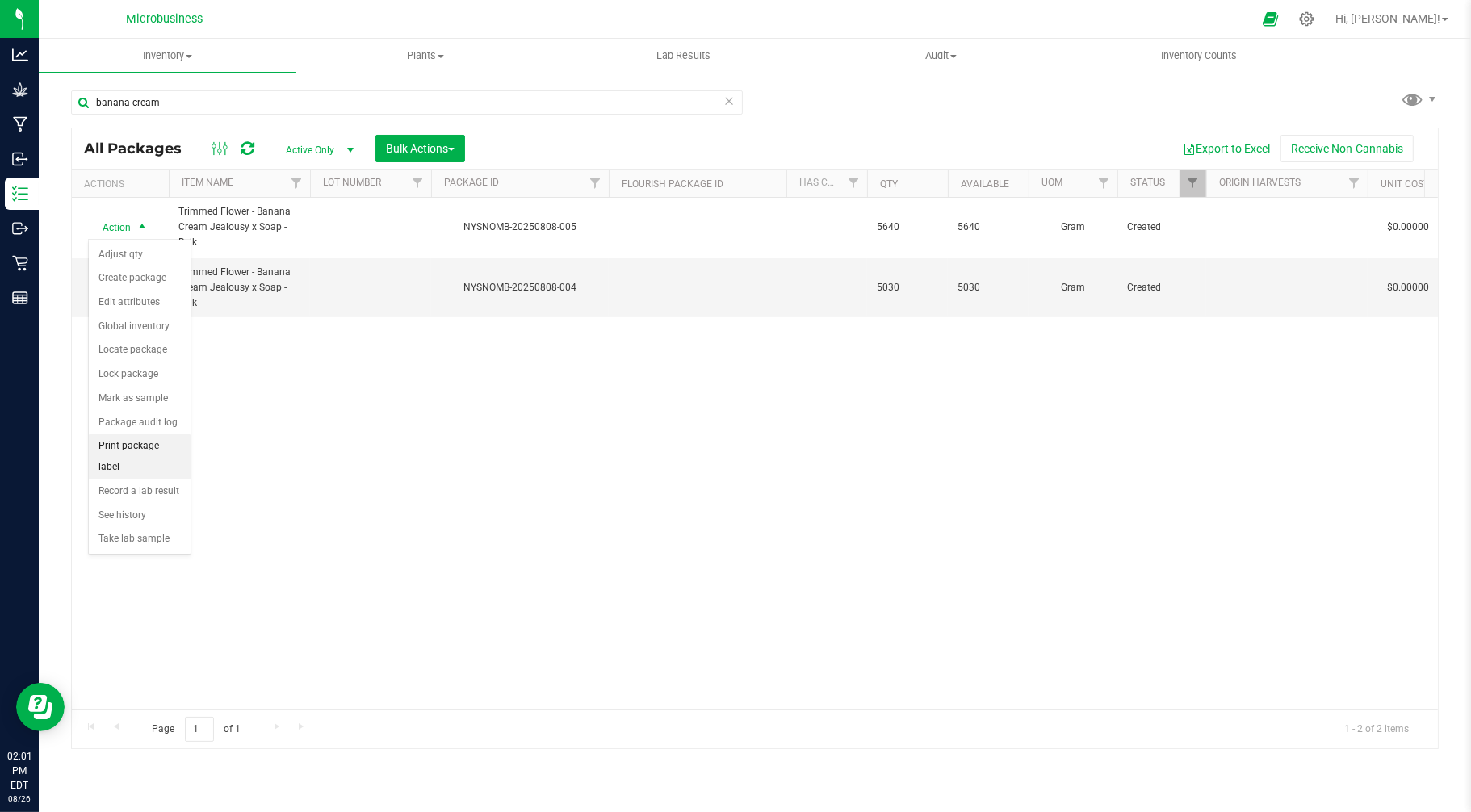
click at [124, 452] on li "Print package label" at bounding box center [139, 456] width 102 height 45
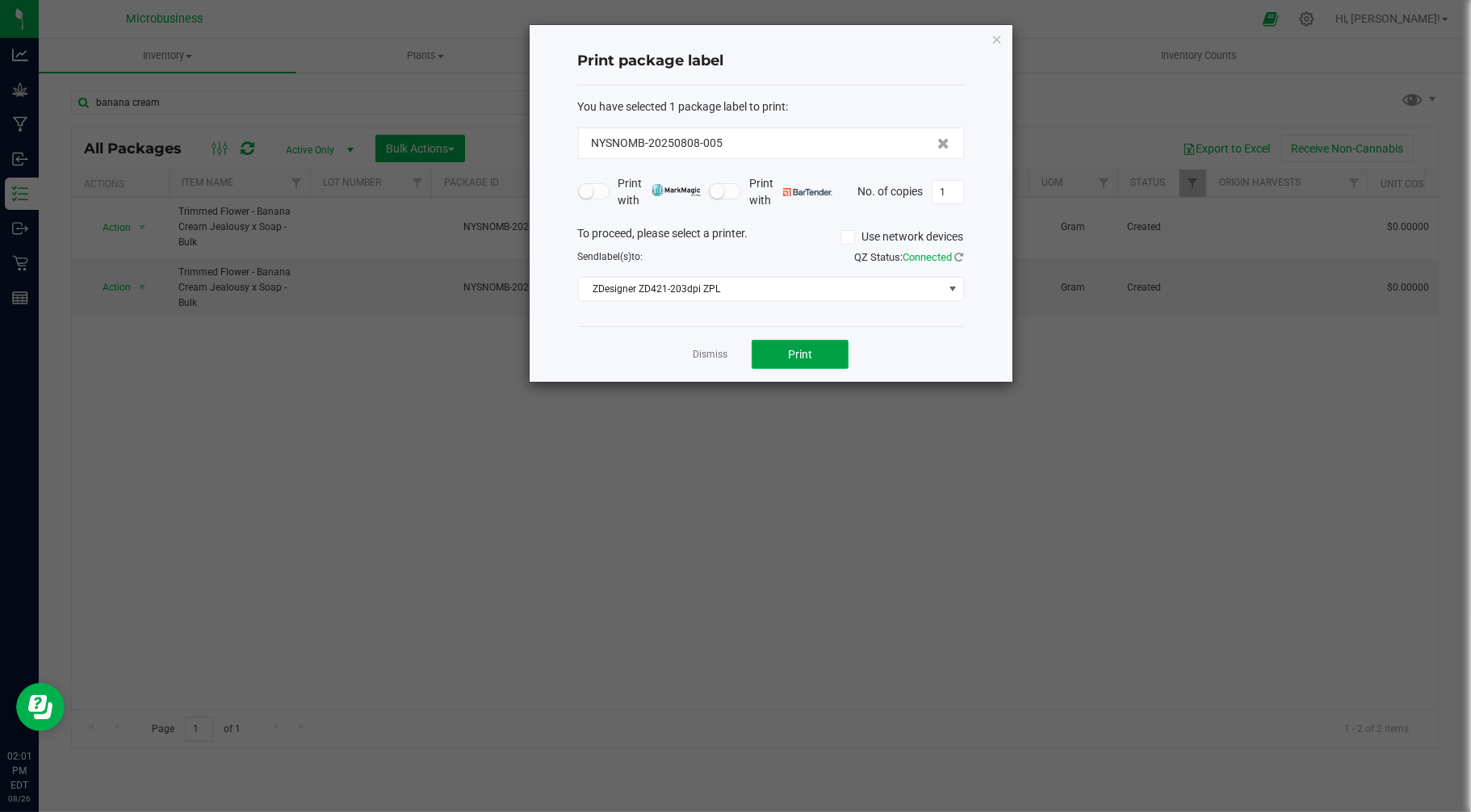
click at [777, 350] on button "Print" at bounding box center [799, 354] width 97 height 29
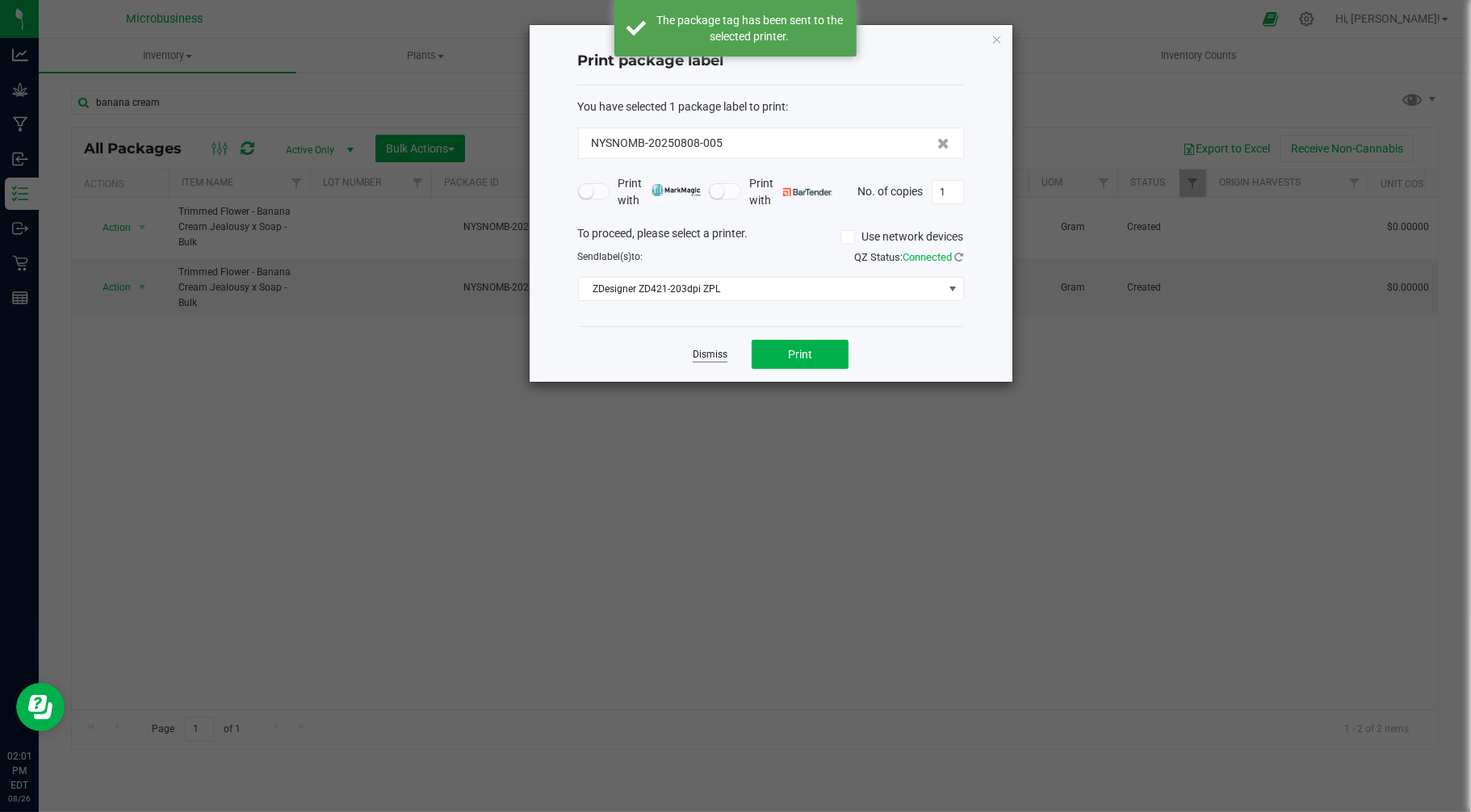
click at [716, 359] on link "Dismiss" at bounding box center [710, 355] width 35 height 14
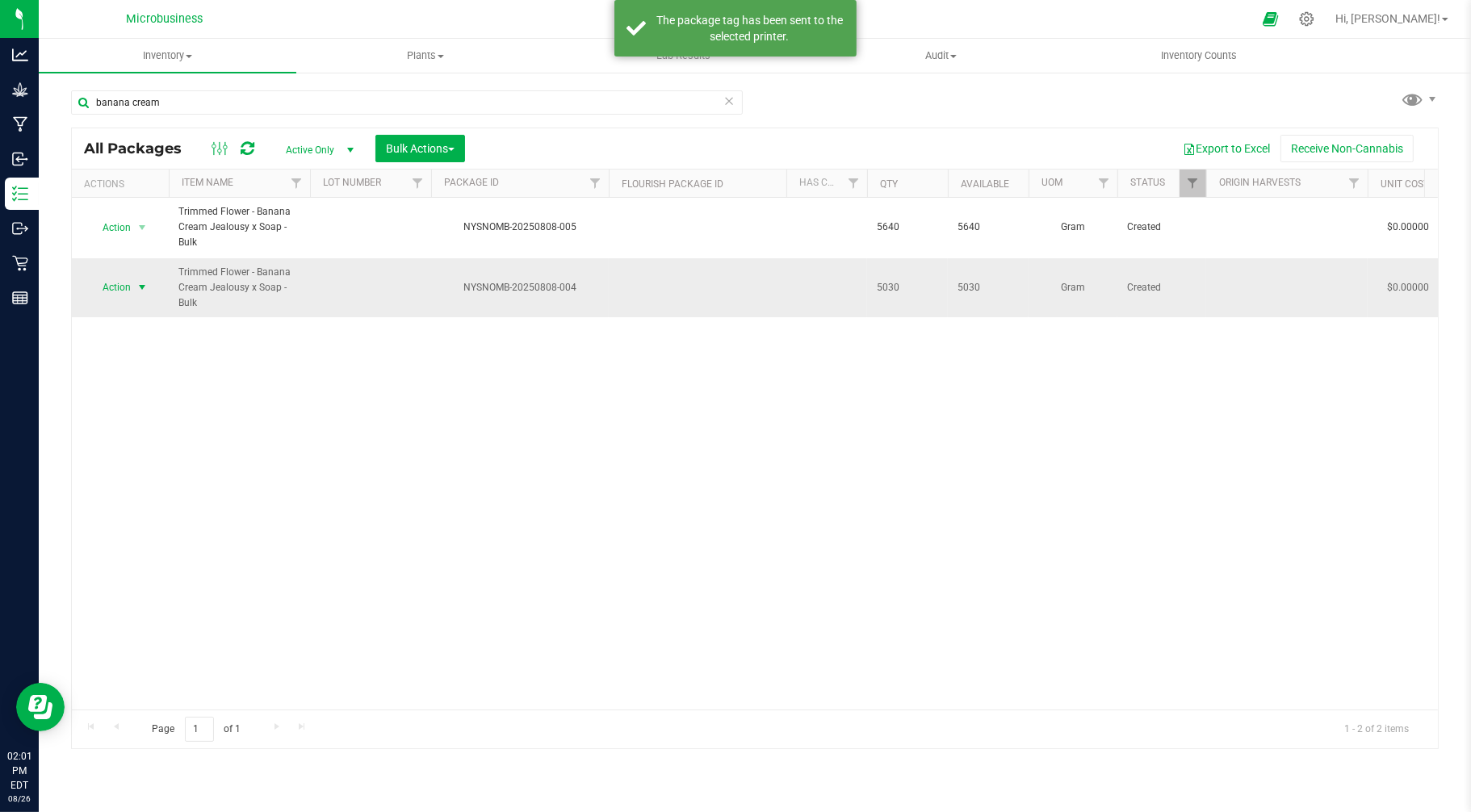
click at [134, 286] on span "select" at bounding box center [142, 287] width 20 height 23
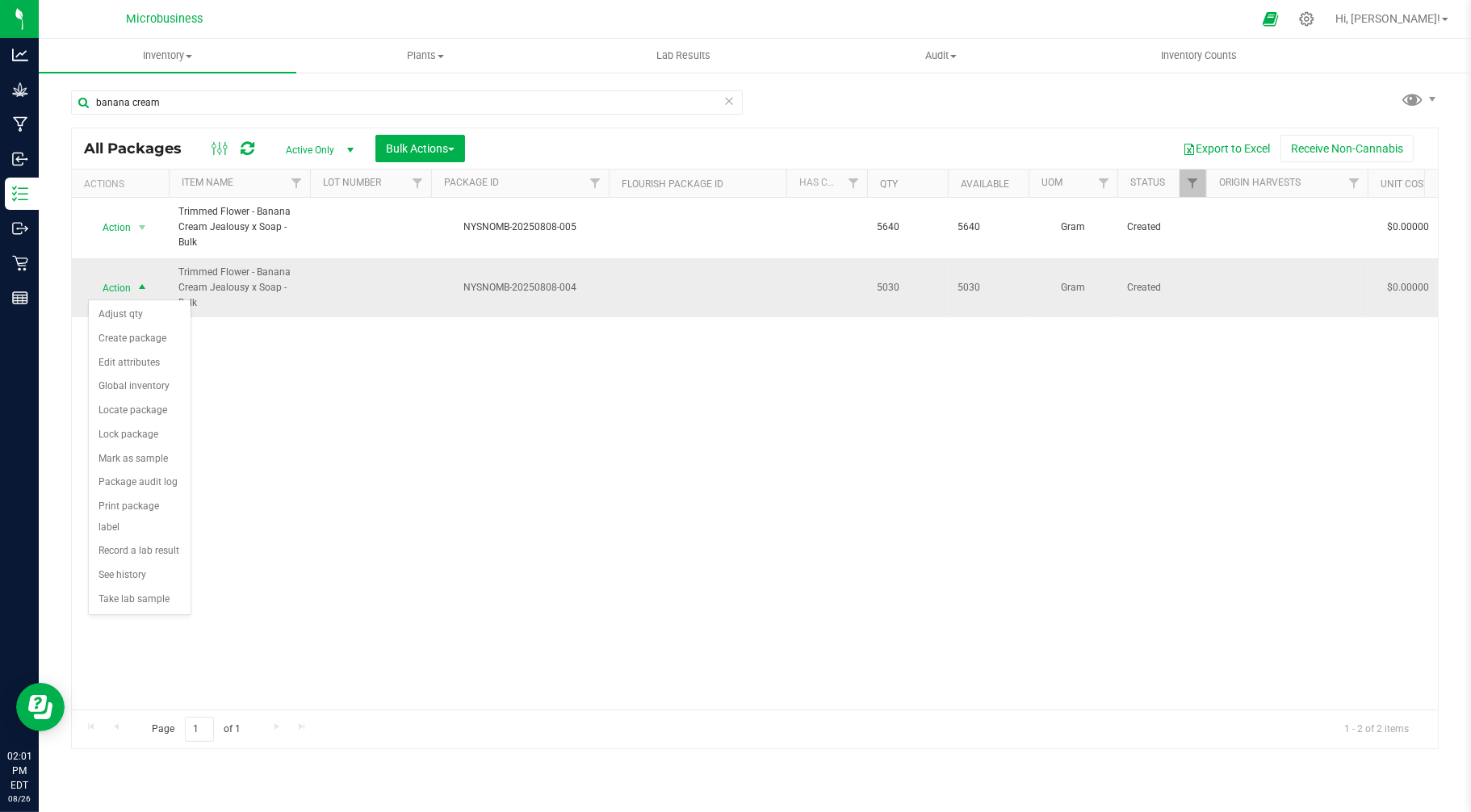
click at [126, 294] on span "Action" at bounding box center [109, 288] width 44 height 23
click at [126, 294] on span "Action" at bounding box center [109, 287] width 44 height 23
click at [126, 516] on li "Print package label" at bounding box center [139, 516] width 102 height 45
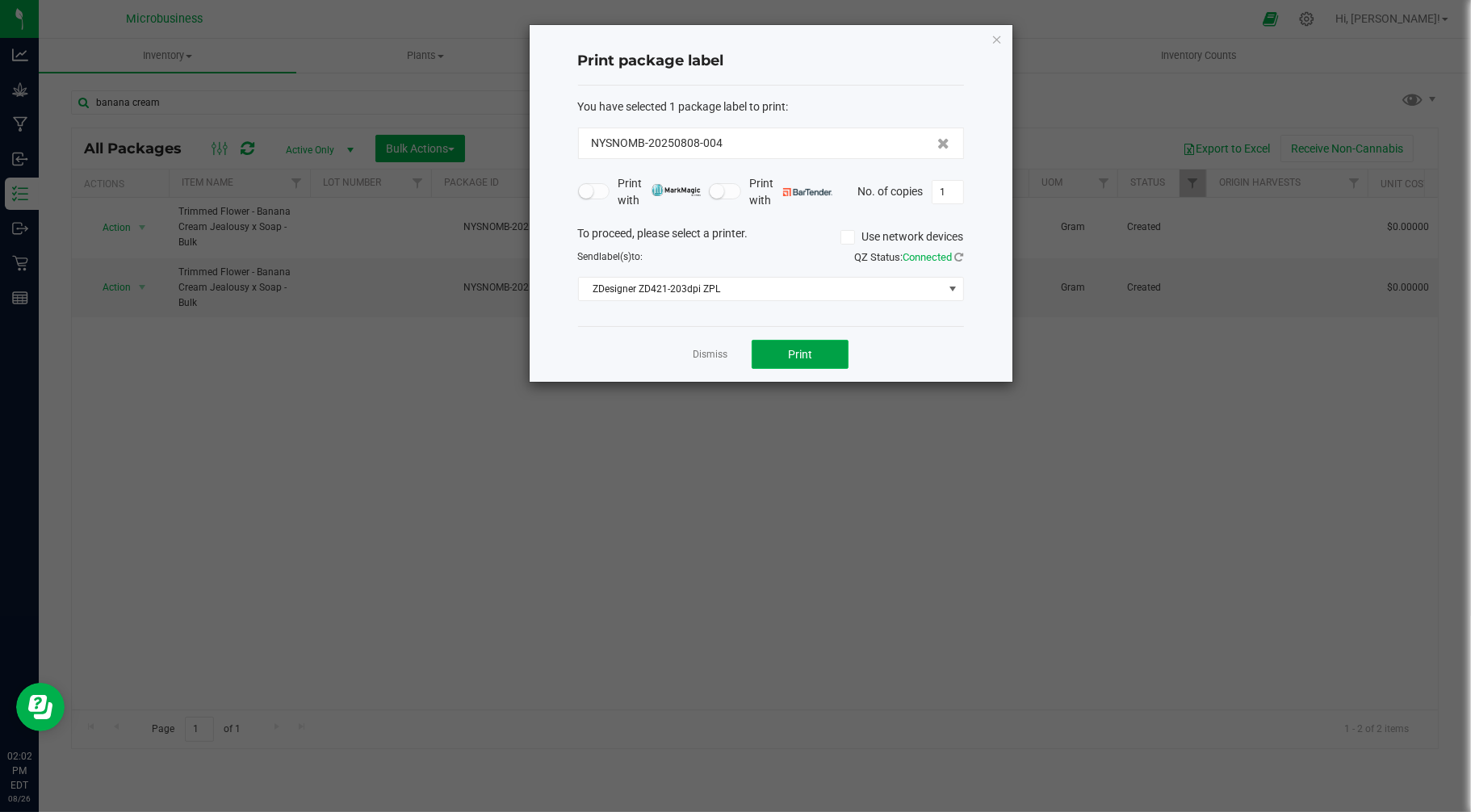
click at [804, 357] on span "Print" at bounding box center [800, 354] width 24 height 13
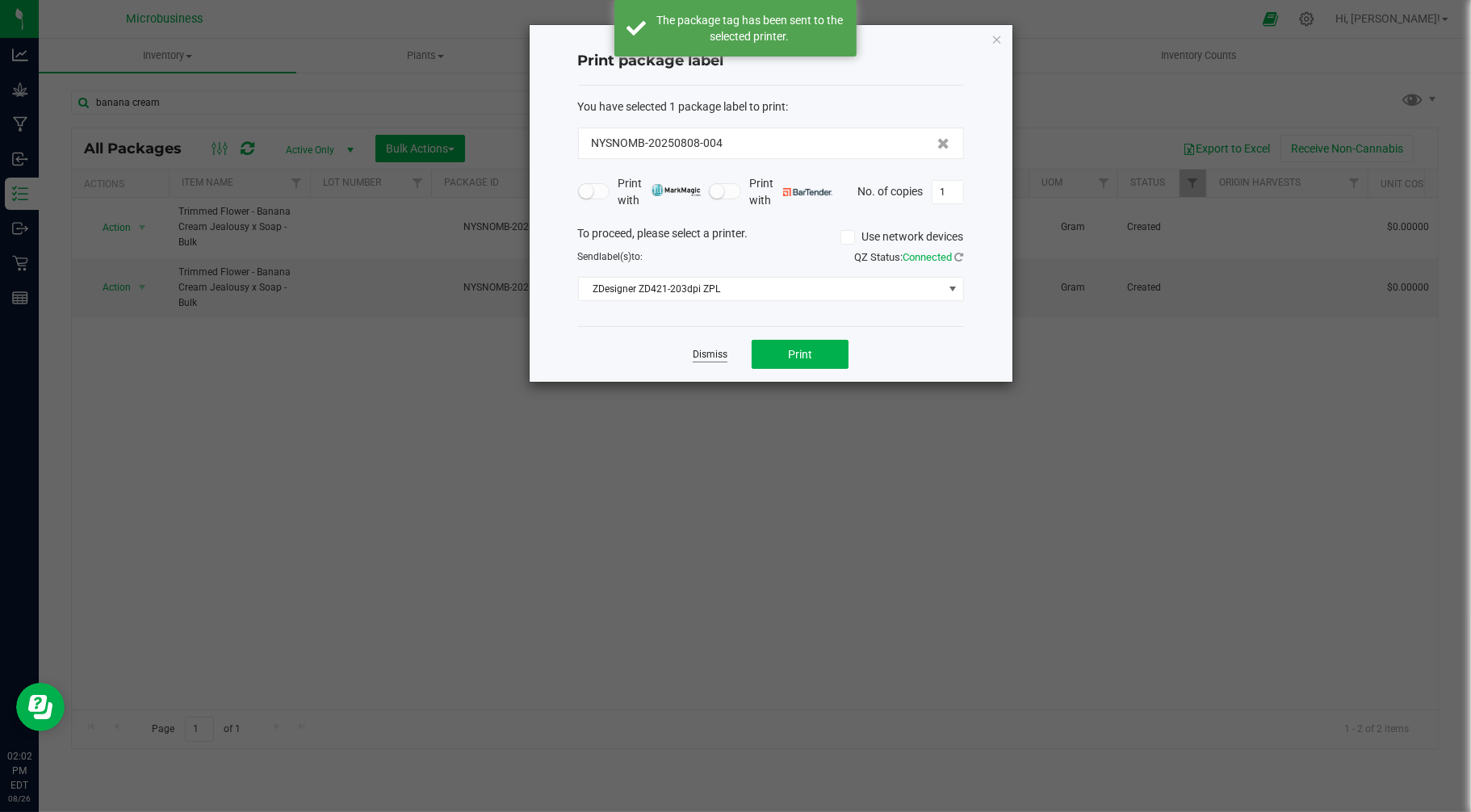
click at [704, 357] on link "Dismiss" at bounding box center [710, 355] width 35 height 14
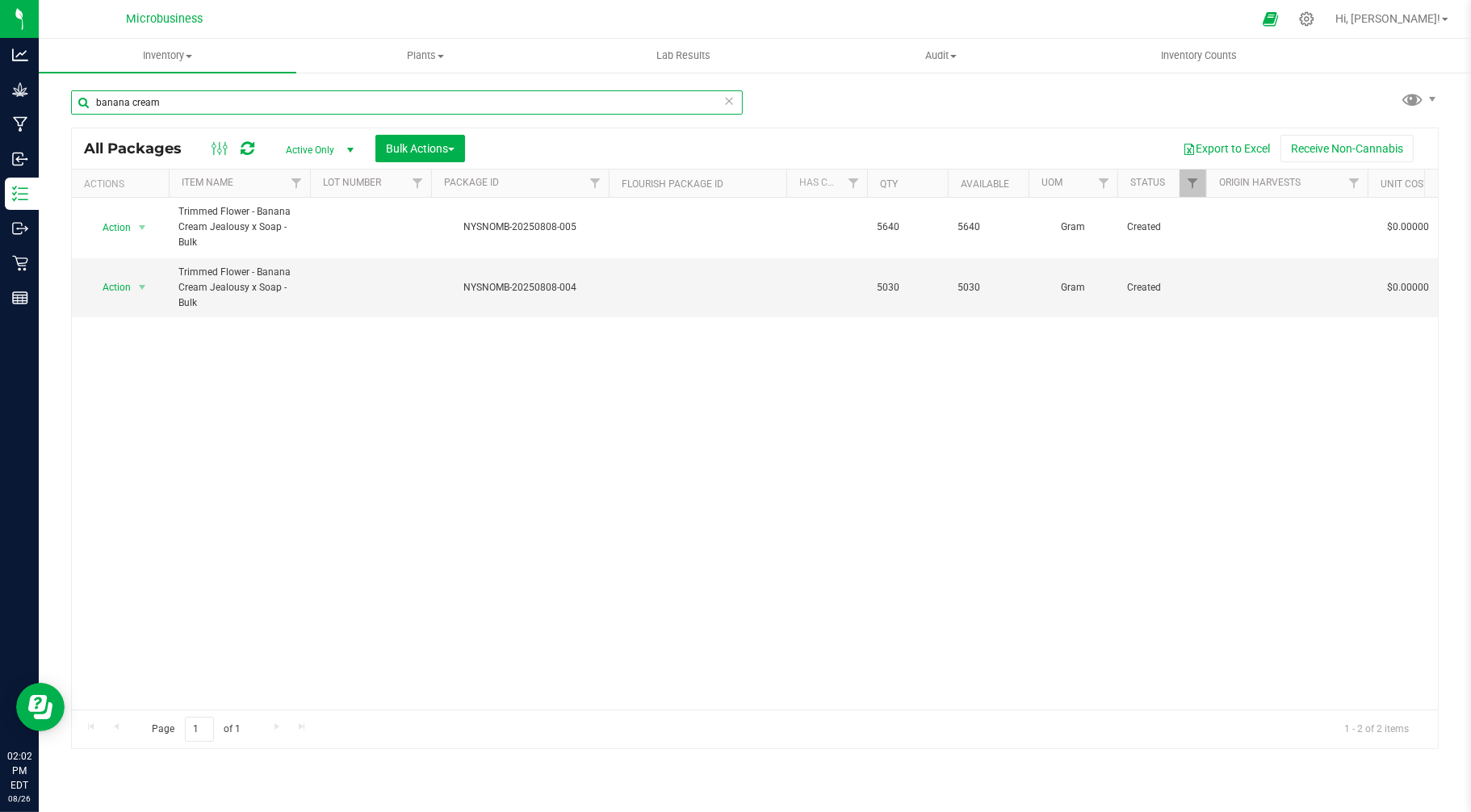
drag, startPoint x: 173, startPoint y: 103, endPoint x: 81, endPoint y: 99, distance: 92.1
click at [81, 99] on input "banana cream" at bounding box center [406, 102] width 672 height 24
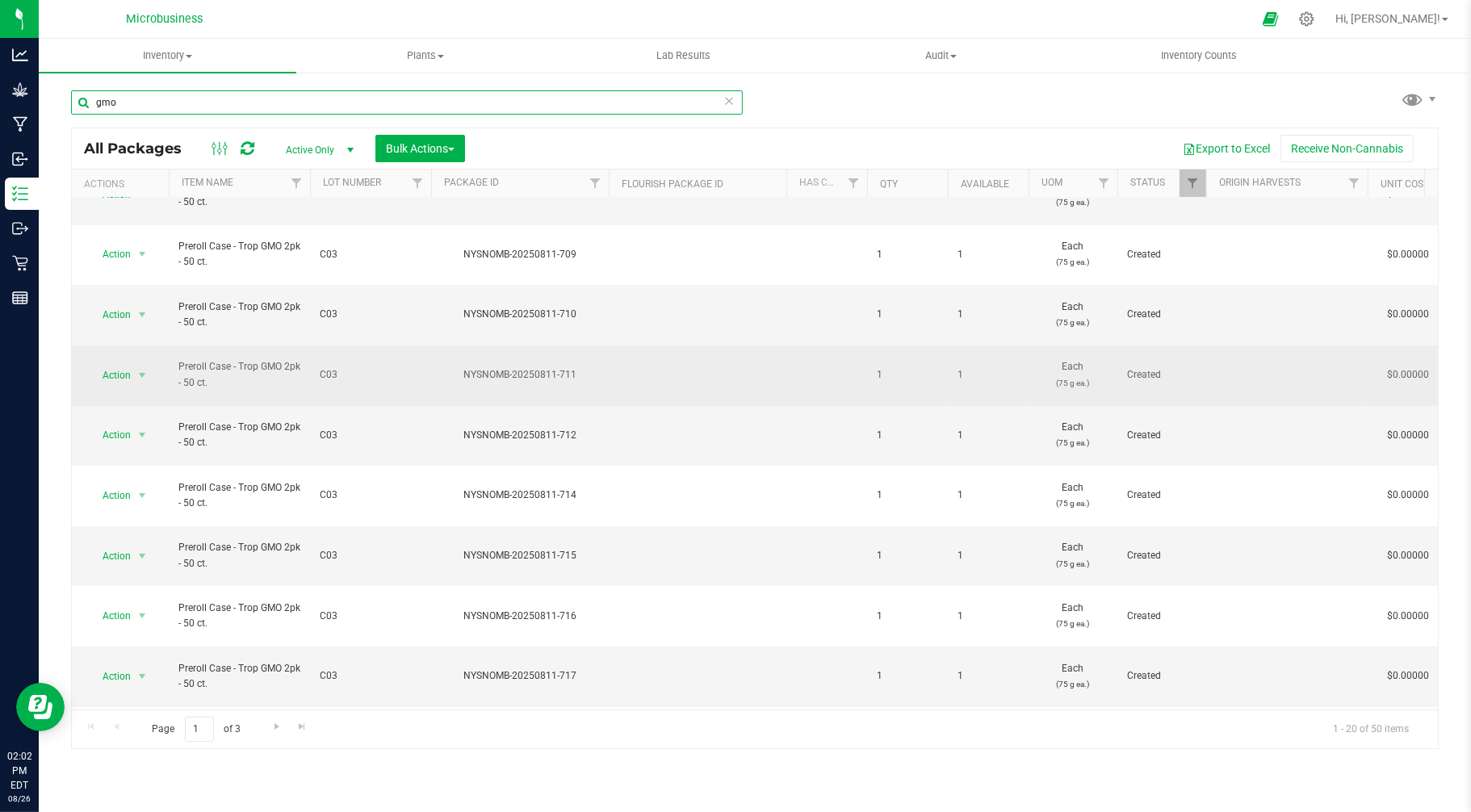
scroll to position [358, 0]
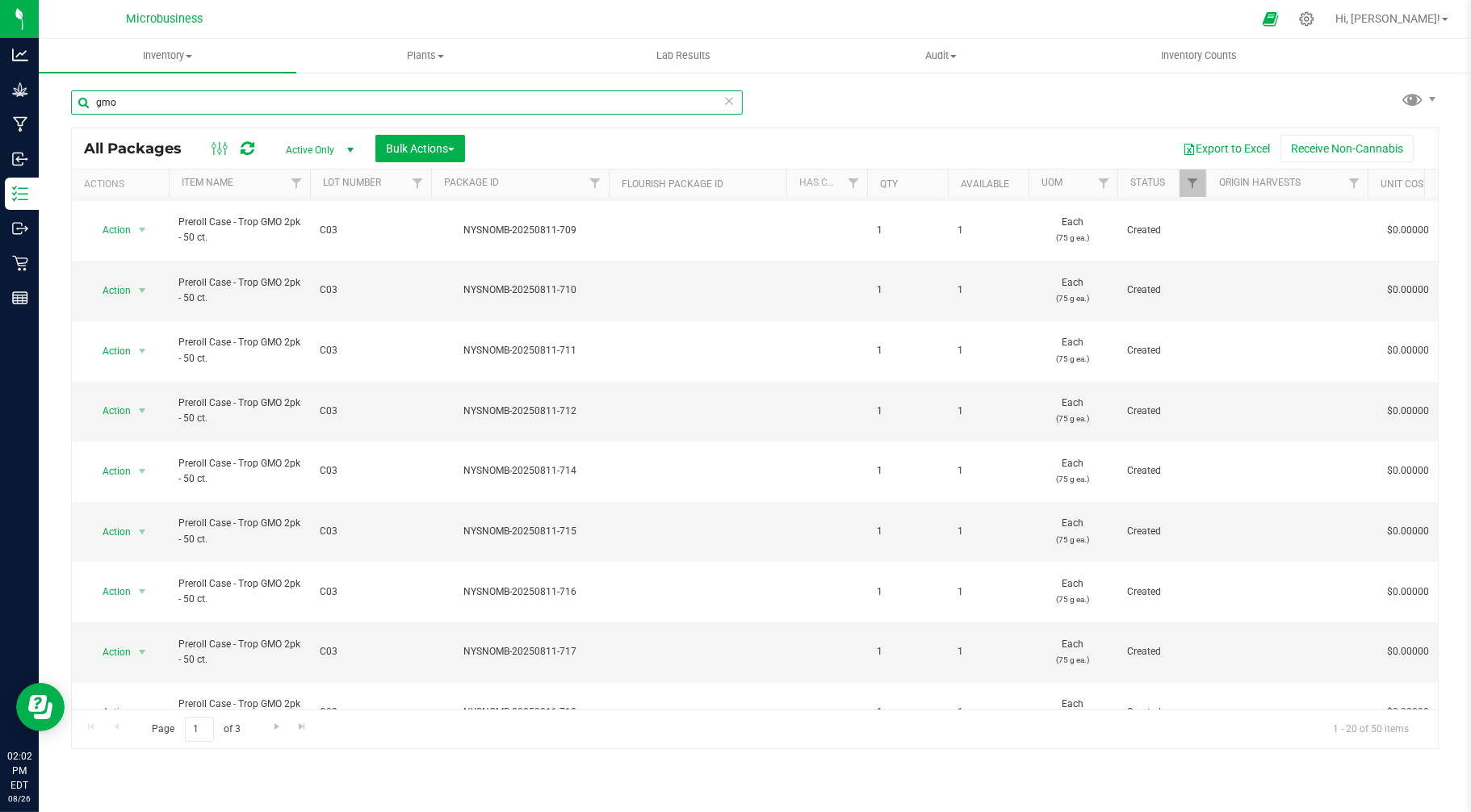
click at [102, 101] on input "gmo" at bounding box center [406, 102] width 672 height 24
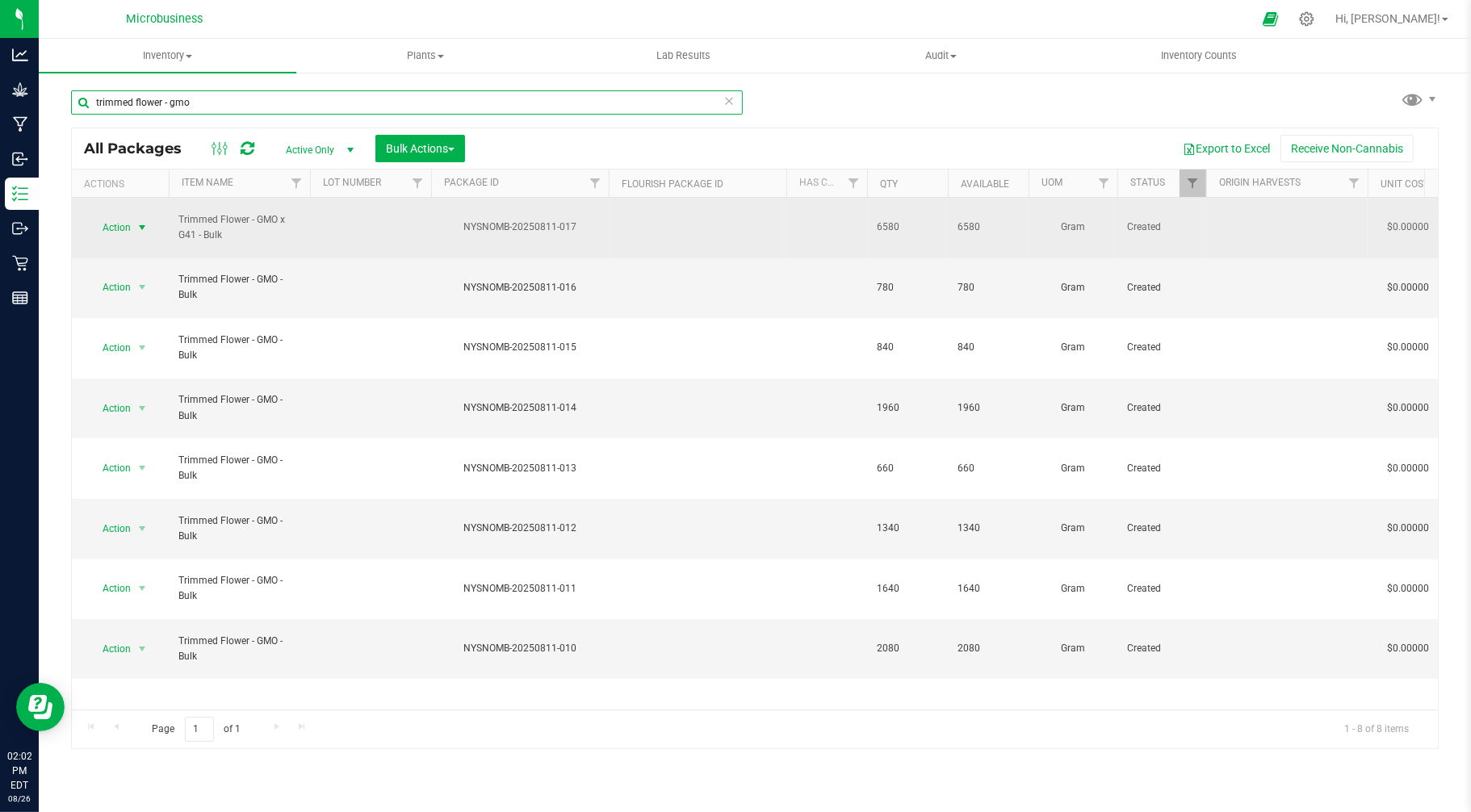
type input "trimmed flower - gmo"
click at [122, 219] on span "Action" at bounding box center [109, 227] width 44 height 23
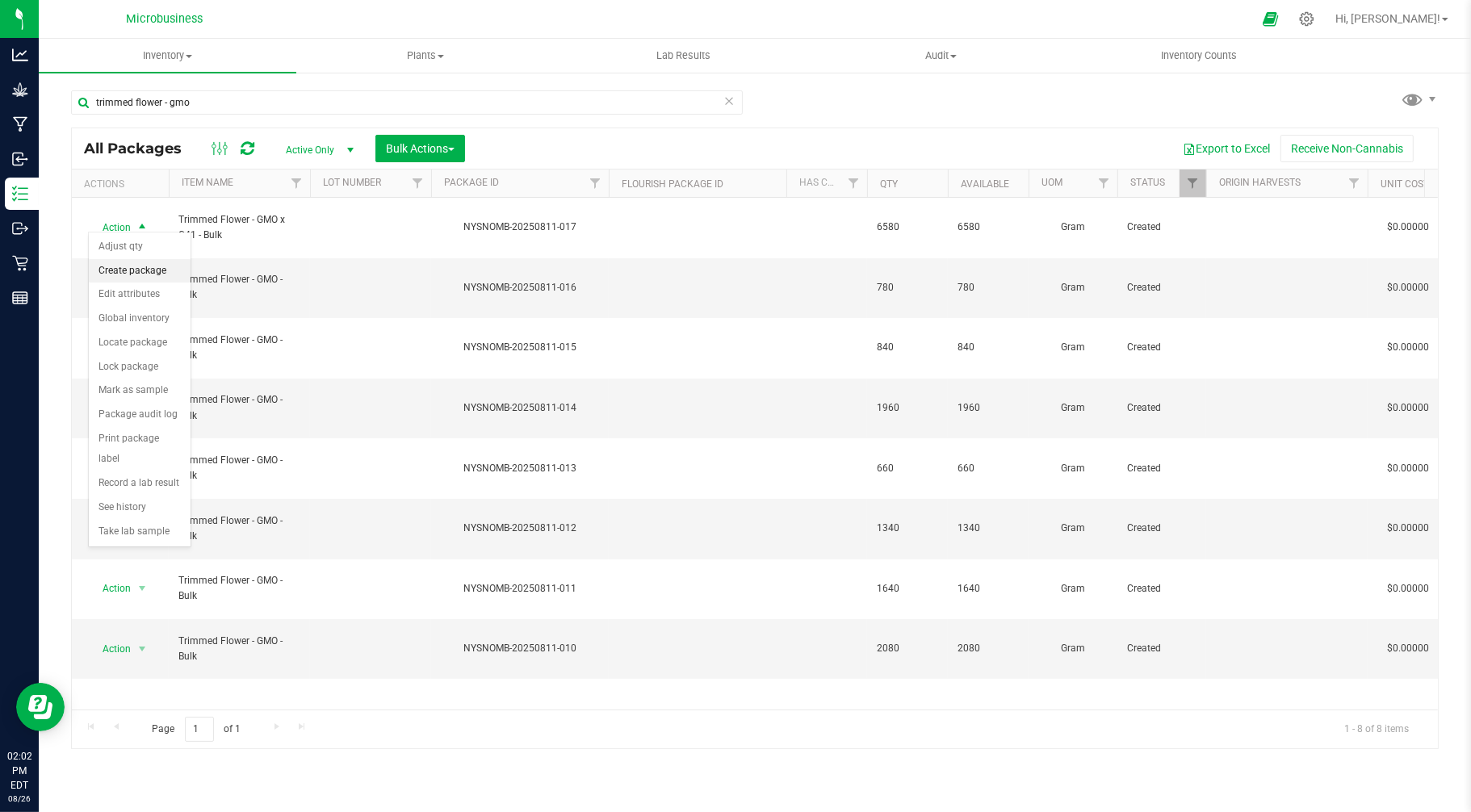
click at [125, 270] on li "Create package" at bounding box center [139, 271] width 102 height 24
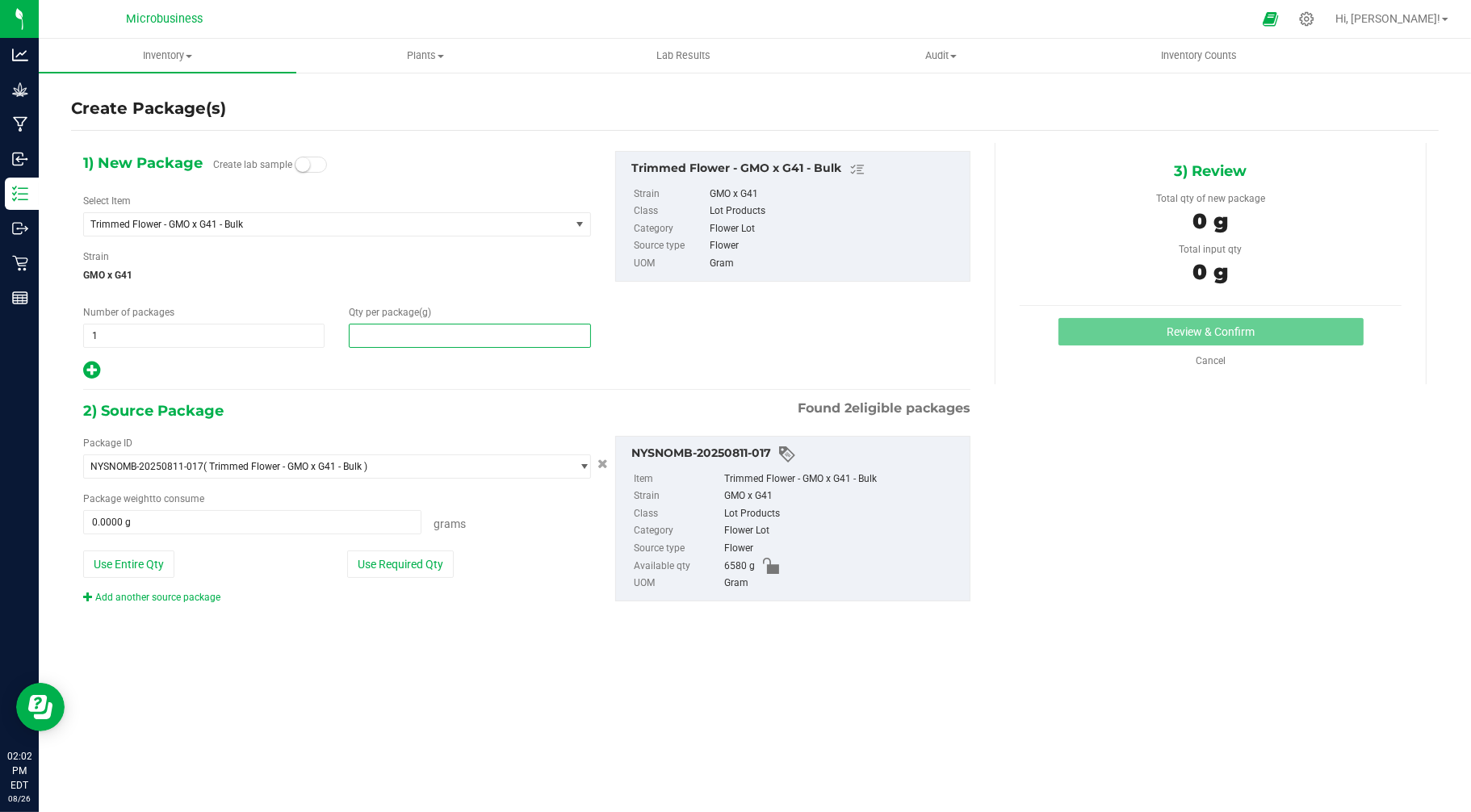
click at [398, 327] on span at bounding box center [469, 335] width 242 height 24
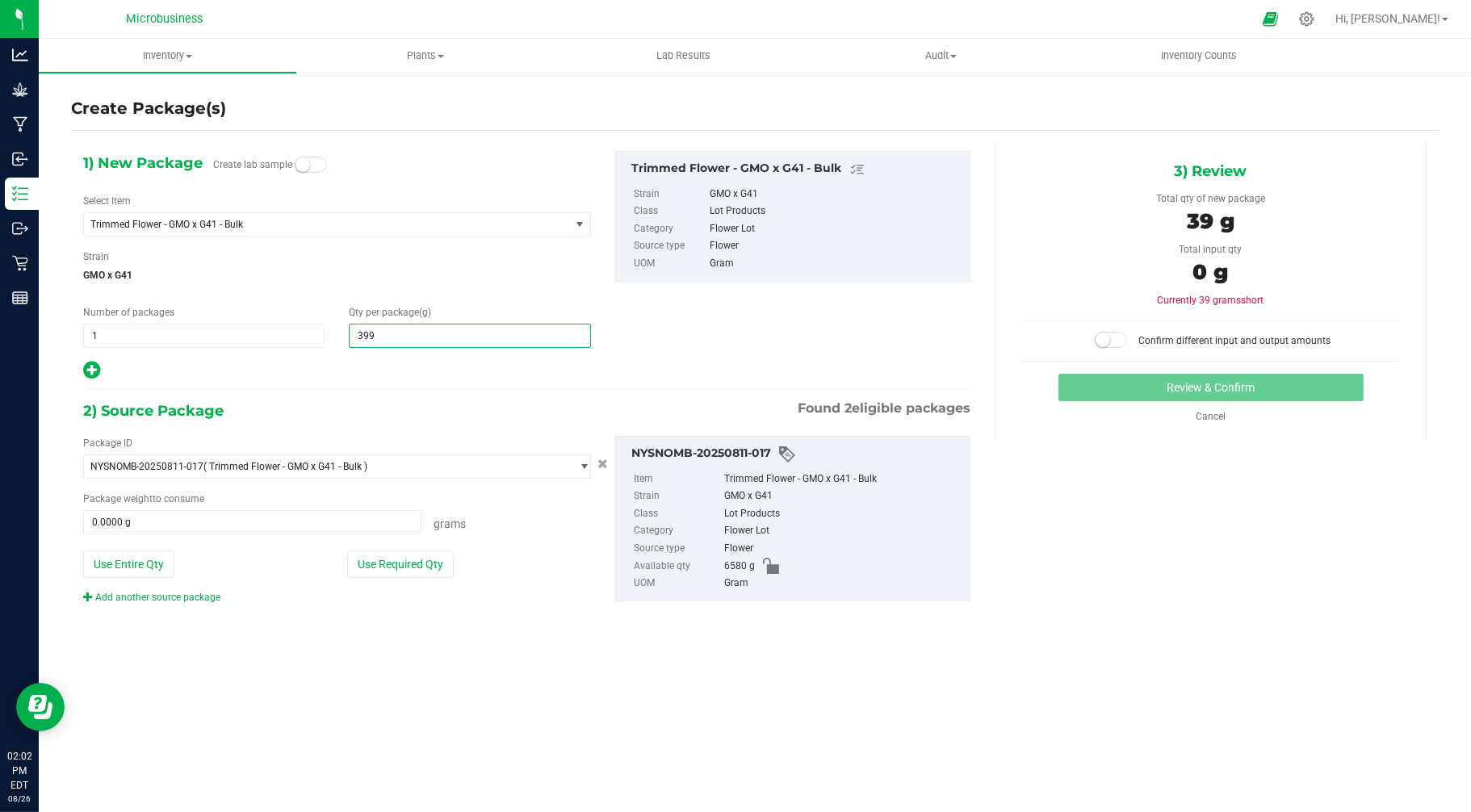
type input "3990"
click at [306, 367] on div at bounding box center [337, 370] width 508 height 21
click at [93, 366] on icon at bounding box center [92, 370] width 17 height 20
type input "3,990.0000"
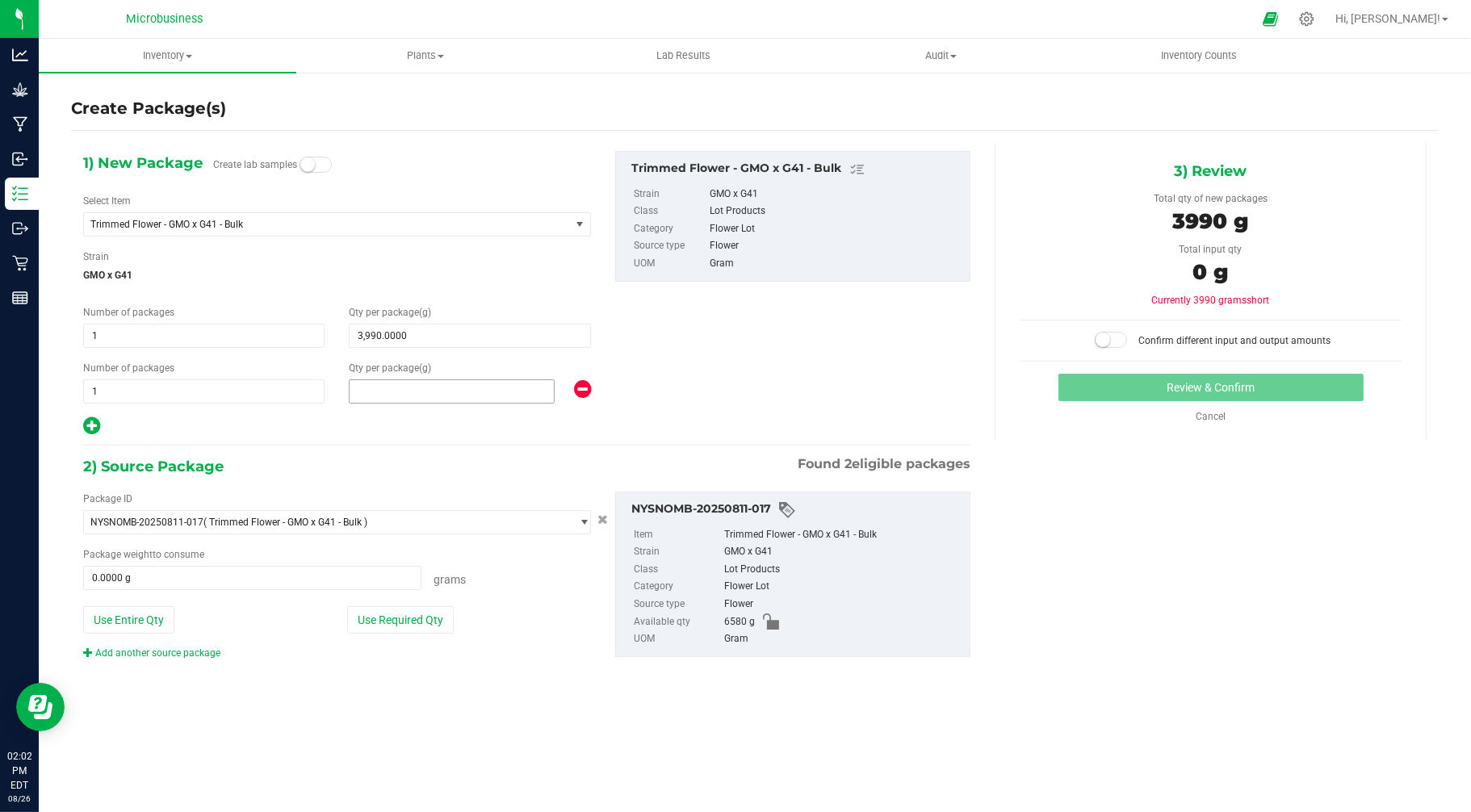
click at [366, 383] on span at bounding box center [451, 391] width 205 height 24
type input "2640"
type input "2,640.0000"
click at [434, 434] on div at bounding box center [337, 426] width 508 height 21
click at [388, 628] on button "Use Required Qty" at bounding box center [400, 620] width 106 height 28
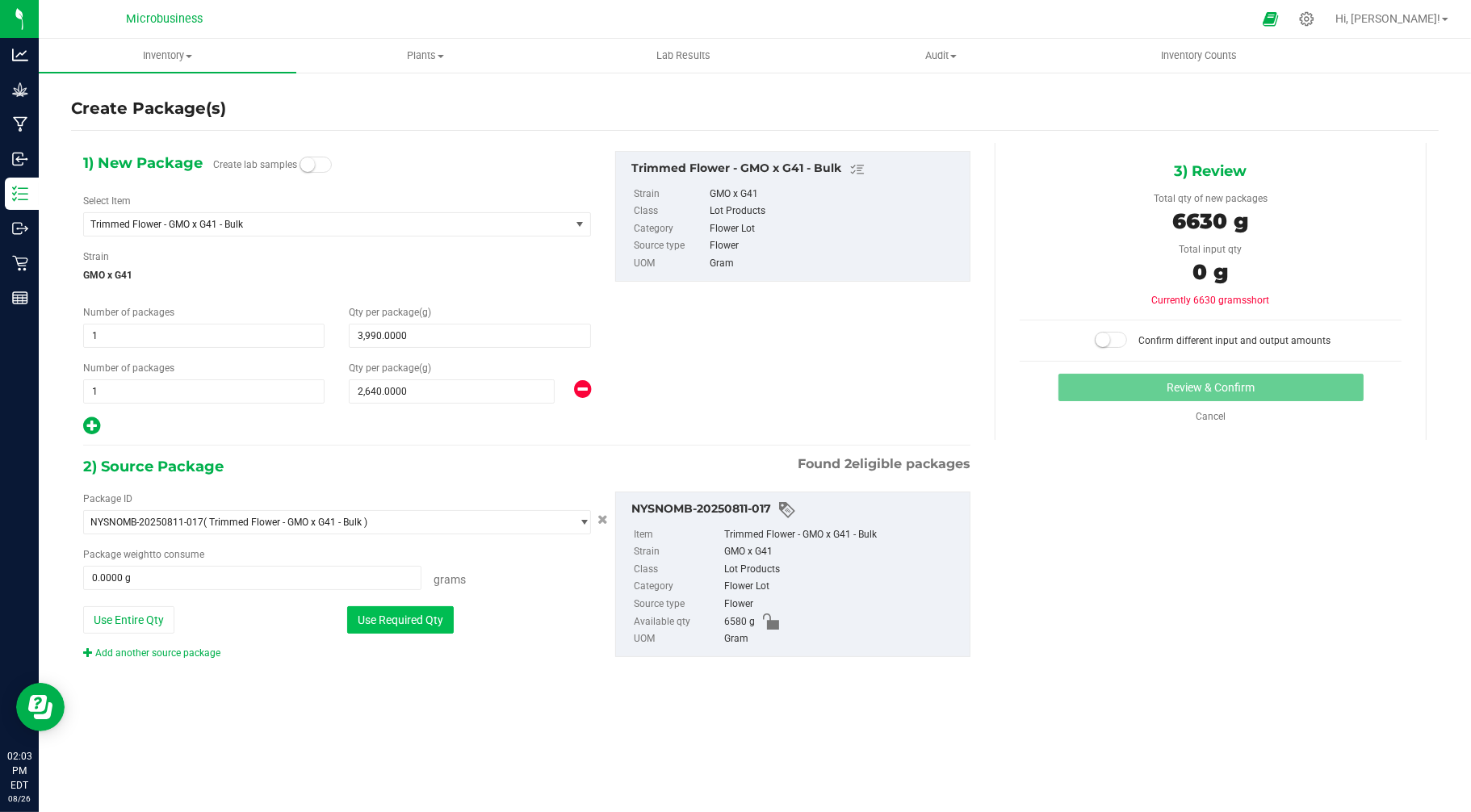
type input "6580.0000 g"
click at [1110, 341] on small at bounding box center [1103, 339] width 15 height 15
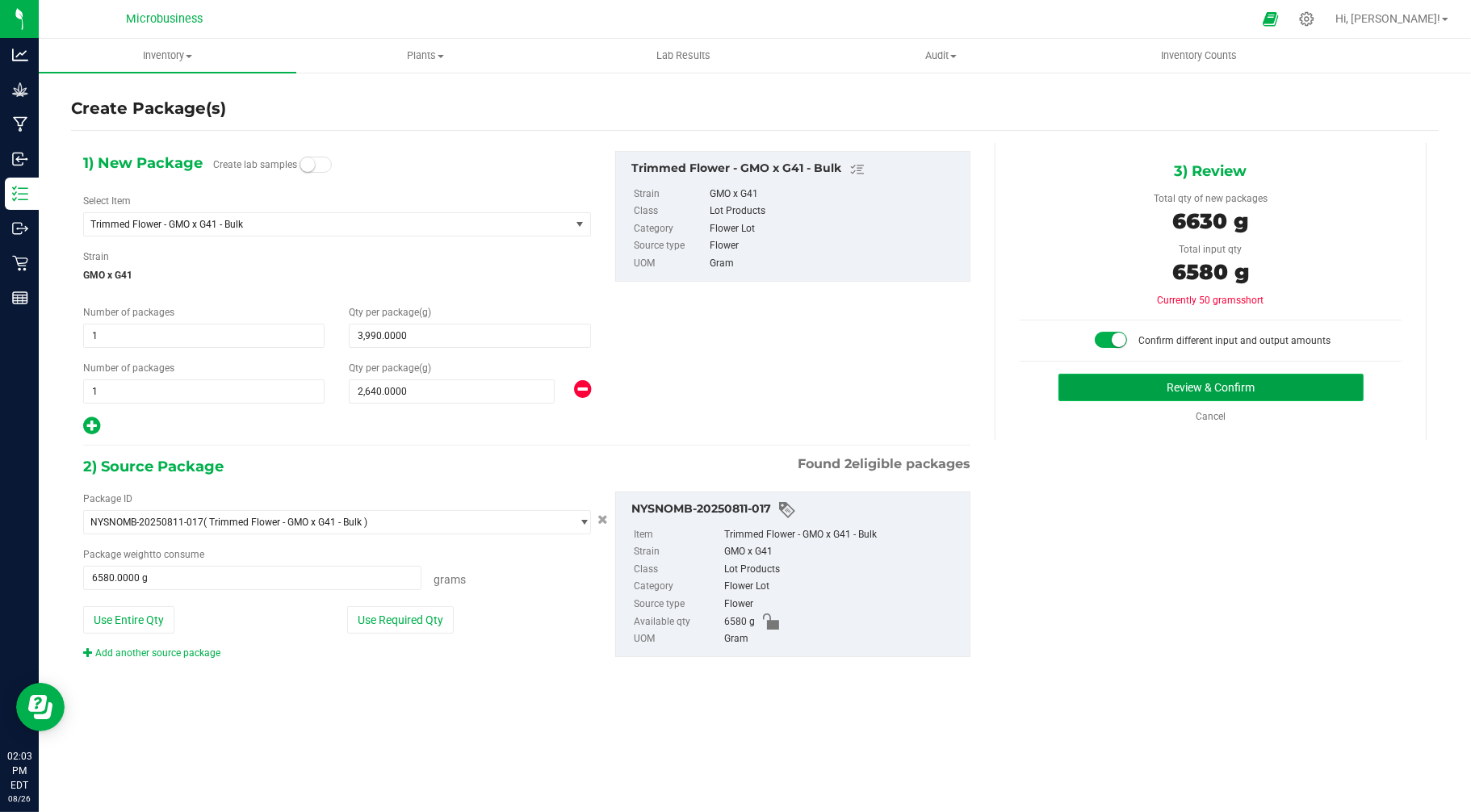
click at [1140, 391] on button "Review & Confirm" at bounding box center [1211, 388] width 306 height 28
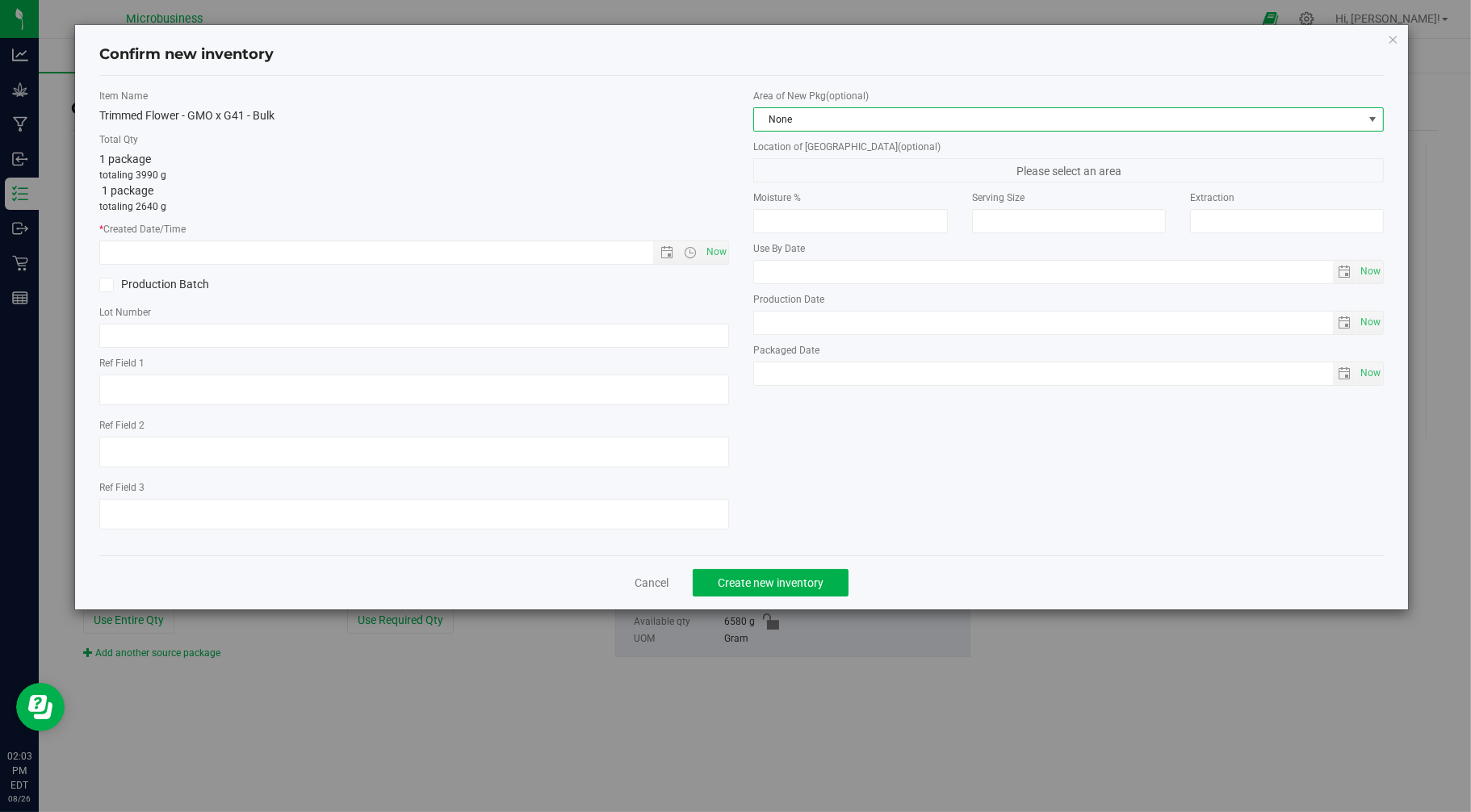
click at [858, 107] on span "None" at bounding box center [1069, 119] width 631 height 24
click at [846, 116] on span "None" at bounding box center [1059, 119] width 609 height 23
click at [841, 119] on span "None" at bounding box center [1059, 119] width 609 height 23
click at [815, 207] on li "Harvest Storage Room" at bounding box center [1070, 209] width 629 height 23
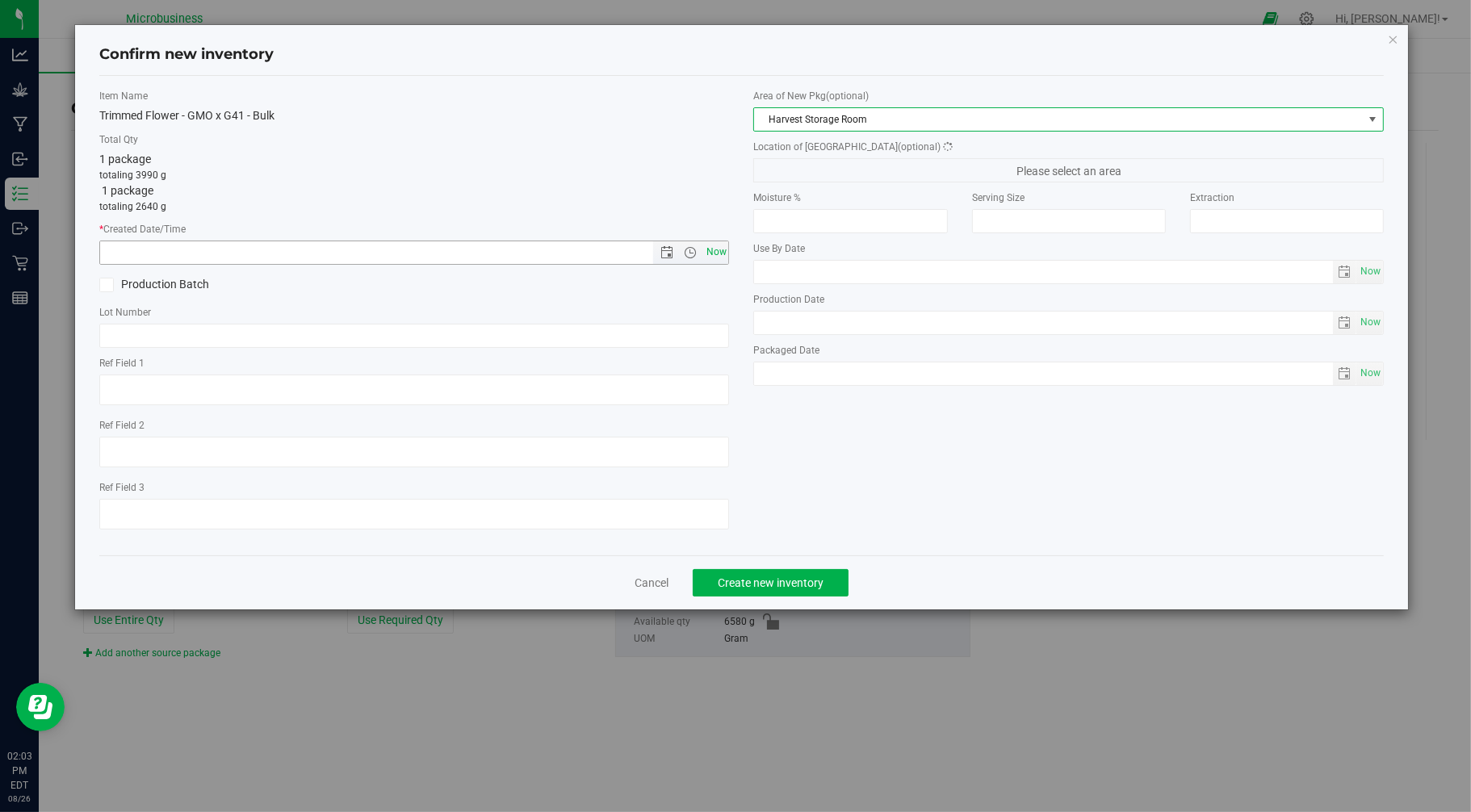
click at [723, 252] on span "Now" at bounding box center [717, 253] width 28 height 24
type input "8/26/2025 2:03 PM"
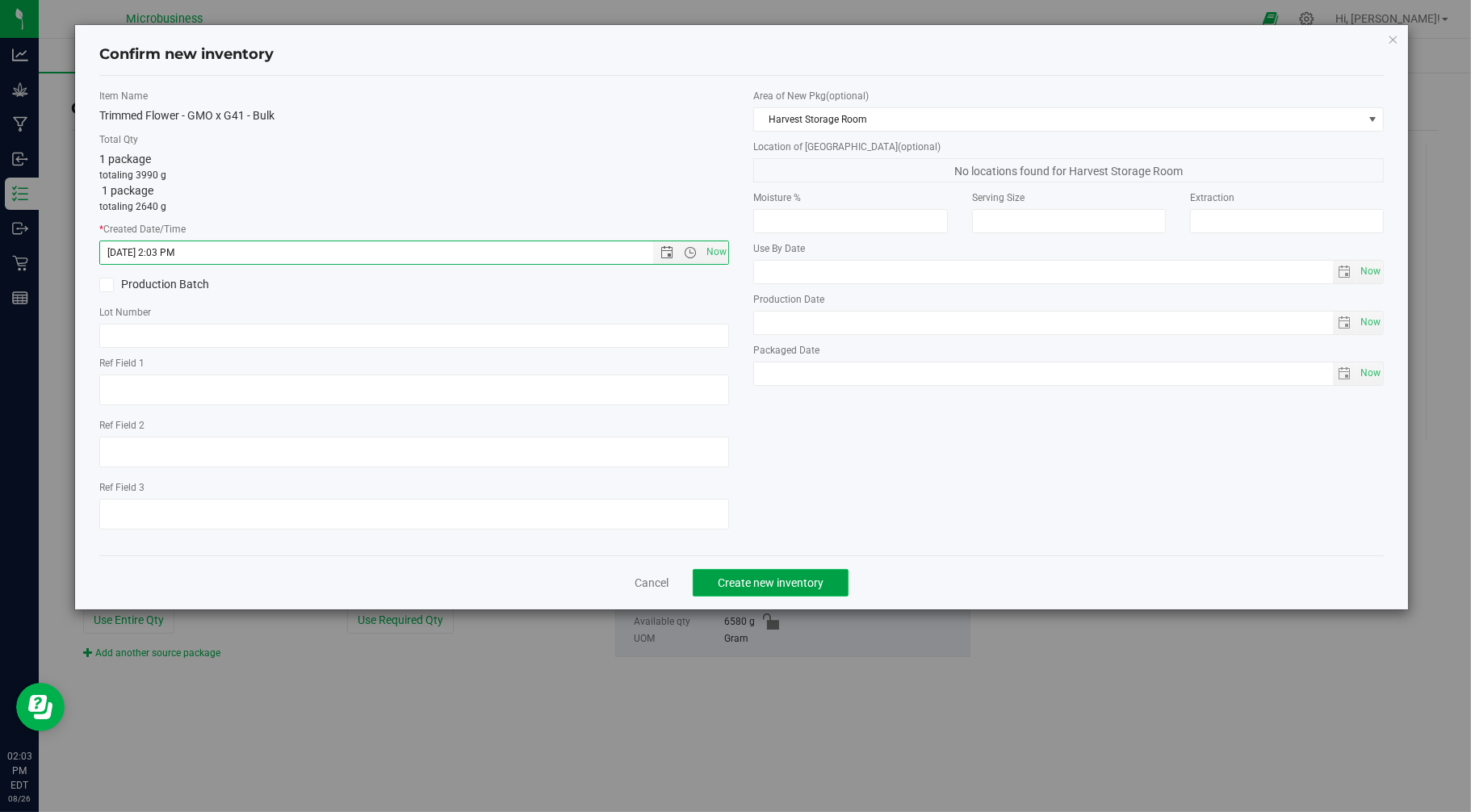
click at [731, 589] on span "Create new inventory" at bounding box center [770, 582] width 105 height 13
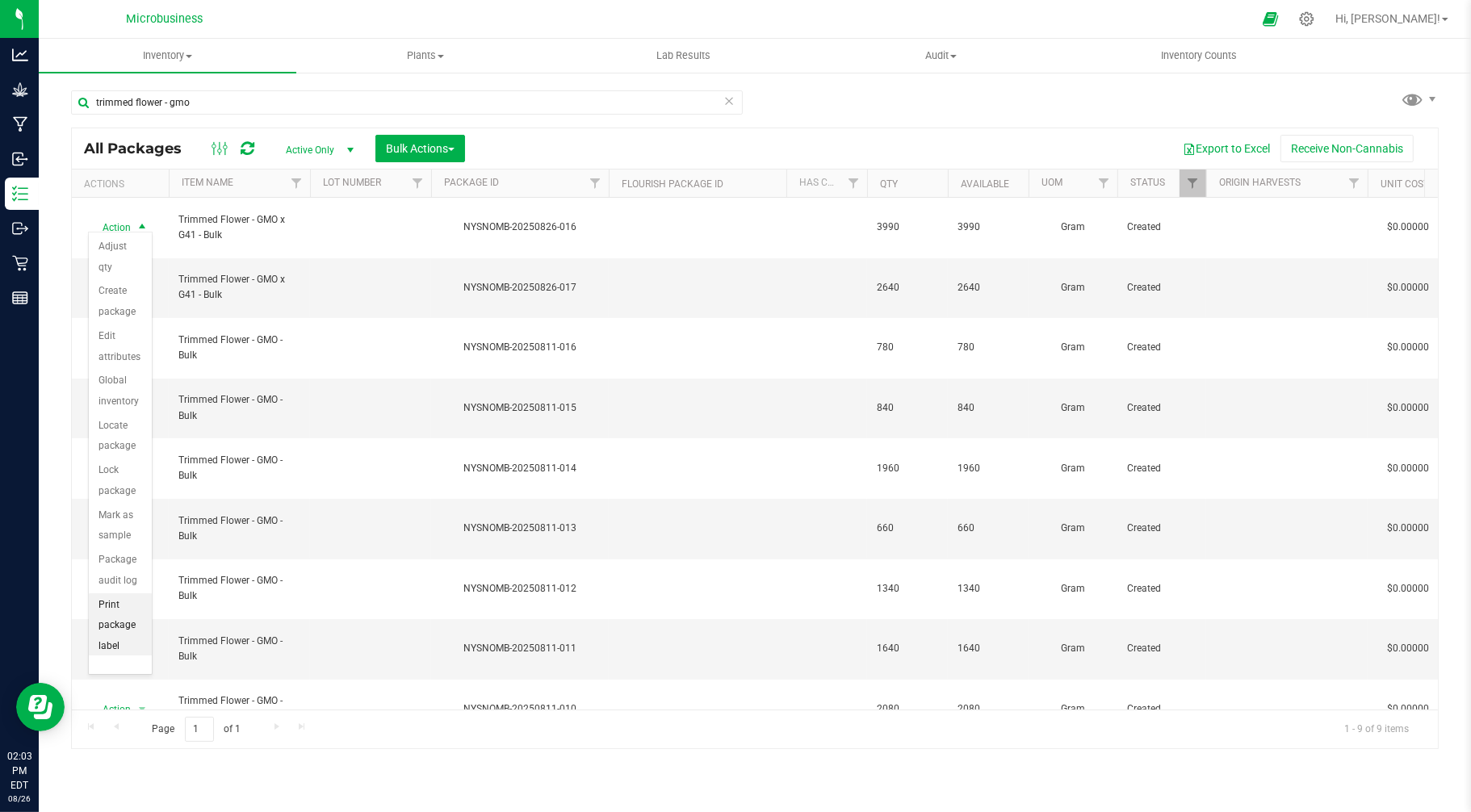
click at [114, 619] on li "Print package label" at bounding box center [119, 626] width 63 height 66
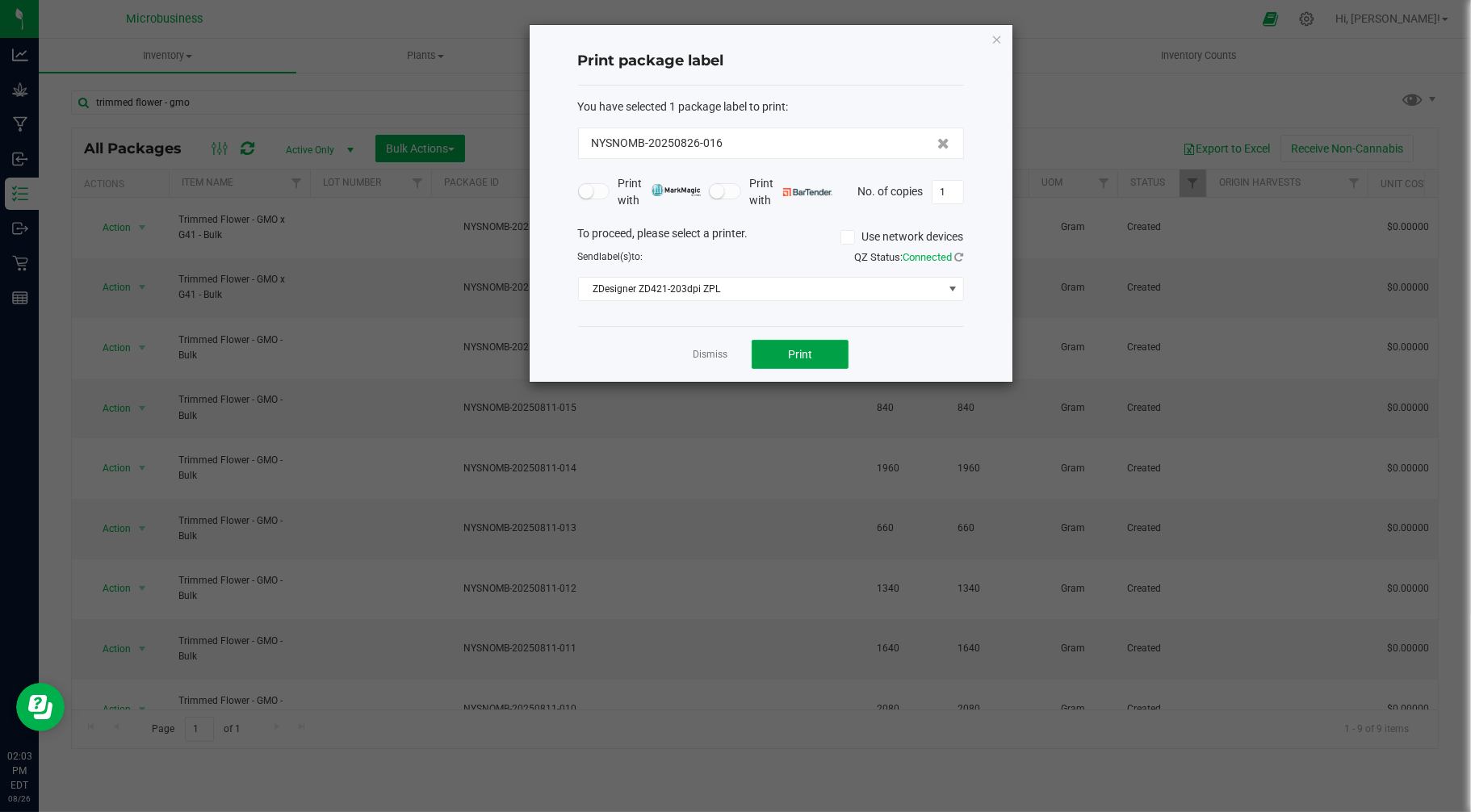
click at [784, 353] on button "Print" at bounding box center [799, 354] width 97 height 29
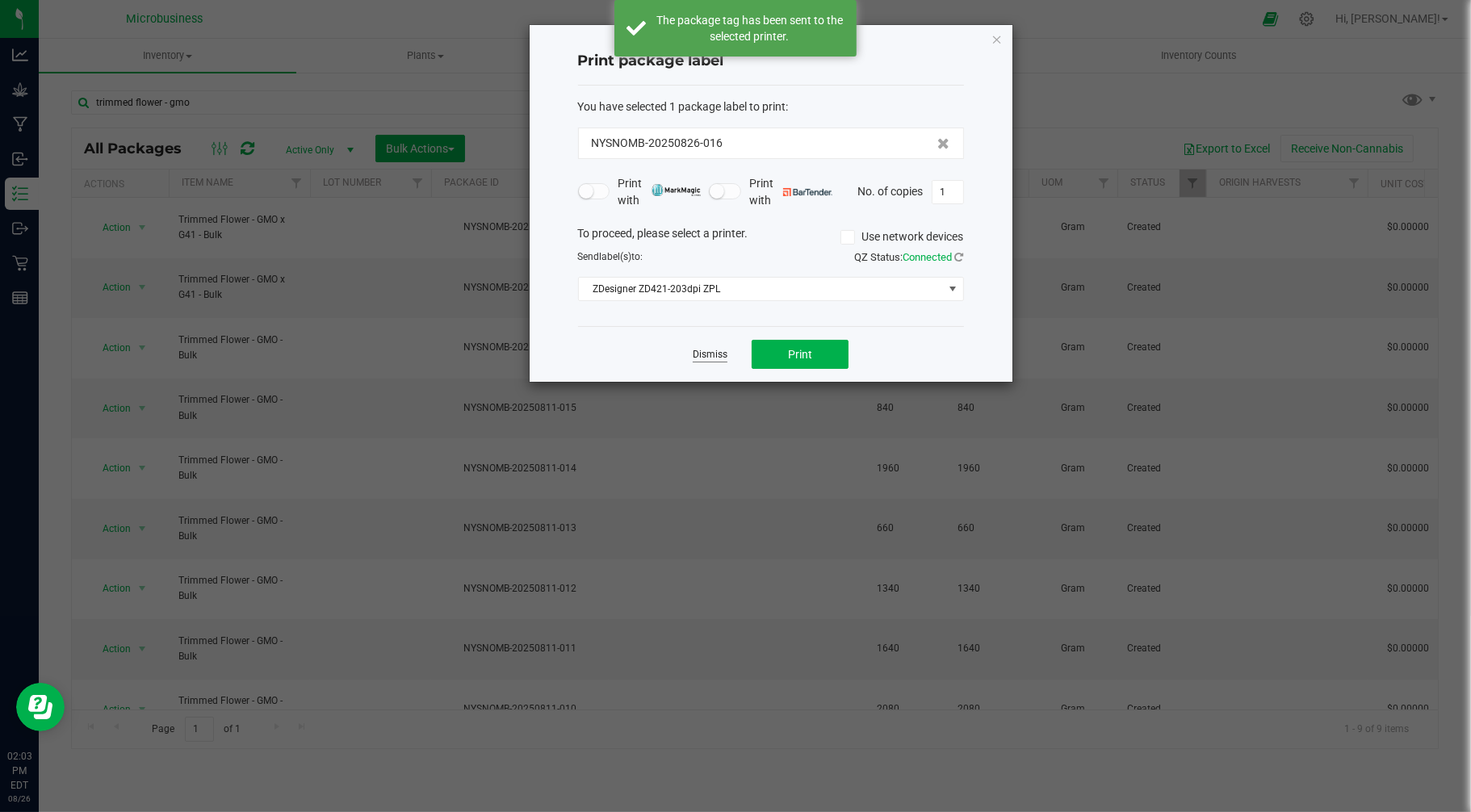
click at [720, 353] on link "Dismiss" at bounding box center [710, 355] width 35 height 14
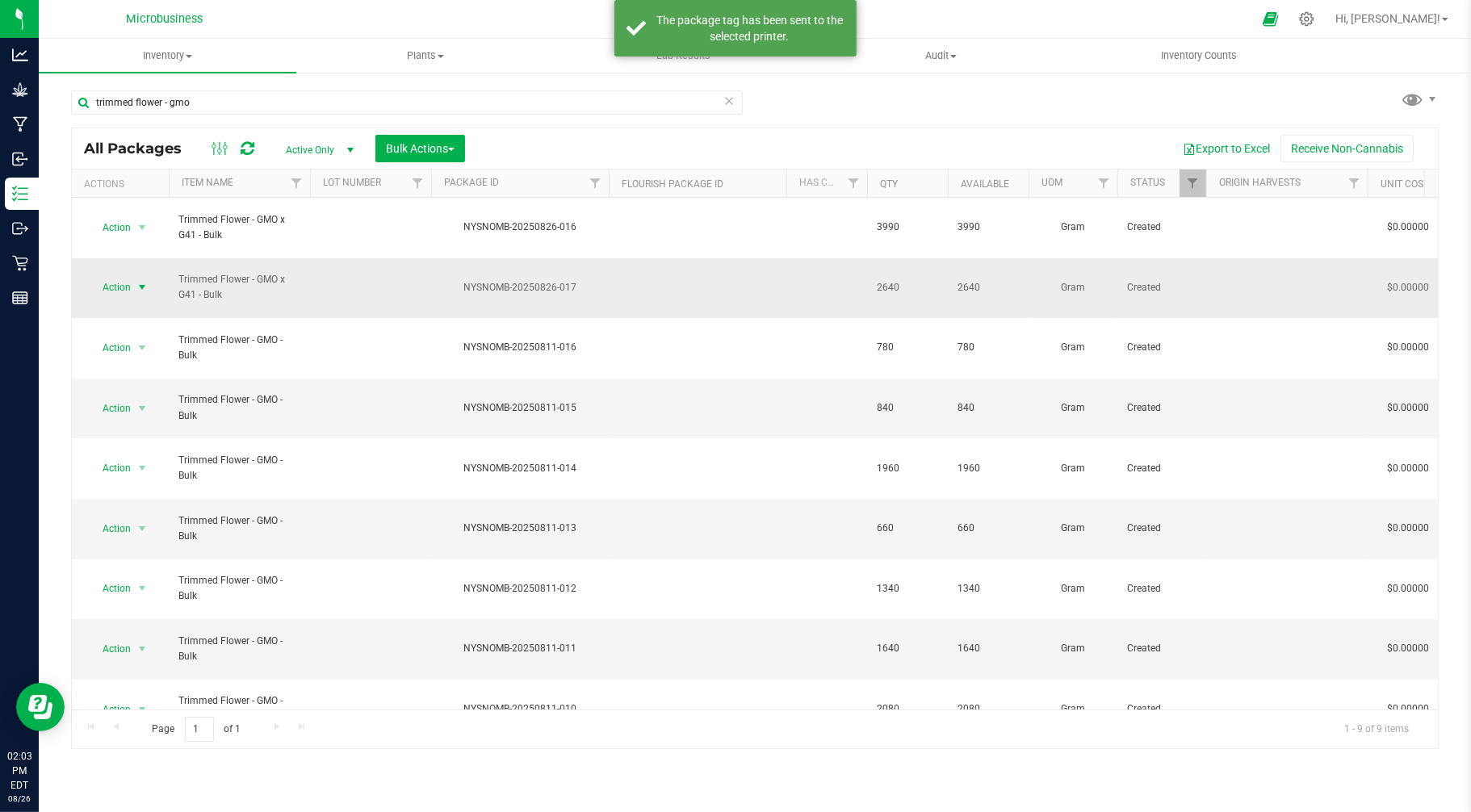
click at [135, 281] on span "select" at bounding box center [141, 287] width 13 height 13
click at [116, 498] on li "Print package label" at bounding box center [139, 494] width 102 height 45
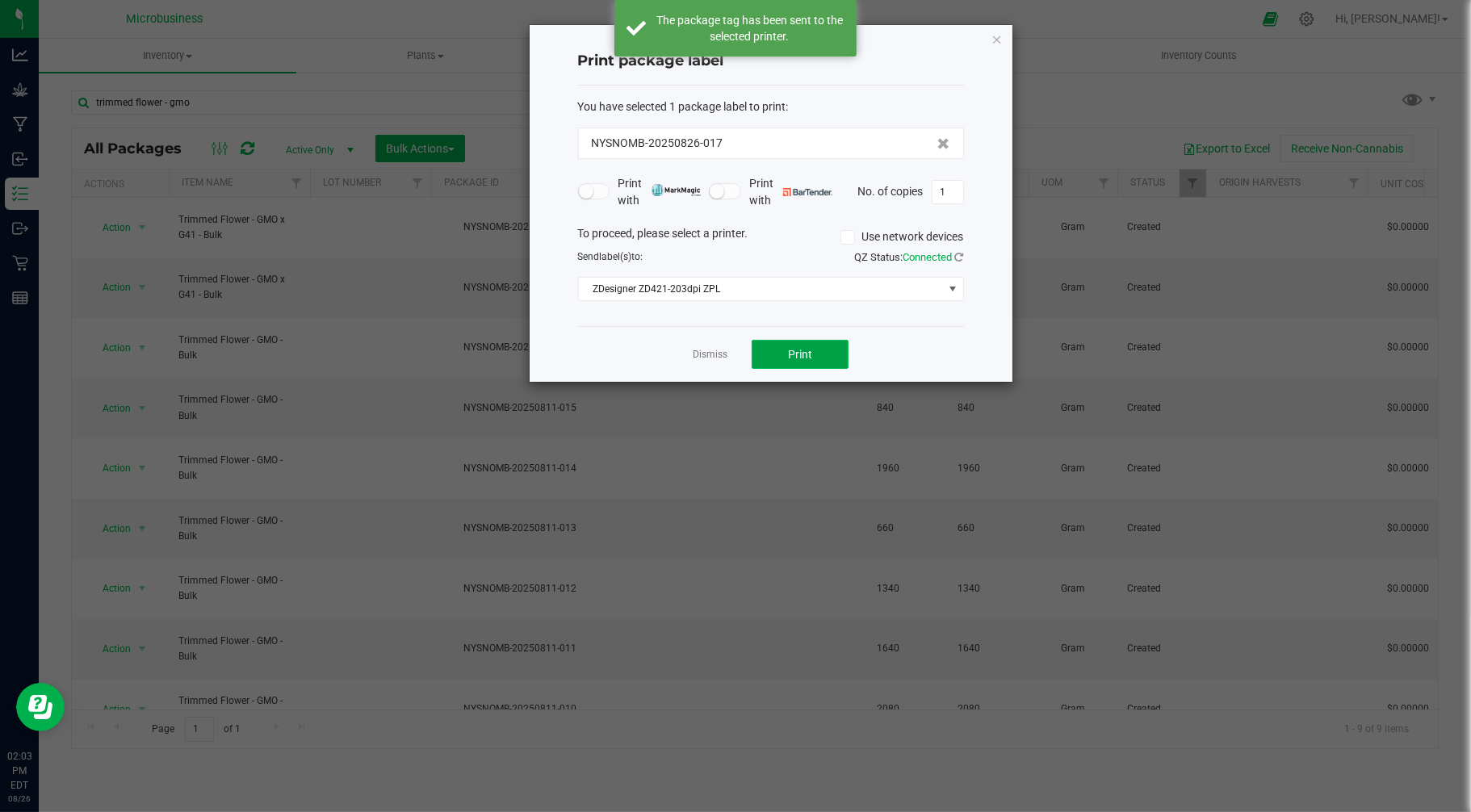
click at [771, 347] on button "Print" at bounding box center [799, 354] width 97 height 29
click at [725, 350] on link "Dismiss" at bounding box center [710, 355] width 35 height 14
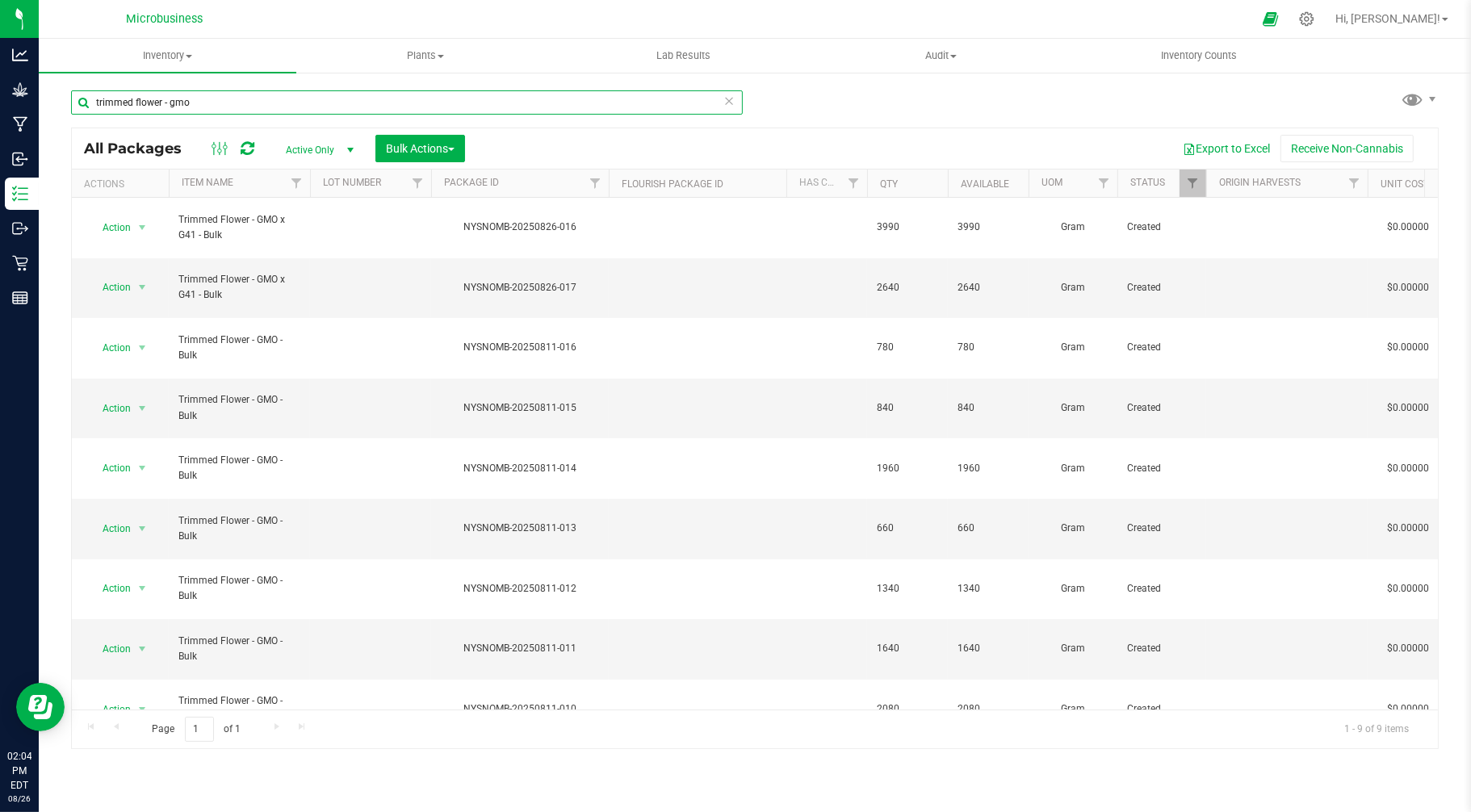
drag, startPoint x: 199, startPoint y: 103, endPoint x: 171, endPoint y: 102, distance: 28.0
click at [171, 102] on input "trimmed flower - gmo" at bounding box center [406, 102] width 672 height 24
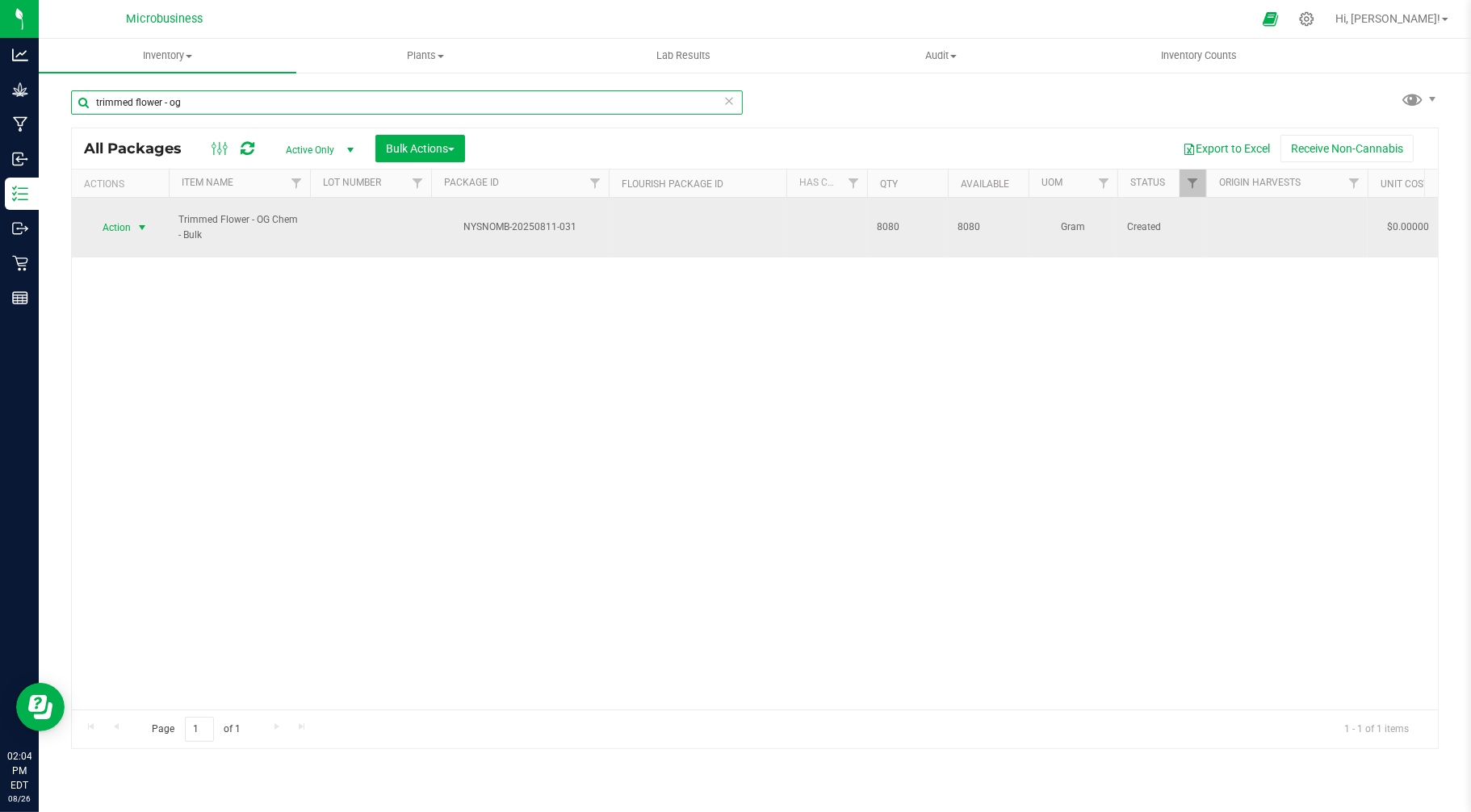
type input "trimmed flower - og"
click at [116, 222] on span "Action" at bounding box center [109, 227] width 44 height 23
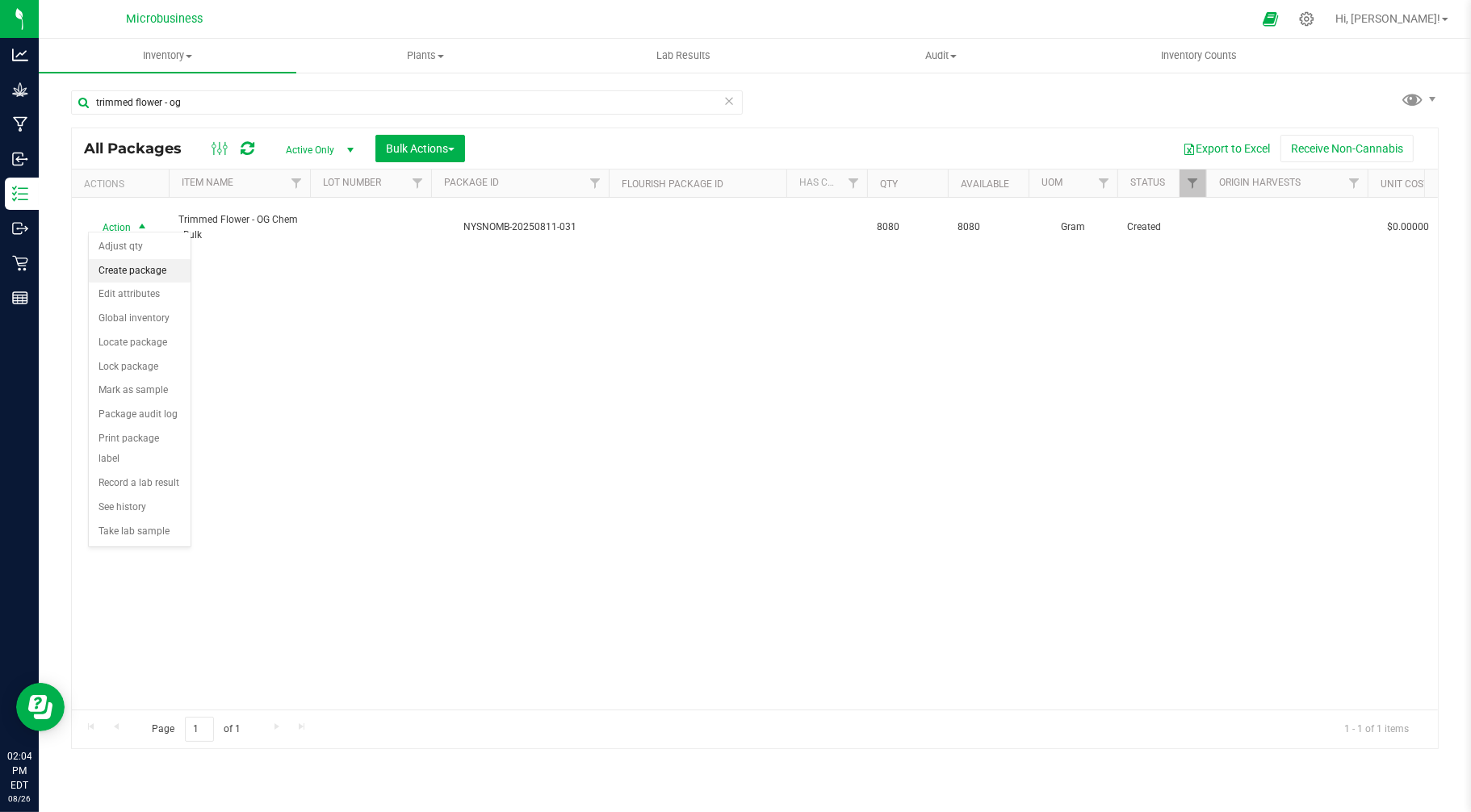
click at [119, 279] on li "Create package" at bounding box center [139, 271] width 102 height 24
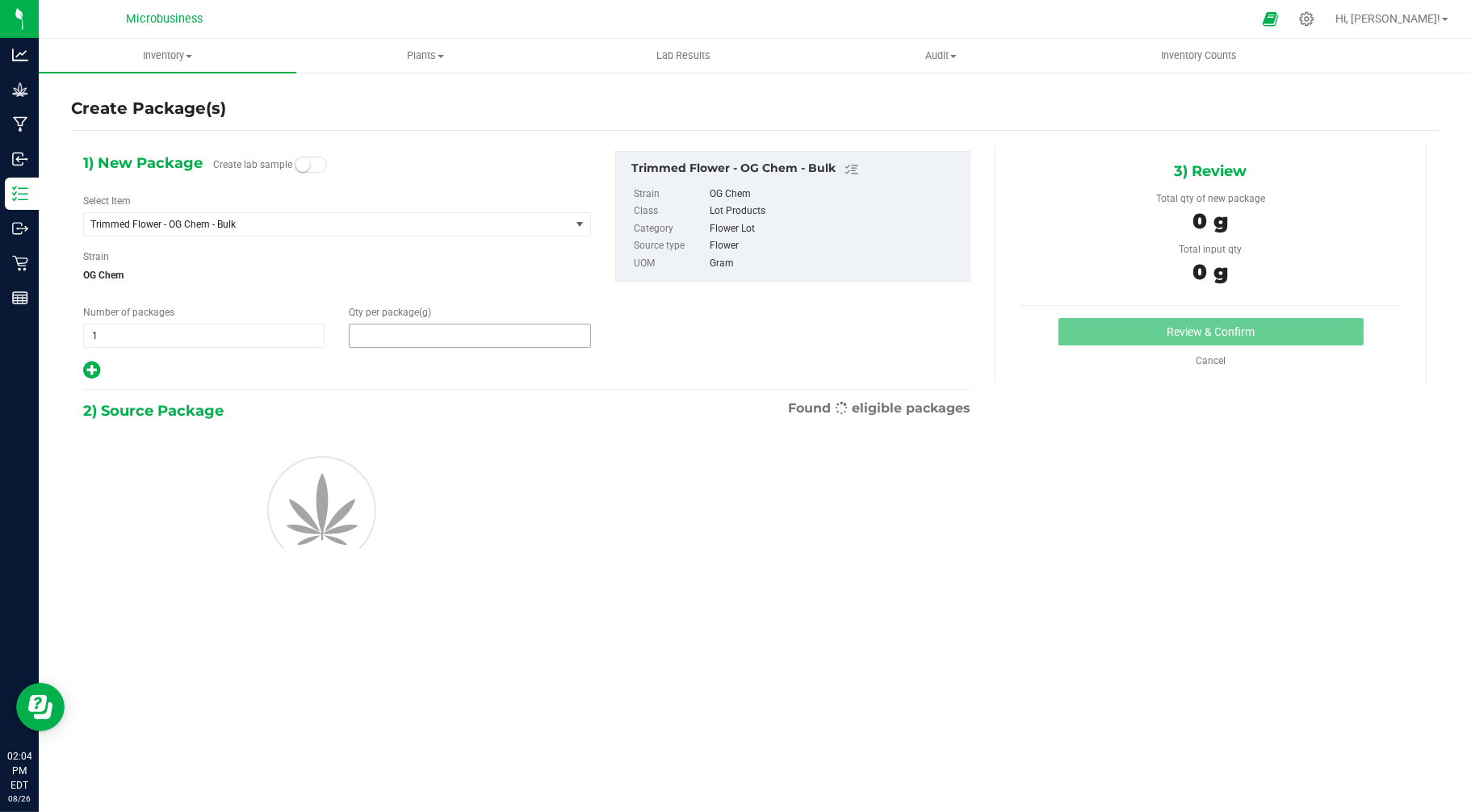
click at [376, 335] on span at bounding box center [469, 335] width 242 height 24
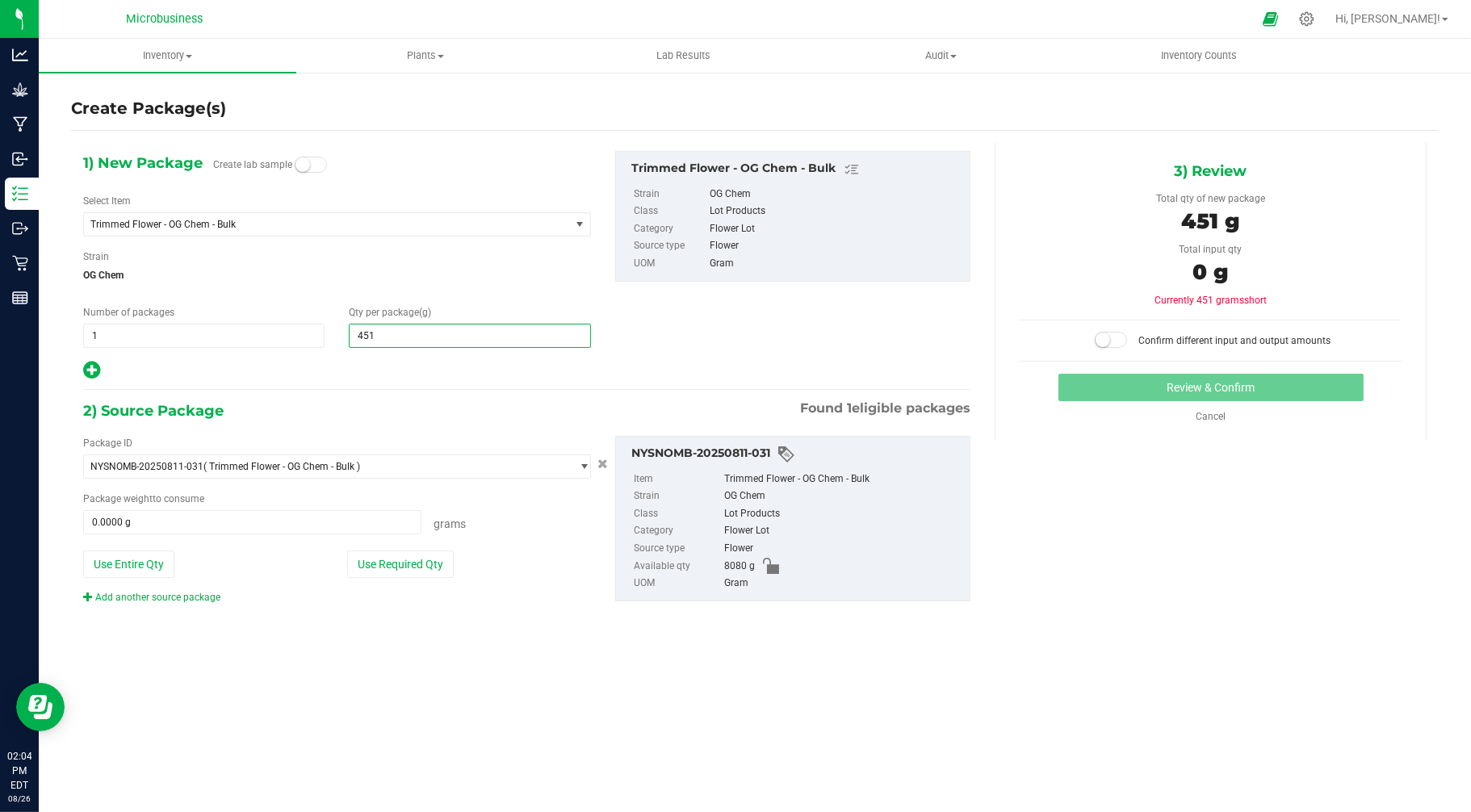
type input "4510"
click at [275, 371] on div at bounding box center [337, 370] width 508 height 21
click at [85, 371] on icon at bounding box center [92, 370] width 17 height 20
type input "4,510.0000"
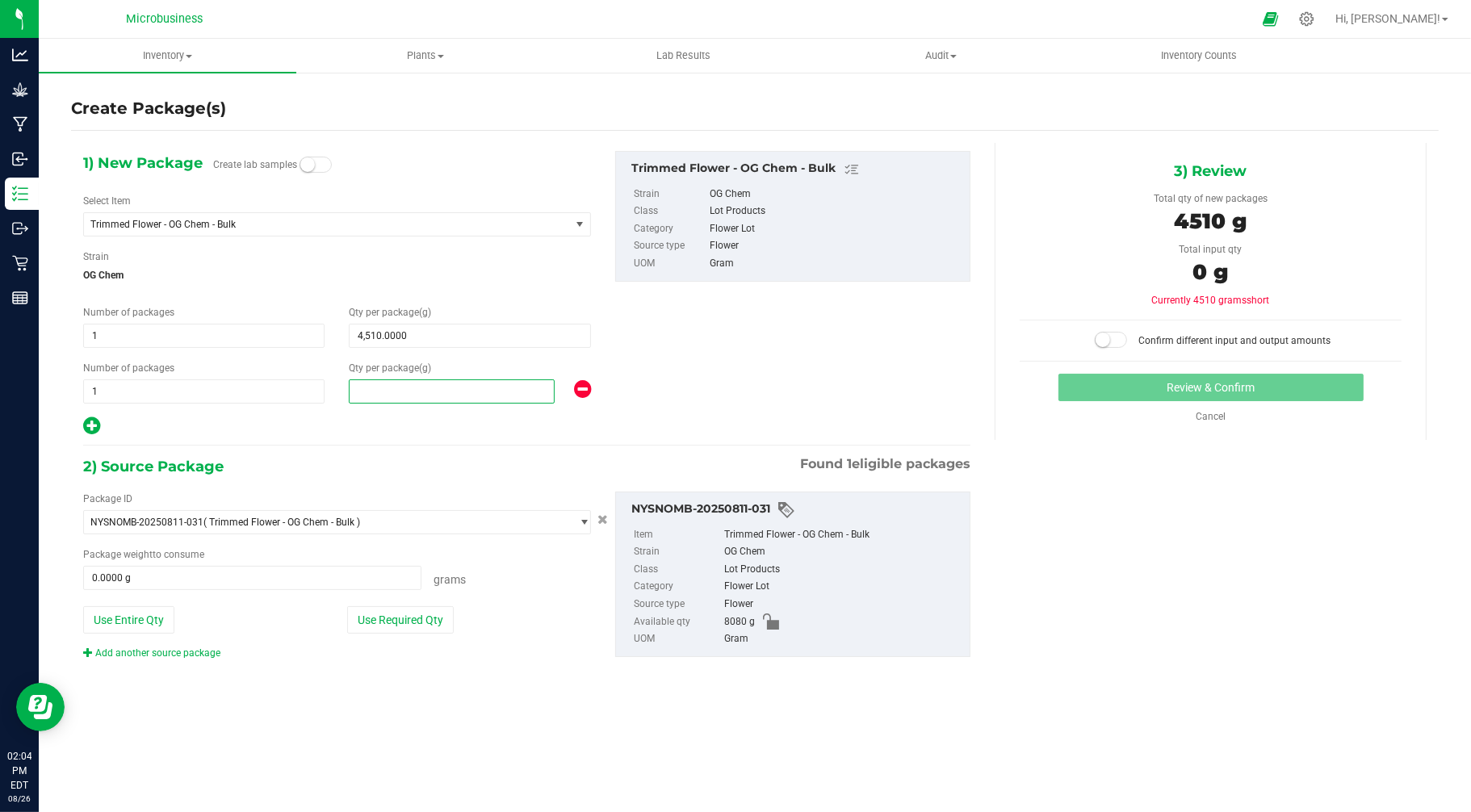
click at [381, 383] on span at bounding box center [451, 391] width 205 height 24
type input "3600"
type input "3,600.0000"
click at [318, 430] on div at bounding box center [337, 426] width 508 height 21
click at [380, 618] on button "Use Required Qty" at bounding box center [400, 620] width 106 height 28
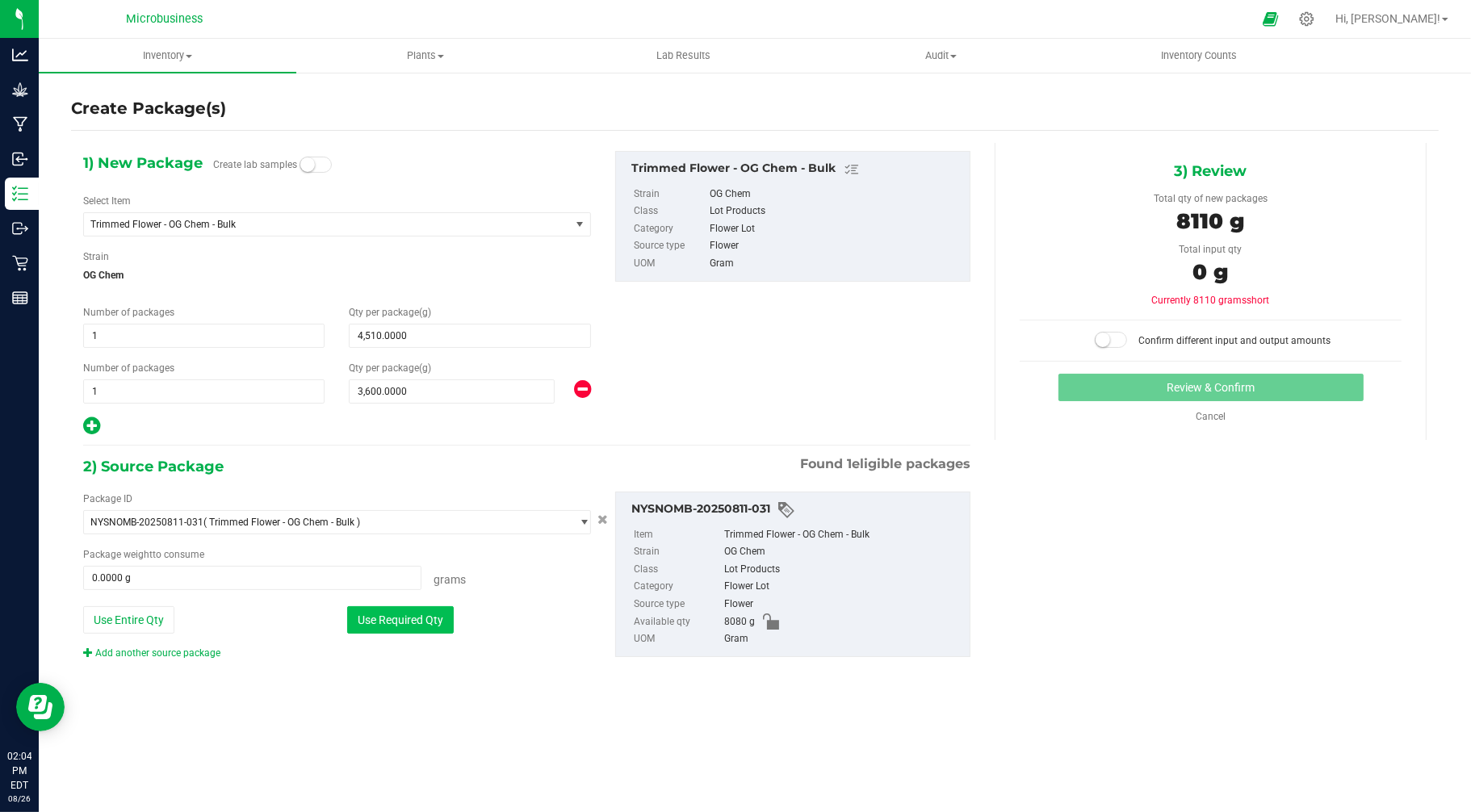
type input "8080.0000 g"
click at [1108, 340] on small at bounding box center [1103, 339] width 15 height 15
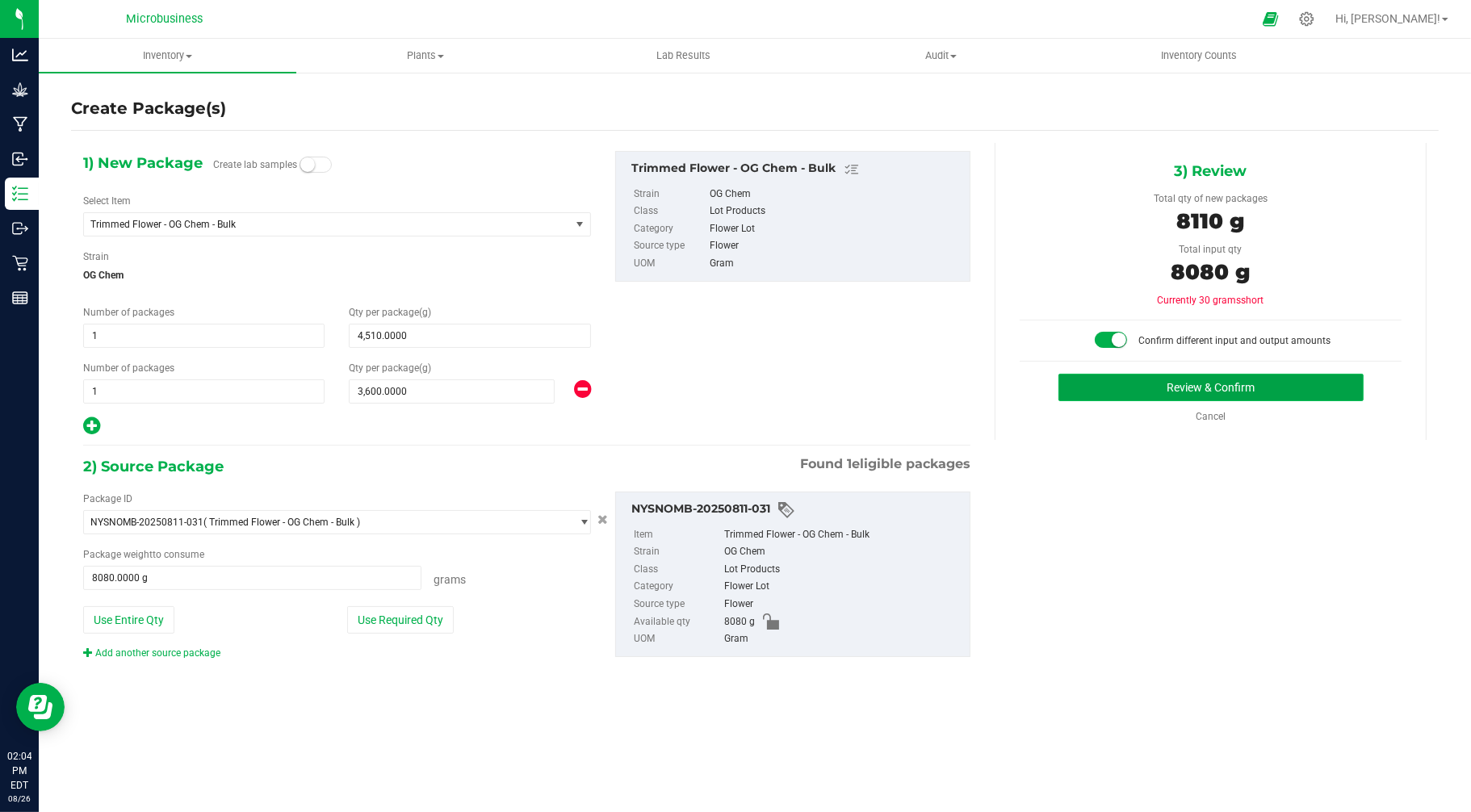
click at [1143, 377] on button "Review & Confirm" at bounding box center [1211, 388] width 306 height 28
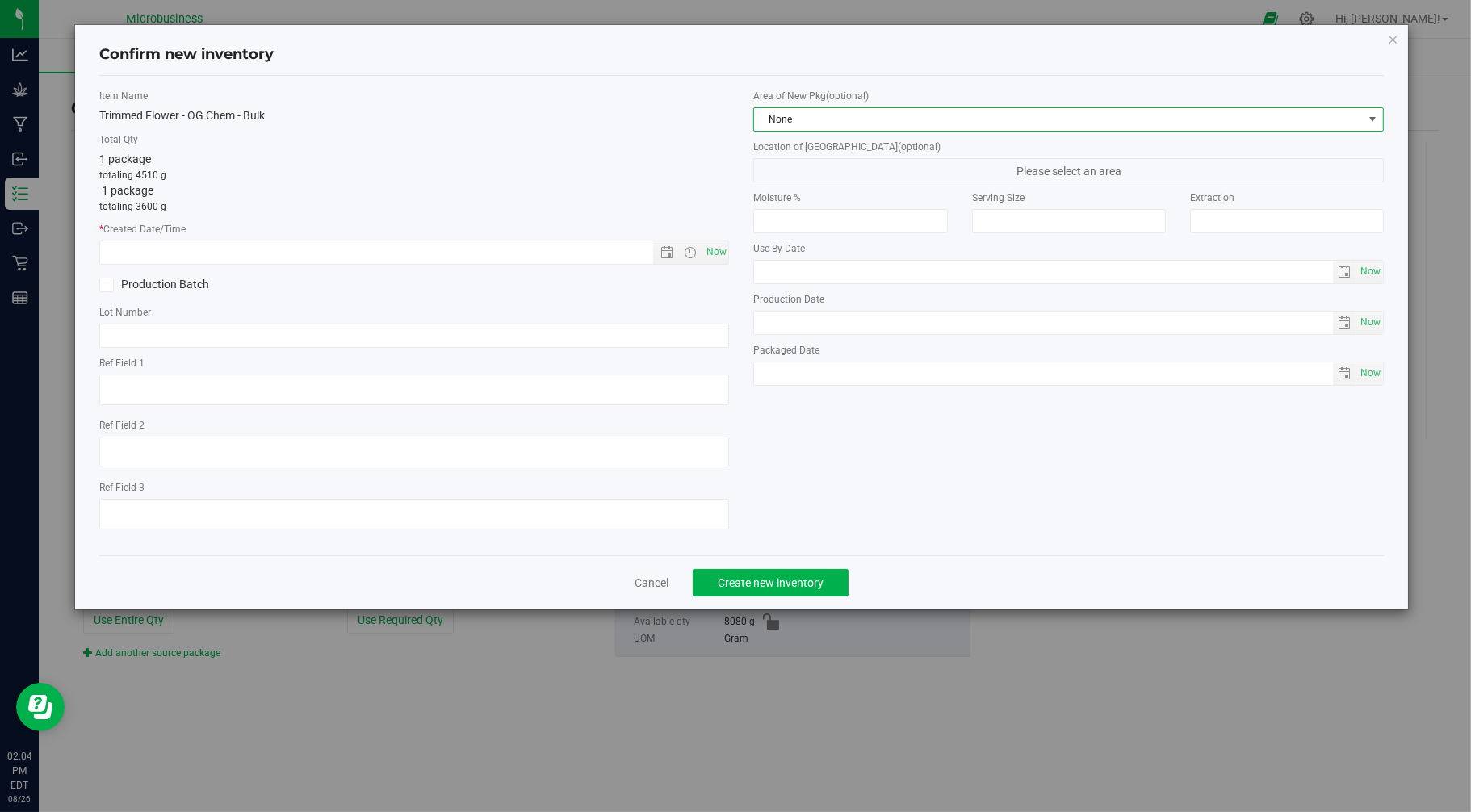
click at [854, 108] on span "None" at bounding box center [1059, 119] width 609 height 23
click at [794, 211] on li "Harvest Storage Room" at bounding box center [1070, 209] width 629 height 23
click at [716, 248] on span "Now" at bounding box center [717, 253] width 28 height 24
type input "8/26/2025 2:04 PM"
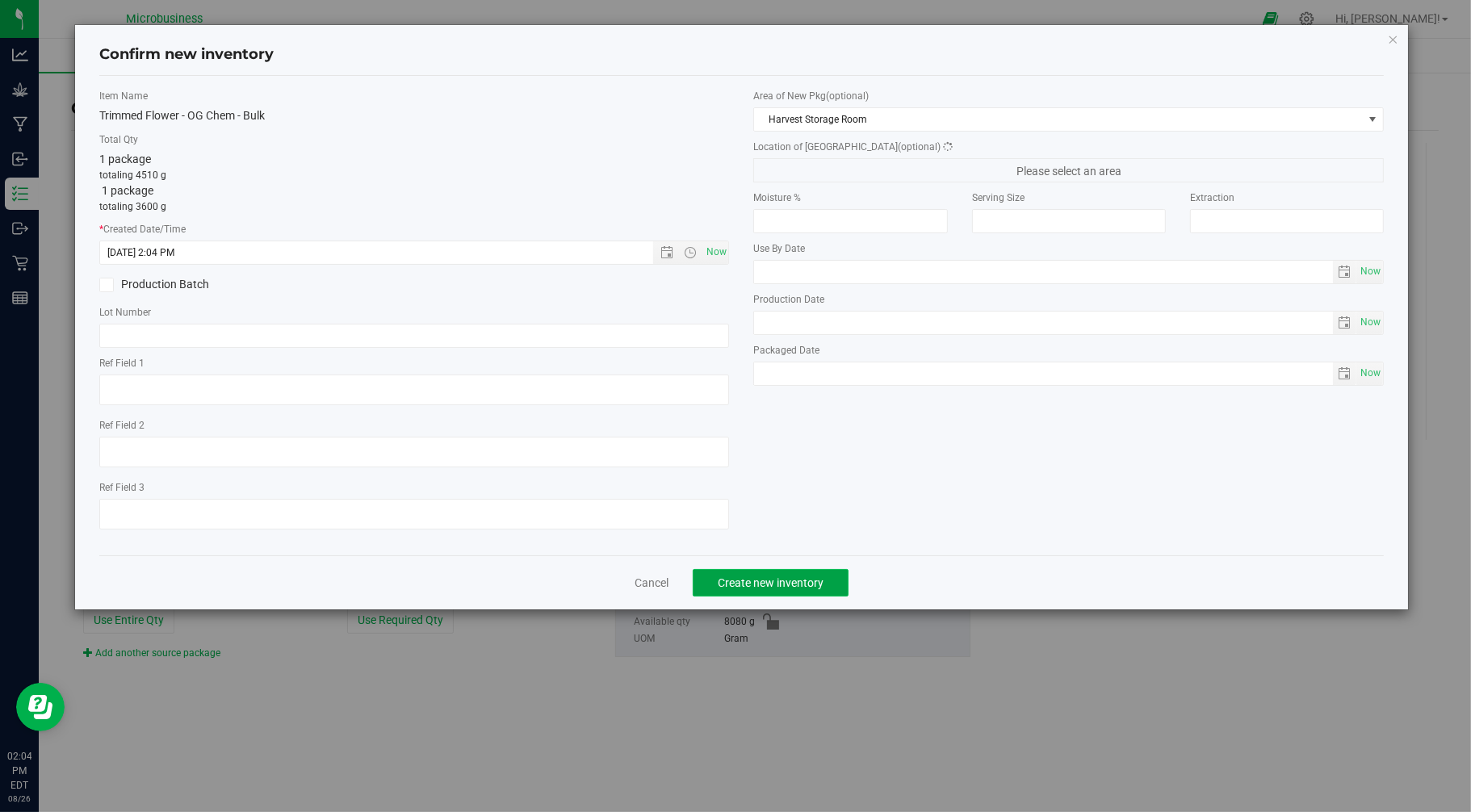
click at [727, 588] on span "Create new inventory" at bounding box center [770, 582] width 105 height 13
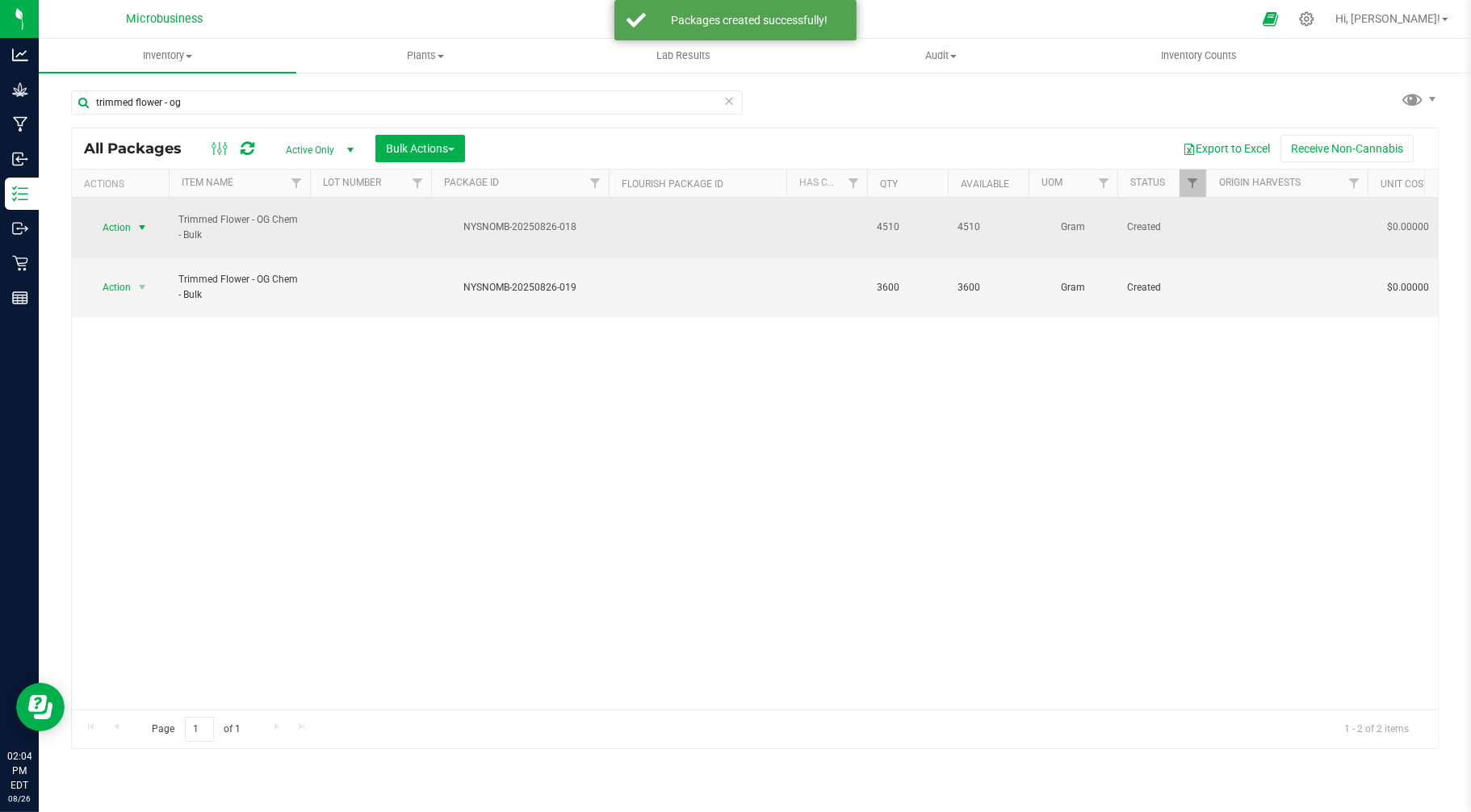
click at [117, 220] on span "Action" at bounding box center [109, 227] width 44 height 23
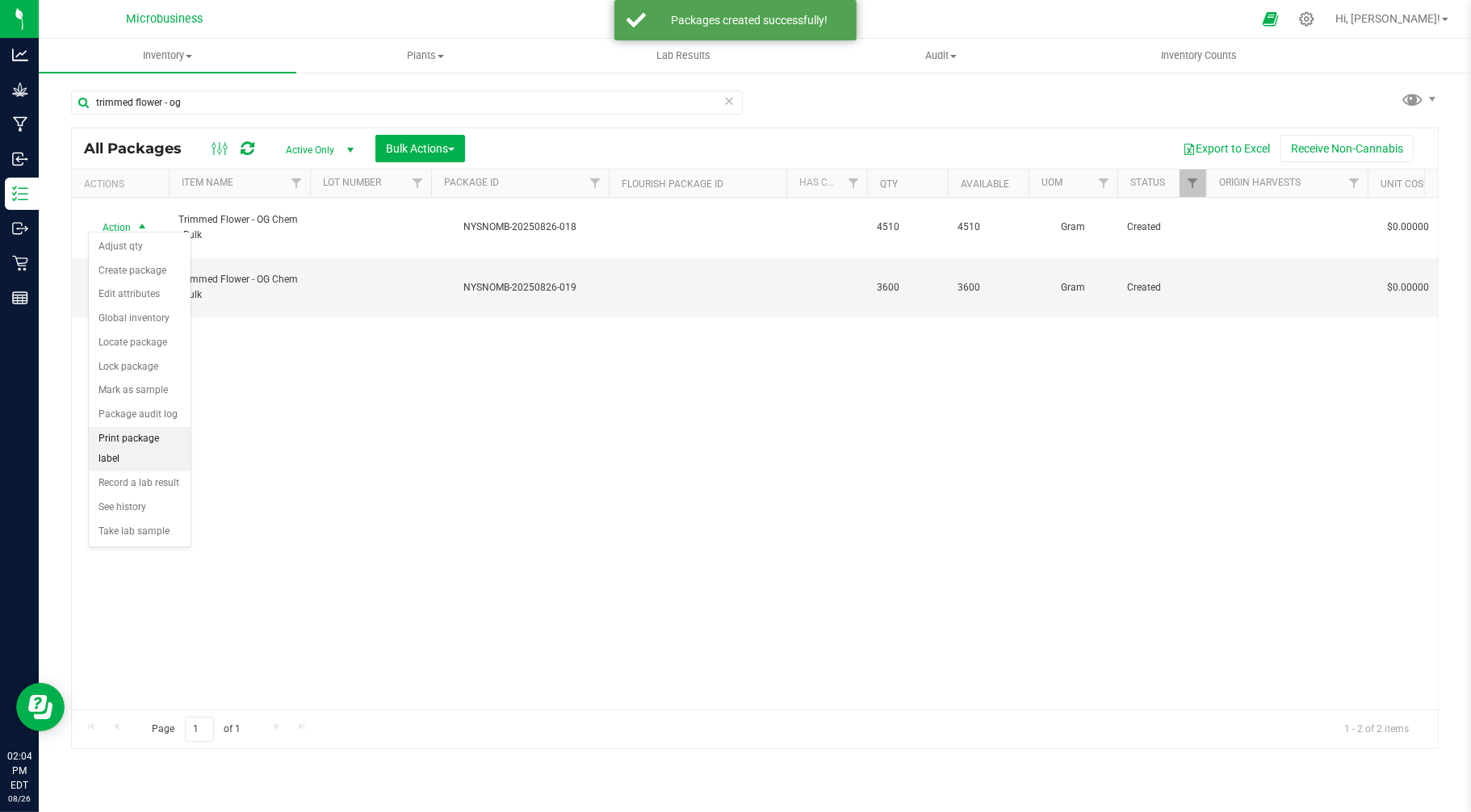
click at [132, 440] on li "Print package label" at bounding box center [139, 449] width 102 height 45
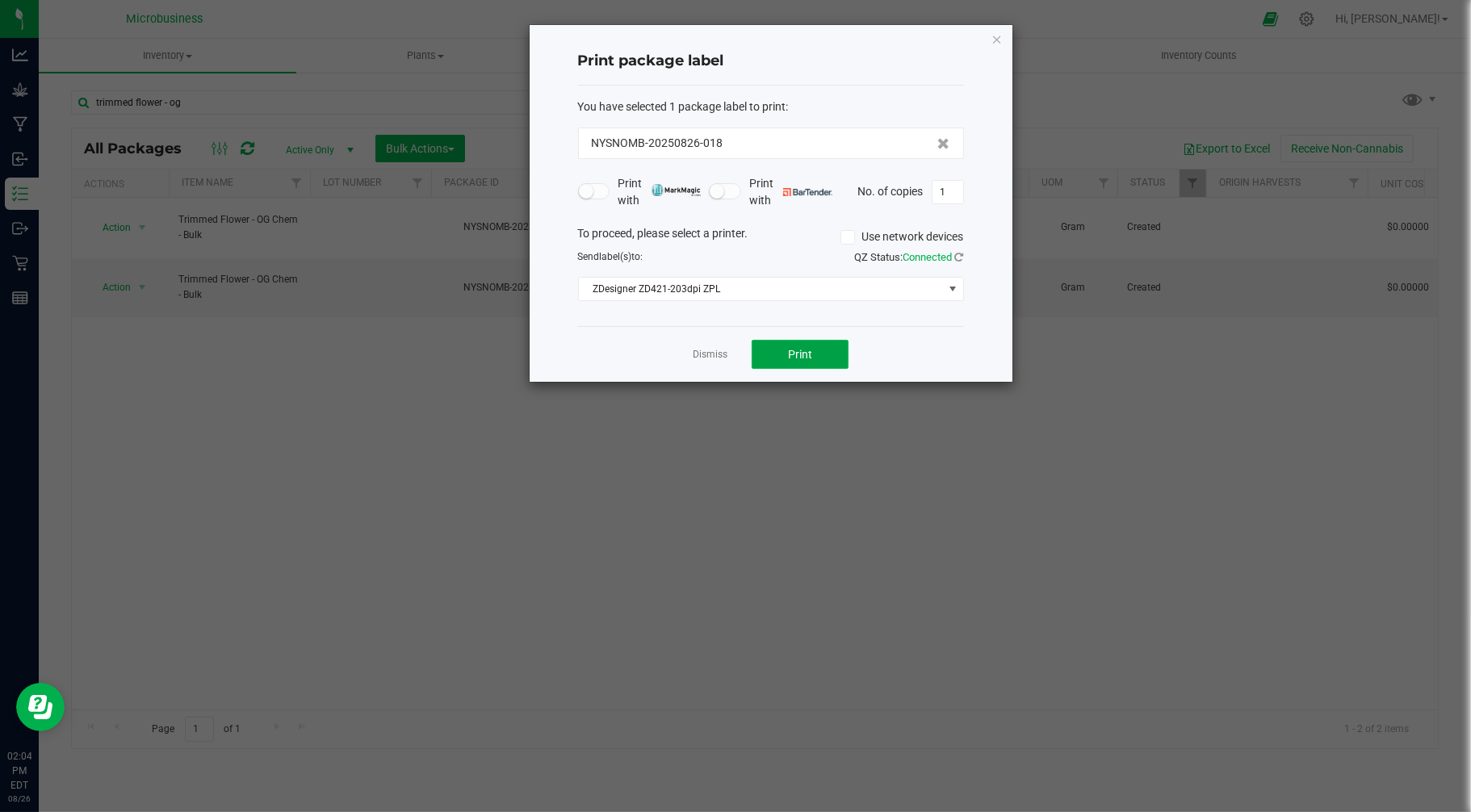
click at [783, 359] on button "Print" at bounding box center [799, 354] width 97 height 29
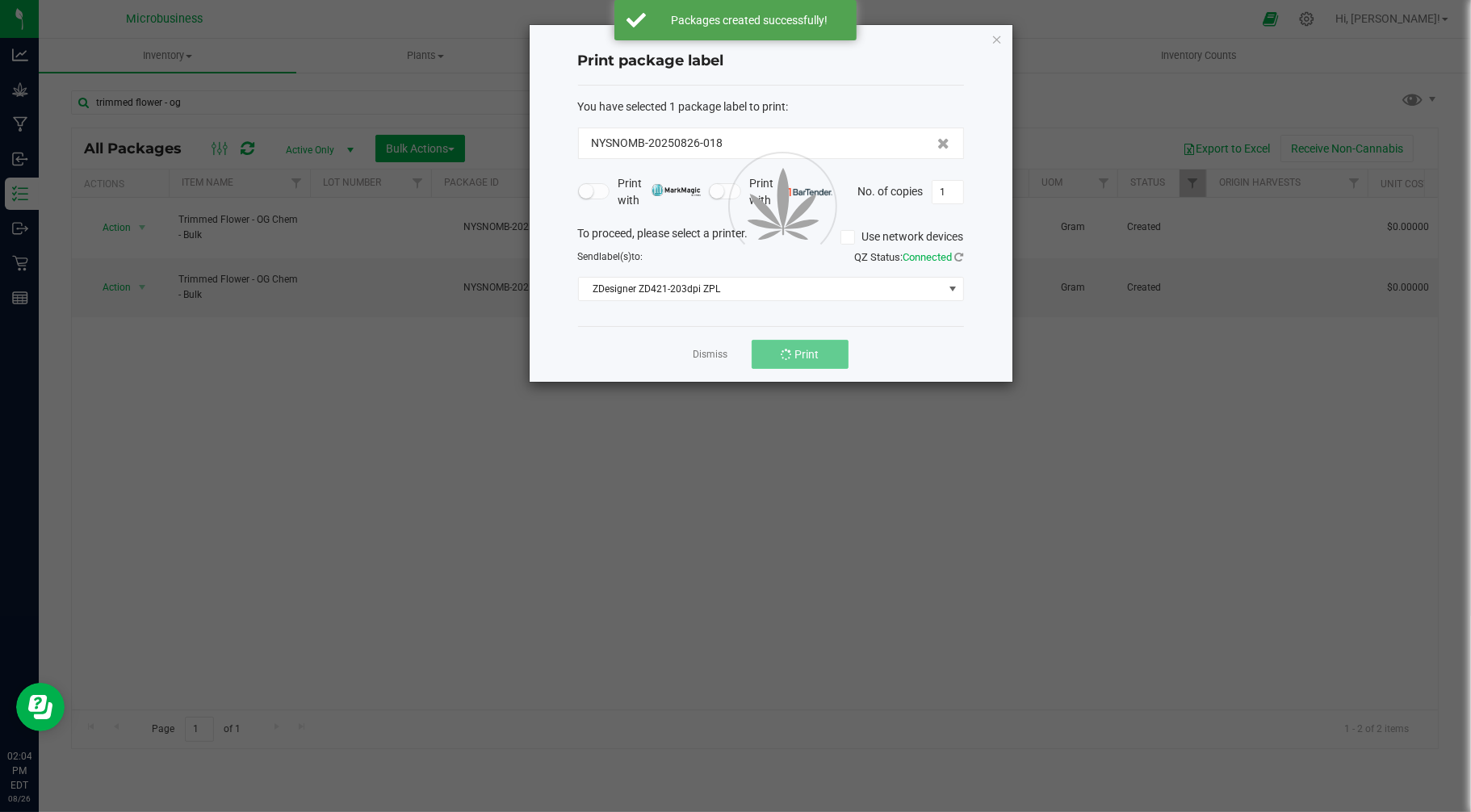
click at [715, 357] on link "Dismiss" at bounding box center [710, 355] width 35 height 14
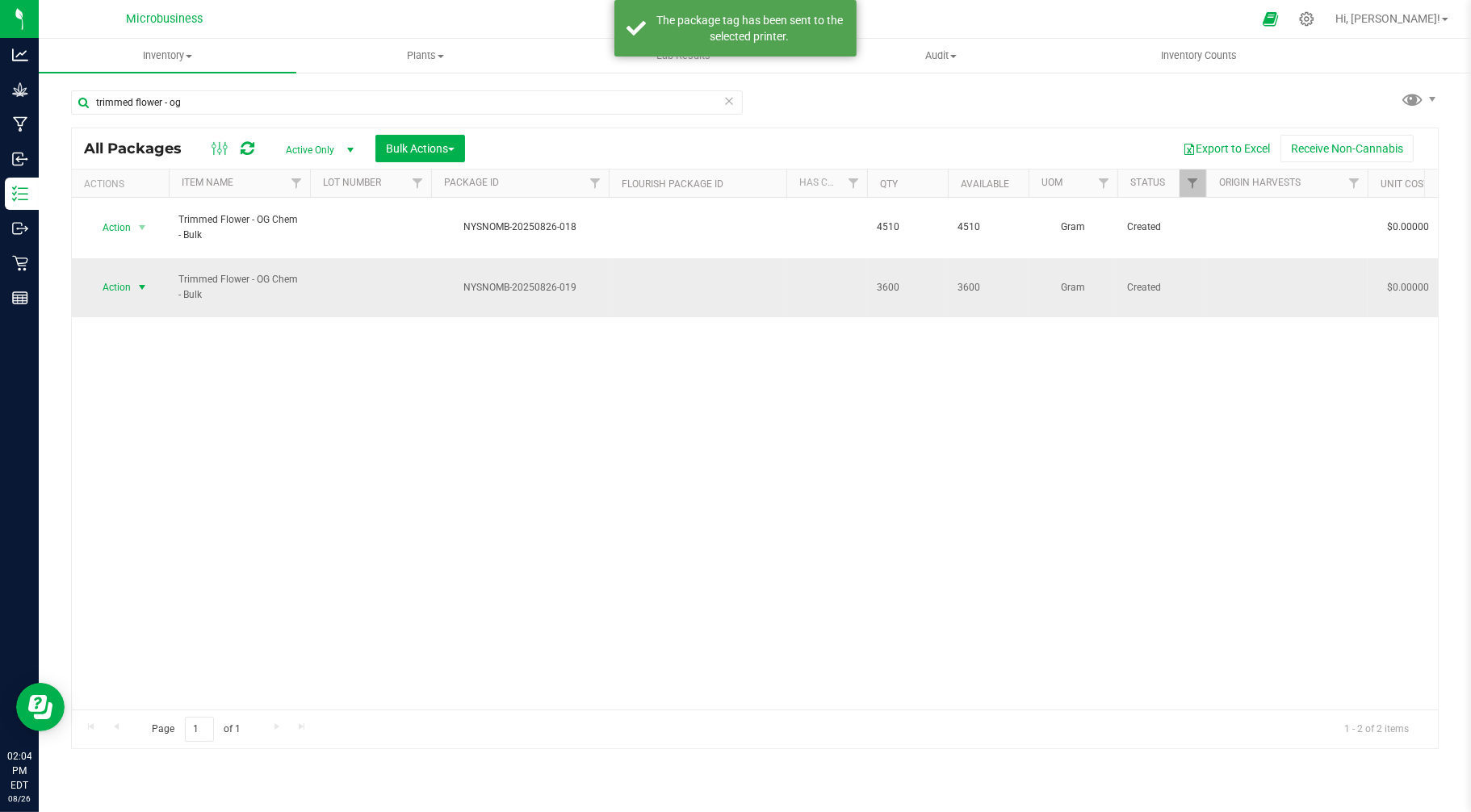
click at [130, 276] on span "Action" at bounding box center [109, 287] width 44 height 23
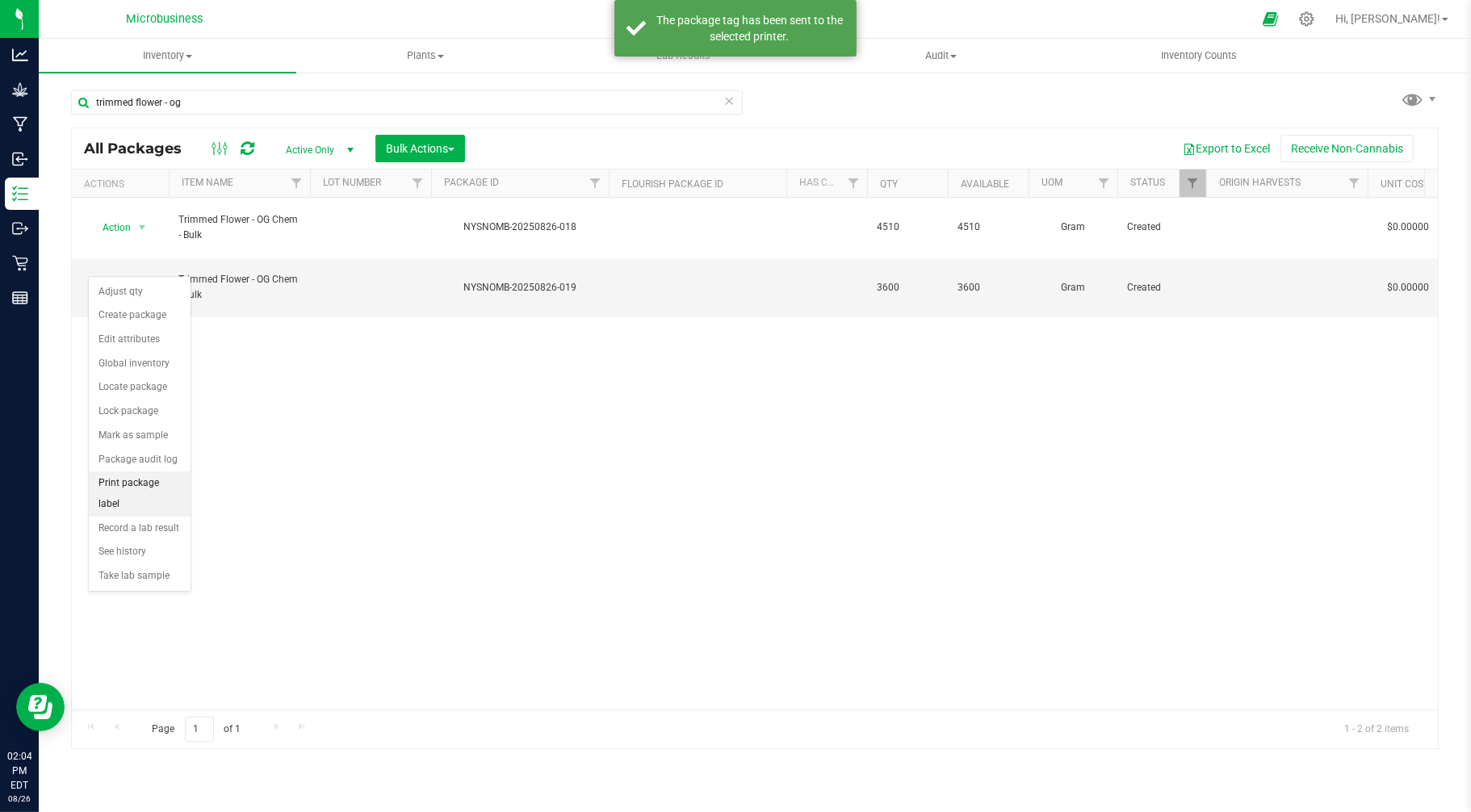
click at [130, 495] on li "Print package label" at bounding box center [139, 494] width 102 height 45
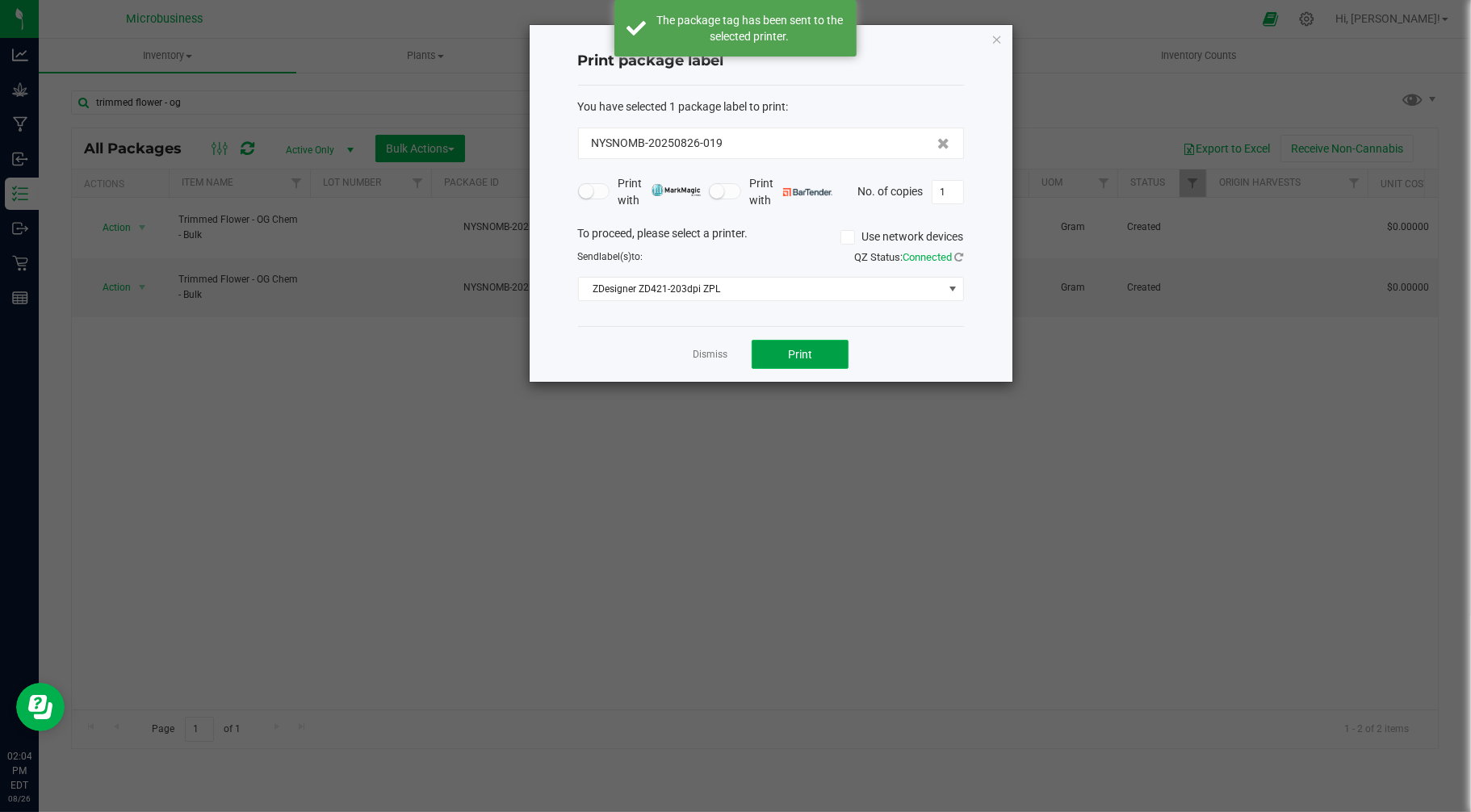
click at [781, 359] on button "Print" at bounding box center [799, 354] width 97 height 29
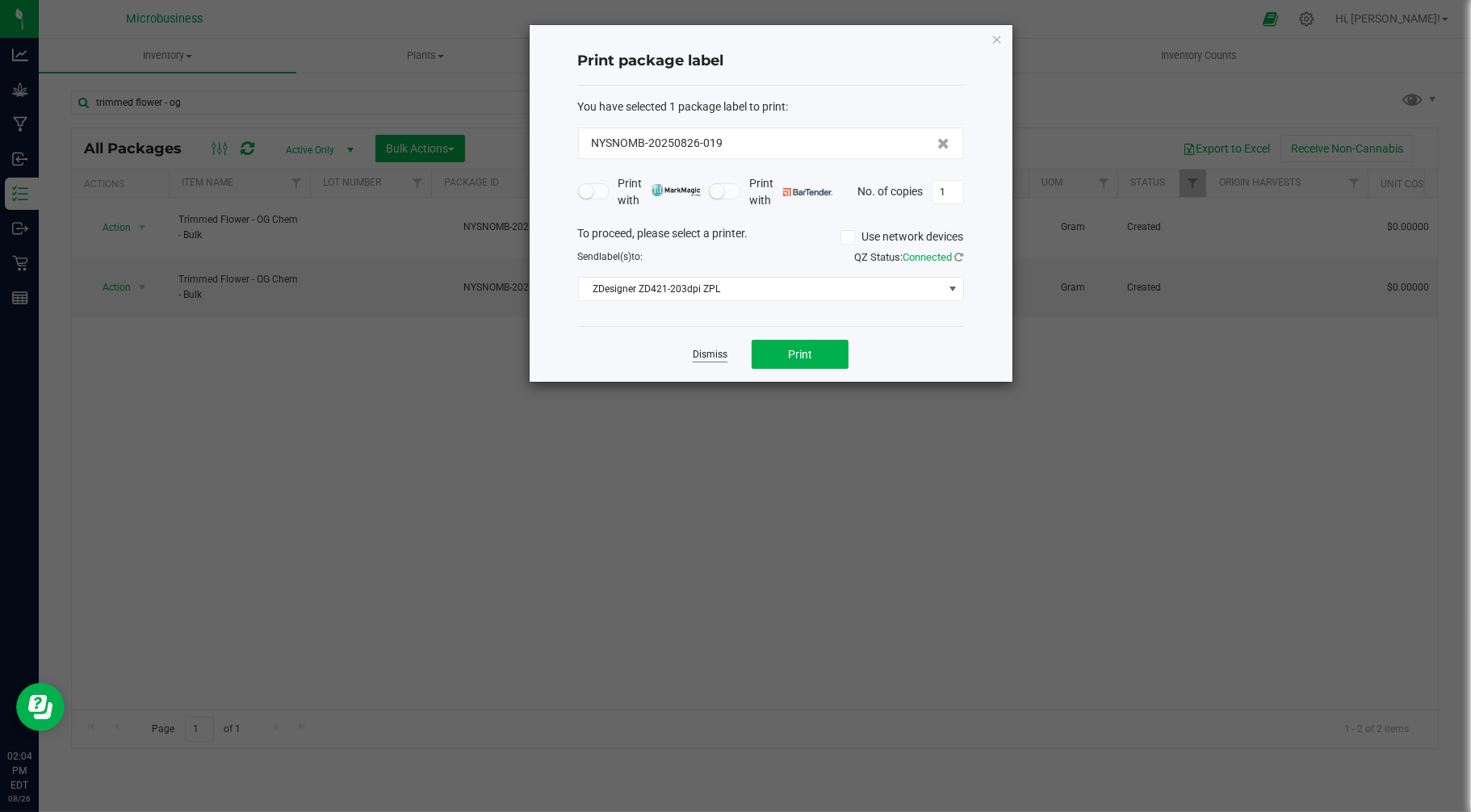
click at [707, 353] on link "Dismiss" at bounding box center [710, 355] width 35 height 14
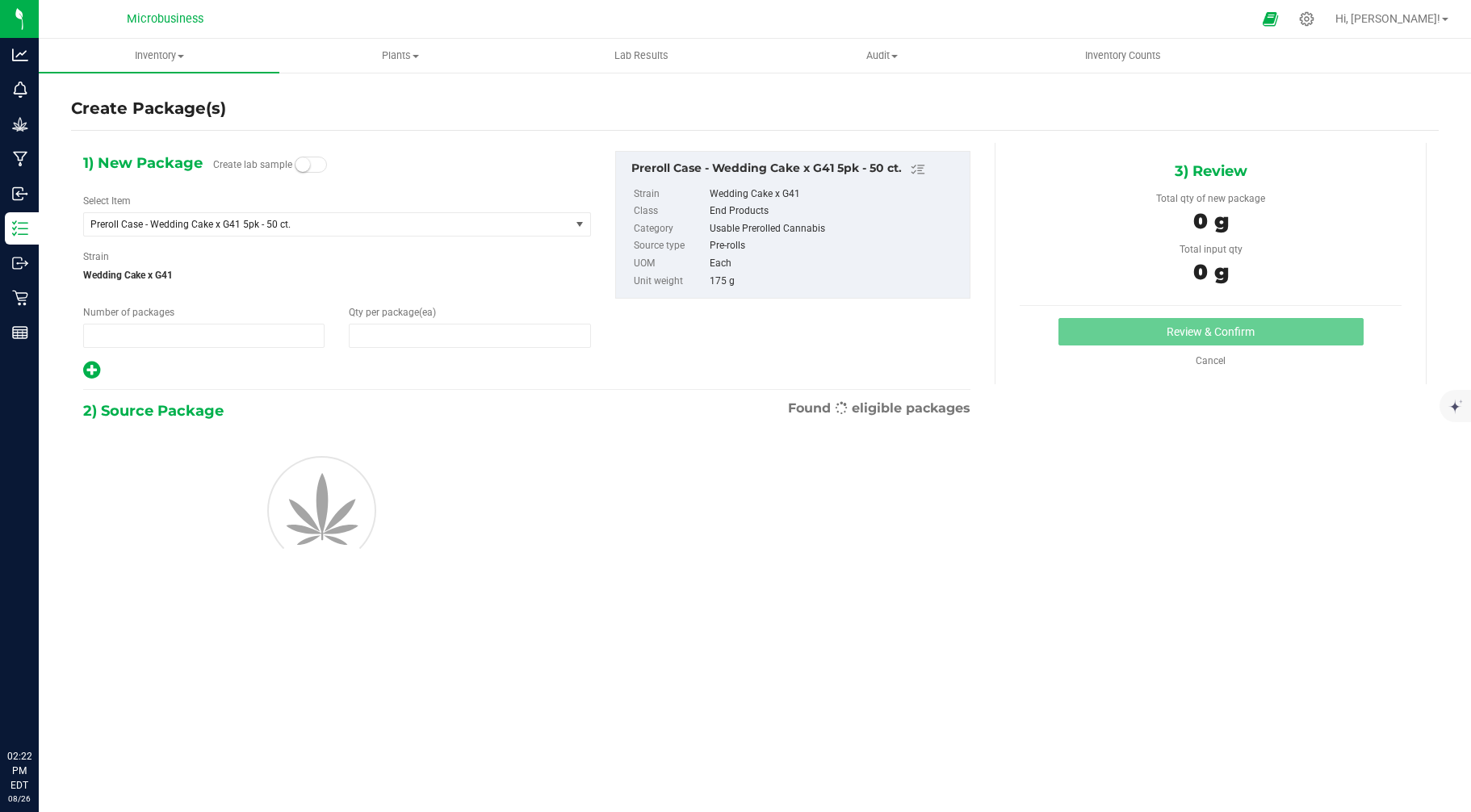
type input "1"
type input "0"
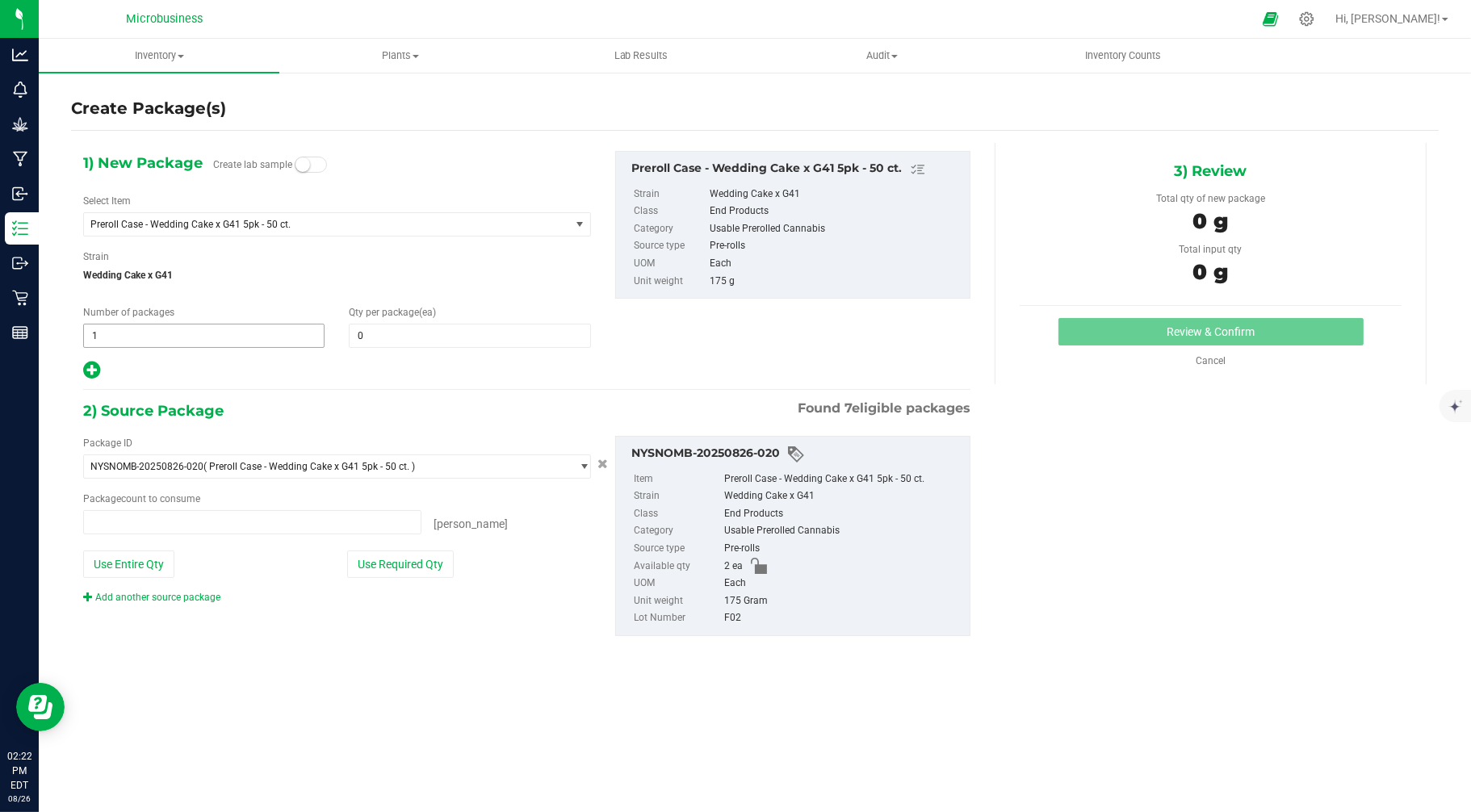
type input "0 ea"
drag, startPoint x: 116, startPoint y: 323, endPoint x: 102, endPoint y: 323, distance: 14.0
click at [102, 323] on span "1 1" at bounding box center [204, 335] width 242 height 24
drag, startPoint x: 100, startPoint y: 324, endPoint x: 84, endPoint y: 323, distance: 16.0
click at [84, 323] on div "1 12" at bounding box center [204, 335] width 242 height 24
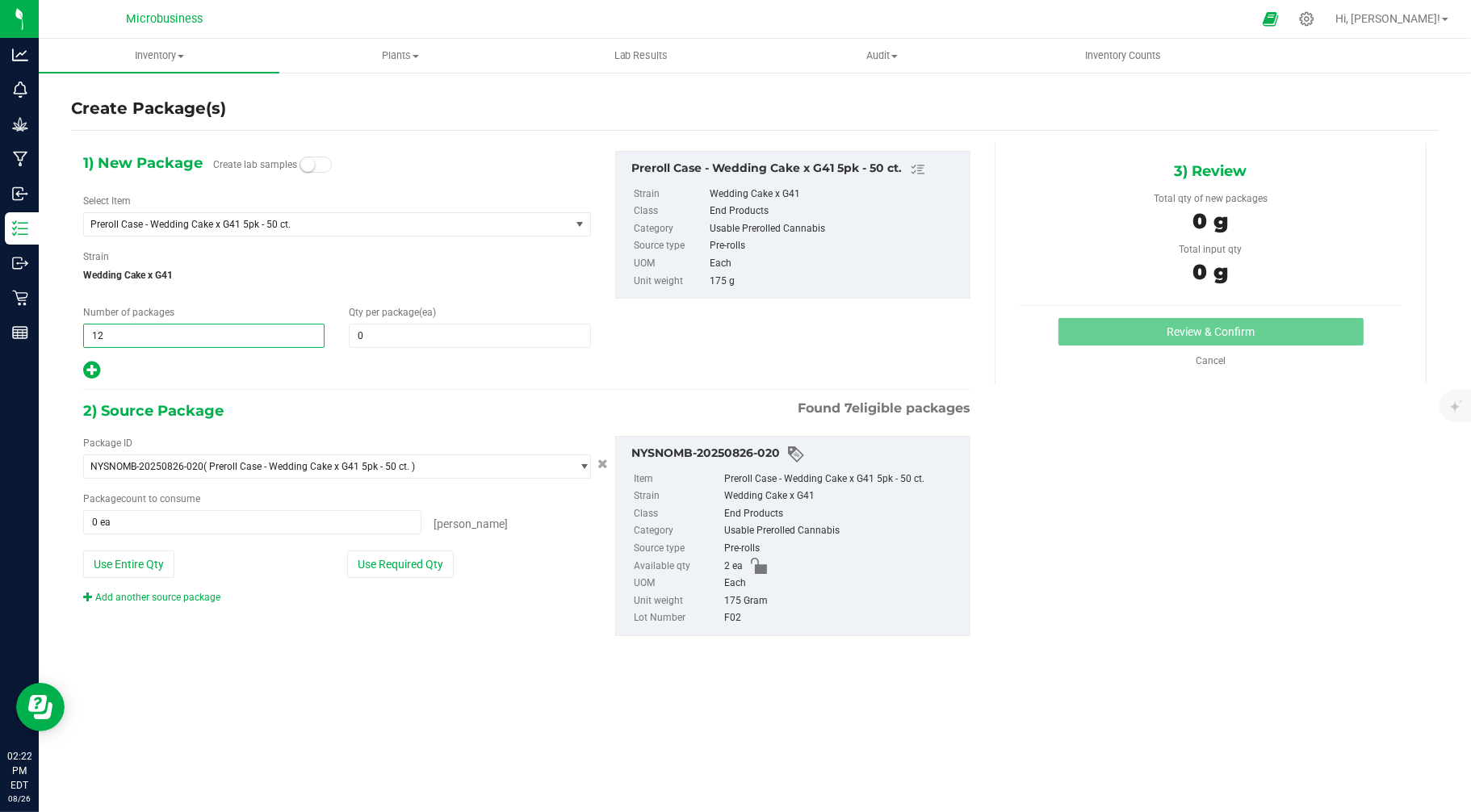
type input "2"
type input "1"
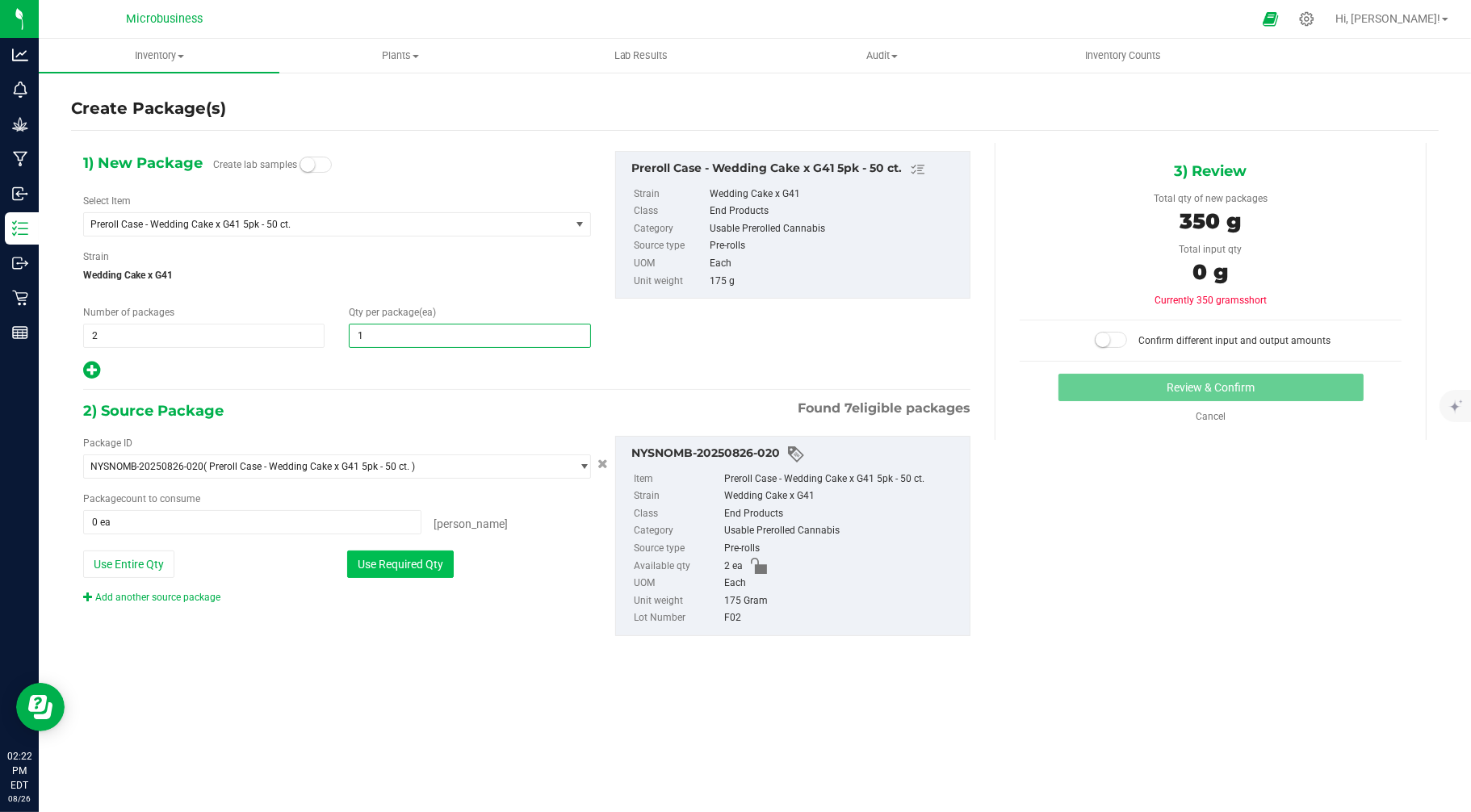
type input "1"
click at [387, 565] on button "Use Required Qty" at bounding box center [400, 564] width 106 height 28
type input "2 ea"
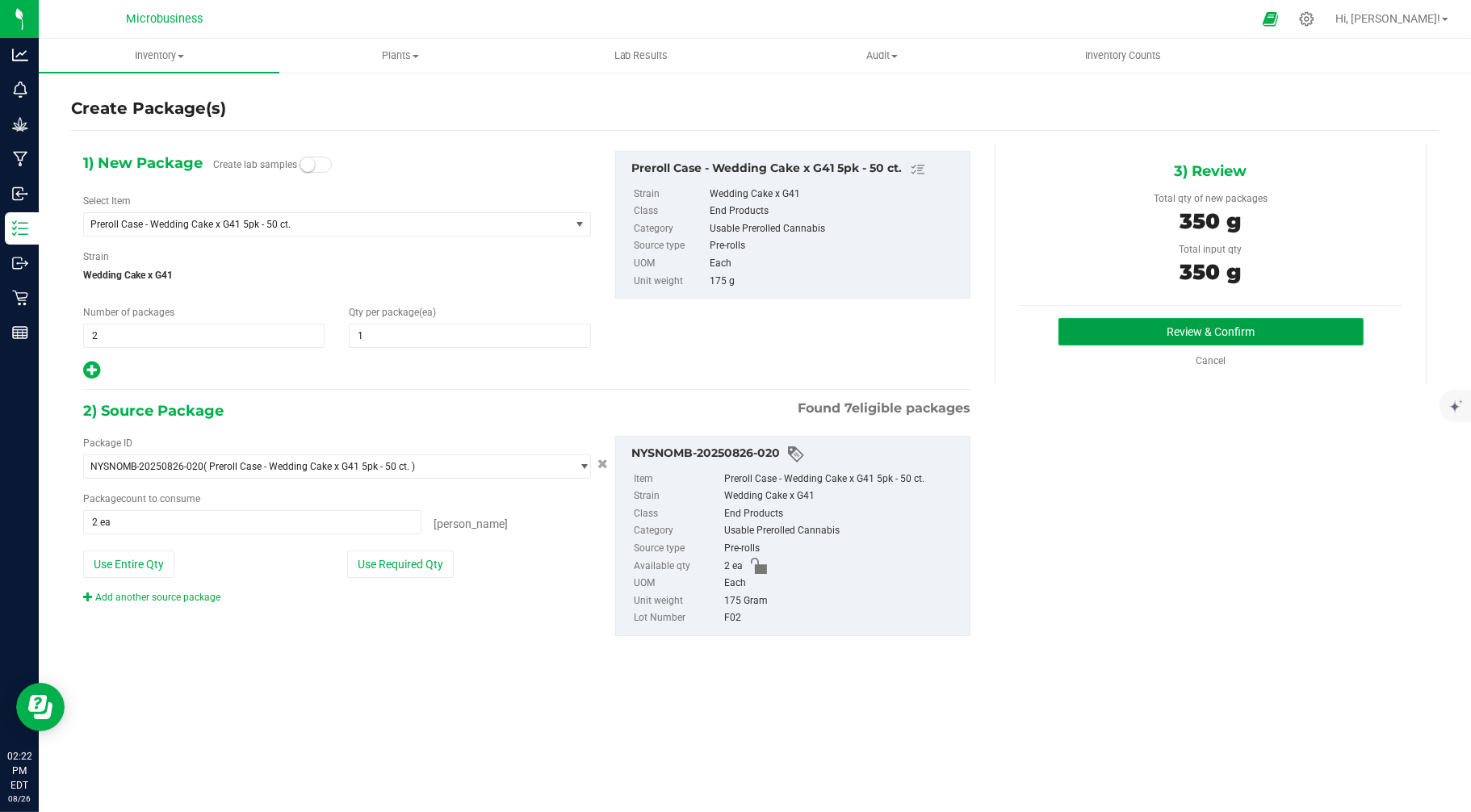
click at [1149, 336] on button "Review & Confirm" at bounding box center [1211, 332] width 306 height 28
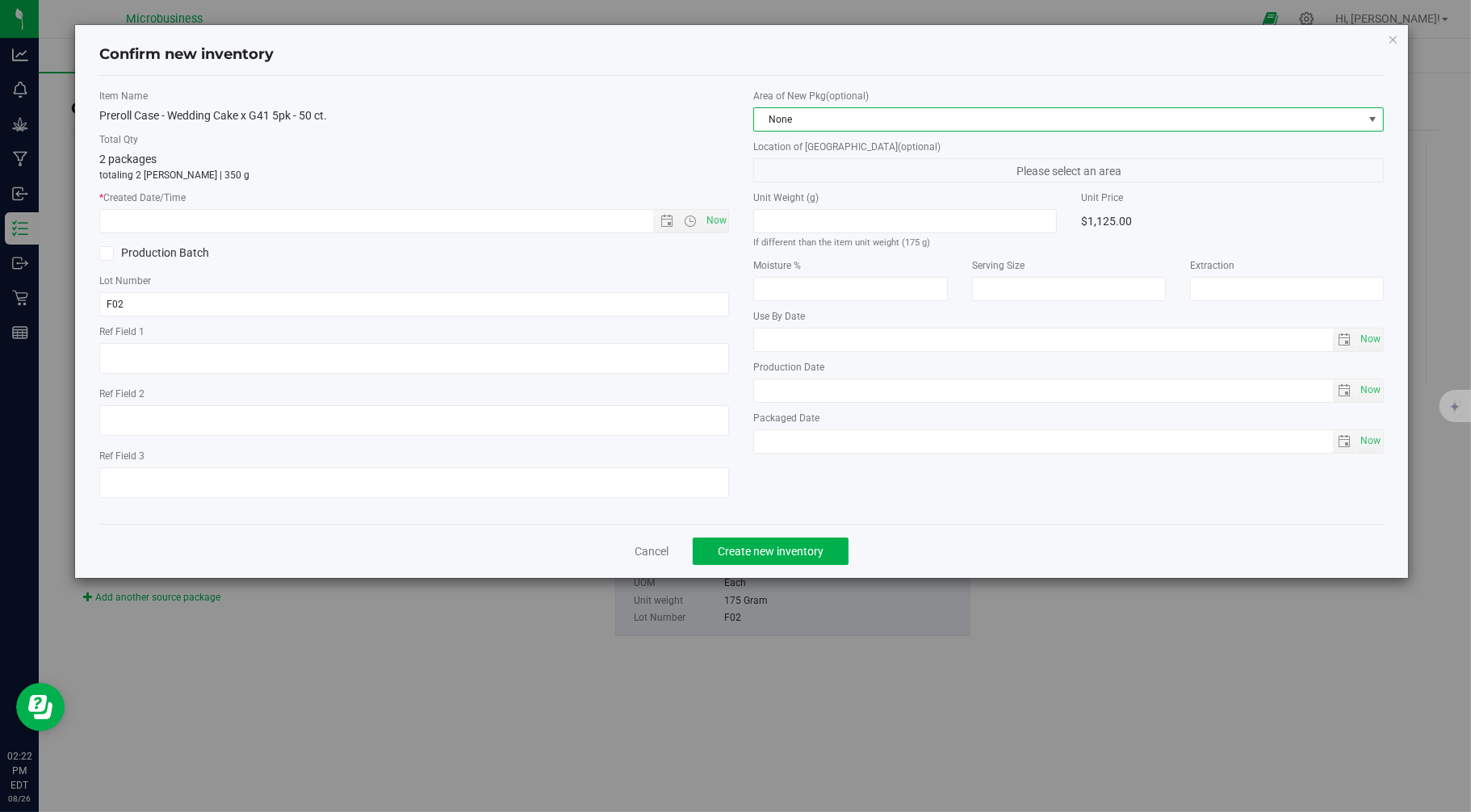
click at [830, 113] on span "None" at bounding box center [1059, 119] width 609 height 23
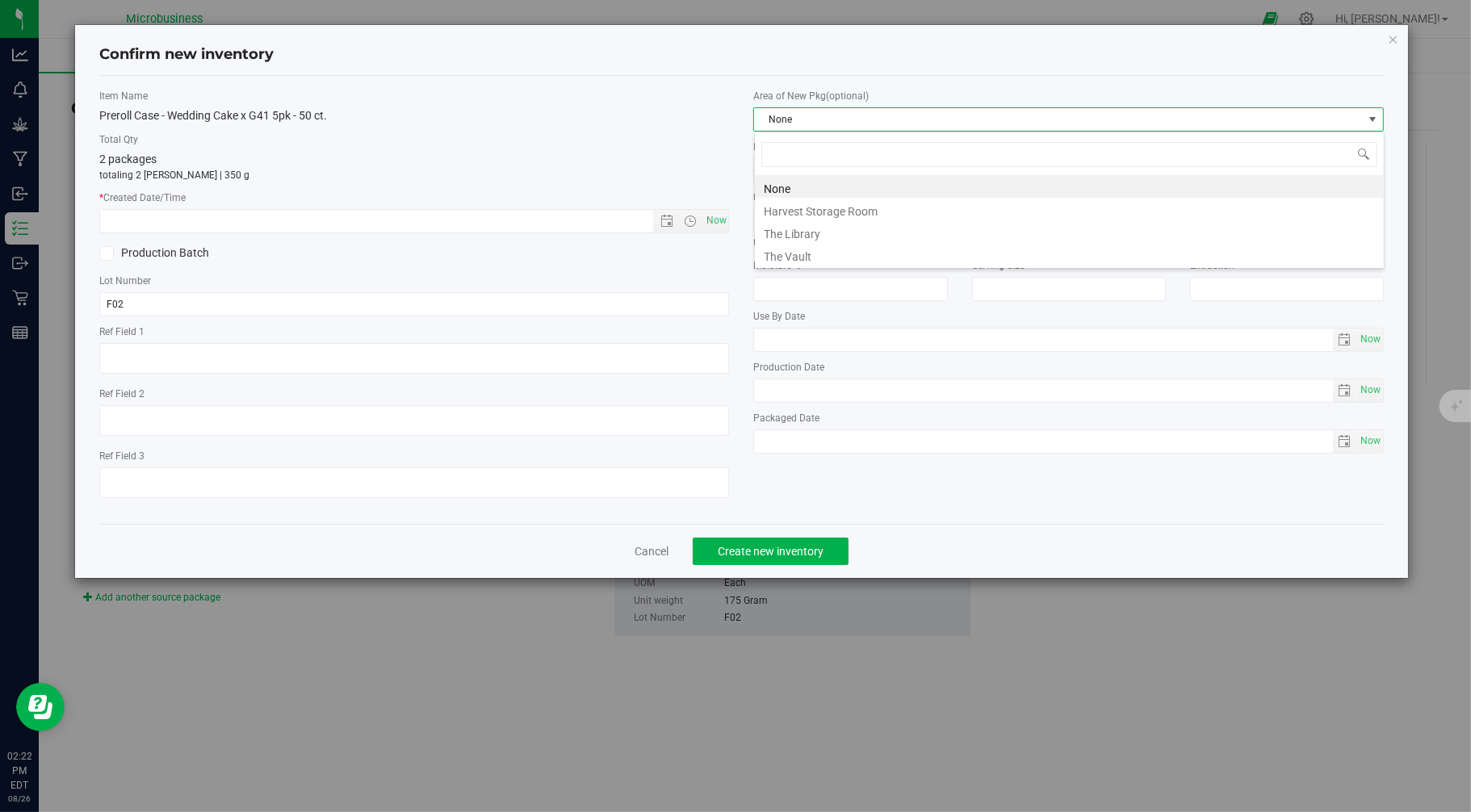
scroll to position [24, 630]
click at [778, 256] on li "The Vault" at bounding box center [1070, 254] width 629 height 23
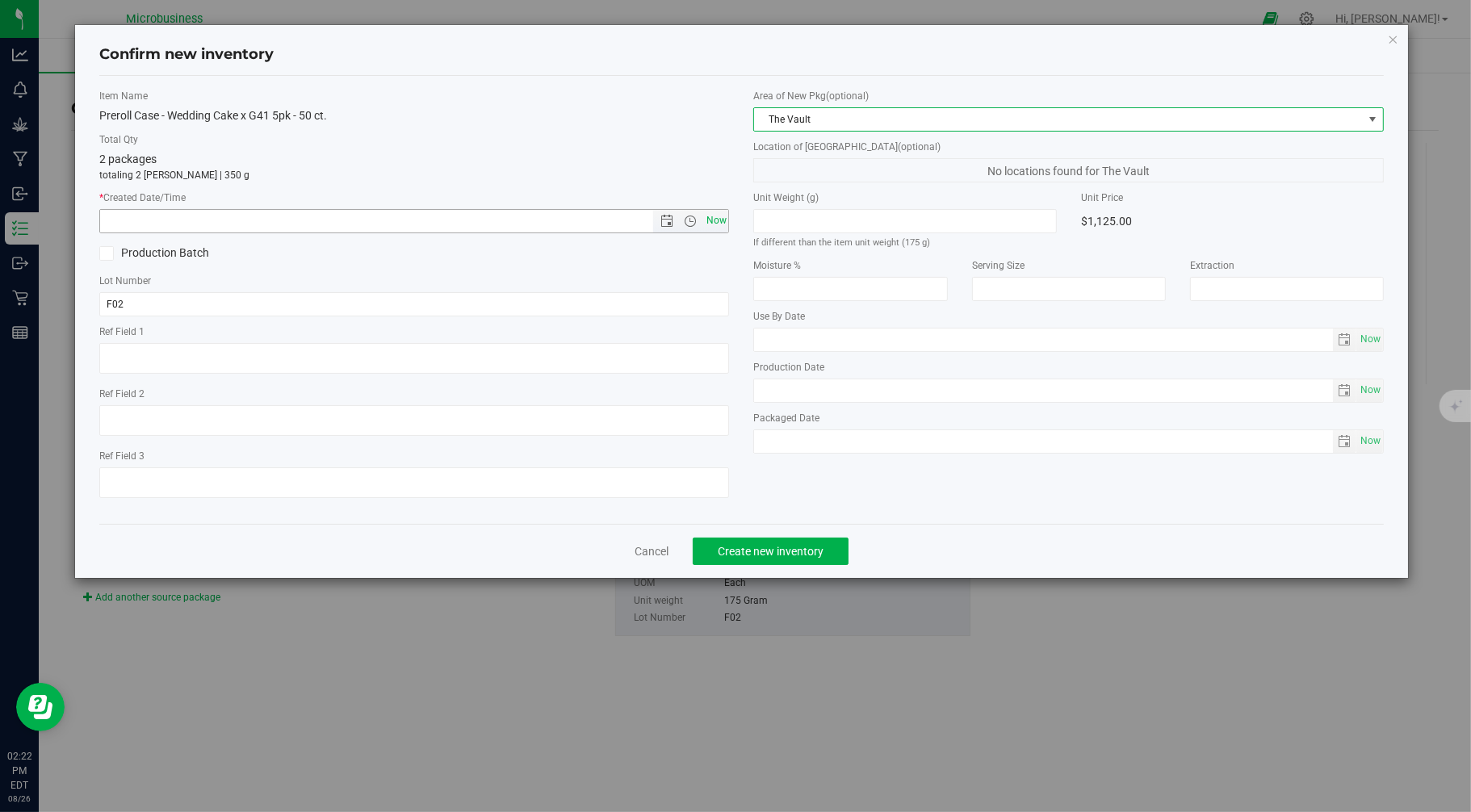
click at [711, 221] on span "Now" at bounding box center [717, 221] width 28 height 24
type input "8/26/2025 2:22 PM"
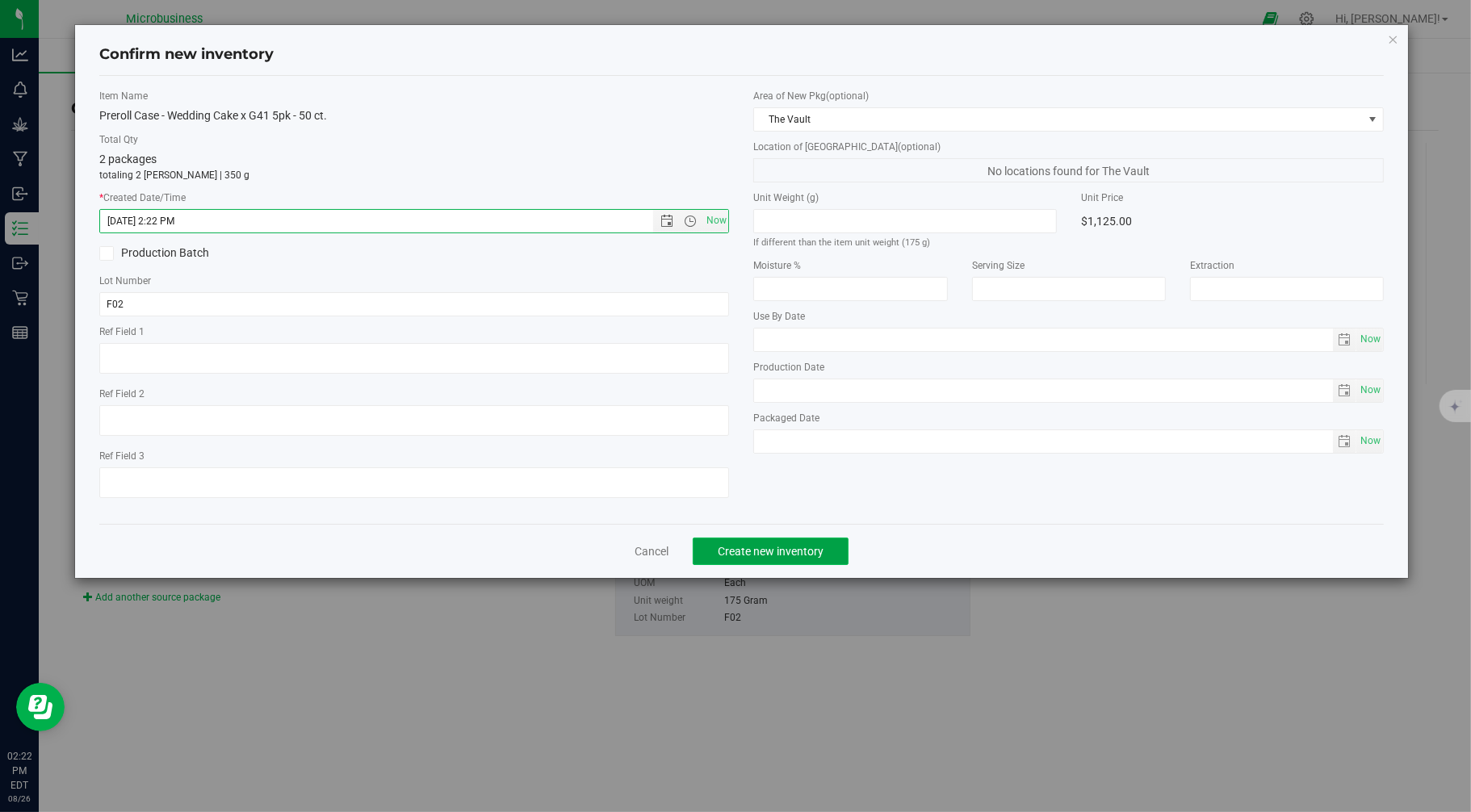
click at [791, 554] on span "Create new inventory" at bounding box center [770, 551] width 105 height 13
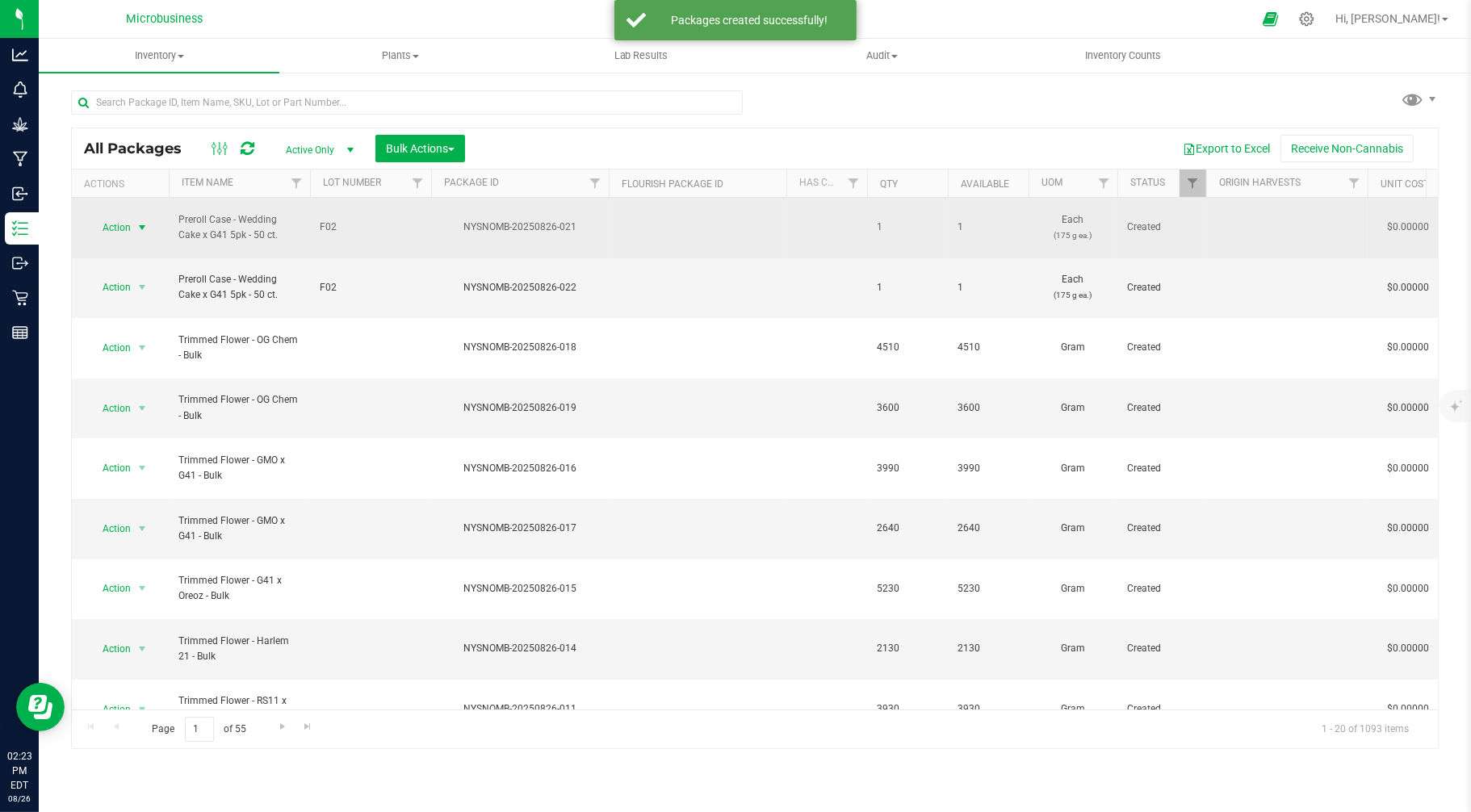
click at [101, 220] on span "Action" at bounding box center [109, 227] width 44 height 23
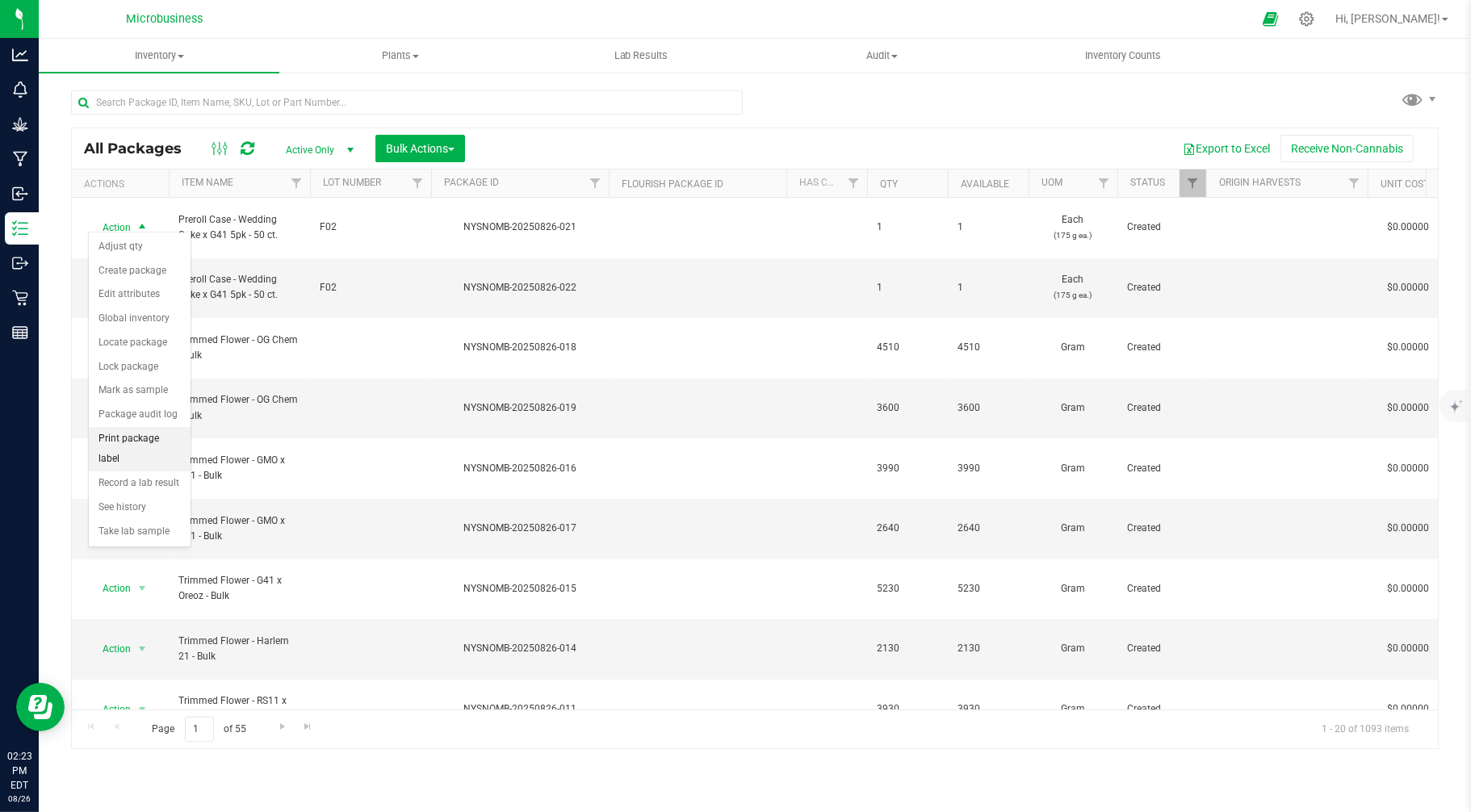
click at [127, 440] on li "Print package label" at bounding box center [139, 449] width 102 height 45
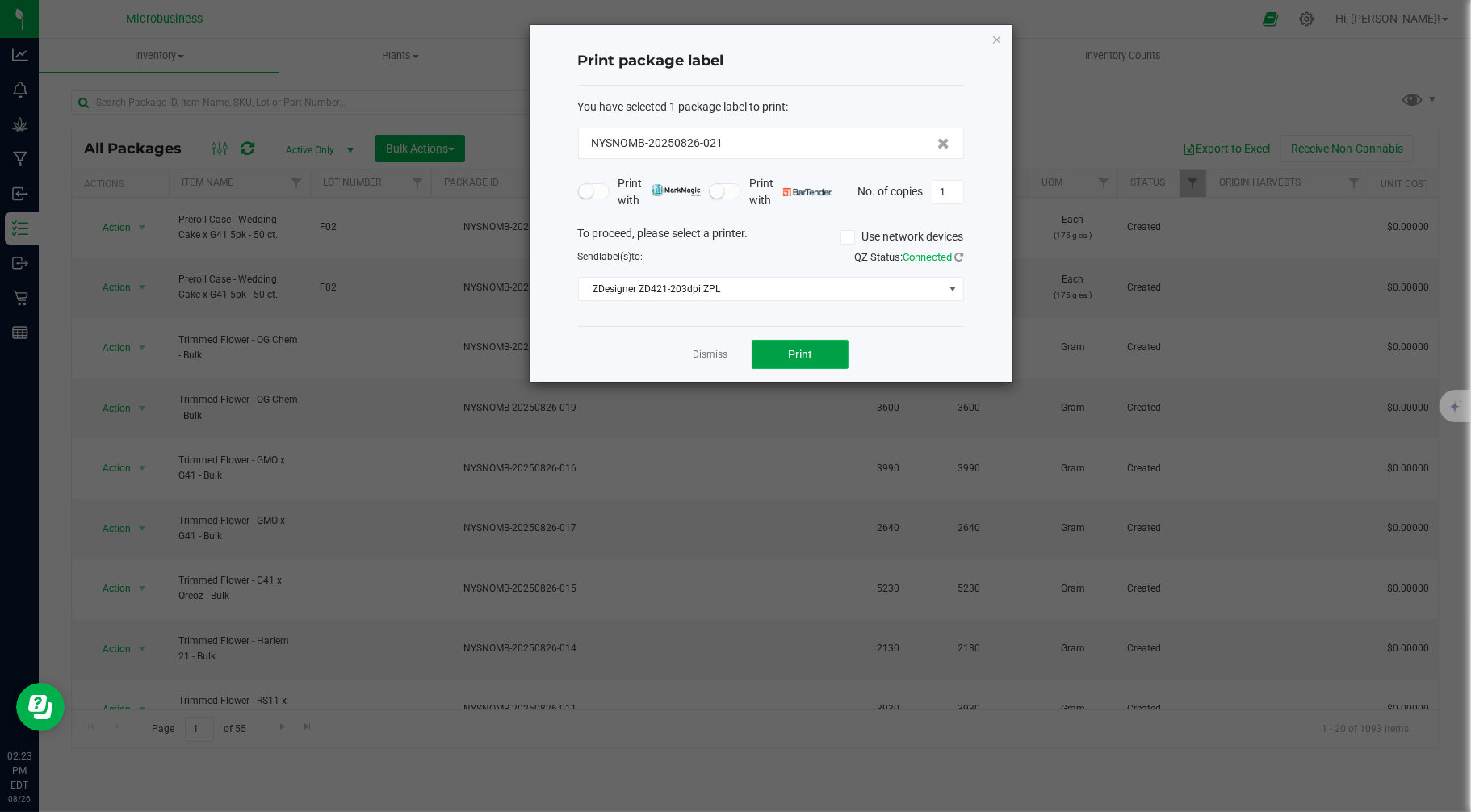
click at [794, 358] on span "Print" at bounding box center [800, 354] width 24 height 13
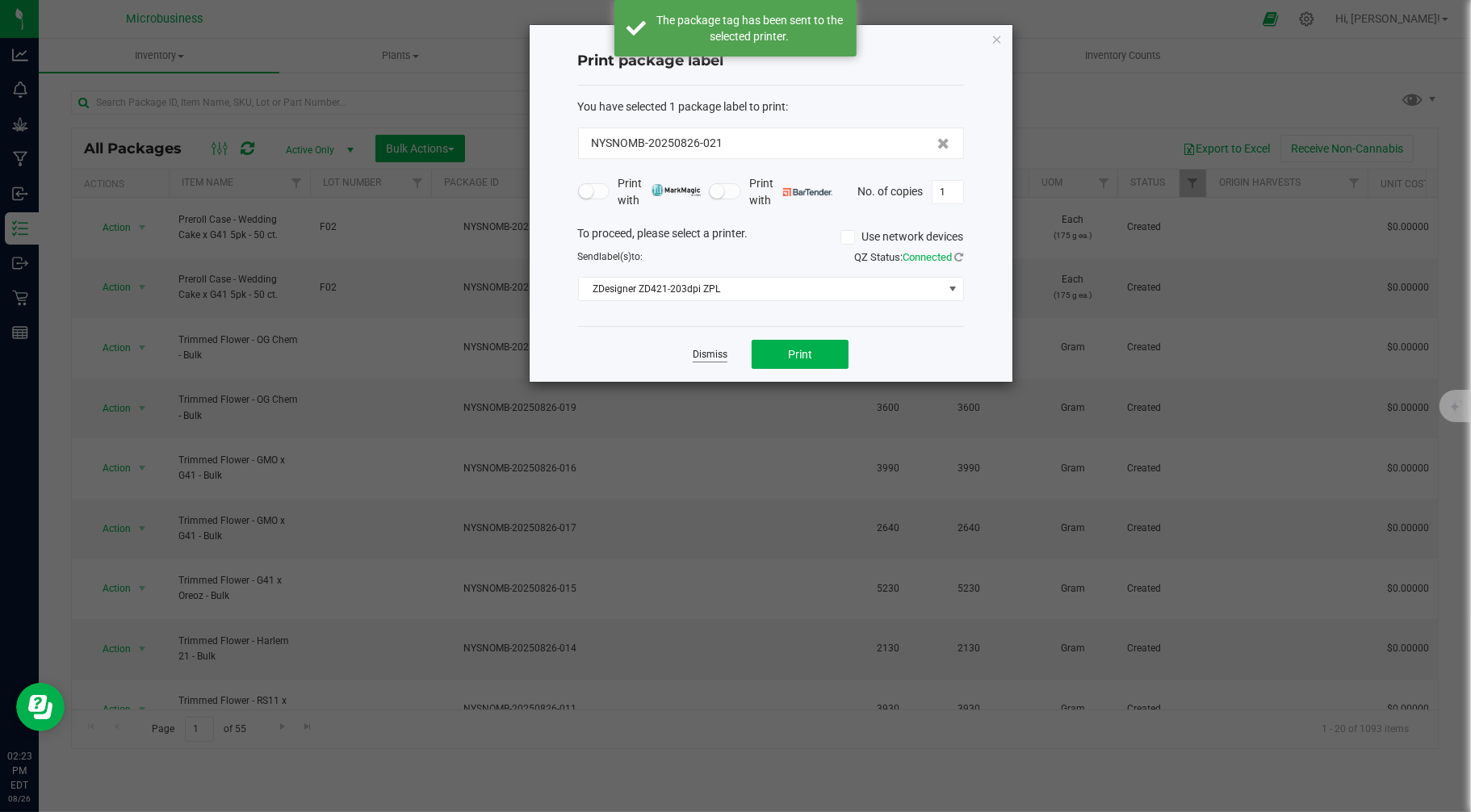
click at [724, 356] on link "Dismiss" at bounding box center [710, 355] width 35 height 14
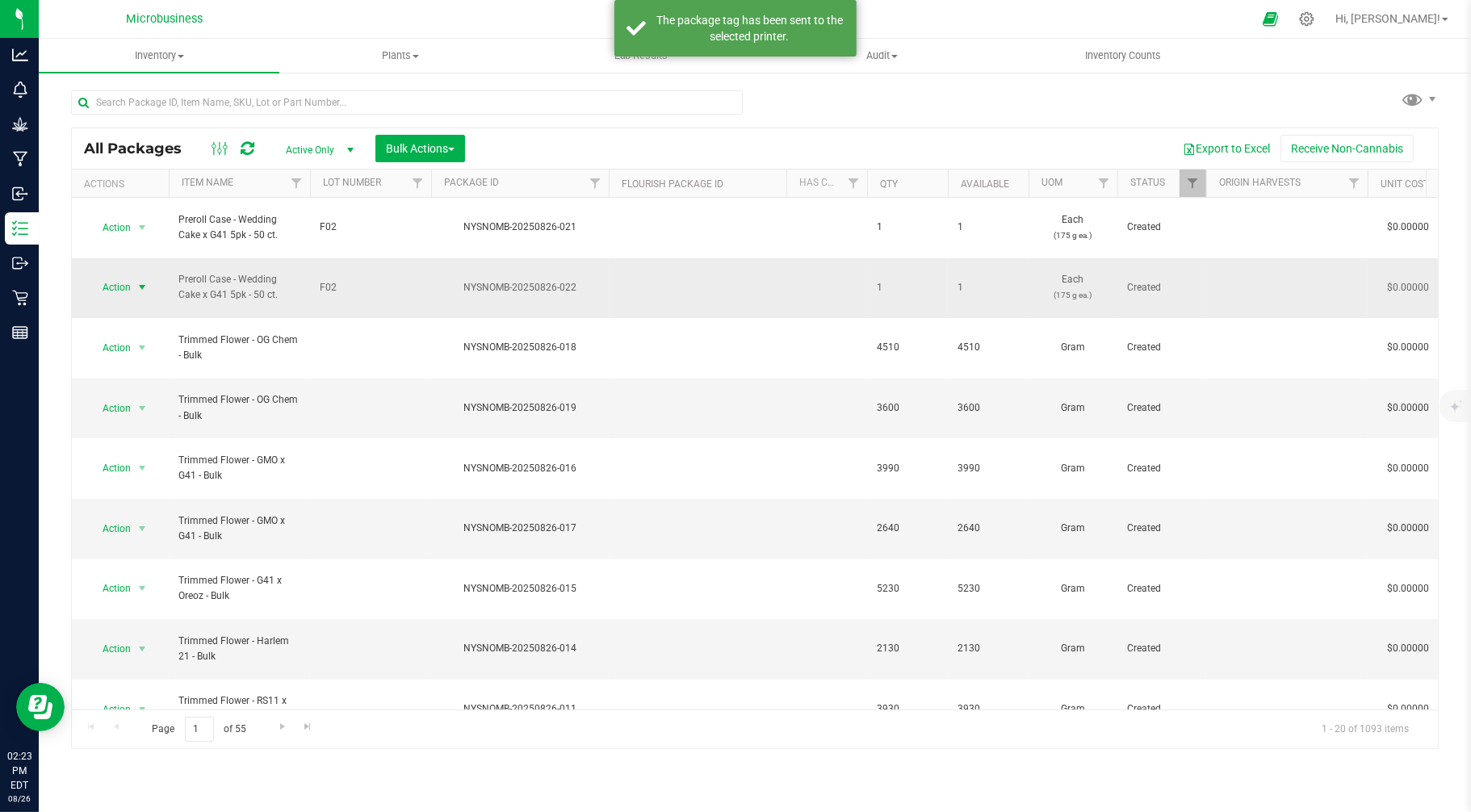
click at [95, 276] on span "Action" at bounding box center [109, 287] width 44 height 23
click at [156, 499] on li "Print package label" at bounding box center [139, 494] width 102 height 45
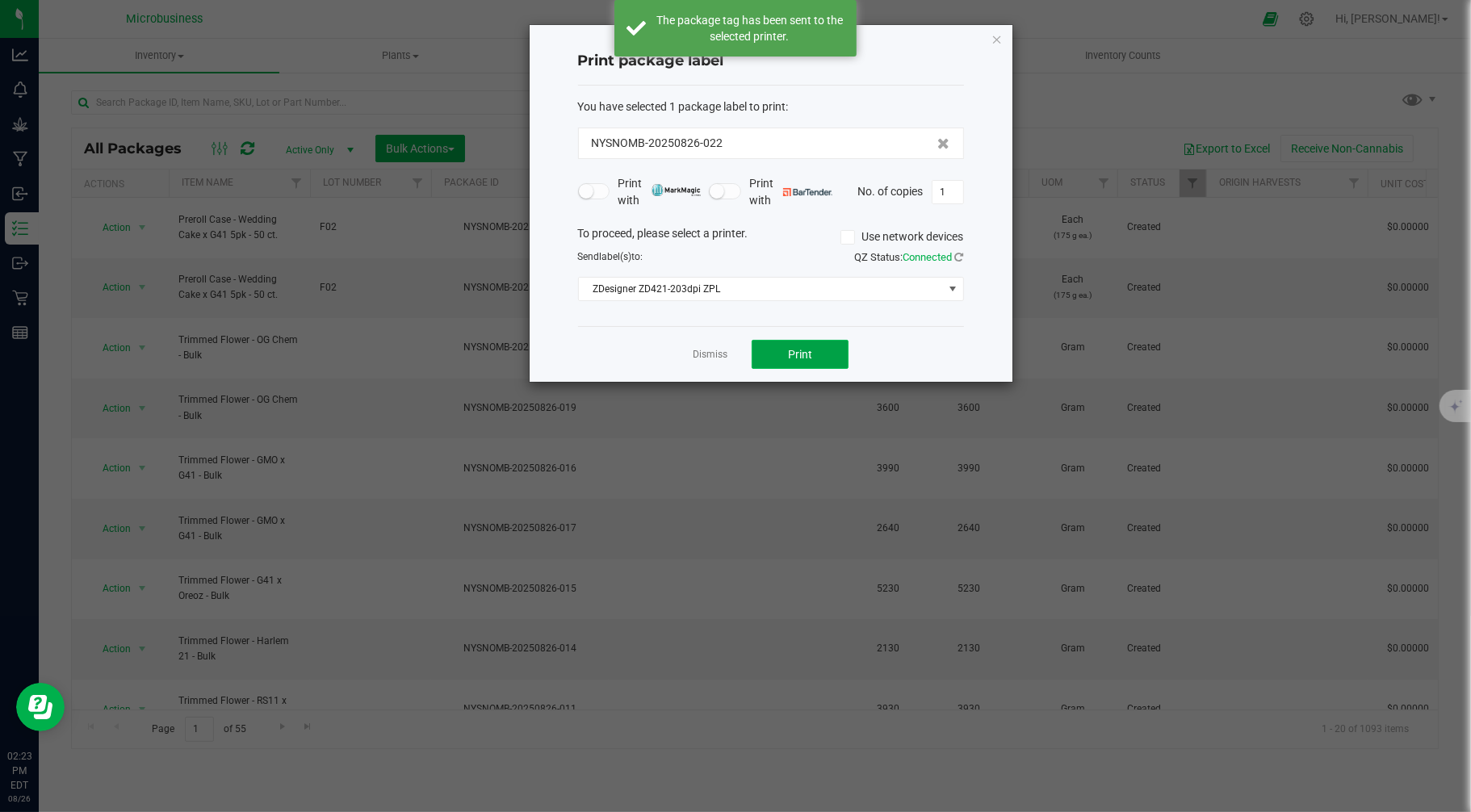
click at [768, 358] on button "Print" at bounding box center [799, 354] width 97 height 29
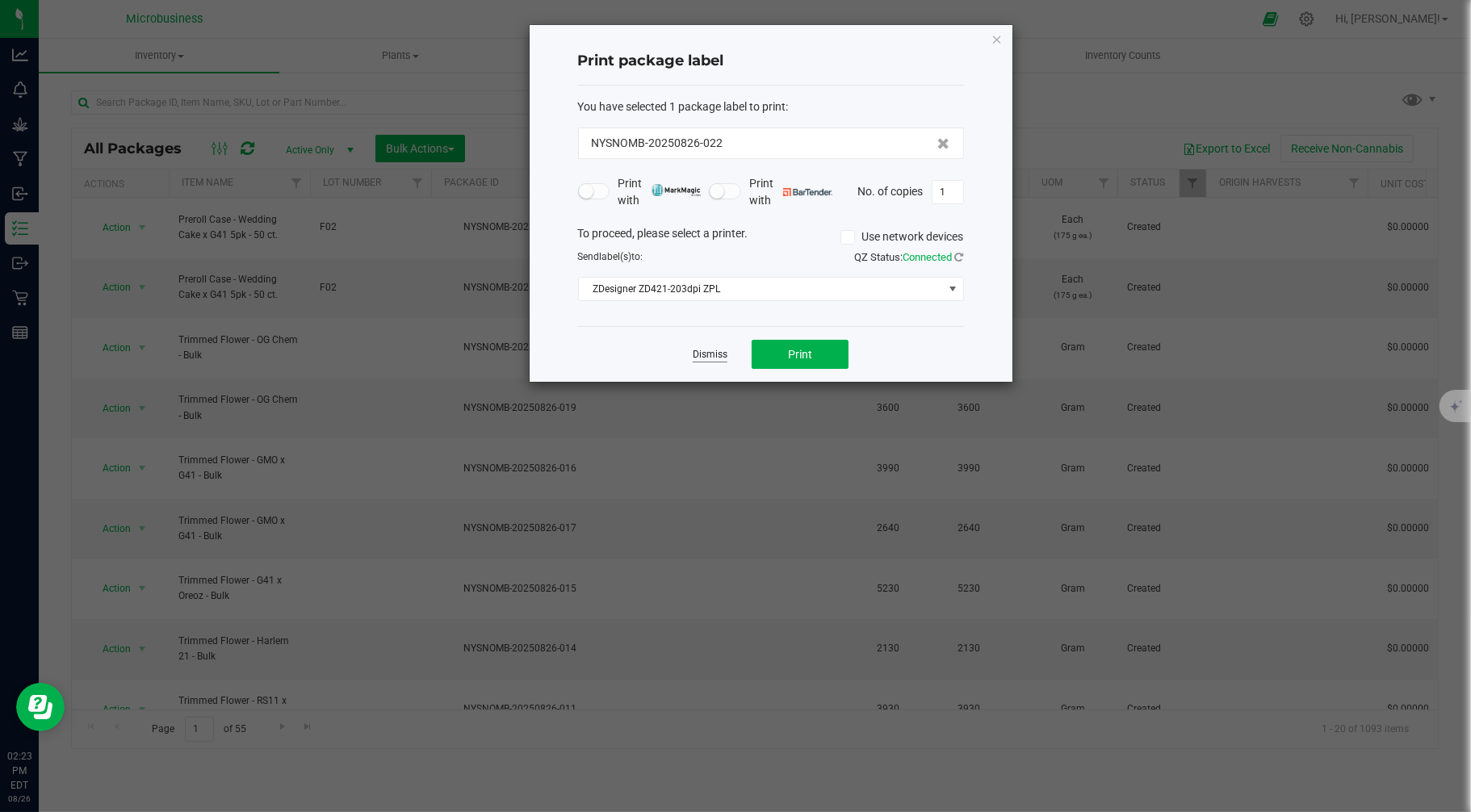
click at [713, 357] on link "Dismiss" at bounding box center [710, 355] width 35 height 14
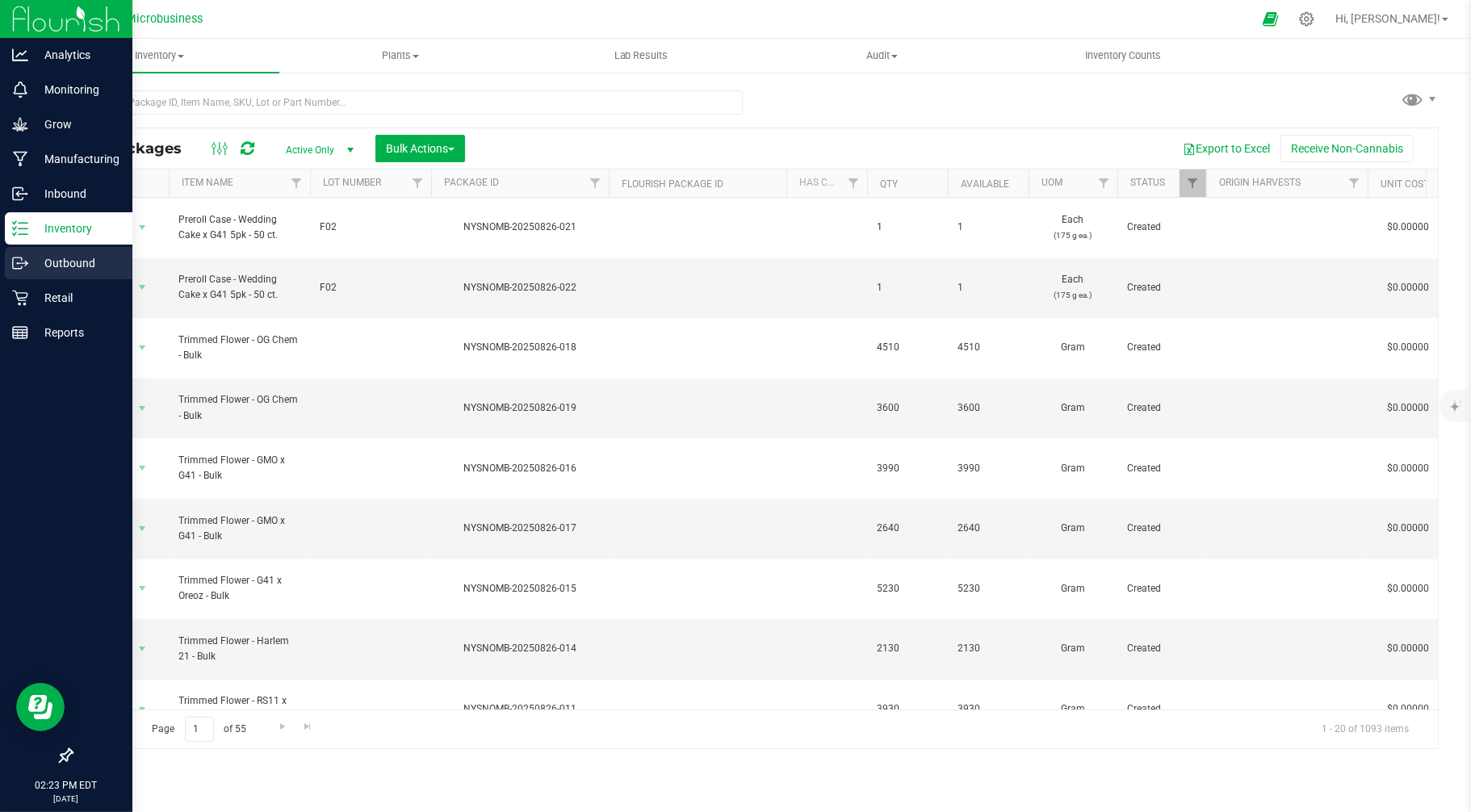
click at [41, 264] on p "Outbound" at bounding box center [76, 263] width 97 height 19
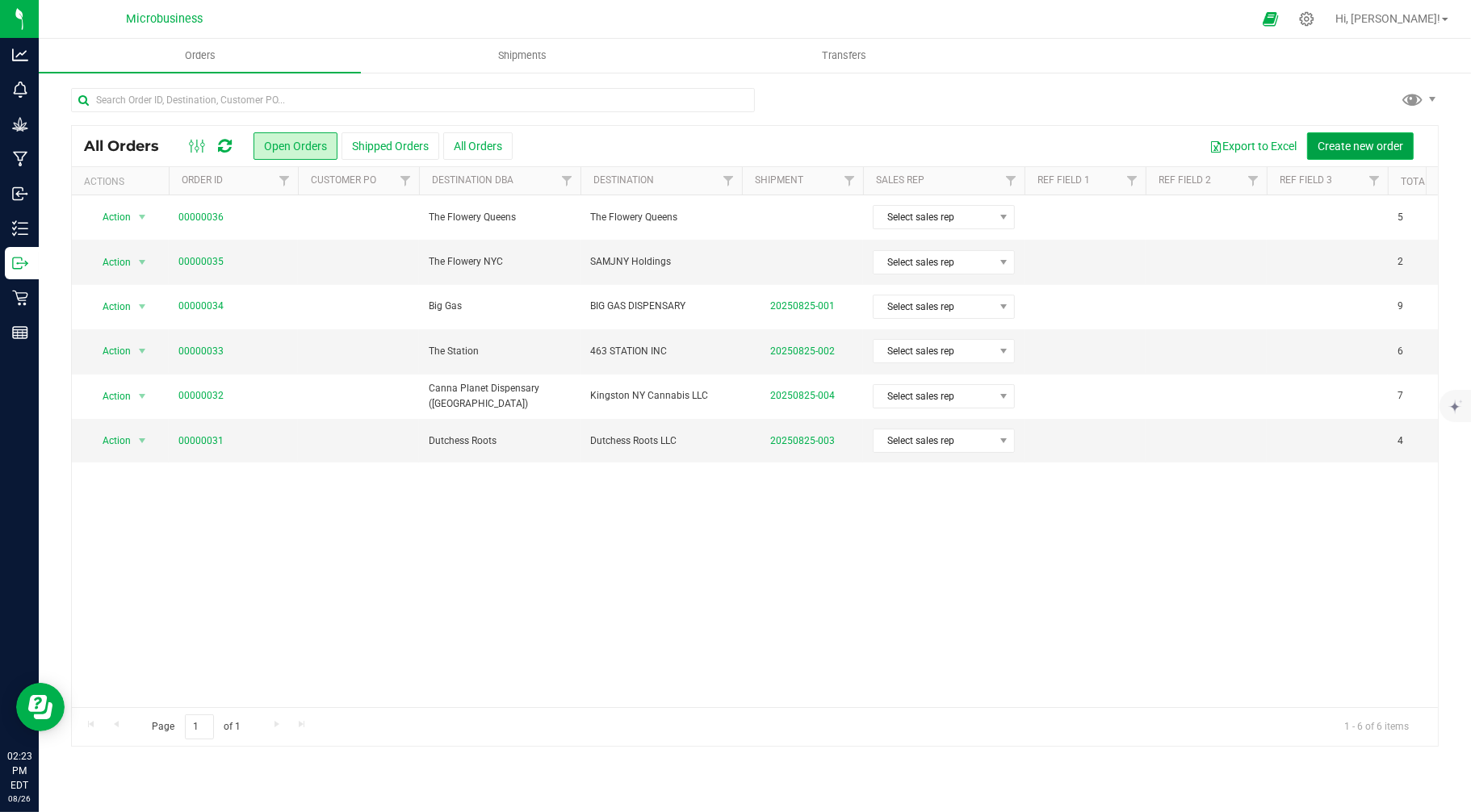
click at [1386, 143] on span "Create new order" at bounding box center [1361, 145] width 86 height 13
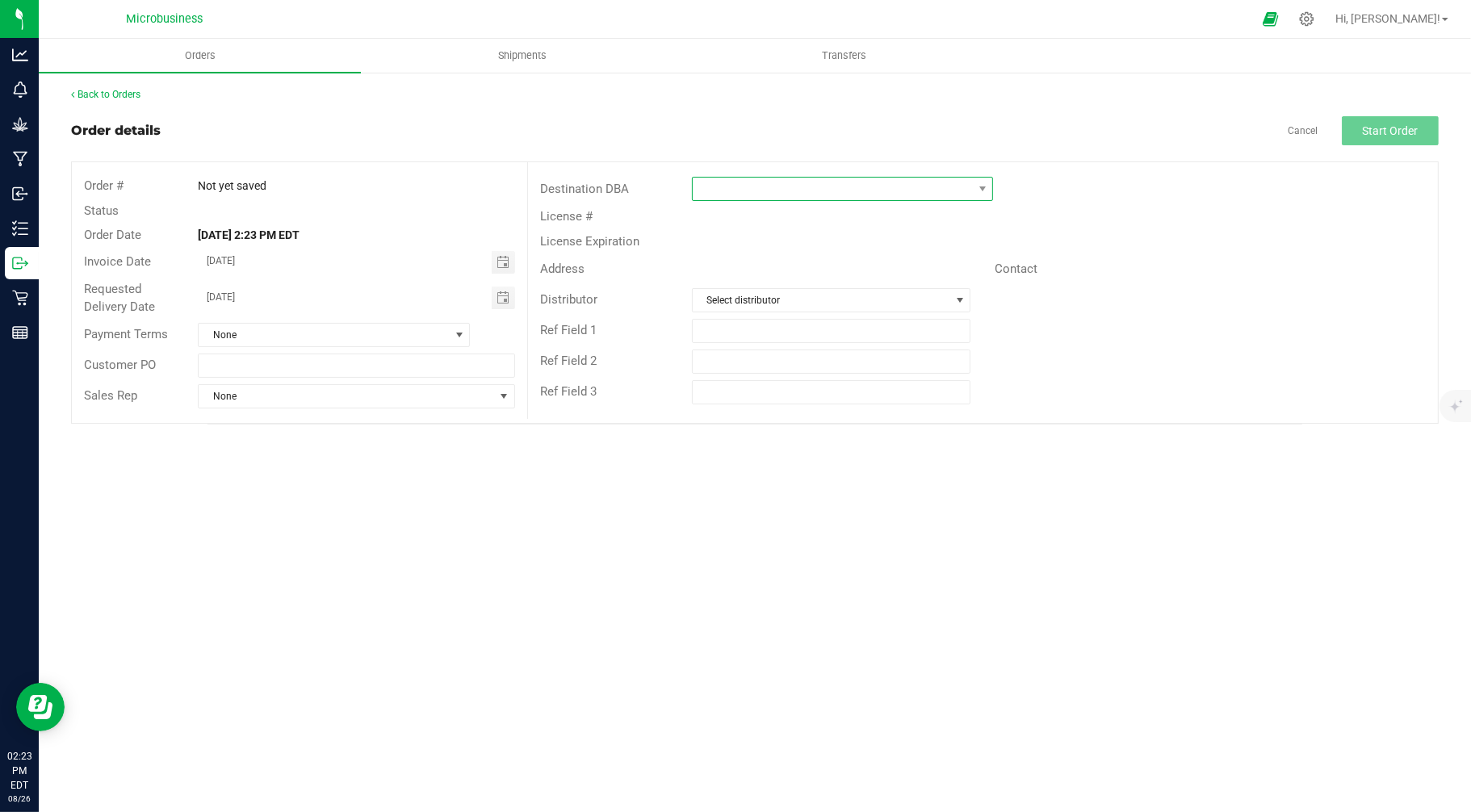
click at [717, 184] on span at bounding box center [833, 188] width 281 height 23
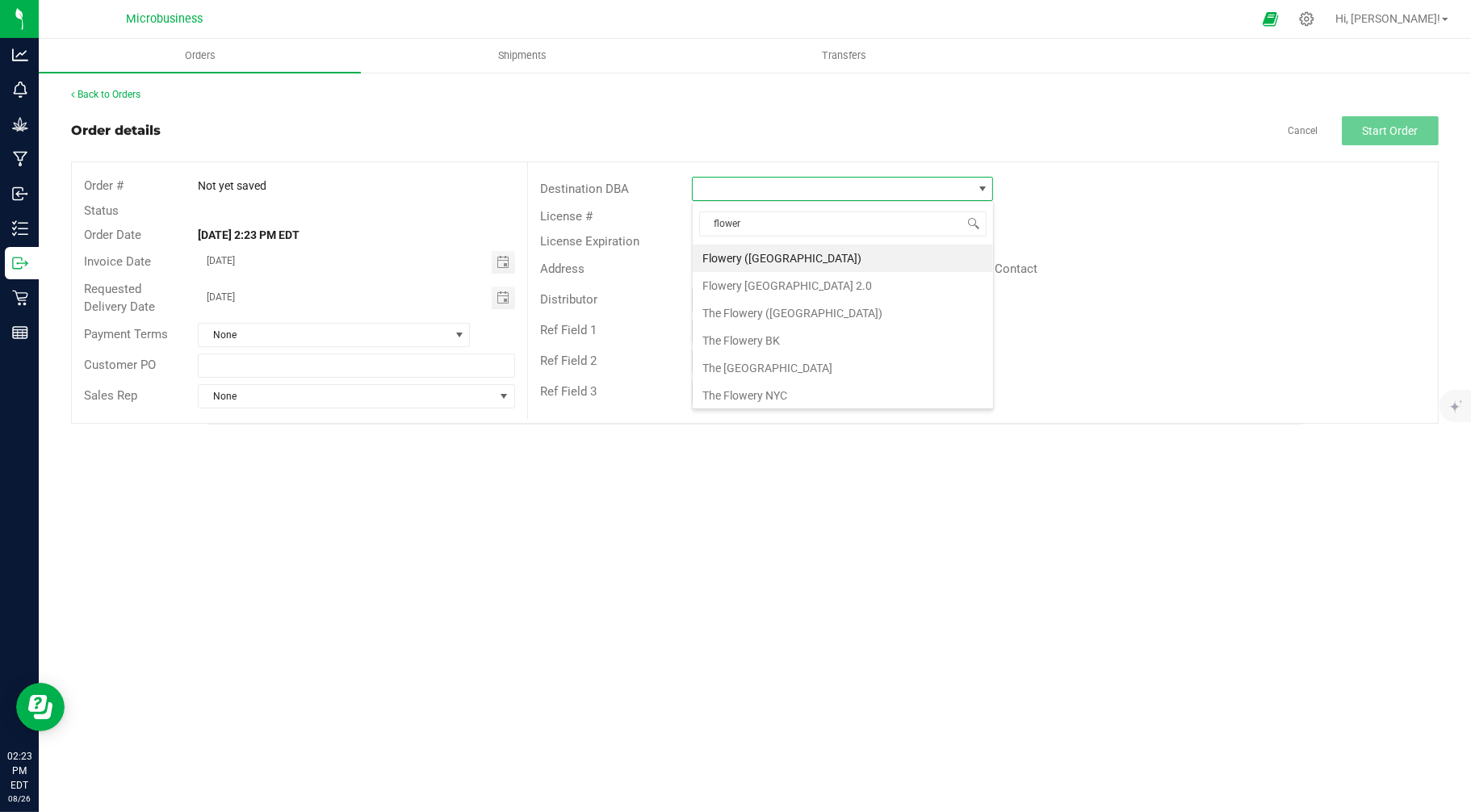
type input "flowery"
click at [793, 287] on li "Flowery Staten Island 2.0" at bounding box center [843, 286] width 301 height 28
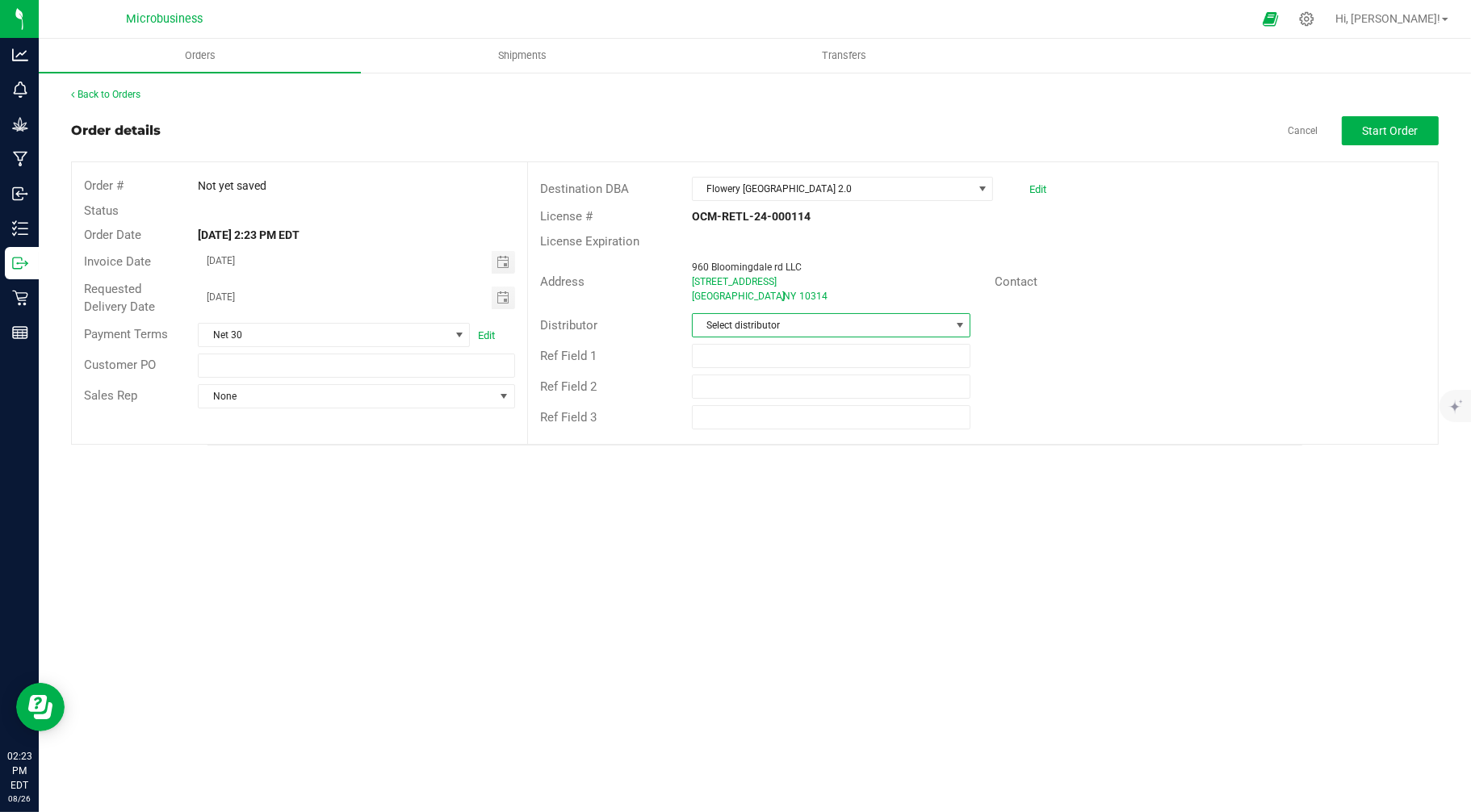
click at [733, 325] on span "Select distributor" at bounding box center [821, 325] width 258 height 23
click at [731, 444] on li "Microbusiness" at bounding box center [831, 450] width 278 height 28
click at [218, 296] on input "08/27/2025" at bounding box center [345, 297] width 293 height 20
click at [231, 297] on input "08/27/2025" at bounding box center [345, 297] width 293 height 20
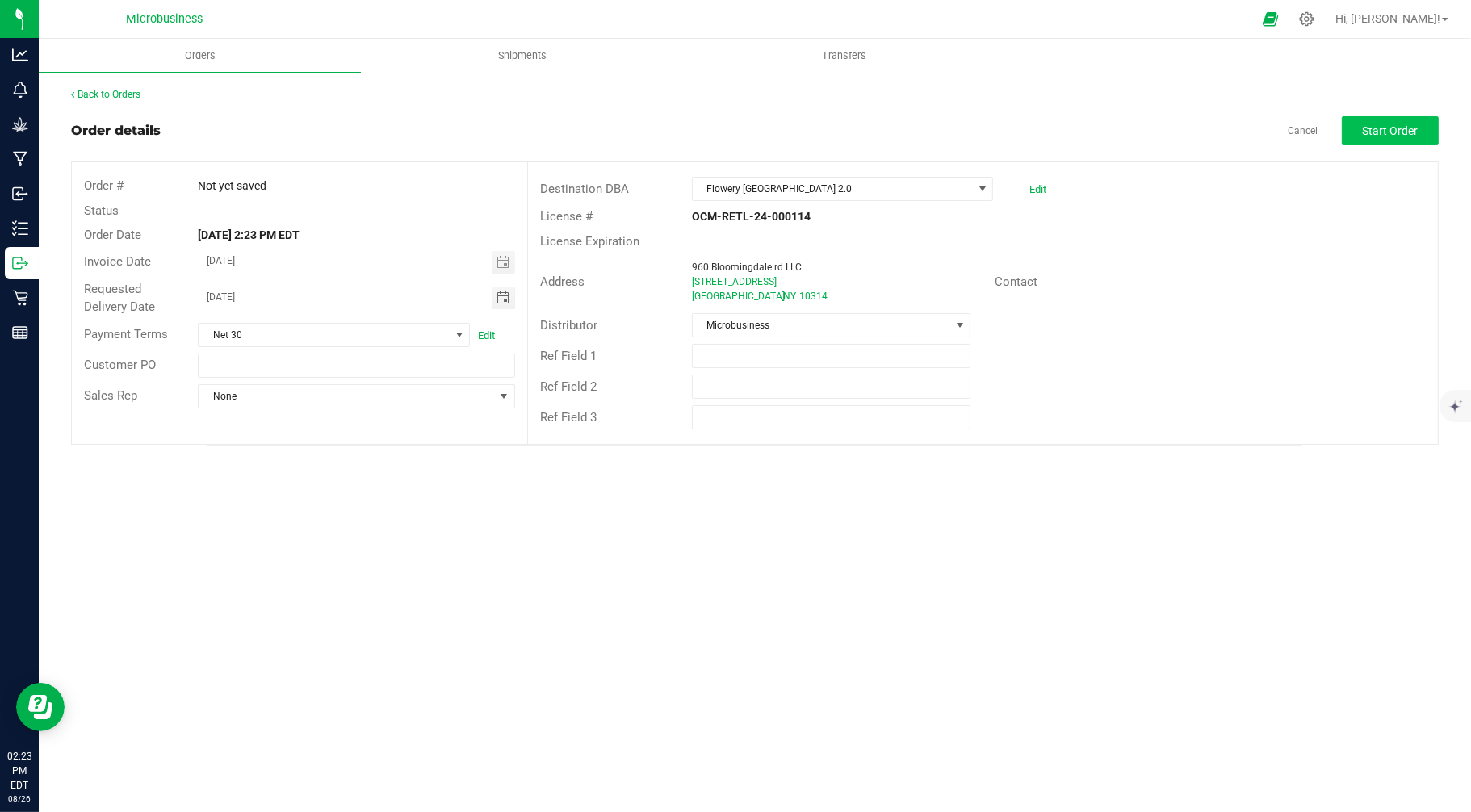
type input "08/28/2025"
click at [1399, 125] on span "Start Order" at bounding box center [1390, 130] width 56 height 13
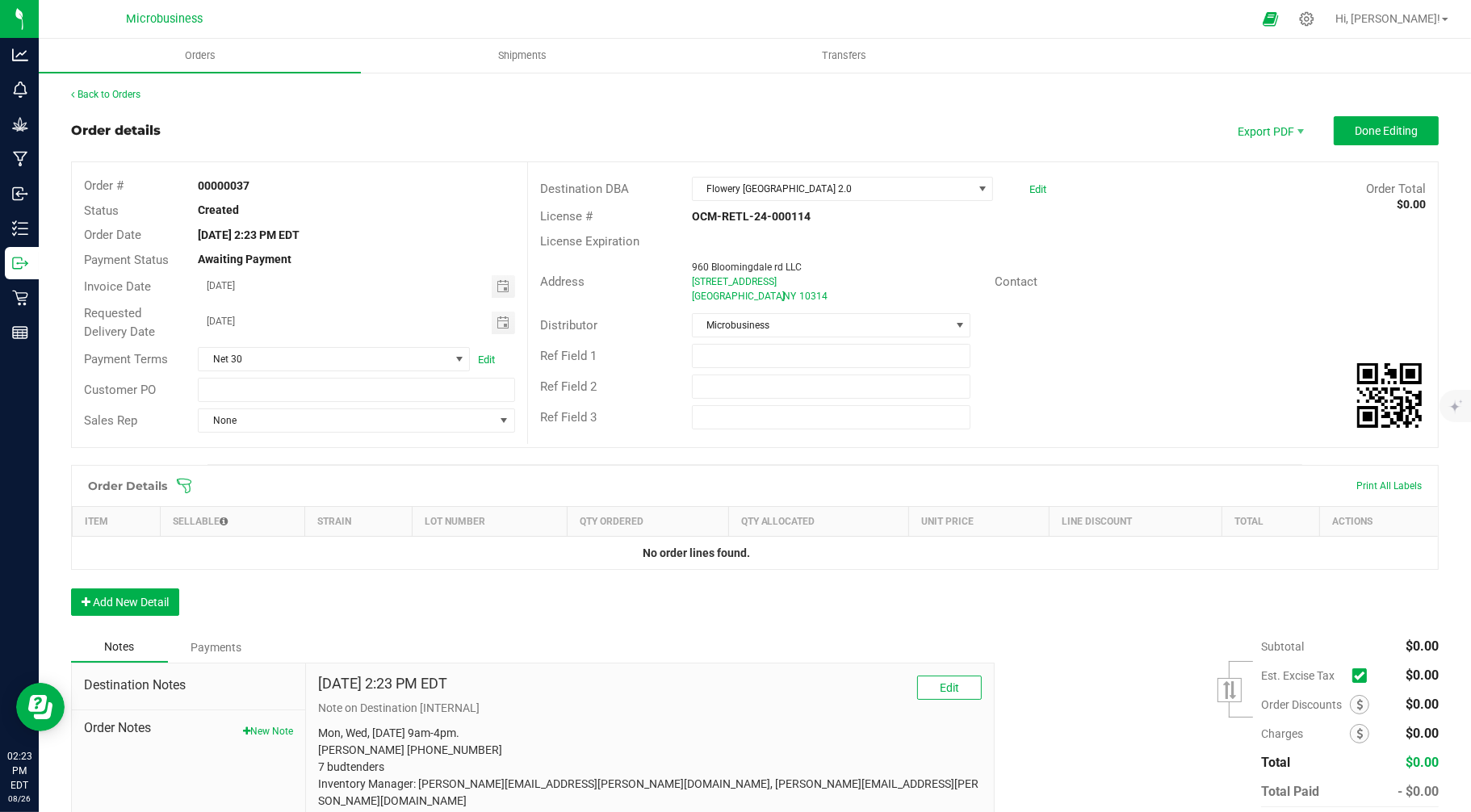
click at [182, 490] on icon at bounding box center [184, 486] width 16 height 16
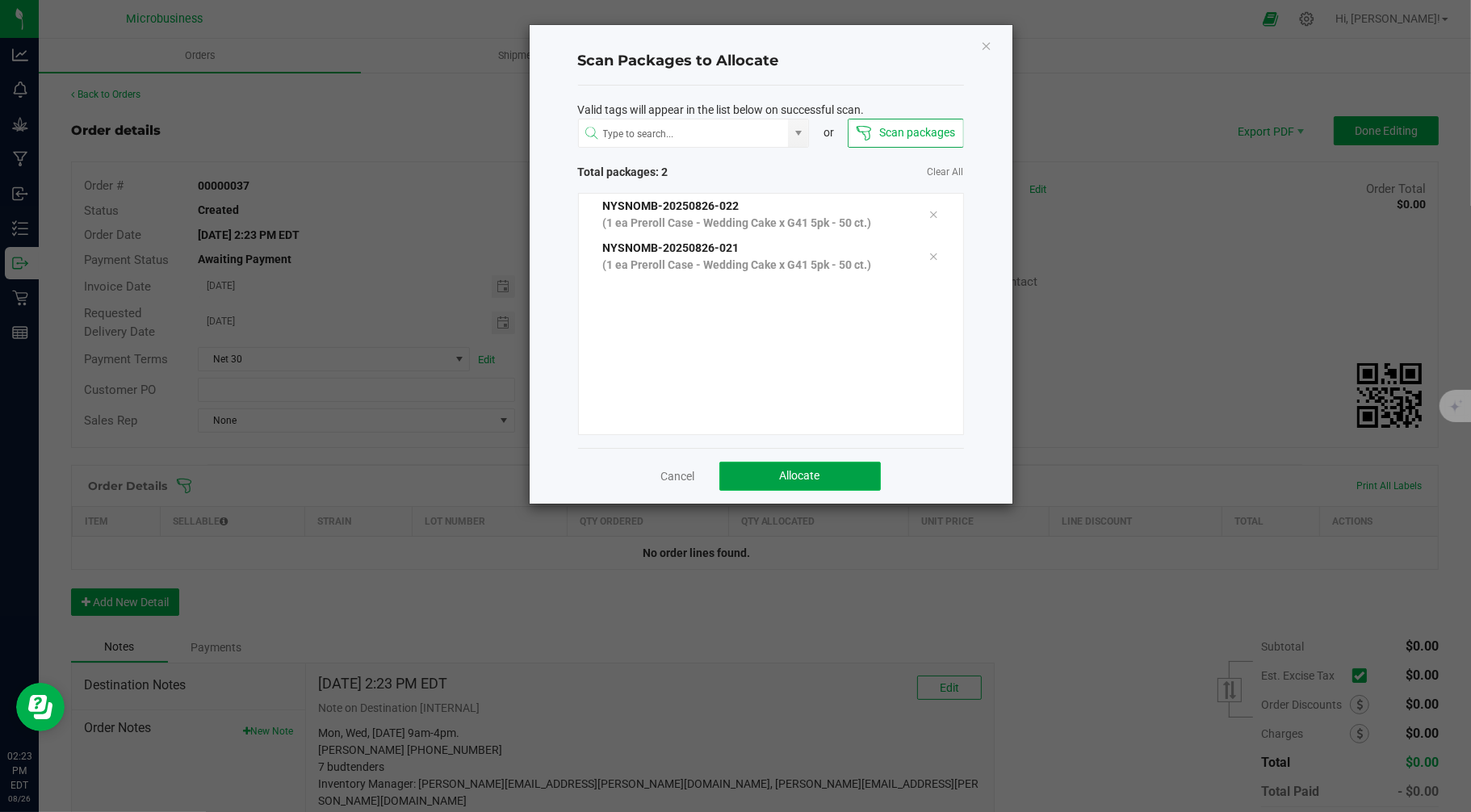
click at [776, 478] on button "Allocate" at bounding box center [800, 476] width 161 height 29
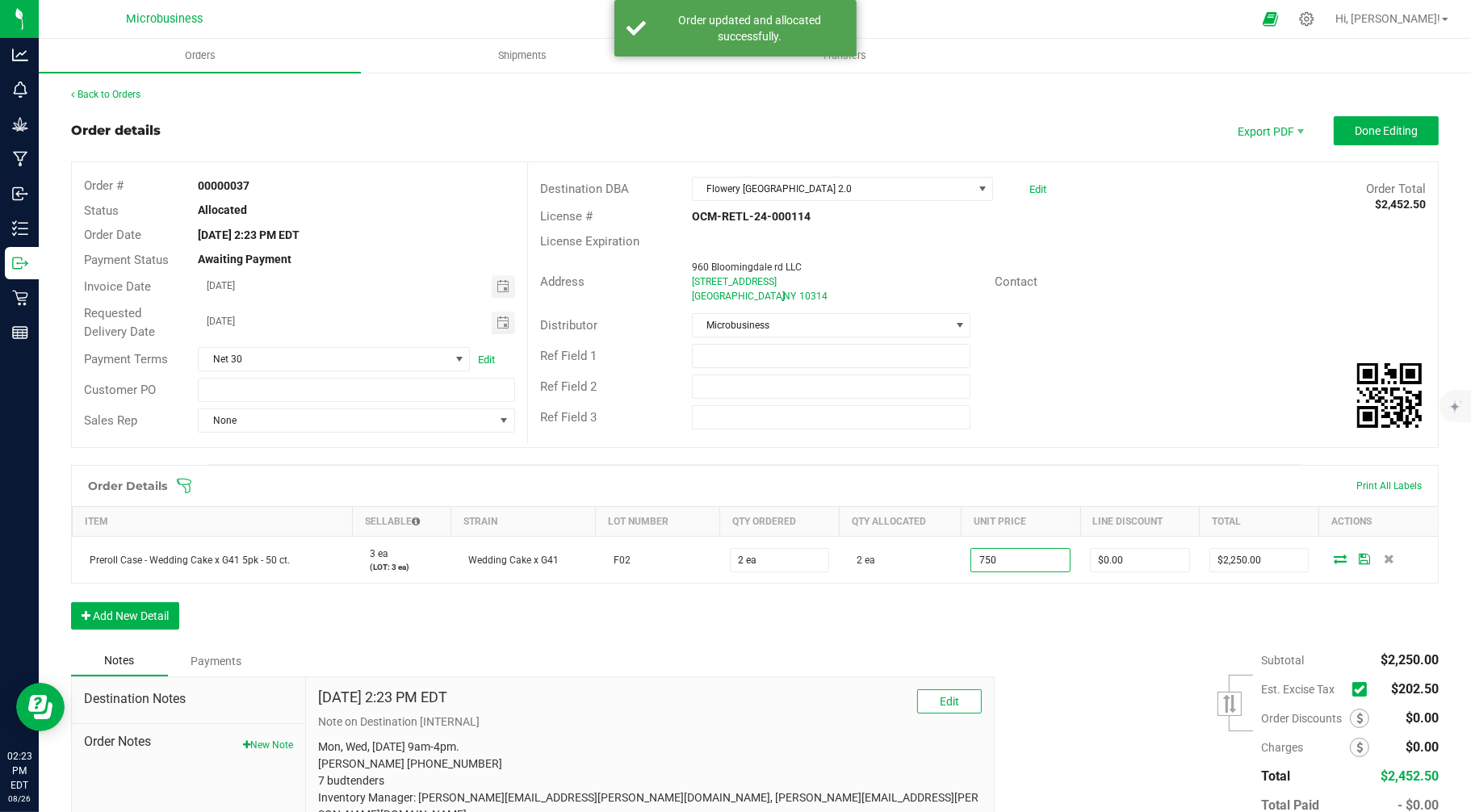
type input "$750.00000"
type input "$1,500.00"
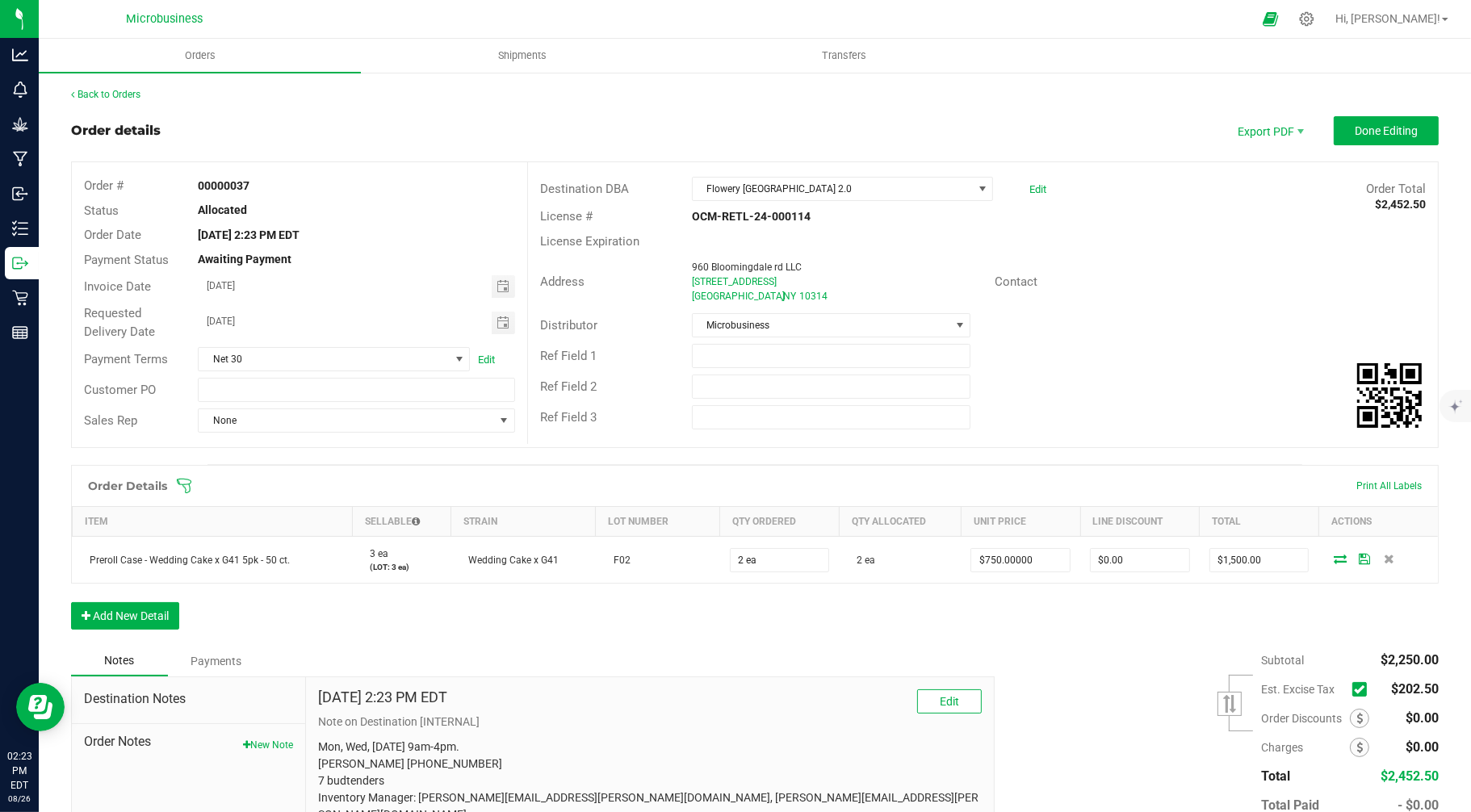
click at [1147, 636] on div "Order Details Print All Labels Item Sellable Strain Lot Number Qty Ordered Qty …" at bounding box center [754, 555] width 1367 height 181
click at [1354, 690] on icon at bounding box center [1359, 690] width 11 height 0
click at [0, 0] on input "checkbox" at bounding box center [0, 0] width 0 height 0
click at [1355, 125] on span "Done Editing" at bounding box center [1385, 130] width 63 height 13
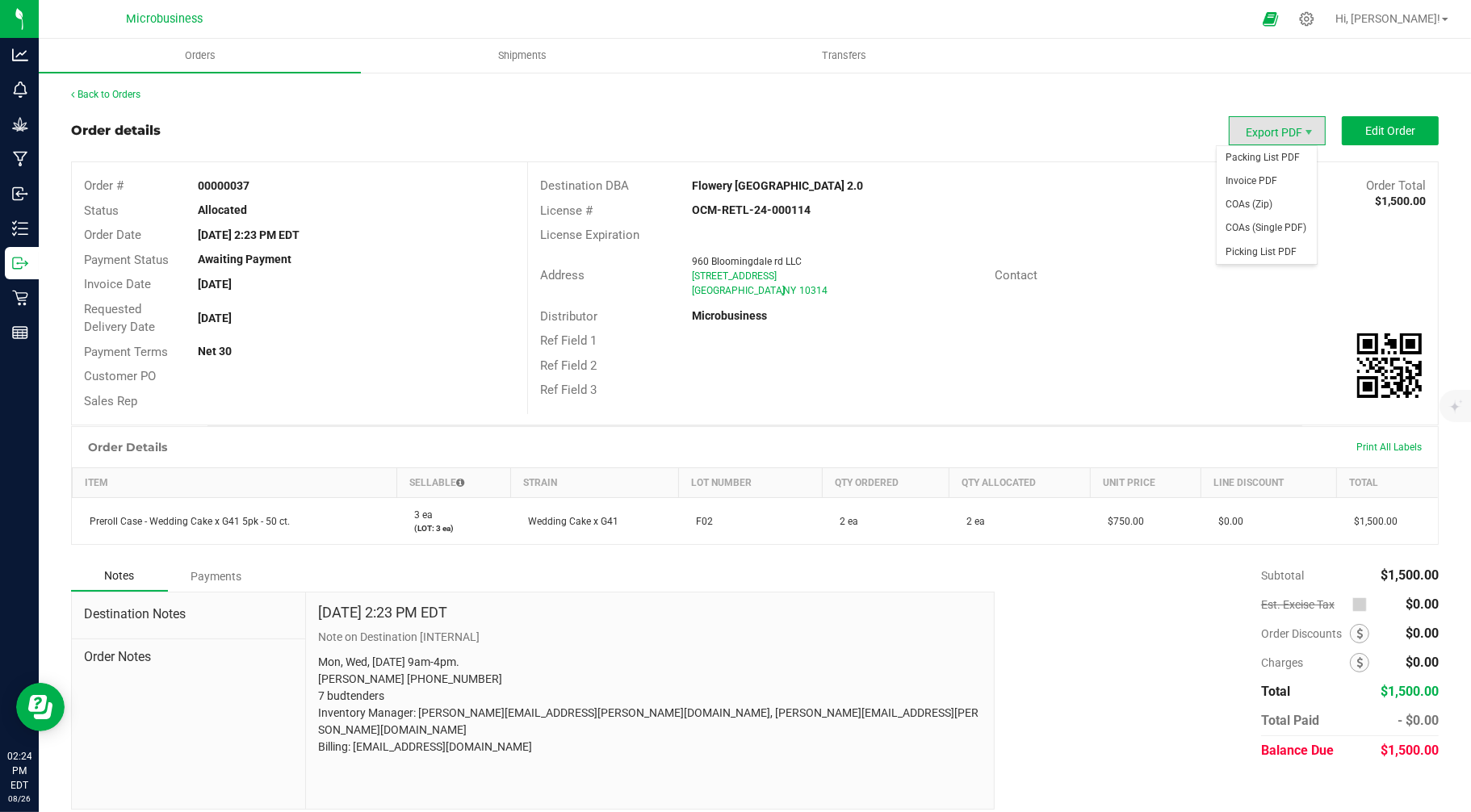
click at [1287, 134] on span "Export PDF" at bounding box center [1277, 130] width 97 height 29
click at [524, 51] on span "Shipments" at bounding box center [523, 56] width 92 height 15
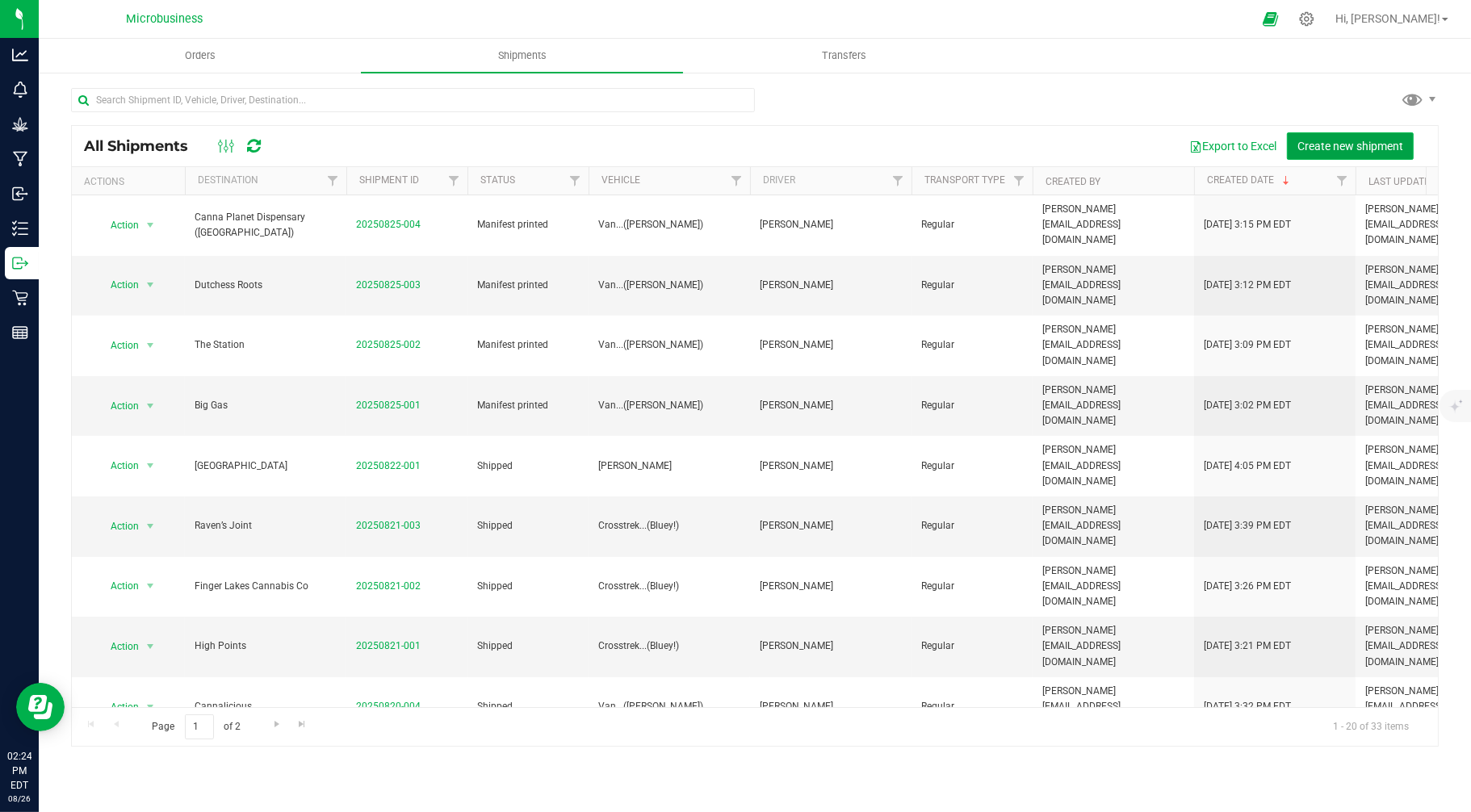
click at [1333, 148] on span "Create new shipment" at bounding box center [1351, 145] width 105 height 13
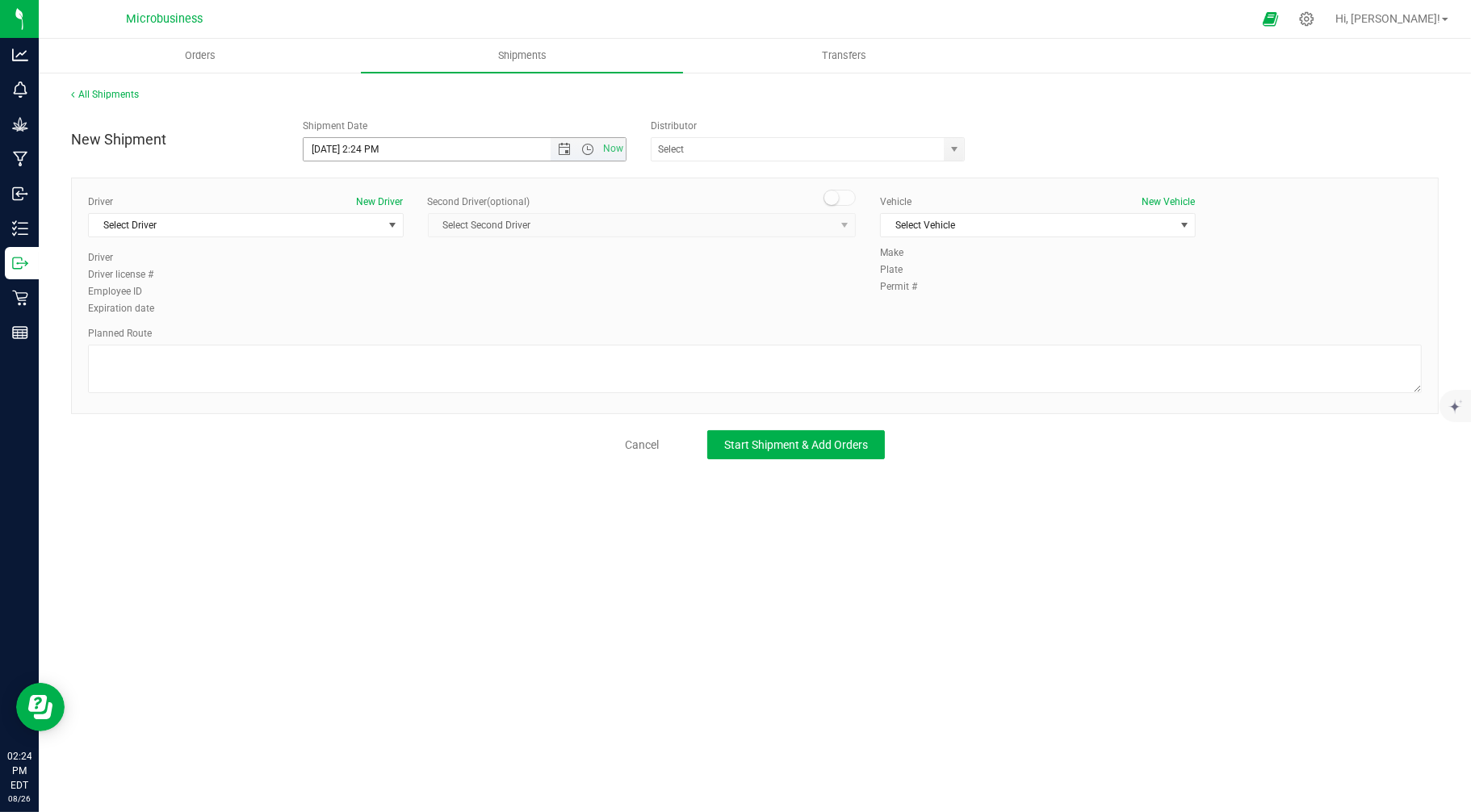
click at [328, 154] on input "8/26/2025 2:24 PM" at bounding box center [440, 149] width 274 height 23
drag, startPoint x: 413, startPoint y: 148, endPoint x: 359, endPoint y: 149, distance: 54.0
click at [359, 149] on input "8/28/2025 2:24 PM" at bounding box center [440, 149] width 274 height 23
type input "8/28/2025 9:00 AM"
click at [798, 143] on input "text" at bounding box center [793, 149] width 284 height 23
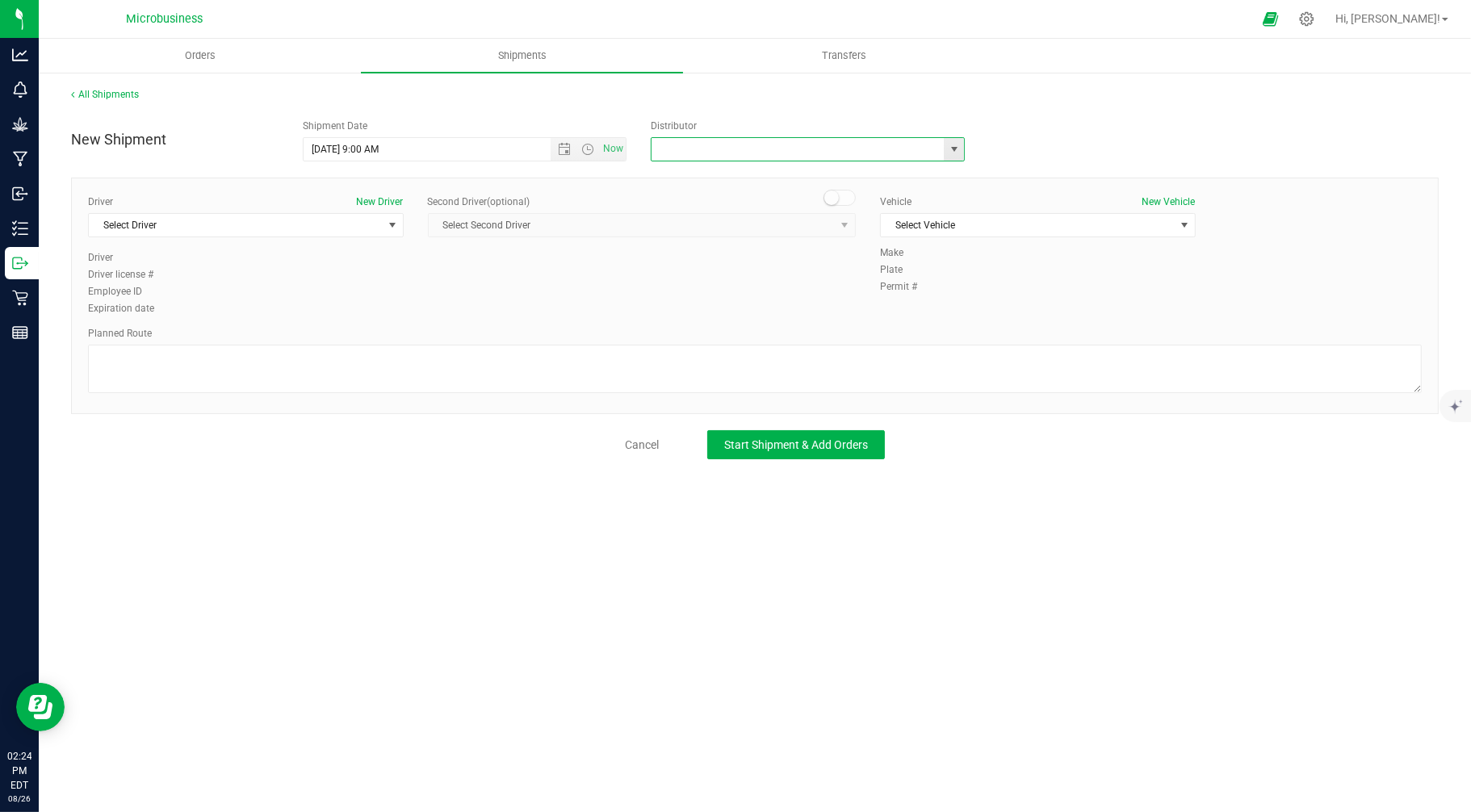
click at [949, 141] on span "select" at bounding box center [953, 149] width 20 height 23
drag, startPoint x: 757, startPoint y: 188, endPoint x: 747, endPoint y: 195, distance: 12.2
click at [747, 195] on ul "Kaycha Microbusiness" at bounding box center [808, 188] width 313 height 48
click at [714, 202] on li "Microbusiness" at bounding box center [808, 201] width 313 height 24
type input "Microbusiness"
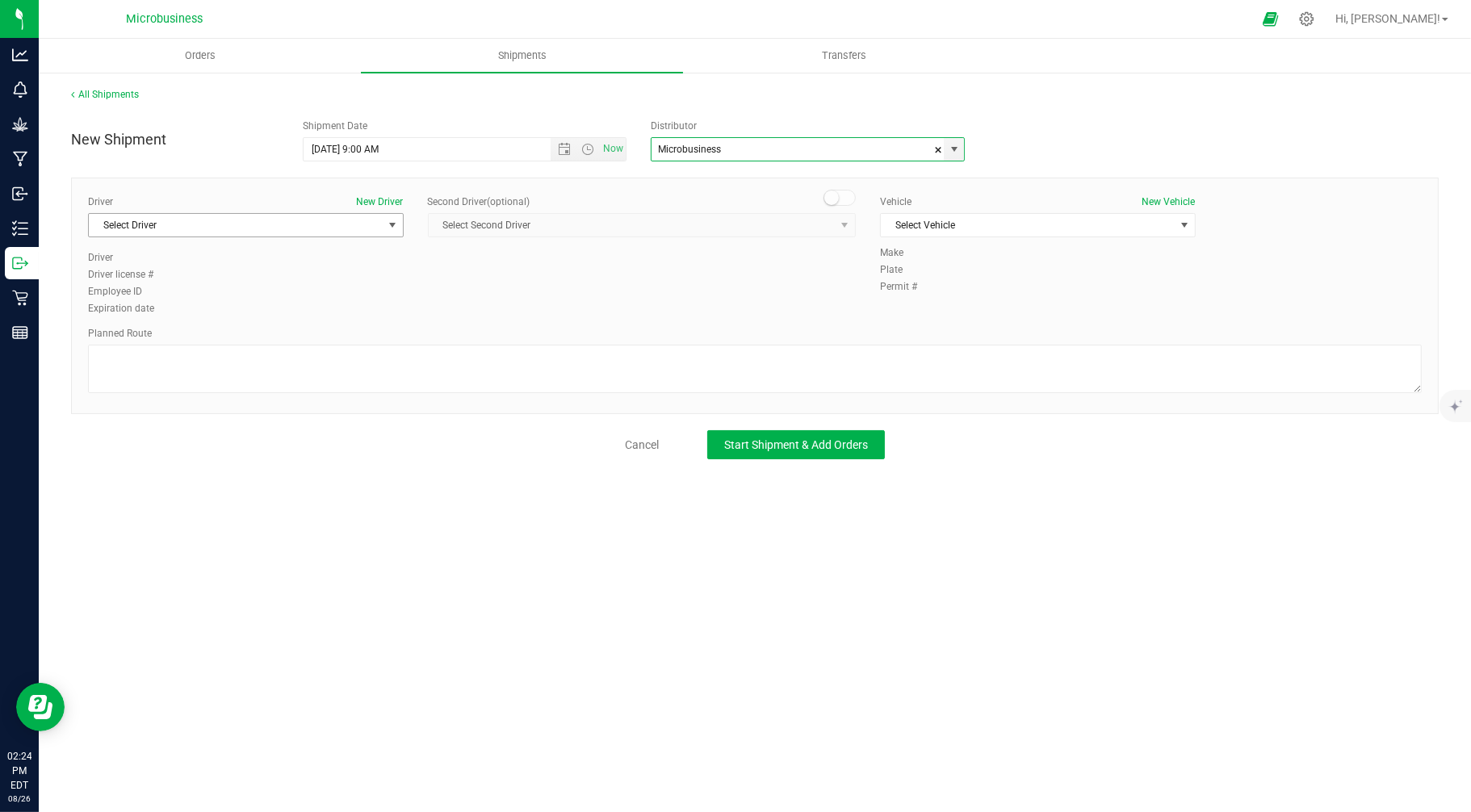
click at [369, 227] on span "Select Driver" at bounding box center [235, 225] width 294 height 23
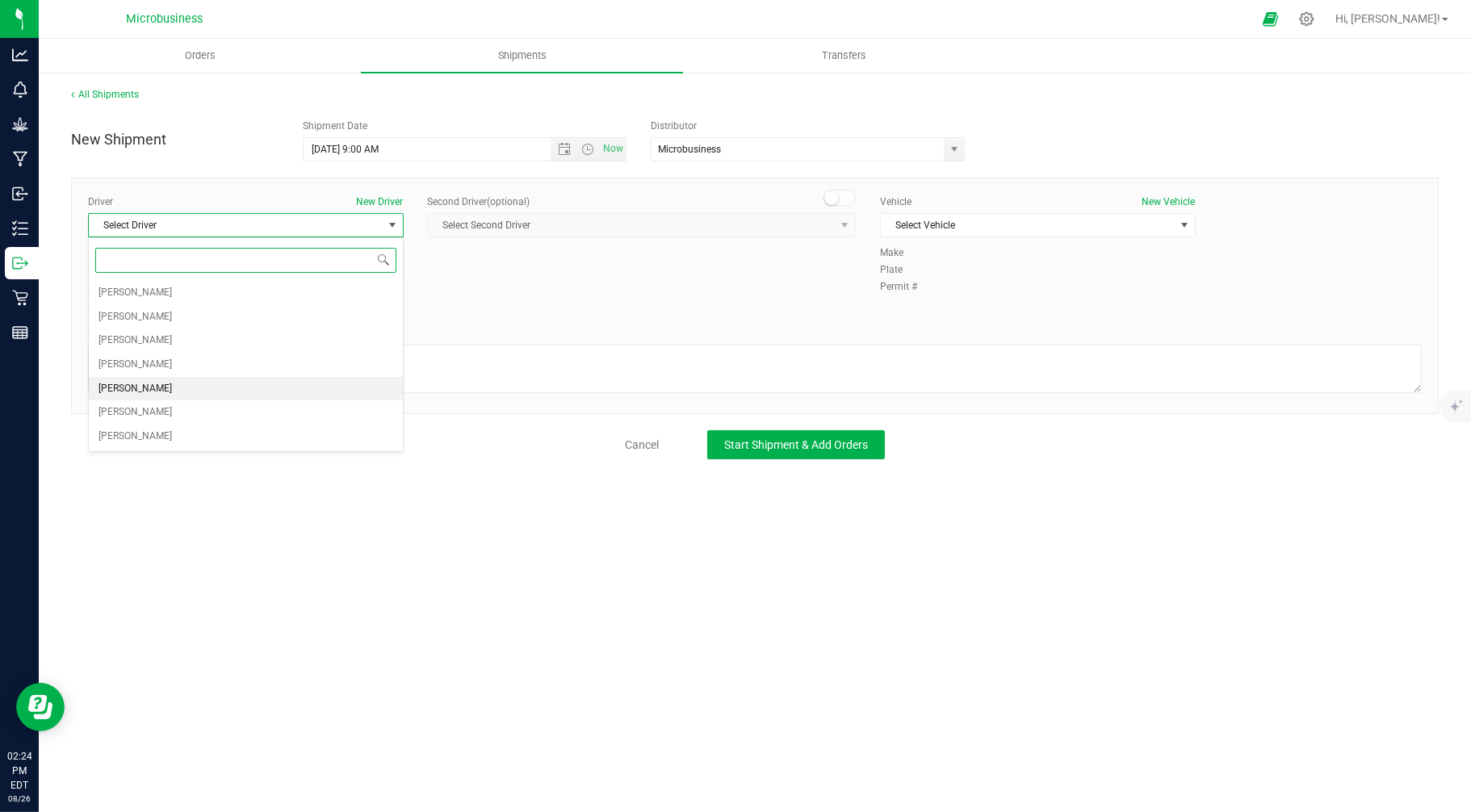
click at [127, 398] on span "[PERSON_NAME]" at bounding box center [135, 388] width 74 height 21
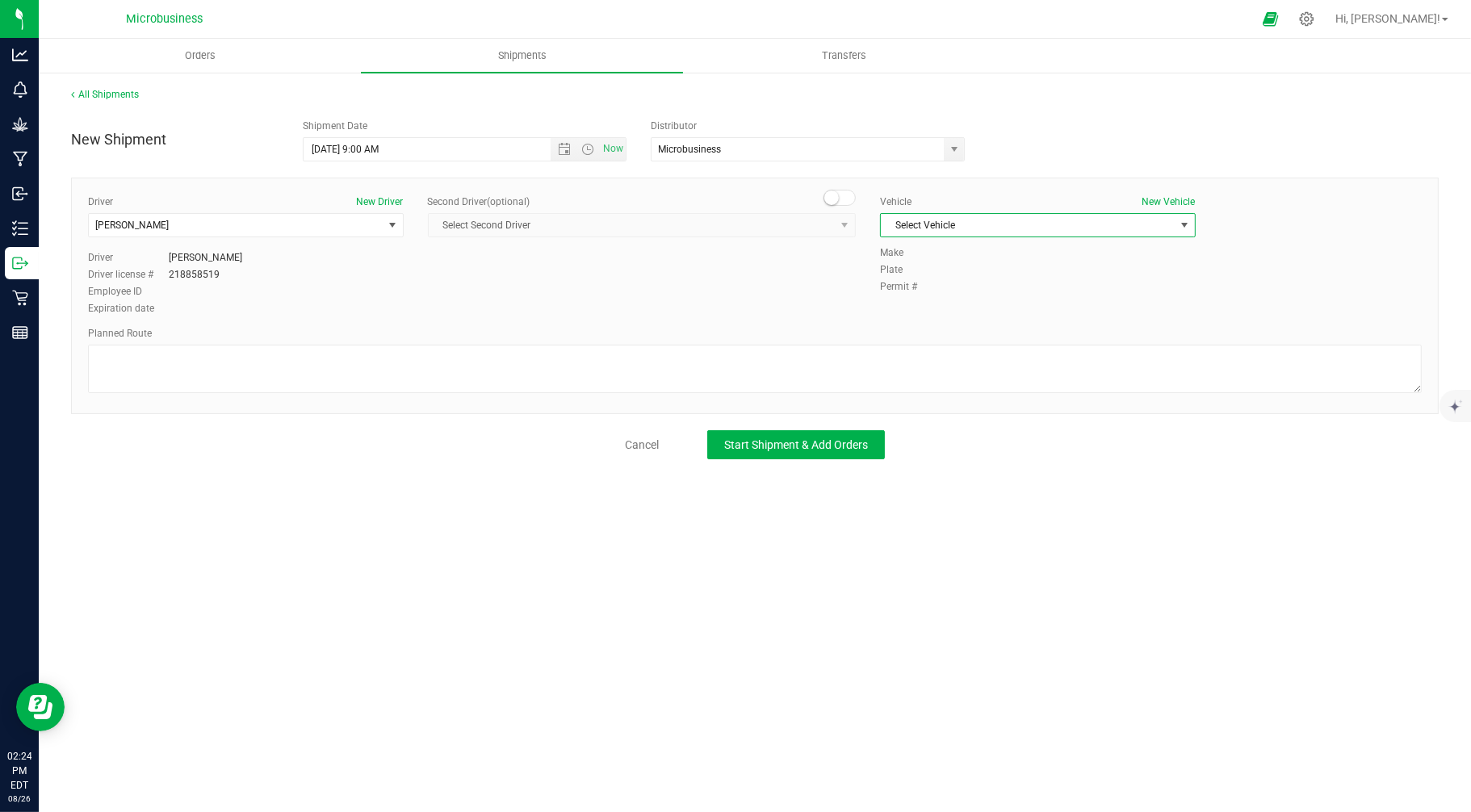
click at [999, 222] on span "Select Vehicle" at bounding box center [1027, 225] width 294 height 23
click at [922, 320] on li "Van...([PERSON_NAME])" at bounding box center [1038, 325] width 315 height 24
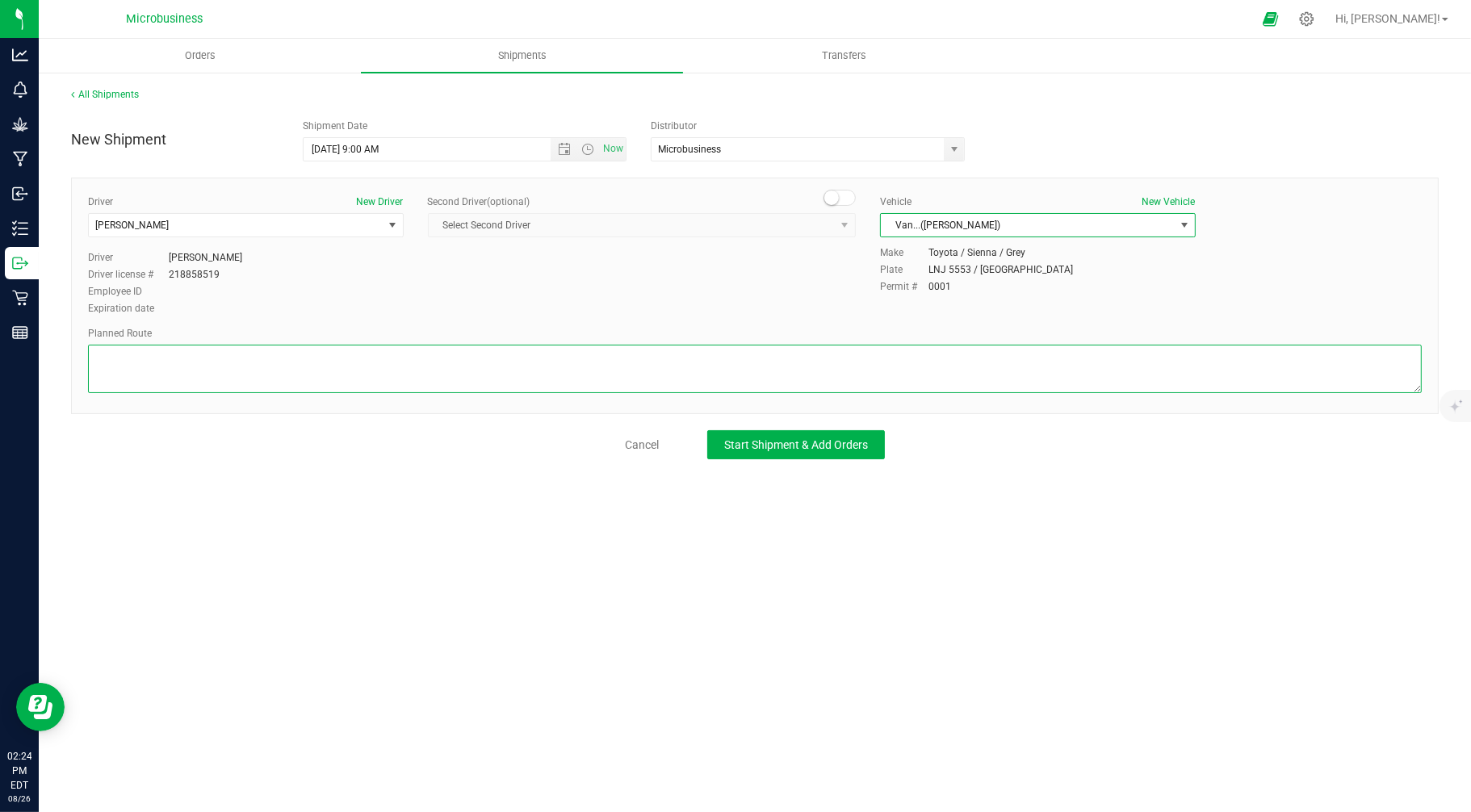
click at [731, 372] on textarea at bounding box center [754, 368] width 1334 height 49
paste textarea "Get on I-78 W/Holland Tunnel from 7th Ave and Varick St 6 min (1.2 mi)  Follow…"
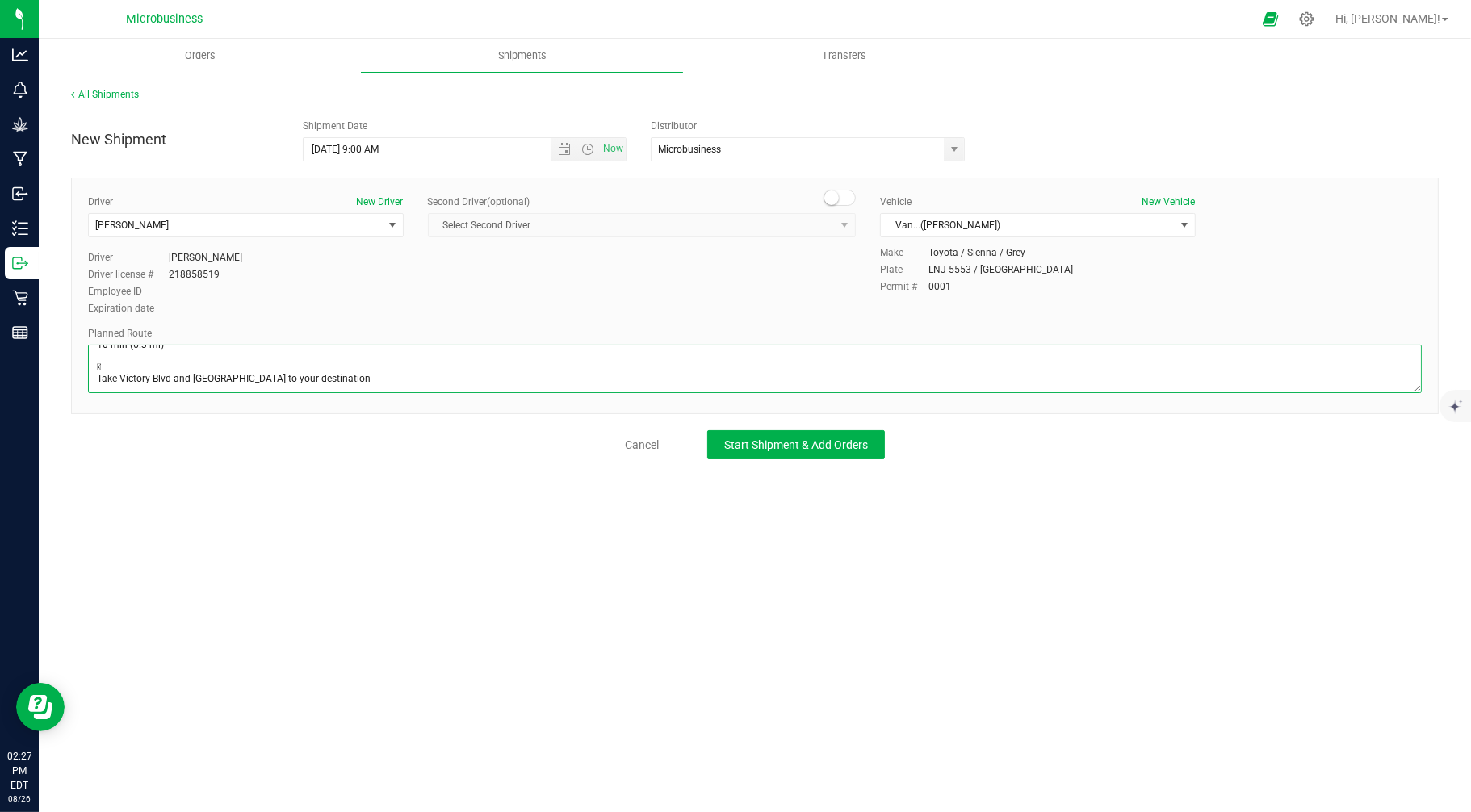
scroll to position [167, 0]
click at [117, 363] on textarea at bounding box center [754, 368] width 1334 height 49
type textarea "Get on I-78 W/Holland Tunnel from 7th Ave and Varick St 6 min (1.2 mi)  Follow…"
click at [763, 448] on span "Start Shipment & Add Orders" at bounding box center [796, 445] width 143 height 13
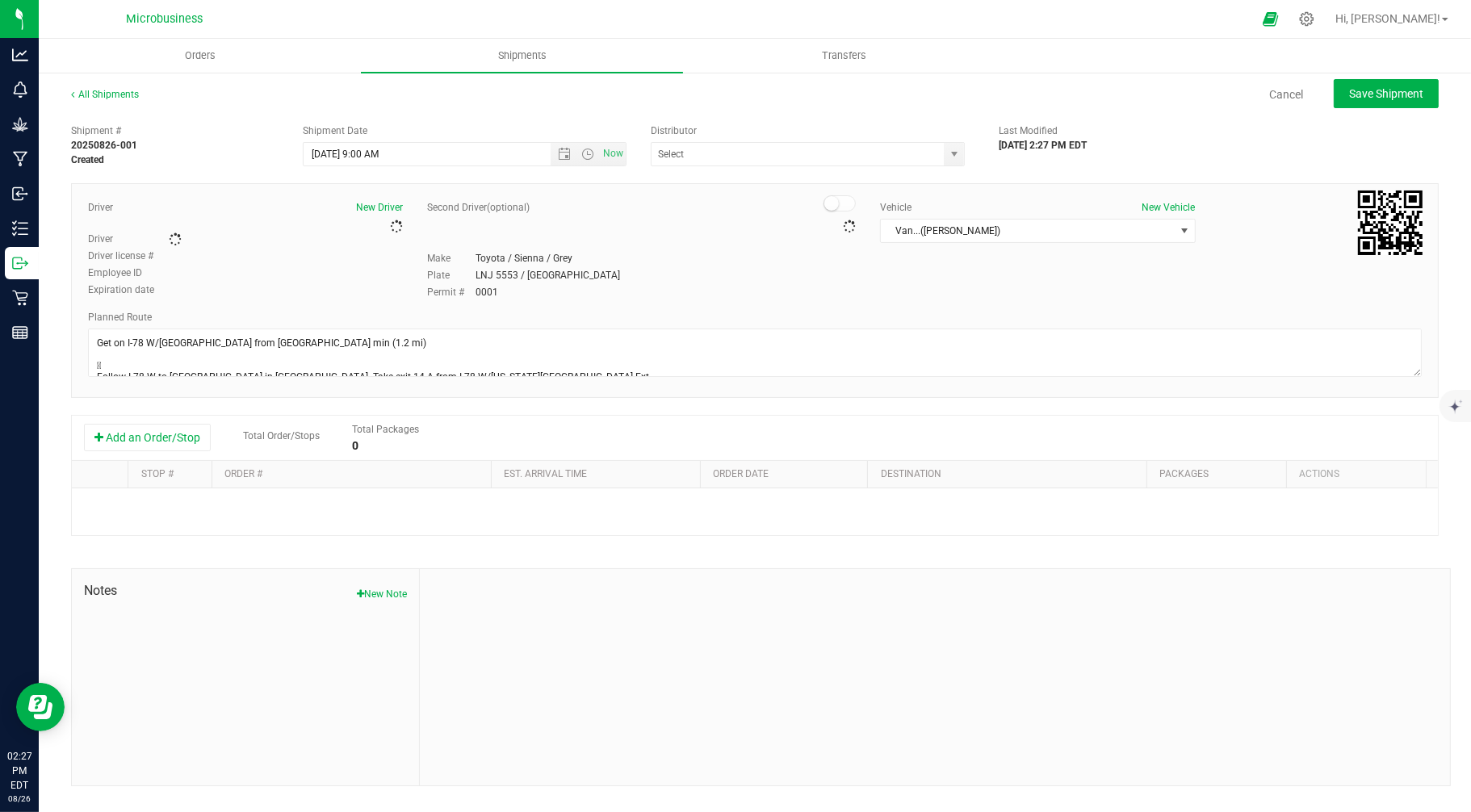
type input "Microbusiness"
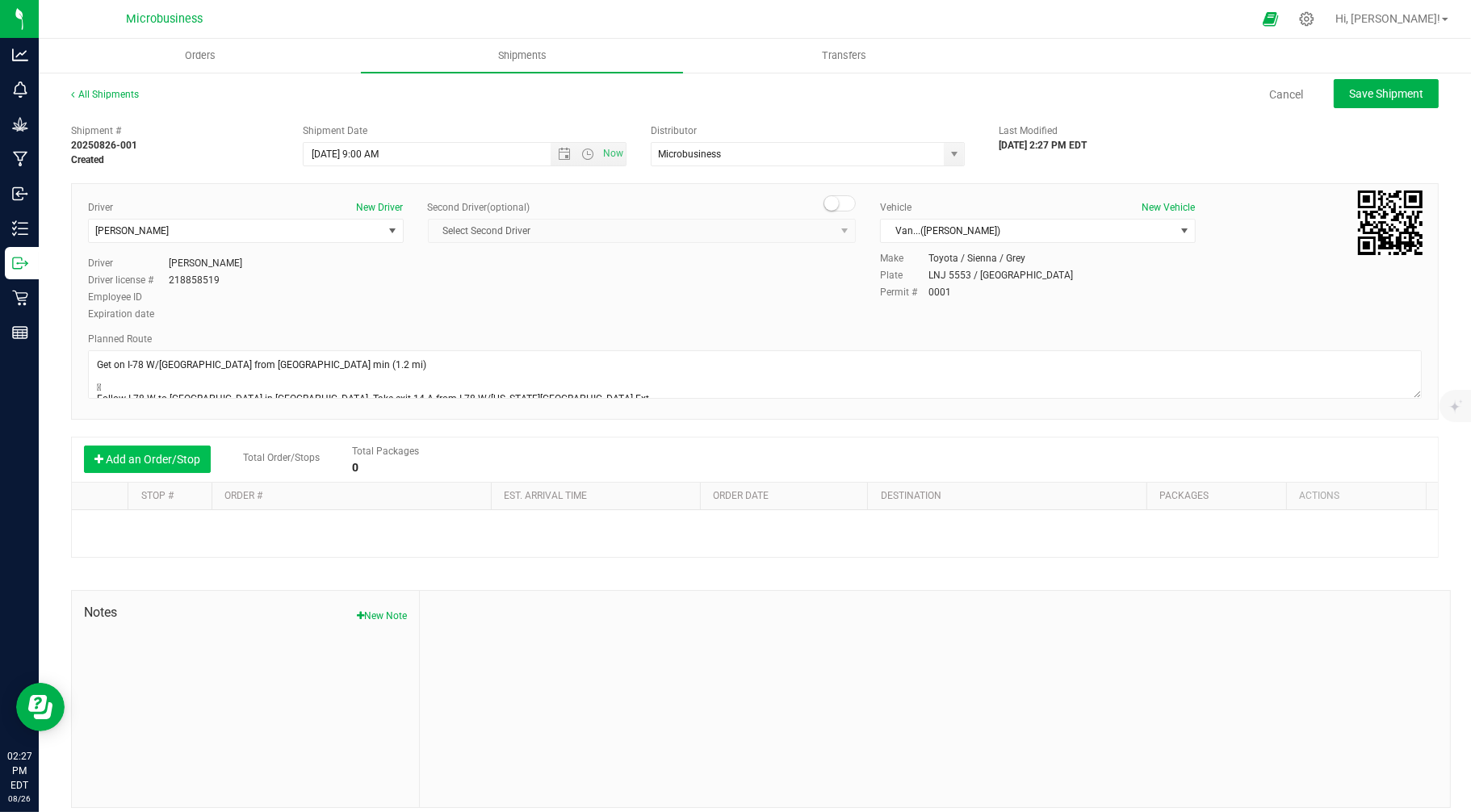
click at [165, 461] on button "Add an Order/Stop" at bounding box center [146, 460] width 126 height 28
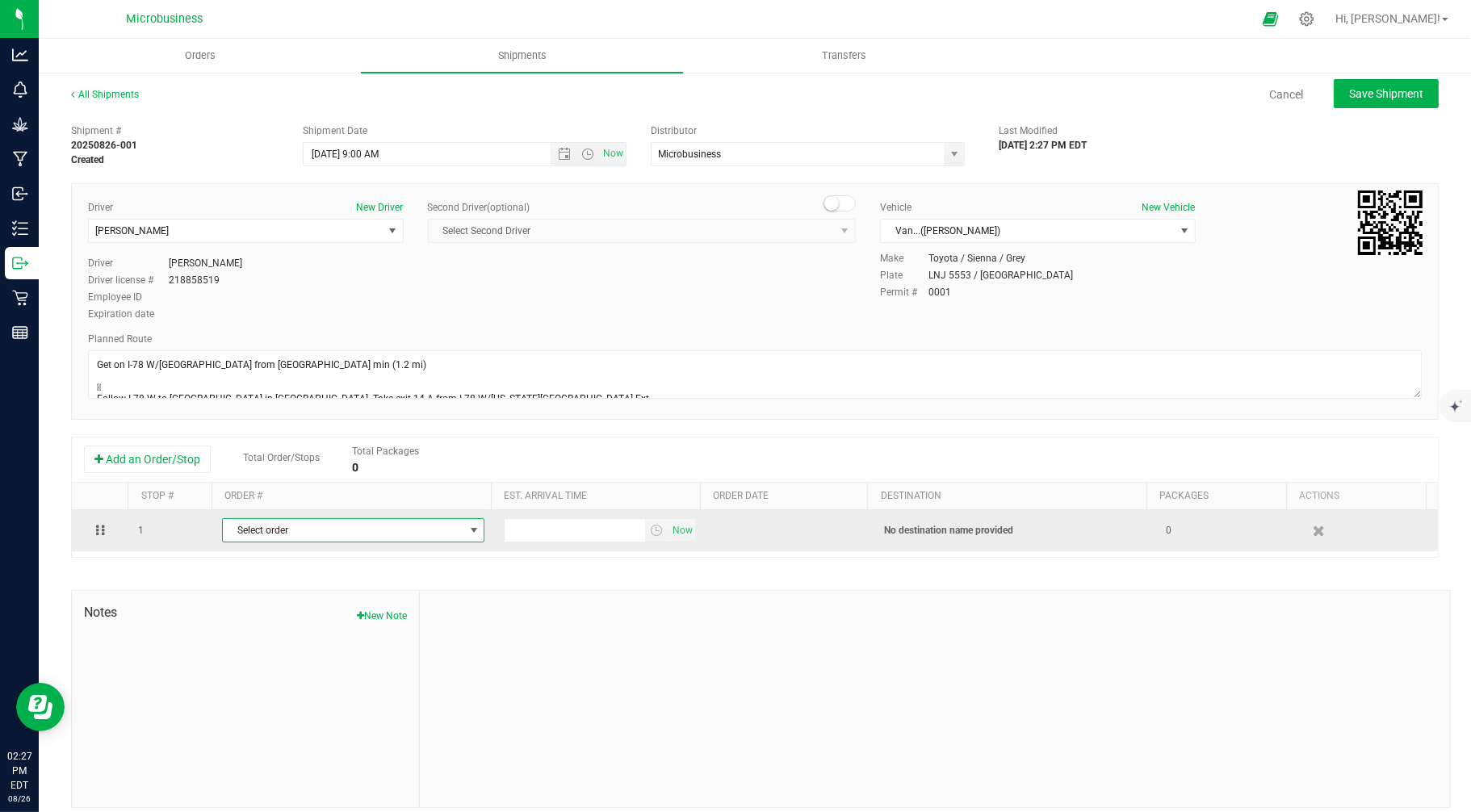
click at [268, 534] on span "Select order" at bounding box center [343, 530] width 241 height 23
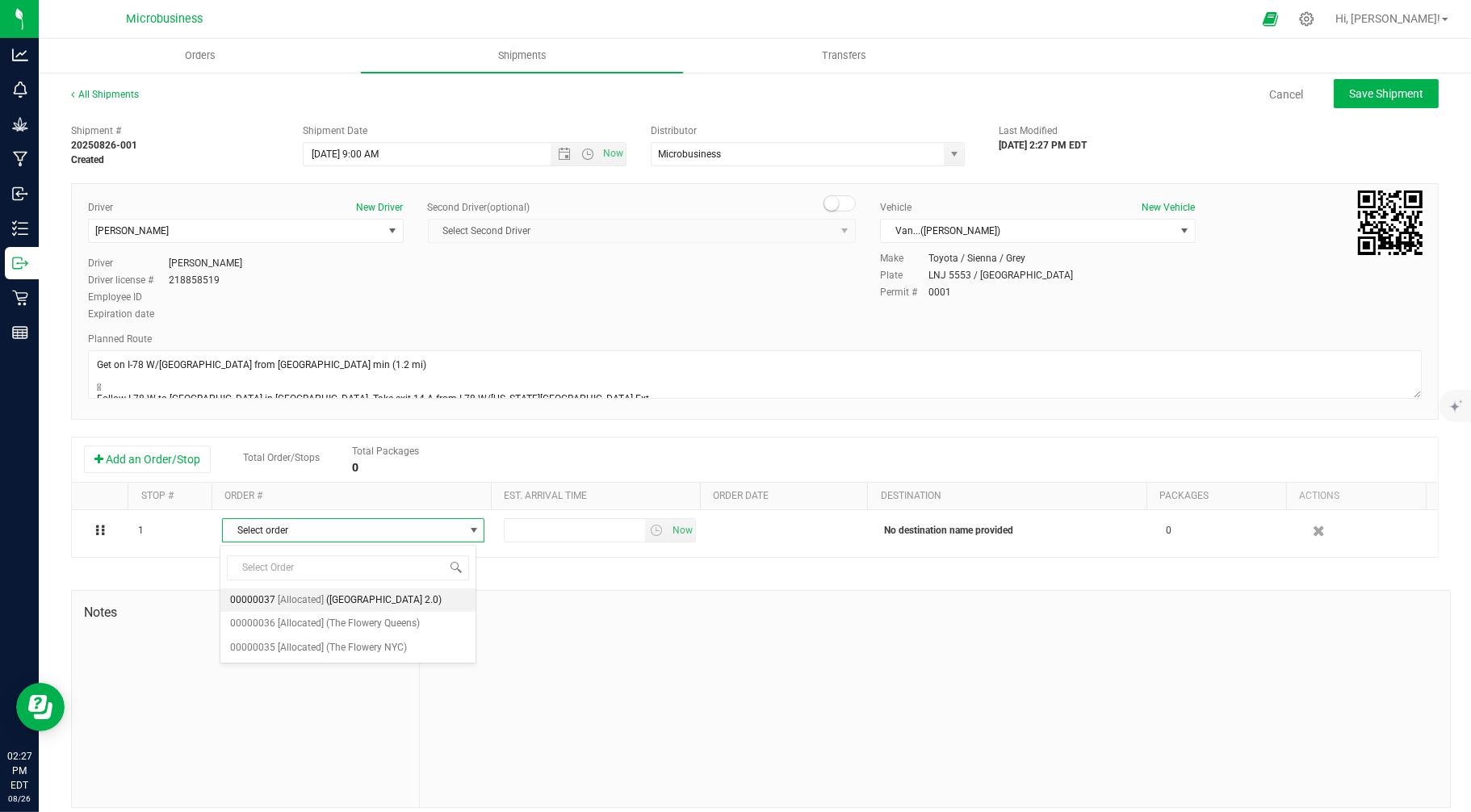
click at [287, 599] on span "[Allocated]" at bounding box center [301, 600] width 46 height 21
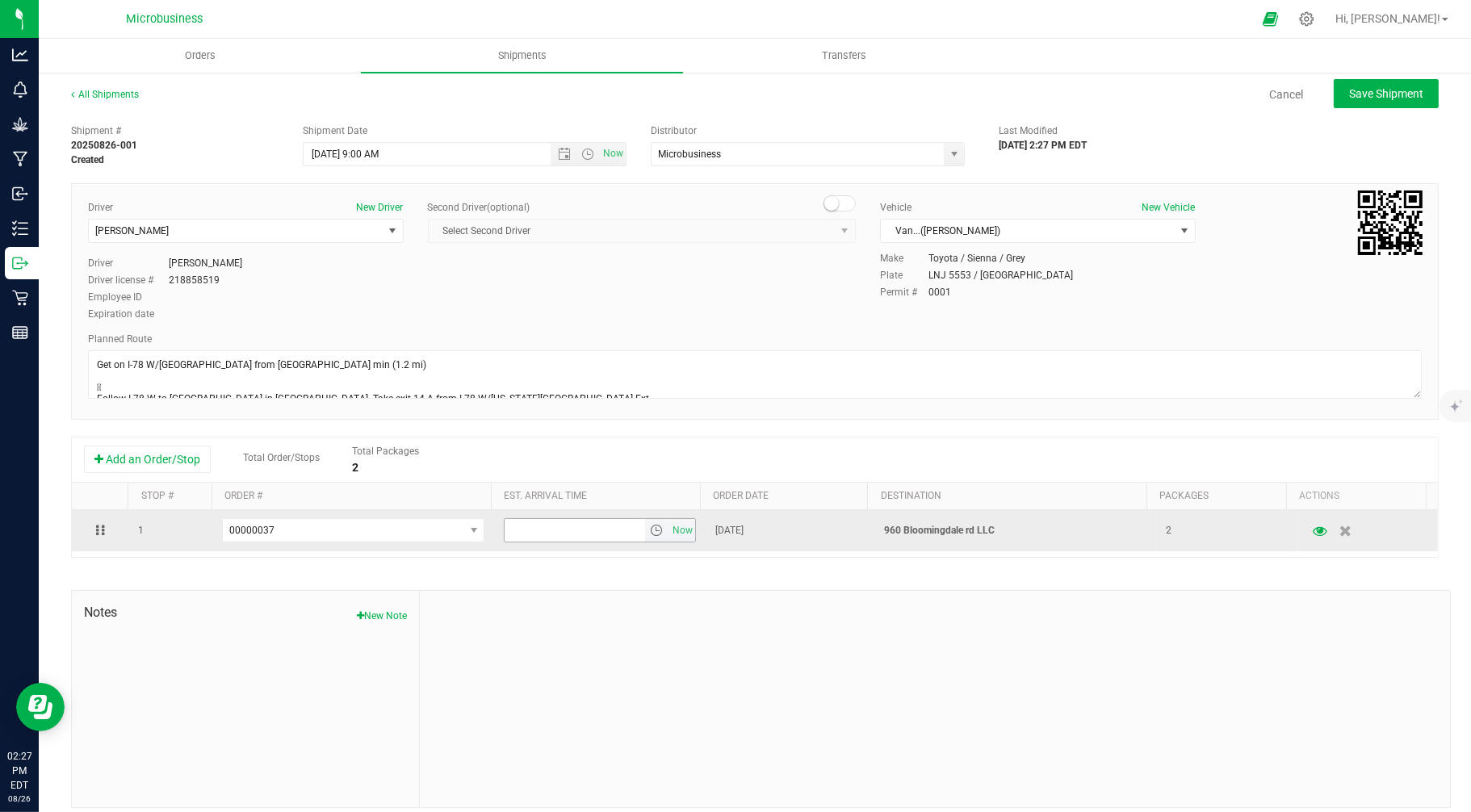
click at [593, 532] on input "text" at bounding box center [574, 530] width 140 height 23
type input "3:00 PM"
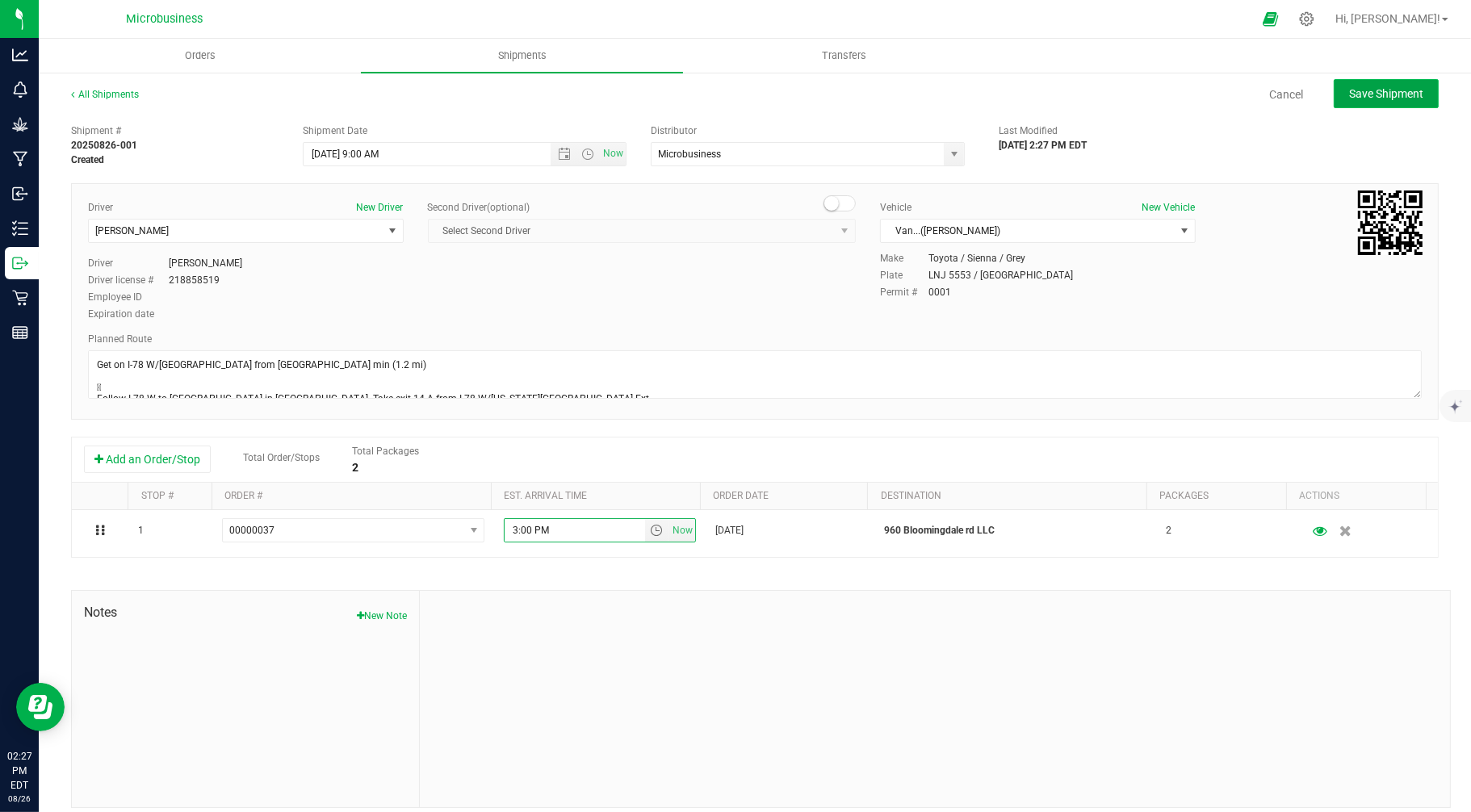
click at [1363, 89] on span "Save Shipment" at bounding box center [1386, 94] width 75 height 13
type input "8/28/2025 1:00 PM"
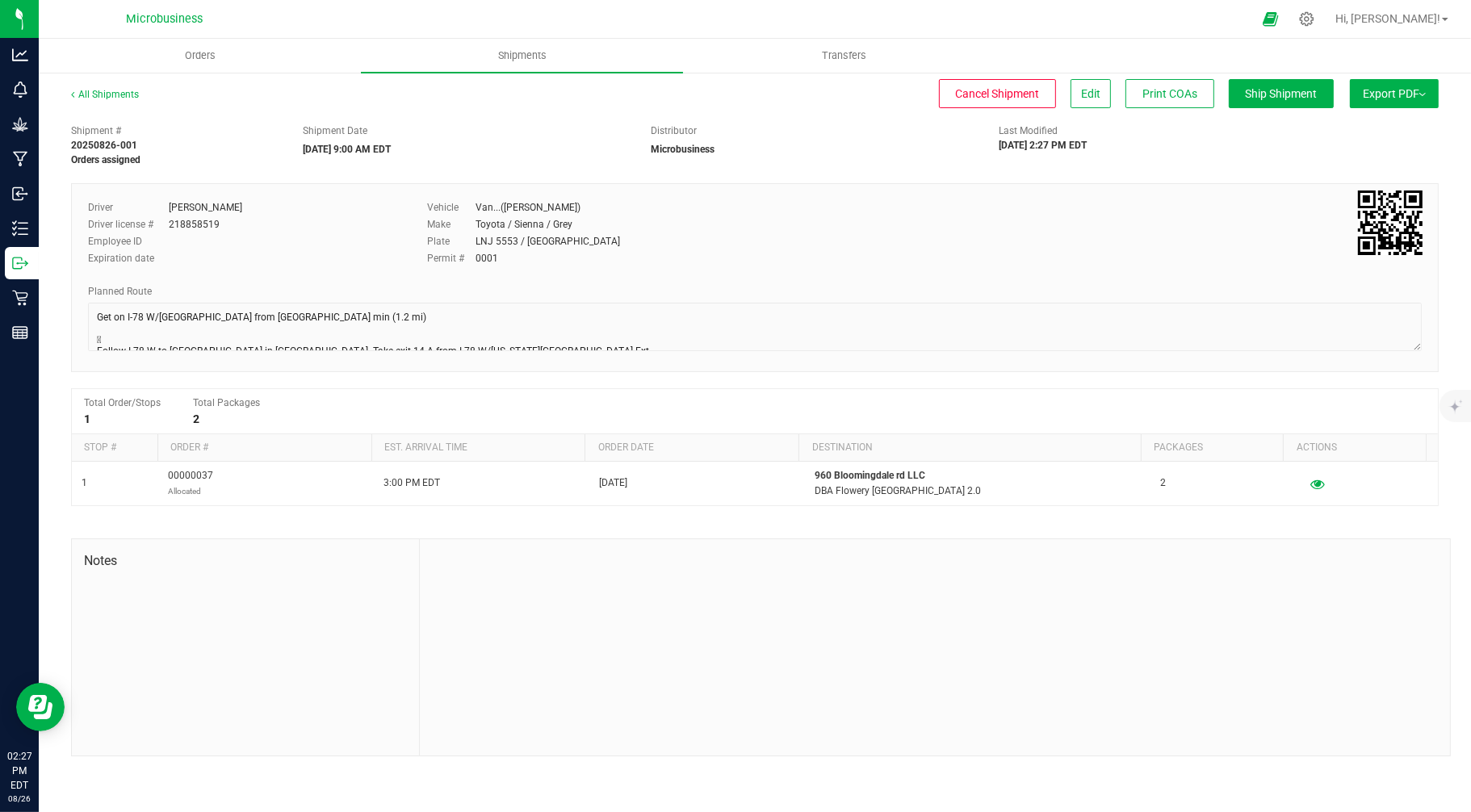
click at [1383, 88] on button "Export PDF" at bounding box center [1393, 94] width 89 height 29
click at [1342, 183] on li "NY Manifest" at bounding box center [1389, 177] width 163 height 24
